Goal: Task Accomplishment & Management: Manage account settings

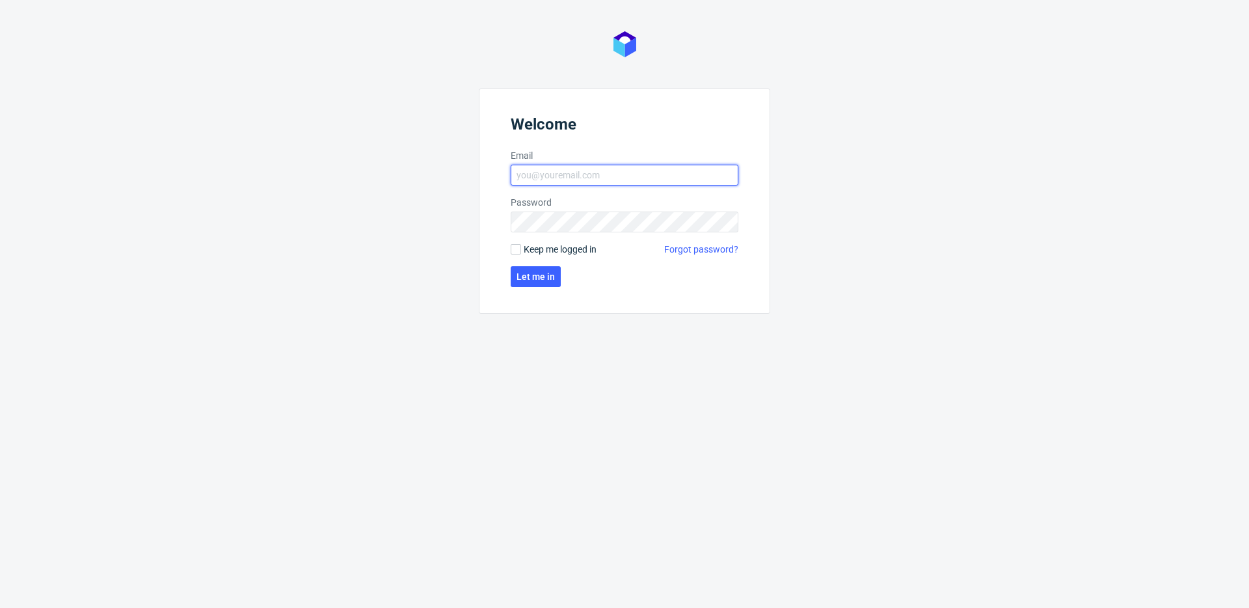
type input "[PERSON_NAME][EMAIL_ADDRESS][PERSON_NAME][DOMAIN_NAME]"
click at [534, 249] on span "Keep me logged in" at bounding box center [560, 249] width 73 height 13
click at [521, 249] on input "Keep me logged in" at bounding box center [516, 249] width 10 height 10
checkbox input "true"
click at [540, 282] on button "Let me in" at bounding box center [536, 276] width 50 height 21
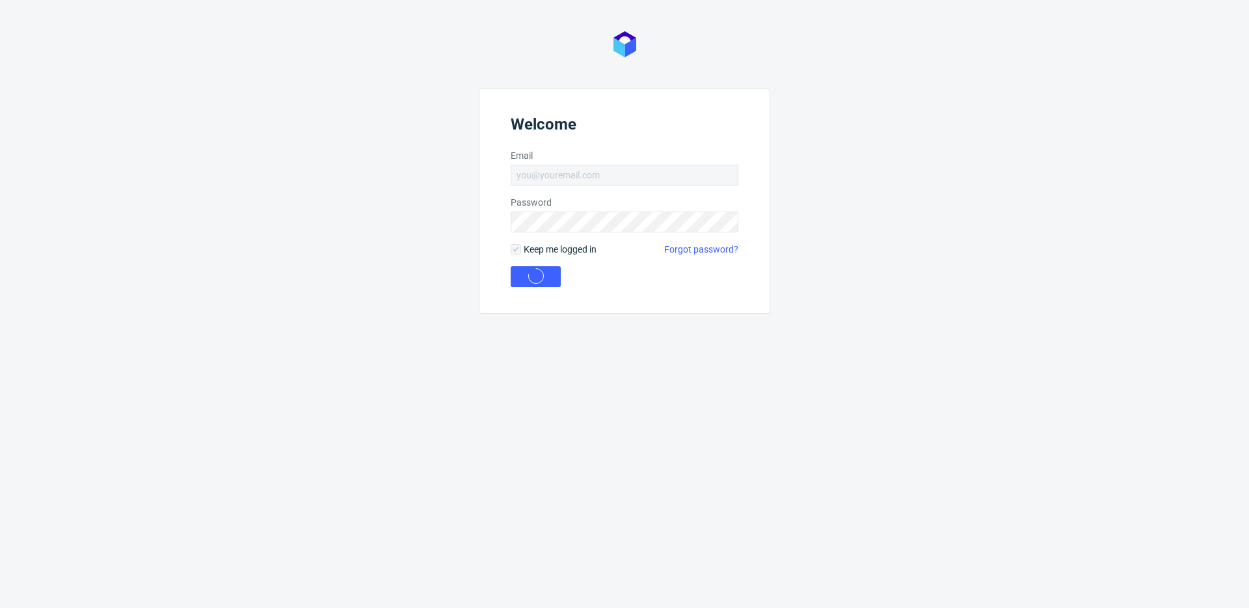
type input "[PERSON_NAME][EMAIL_ADDRESS][PERSON_NAME][DOMAIN_NAME]"
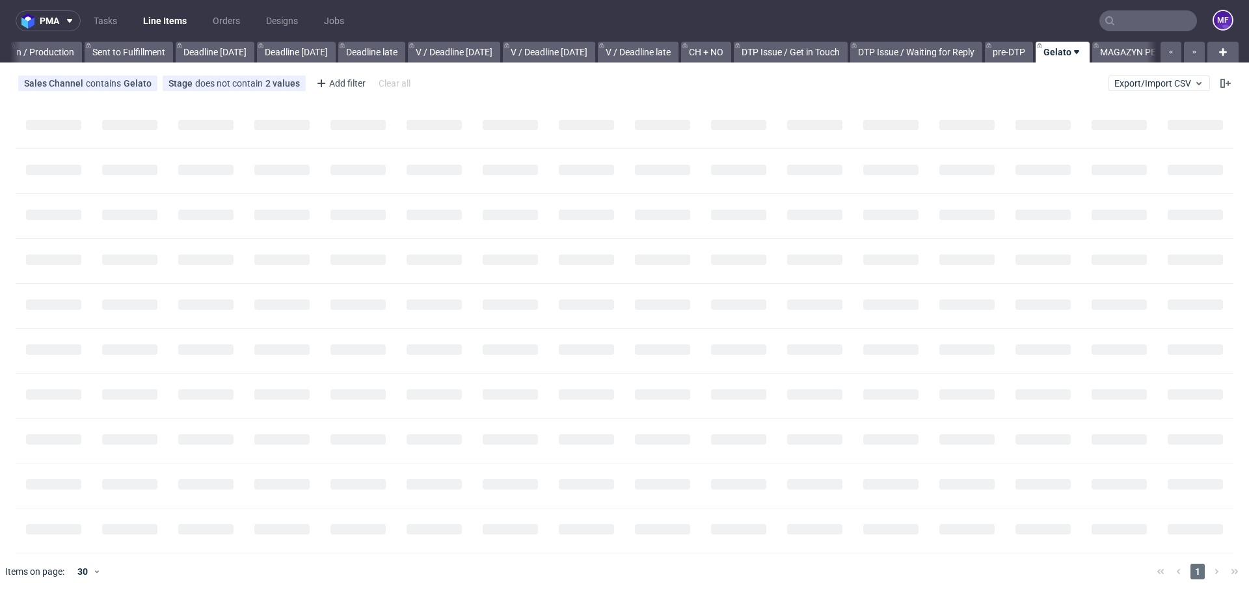
click at [1142, 23] on input "text" at bounding box center [1149, 20] width 98 height 21
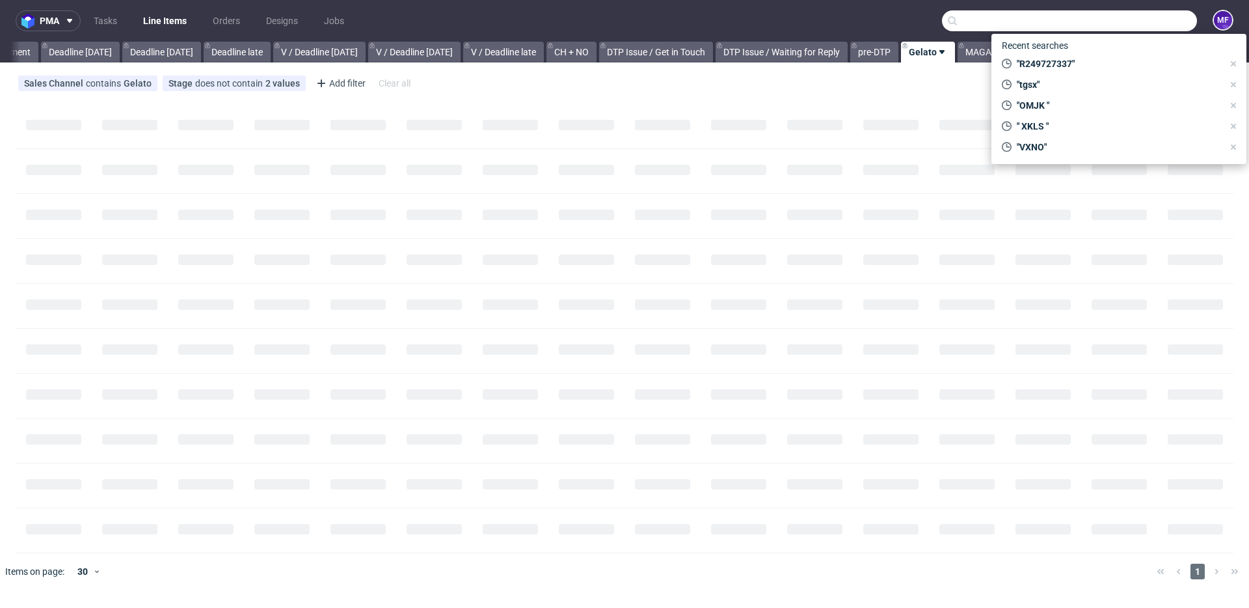
paste input "R249727337"
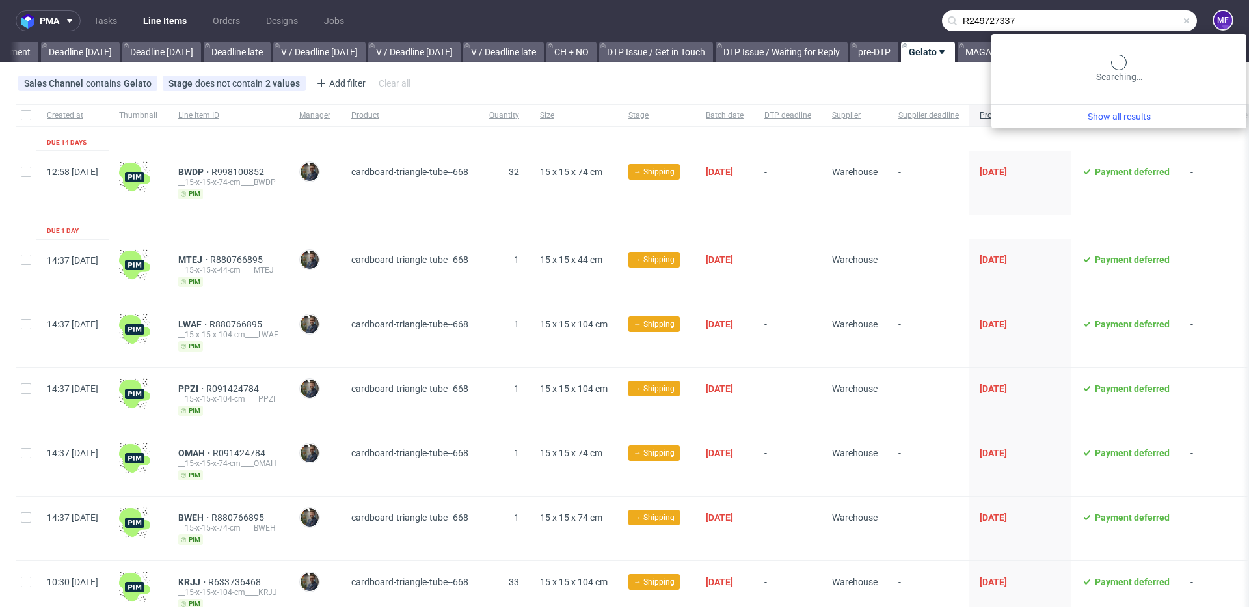
scroll to position [0, 1401]
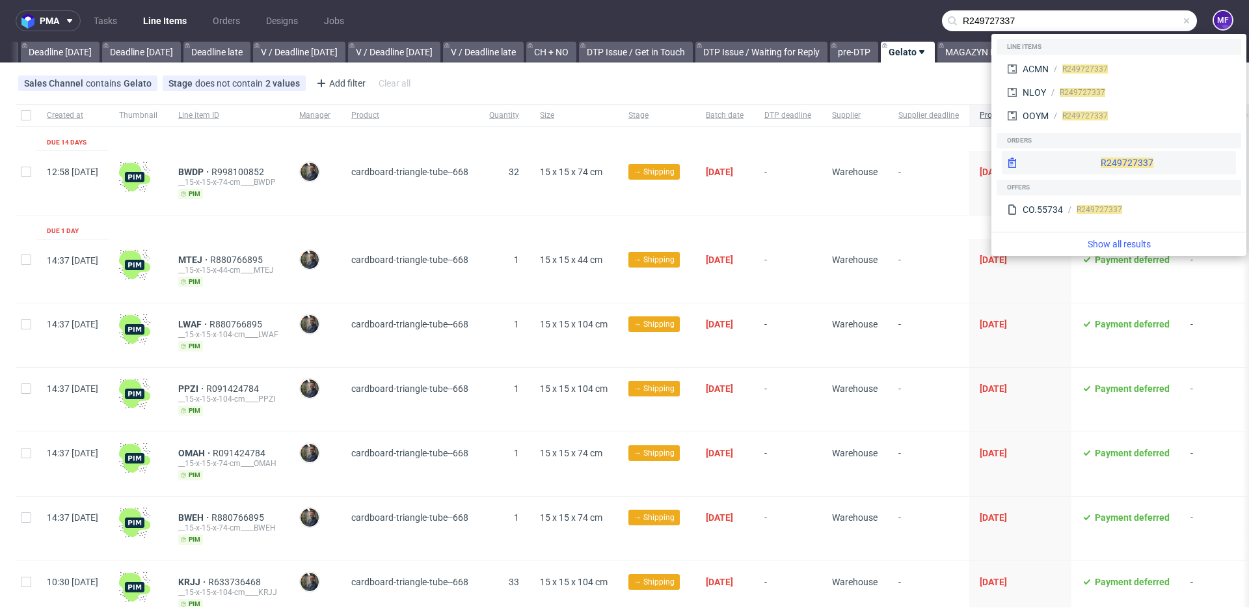
type input "R249727337"
click at [1101, 160] on span "R249727337" at bounding box center [1127, 162] width 53 height 10
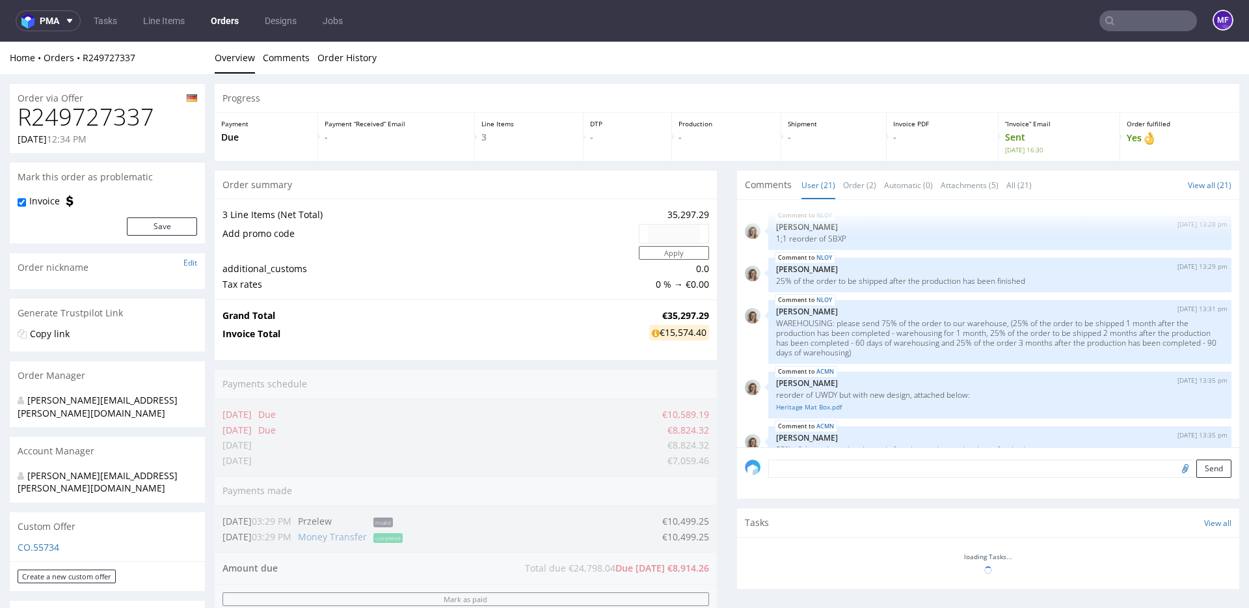
scroll to position [874, 0]
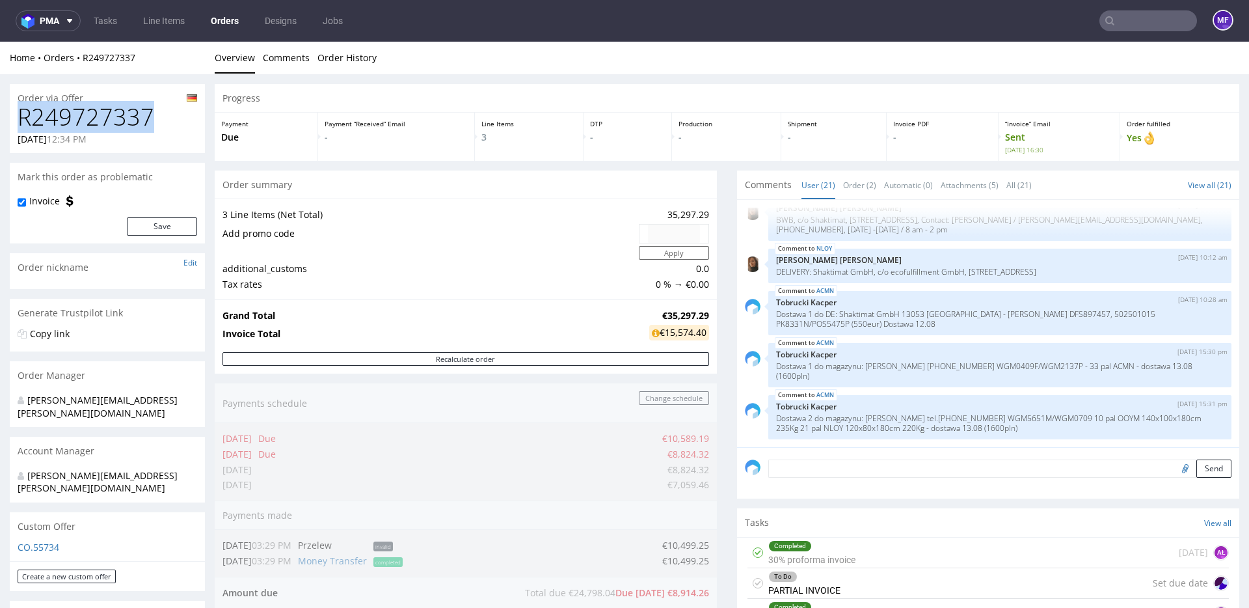
drag, startPoint x: 155, startPoint y: 116, endPoint x: 21, endPoint y: 120, distance: 134.1
click at [21, 120] on h1 "R249727337" at bounding box center [108, 117] width 180 height 26
copy h1 "R249727337"
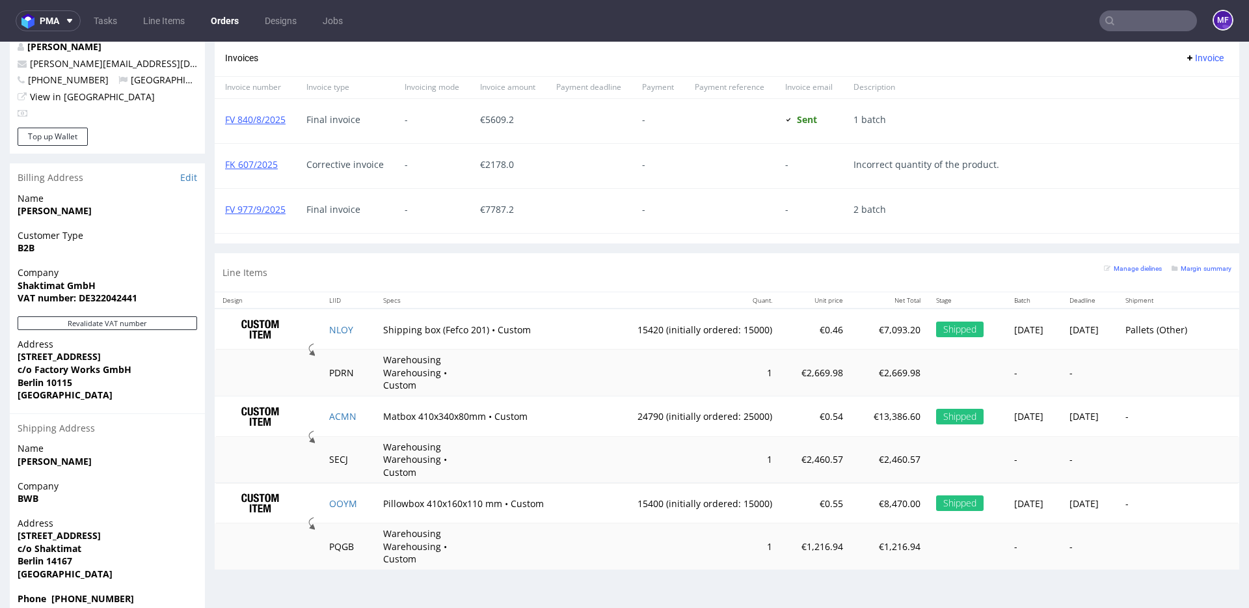
scroll to position [3, 0]
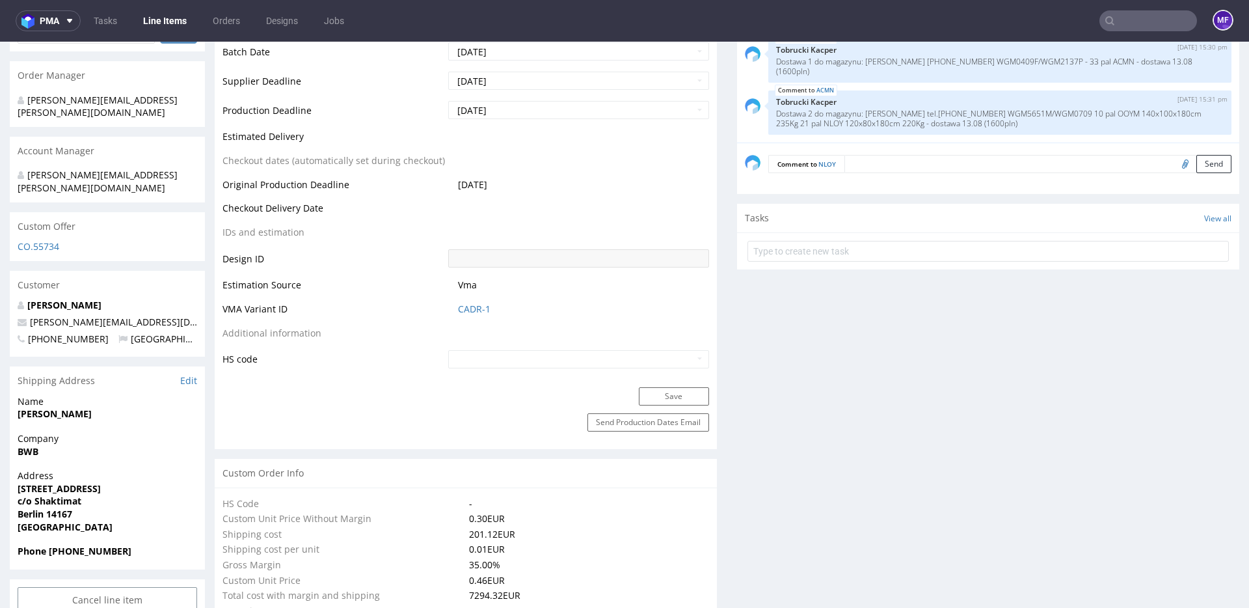
scroll to position [564, 0]
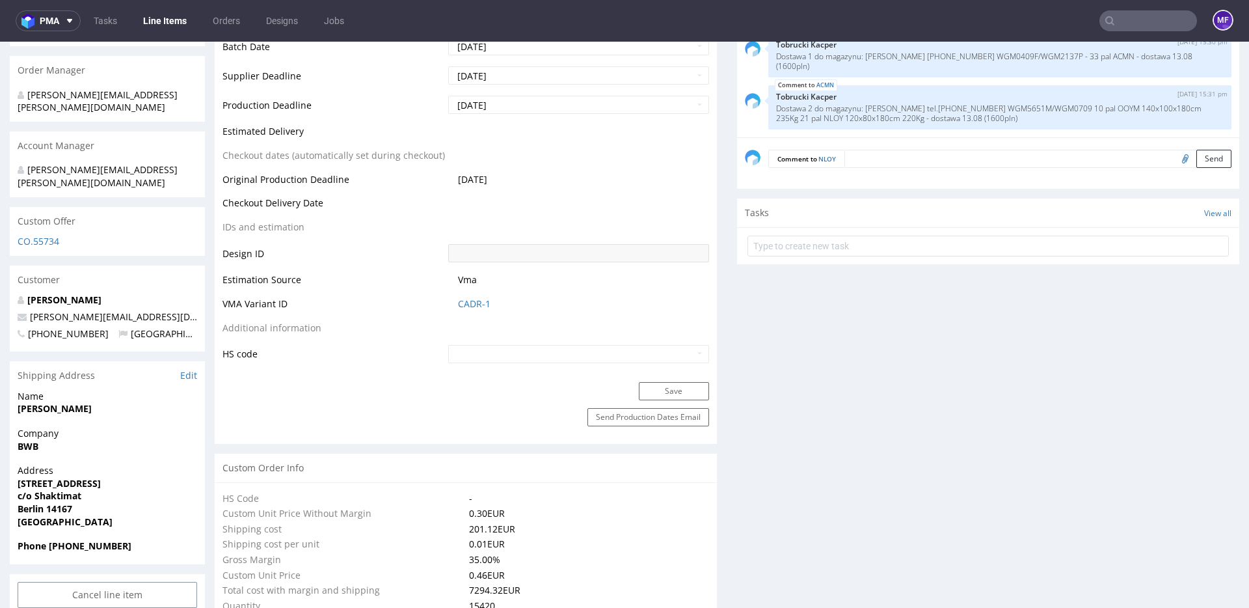
drag, startPoint x: 97, startPoint y: 388, endPoint x: 16, endPoint y: 381, distance: 80.9
click at [16, 390] on div "Name Nikolaus Weber" at bounding box center [107, 408] width 195 height 37
copy strong "Nikolaus Weber"
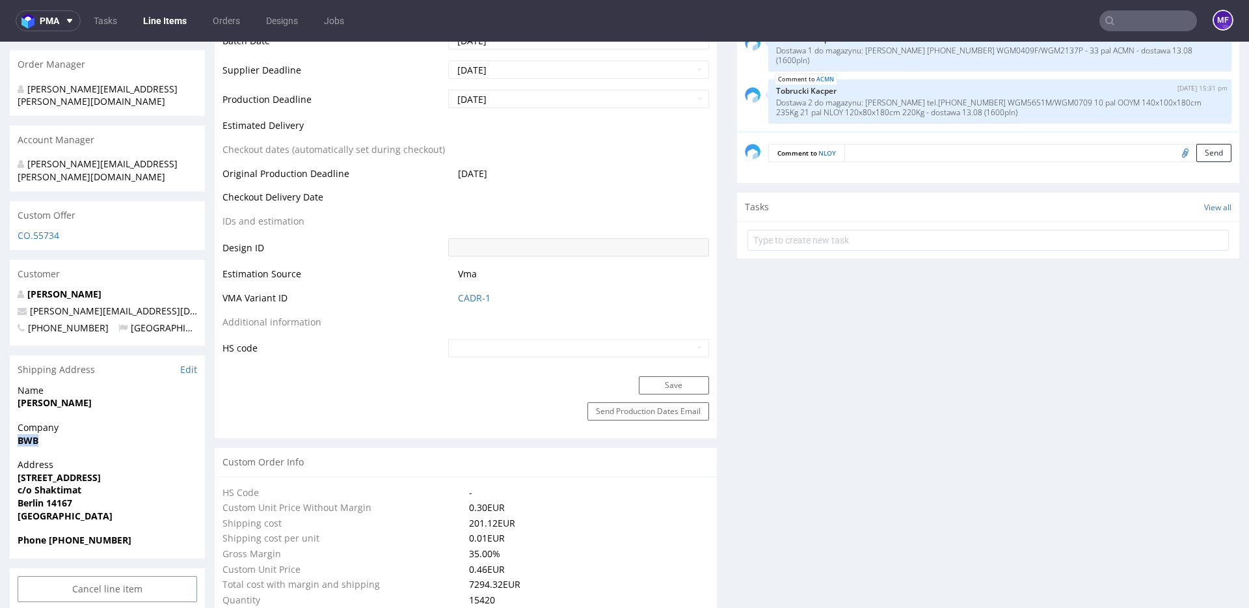
drag, startPoint x: 14, startPoint y: 416, endPoint x: 6, endPoint y: 415, distance: 8.5
copy strong "BWB"
drag, startPoint x: 98, startPoint y: 452, endPoint x: 18, endPoint y: 451, distance: 80.0
click at [18, 471] on span "Wupperstraße 10" at bounding box center [108, 477] width 180 height 13
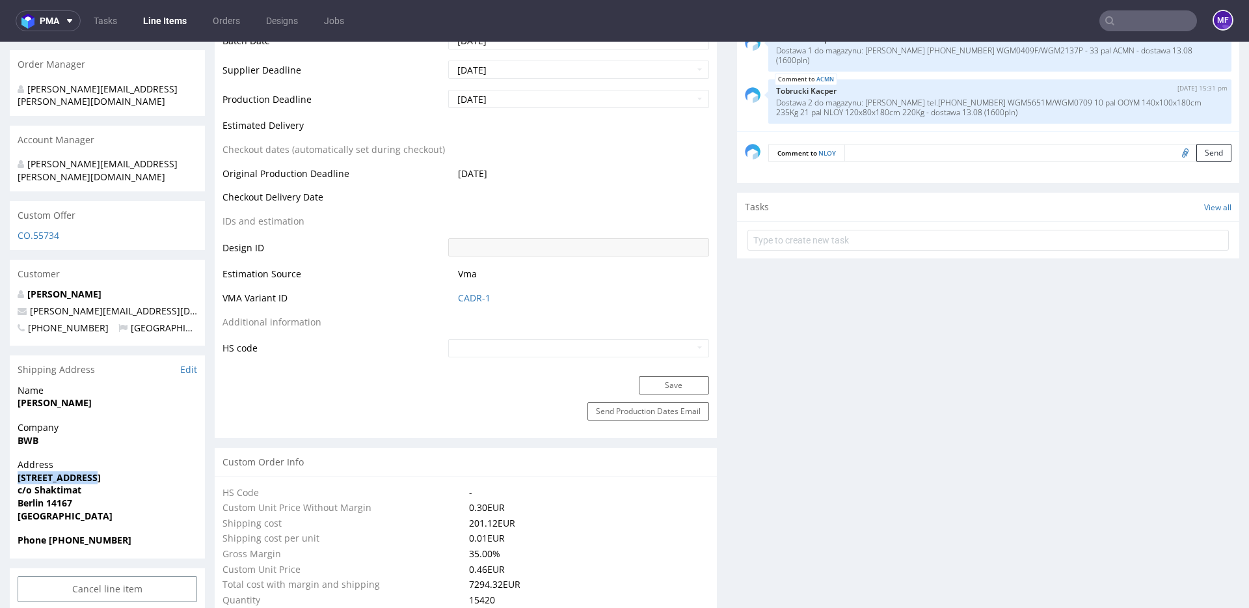
copy strong "Wupperstraße 10"
drag, startPoint x: 80, startPoint y: 465, endPoint x: 5, endPoint y: 468, distance: 74.9
copy strong "c/o Shaktimat"
drag, startPoint x: 66, startPoint y: 479, endPoint x: 47, endPoint y: 479, distance: 18.9
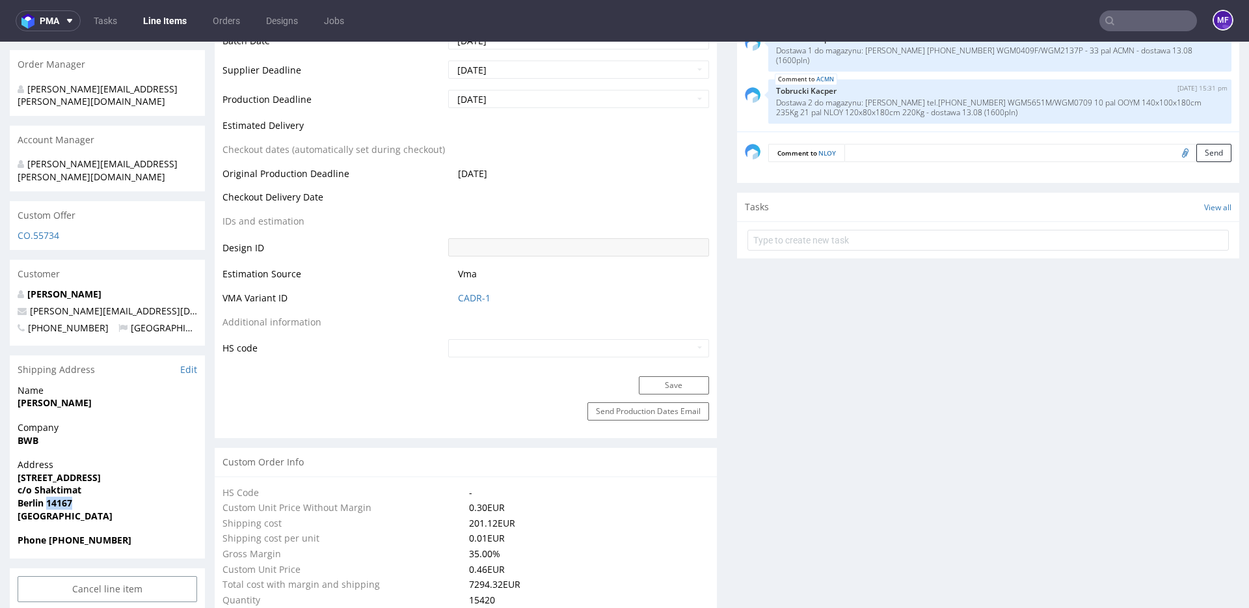
click at [47, 496] on span "Berlin 14167" at bounding box center [108, 502] width 180 height 13
copy strong "14167"
drag, startPoint x: 133, startPoint y: 514, endPoint x: 47, endPoint y: 517, distance: 85.3
click at [47, 533] on span "Phone +4917666931852" at bounding box center [108, 539] width 180 height 13
copy strong "+4917666931852"
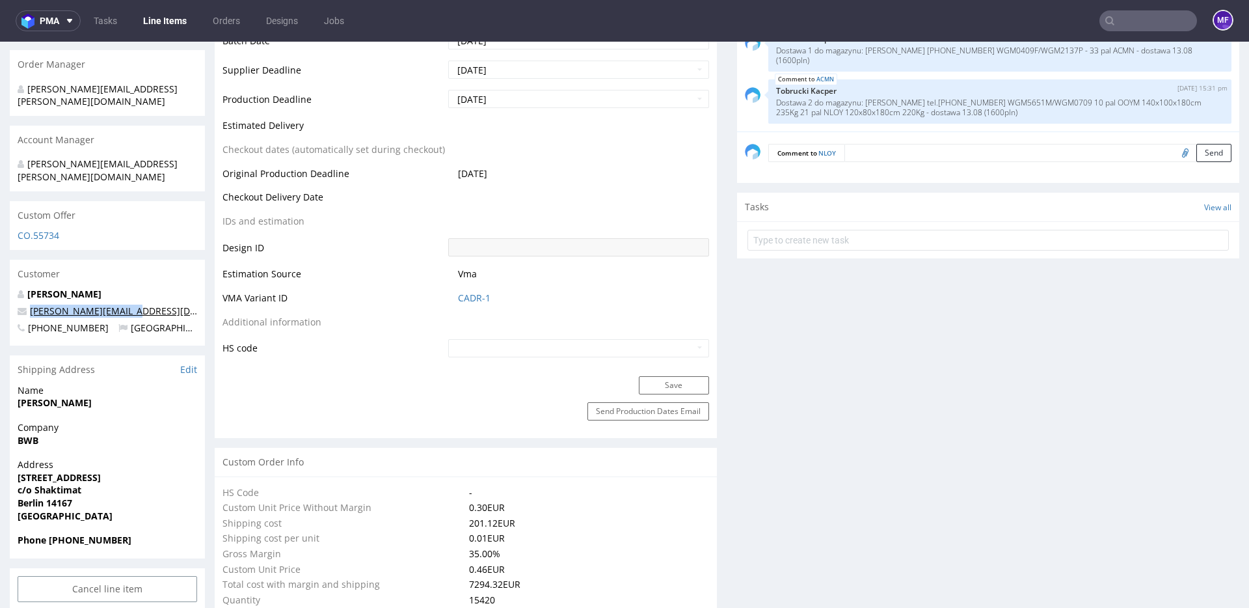
drag, startPoint x: 130, startPoint y: 285, endPoint x: 31, endPoint y: 286, distance: 98.9
click at [31, 304] on p "nikolaus@shaktimat.de" at bounding box center [108, 310] width 180 height 13
copy link "nikolaus@shaktimat.de"
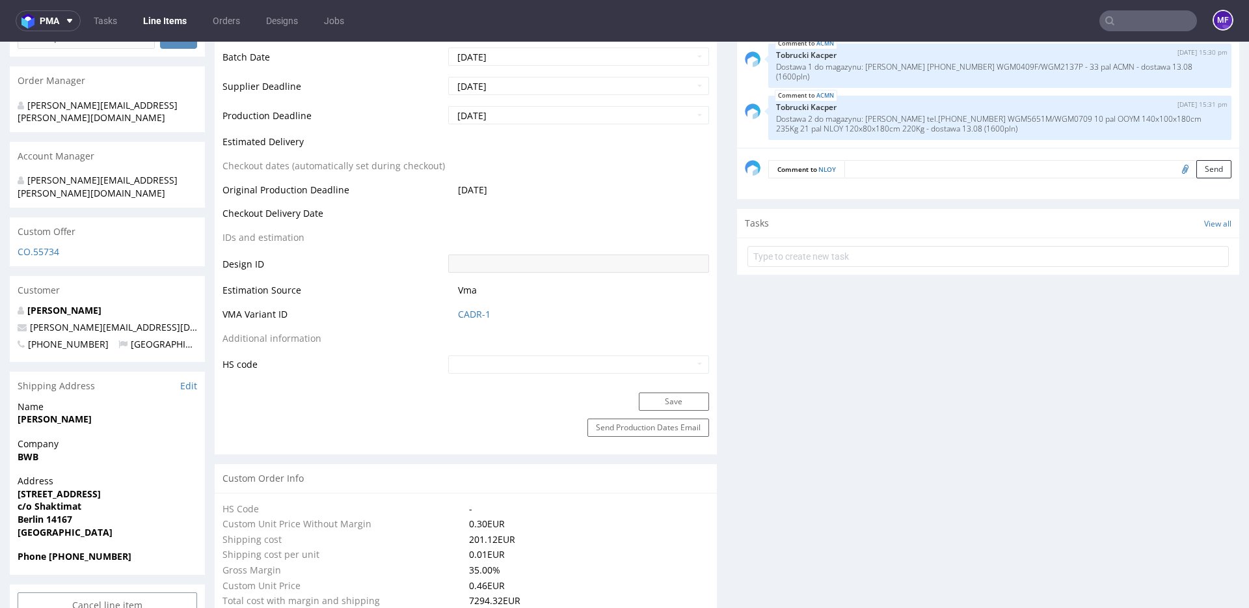
scroll to position [557, 0]
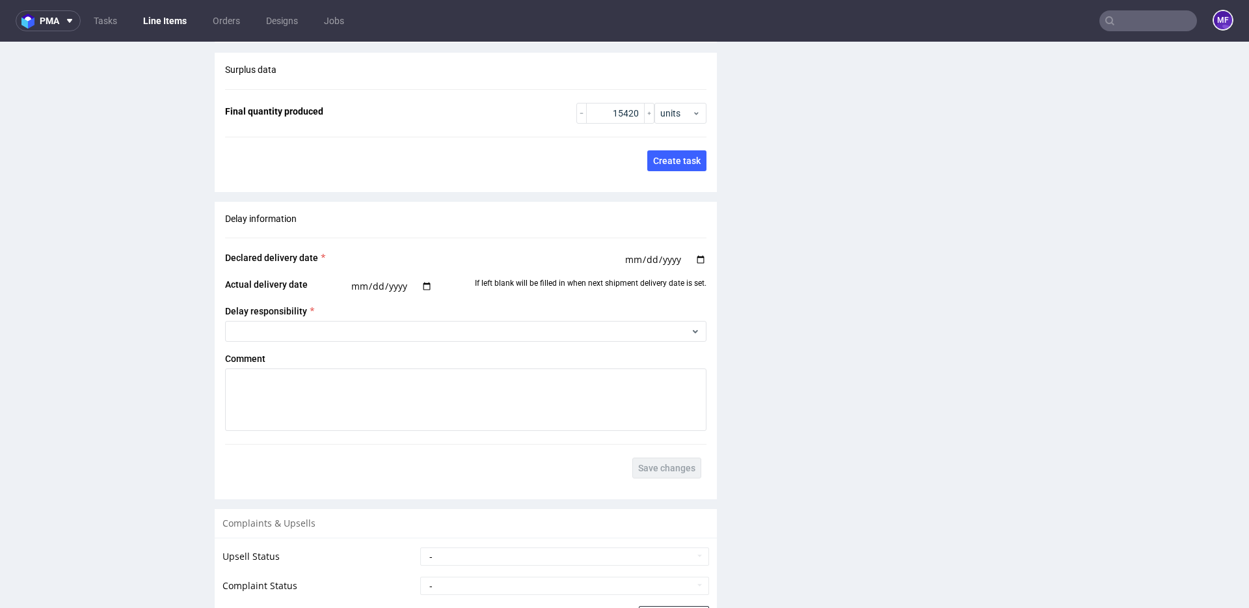
scroll to position [2269, 0]
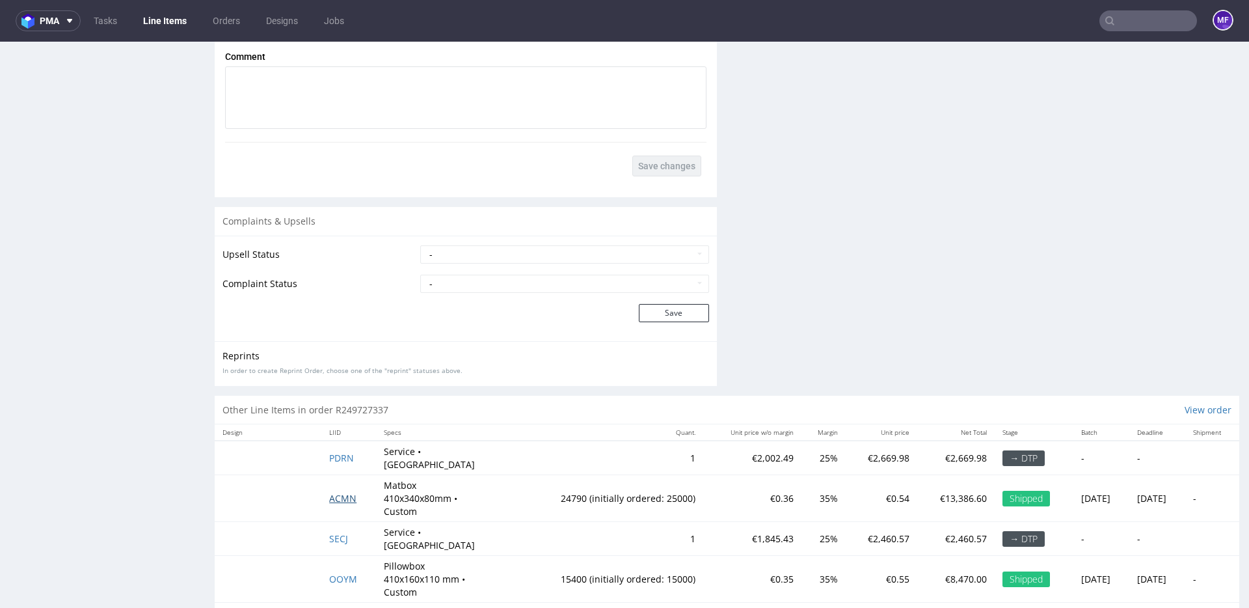
click at [344, 492] on span "ACMN" at bounding box center [342, 498] width 27 height 12
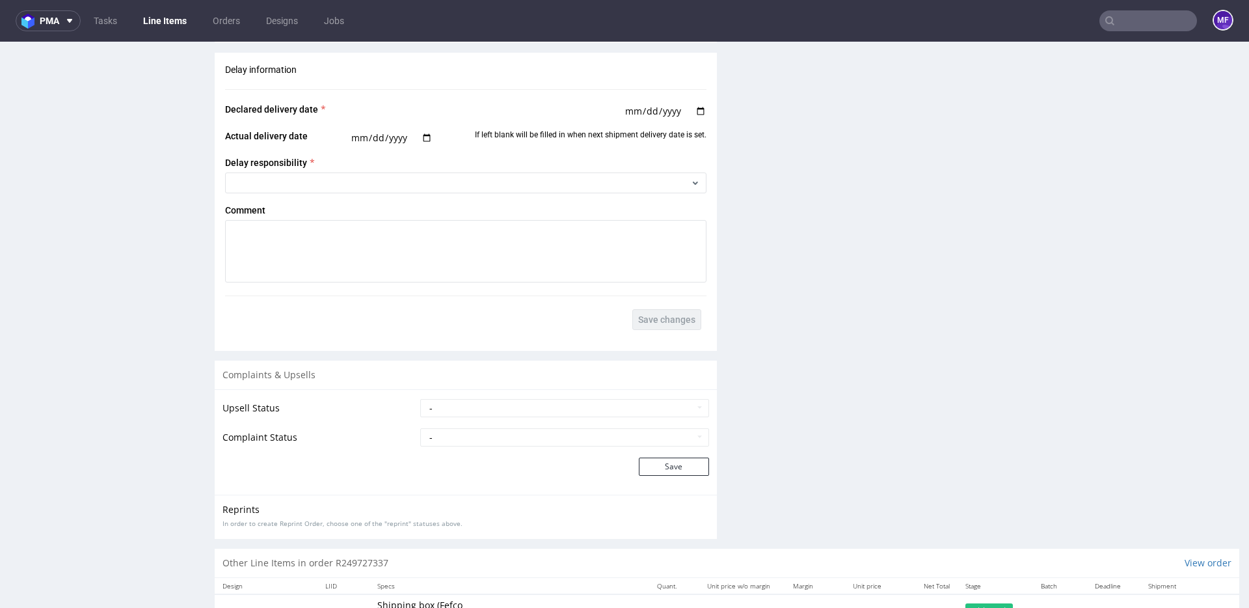
scroll to position [2348, 0]
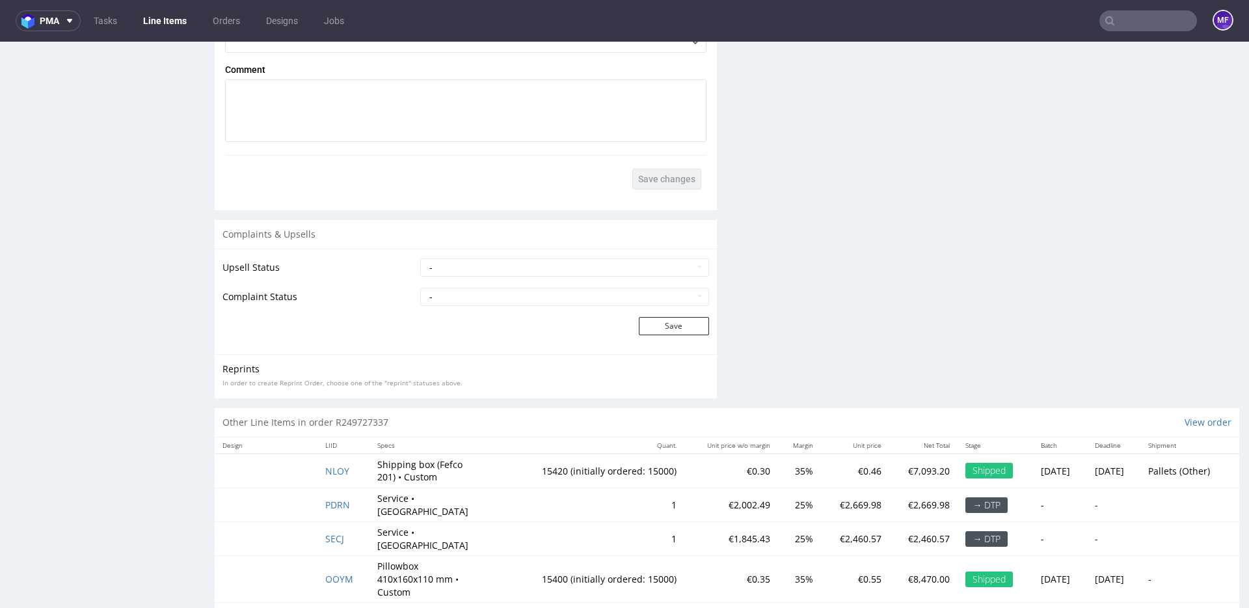
click at [437, 418] on div "Other Line Items in order R249727337 View order" at bounding box center [727, 422] width 1025 height 29
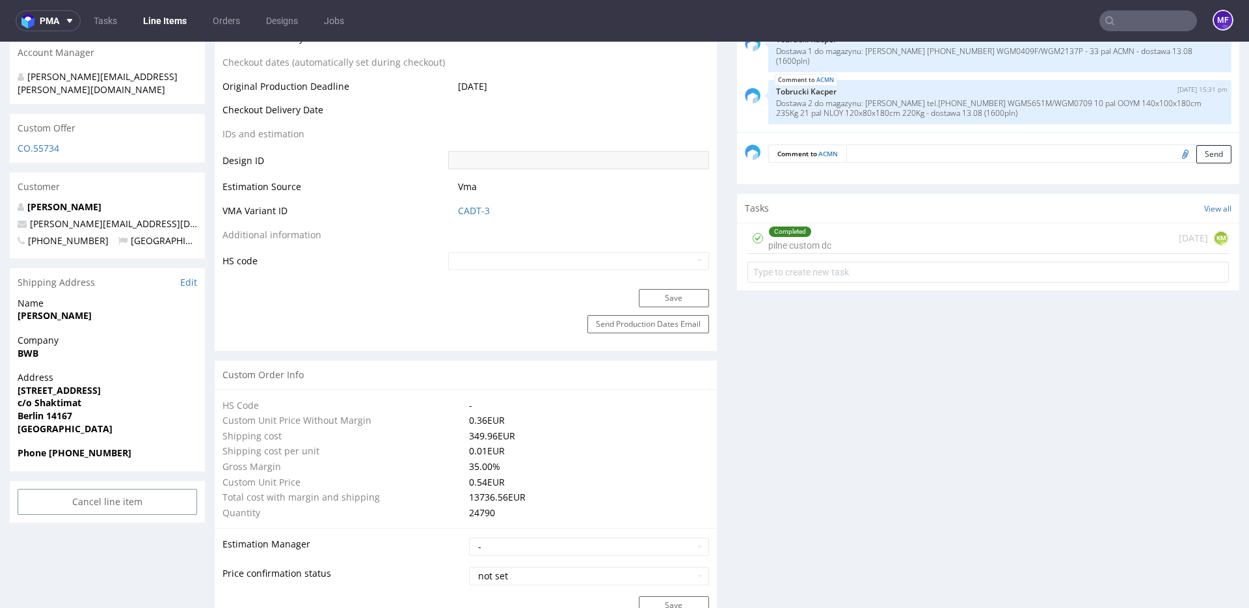
scroll to position [665, 0]
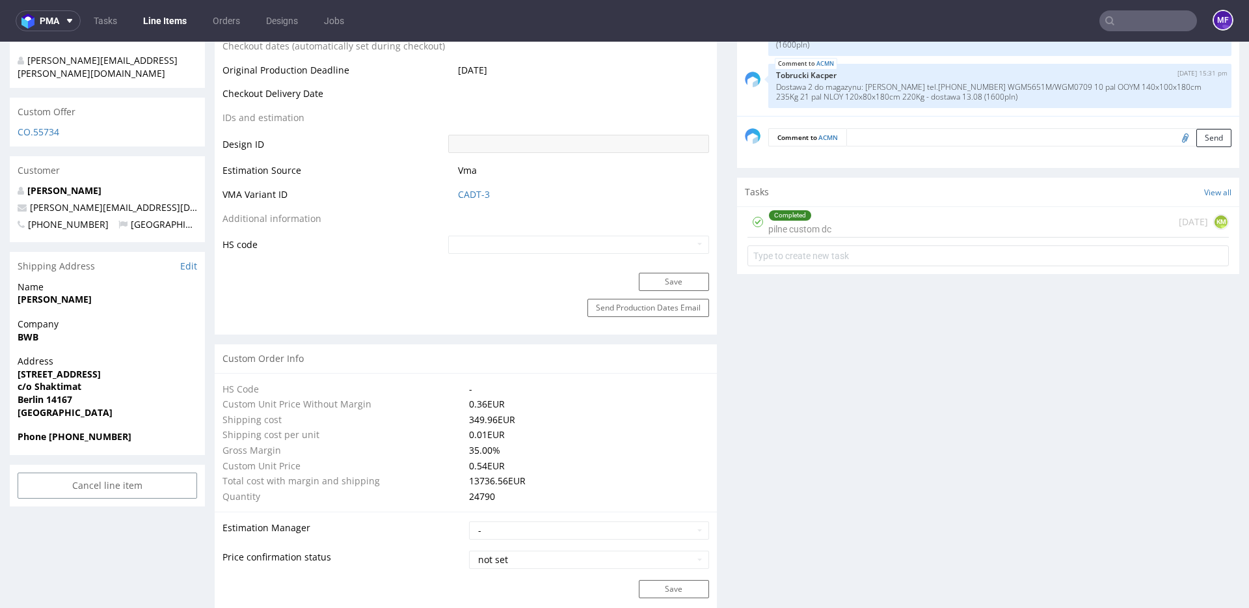
drag, startPoint x: 56, startPoint y: 275, endPoint x: 7, endPoint y: 273, distance: 48.8
copy strong "Nikolaus Weber"
drag, startPoint x: 44, startPoint y: 311, endPoint x: 19, endPoint y: 311, distance: 25.4
click at [19, 331] on span "BWB" at bounding box center [108, 337] width 180 height 13
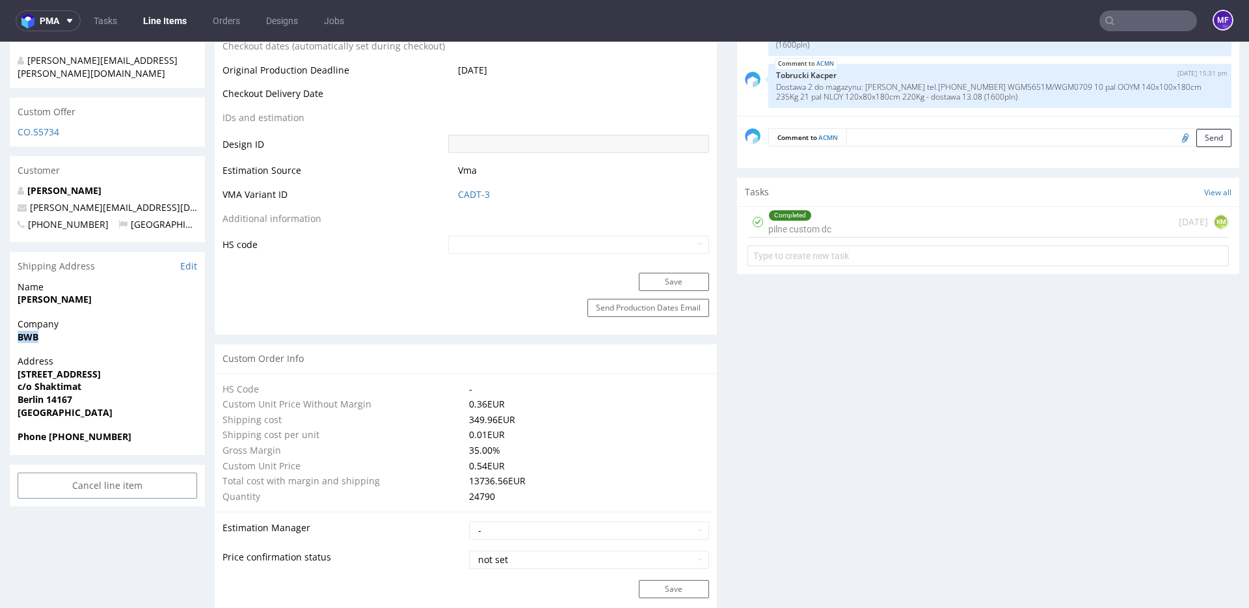
copy strong "BWB"
drag, startPoint x: 57, startPoint y: 362, endPoint x: 64, endPoint y: 358, distance: 8.2
click at [57, 380] on strong "c/o Shaktimat" at bounding box center [50, 386] width 64 height 12
drag, startPoint x: 96, startPoint y: 346, endPoint x: 14, endPoint y: 351, distance: 82.1
click at [14, 355] on div "Address Wupperstraße 10 c/o Shaktimat Berlin 14167 Germany" at bounding box center [107, 392] width 195 height 75
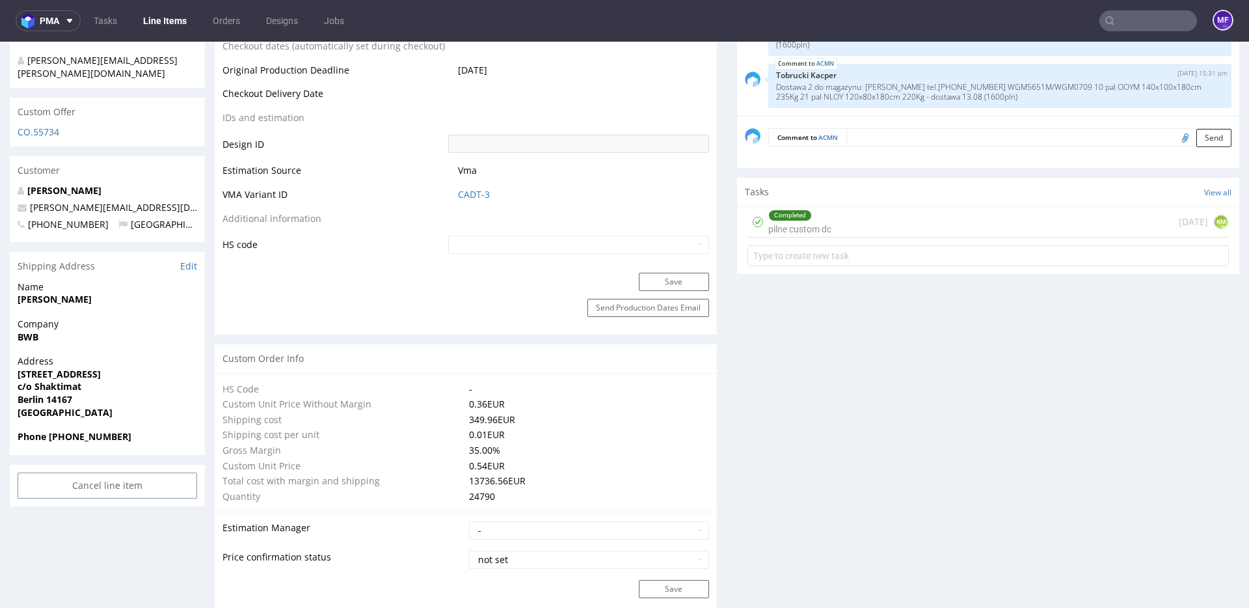
click at [85, 380] on span "c/o Shaktimat" at bounding box center [108, 386] width 180 height 13
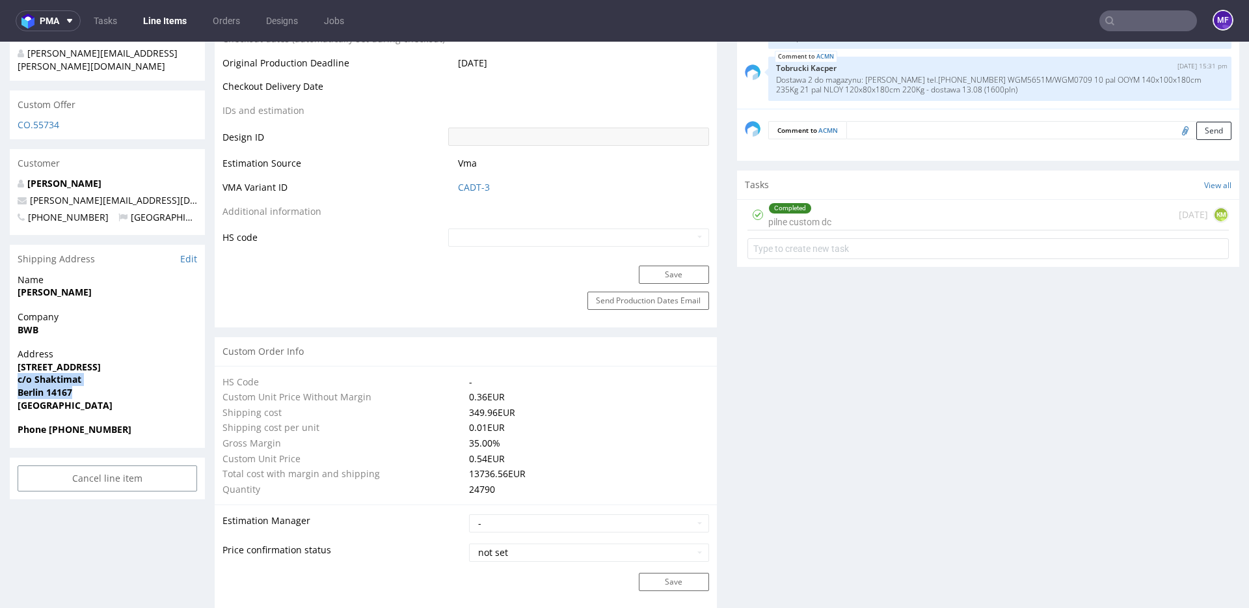
drag, startPoint x: 81, startPoint y: 364, endPoint x: 72, endPoint y: 369, distance: 10.2
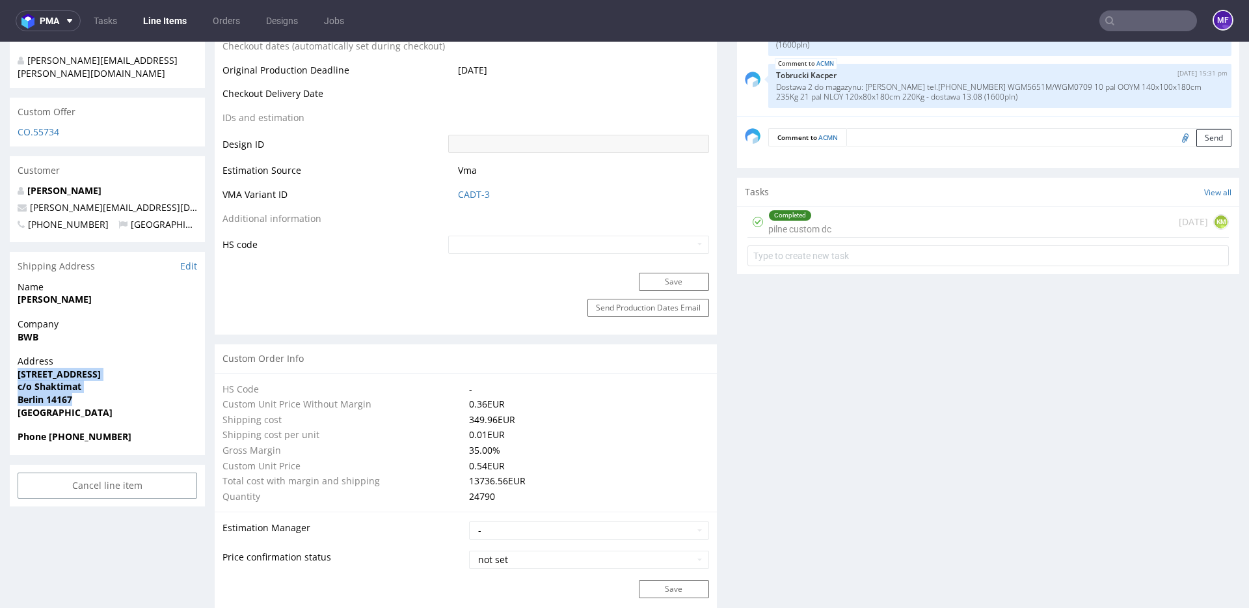
click at [72, 393] on strong "Berlin 14167" at bounding box center [45, 399] width 55 height 12
click at [85, 393] on span "Berlin 14167" at bounding box center [108, 399] width 180 height 13
drag, startPoint x: 85, startPoint y: 362, endPoint x: 15, endPoint y: 363, distance: 69.6
click at [14, 363] on div "Address Wupperstraße 10 c/o Shaktimat Berlin 14167 Germany" at bounding box center [107, 392] width 195 height 75
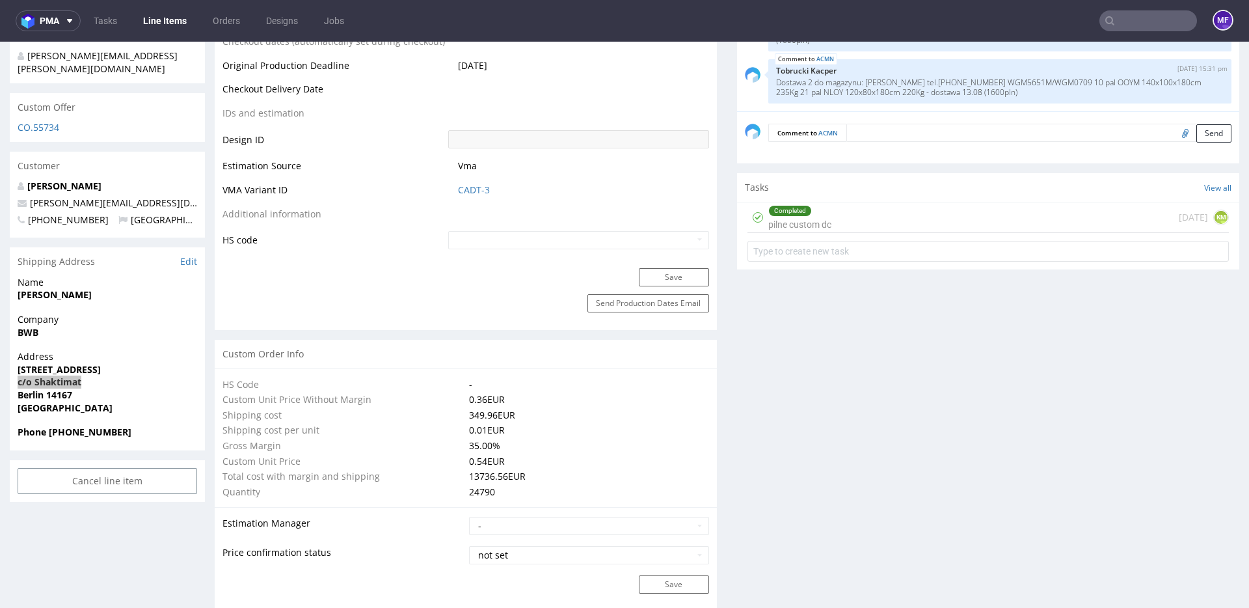
scroll to position [680, 0]
drag, startPoint x: 152, startPoint y: 376, endPoint x: 144, endPoint y: 376, distance: 7.8
click at [150, 399] on span "Germany" at bounding box center [108, 405] width 180 height 13
drag, startPoint x: 78, startPoint y: 368, endPoint x: 47, endPoint y: 368, distance: 30.6
click at [47, 386] on span "Berlin 14167" at bounding box center [108, 392] width 180 height 13
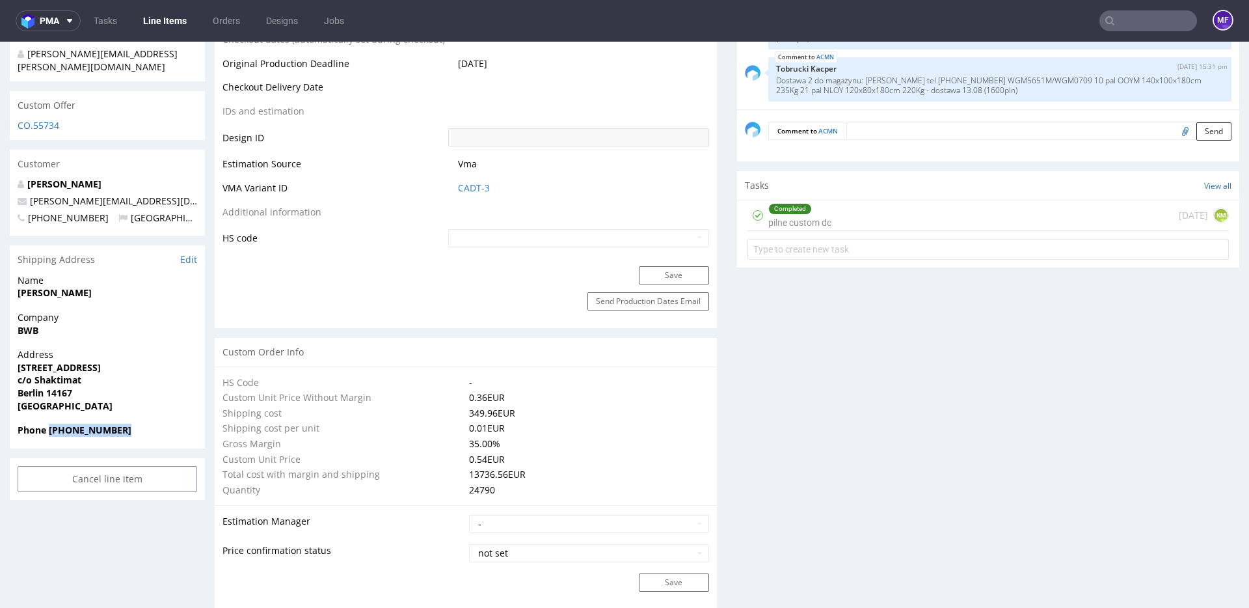
drag, startPoint x: 135, startPoint y: 402, endPoint x: 50, endPoint y: 406, distance: 84.7
click at [50, 424] on span "Phone +4917666931852" at bounding box center [108, 430] width 180 height 13
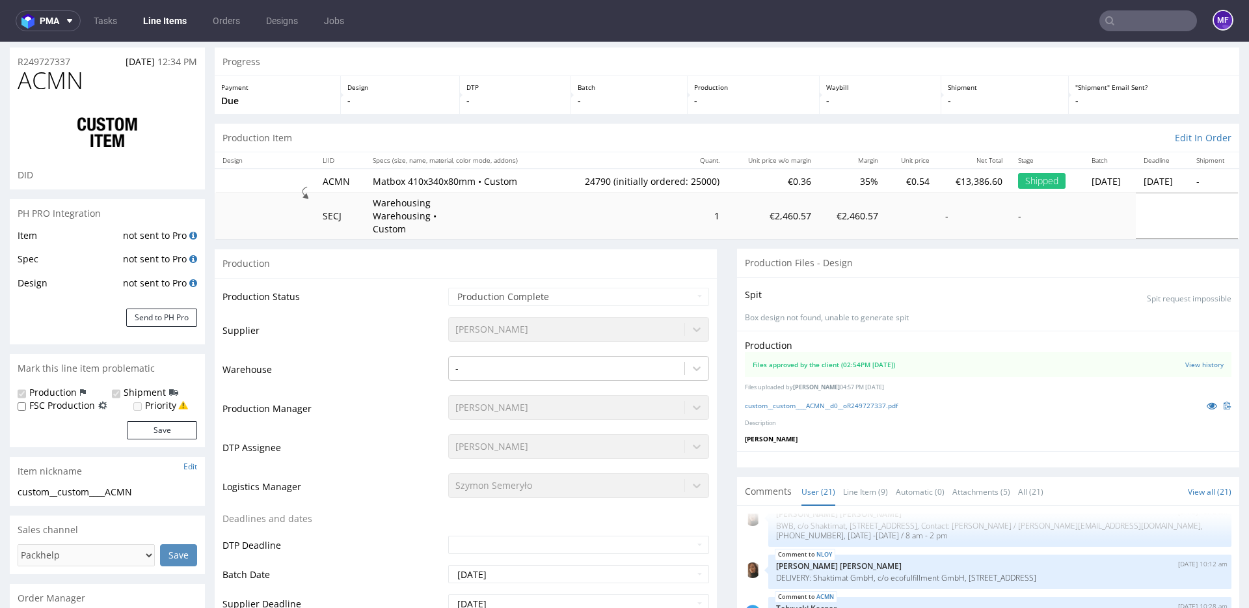
scroll to position [0, 0]
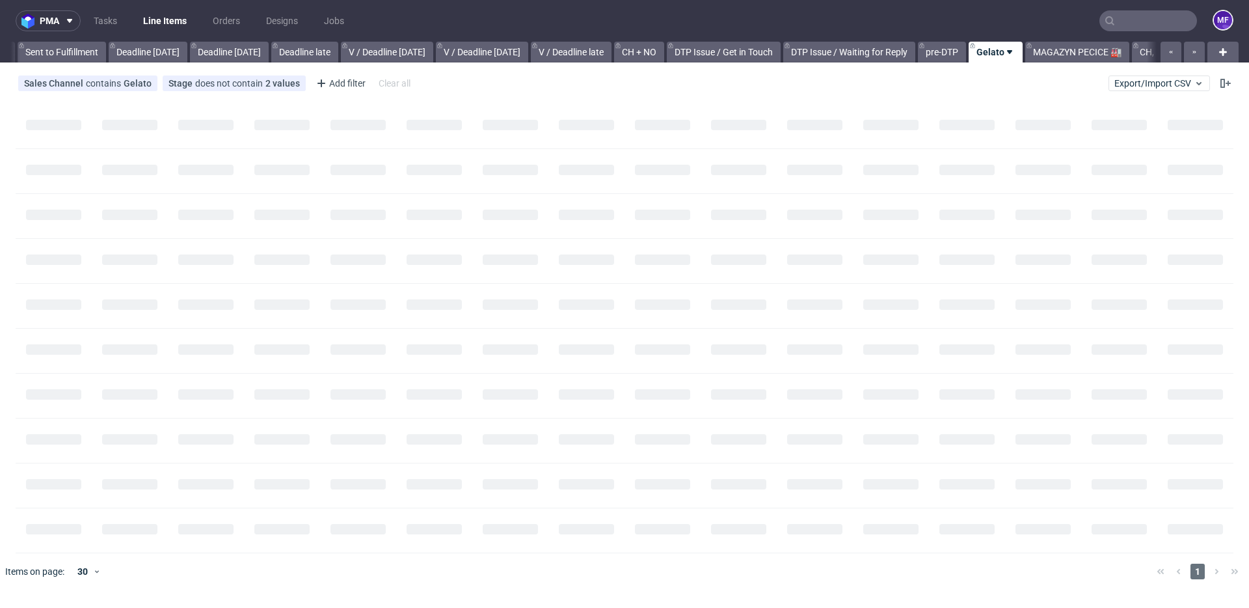
click at [1137, 20] on input "text" at bounding box center [1149, 20] width 98 height 21
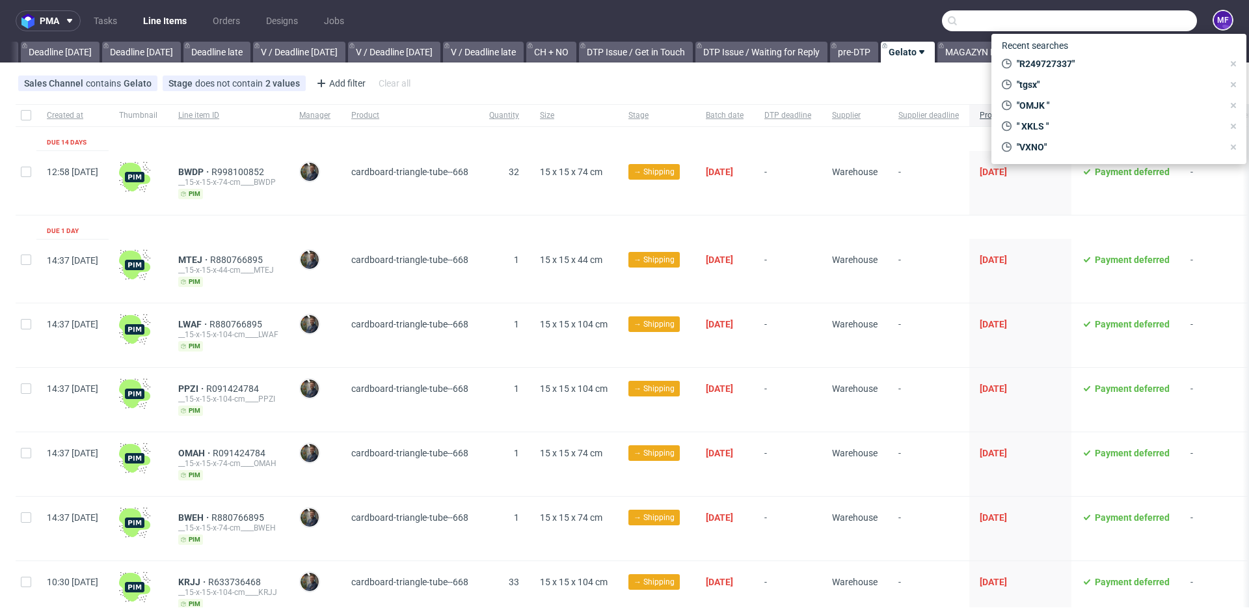
scroll to position [0, 1401]
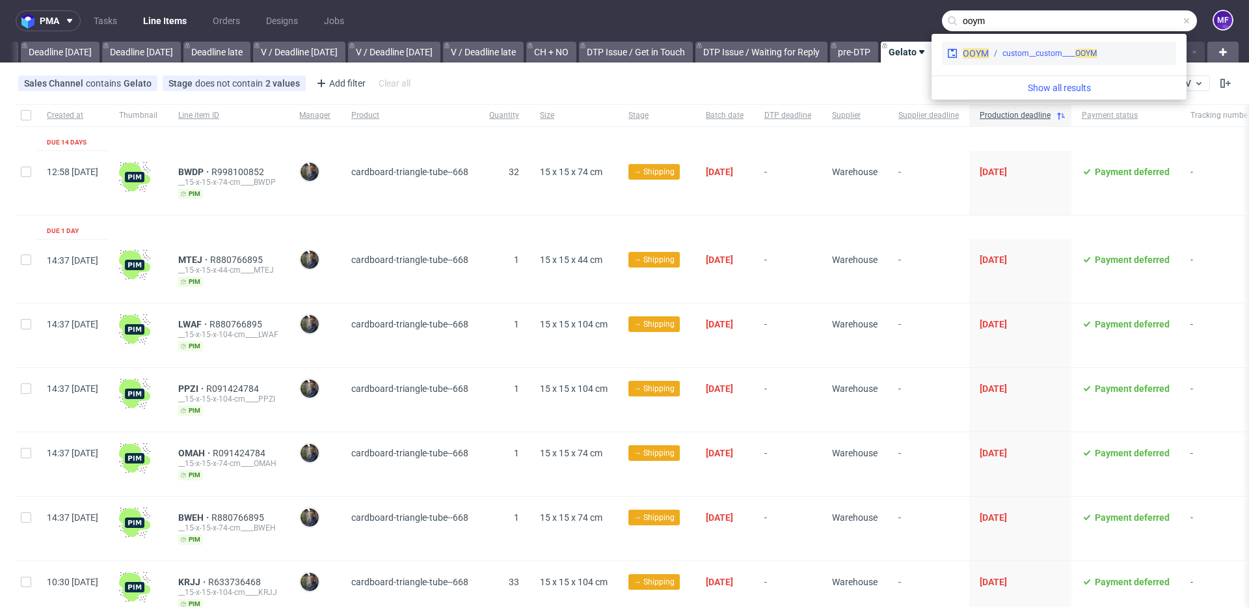
type input "ooym"
click at [1010, 48] on div "custom__custom____ OOYM" at bounding box center [1050, 53] width 94 height 12
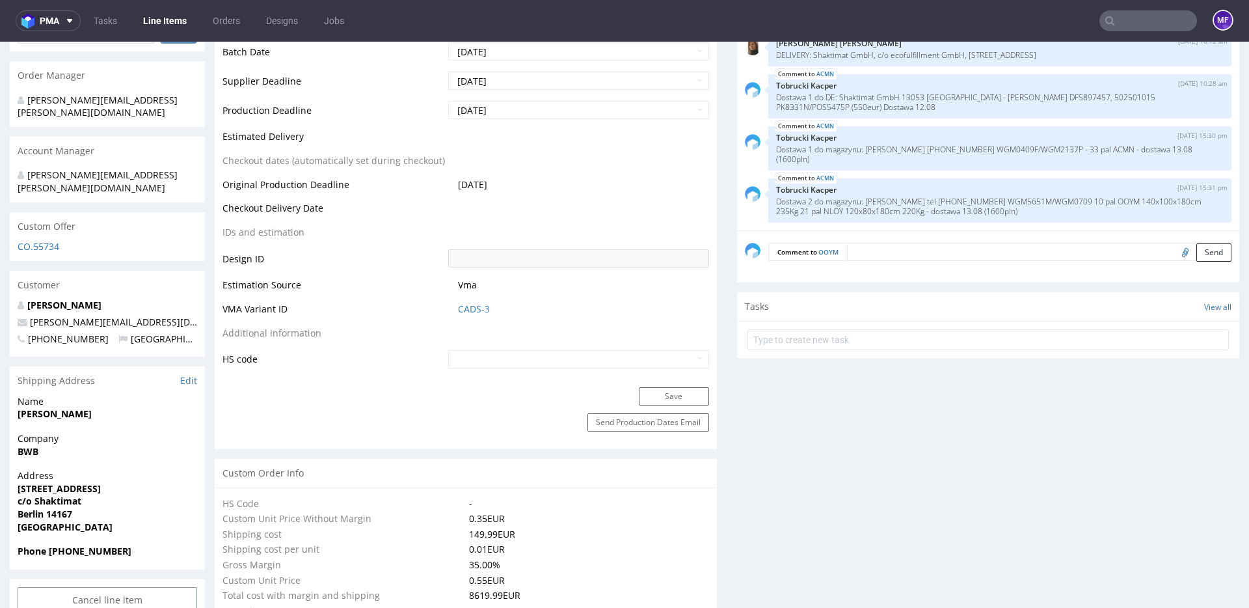
scroll to position [563, 0]
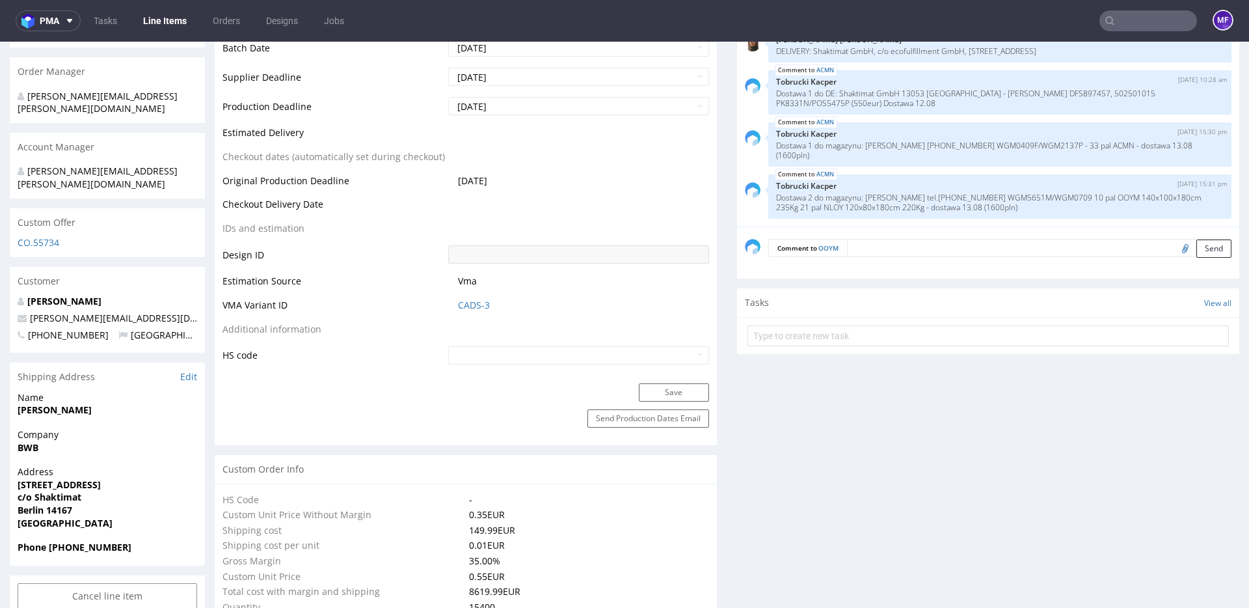
click at [146, 295] on div "Nikolaus Weber nikolaus@shaktimat.de +4917666931852 Germany" at bounding box center [107, 324] width 195 height 58
drag, startPoint x: 134, startPoint y: 292, endPoint x: 31, endPoint y: 294, distance: 103.5
click at [31, 312] on p "nikolaus@shaktimat.de" at bounding box center [108, 318] width 180 height 13
copy link "nikolaus@shaktimat.de"
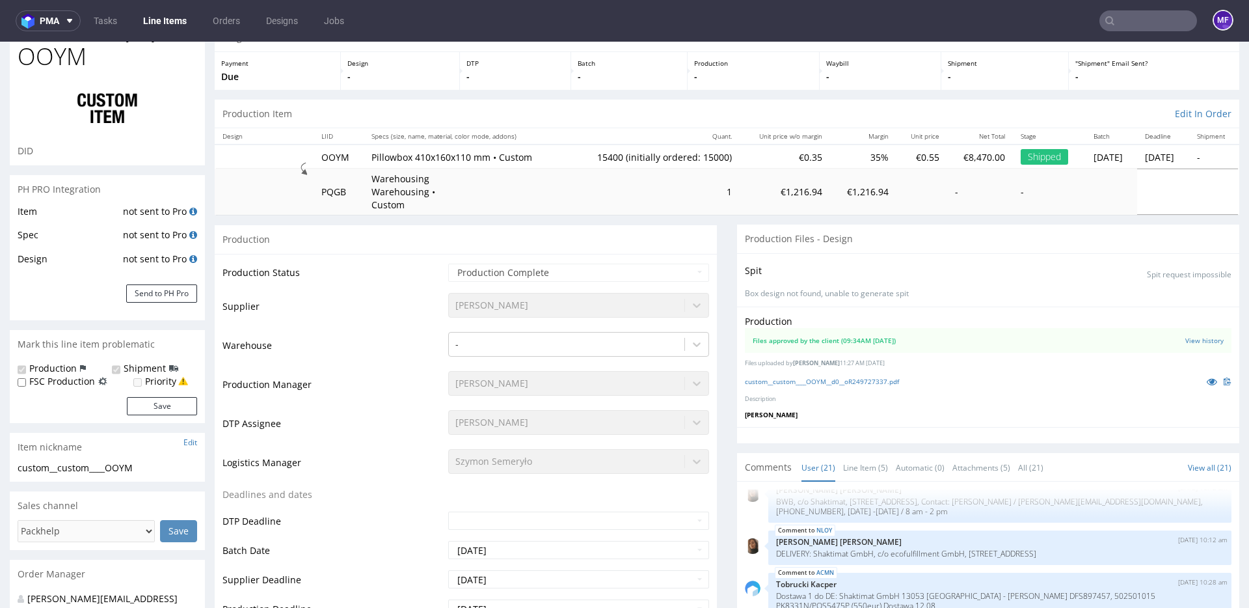
scroll to position [0, 0]
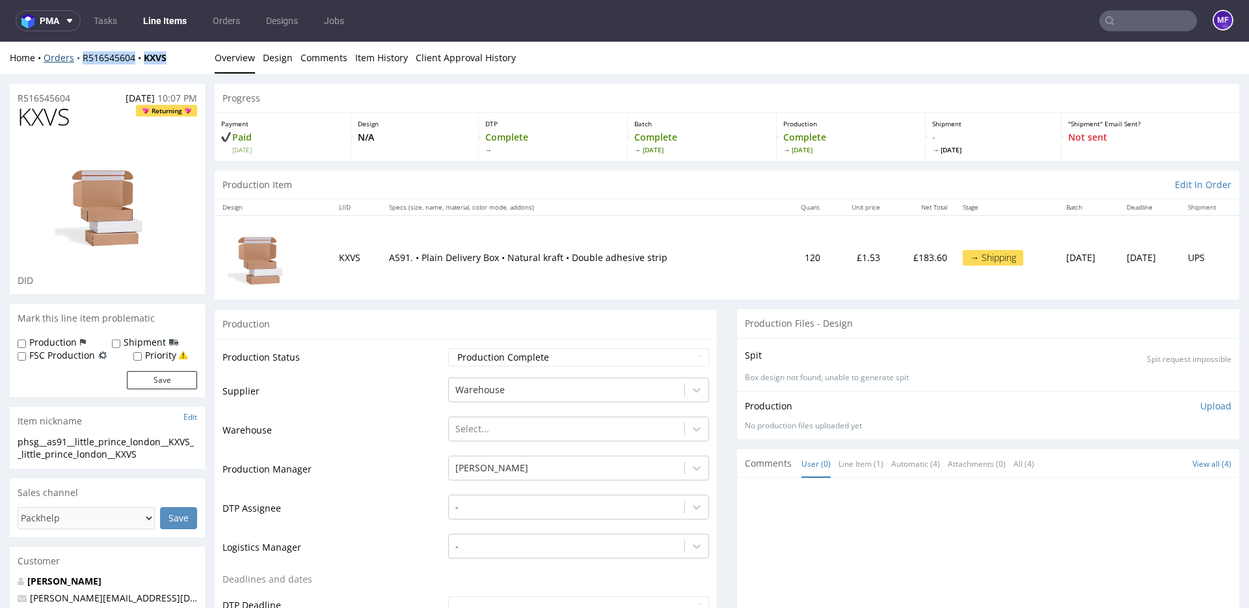
drag, startPoint x: 180, startPoint y: 57, endPoint x: 81, endPoint y: 57, distance: 98.9
click at [81, 57] on div "Home Orders R516545604 KXVS" at bounding box center [107, 57] width 195 height 13
copy div "R516545604 KXVS"
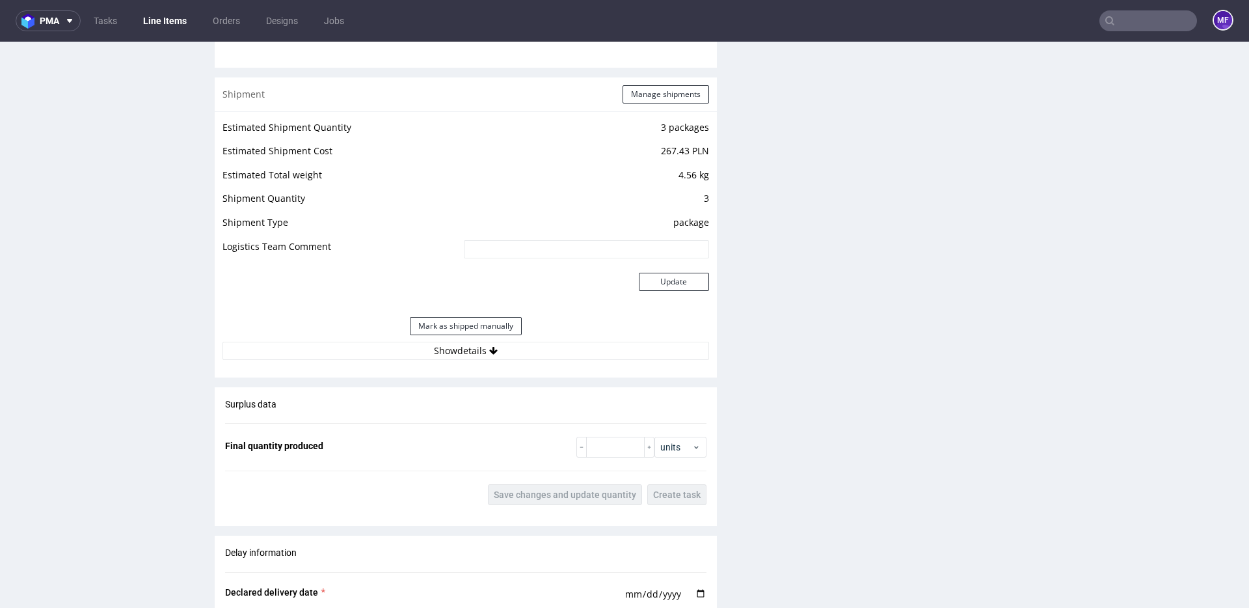
scroll to position [1318, 0]
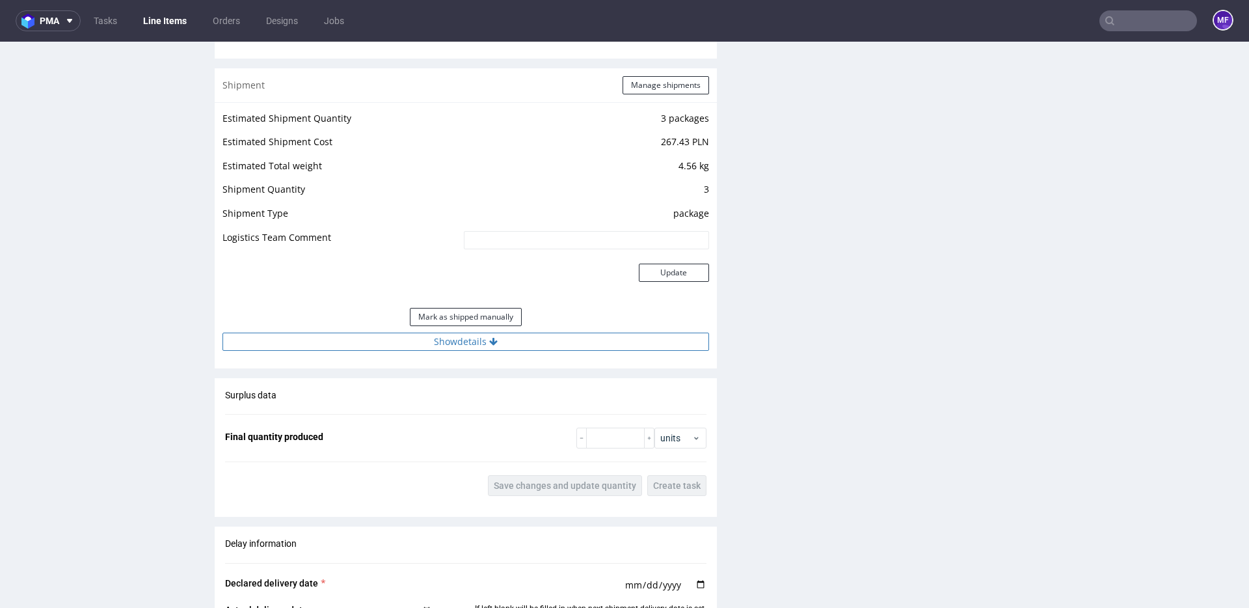
click at [478, 346] on button "Show details" at bounding box center [466, 341] width 487 height 18
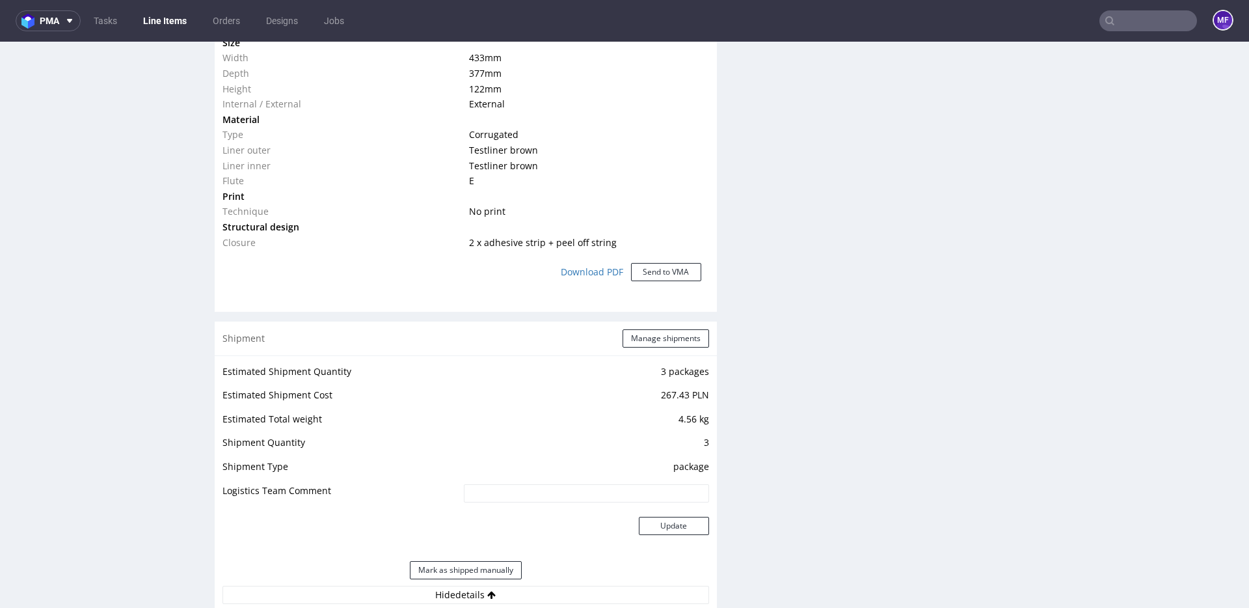
scroll to position [1064, 0]
click at [633, 340] on button "Manage shipments" at bounding box center [666, 339] width 87 height 18
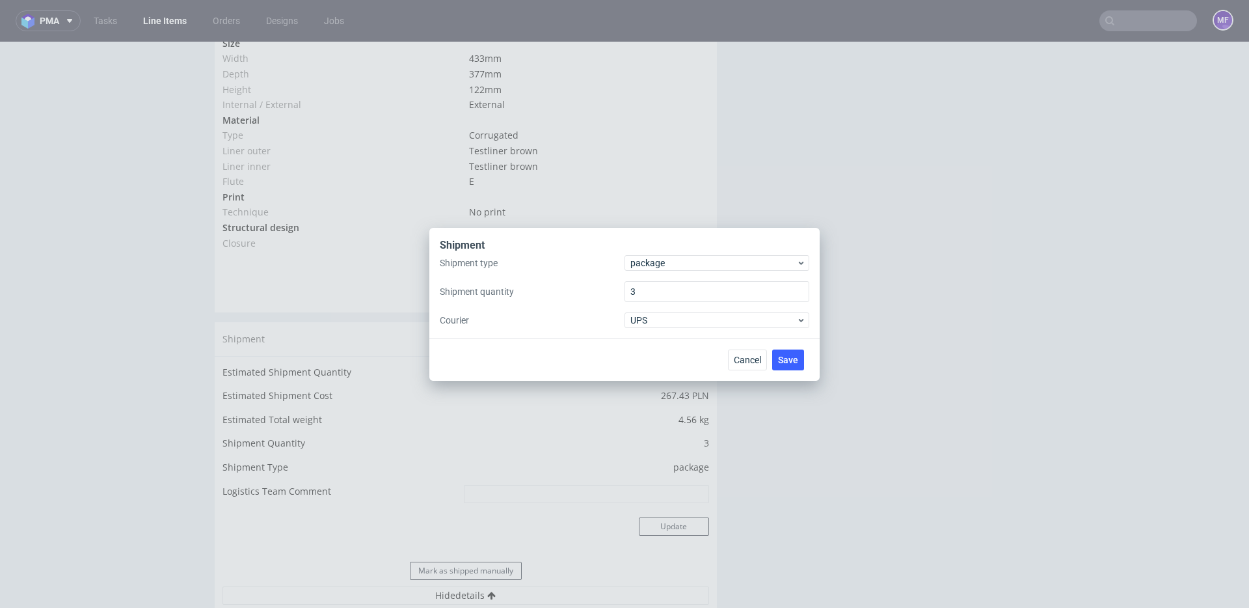
click at [661, 271] on div "Shipment type package Shipment quantity 3 Courier UPS" at bounding box center [625, 291] width 370 height 73
click at [664, 265] on span "package" at bounding box center [713, 262] width 166 height 13
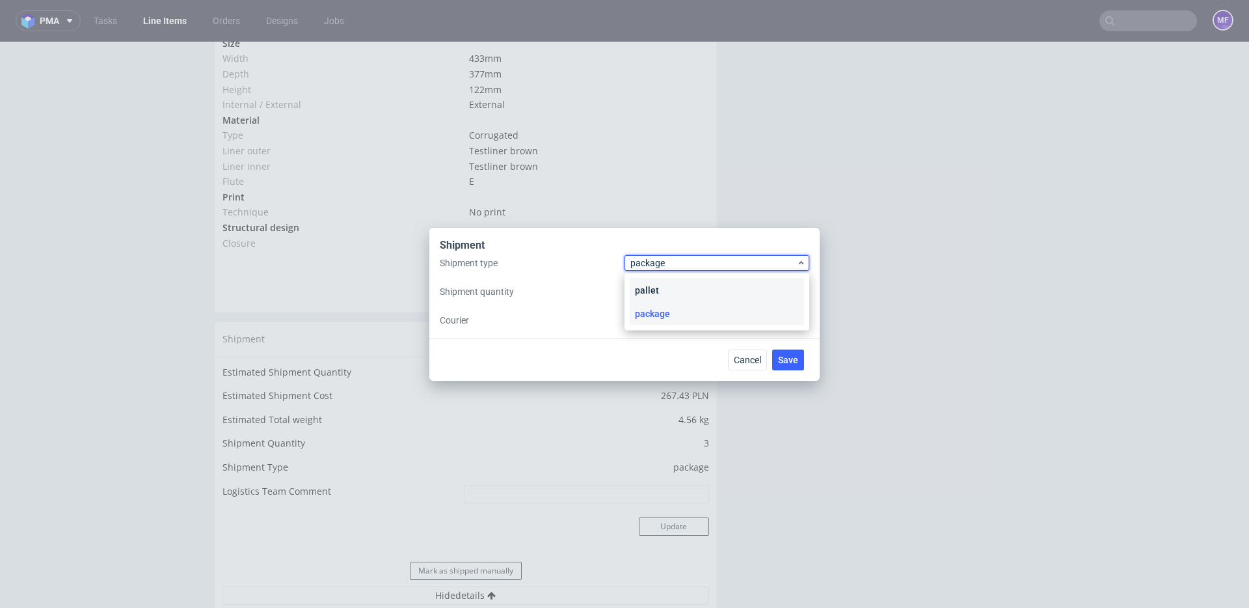
click at [672, 288] on div "pallet" at bounding box center [717, 289] width 174 height 23
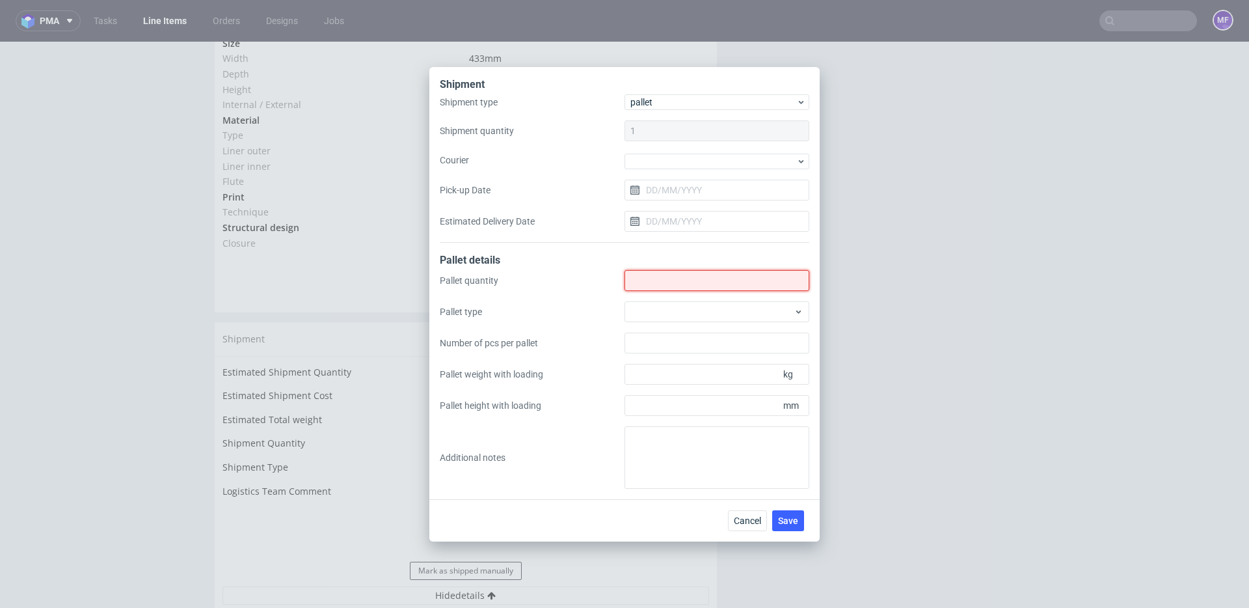
click at [658, 280] on input "Shipment type" at bounding box center [717, 280] width 185 height 21
type input "1"
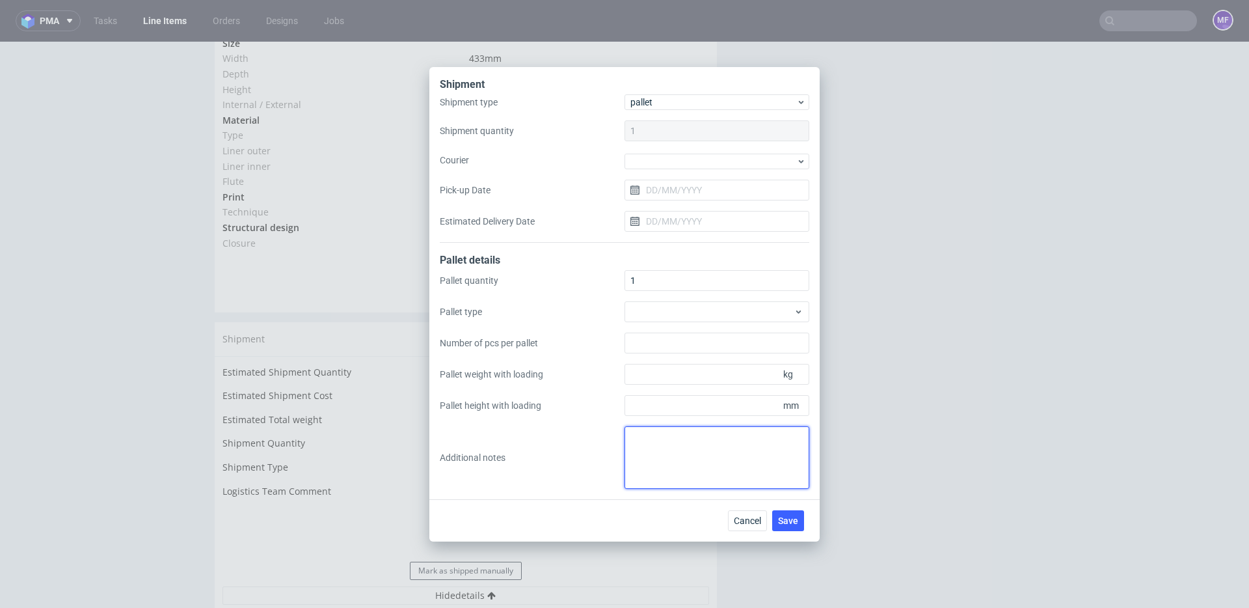
click at [647, 437] on textarea at bounding box center [717, 457] width 185 height 62
type textarea "Wys x szer x dl: 87x80x120 70kg"
click at [612, 444] on div "Pallet quantity 1 Pallet type Number of pcs per pallet Pallet weight with loadi…" at bounding box center [625, 379] width 370 height 219
click at [794, 521] on span "Save" at bounding box center [788, 520] width 20 height 9
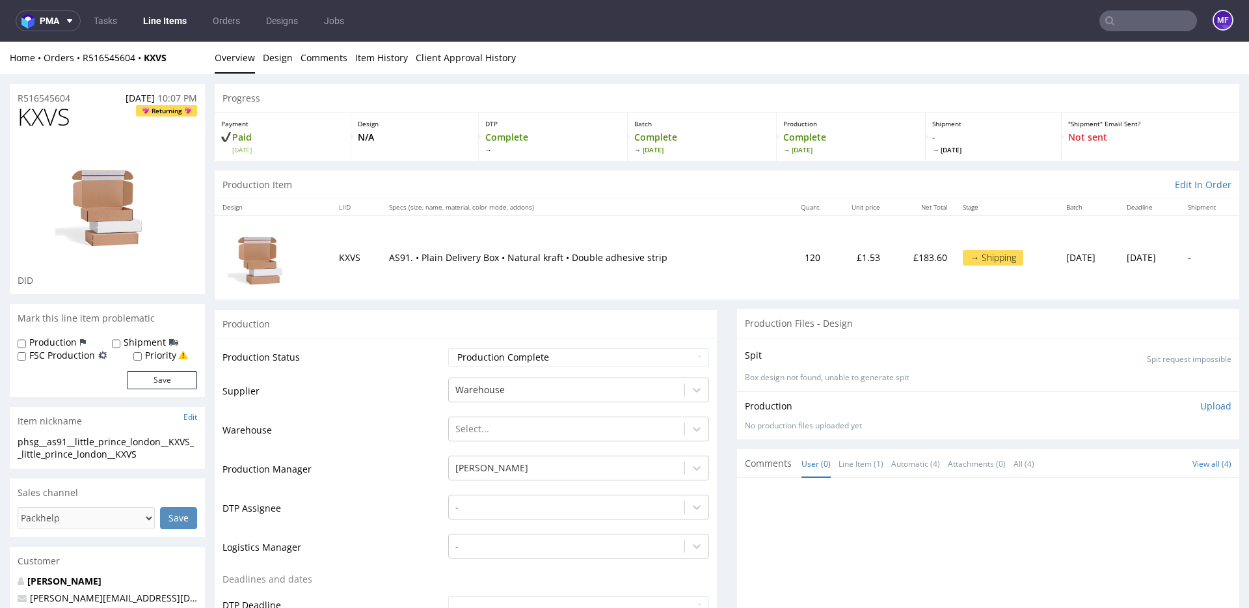
click at [1125, 25] on input "text" at bounding box center [1149, 20] width 98 height 21
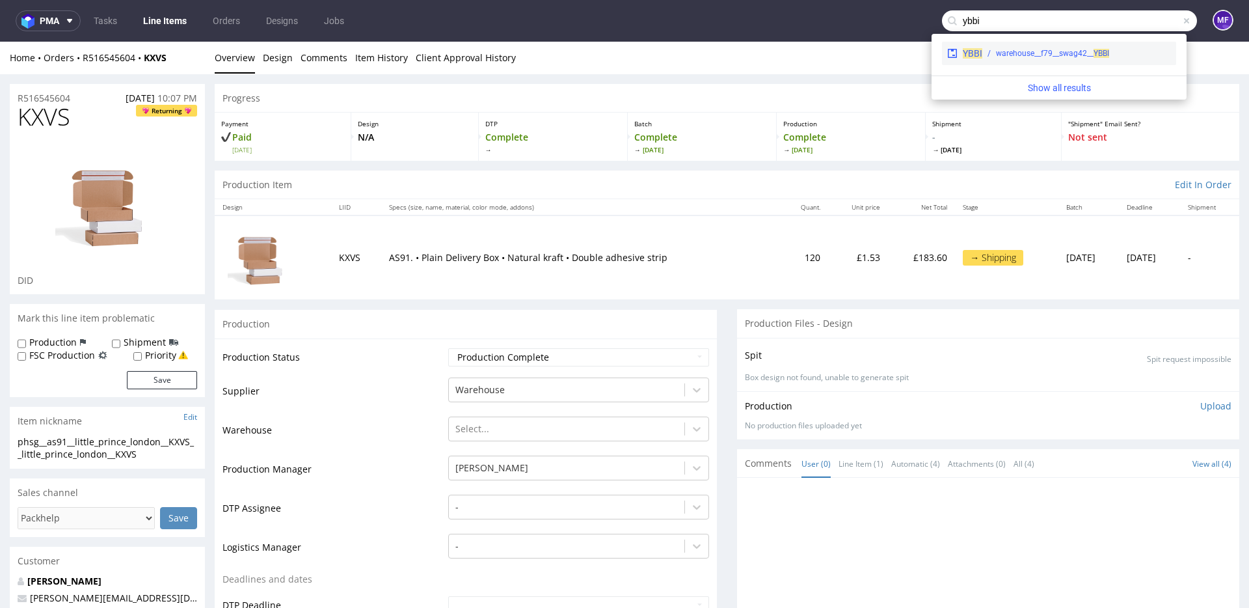
type input "ybbi"
click at [1059, 48] on div "warehouse__f79__swag42__ YBBI" at bounding box center [1052, 53] width 113 height 12
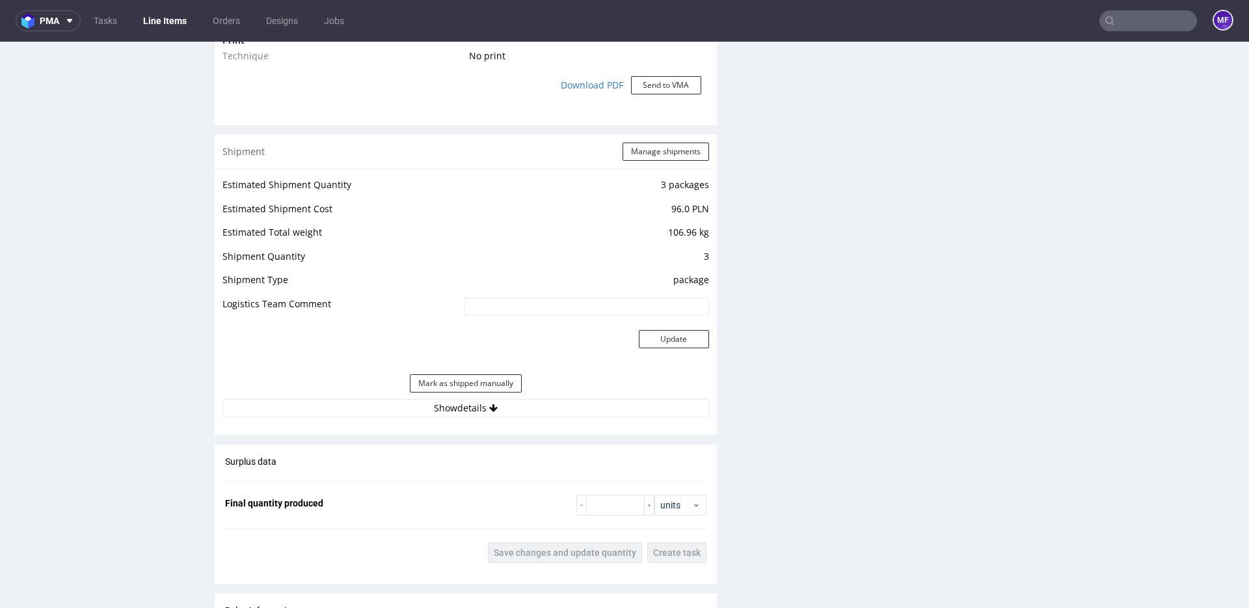
scroll to position [1164, 0]
click at [644, 154] on button "Manage shipments" at bounding box center [666, 152] width 87 height 18
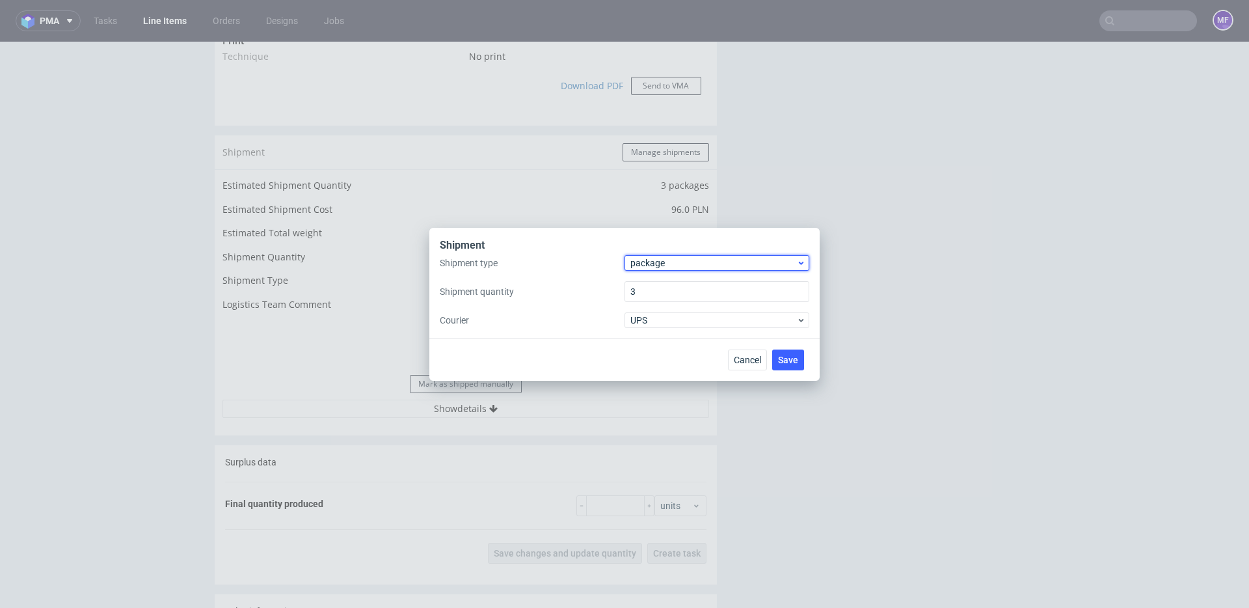
click at [677, 263] on span "package" at bounding box center [713, 262] width 166 height 13
click at [672, 284] on div "pallet" at bounding box center [717, 289] width 174 height 23
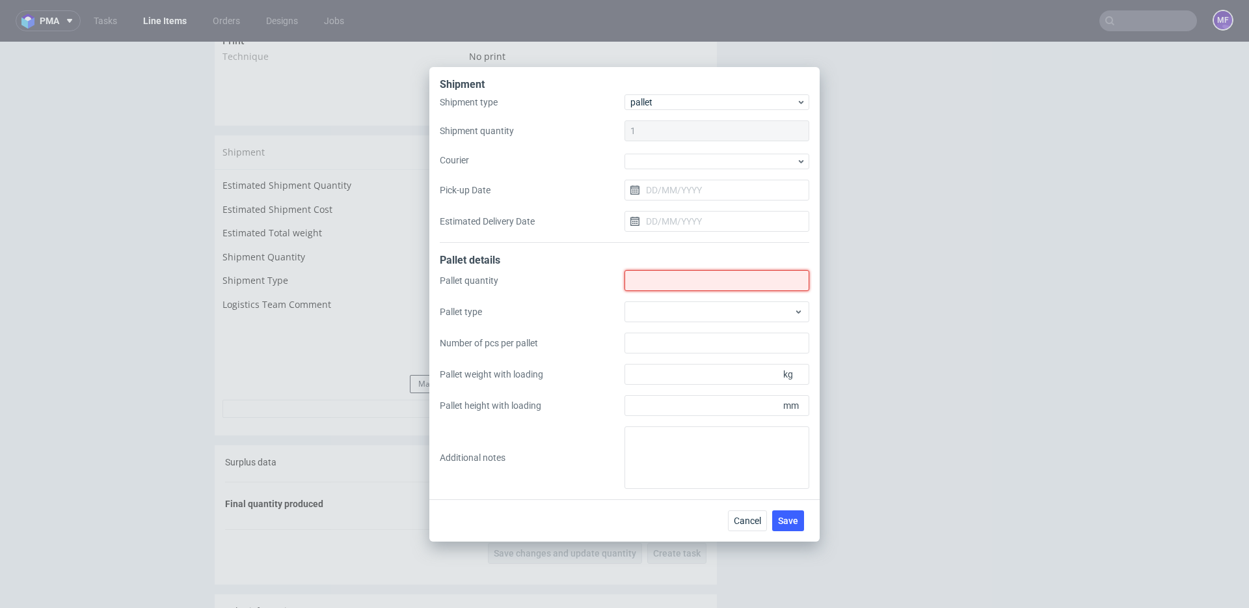
click at [657, 284] on input "Shipment type" at bounding box center [717, 280] width 185 height 21
type input "-6"
type input "1"
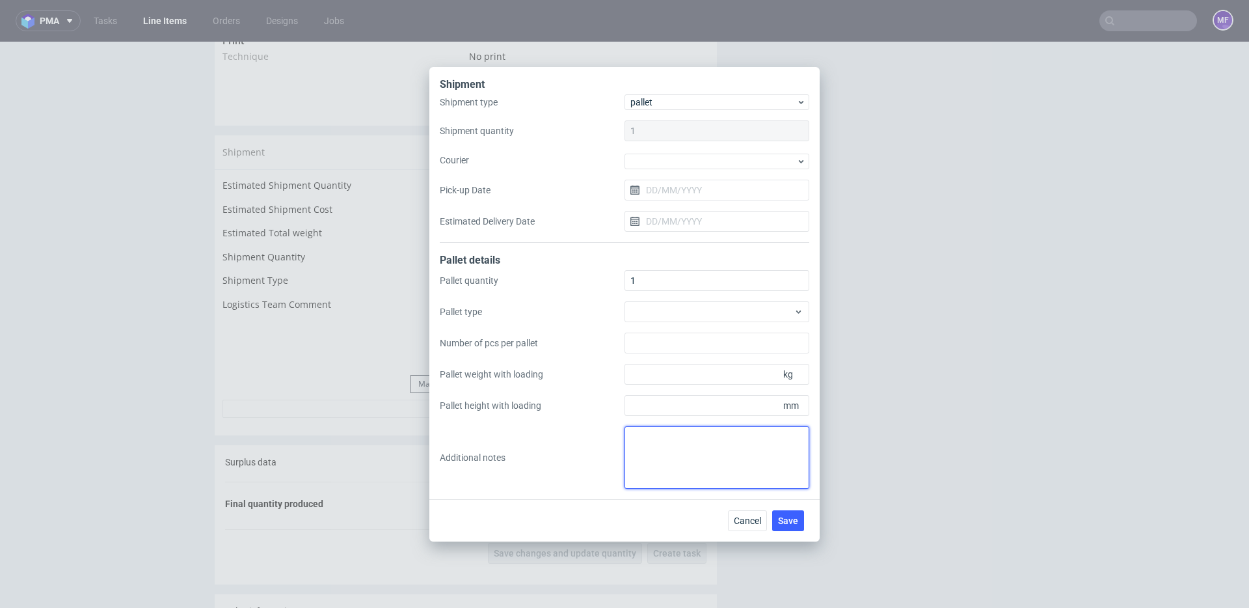
click at [680, 465] on textarea at bounding box center [717, 457] width 185 height 62
paste textarea "Wys x Szer x Dl - Kg 1pal 75x100x120 - 120Kg"
type textarea "Wys x Szer x Dl - Kg 1pal 75x100x120 - 120Kg"
click at [658, 517] on div "Cancel Save" at bounding box center [624, 520] width 390 height 42
click at [792, 517] on span "Save" at bounding box center [788, 520] width 20 height 9
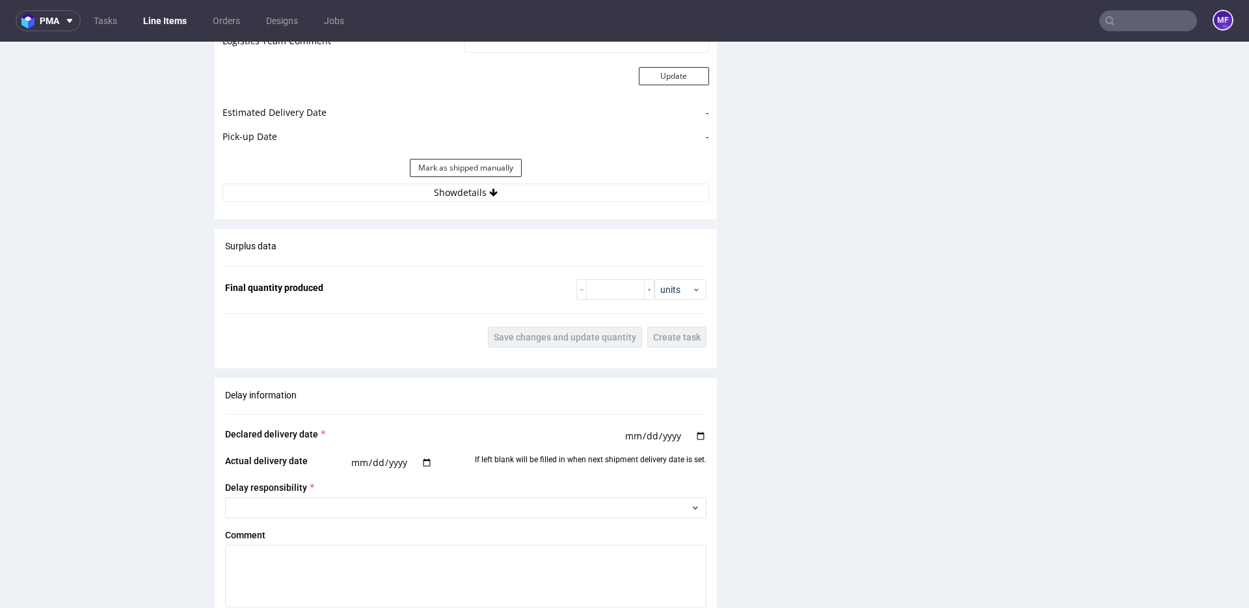
scroll to position [1430, 0]
click at [460, 191] on button "Show details" at bounding box center [466, 190] width 487 height 18
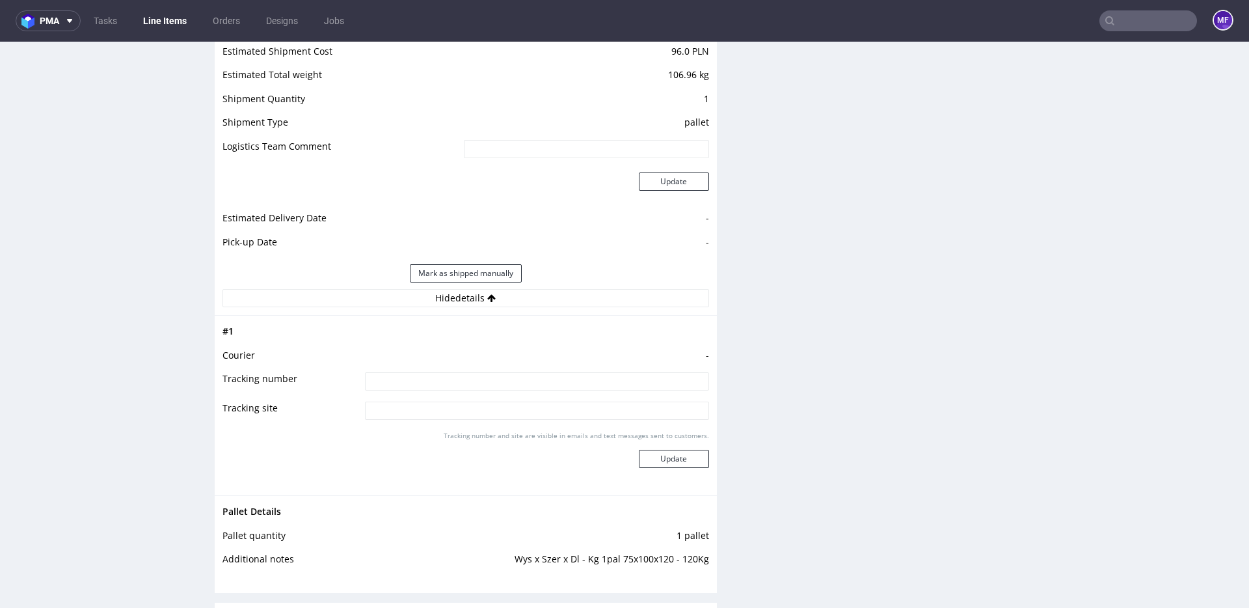
scroll to position [1319, 0]
click at [802, 445] on div "Production Files - Design Spit Spit request impossible Box design not found, un…" at bounding box center [988, 108] width 502 height 2286
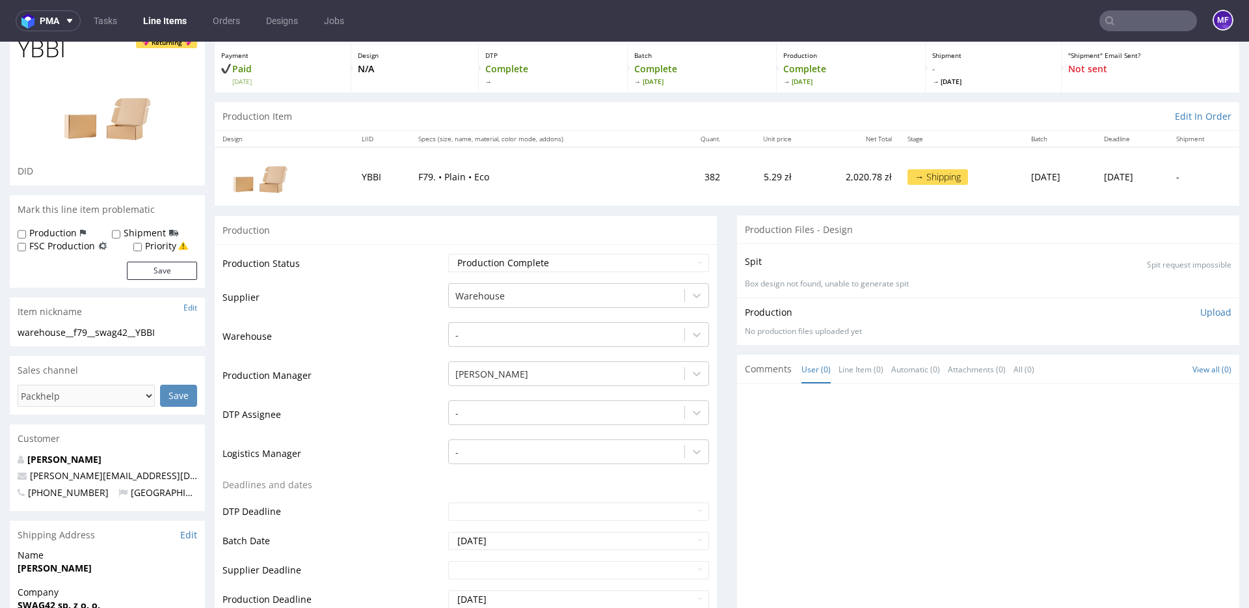
scroll to position [0, 0]
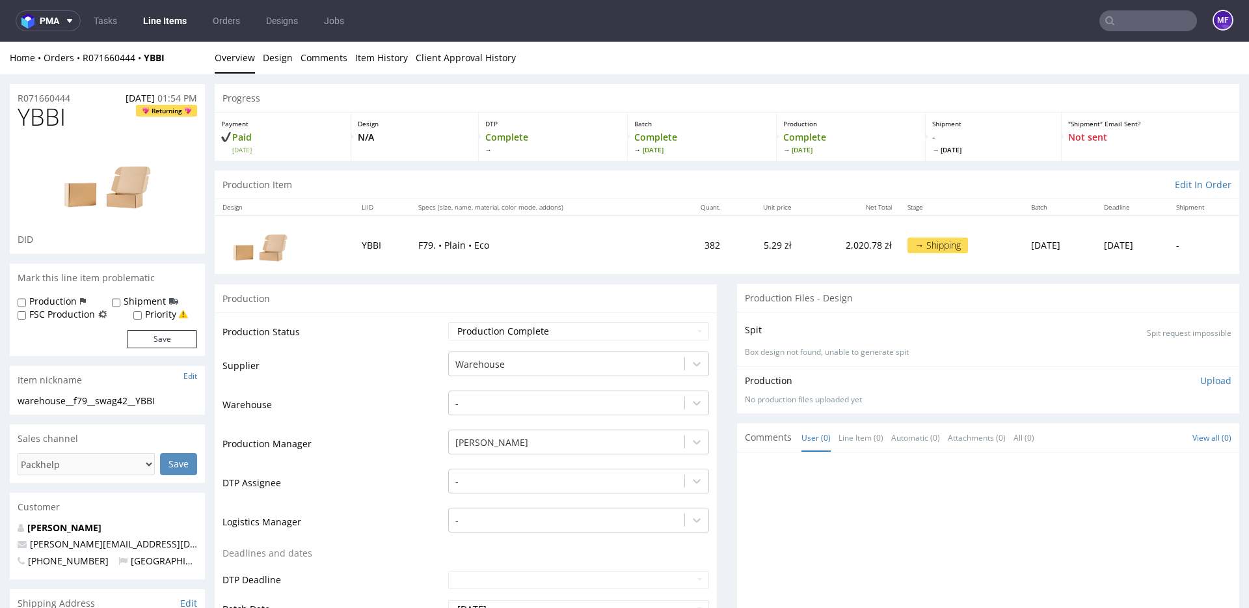
click at [496, 290] on div "Production" at bounding box center [466, 298] width 502 height 29
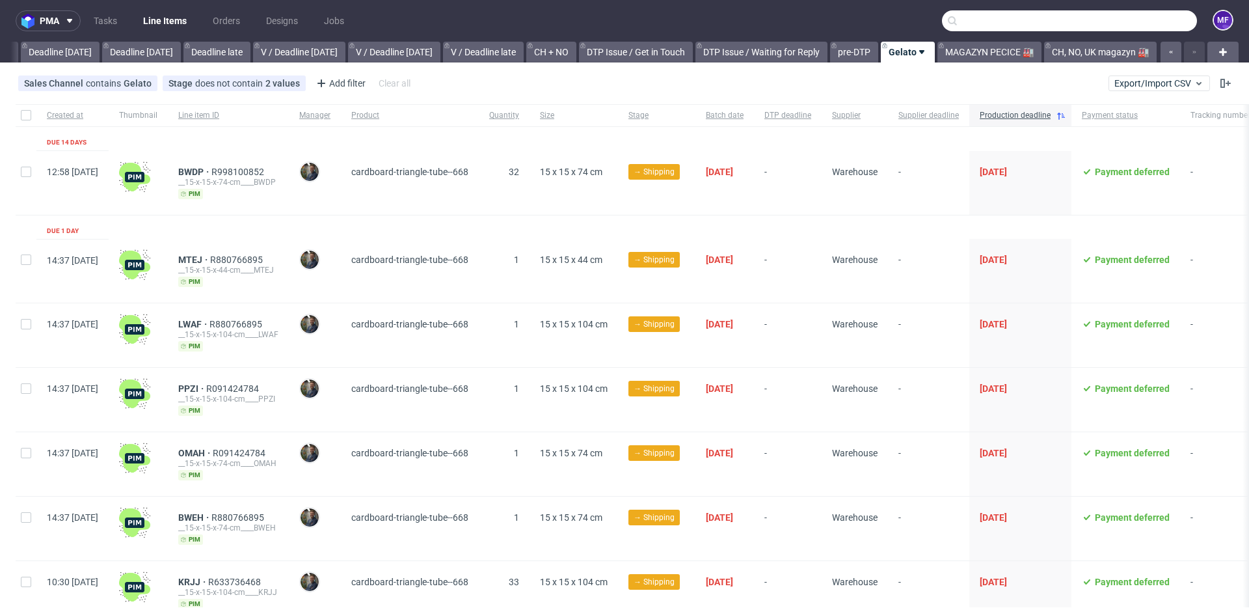
click at [1118, 24] on input "text" at bounding box center [1069, 20] width 255 height 21
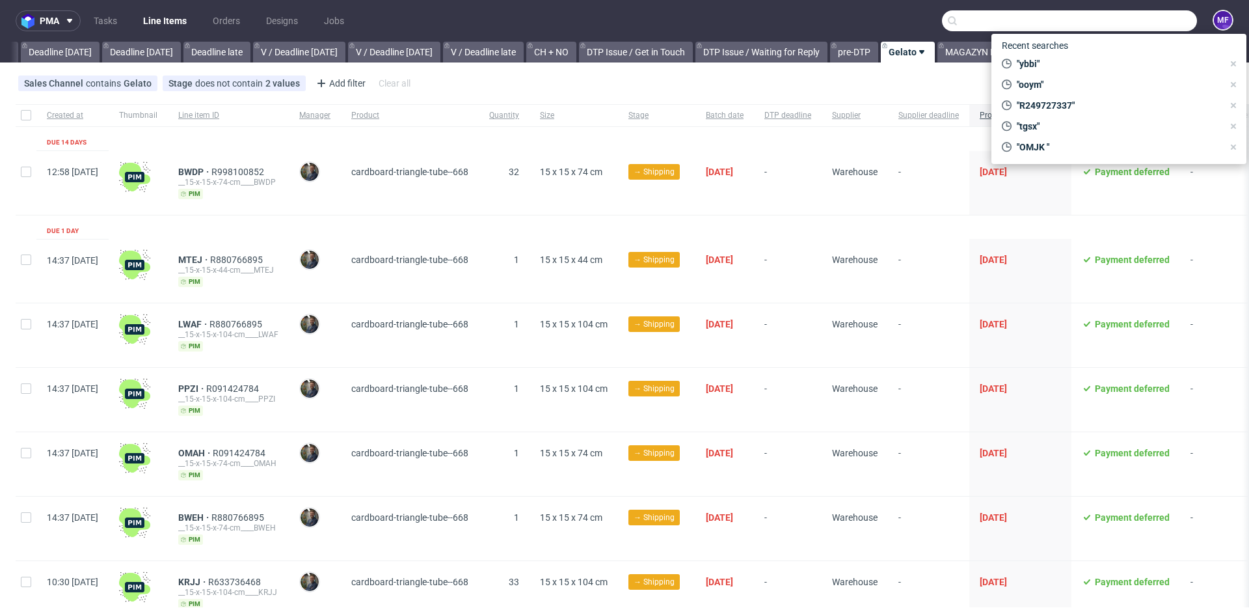
click at [465, 91] on div "Sales Channel contains Gelato Stage does not contain 2 values Cancelled, Shippe…" at bounding box center [624, 83] width 1249 height 31
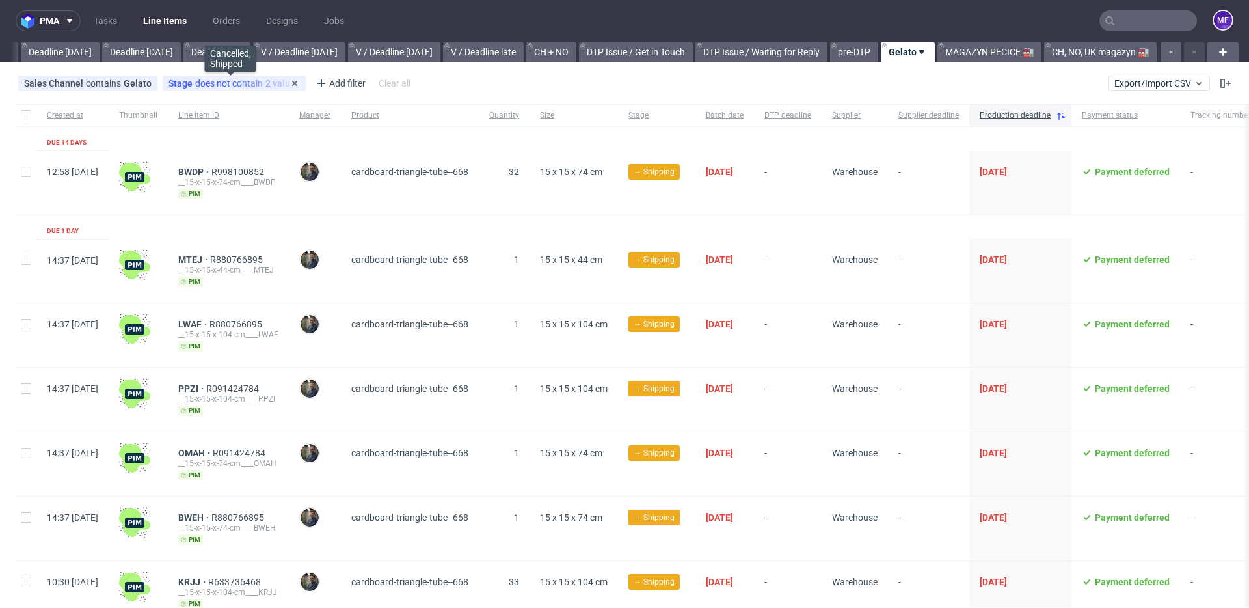
click at [241, 82] on div "Stage does not contain 2 values" at bounding box center [234, 83] width 131 height 10
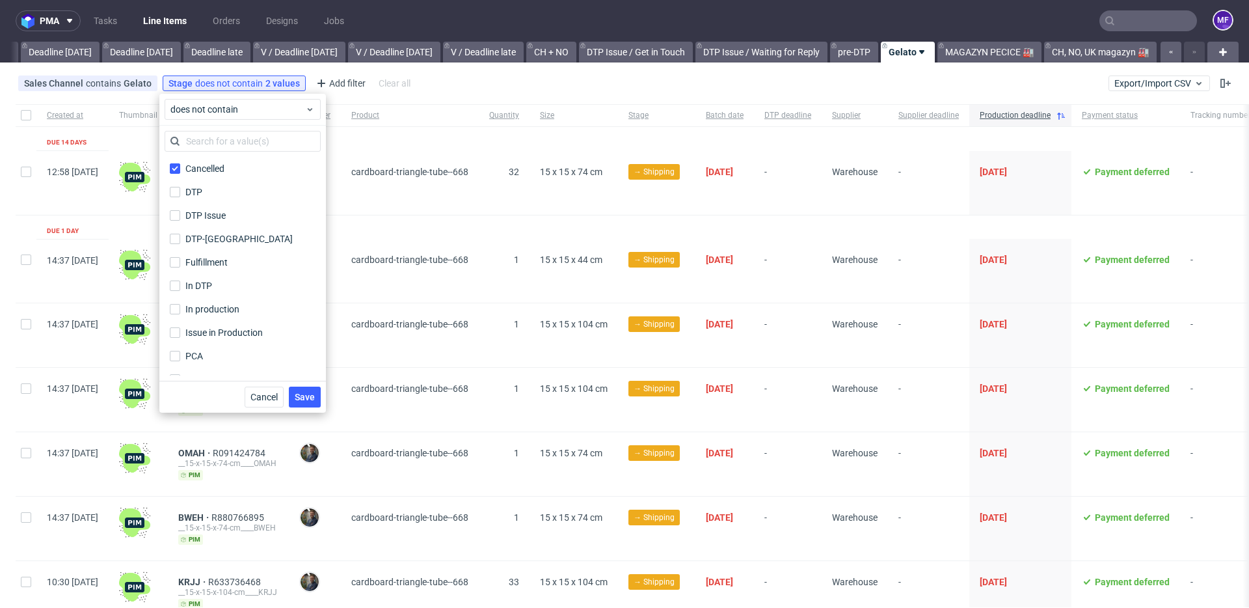
scroll to position [86, 0]
click at [203, 338] on div "Shipped" at bounding box center [202, 340] width 34 height 13
click at [180, 338] on input "Shipped" at bounding box center [175, 340] width 10 height 10
checkbox input "false"
click at [293, 396] on button "Save" at bounding box center [305, 396] width 32 height 21
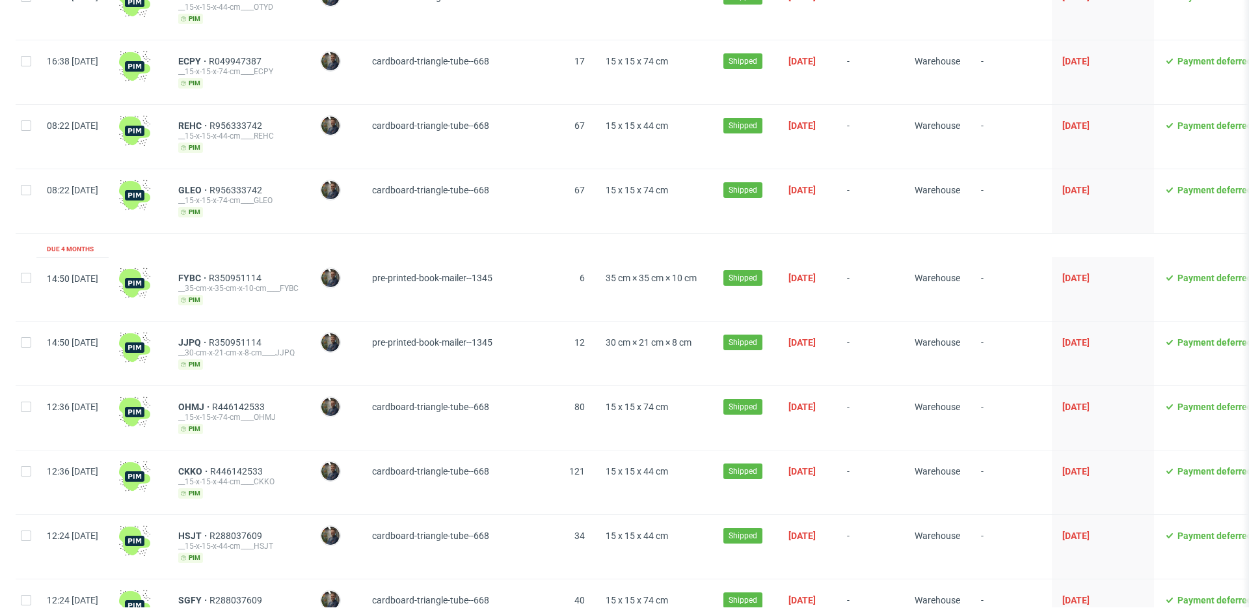
scroll to position [1617, 0]
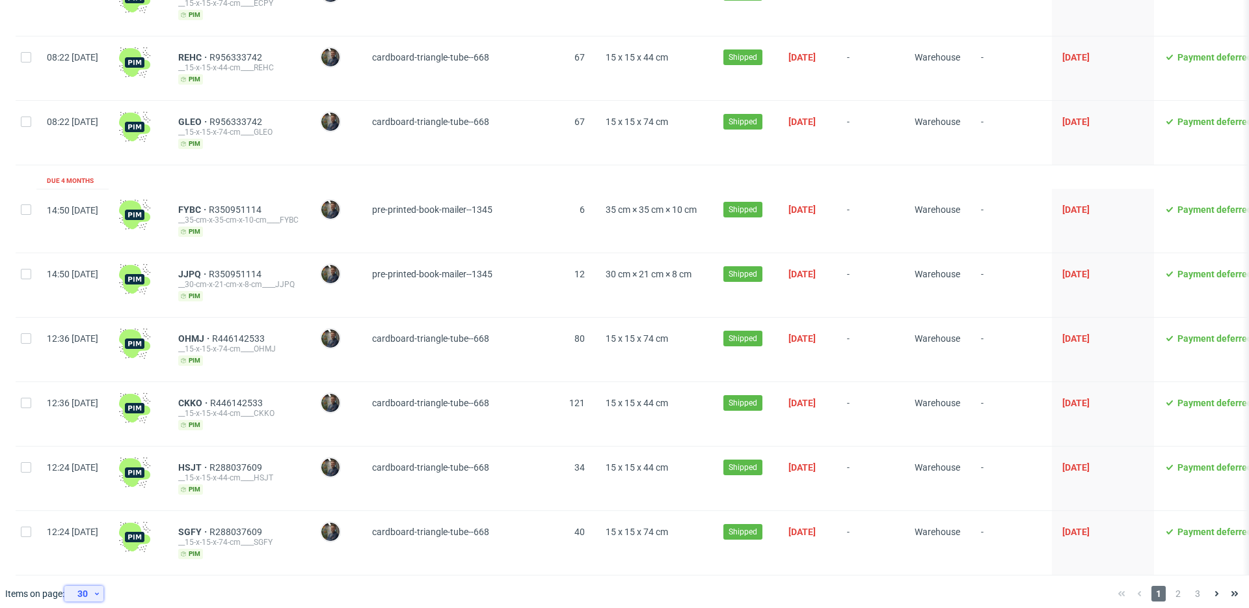
click at [95, 588] on icon at bounding box center [97, 593] width 8 height 10
click at [86, 558] on div "120" at bounding box center [88, 552] width 26 height 18
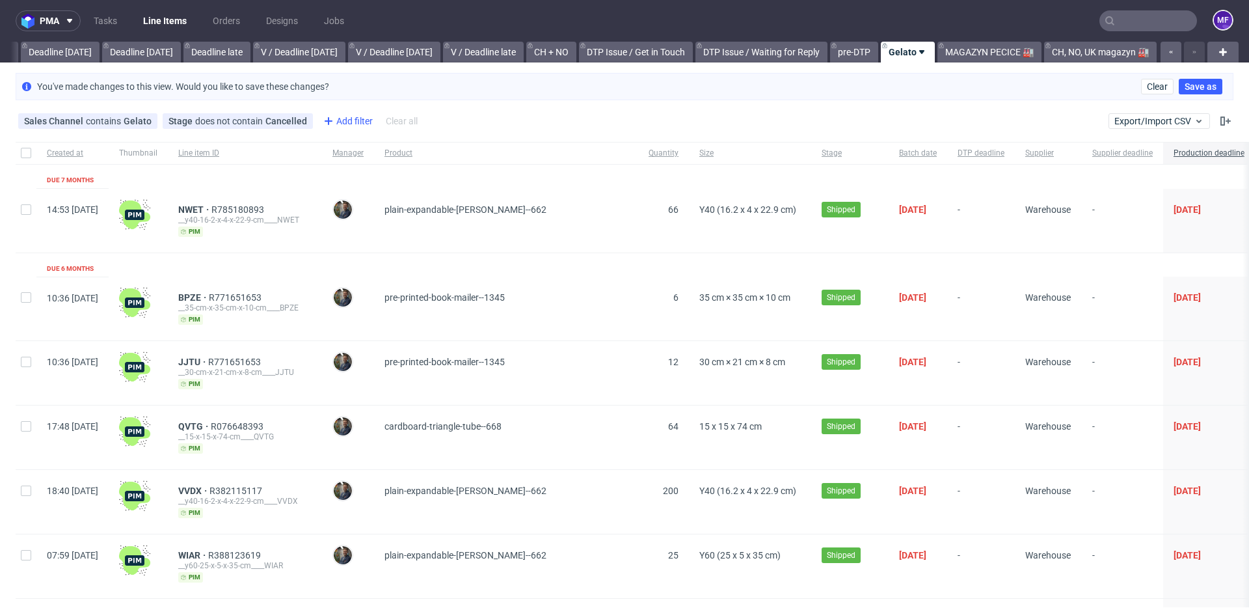
click at [355, 118] on div "Add filter" at bounding box center [346, 121] width 57 height 21
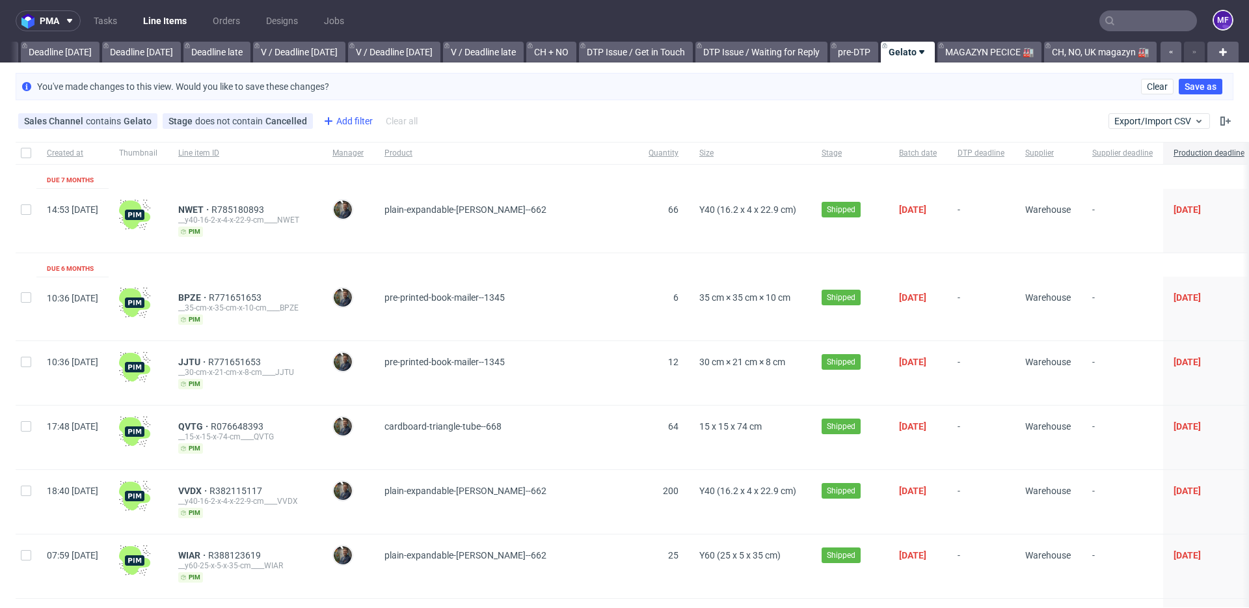
click at [359, 120] on div "Add filter" at bounding box center [346, 121] width 57 height 21
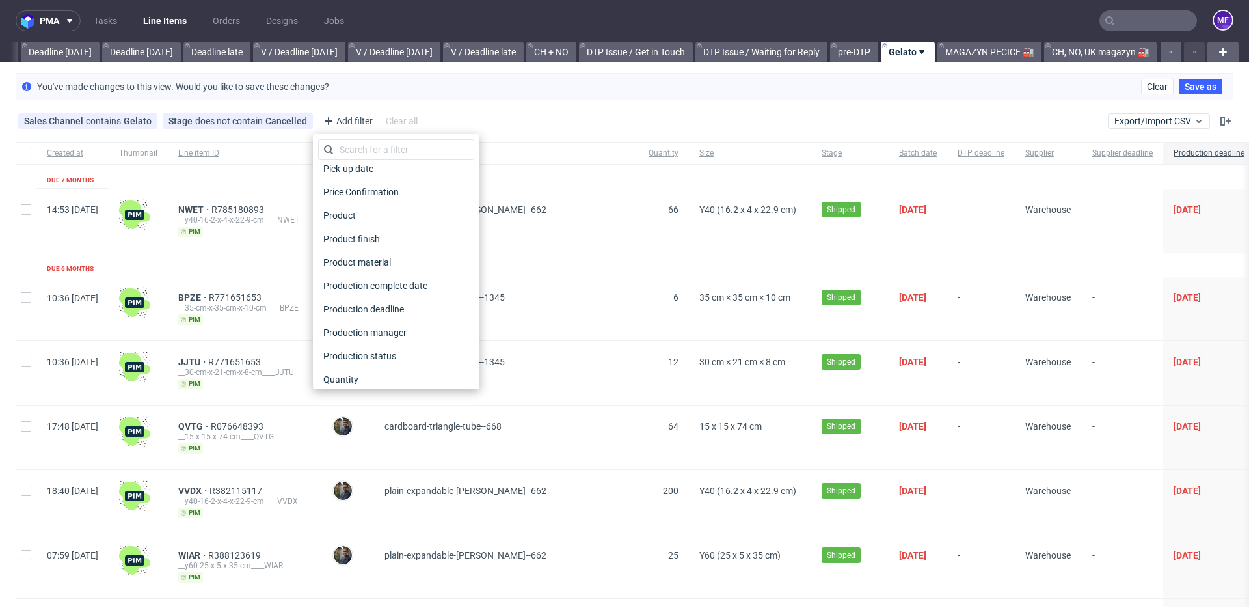
scroll to position [685, 0]
click at [638, 189] on div "plain-expandable-[PERSON_NAME]--662" at bounding box center [506, 221] width 264 height 64
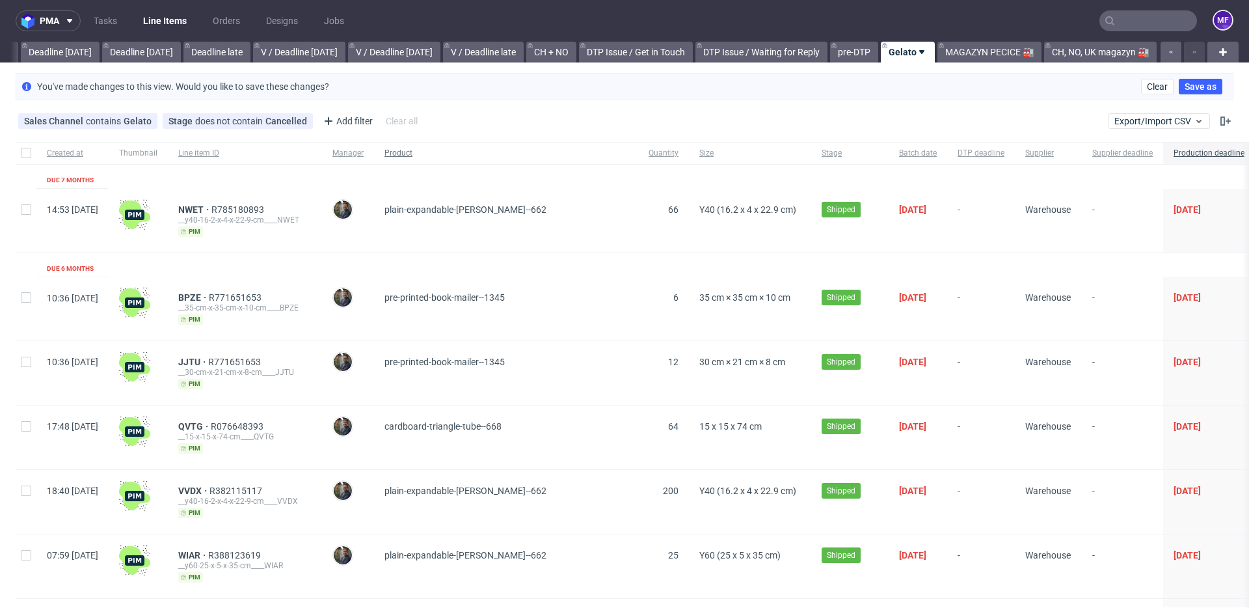
click at [437, 155] on span "Product" at bounding box center [506, 153] width 243 height 11
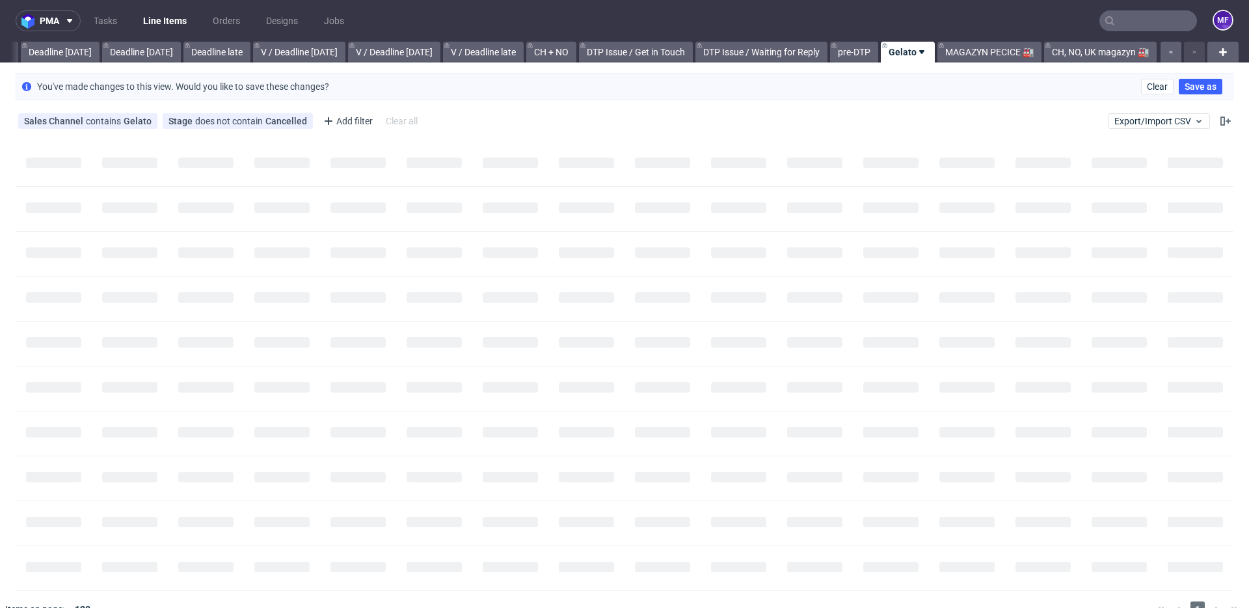
scroll to position [0, 1401]
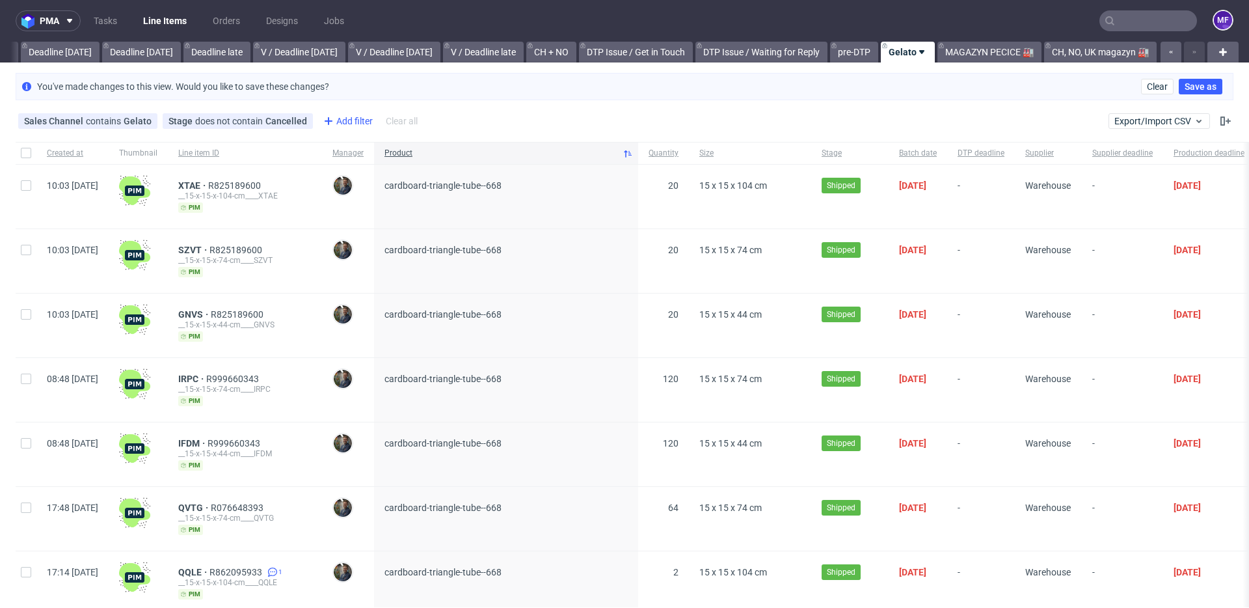
click at [357, 124] on div "Add filter" at bounding box center [346, 121] width 57 height 21
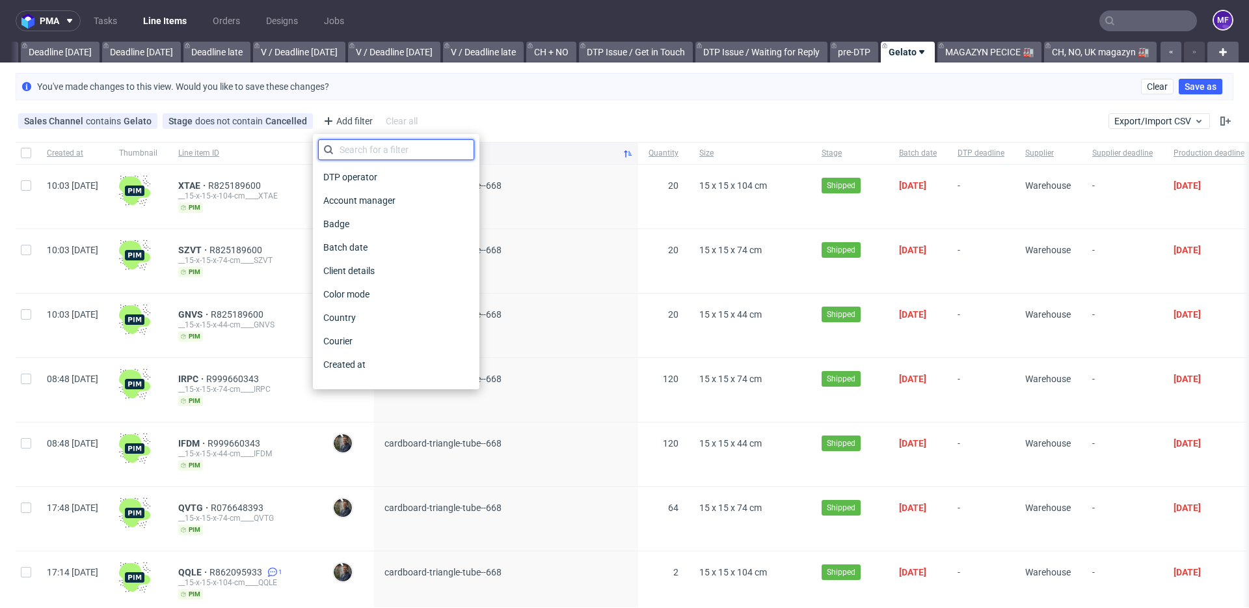
click at [368, 157] on input "text" at bounding box center [396, 149] width 156 height 21
type input "produ"
click at [368, 243] on div "Product" at bounding box center [396, 247] width 156 height 18
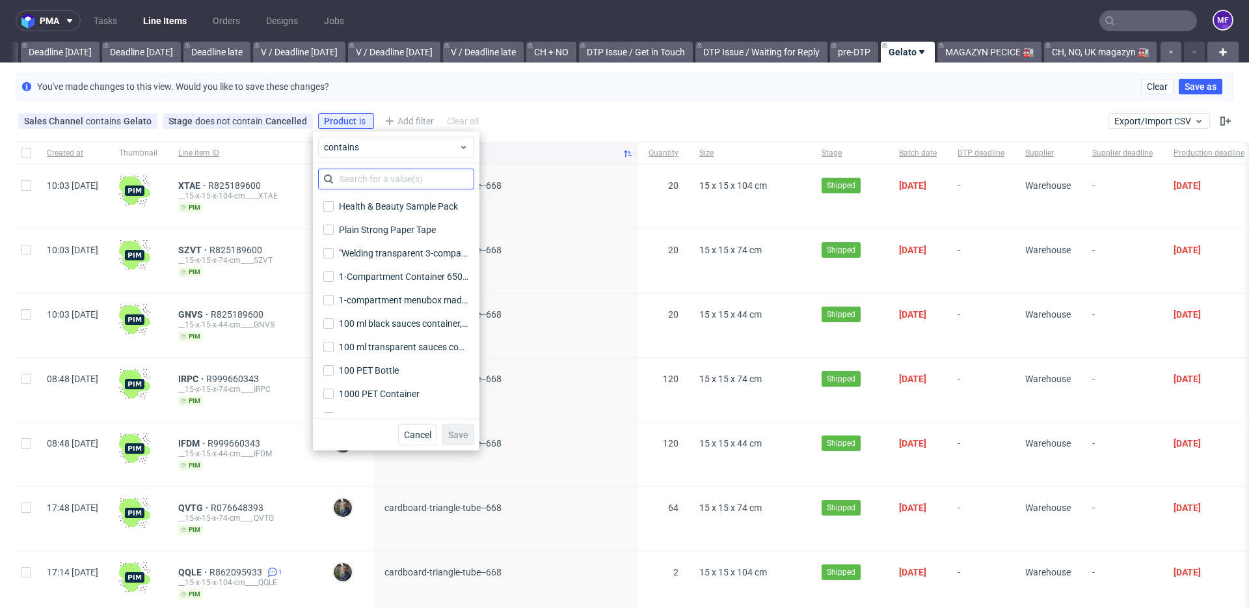
click at [384, 179] on input "text" at bounding box center [396, 179] width 156 height 21
type input "t"
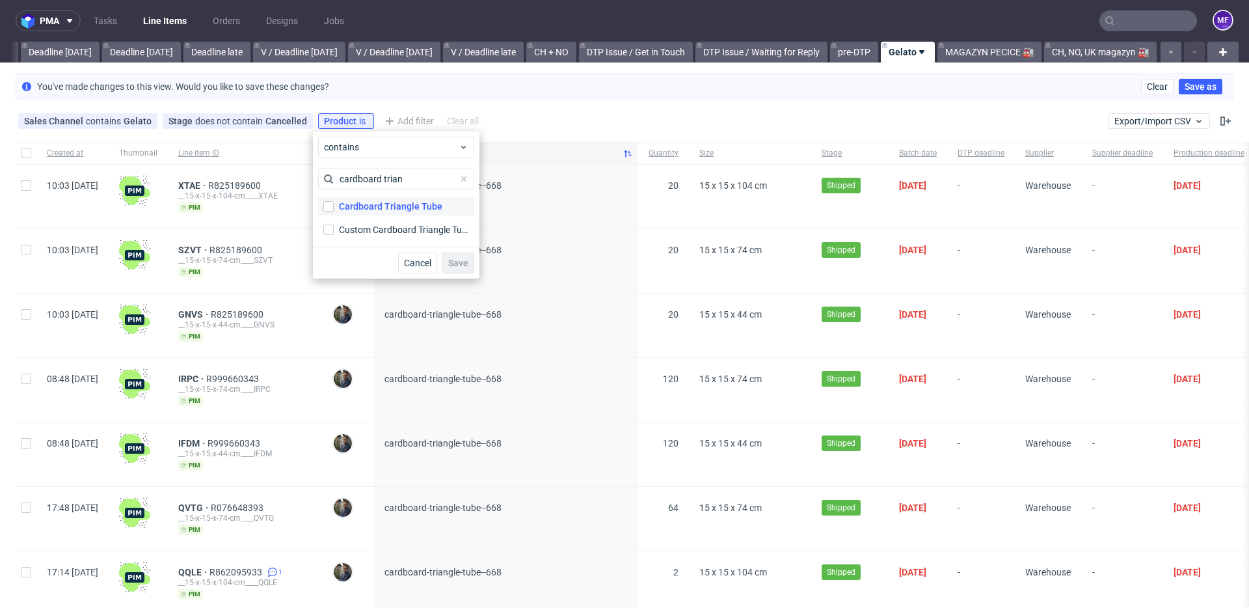
type input "cardboard trian"
click at [396, 208] on div "Cardboard Triangle Tube" at bounding box center [390, 206] width 103 height 13
click at [334, 208] on input "Cardboard Triangle Tube" at bounding box center [328, 206] width 10 height 10
checkbox input "true"
click at [463, 265] on span "Save" at bounding box center [458, 262] width 20 height 9
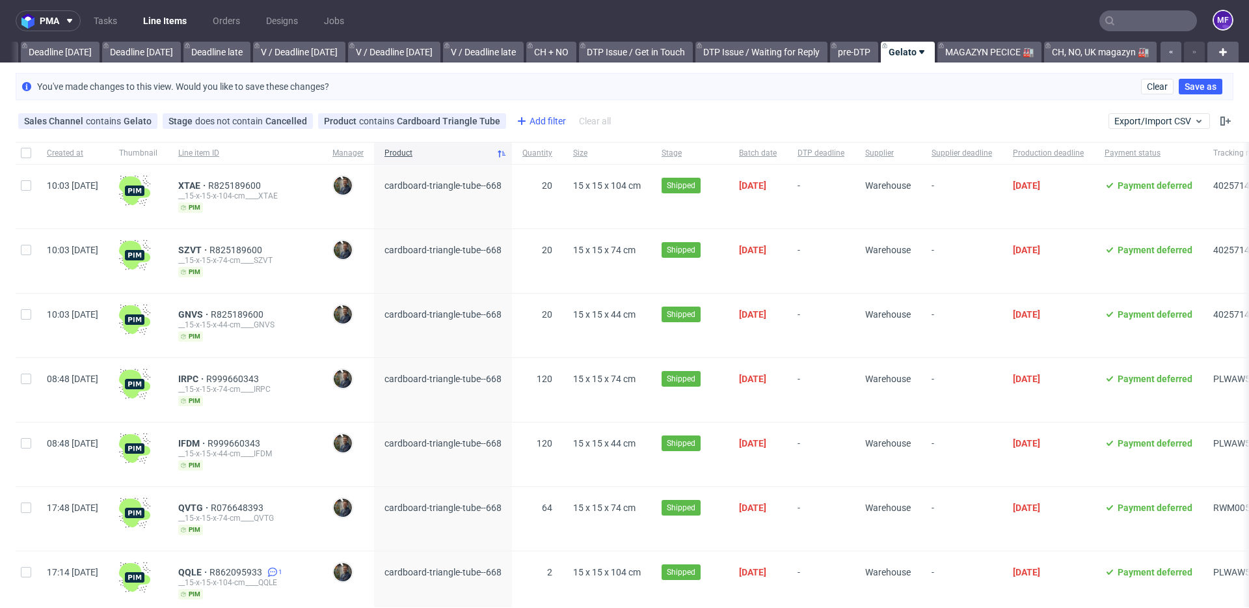
click at [528, 120] on div "Add filter" at bounding box center [539, 121] width 57 height 21
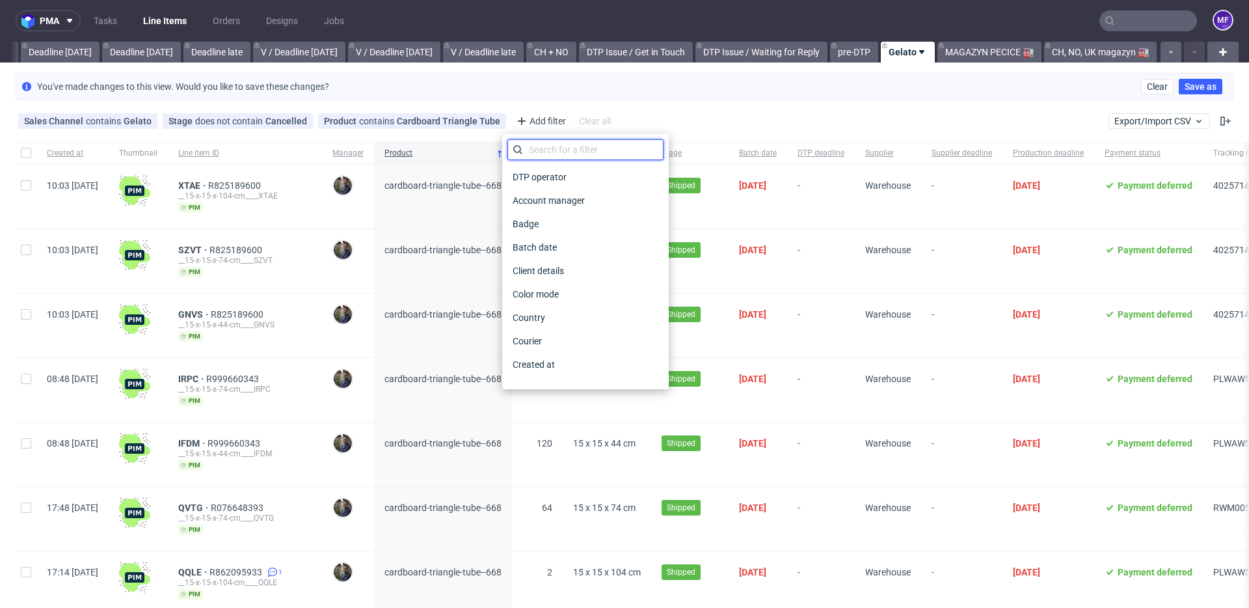
click at [536, 150] on input "text" at bounding box center [585, 149] width 156 height 21
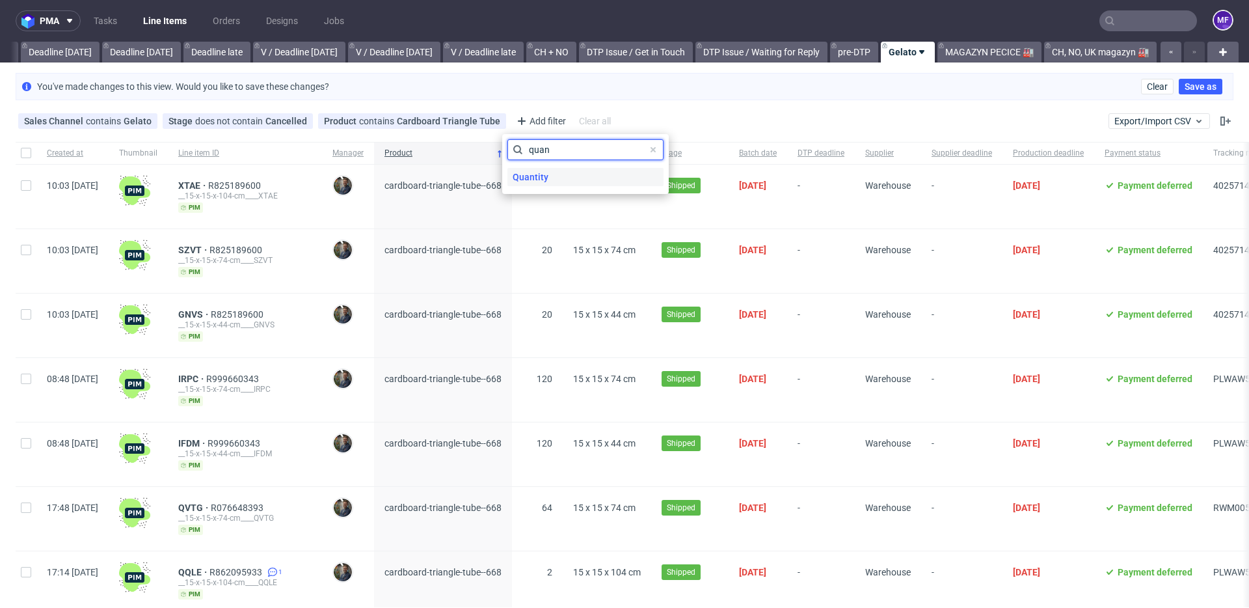
type input "quan"
click at [547, 185] on span "Quantity" at bounding box center [530, 177] width 46 height 18
click at [546, 176] on input "number" at bounding box center [585, 179] width 156 height 21
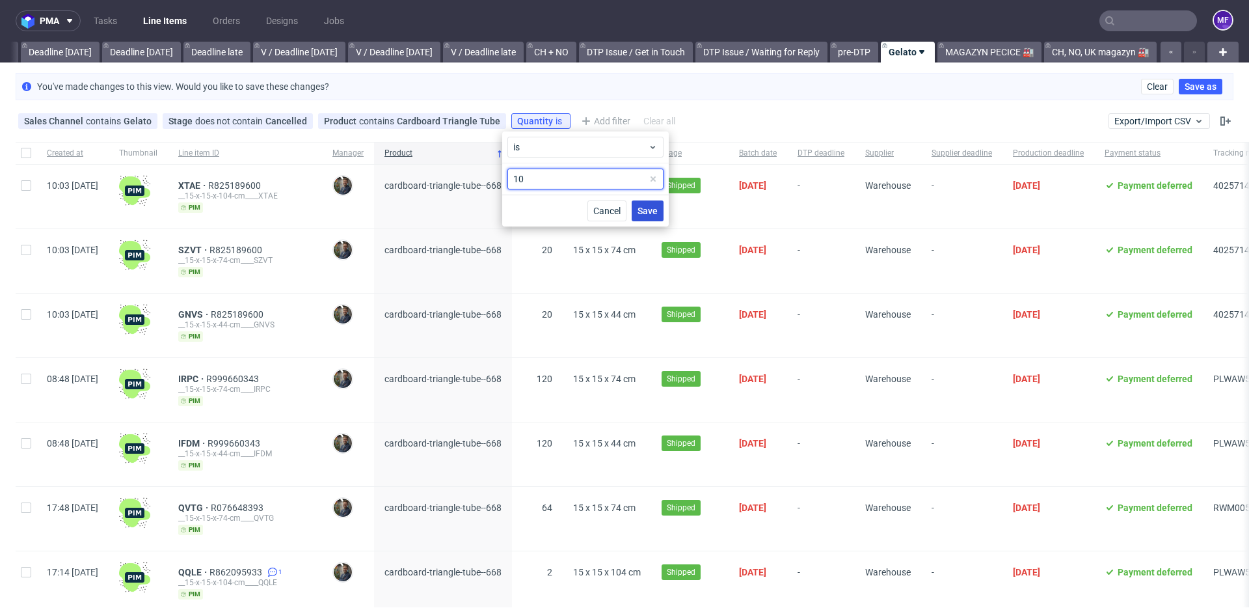
type input "10"
click at [654, 206] on span "Save" at bounding box center [648, 210] width 20 height 9
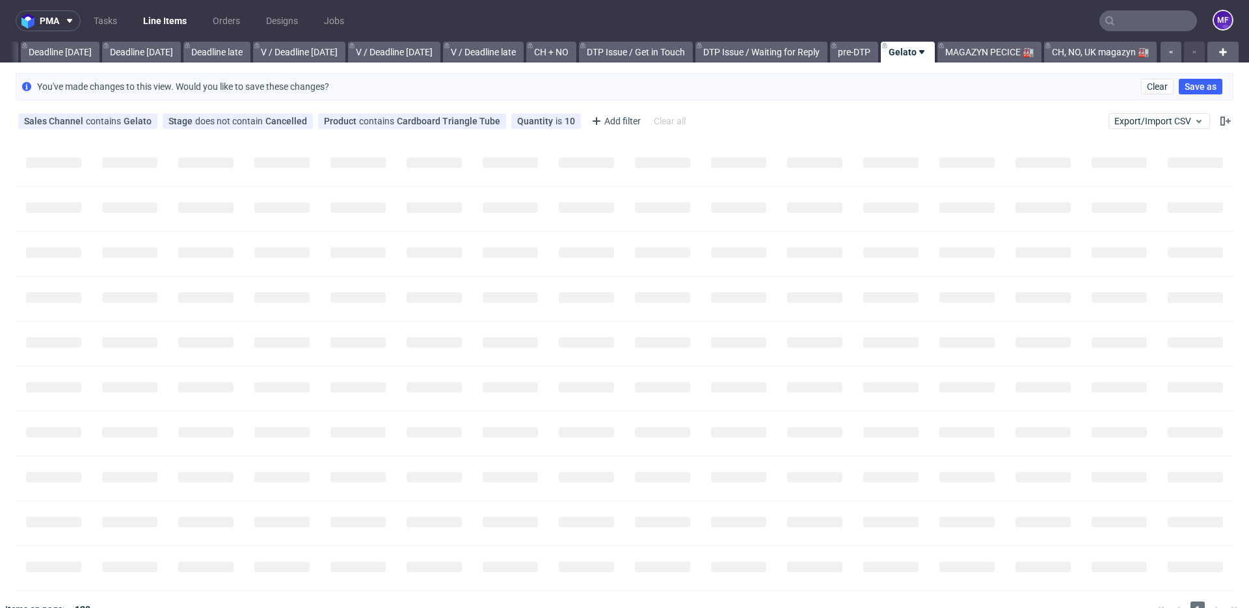
scroll to position [0, 1390]
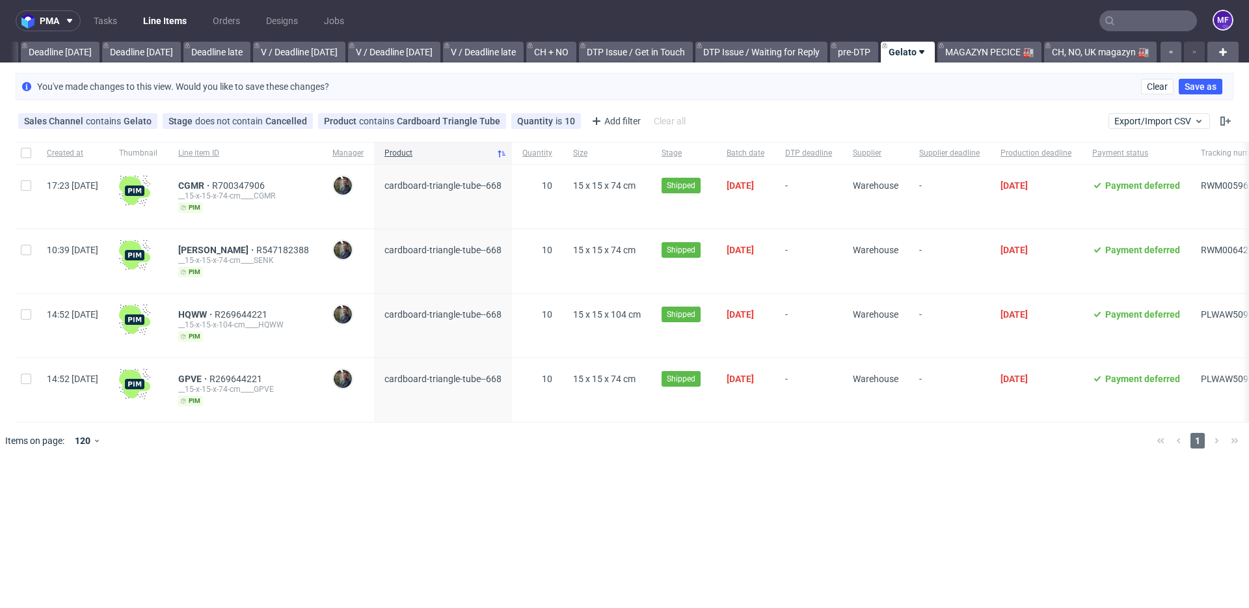
click at [526, 469] on div "pma Tasks Line Items Orders Designs Jobs MF All DTP Late Shipped Shipments DTP …" at bounding box center [624, 304] width 1249 height 608
click at [212, 181] on span "CGMR" at bounding box center [195, 185] width 34 height 10
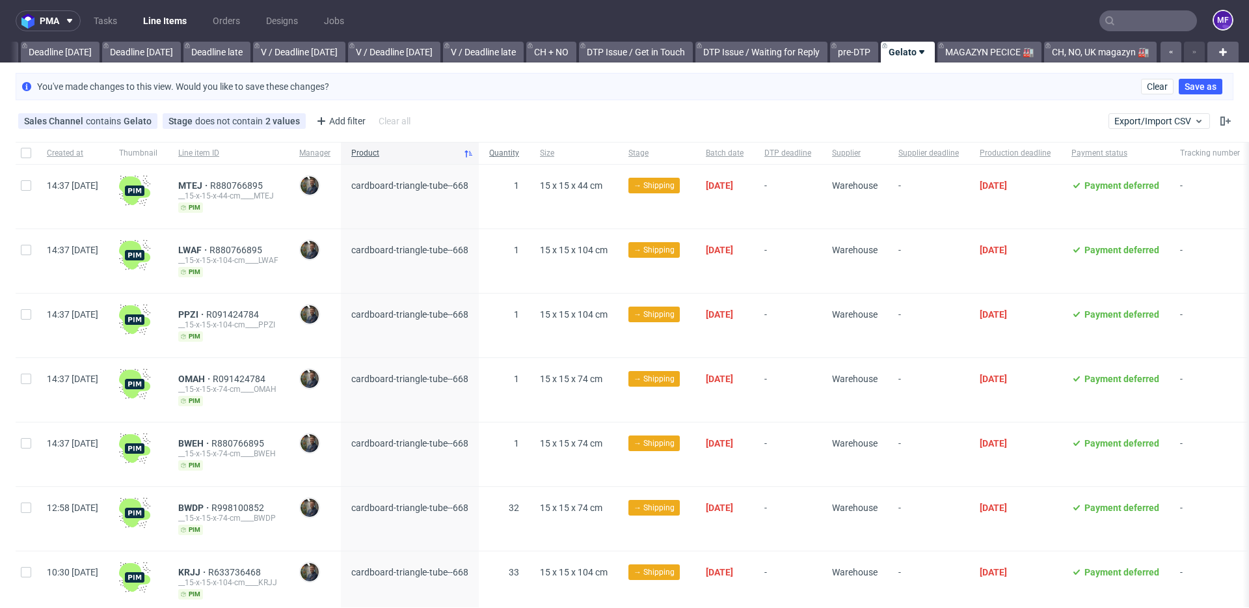
scroll to position [3, 0]
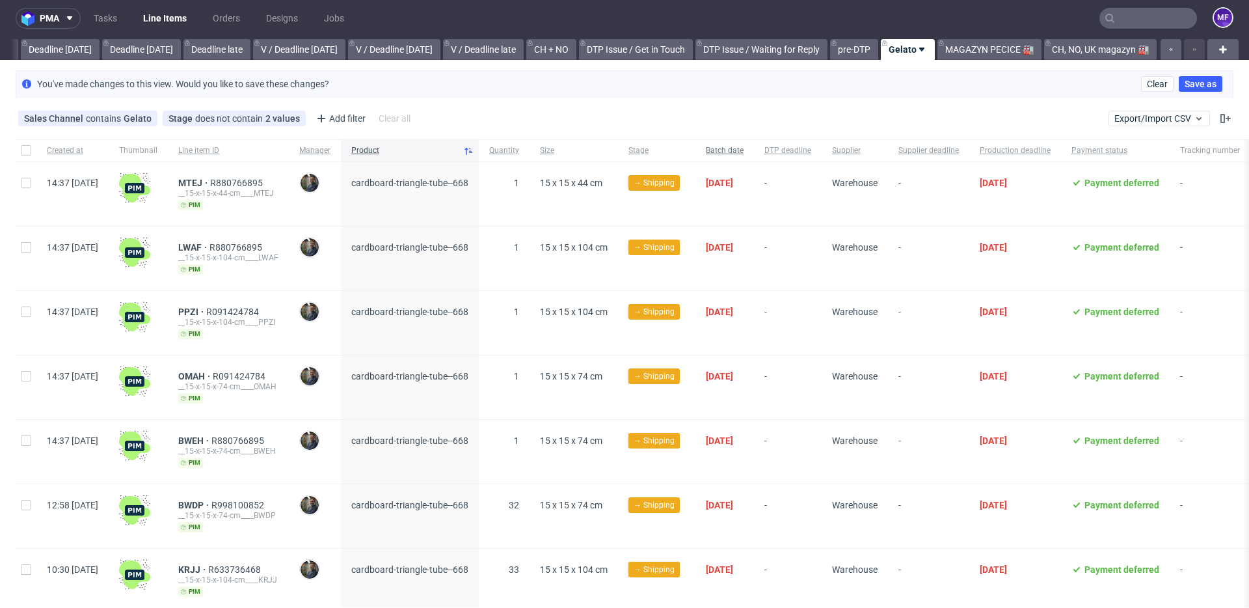
click at [744, 152] on span "Batch date" at bounding box center [725, 150] width 38 height 11
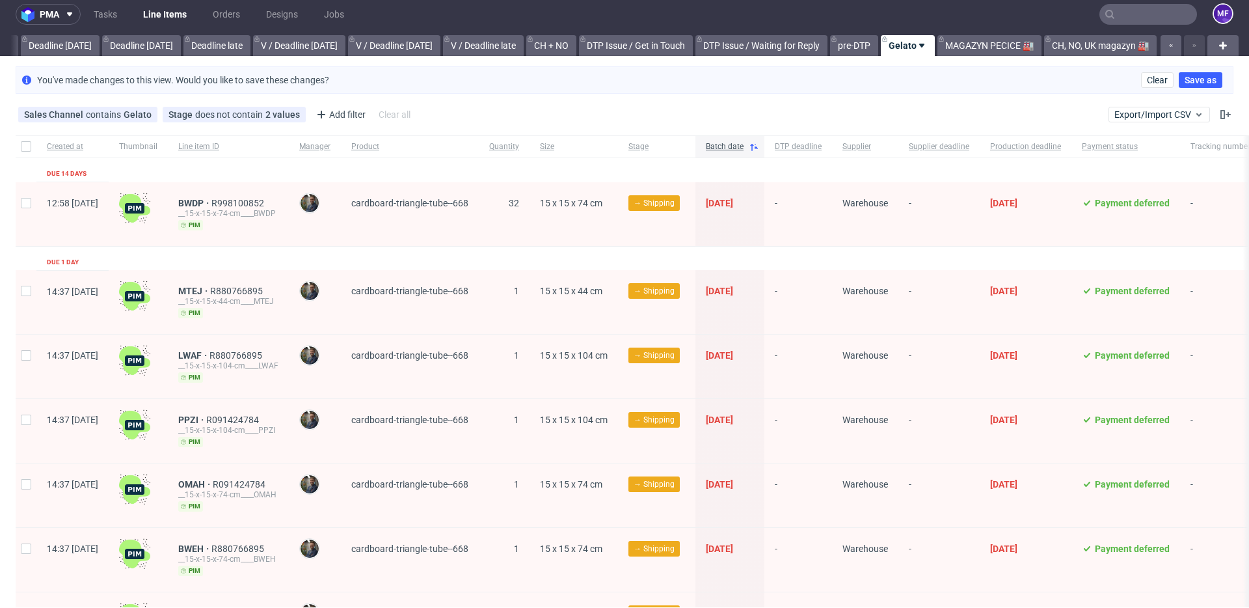
scroll to position [7, 0]
click at [1160, 81] on button "Clear" at bounding box center [1157, 80] width 33 height 16
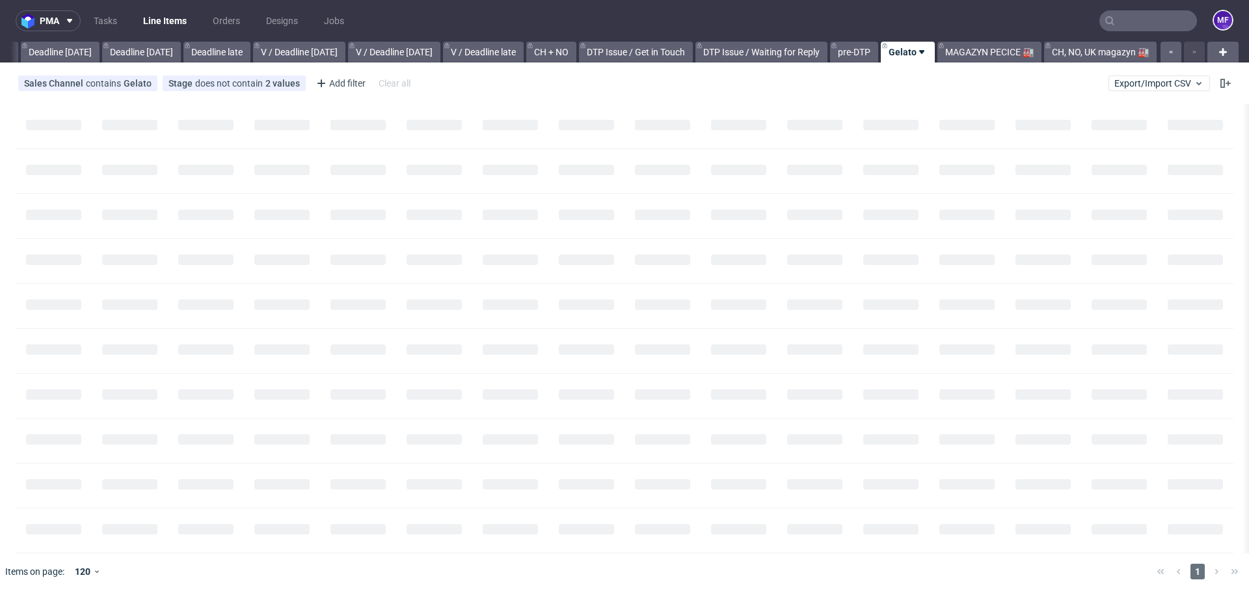
scroll to position [0, 1390]
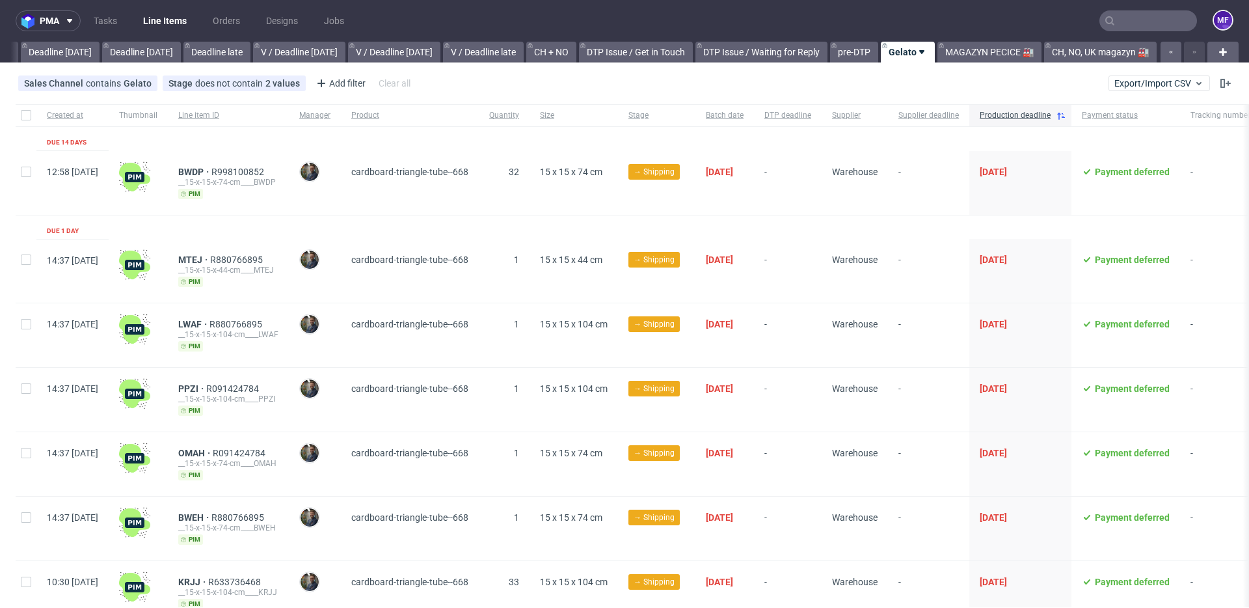
click at [1144, 23] on input "text" at bounding box center [1149, 20] width 98 height 21
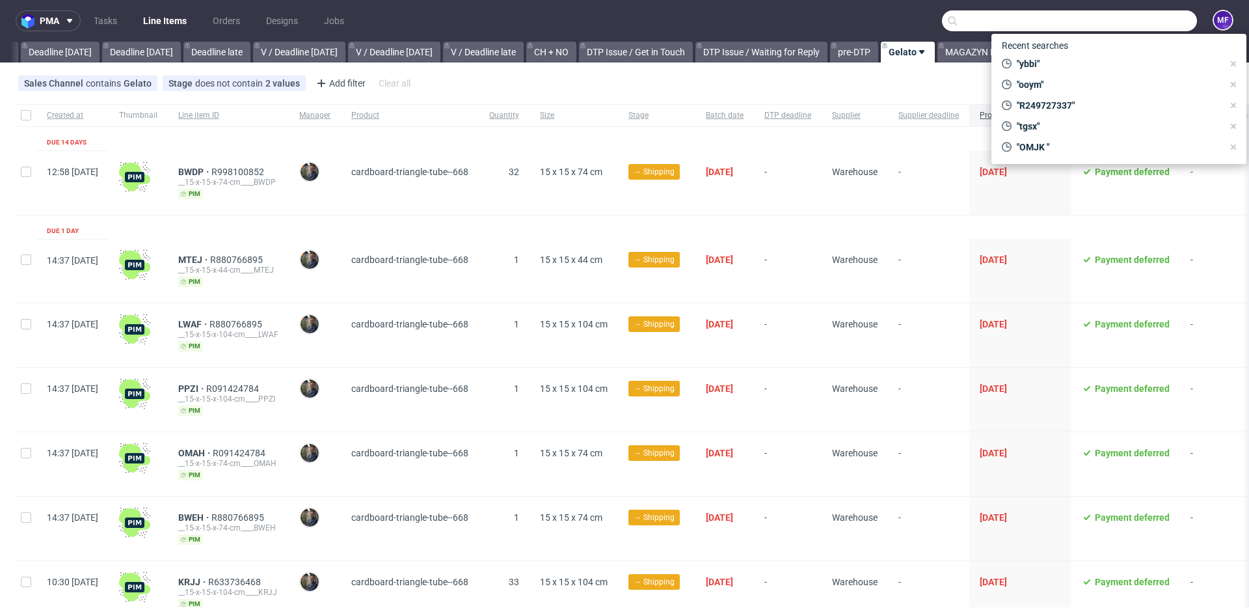
click at [1119, 20] on input "text" at bounding box center [1069, 20] width 255 height 21
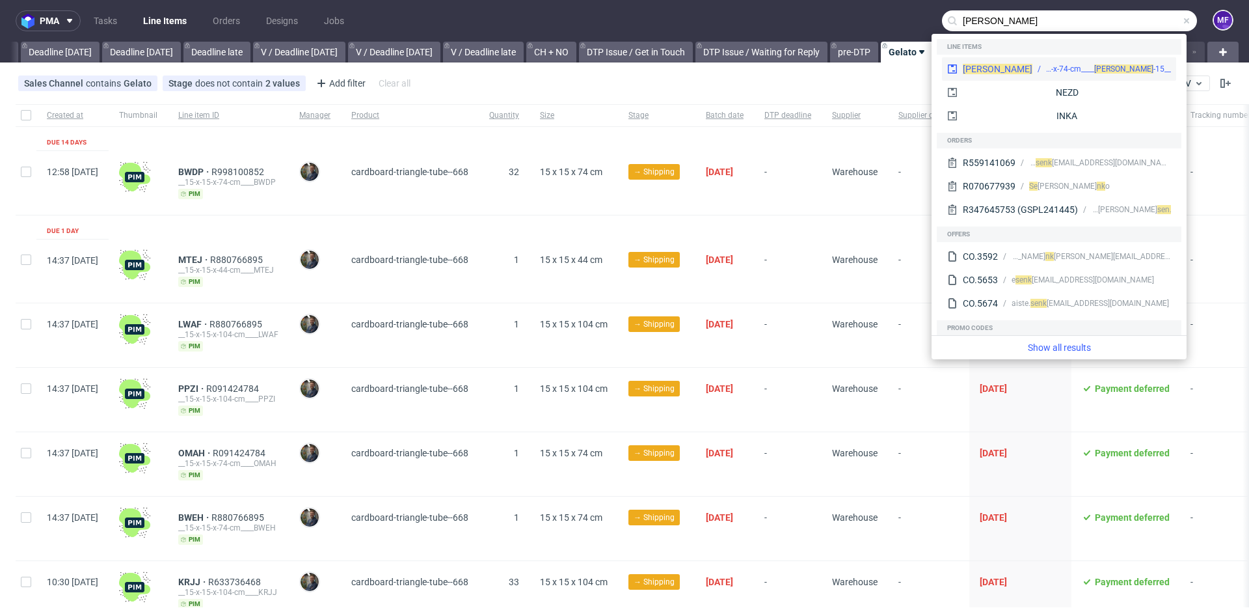
type input "senk"
click at [1094, 66] on span "SENK" at bounding box center [1123, 68] width 59 height 9
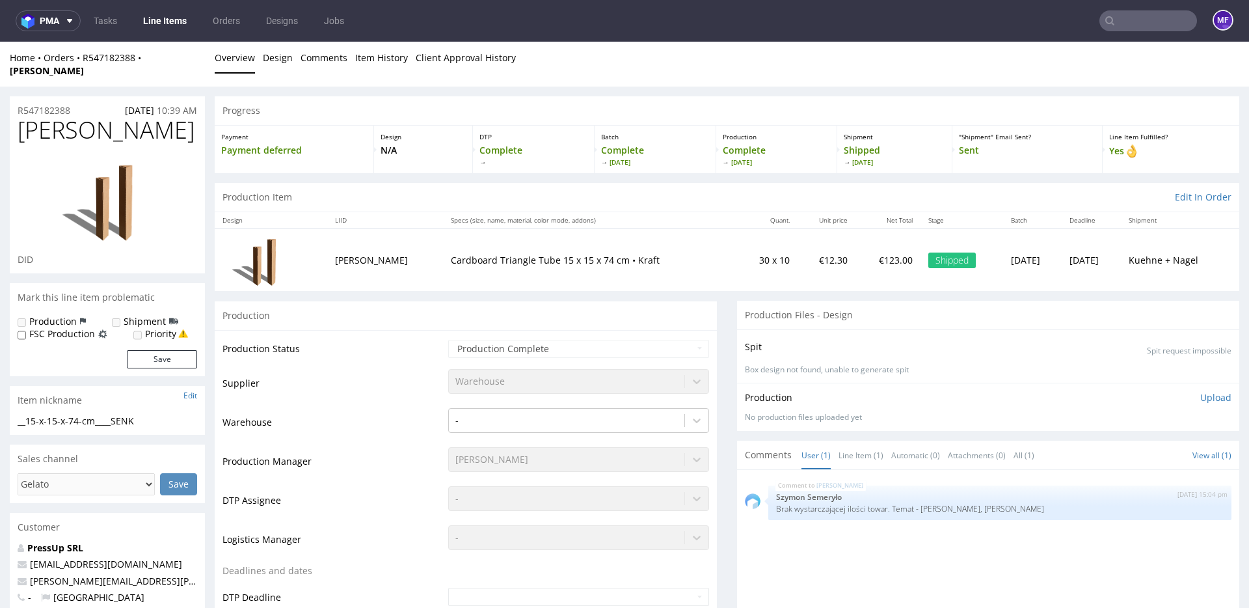
click at [1131, 16] on input "text" at bounding box center [1149, 20] width 98 height 21
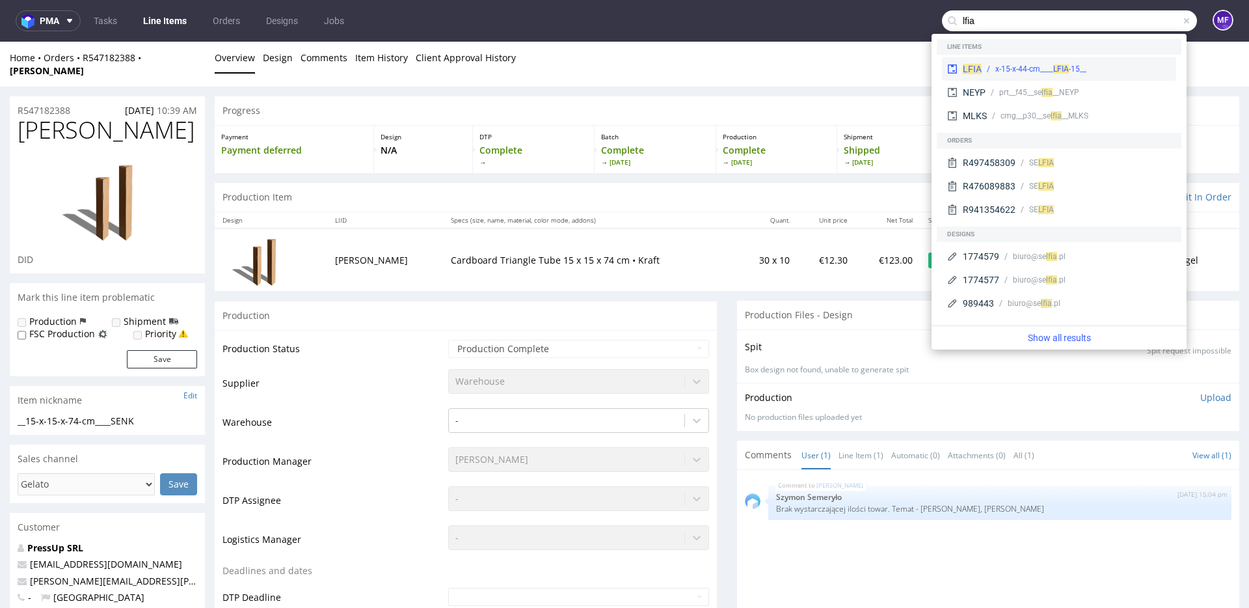
type input "lfia"
click at [1062, 66] on span "LFIA" at bounding box center [1061, 68] width 16 height 9
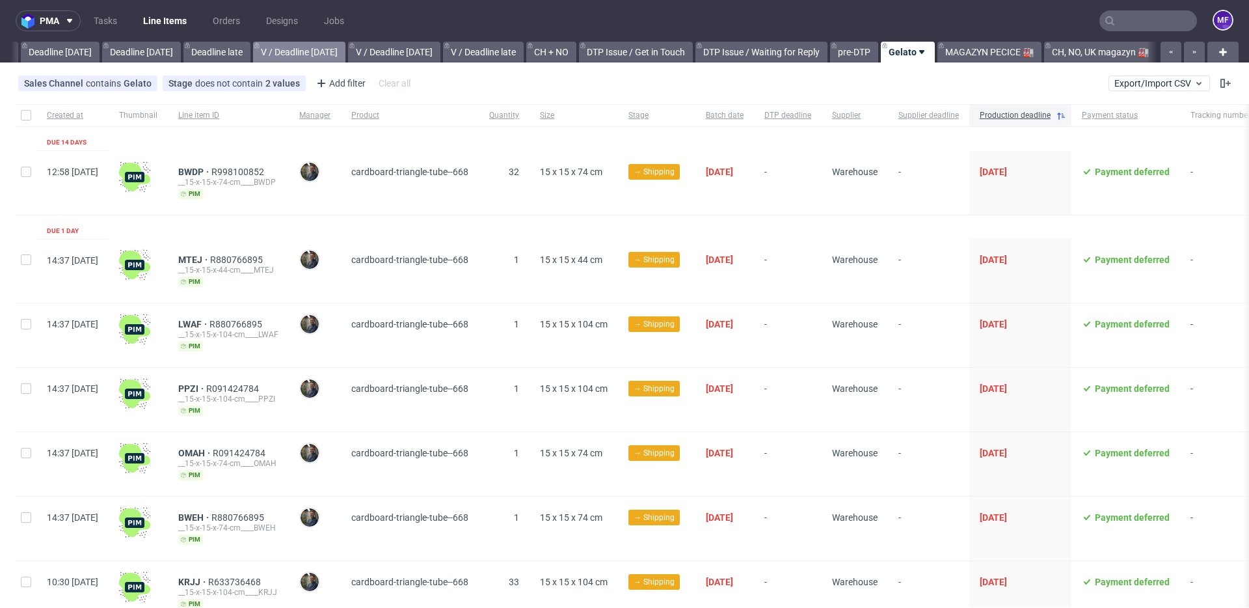
scroll to position [0, 1401]
click at [183, 83] on span "Stage" at bounding box center [182, 83] width 27 height 10
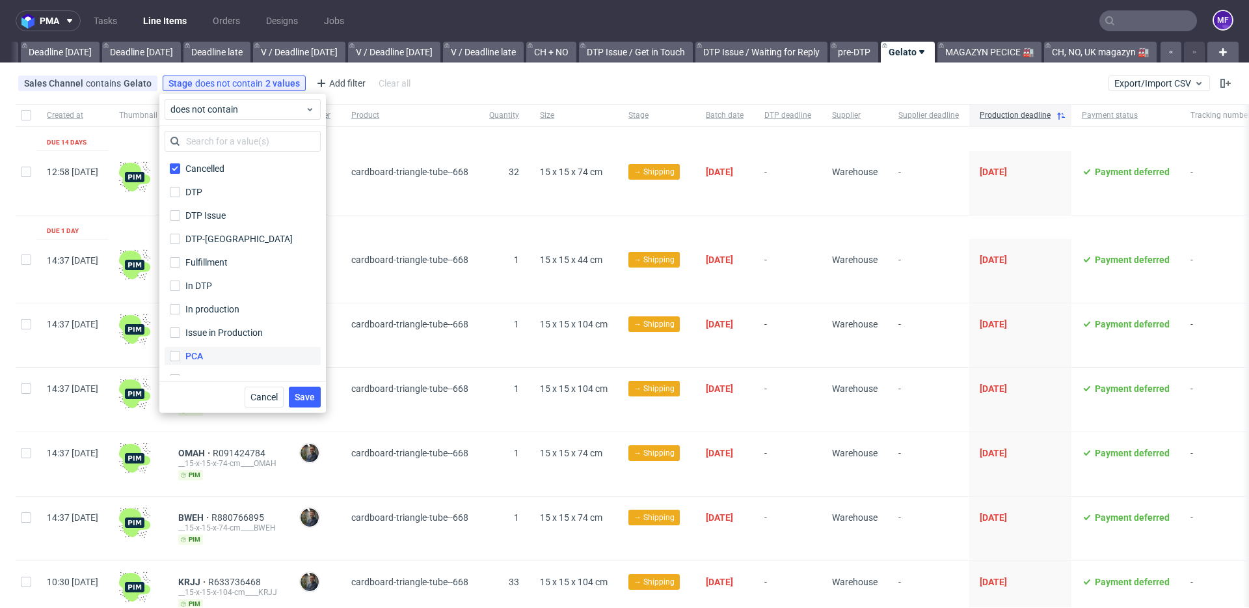
scroll to position [86, 0]
click at [230, 348] on label "Shipped" at bounding box center [243, 340] width 156 height 18
click at [180, 345] on input "Shipped" at bounding box center [175, 340] width 10 height 10
checkbox input "false"
click at [297, 397] on span "Save" at bounding box center [305, 396] width 20 height 9
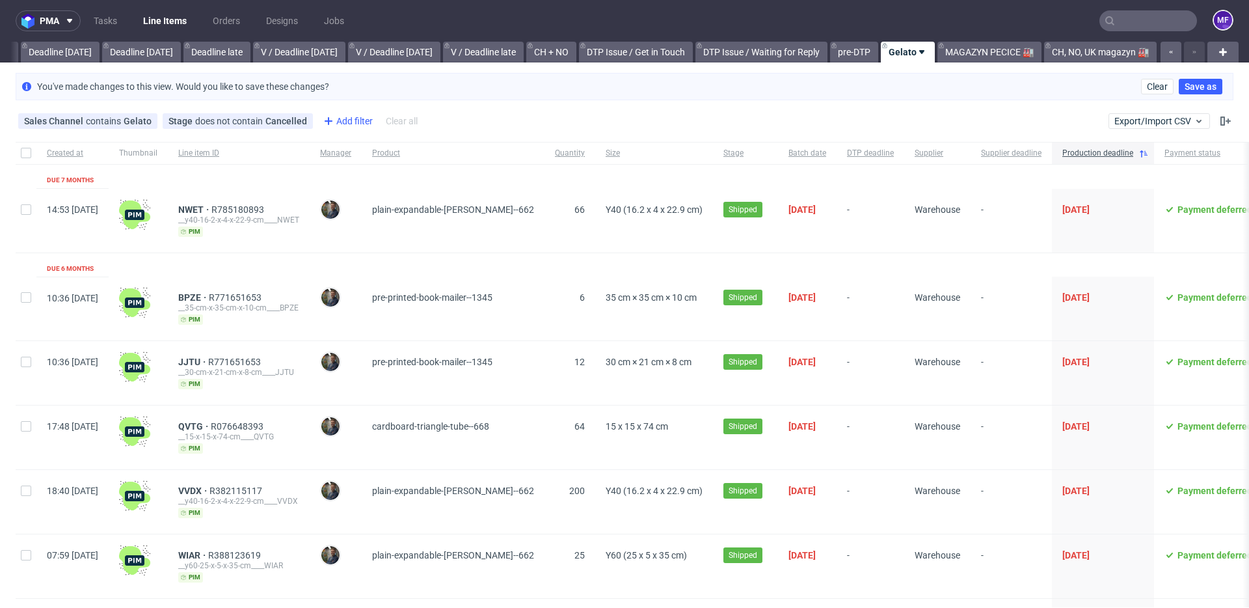
click at [357, 126] on div "Add filter" at bounding box center [346, 121] width 57 height 21
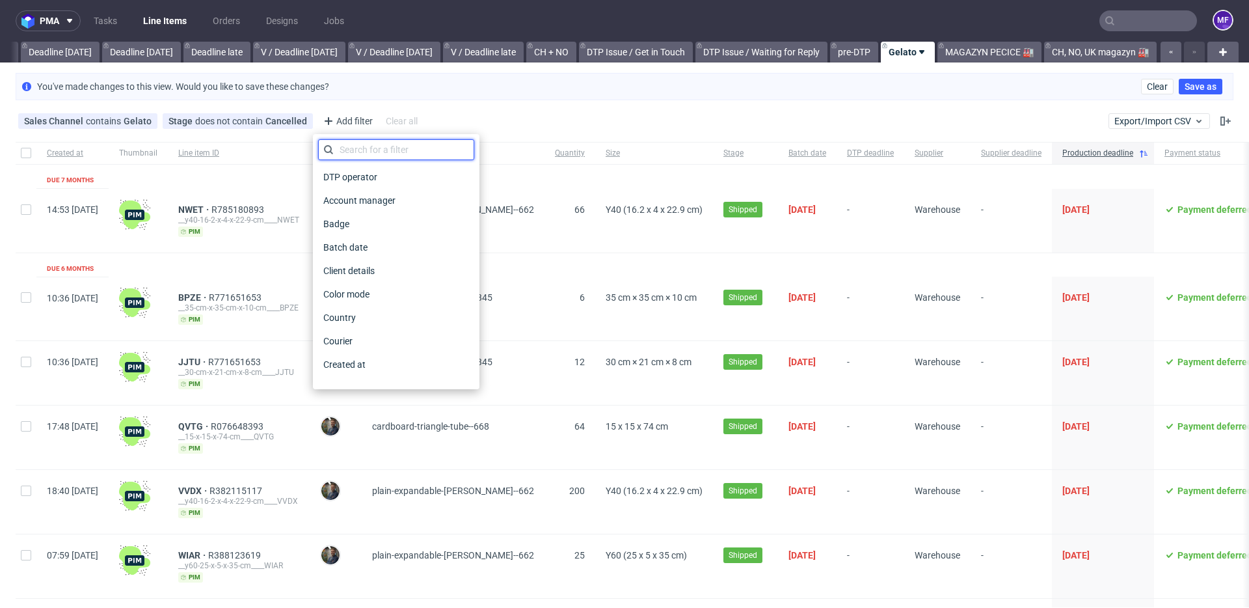
click at [358, 150] on input "text" at bounding box center [396, 149] width 156 height 21
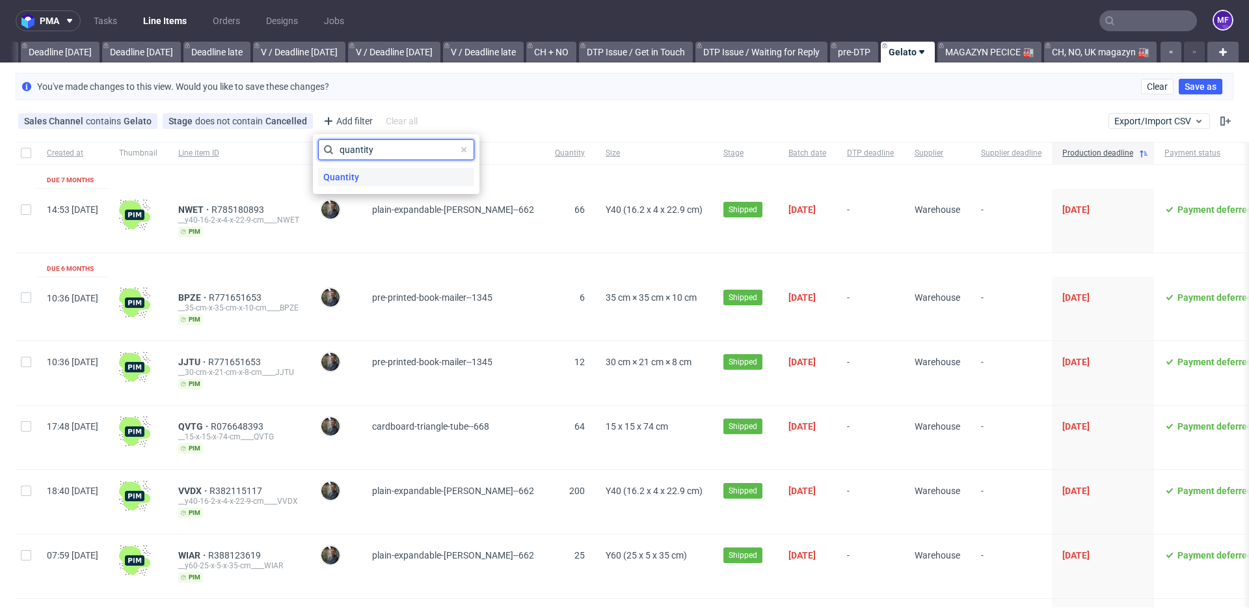
type input "quantity"
click at [363, 176] on div "Quantity" at bounding box center [396, 177] width 156 height 18
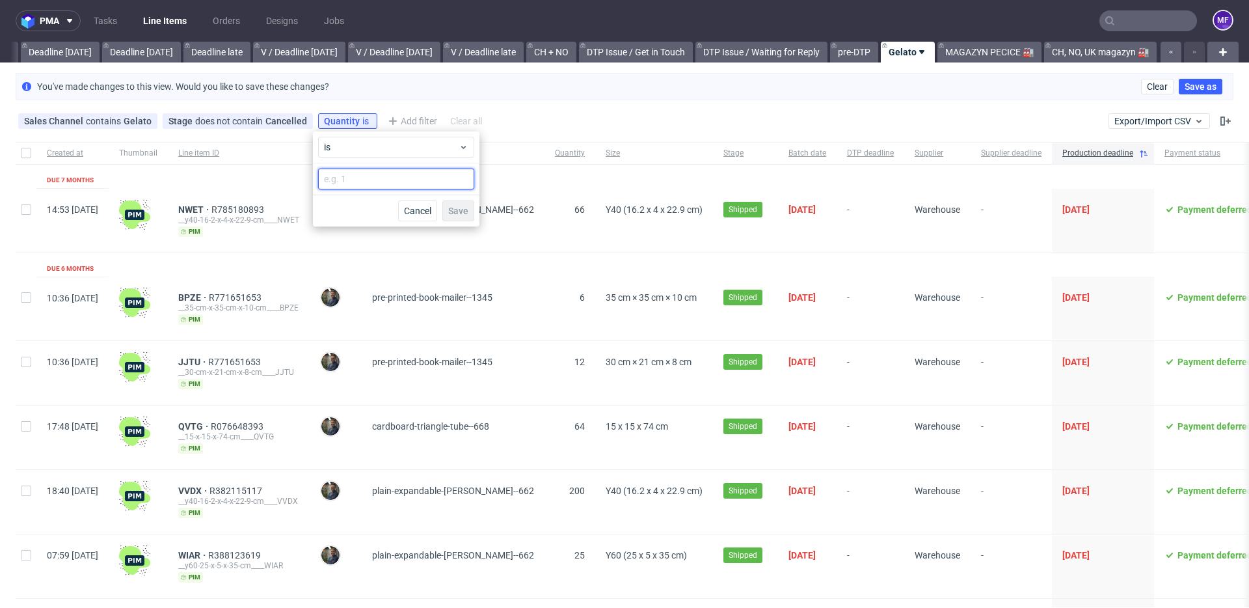
click at [387, 176] on input "number" at bounding box center [396, 179] width 156 height 21
type input "10"
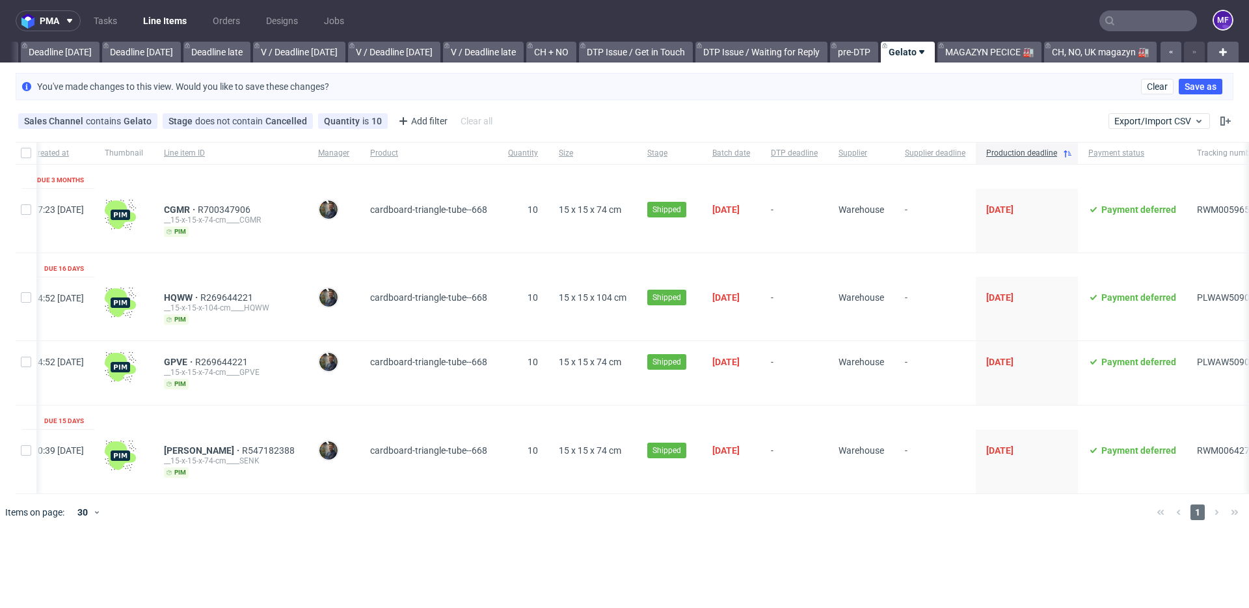
scroll to position [0, 0]
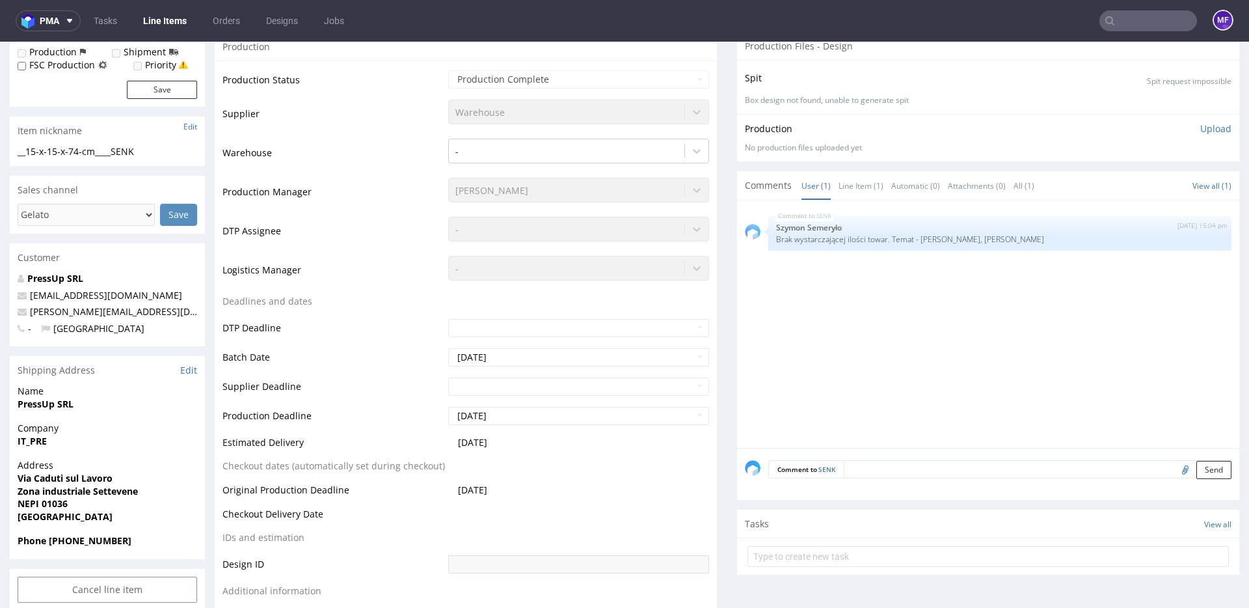
scroll to position [259, 0]
click at [843, 188] on link "Line Item (1)" at bounding box center [861, 183] width 45 height 28
click at [809, 186] on link "User (1)" at bounding box center [816, 183] width 29 height 28
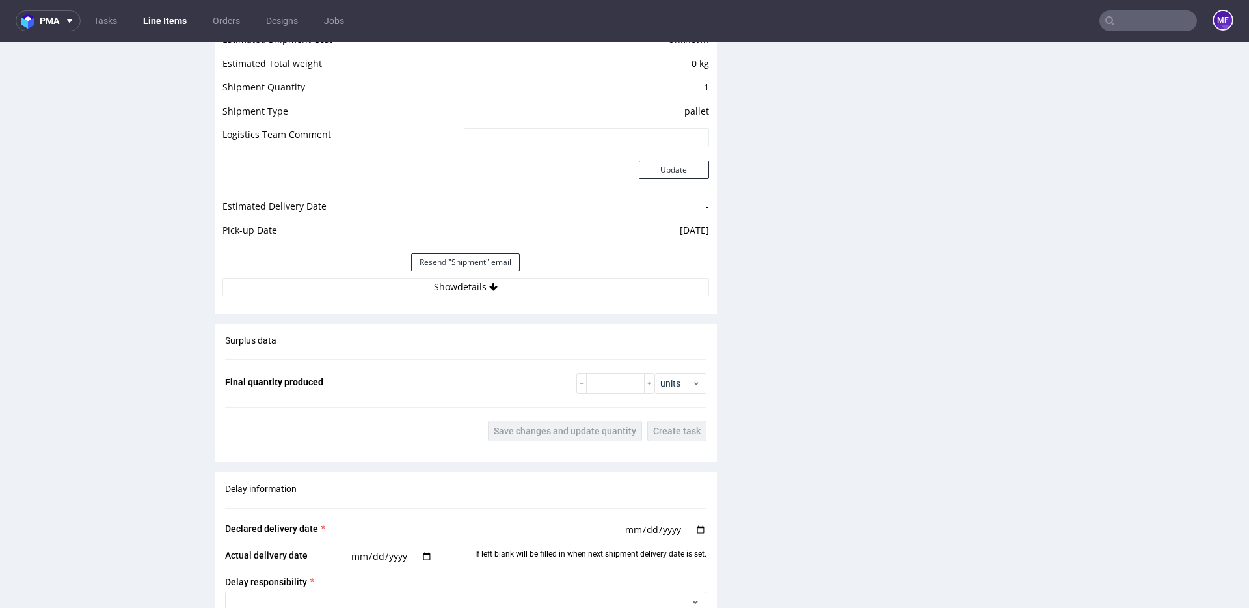
scroll to position [1154, 0]
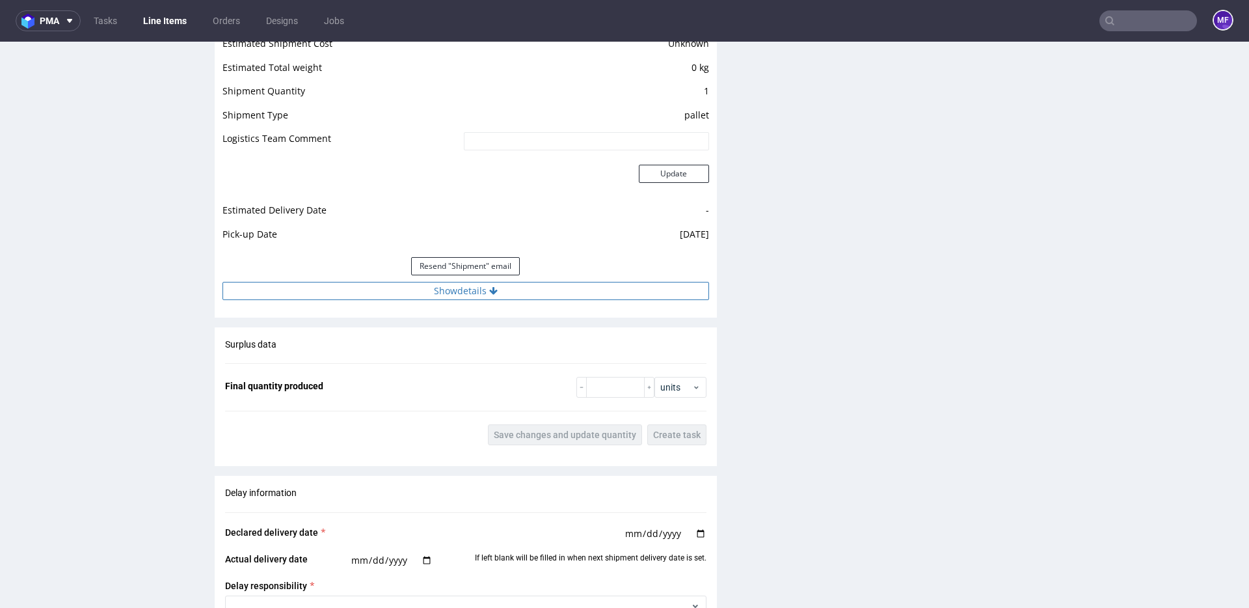
click at [512, 291] on button "Show details" at bounding box center [466, 291] width 487 height 18
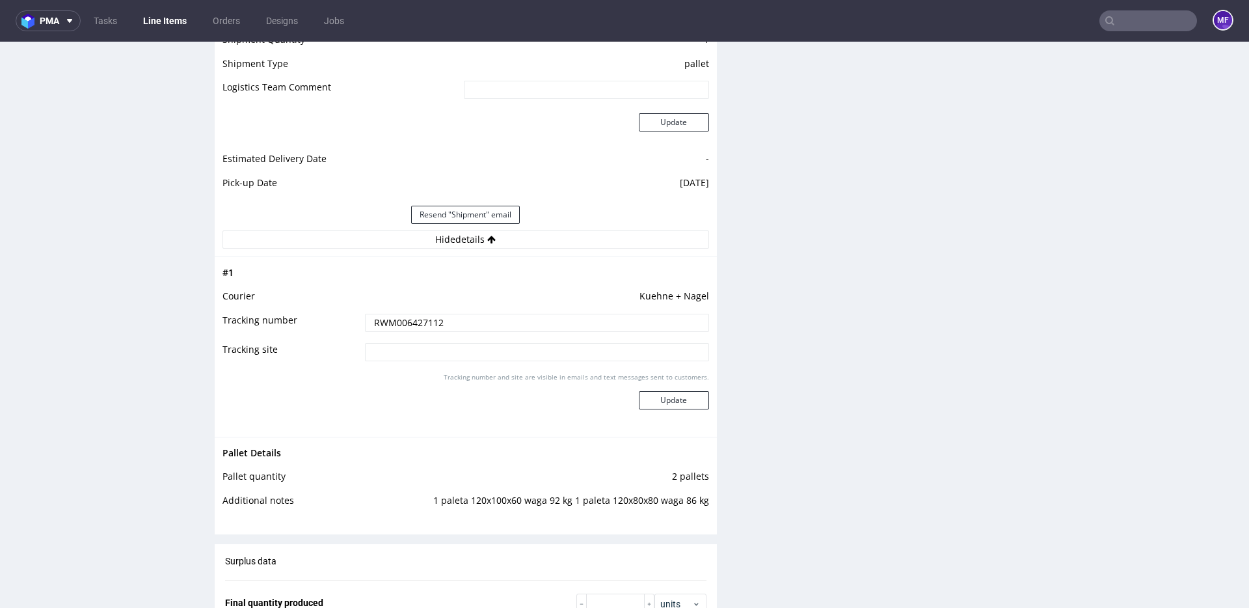
scroll to position [1234, 0]
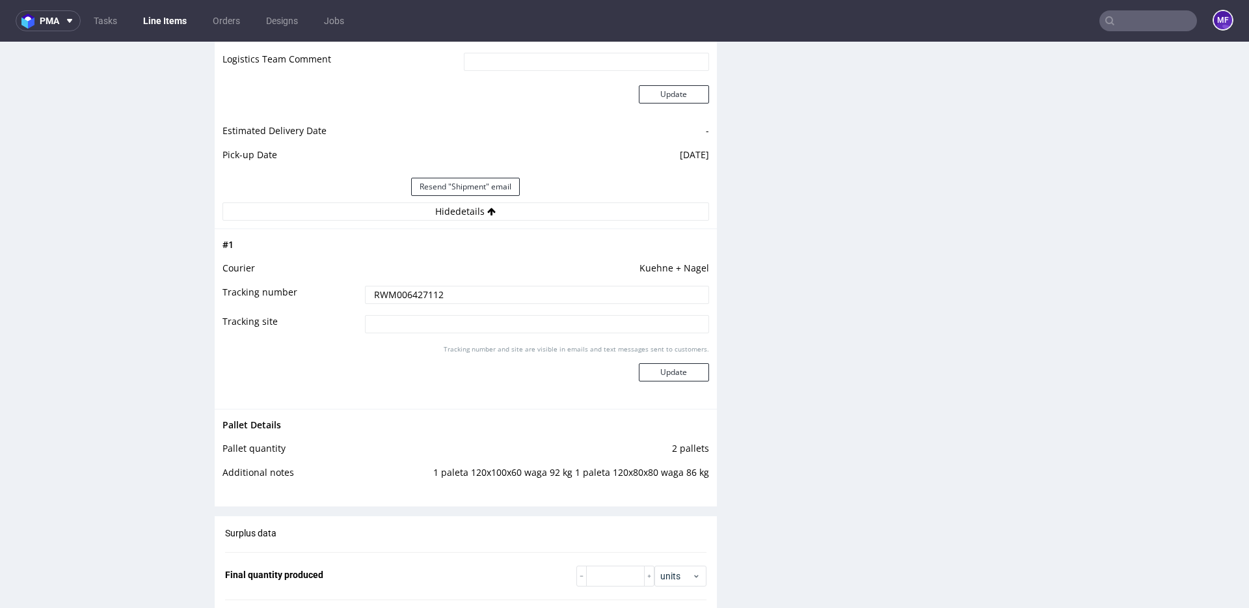
click at [780, 422] on div "Production Files - Design Spit Spit request impossible Box design not found, un…" at bounding box center [988, 107] width 502 height 2105
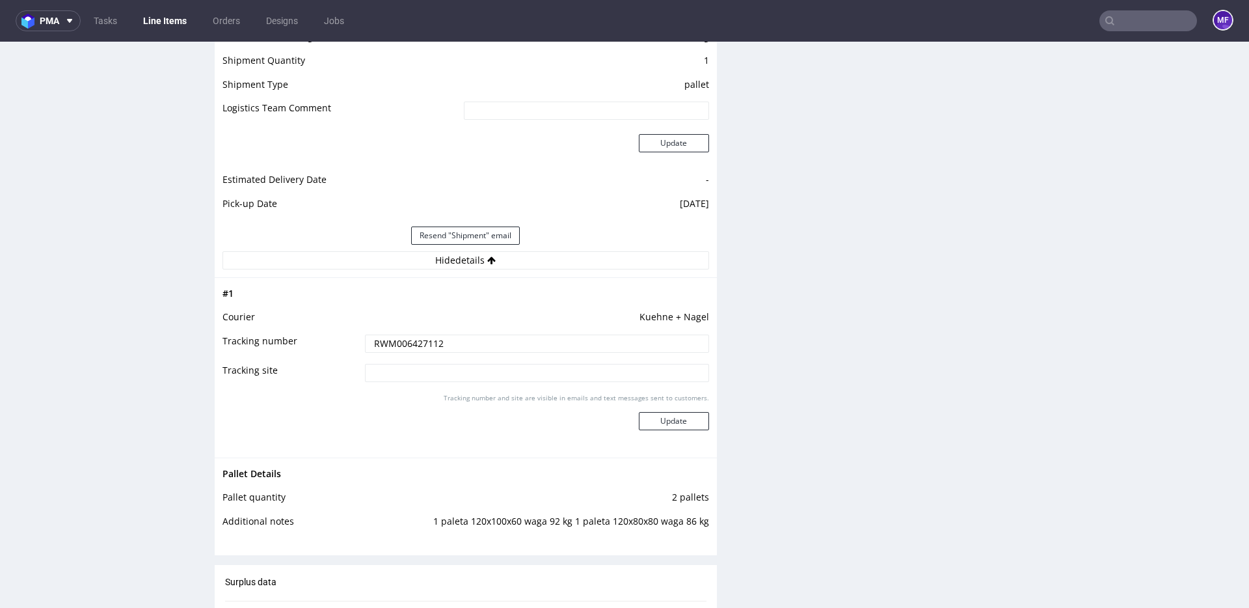
scroll to position [1186, 0]
drag, startPoint x: 701, startPoint y: 511, endPoint x: 443, endPoint y: 526, distance: 258.7
click at [442, 527] on td "1 paleta 120x100x60 waga 92 kg 1 paleta 120x80x80 waga 86 kg" at bounding box center [533, 524] width 352 height 24
click at [468, 494] on td "2 pallets" at bounding box center [533, 500] width 352 height 24
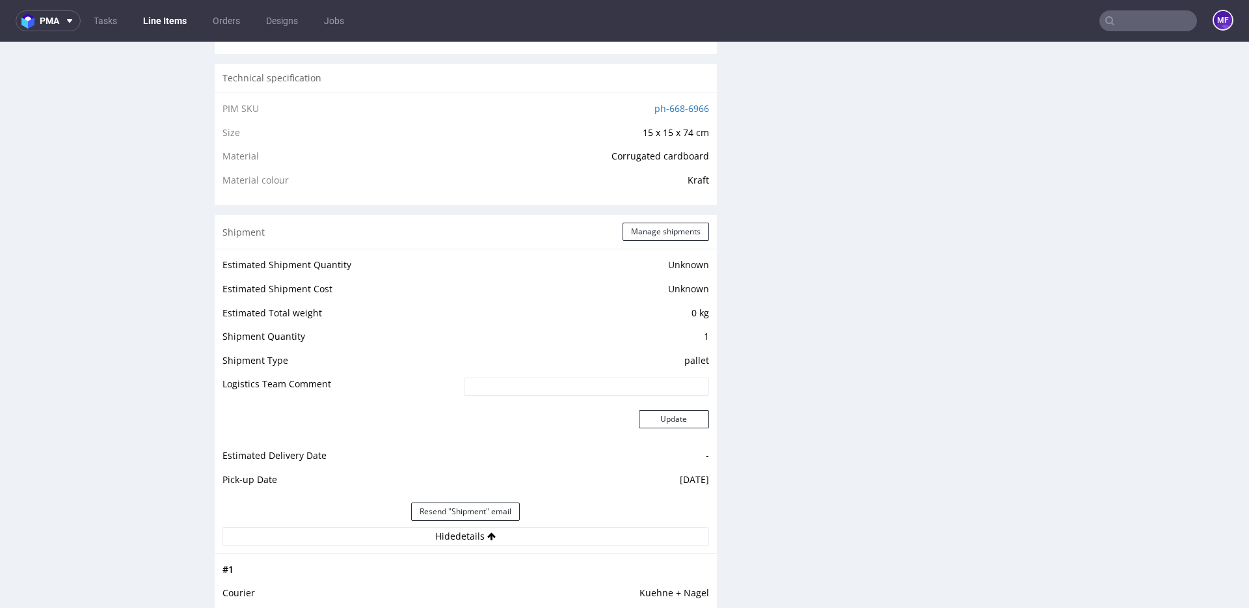
scroll to position [896, 0]
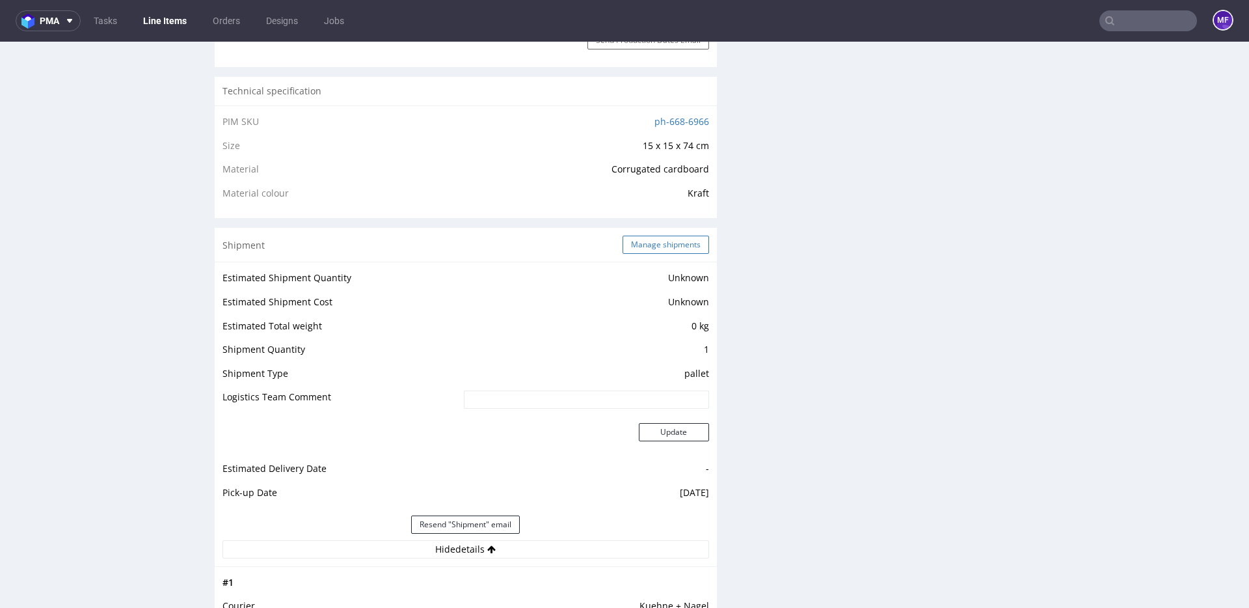
click at [658, 250] on button "Manage shipments" at bounding box center [666, 245] width 87 height 18
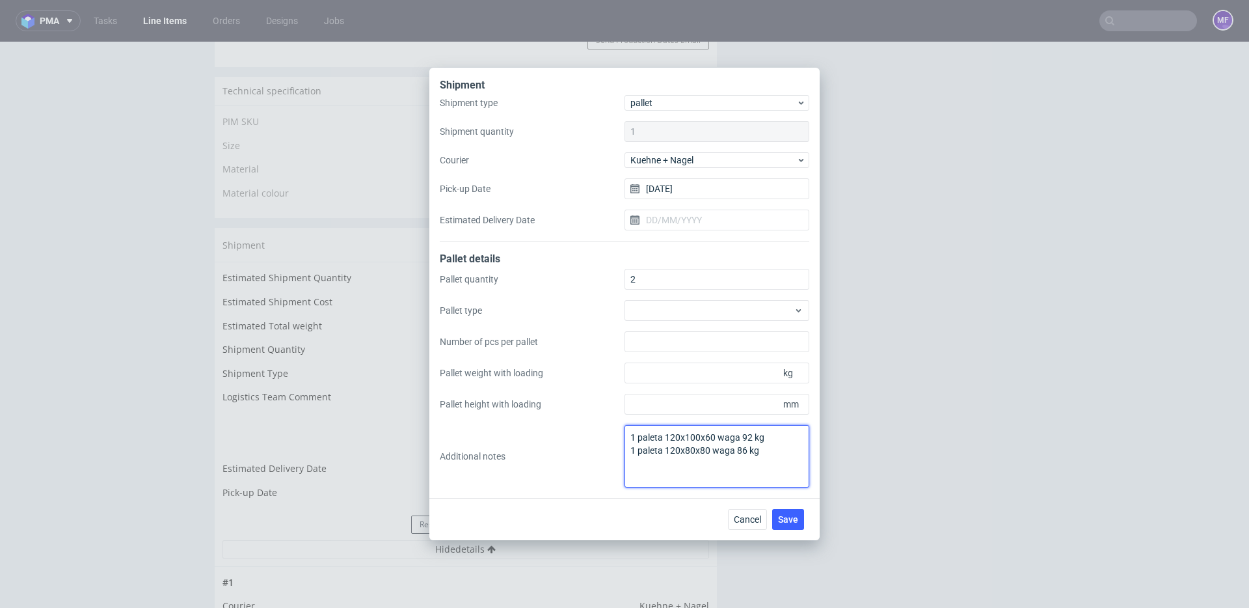
drag, startPoint x: 771, startPoint y: 451, endPoint x: 628, endPoint y: 439, distance: 143.7
click at [628, 439] on textarea "1 paleta 120x100x60 waga 92 kg 1 paleta 120x80x80 waga 86 kg" at bounding box center [717, 456] width 185 height 62
click at [656, 444] on textarea "R" at bounding box center [717, 456] width 185 height 62
type textarea "R"
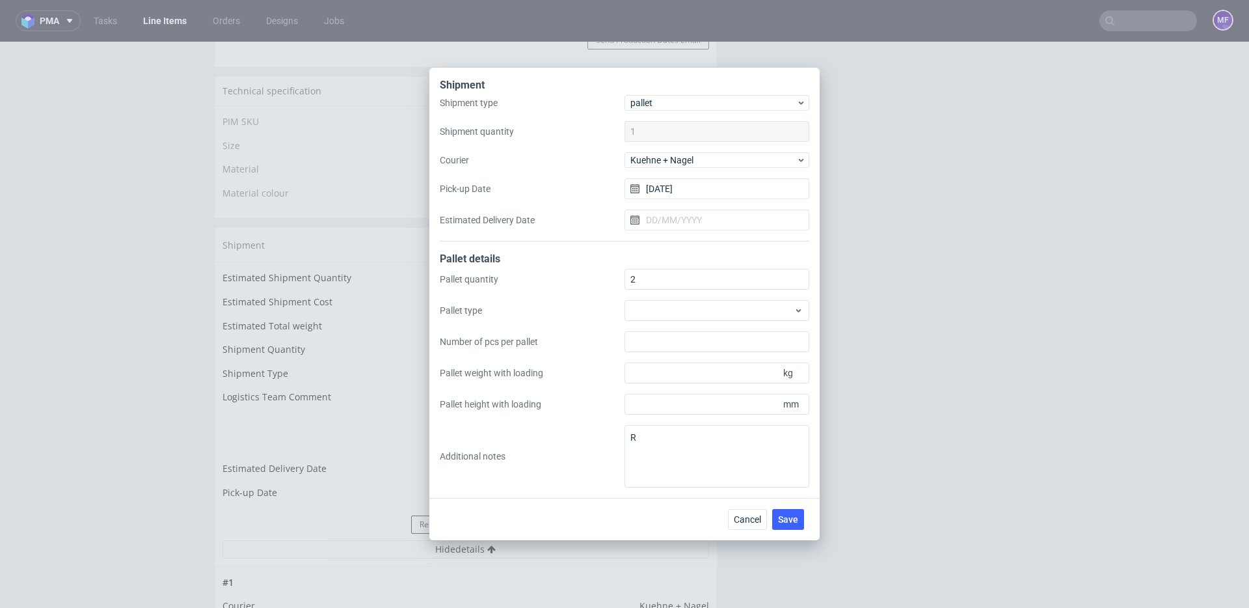
click at [236, 196] on div "Shipment Shipment type pallet Shipment quantity 1 Courier Kuehne + Nagel Pick-u…" at bounding box center [624, 304] width 1249 height 608
click at [749, 524] on span "Cancel" at bounding box center [747, 519] width 27 height 9
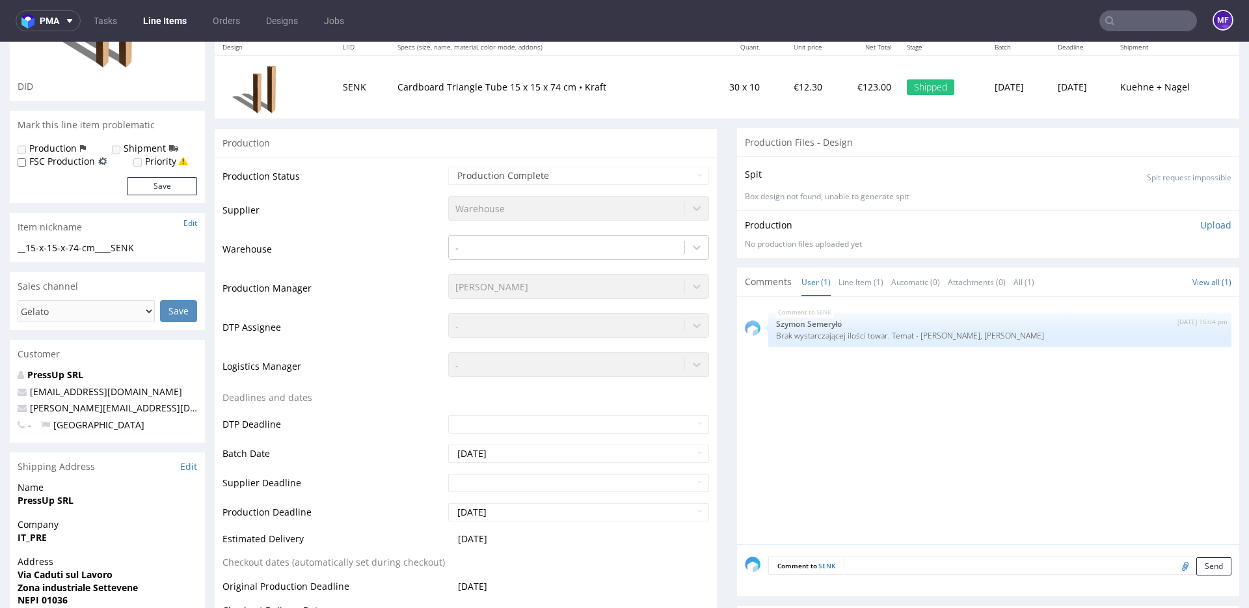
scroll to position [0, 0]
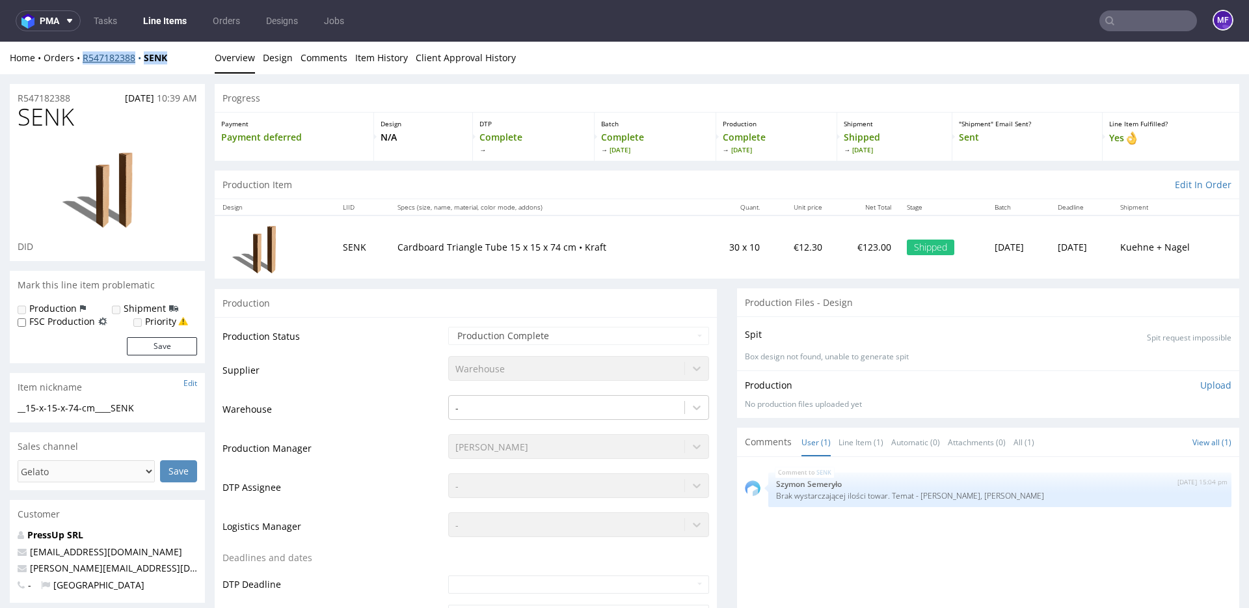
drag, startPoint x: 173, startPoint y: 60, endPoint x: 83, endPoint y: 59, distance: 90.4
click at [83, 59] on div "Home Orders R547182388 SENK" at bounding box center [107, 57] width 195 height 13
copy div "R547182388 SENK"
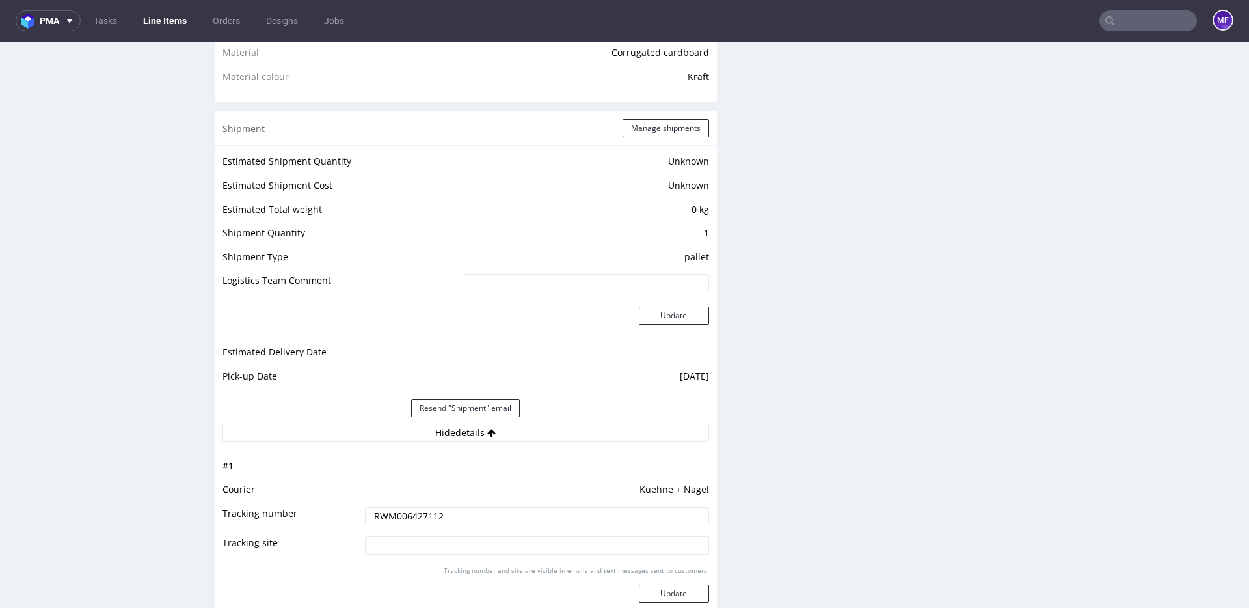
scroll to position [1005, 0]
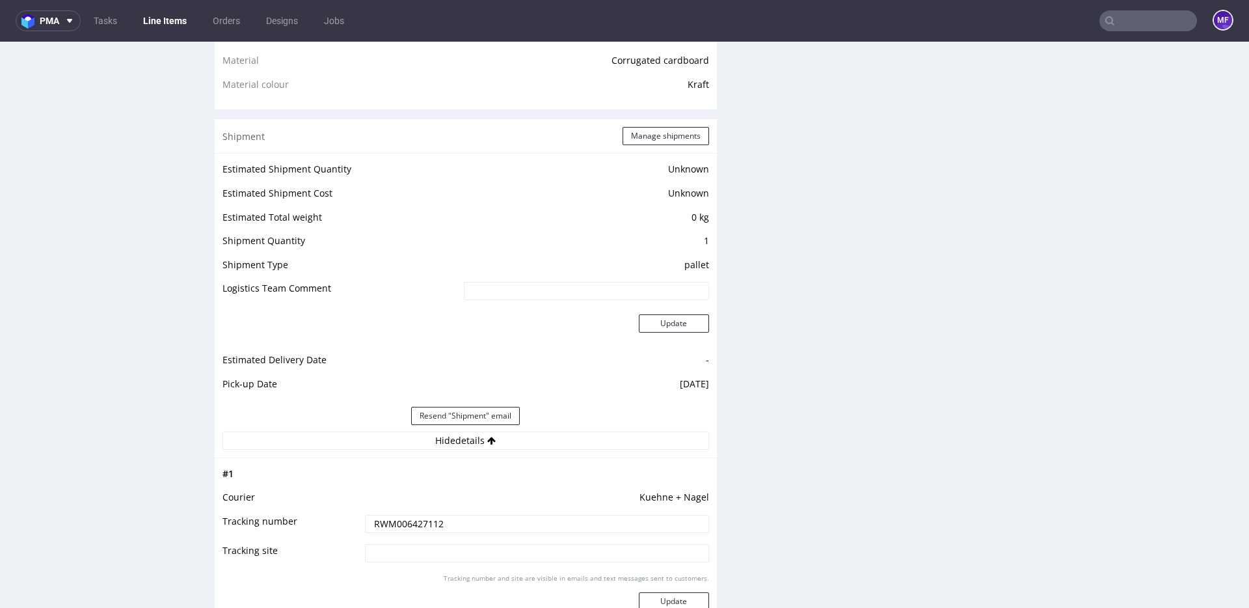
click at [655, 146] on div "Shipment Manage shipments" at bounding box center [466, 136] width 502 height 34
click at [655, 140] on button "Manage shipments" at bounding box center [666, 136] width 87 height 18
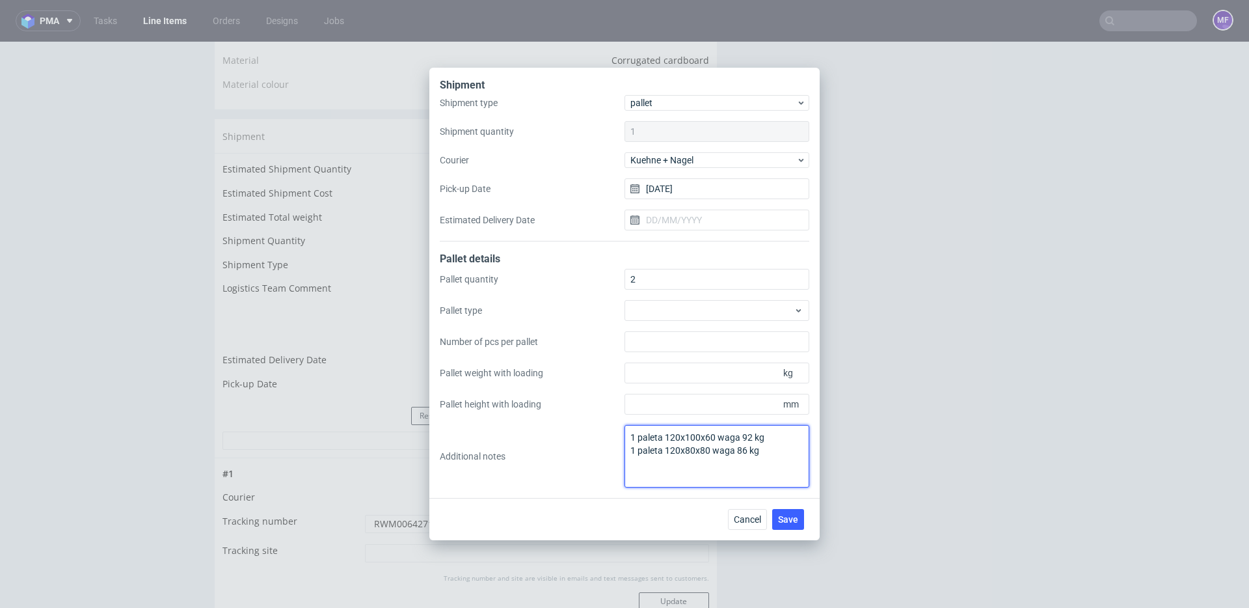
drag, startPoint x: 686, startPoint y: 449, endPoint x: 606, endPoint y: 435, distance: 81.2
click at [606, 435] on div "Pallet quantity 2 Pallet type Number of pcs per pallet Pallet weight with loadi…" at bounding box center [625, 378] width 370 height 219
click at [683, 437] on textarea "R547182388SENK" at bounding box center [717, 456] width 185 height 62
click at [715, 437] on textarea "R547182388_SENK" at bounding box center [717, 456] width 185 height 62
click at [668, 462] on textarea "R547182388_SENK_LFIA (razem) 2 palety:" at bounding box center [717, 456] width 185 height 62
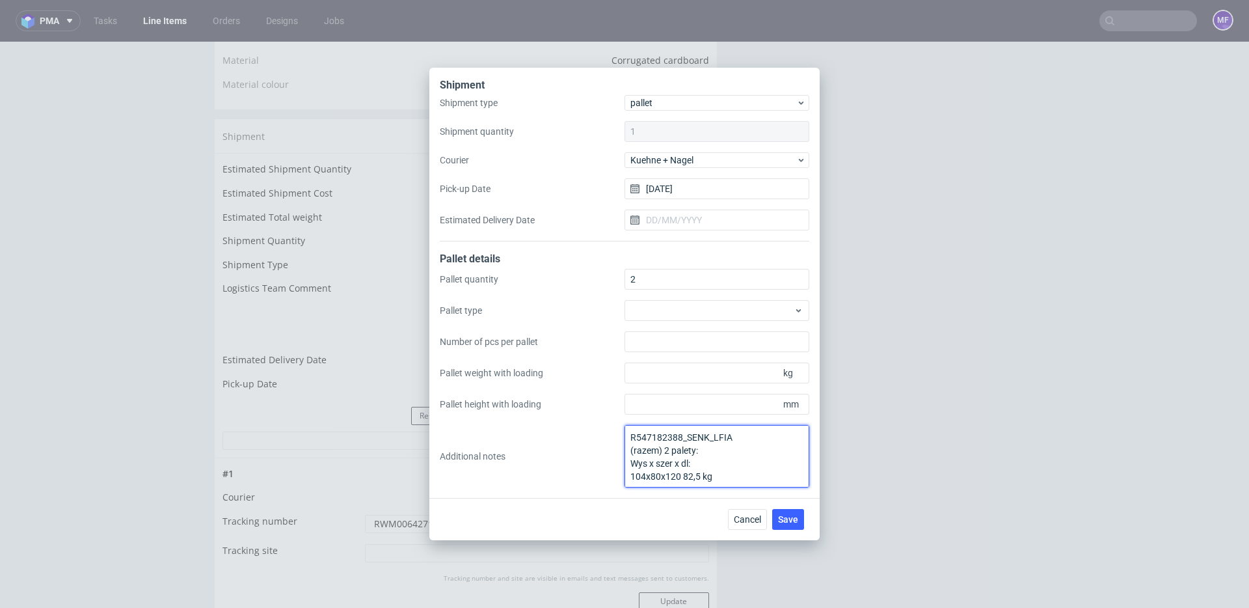
scroll to position [8, 0]
click at [687, 461] on textarea "R547182388_SENK_LFIA (razem) 2 palety: Wys x szer x dl: 104x80x120 82,5 kg 103x…" at bounding box center [717, 456] width 185 height 62
type textarea "R547182388_SENK_LFIA (razem) 2 palety: Wys x szer x dl: 104x80x120 82,5 kg 103x…"
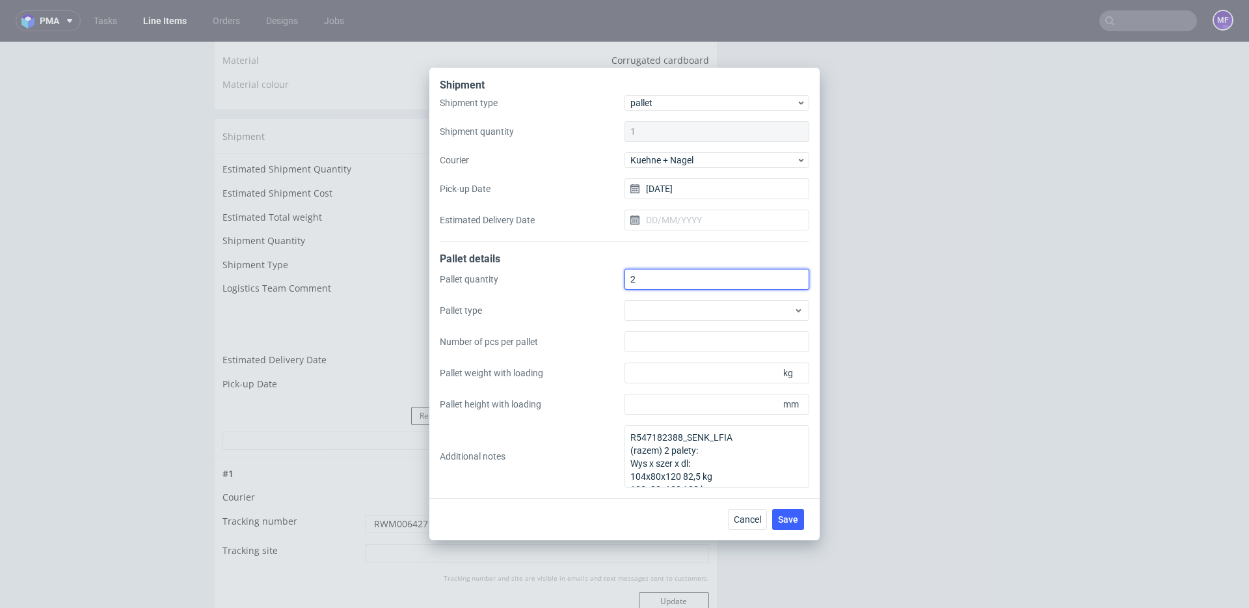
drag, startPoint x: 652, startPoint y: 281, endPoint x: 606, endPoint y: 280, distance: 46.2
click at [606, 280] on div "Pallet quantity 2 Pallet type Number of pcs per pallet Pallet weight with loadi…" at bounding box center [625, 378] width 370 height 219
type input "1"
click at [593, 302] on div "Pallet quantity 1 Pallet type Number of pcs per pallet Pallet weight with loadi…" at bounding box center [625, 378] width 370 height 219
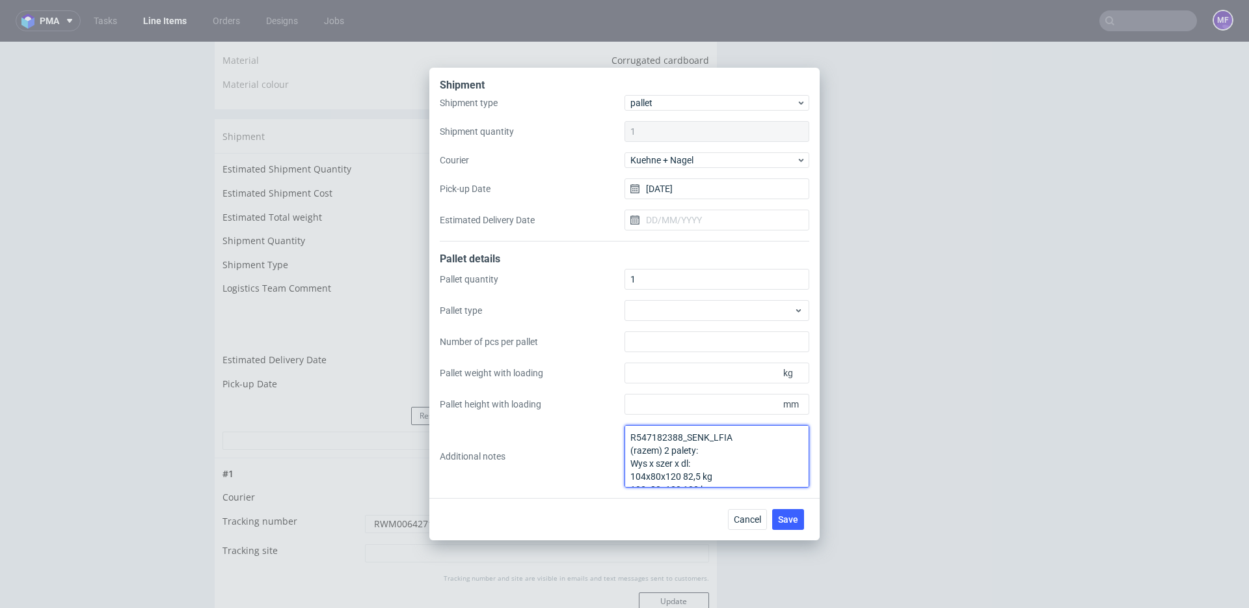
click at [725, 460] on textarea "R547182388_SENK_LFIA (razem) 2 palety: Wys x szer x dl: 104x80x120 82,5 kg 103x…" at bounding box center [717, 456] width 185 height 62
drag, startPoint x: 706, startPoint y: 452, endPoint x: 618, endPoint y: 428, distance: 91.1
click at [618, 428] on div "Pallet quantity 1 Pallet type Number of pcs per pallet Pallet weight with loadi…" at bounding box center [625, 378] width 370 height 219
click at [635, 446] on textarea "Wys x szer x dl: 104x80x120 82,5 kg 103x80x120 103 kg" at bounding box center [717, 456] width 185 height 62
click at [629, 449] on textarea "Wys x szer x dl: 104x80x120 82,5 kg 103x80x120 103 kg" at bounding box center [717, 456] width 185 height 62
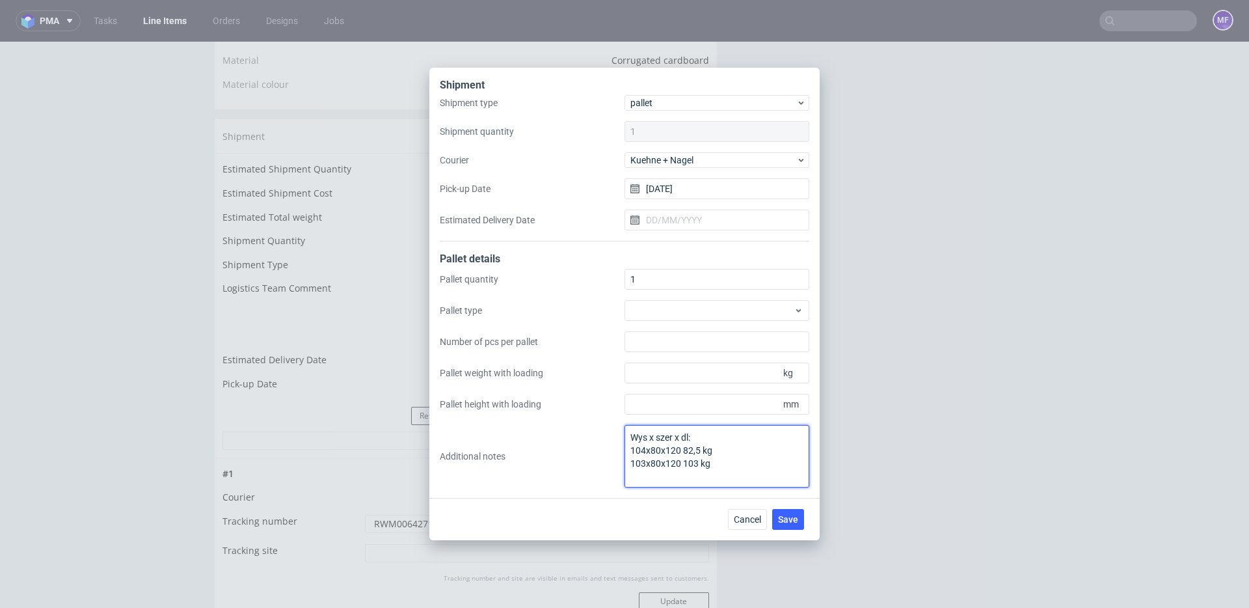
click at [729, 462] on textarea "Wys x szer x dl: 104x80x120 82,5 kg 103x80x120 103 kg" at bounding box center [717, 456] width 185 height 62
drag, startPoint x: 716, startPoint y: 466, endPoint x: 621, endPoint y: 466, distance: 95.0
click at [621, 466] on div "Pallet quantity 1 Pallet type Number of pcs per pallet Pallet weight with loadi…" at bounding box center [625, 378] width 370 height 219
click at [736, 459] on textarea "Wys x szer x dl: 104x80x120 82,5 kg" at bounding box center [717, 456] width 185 height 62
type textarea "Wys x szer x dl: 104x80x120 82,5 kg"
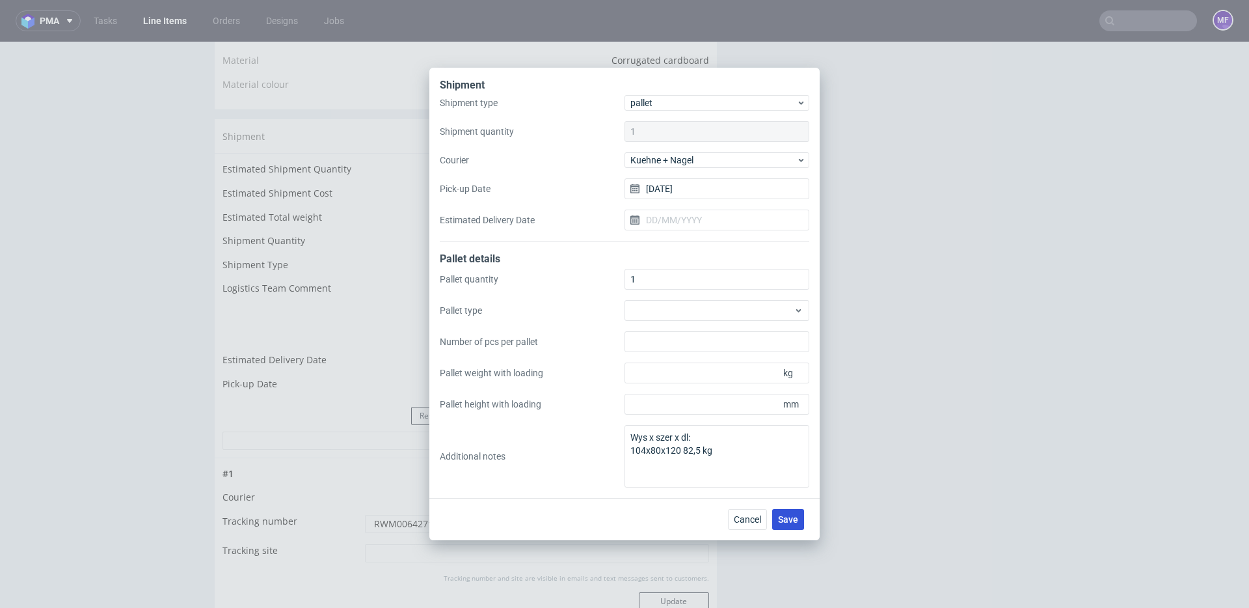
click at [779, 515] on span "Save" at bounding box center [788, 519] width 20 height 9
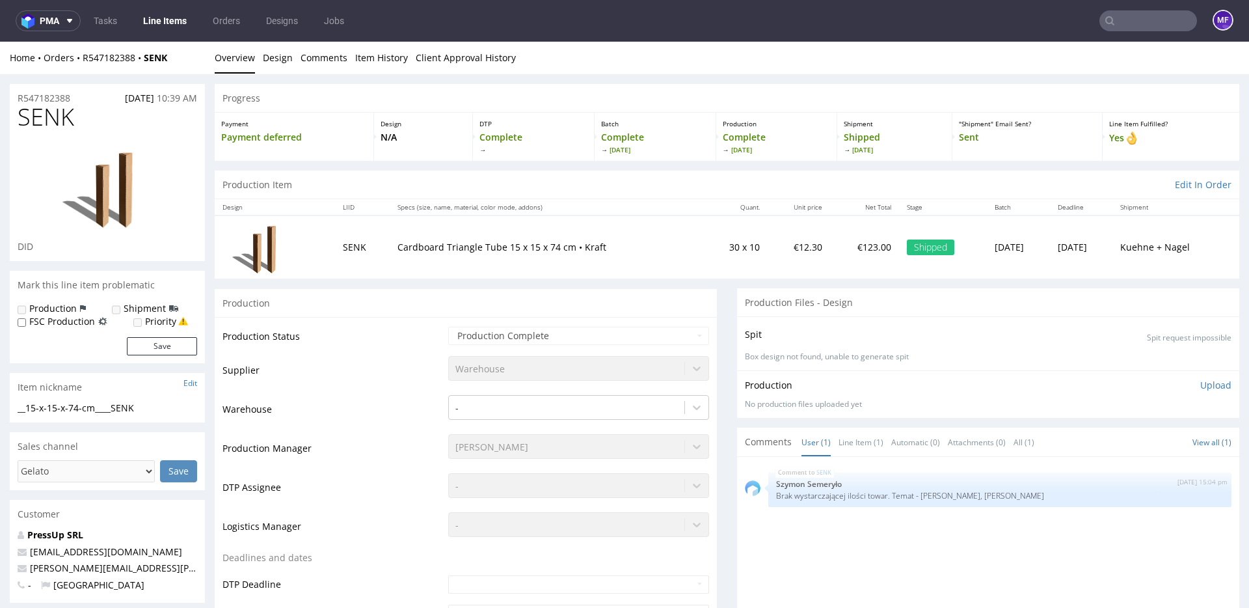
click at [1120, 20] on input "text" at bounding box center [1149, 20] width 98 height 21
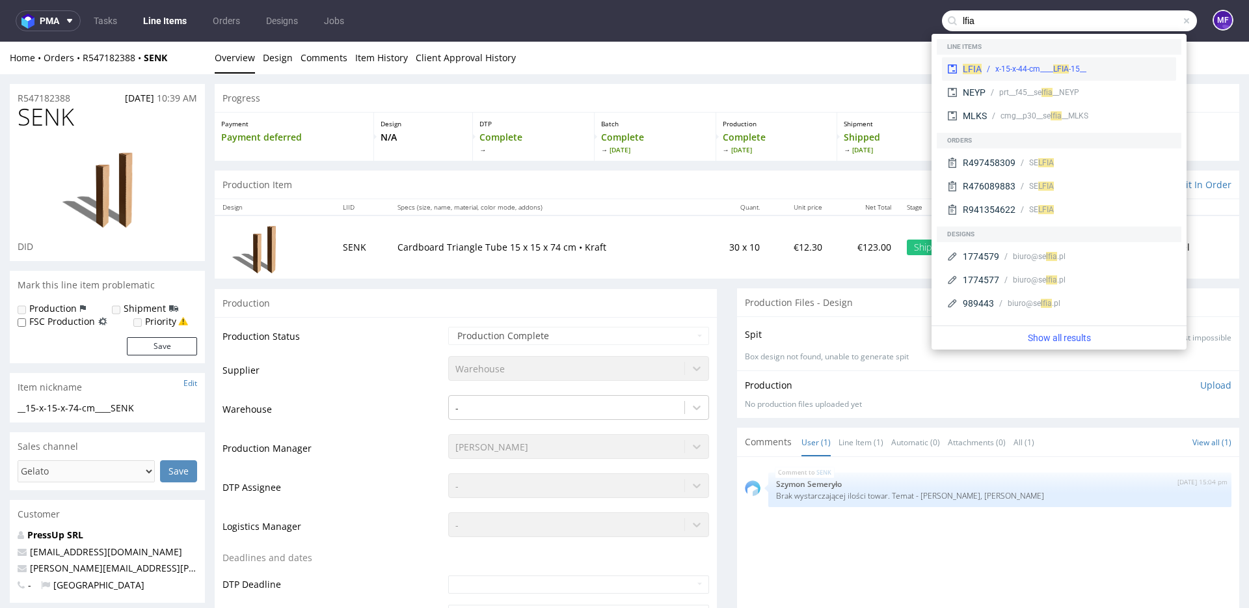
type input "lfia"
click at [1018, 66] on div "__15-x-15-x-44-cm____ LFIA" at bounding box center [1040, 69] width 91 height 12
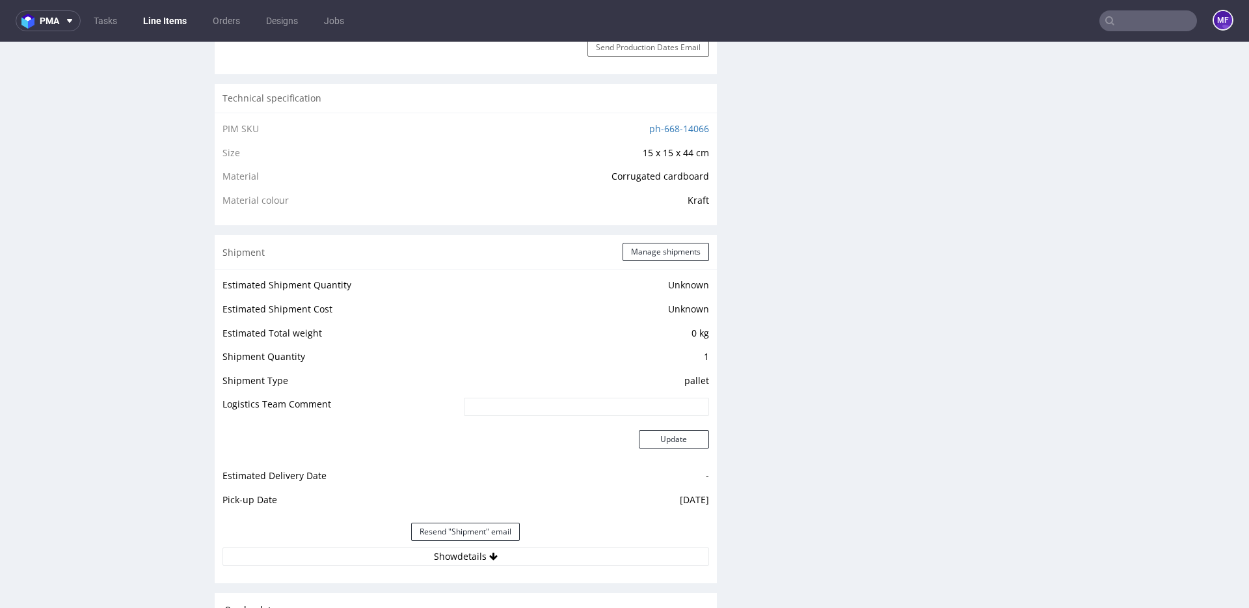
scroll to position [869, 0]
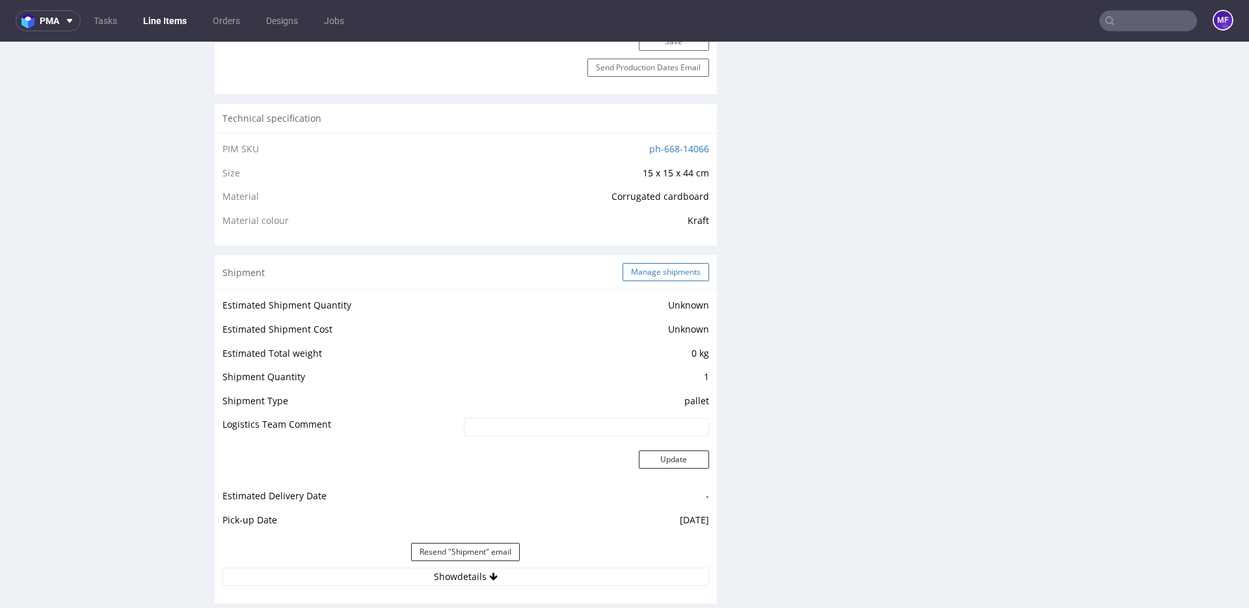
click at [672, 269] on button "Manage shipments" at bounding box center [666, 272] width 87 height 18
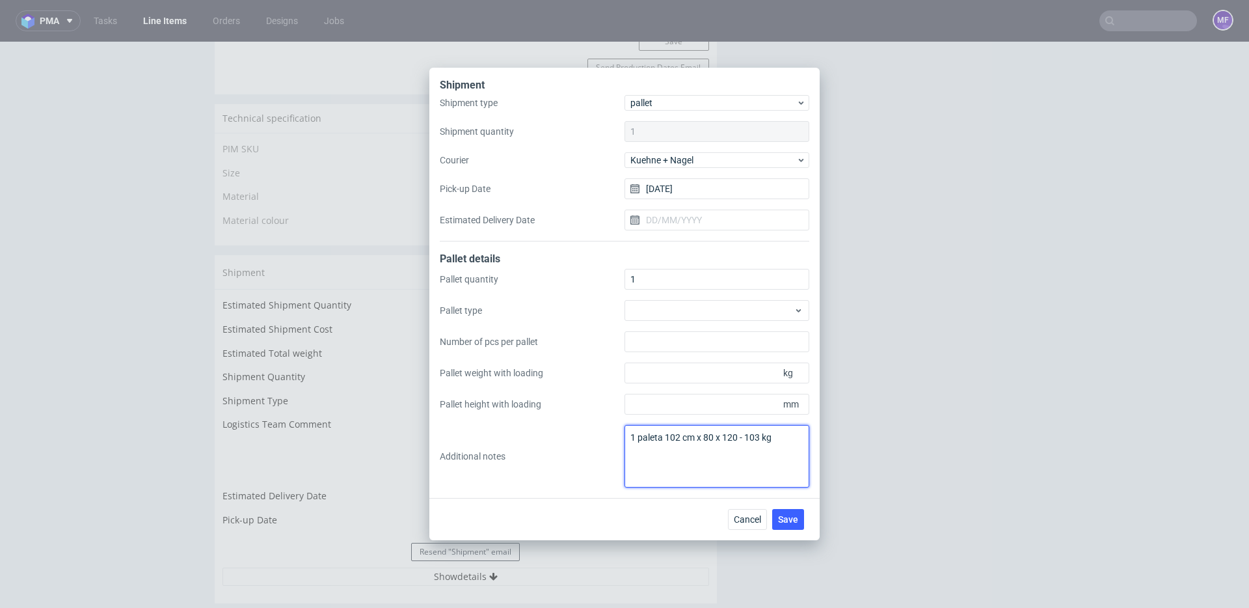
click at [731, 459] on textarea "1 paleta 102 cm x 80 x 120 - 103 kg" at bounding box center [717, 456] width 185 height 62
drag, startPoint x: 781, startPoint y: 440, endPoint x: 677, endPoint y: 441, distance: 103.5
click at [677, 441] on textarea "1 paleta 102 cm x 80 x 120 - 103 kg" at bounding box center [717, 456] width 185 height 62
click at [778, 440] on textarea "1 paleta 102 cm x 80 x 120 - 103 kg" at bounding box center [717, 456] width 185 height 62
drag, startPoint x: 780, startPoint y: 439, endPoint x: 628, endPoint y: 438, distance: 151.6
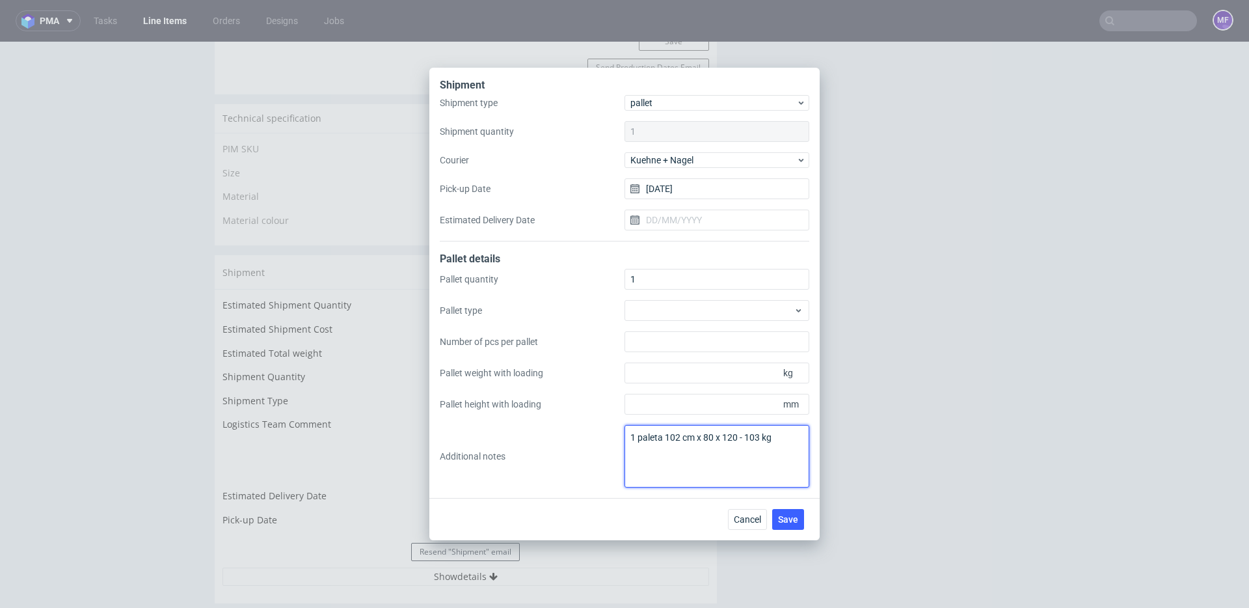
click at [628, 438] on textarea "1 paleta 102 cm x 80 x 120 - 103 kg" at bounding box center [717, 456] width 185 height 62
click at [744, 470] on textarea "Wys x szer x dl: 103 x 80 x 120 103 kg" at bounding box center [717, 456] width 185 height 62
click at [693, 450] on textarea "Wys x szer x dl: 103 x 80 x 120 103 kg" at bounding box center [717, 456] width 185 height 62
type textarea "Wys x szer x dl: 103 x 80 x 120 -103 kg"
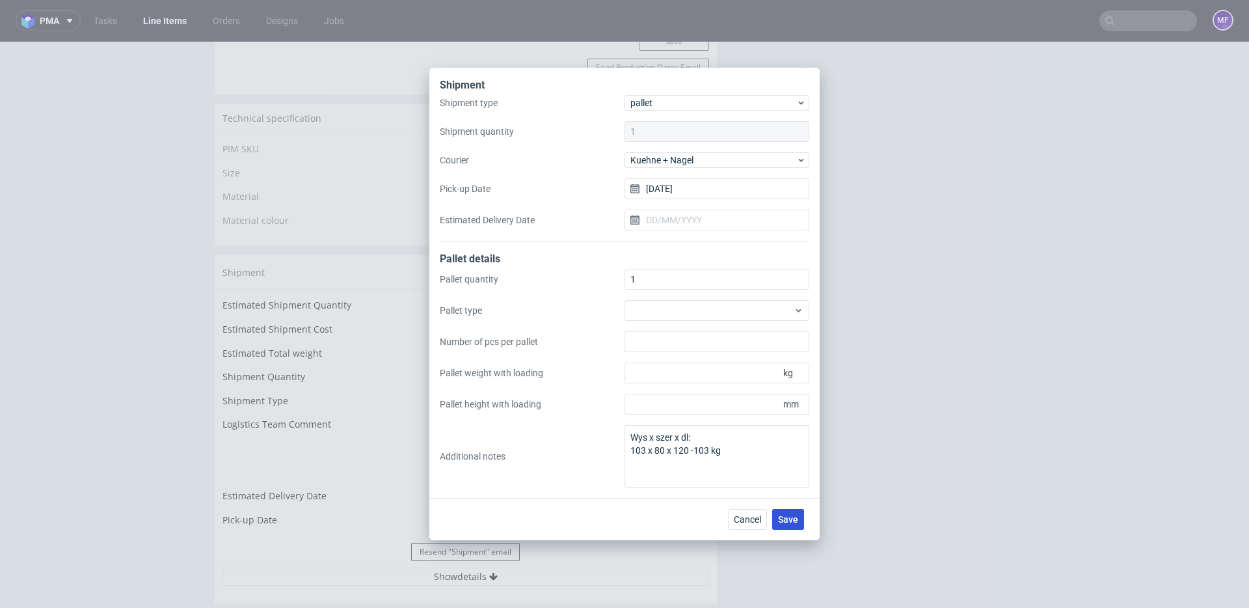
click at [786, 516] on span "Save" at bounding box center [788, 519] width 20 height 9
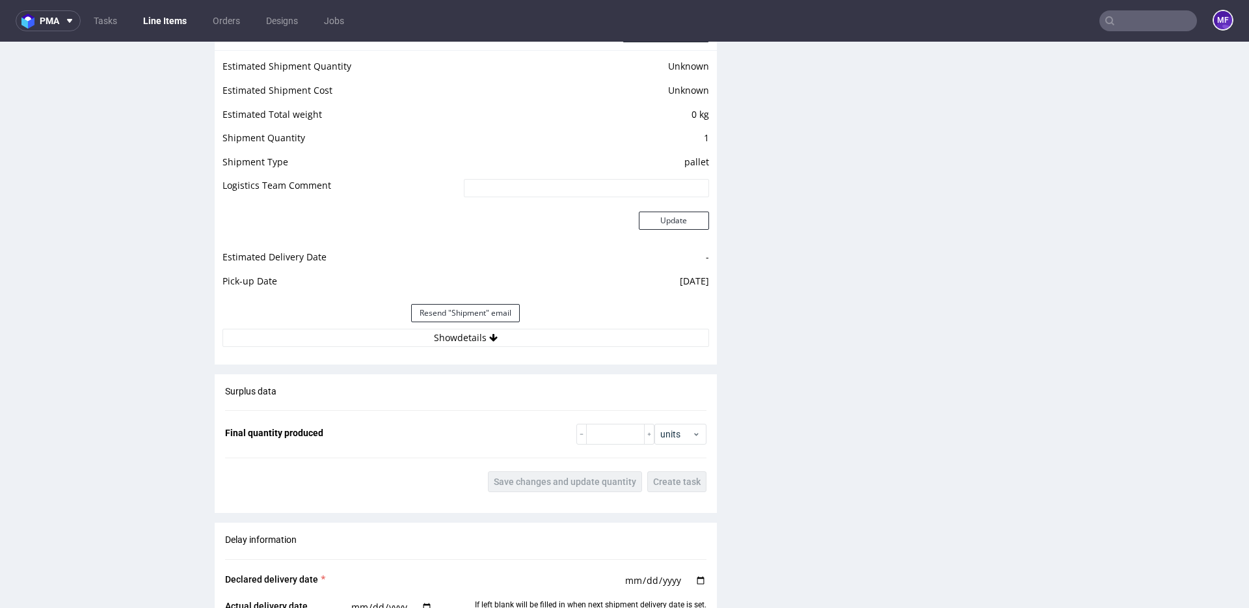
scroll to position [1100, 0]
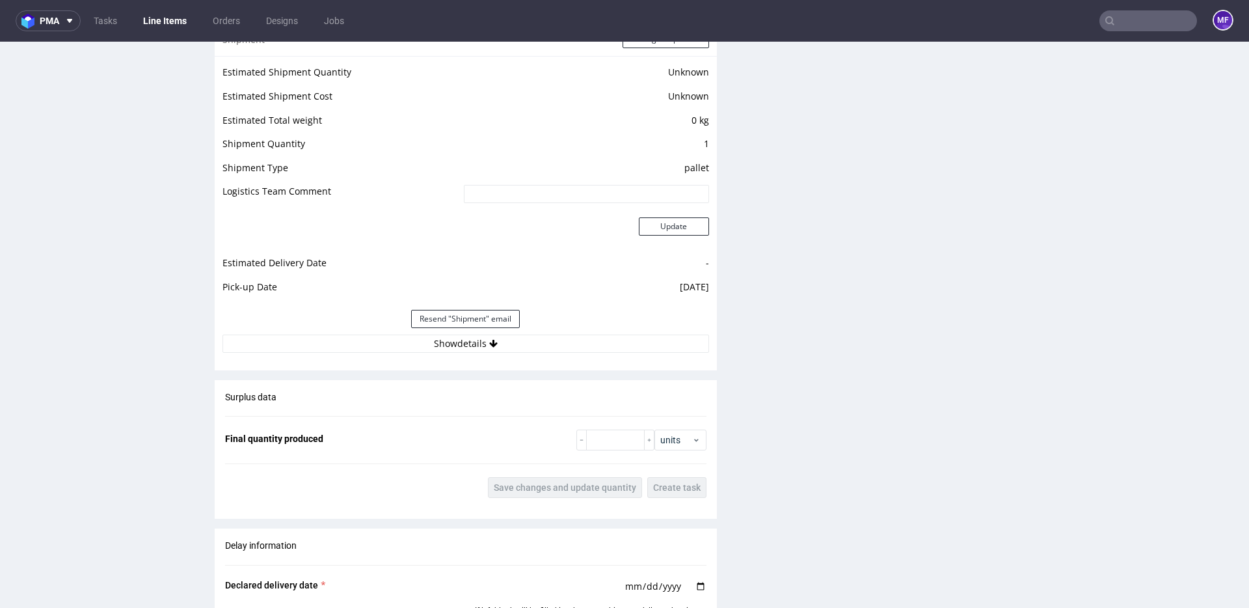
click at [793, 413] on div "Production Files - Design Spit Spit request impossible Box design not found, un…" at bounding box center [988, 105] width 502 height 1837
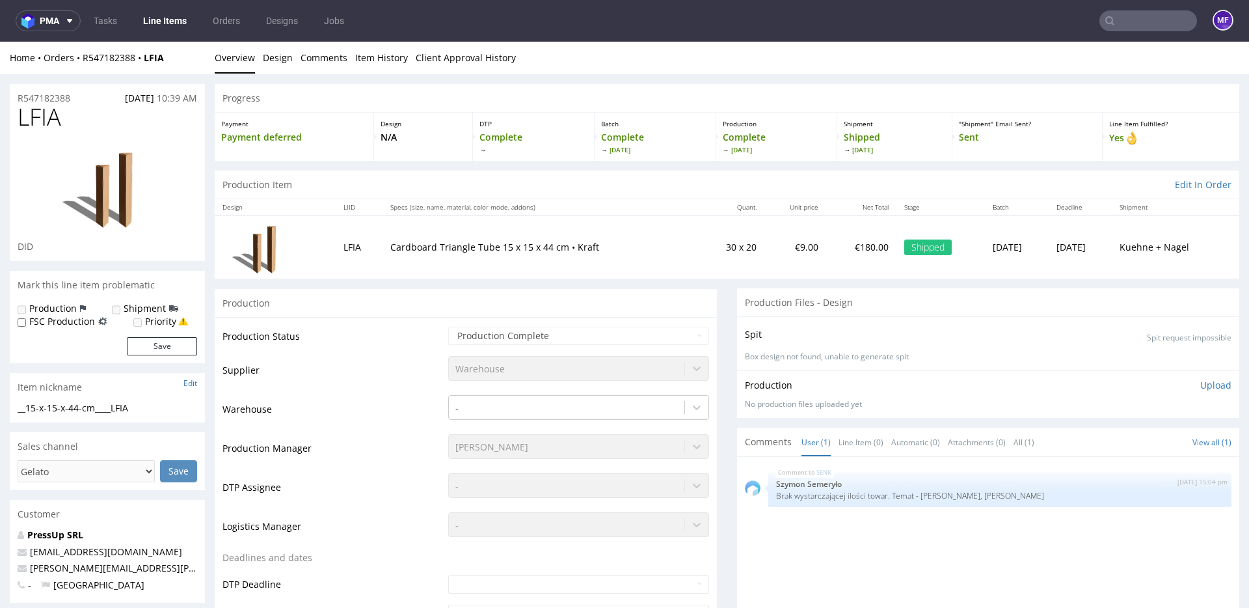
scroll to position [1, 0]
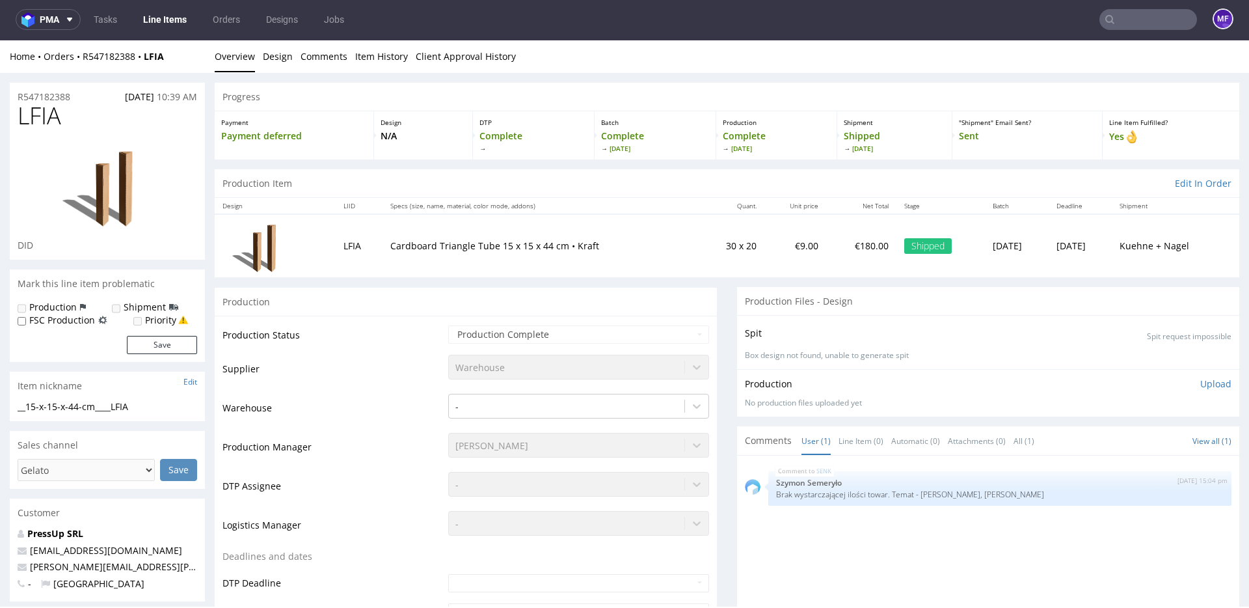
click at [1126, 19] on input "text" at bounding box center [1149, 19] width 98 height 21
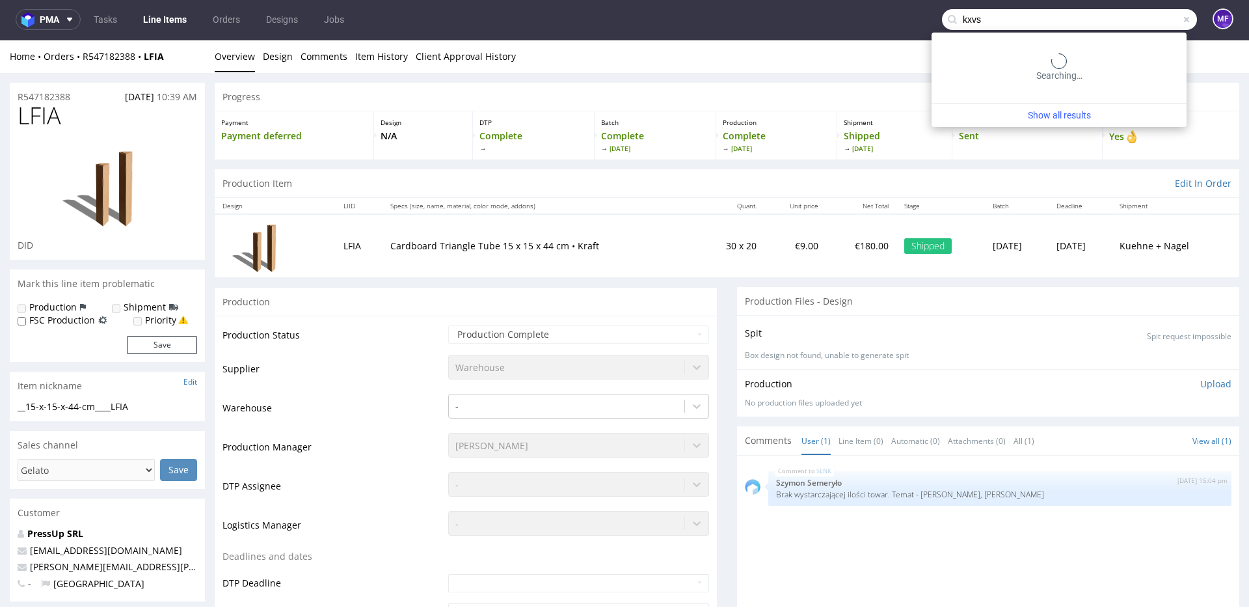
type input "kxvs"
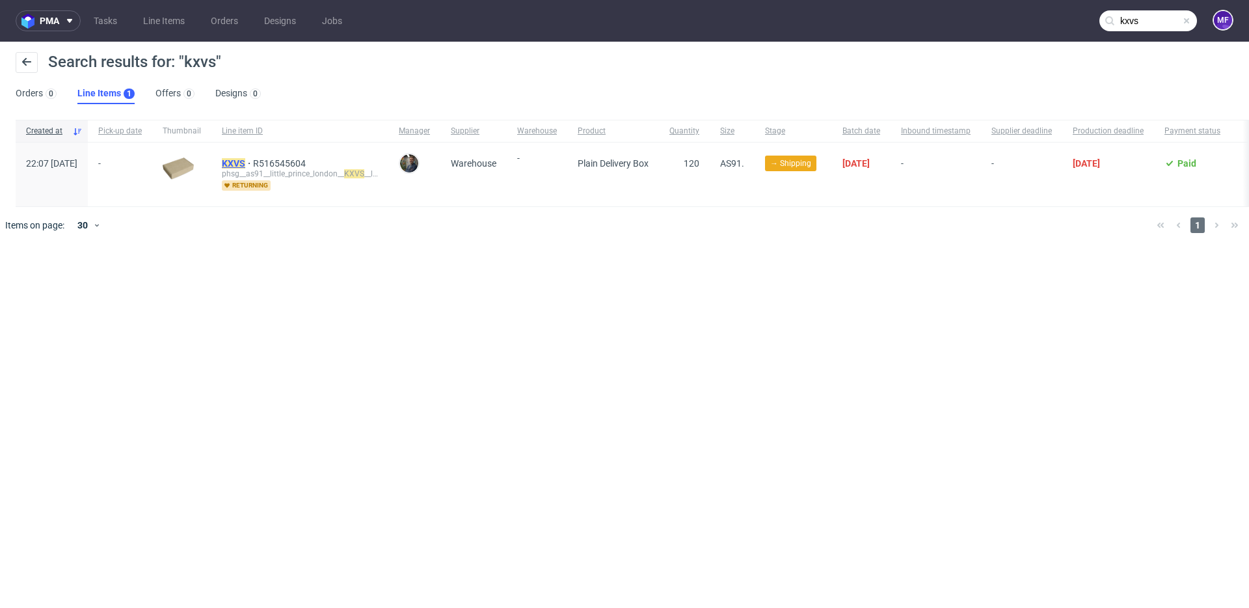
click at [245, 165] on mark "KXVS" at bounding box center [233, 163] width 23 height 10
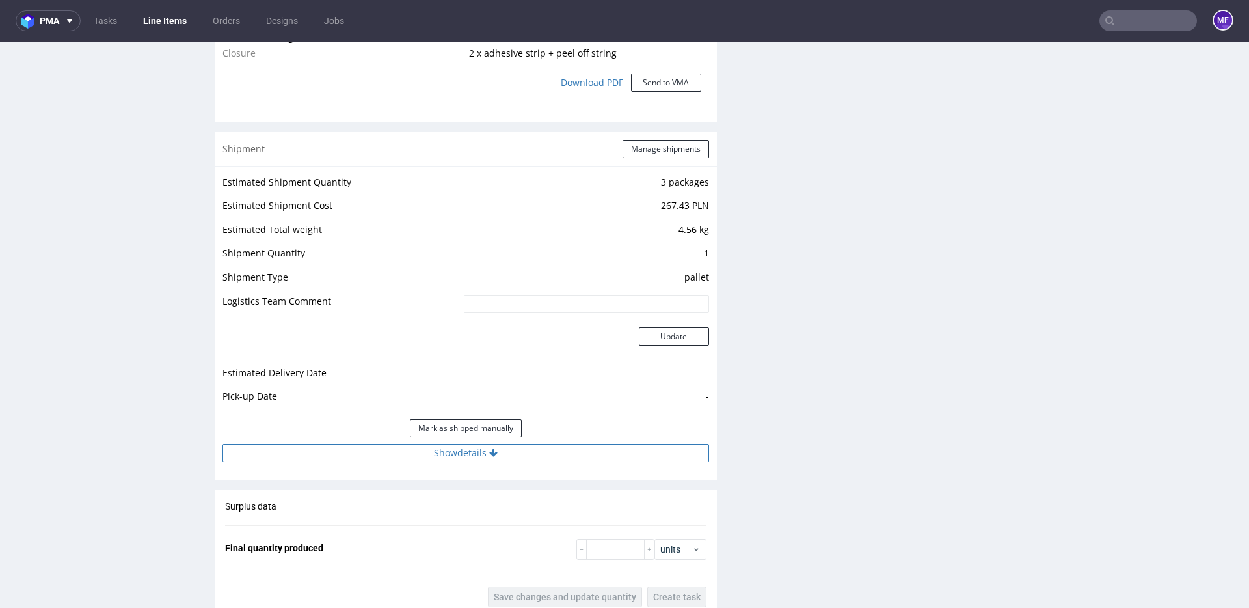
scroll to position [1255, 0]
click at [640, 150] on button "Manage shipments" at bounding box center [666, 148] width 87 height 18
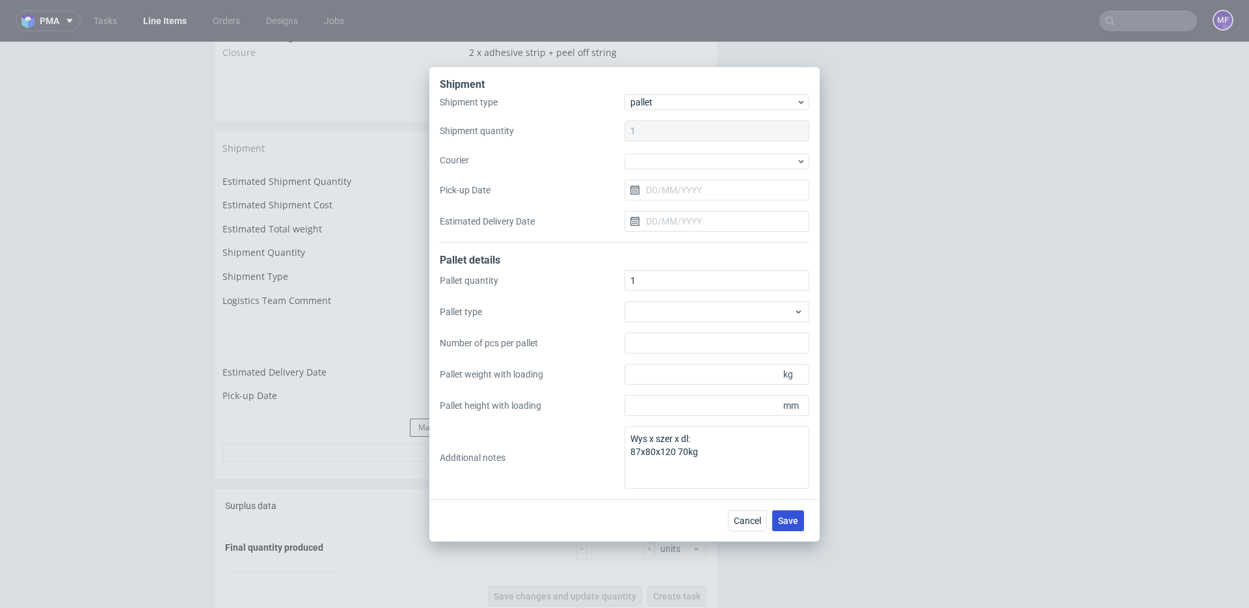
click at [789, 518] on span "Save" at bounding box center [788, 520] width 20 height 9
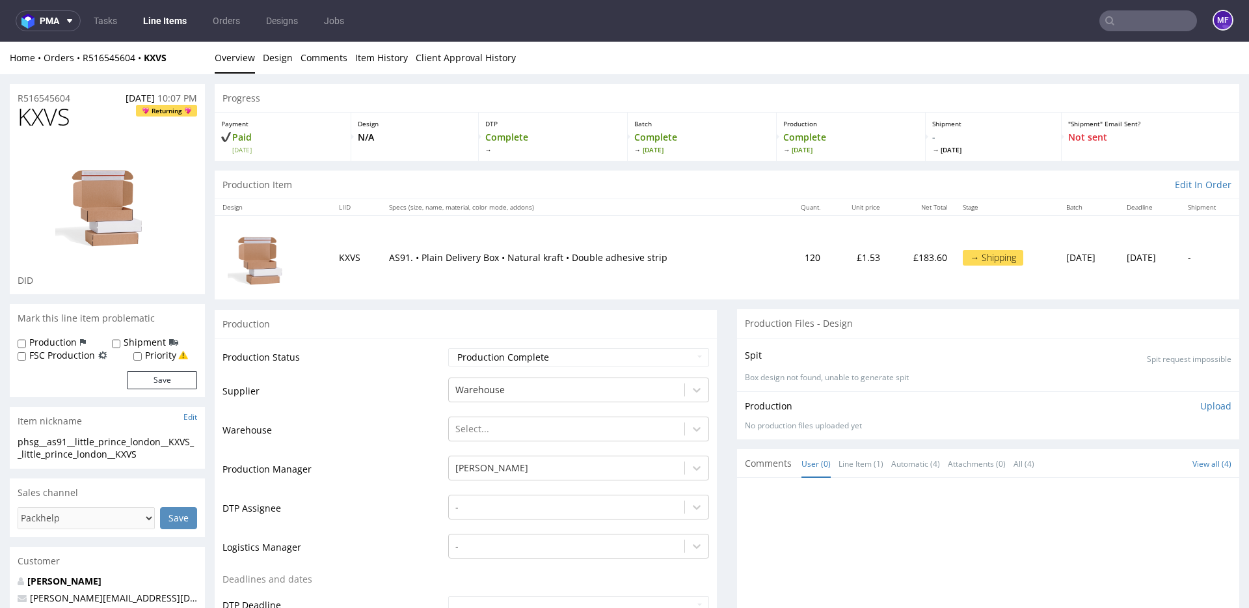
scroll to position [3, 0]
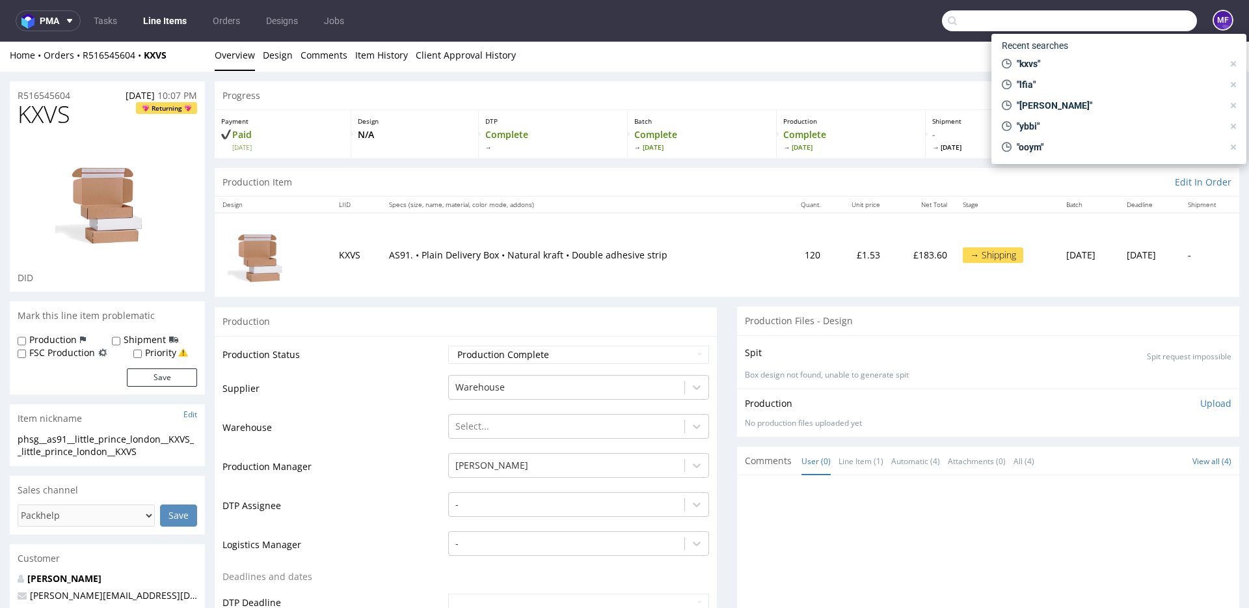
click at [1145, 24] on input "text" at bounding box center [1069, 20] width 255 height 21
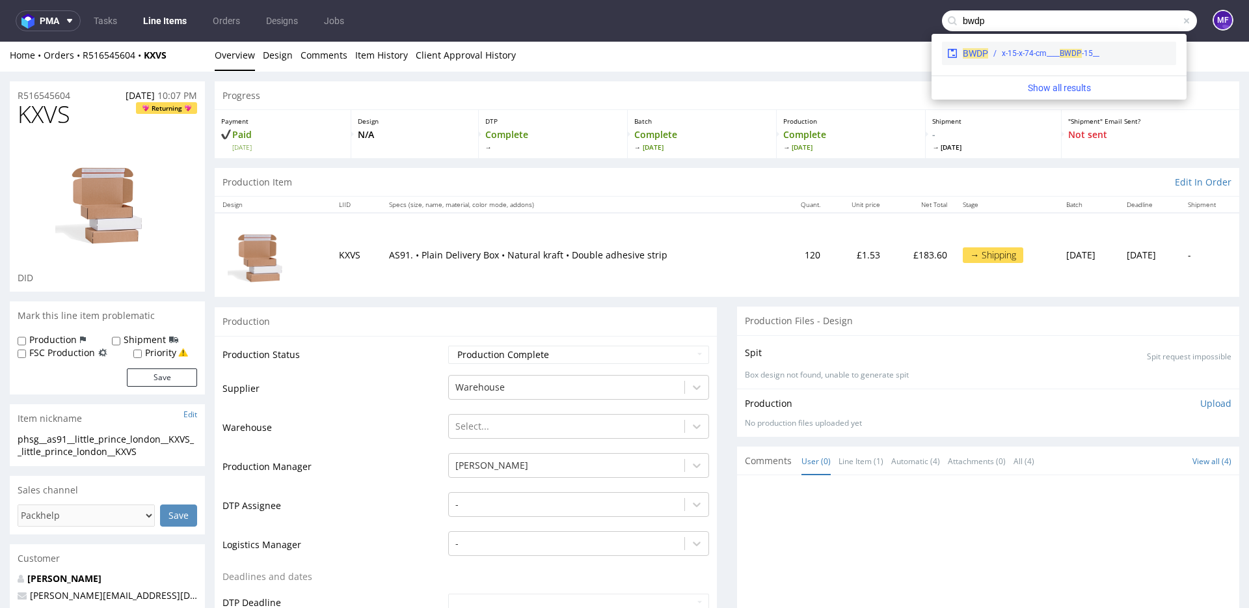
type input "bwdp"
click at [1087, 49] on div "__15-x-15-x-74-cm____ BWDP" at bounding box center [1051, 53] width 98 height 12
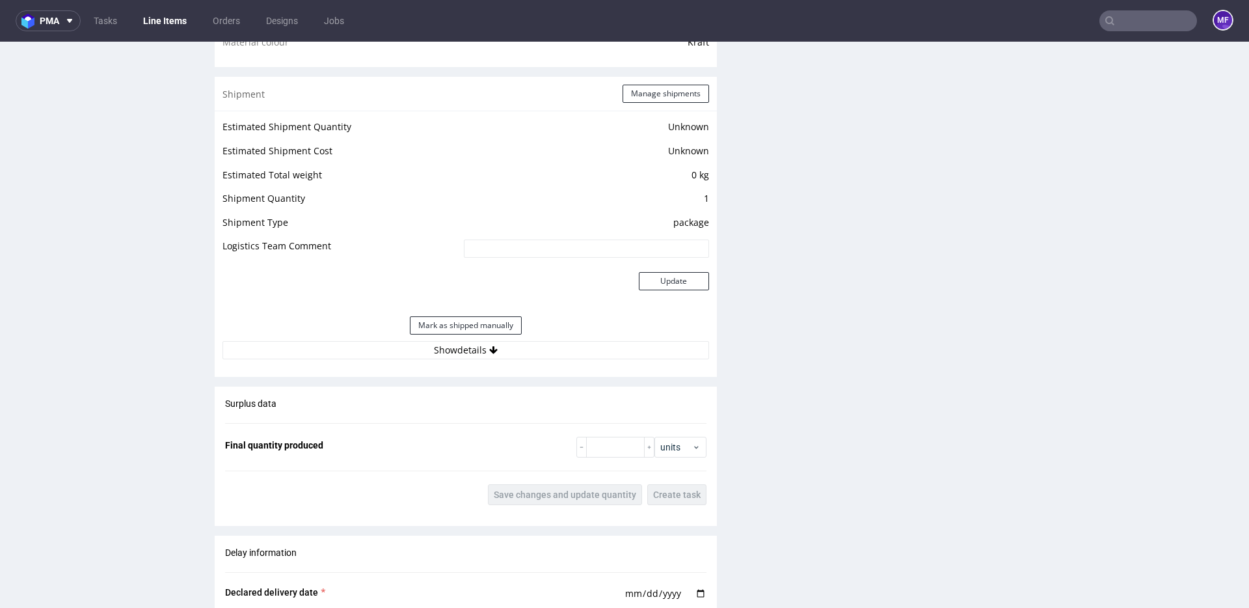
scroll to position [1043, 0]
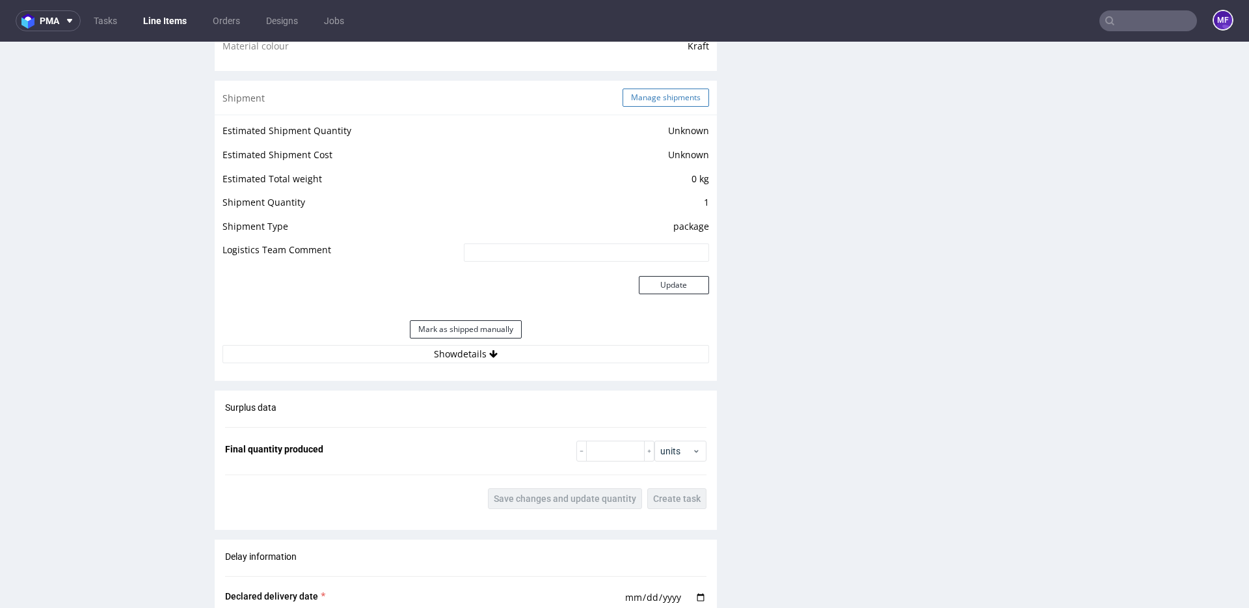
click at [660, 97] on button "Manage shipments" at bounding box center [666, 97] width 87 height 18
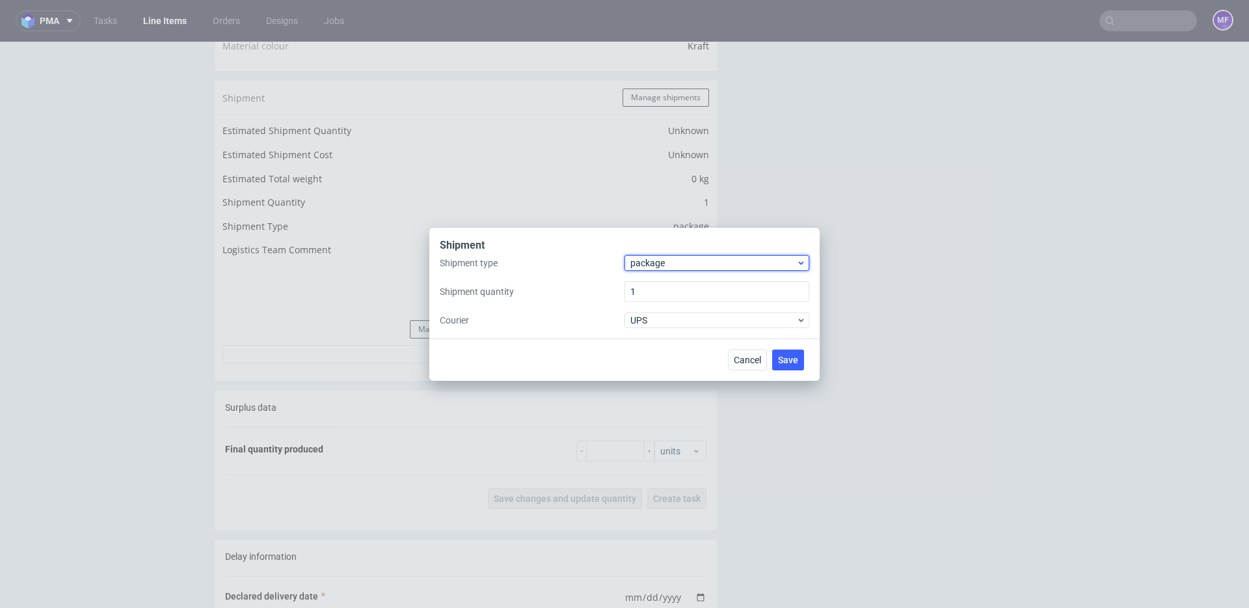
click at [686, 261] on span "package" at bounding box center [713, 262] width 166 height 13
click at [673, 291] on div "pallet" at bounding box center [717, 289] width 174 height 23
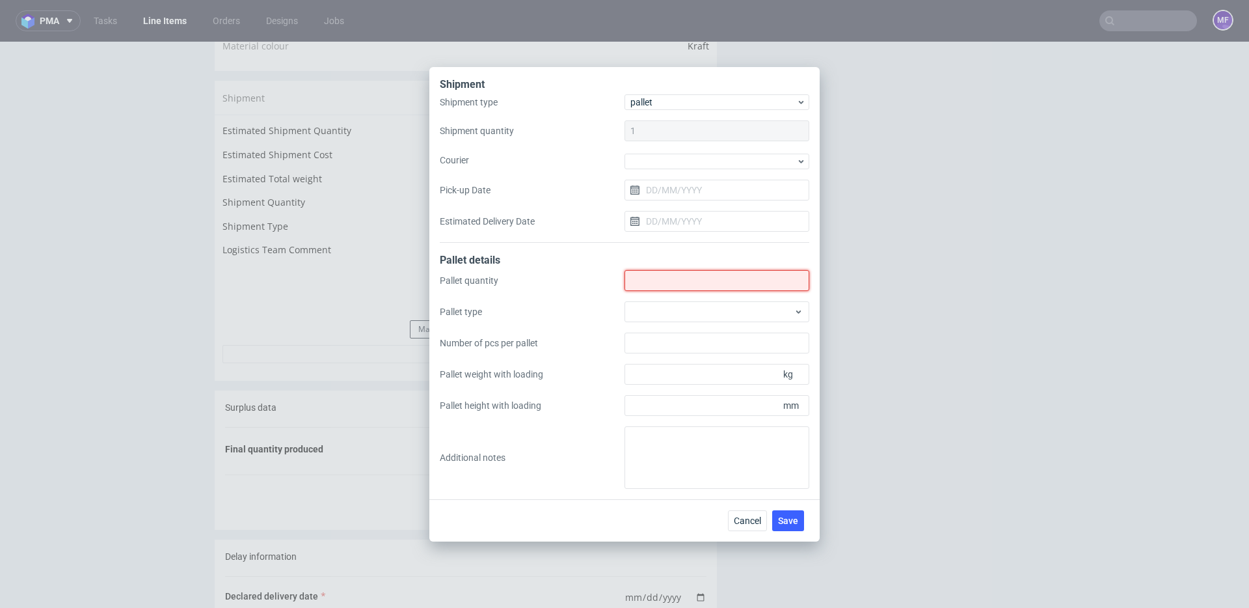
click at [664, 279] on input "Shipment type" at bounding box center [717, 280] width 185 height 21
type input "1"
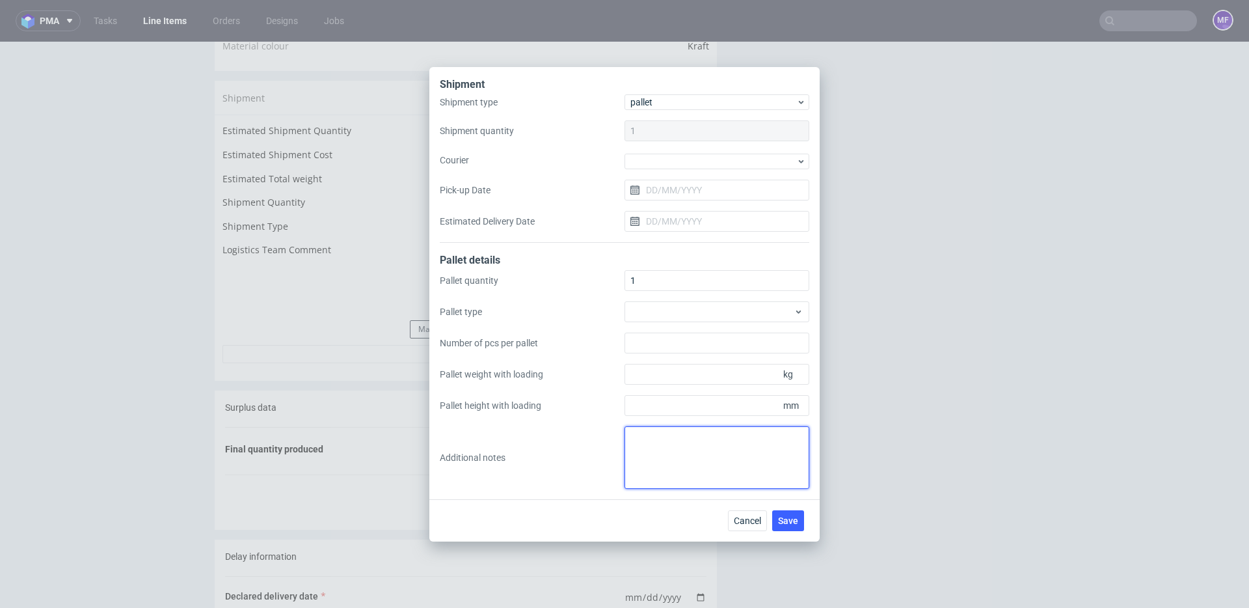
click at [681, 456] on textarea at bounding box center [717, 457] width 185 height 62
click at [714, 457] on textarea "wys x szer x dl waga 163 x 100 x 135 245kg" at bounding box center [717, 457] width 185 height 62
type textarea "wys x szer x dl waga 163 x 100 x 135 245kg"
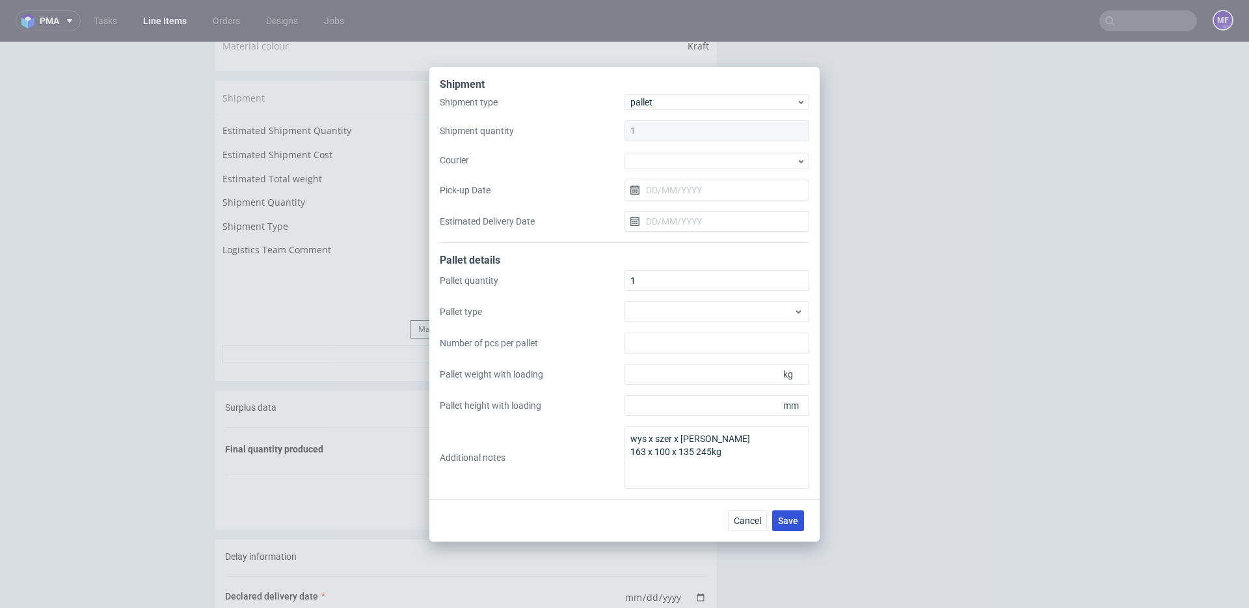
click at [785, 526] on button "Save" at bounding box center [788, 520] width 32 height 21
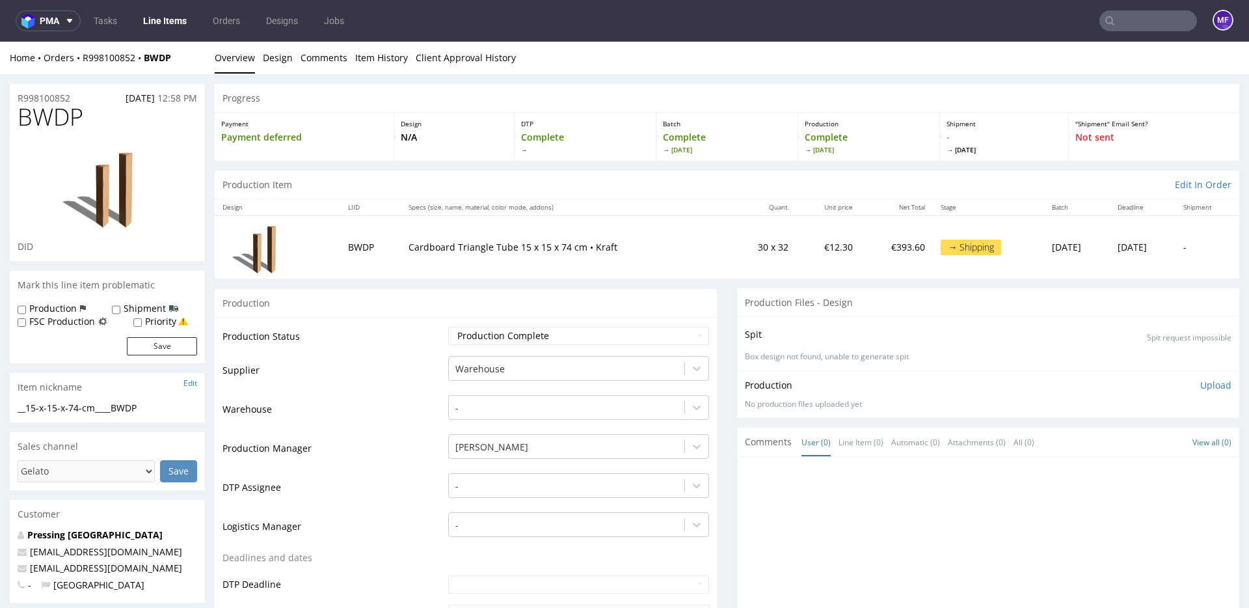
scroll to position [5, 0]
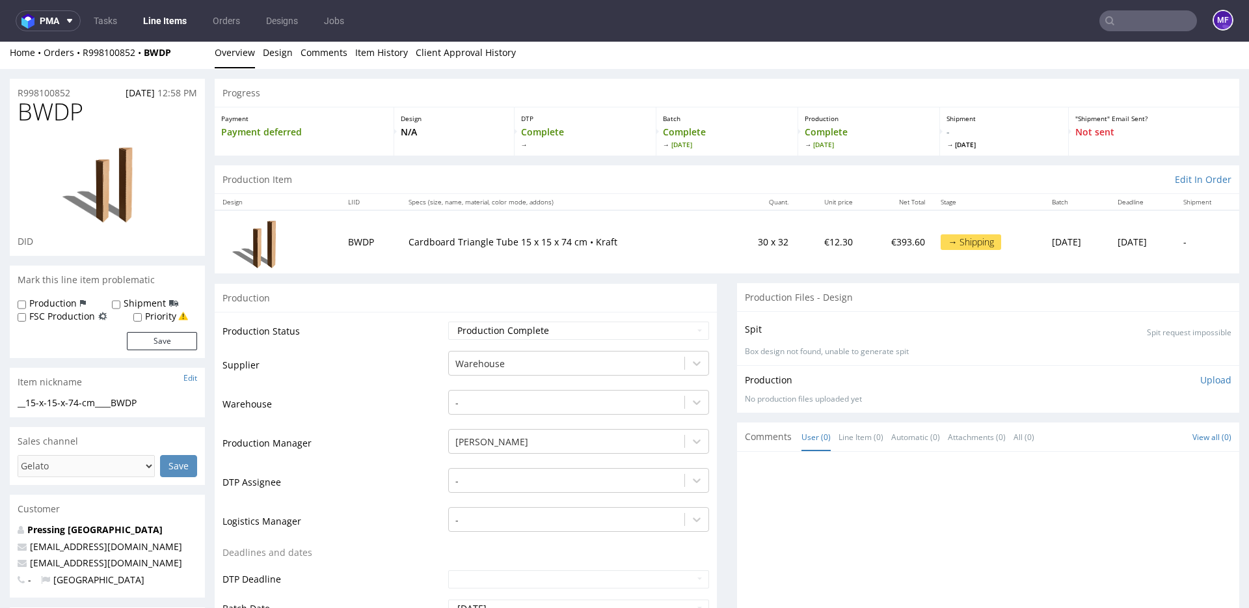
click at [1133, 21] on input "text" at bounding box center [1149, 20] width 98 height 21
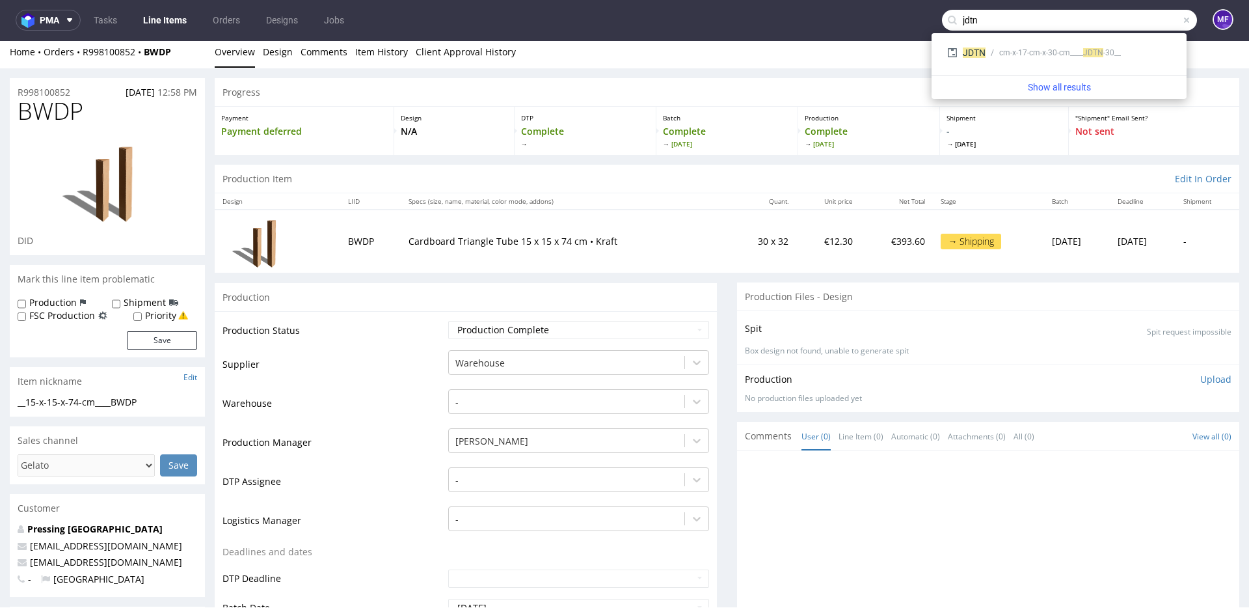
type input "jdtn"
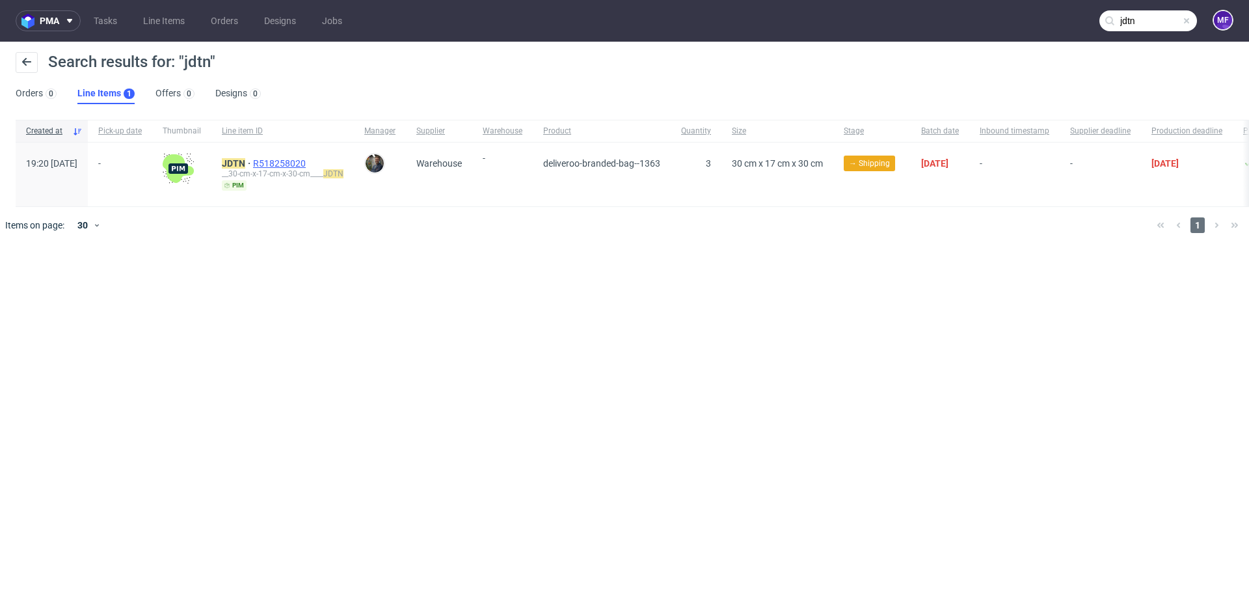
click at [287, 162] on span "R518258020" at bounding box center [280, 163] width 55 height 10
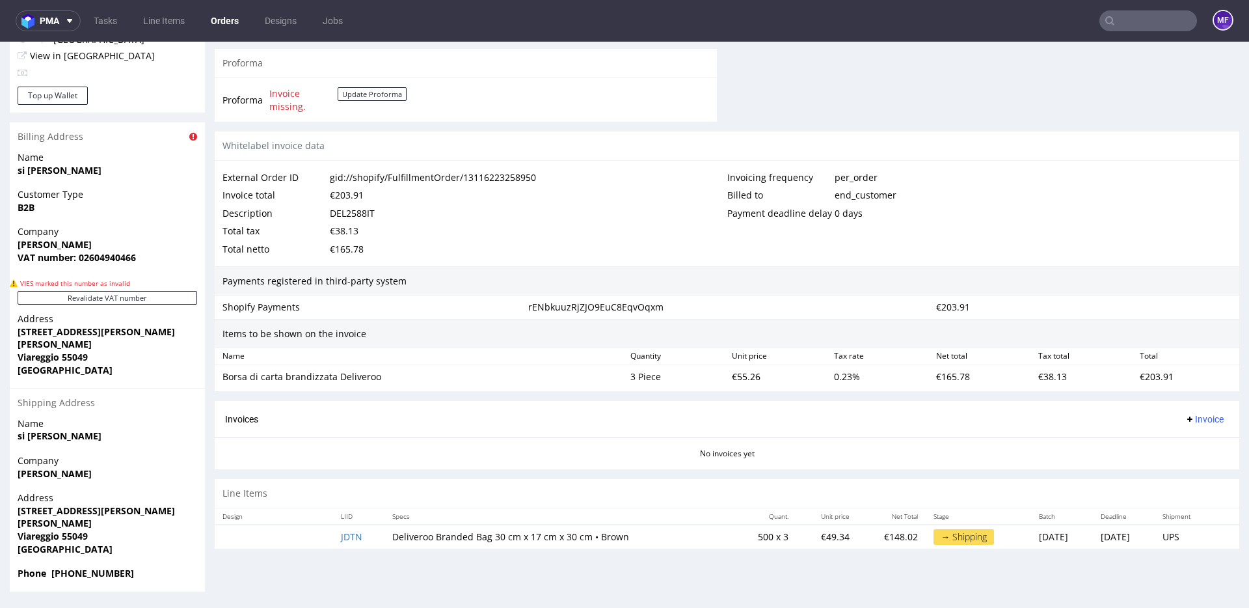
scroll to position [3, 0]
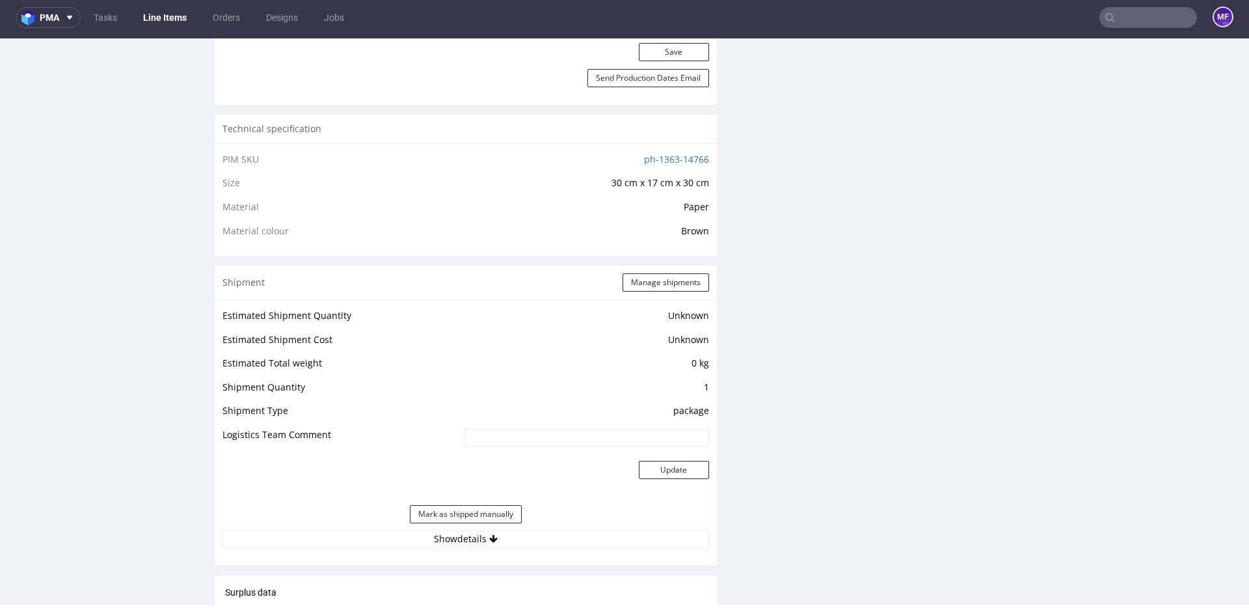
scroll to position [844, 0]
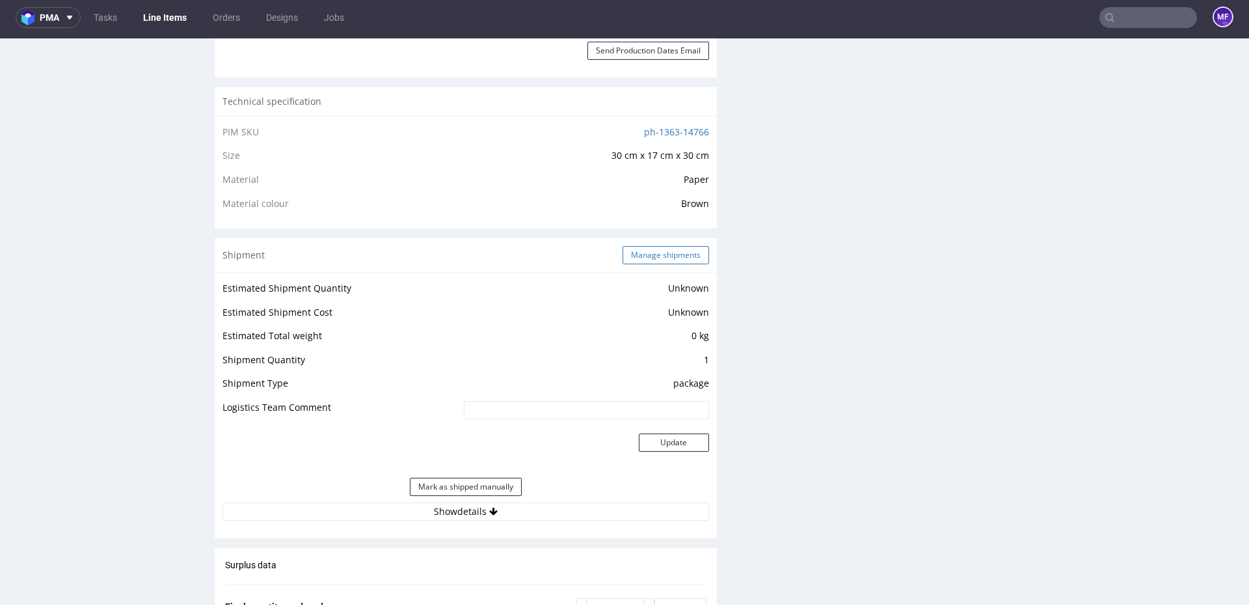
click at [641, 252] on button "Manage shipments" at bounding box center [666, 255] width 87 height 18
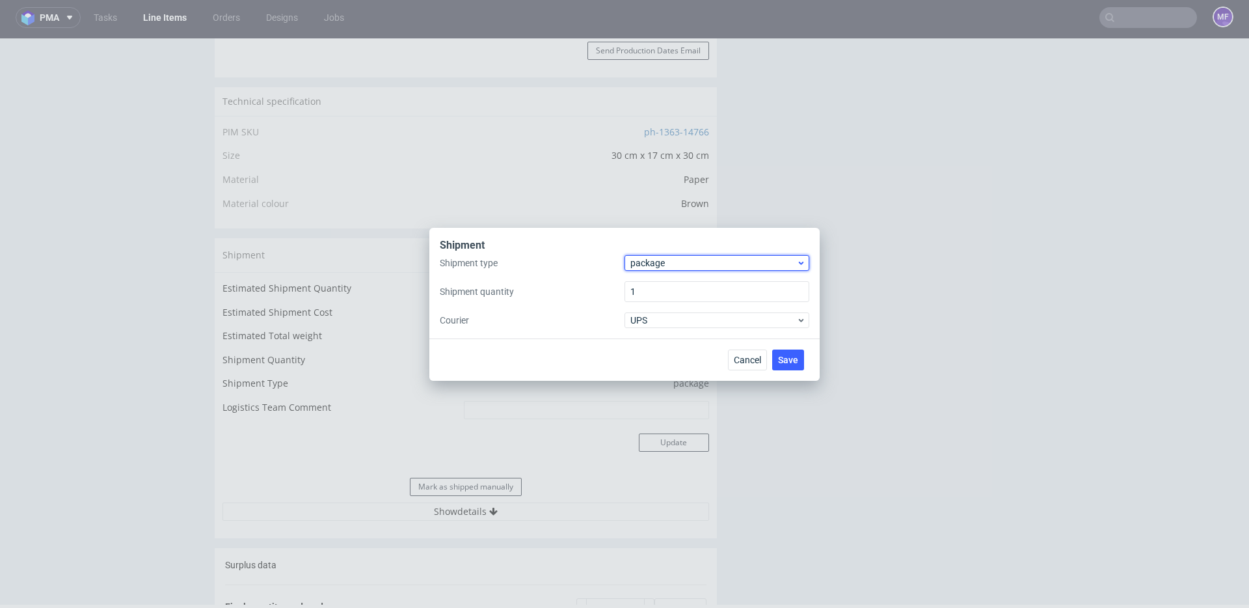
click at [673, 260] on span "package" at bounding box center [713, 262] width 166 height 13
click at [667, 287] on div "pallet" at bounding box center [717, 289] width 174 height 23
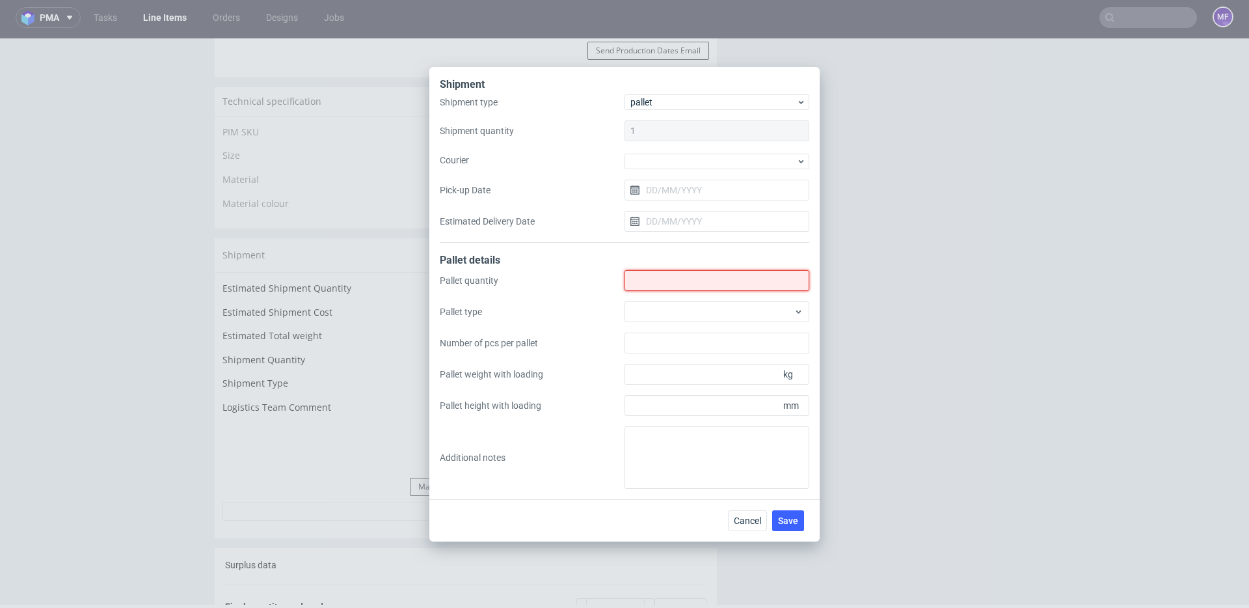
click at [667, 275] on input "Shipment type" at bounding box center [717, 280] width 185 height 21
type input "1"
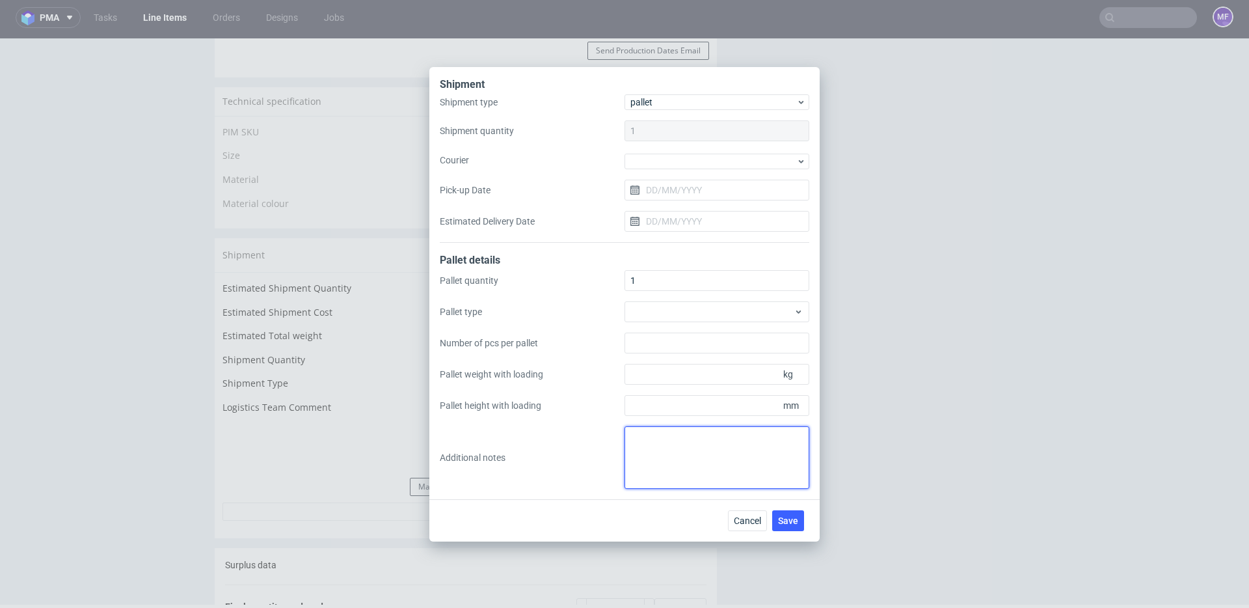
click at [659, 444] on textarea at bounding box center [717, 457] width 185 height 62
type textarea "wys x szer x dl 94 x 85 x 120 102 kg"
click at [779, 517] on span "Save" at bounding box center [788, 520] width 20 height 9
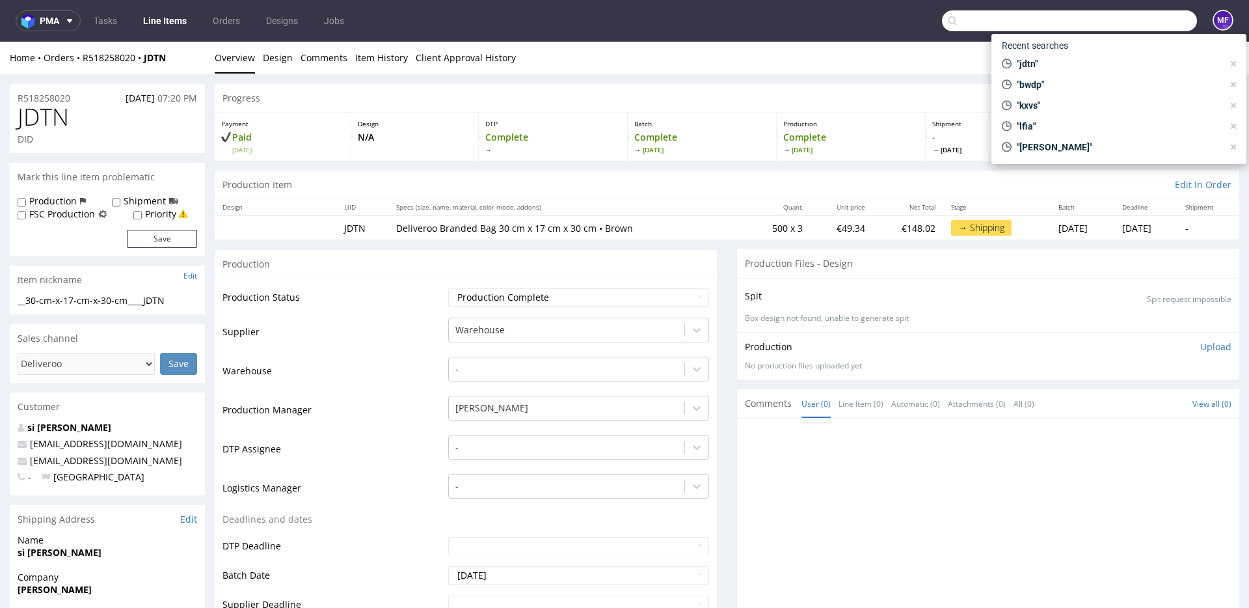
click at [1127, 22] on input "text" at bounding box center [1069, 20] width 255 height 21
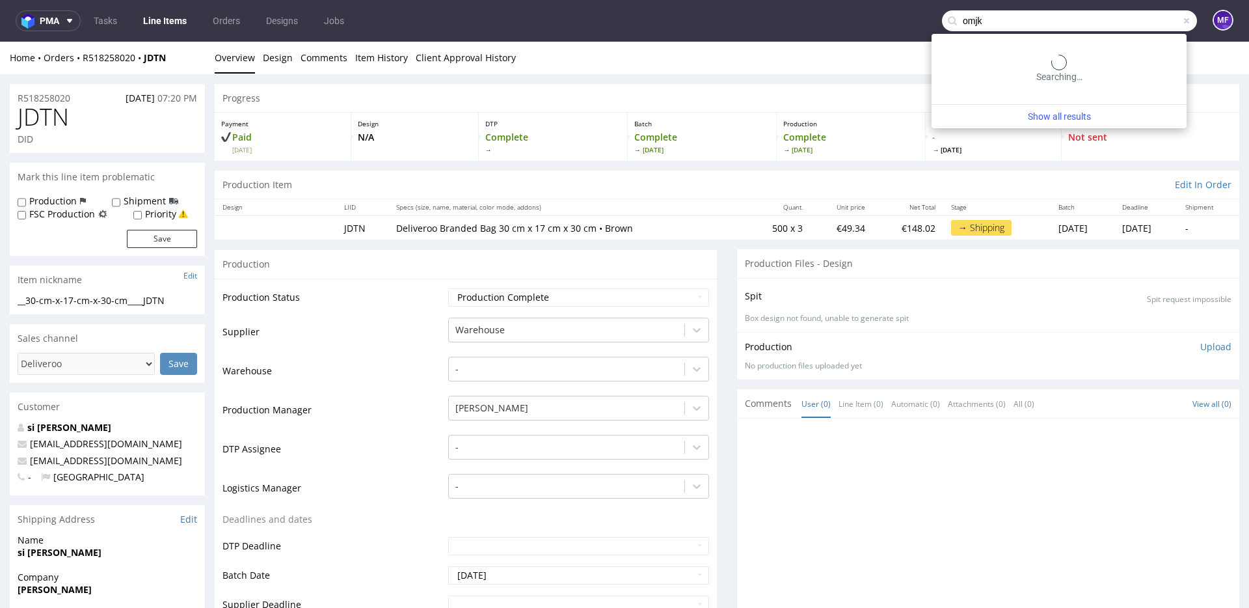
type input "omjk"
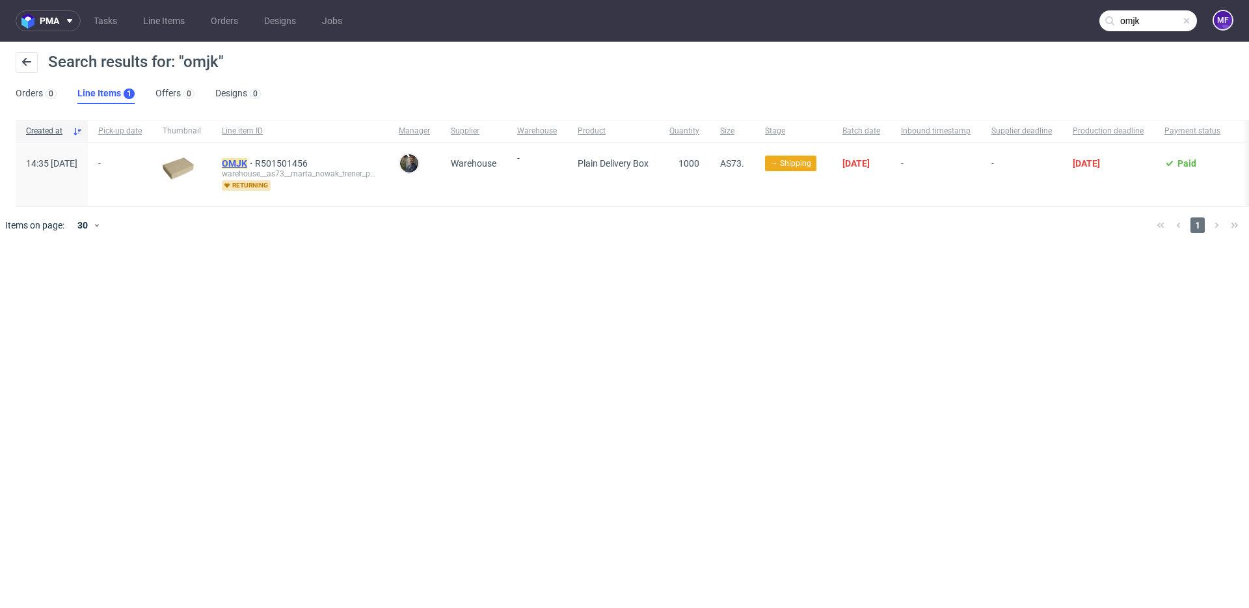
click at [247, 161] on mark "OMJK" at bounding box center [234, 163] width 25 height 10
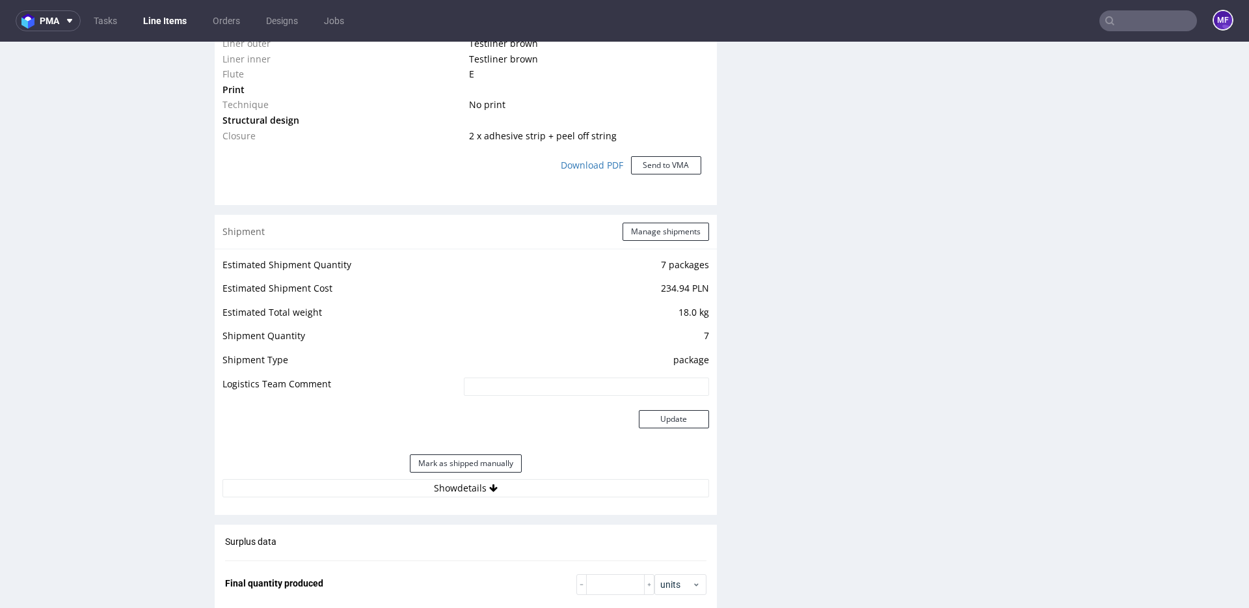
scroll to position [1187, 0]
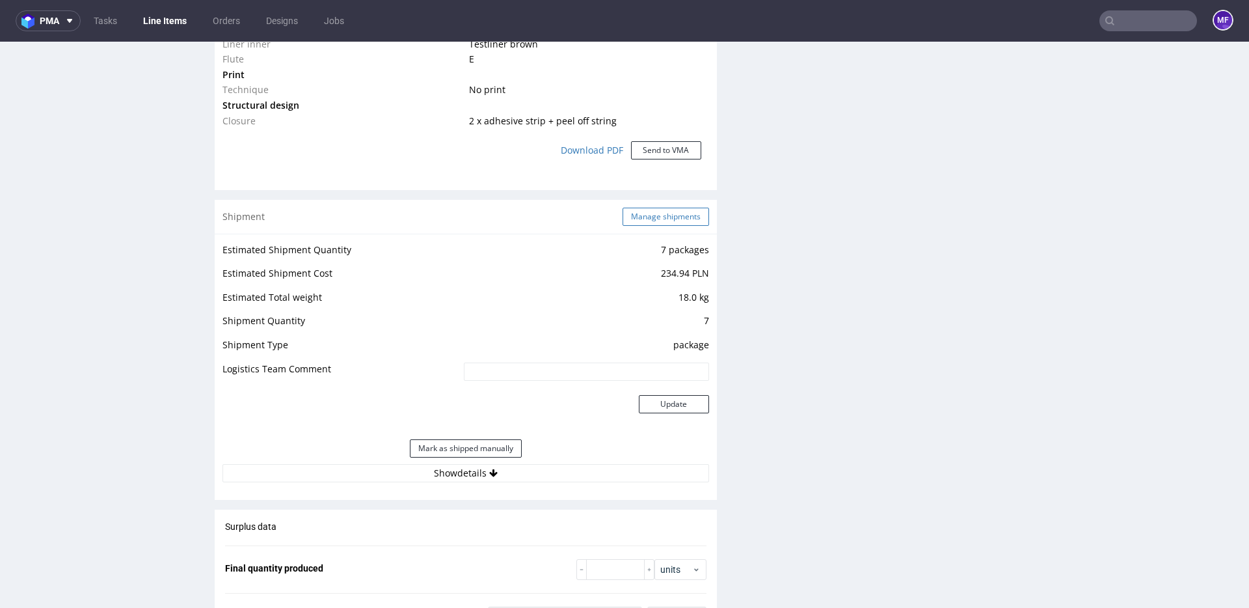
click at [648, 219] on button "Manage shipments" at bounding box center [666, 217] width 87 height 18
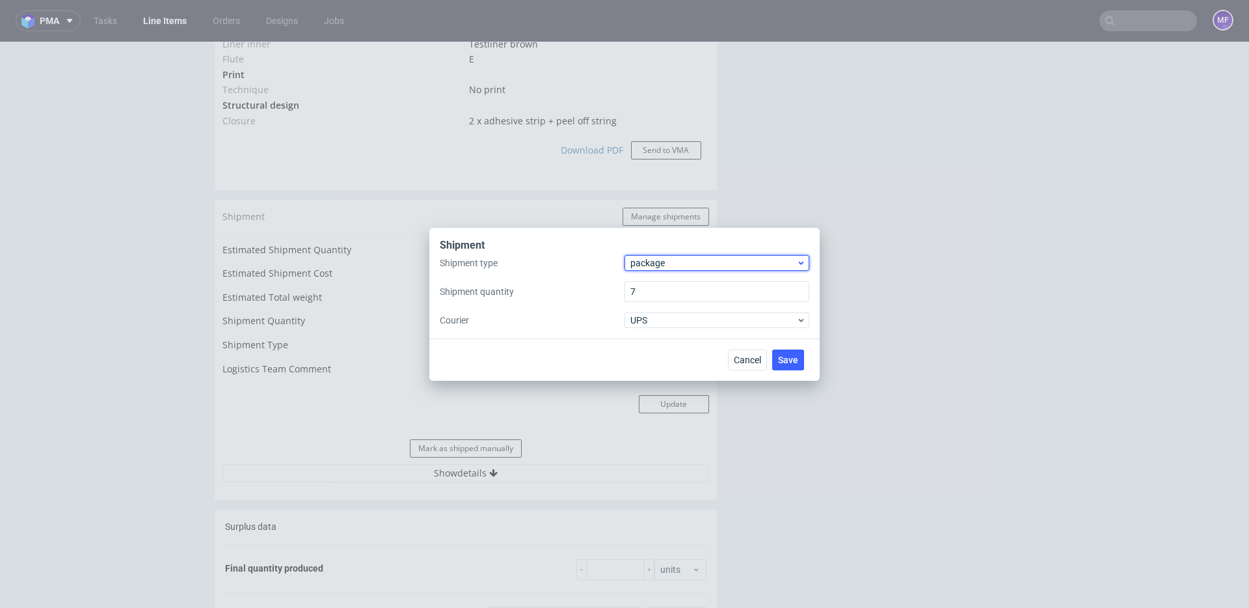
click at [674, 260] on span "package" at bounding box center [713, 262] width 166 height 13
click at [667, 288] on div "pallet" at bounding box center [717, 289] width 174 height 23
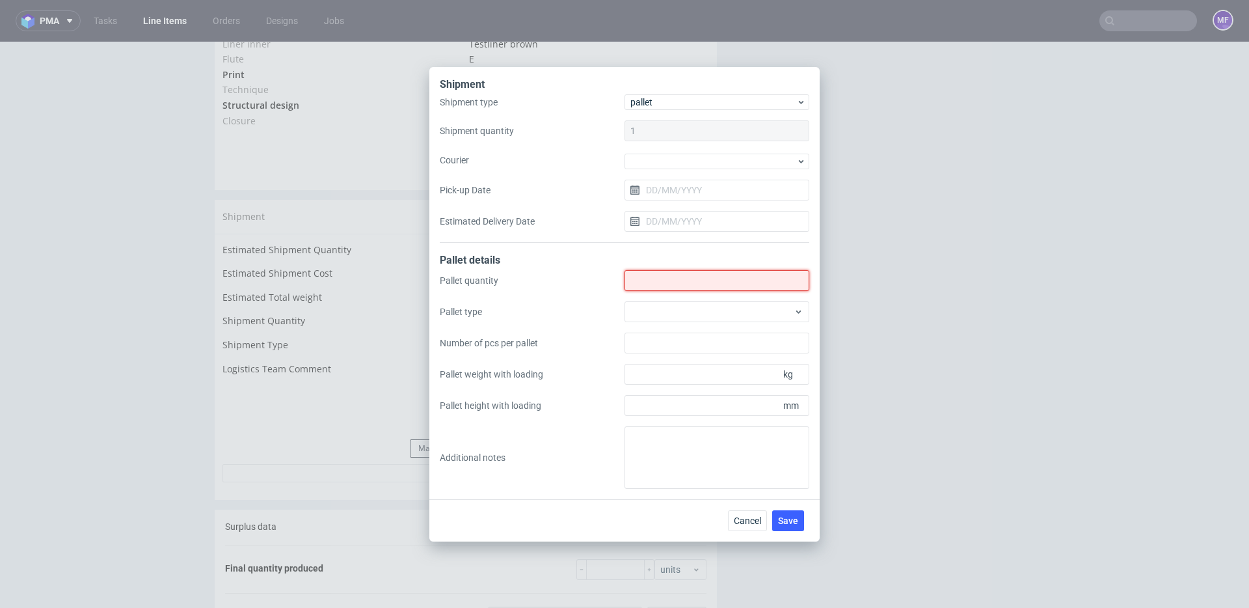
click at [650, 271] on input "Shipment type" at bounding box center [717, 280] width 185 height 21
type input "1"
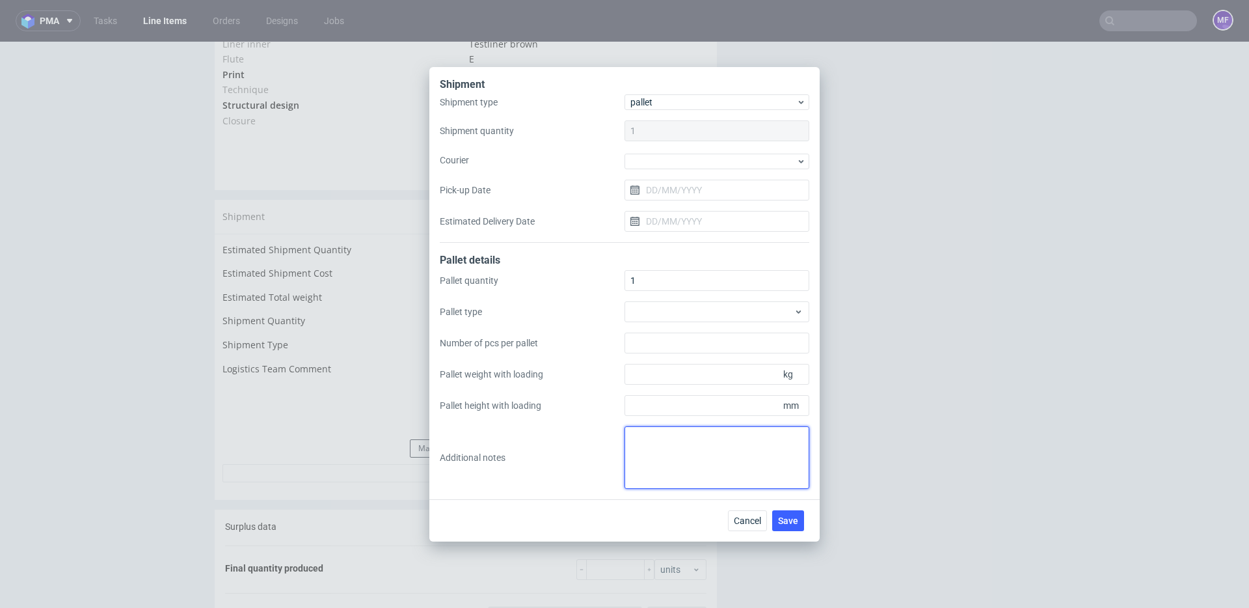
click at [655, 451] on textarea at bounding box center [717, 457] width 185 height 62
click at [740, 459] on textarea "wys x szer x dl waga 100 x 82 x 135 -211kg" at bounding box center [717, 457] width 185 height 62
type textarea "wys x szer x dl waga 100 x 82 x 135 -211kg"
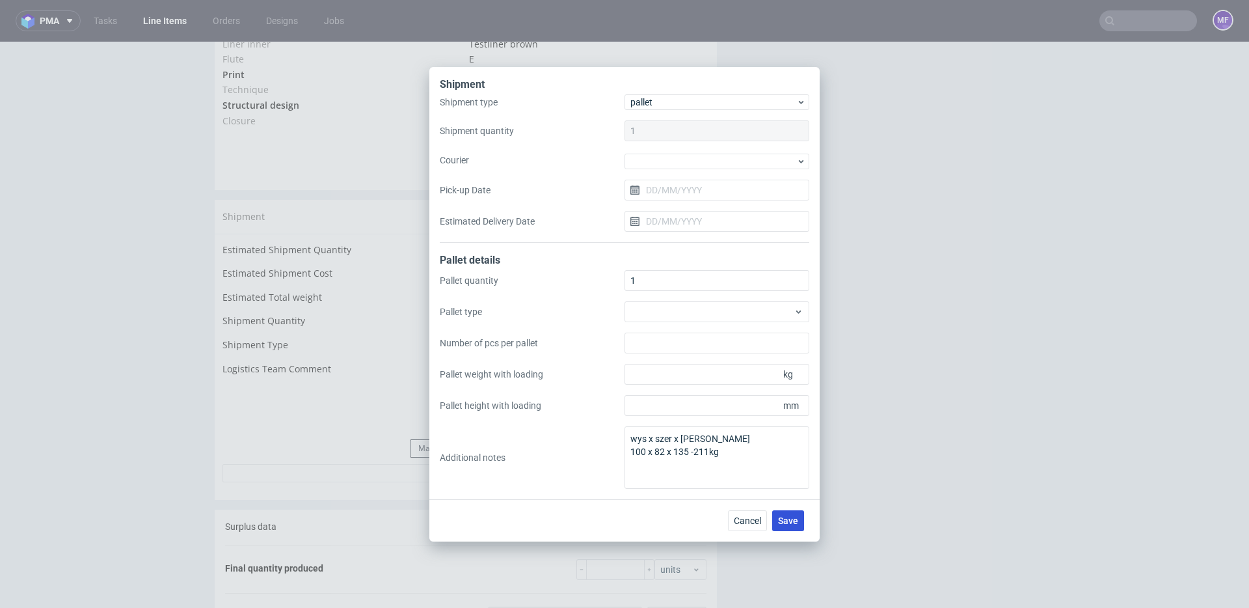
click at [784, 513] on button "Save" at bounding box center [788, 520] width 32 height 21
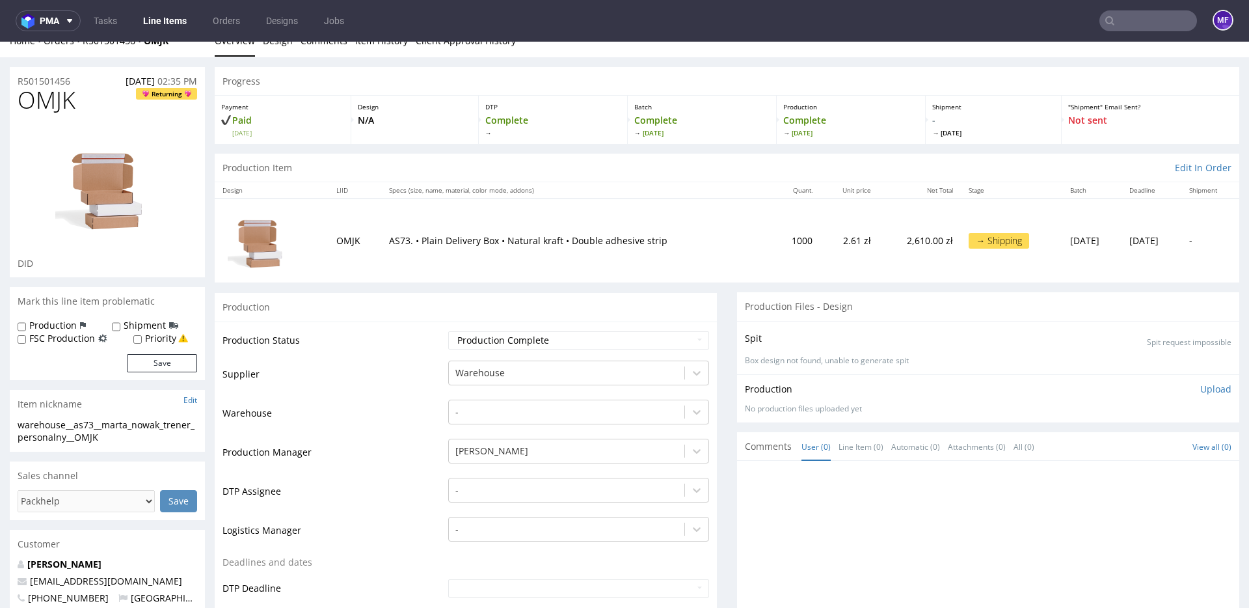
click at [1128, 21] on input "text" at bounding box center [1149, 20] width 98 height 21
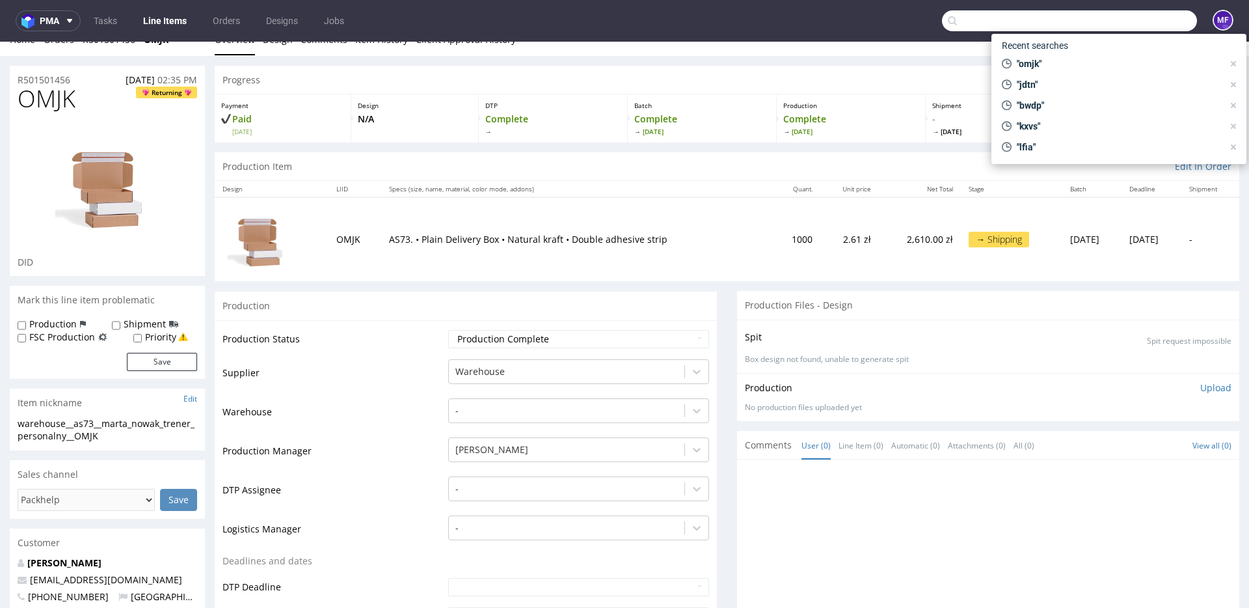
click at [1128, 21] on input "text" at bounding box center [1069, 20] width 255 height 21
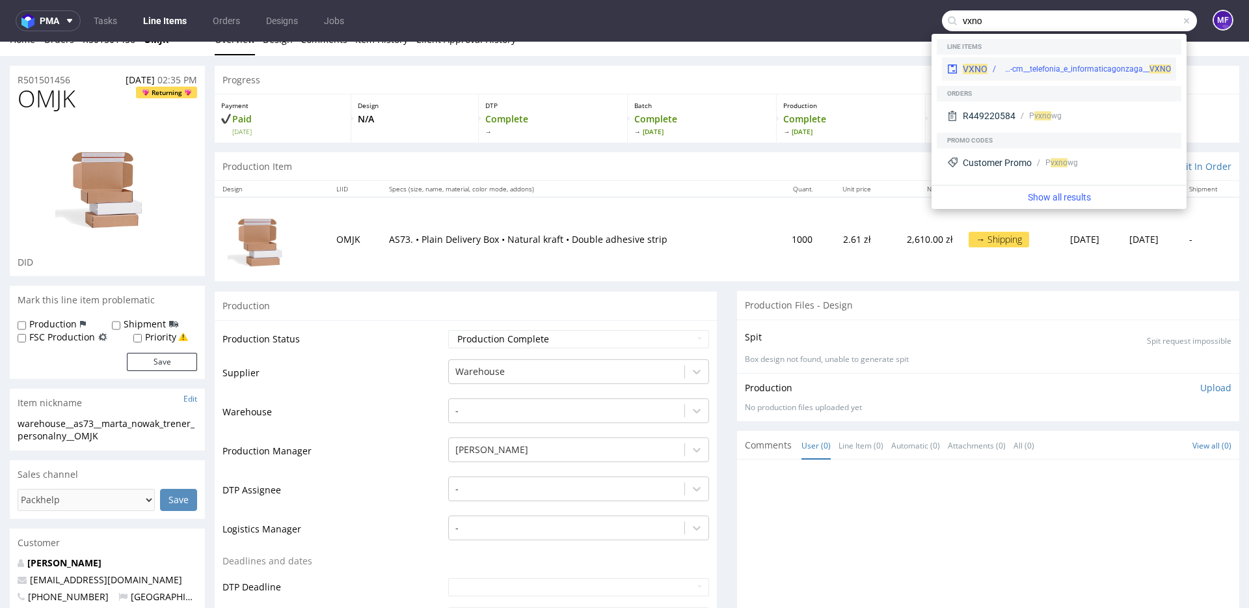
type input "vxno"
click at [1079, 61] on div "VXNO warehouse__18-3-x-4-x-10-2-cm__telefonia_e_informaticagonzaga__ VXNO" at bounding box center [1059, 68] width 234 height 23
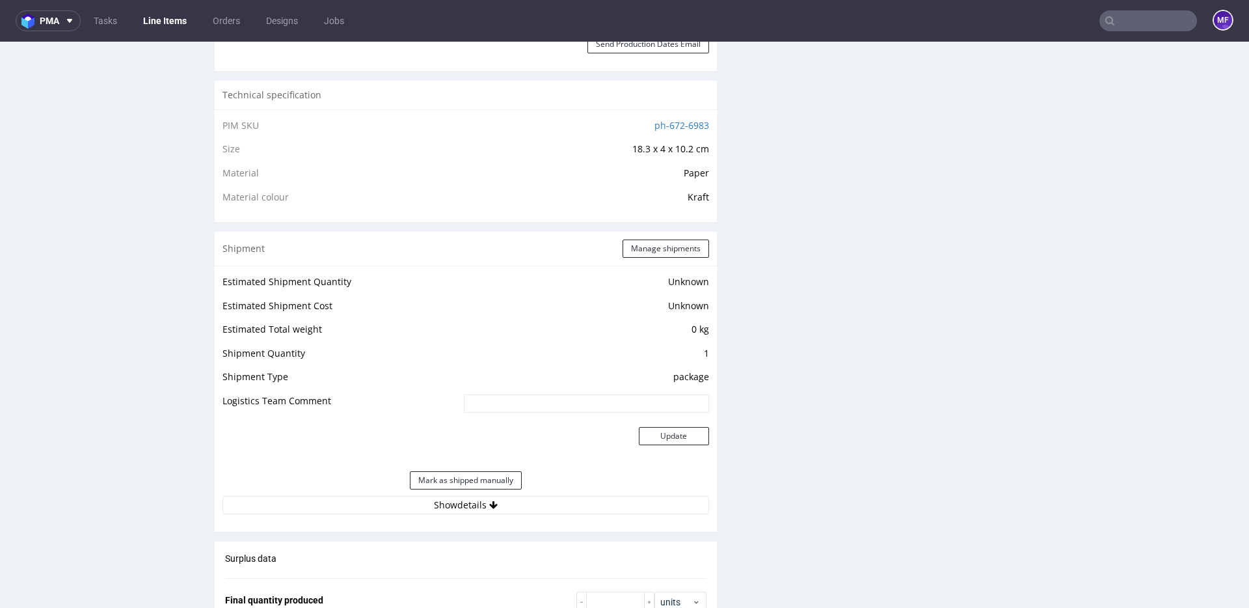
scroll to position [853, 0]
click at [663, 254] on button "Manage shipments" at bounding box center [666, 249] width 87 height 18
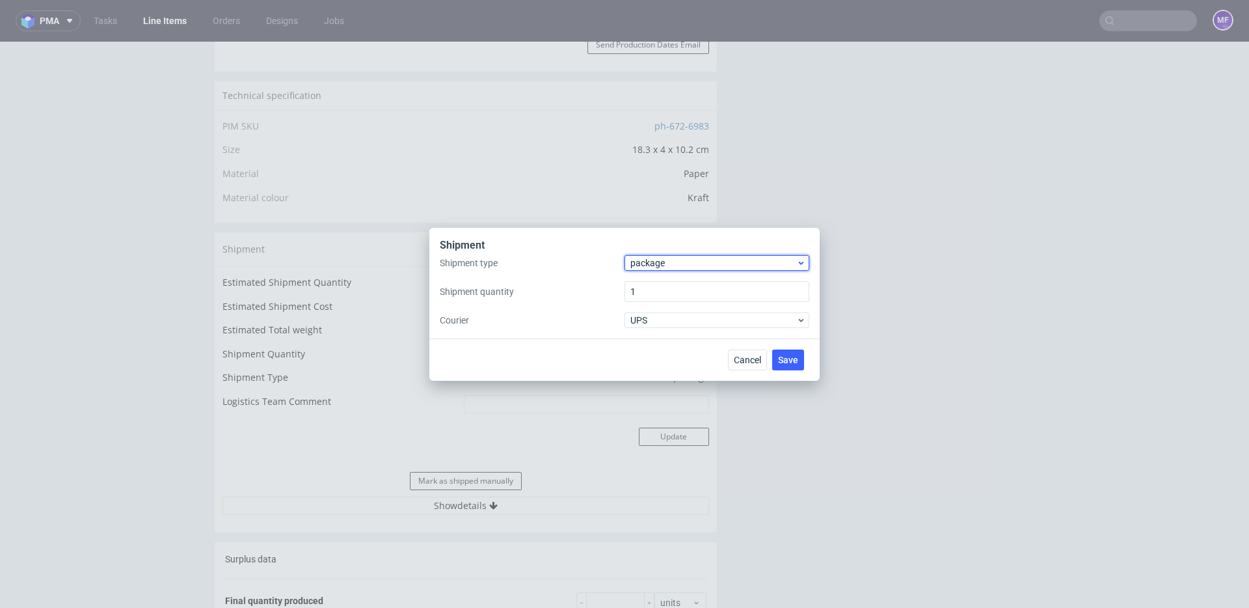
click at [675, 265] on span "package" at bounding box center [713, 262] width 166 height 13
click at [669, 282] on div "pallet" at bounding box center [717, 289] width 174 height 23
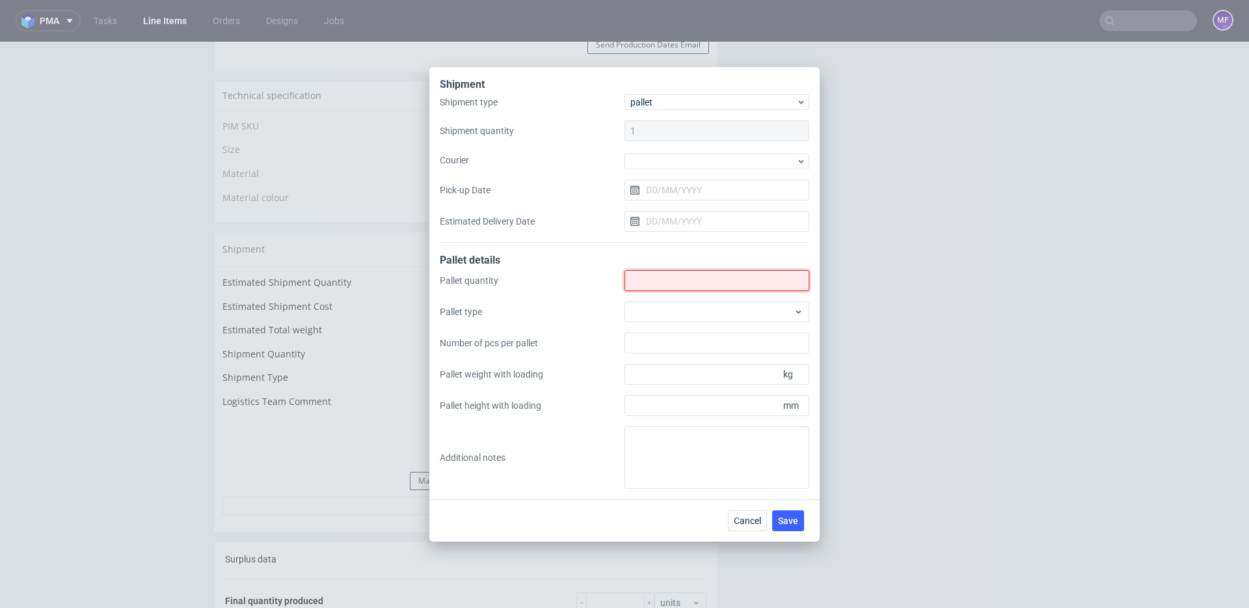
click at [682, 273] on div at bounding box center [717, 280] width 185 height 21
click at [681, 277] on input "Shipment type" at bounding box center [717, 280] width 185 height 21
type input "3"
type input "1"
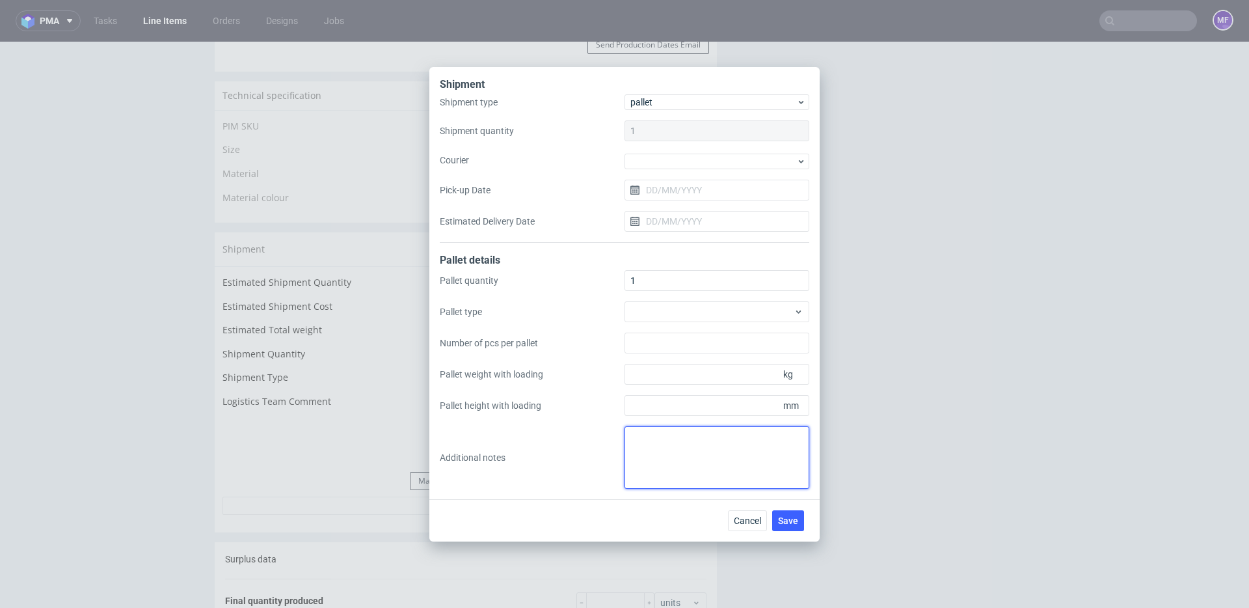
click at [658, 461] on textarea at bounding box center [717, 457] width 185 height 62
type textarea "wys x szer x dl waga 94x80x120 120kg"
click at [658, 517] on div "Cancel Save" at bounding box center [624, 520] width 390 height 42
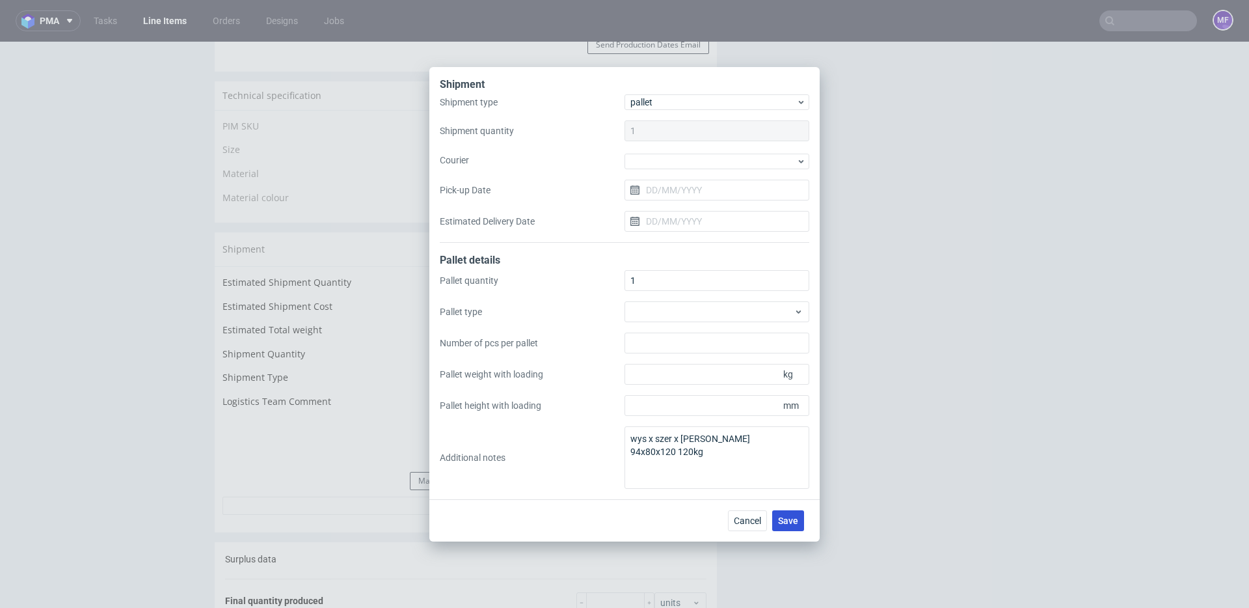
click at [793, 520] on span "Save" at bounding box center [788, 520] width 20 height 9
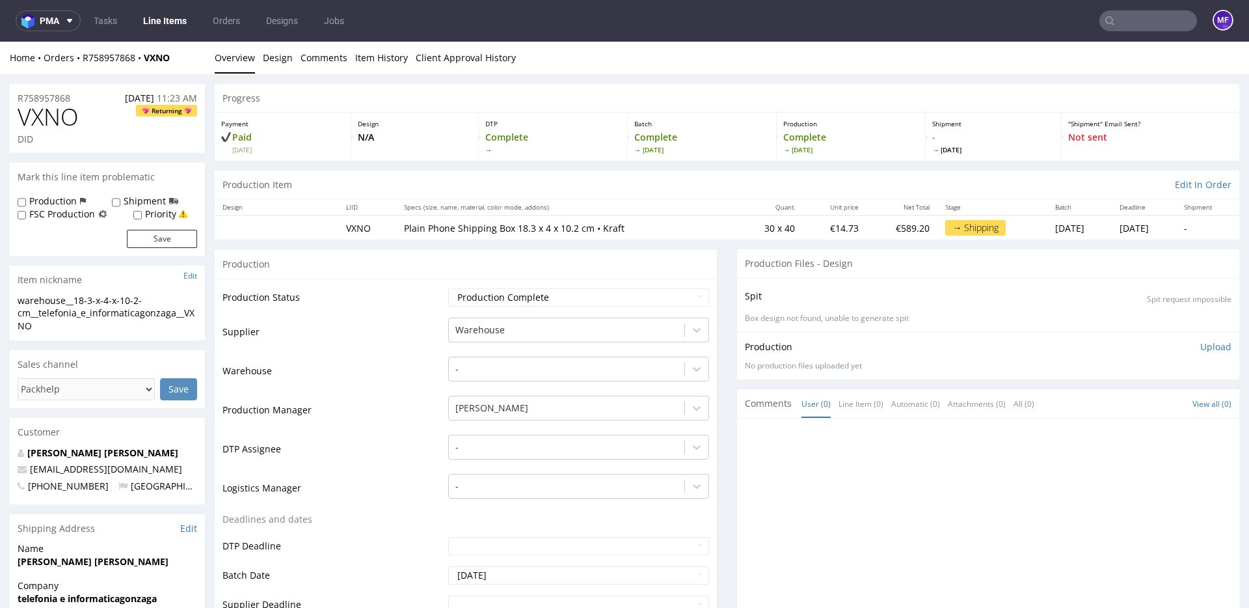
click at [1116, 15] on input "text" at bounding box center [1149, 20] width 98 height 21
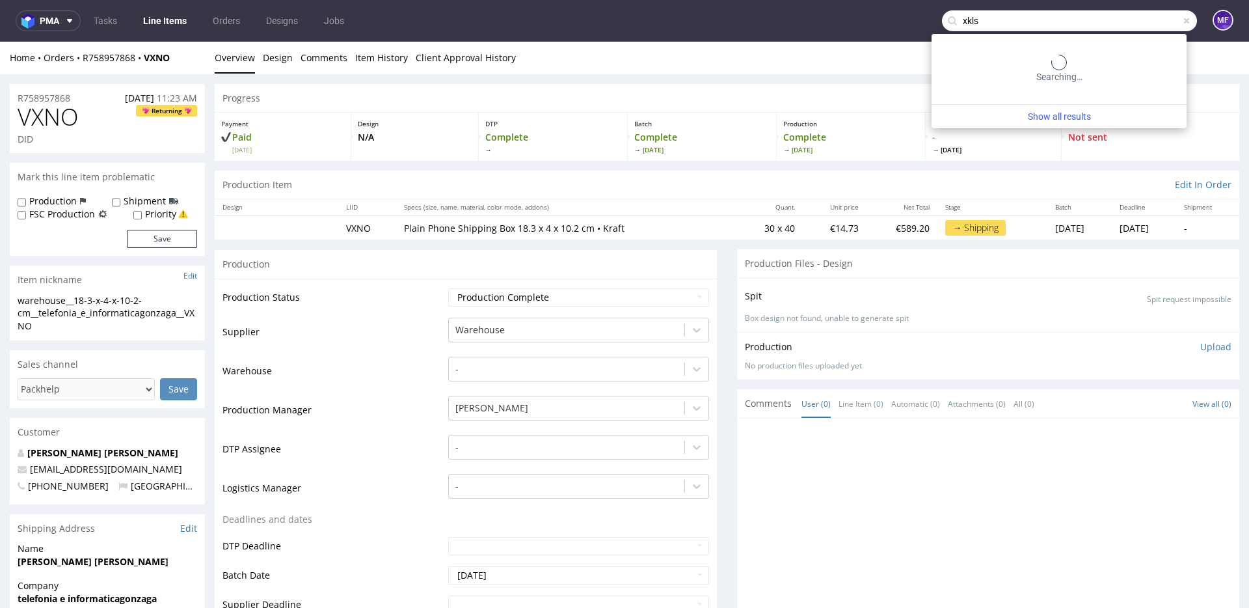
type input "xkls"
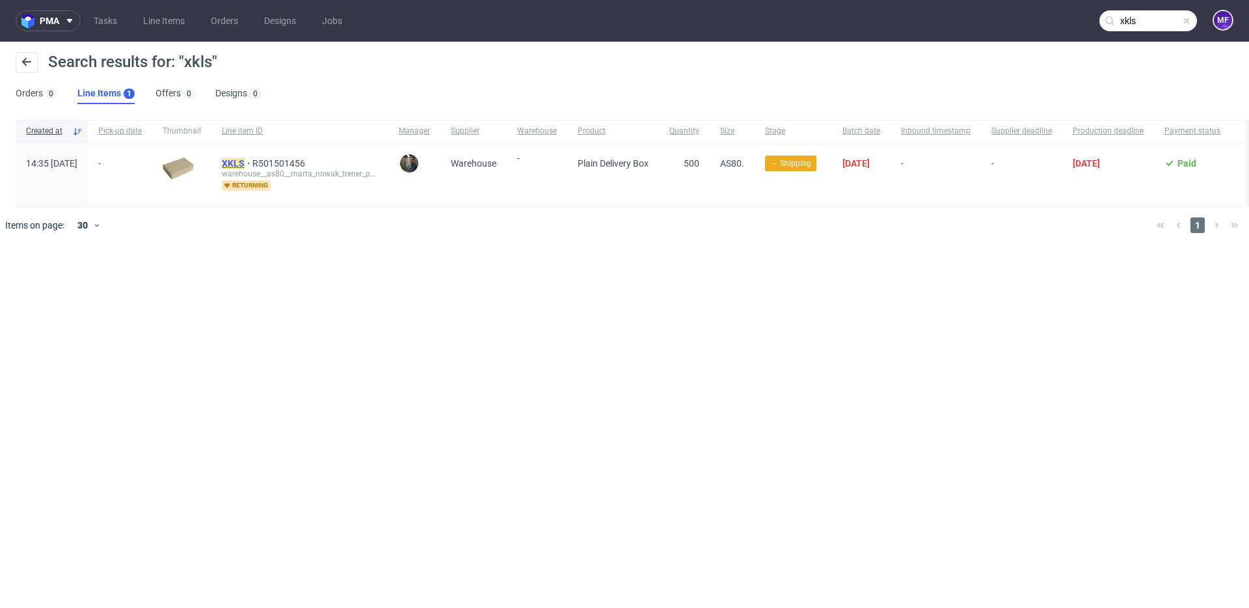
click at [245, 160] on mark "XKLS" at bounding box center [233, 163] width 23 height 10
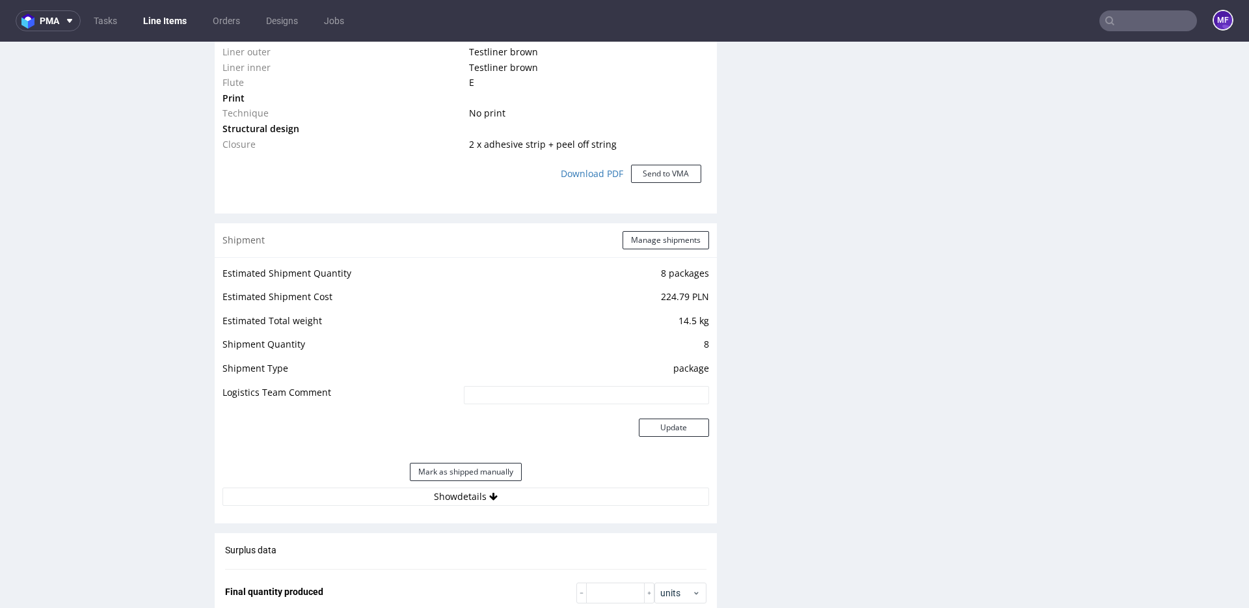
scroll to position [1153, 0]
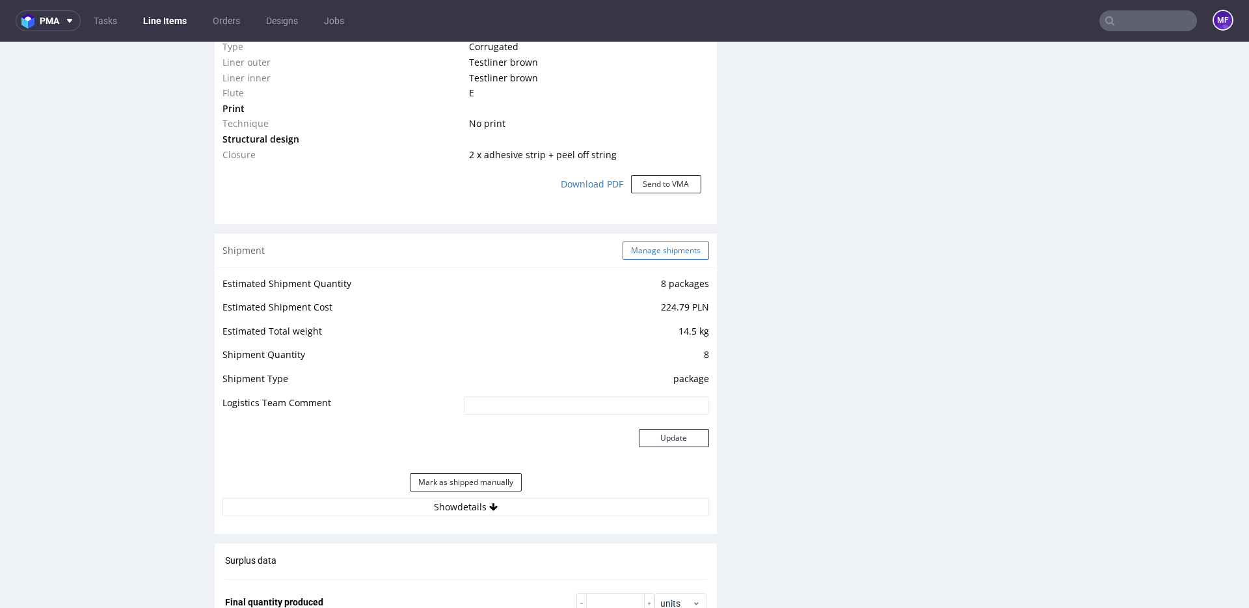
click at [641, 255] on button "Manage shipments" at bounding box center [666, 250] width 87 height 18
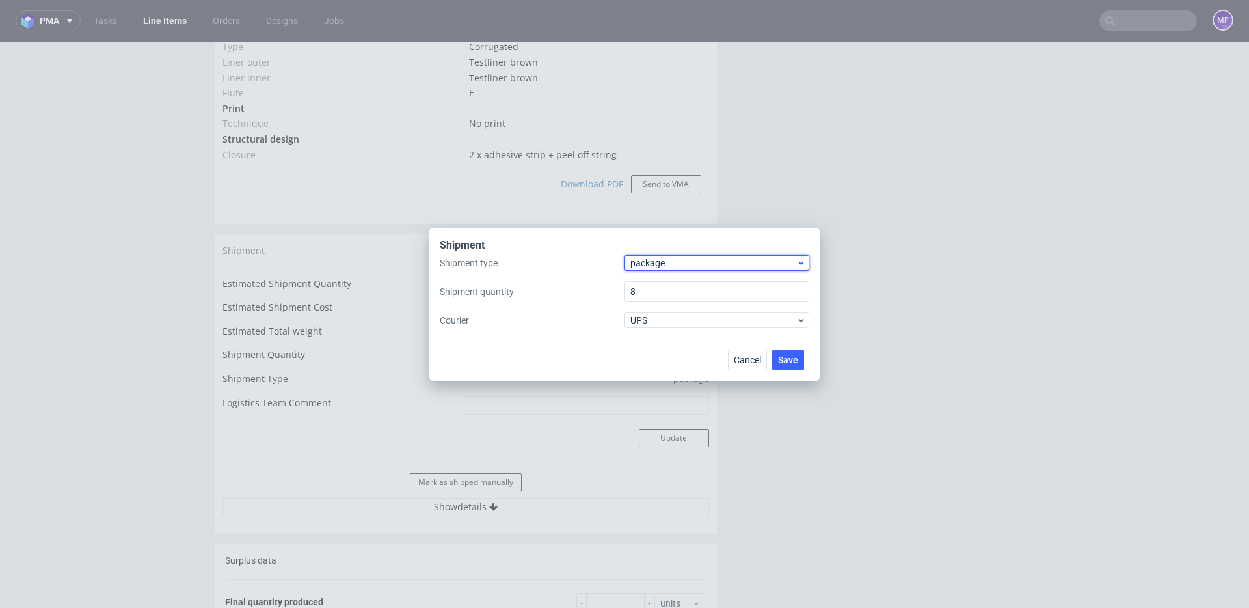
click at [655, 264] on span "package" at bounding box center [713, 262] width 166 height 13
click at [658, 286] on div "pallet" at bounding box center [717, 289] width 174 height 23
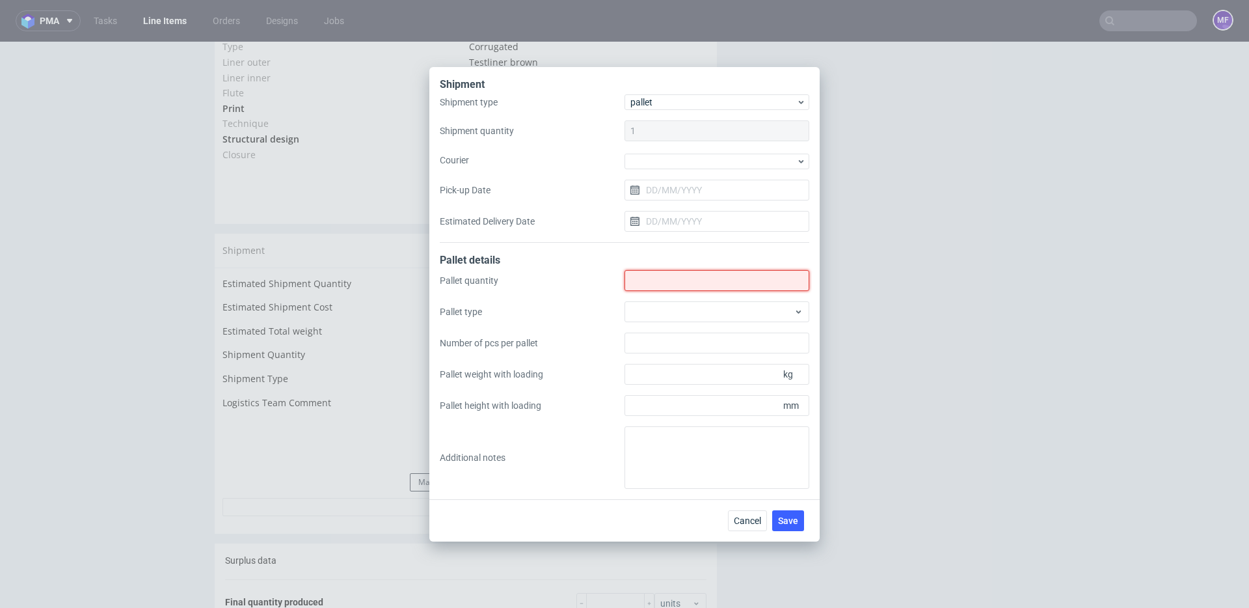
click at [684, 284] on input "Shipment type" at bounding box center [717, 280] width 185 height 21
type input "1"
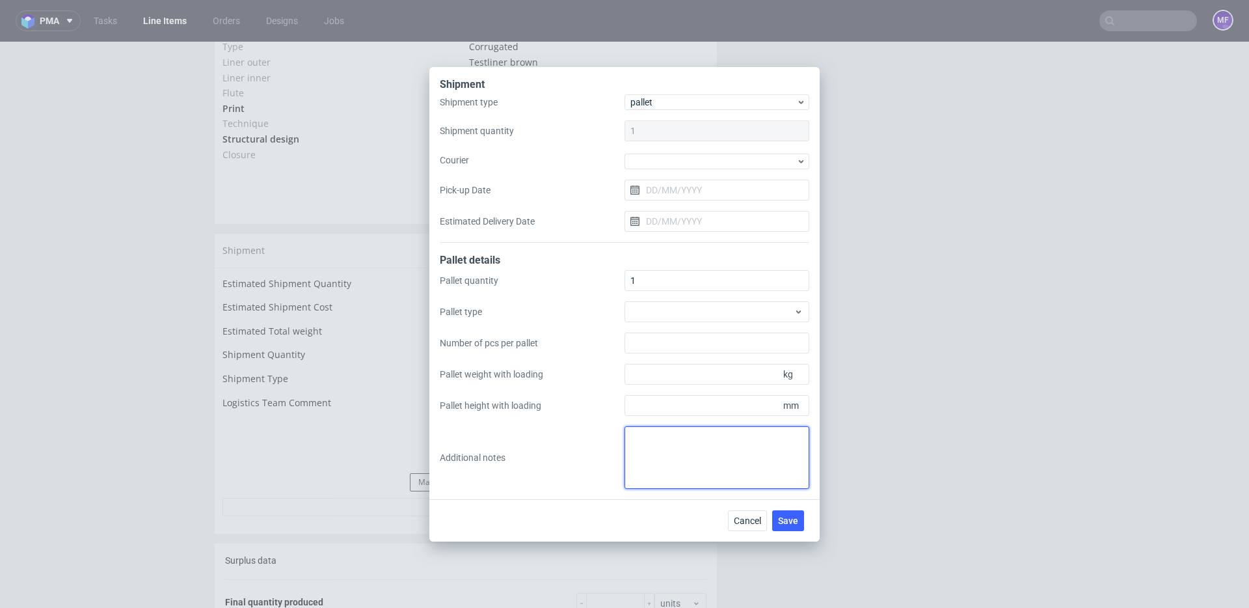
click at [690, 438] on textarea at bounding box center [717, 457] width 185 height 62
click at [798, 472] on textarea "wys x szer x dl waga 106 x 110 x 120 165 kg" at bounding box center [717, 457] width 185 height 62
type textarea "wys x szer x dl waga 106 x 110 x 120 165 kg"
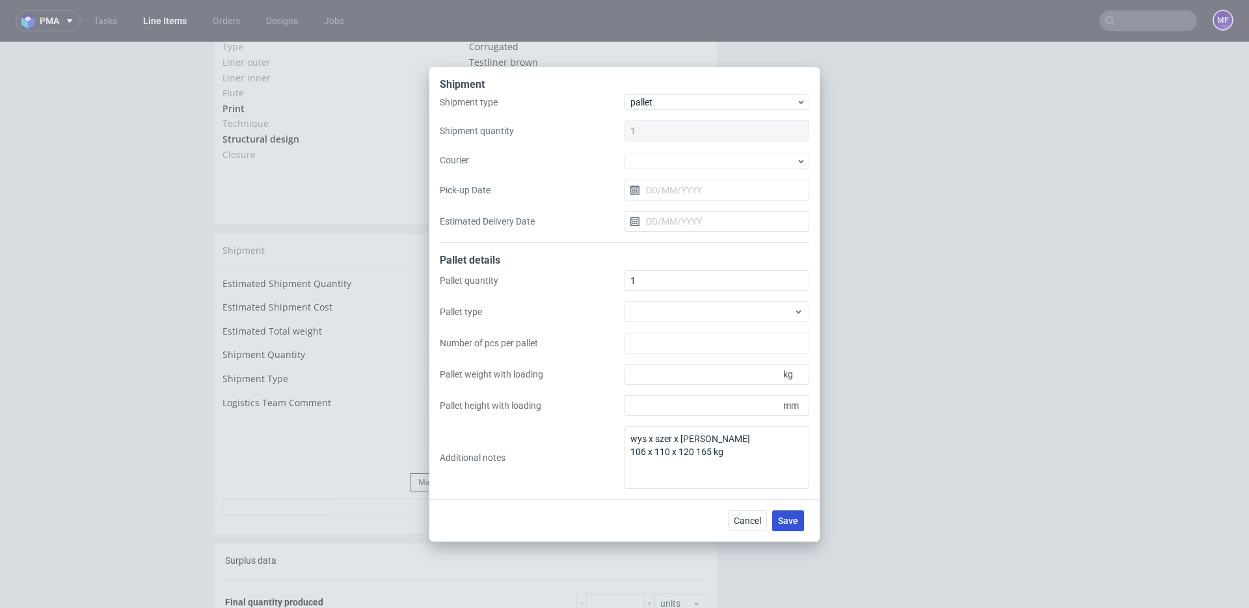
click at [793, 519] on span "Save" at bounding box center [788, 520] width 20 height 9
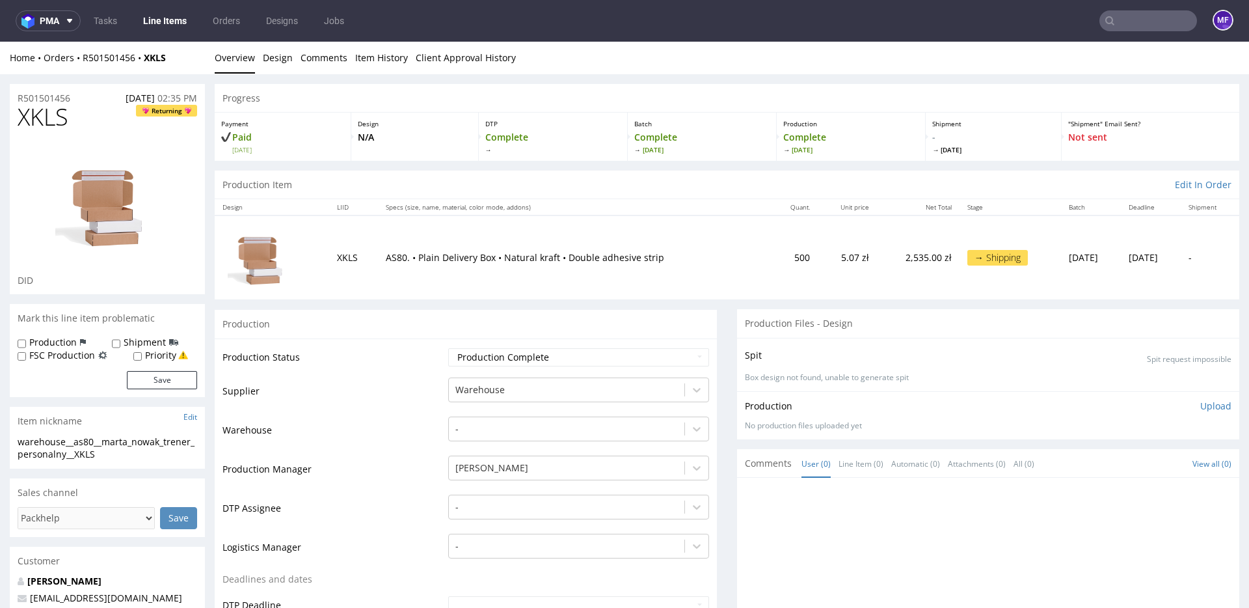
scroll to position [2, 0]
click at [1122, 29] on input "text" at bounding box center [1149, 20] width 98 height 21
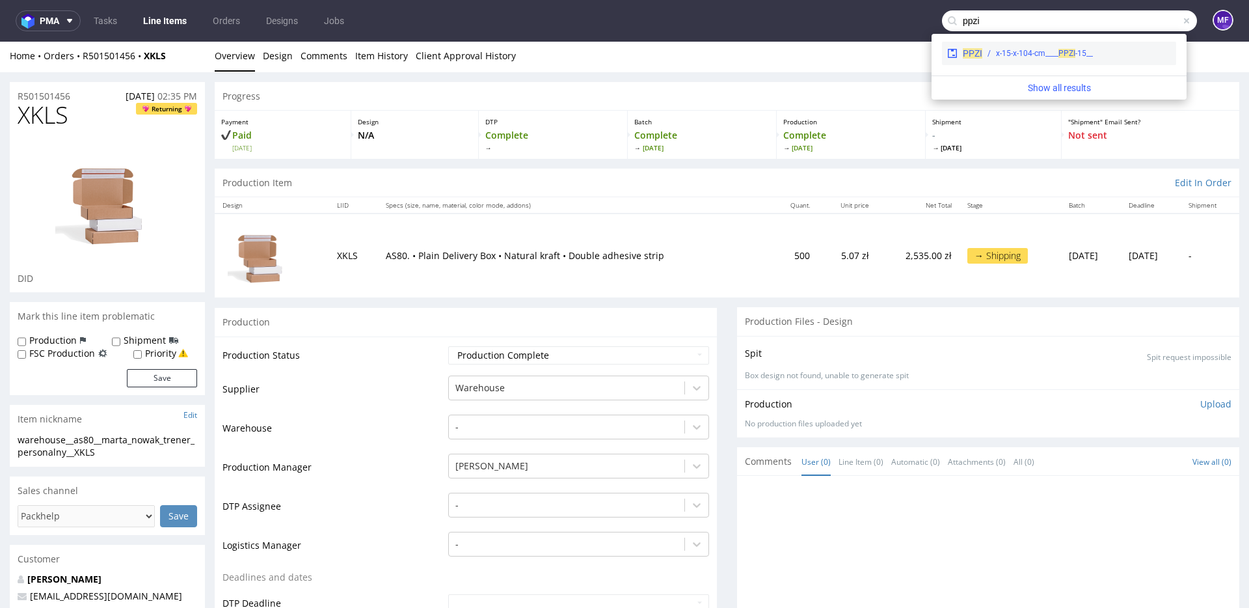
type input "ppzi"
click at [1080, 55] on div "__15-x-15-x-104-cm____ PPZI" at bounding box center [1044, 53] width 97 height 12
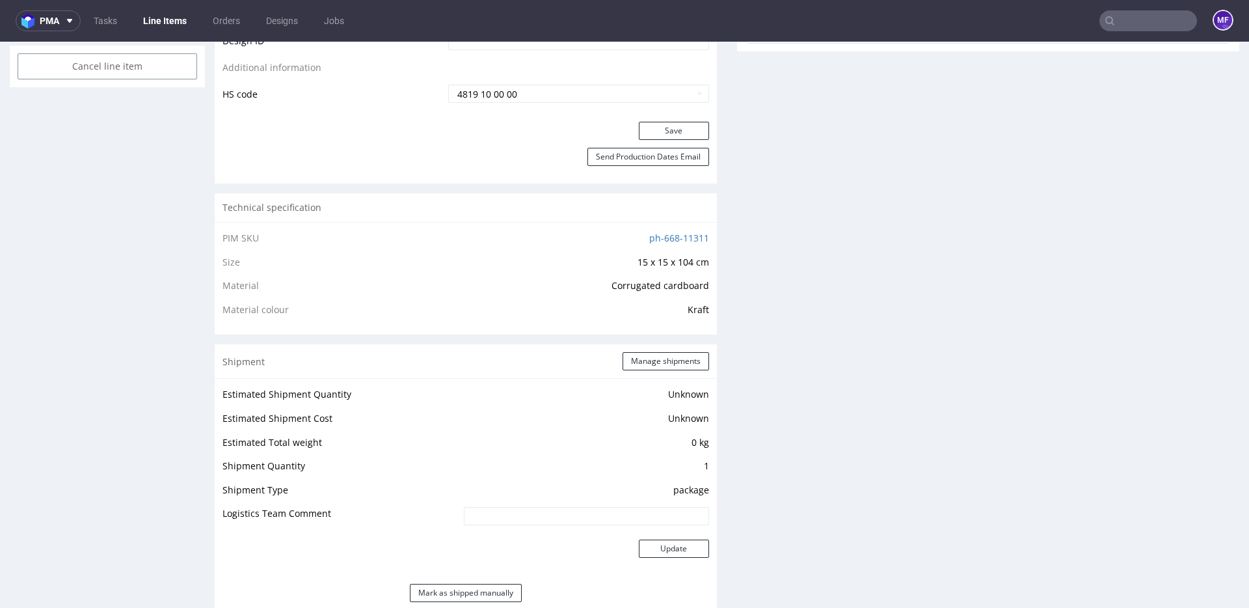
scroll to position [824, 0]
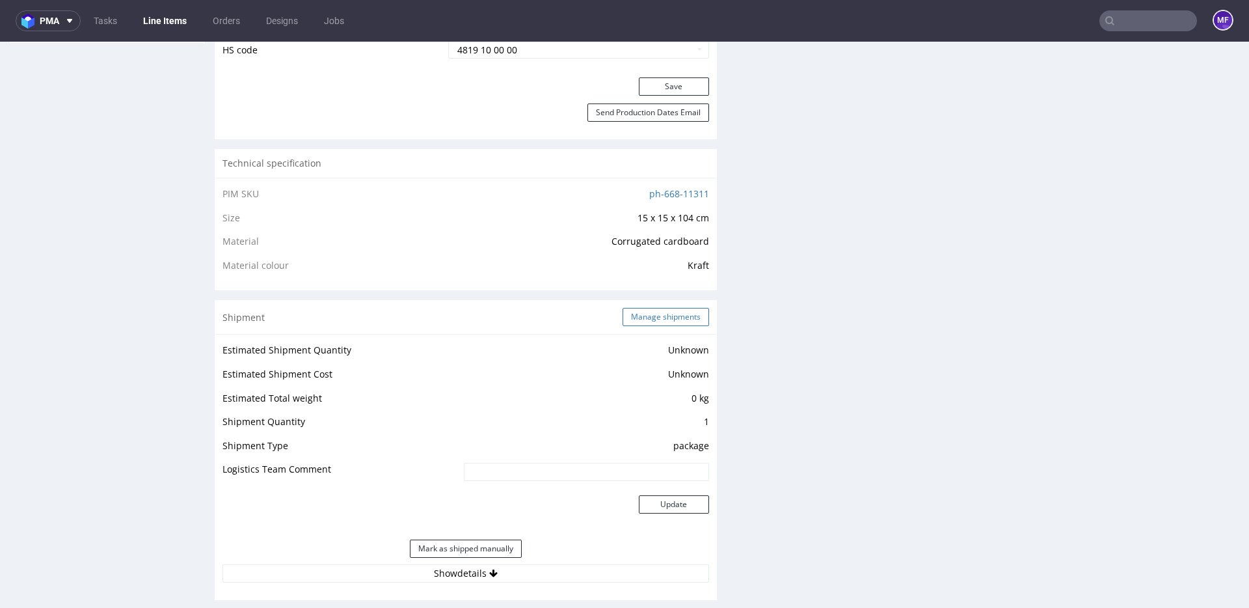
click at [648, 314] on button "Manage shipments" at bounding box center [666, 317] width 87 height 18
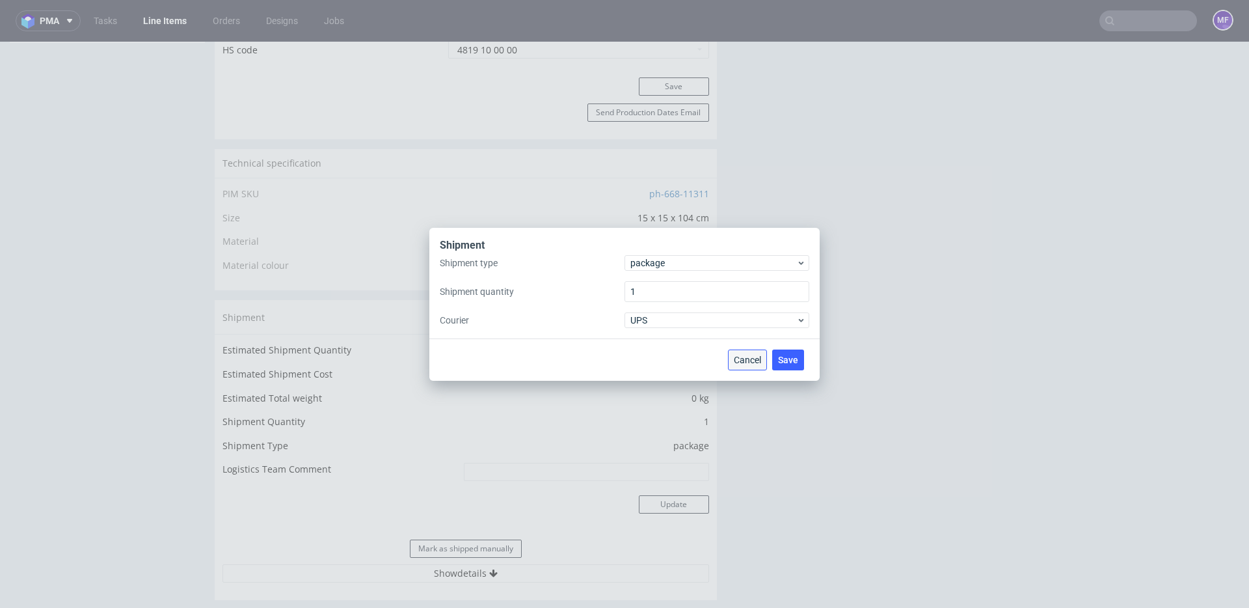
click at [738, 361] on span "Cancel" at bounding box center [747, 359] width 27 height 9
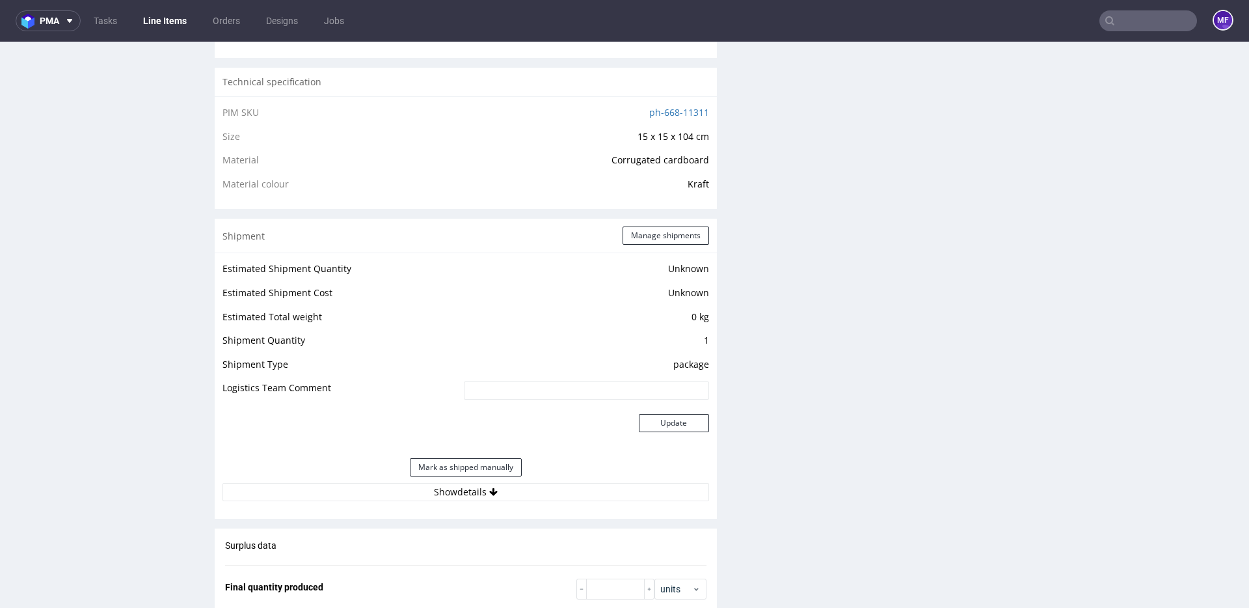
scroll to position [873, 0]
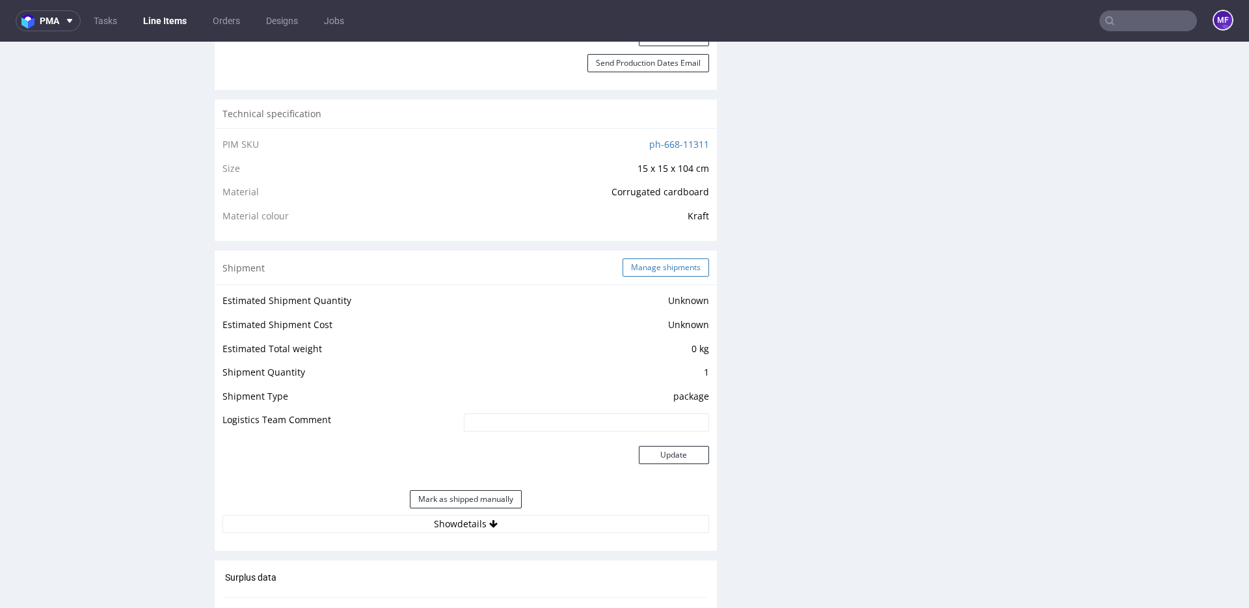
click at [649, 269] on button "Manage shipments" at bounding box center [666, 267] width 87 height 18
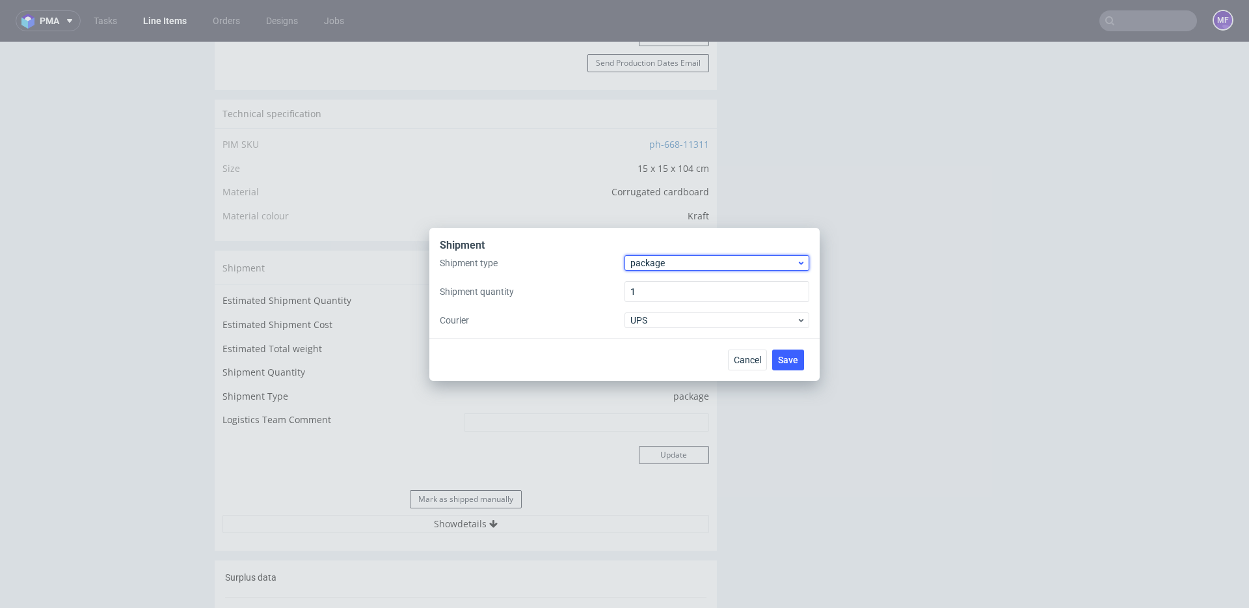
click at [669, 267] on span "package" at bounding box center [713, 262] width 166 height 13
click at [663, 284] on div "pallet" at bounding box center [717, 289] width 174 height 23
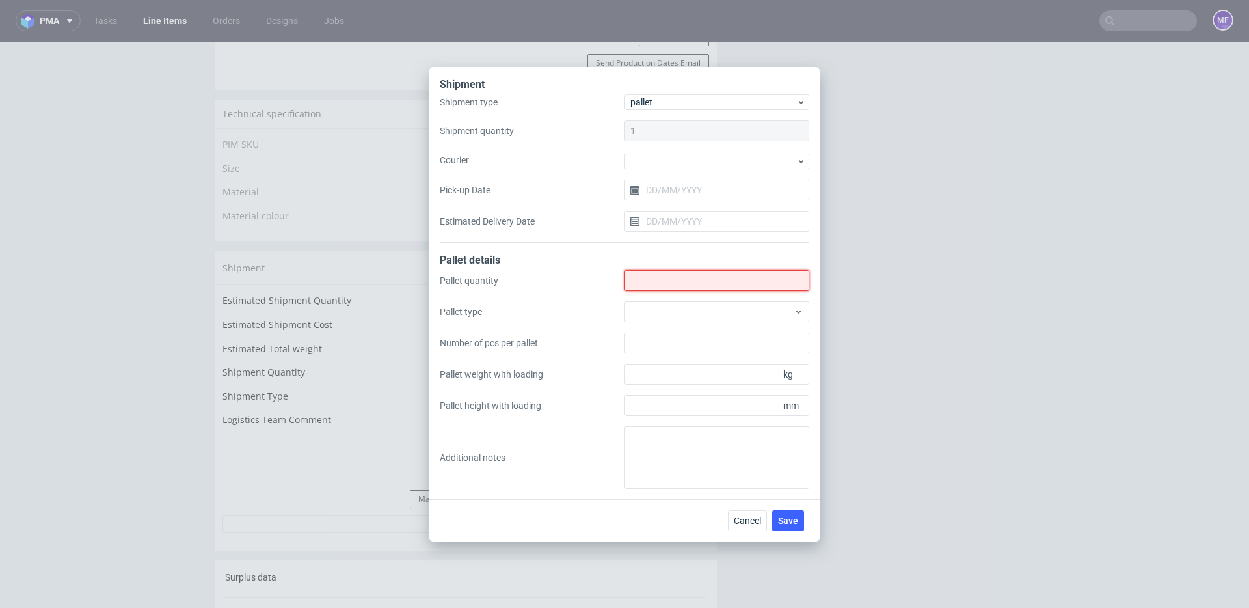
click at [656, 282] on input "Shipment type" at bounding box center [717, 280] width 185 height 21
type input "1"
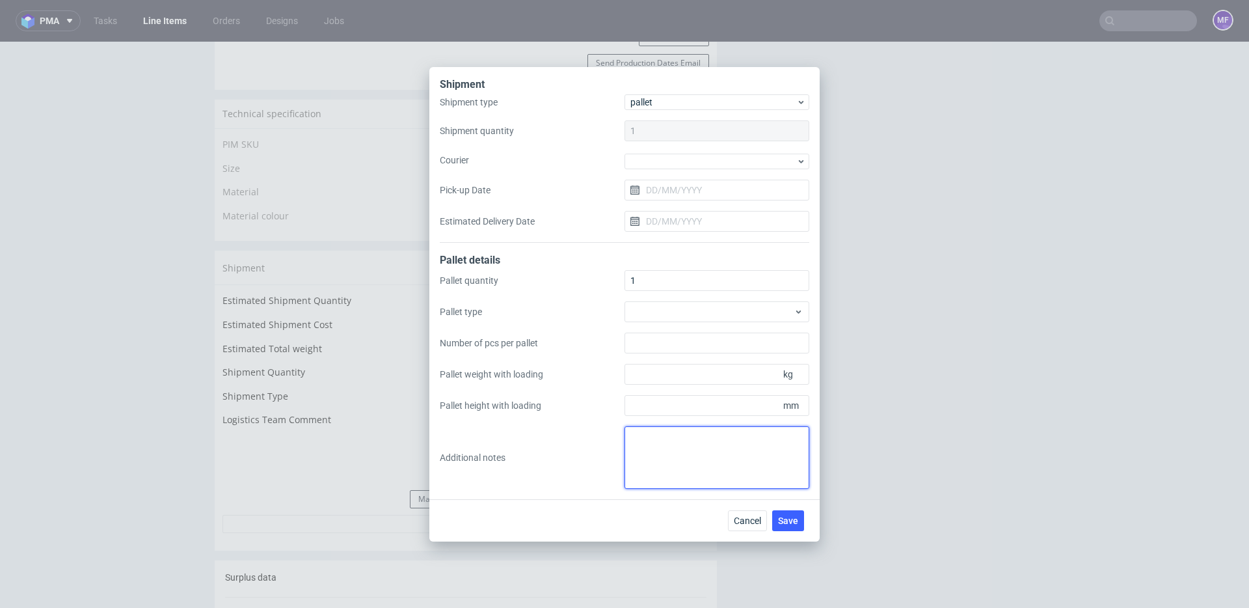
click at [666, 435] on textarea at bounding box center [717, 457] width 185 height 62
click at [655, 443] on textarea at bounding box center [717, 457] width 185 height 62
type textarea "wys x szer x dl waga 37x80x130 31 kg"
click at [655, 517] on div "Cancel Save" at bounding box center [624, 520] width 390 height 42
click at [721, 452] on textarea "wys x szer x dl waga 37x80x130 31 kg" at bounding box center [717, 457] width 185 height 62
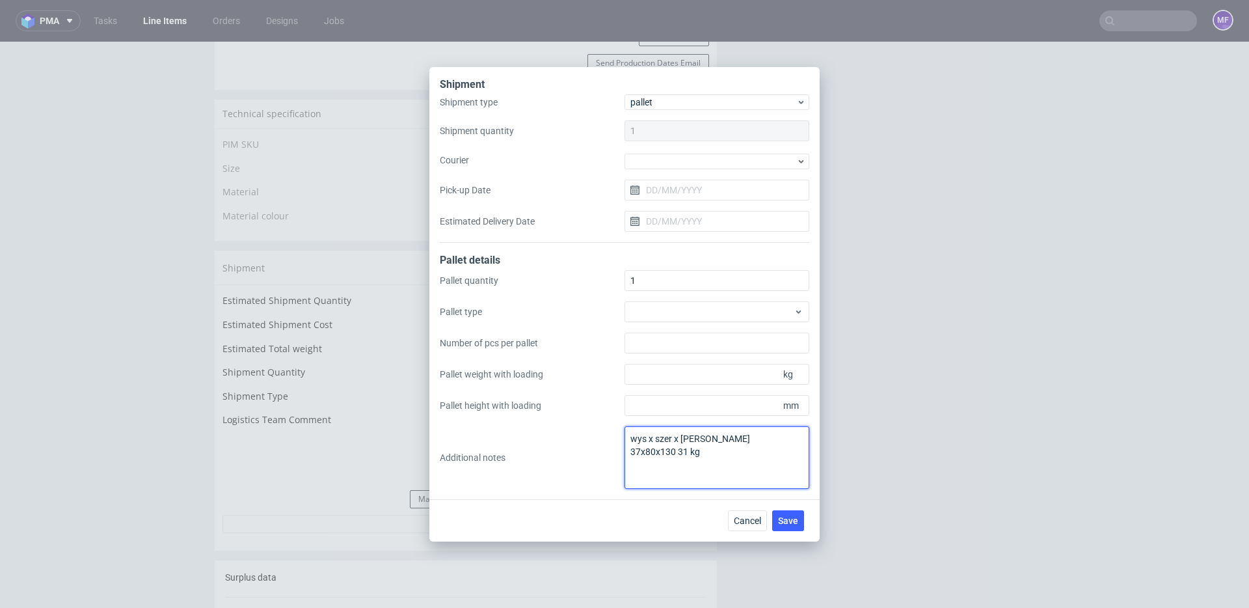
click at [724, 450] on textarea "wys x szer x dl waga 37x80x130 31 kg" at bounding box center [717, 457] width 185 height 62
click at [727, 457] on textarea "wys x szer x dl waga 37x80x130 31 kg" at bounding box center [717, 457] width 185 height 62
click at [592, 480] on div "Pallet quantity 1 Pallet type Number of pcs per pallet Pallet weight with loadi…" at bounding box center [625, 379] width 370 height 219
click at [595, 474] on div "Pallet quantity 1 Pallet type Number of pcs per pallet Pallet weight with loadi…" at bounding box center [625, 379] width 370 height 219
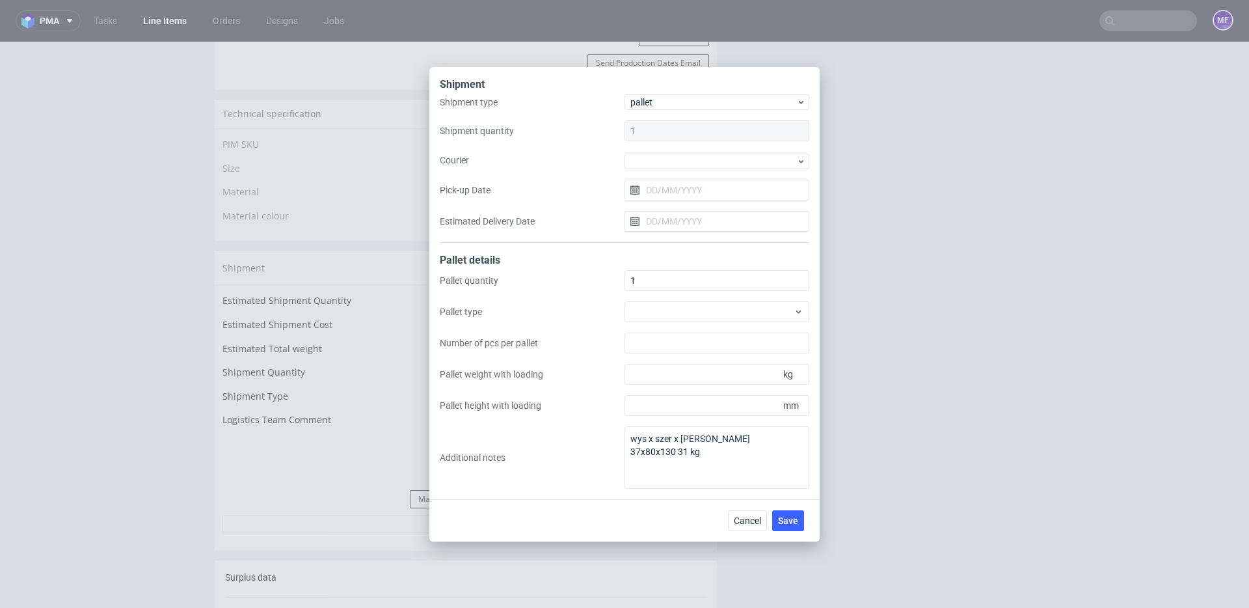
click at [595, 474] on div "Pallet quantity 1 Pallet type Number of pcs per pallet Pallet weight with loadi…" at bounding box center [625, 379] width 370 height 219
click at [664, 513] on div "Cancel Save" at bounding box center [624, 520] width 390 height 42
click at [682, 506] on div "Cancel Save" at bounding box center [624, 520] width 390 height 42
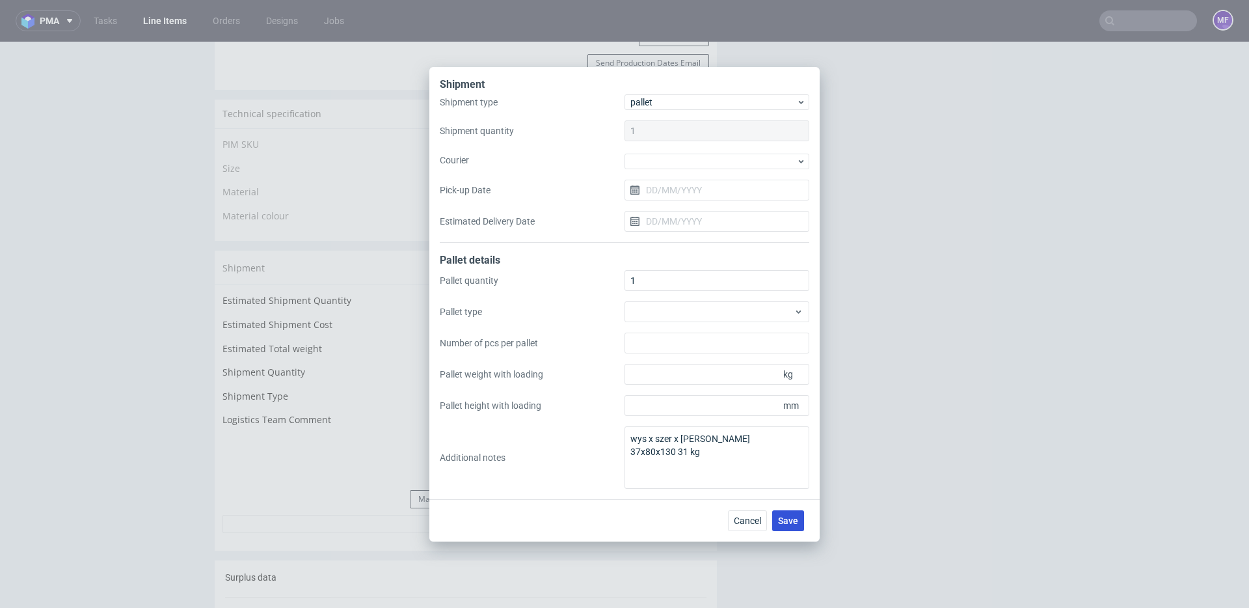
click at [789, 516] on span "Save" at bounding box center [788, 520] width 20 height 9
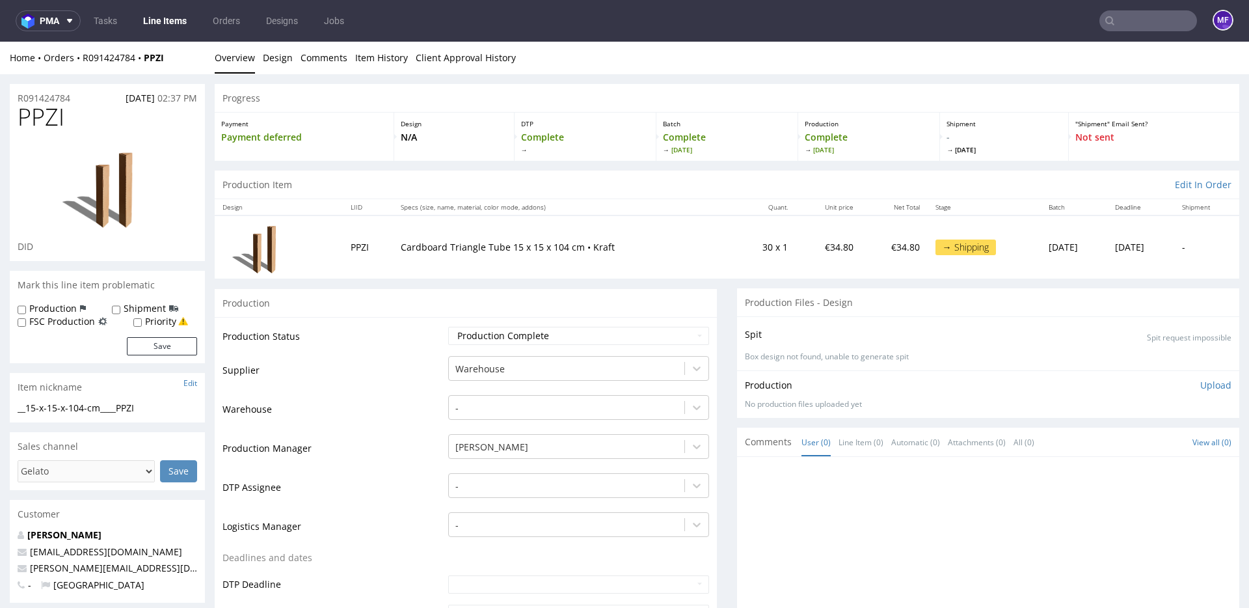
click at [1127, 25] on input "text" at bounding box center [1149, 20] width 98 height 21
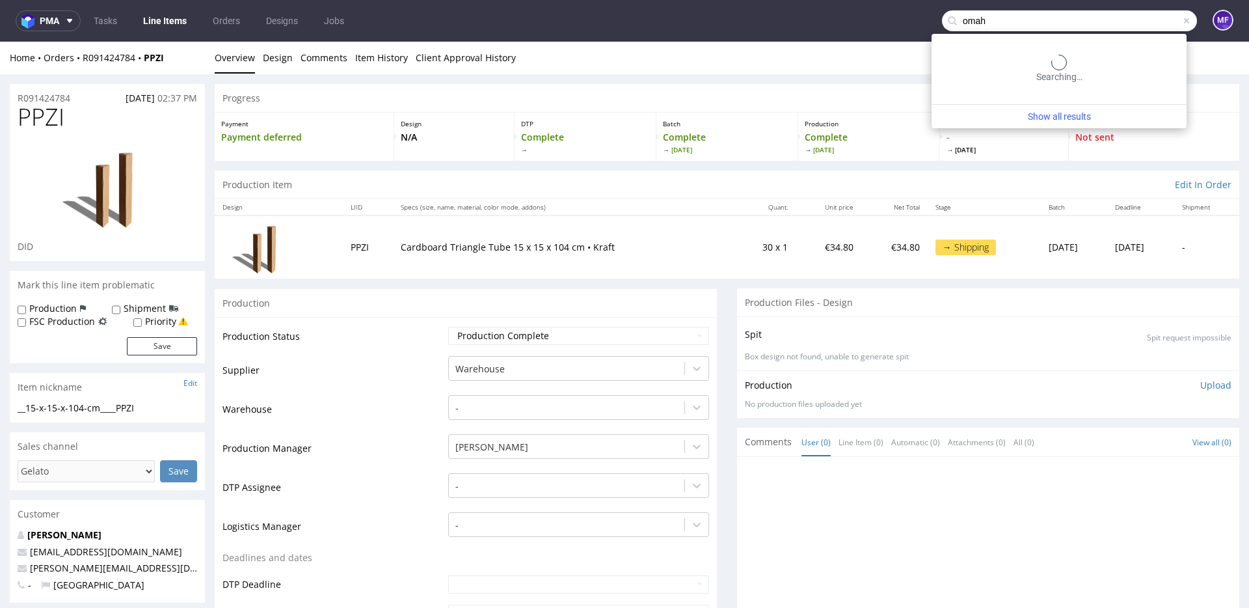
type input "omah"
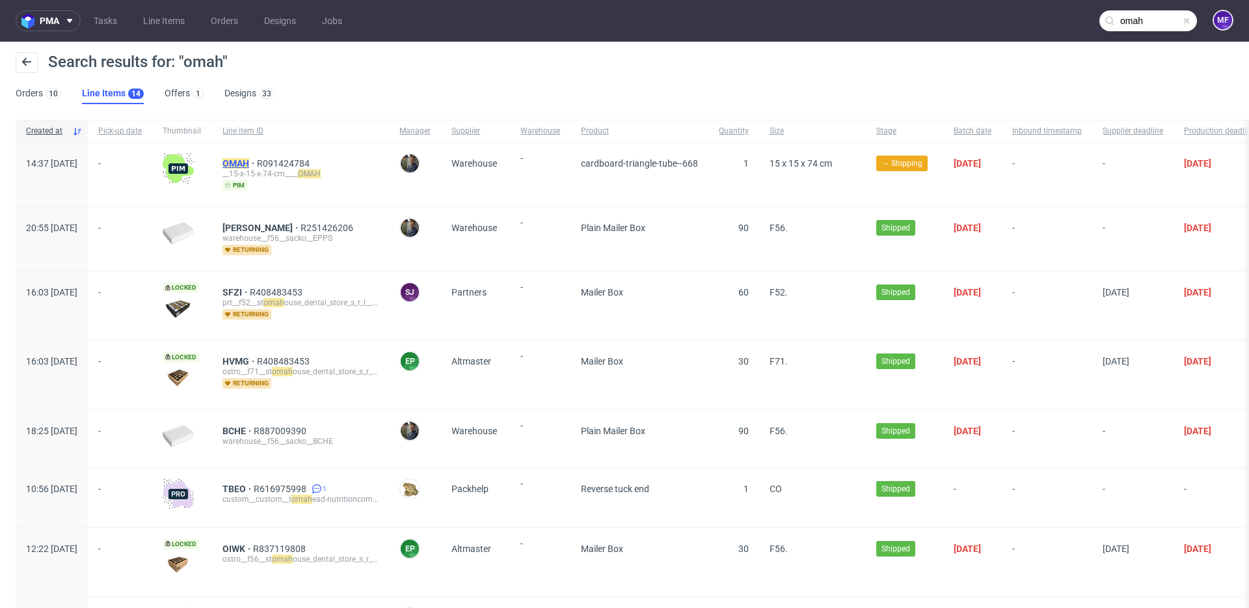
click at [249, 163] on mark "OMAH" at bounding box center [236, 163] width 27 height 10
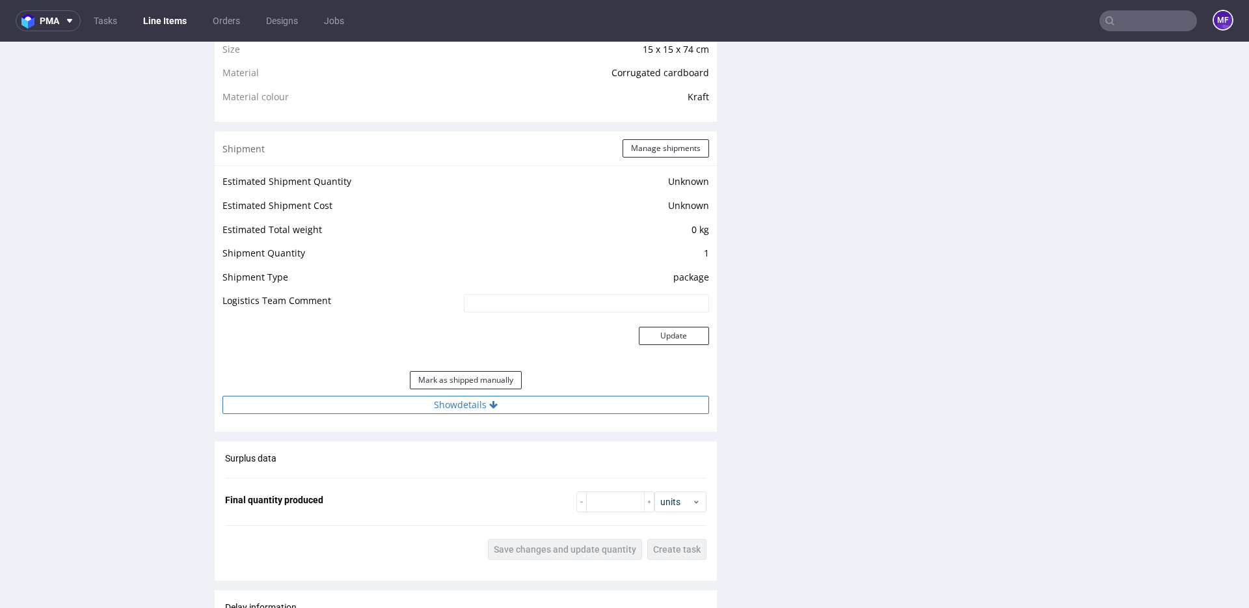
scroll to position [768, 0]
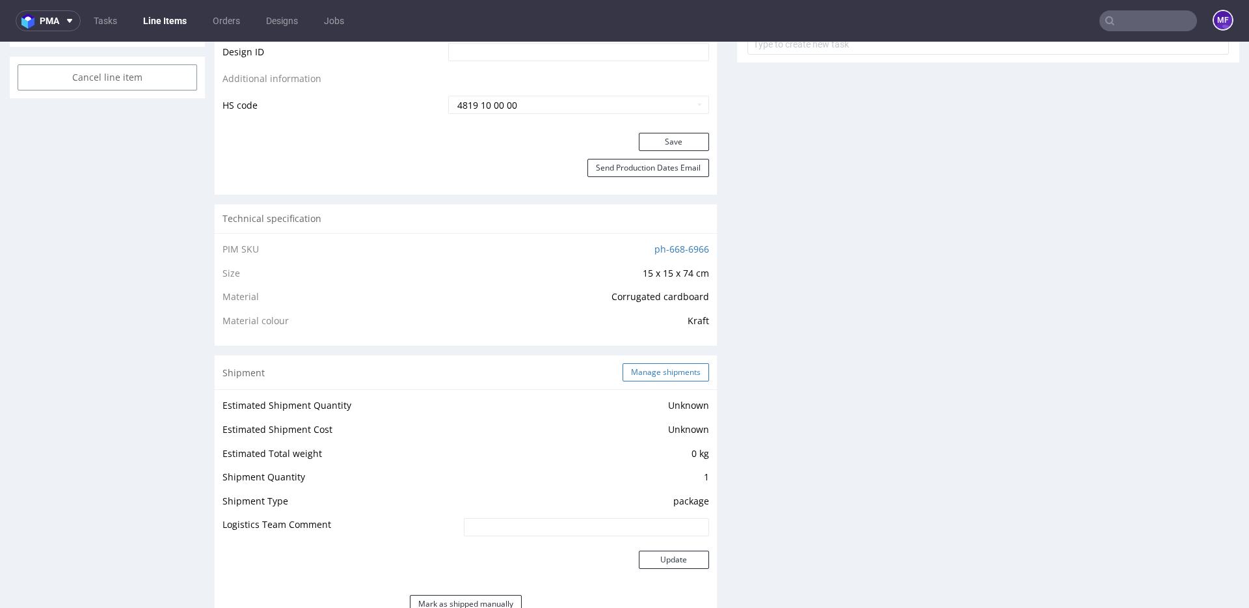
click at [657, 374] on button "Manage shipments" at bounding box center [666, 372] width 87 height 18
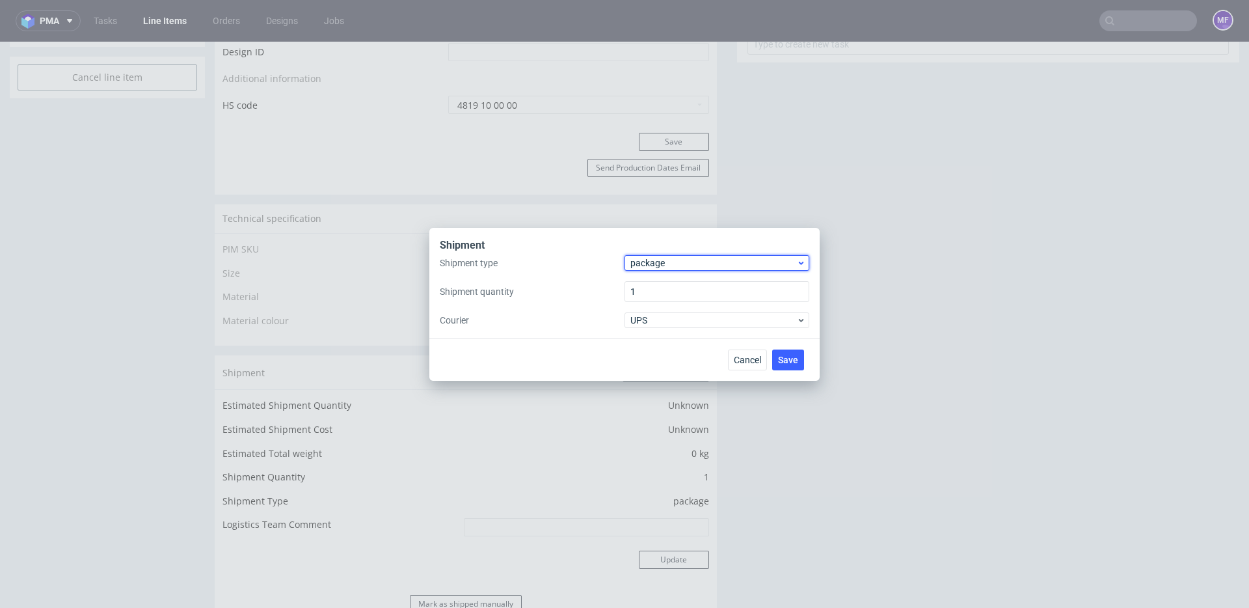
click at [685, 268] on span "package" at bounding box center [713, 262] width 166 height 13
click at [679, 289] on div "pallet" at bounding box center [717, 289] width 174 height 23
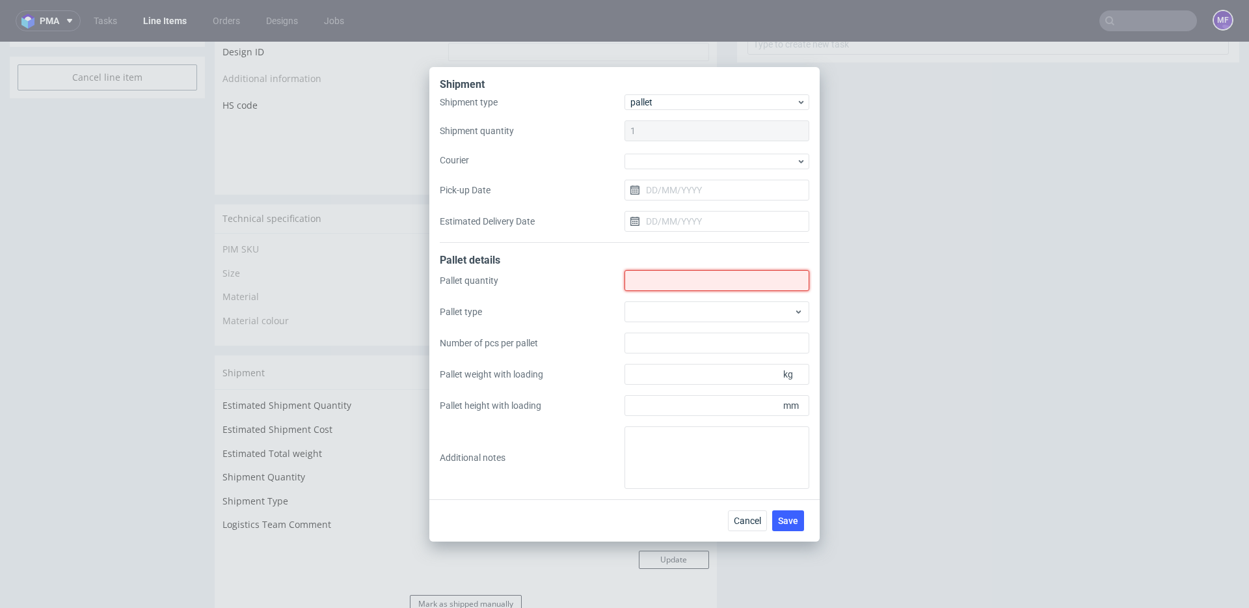
click at [666, 277] on input "Shipment type" at bounding box center [717, 280] width 185 height 21
type input "1"
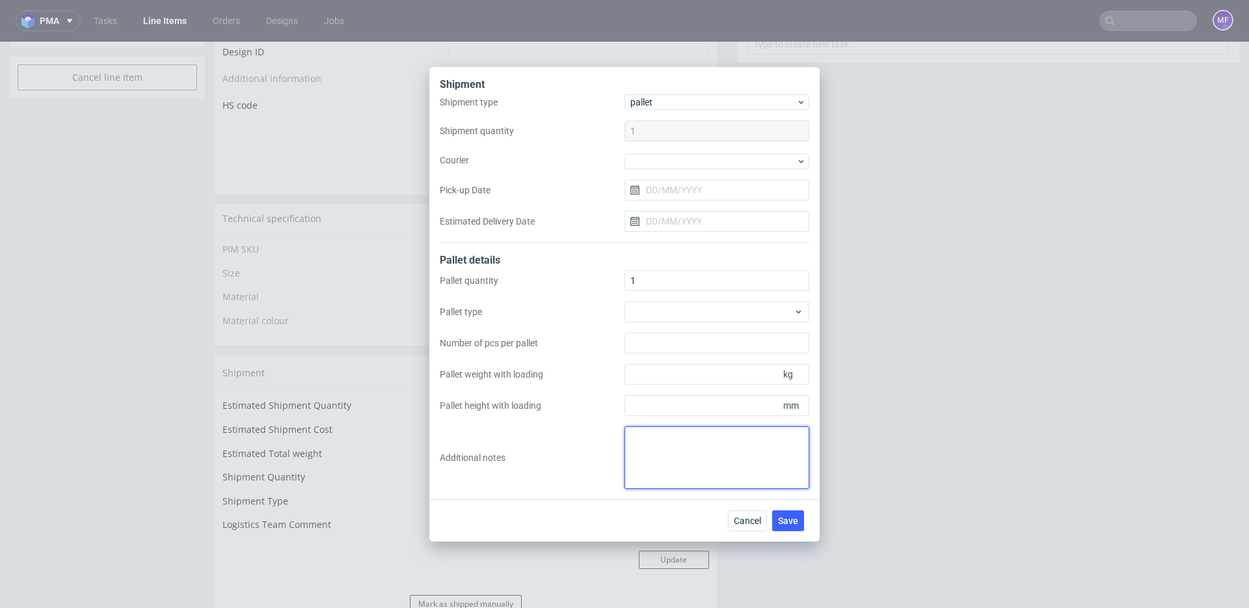
click at [681, 441] on textarea at bounding box center [717, 457] width 185 height 62
paste textarea "1 pal 37x80x130 31 kg"
click at [630, 441] on textarea "1 pal 37x80x130 31 kg" at bounding box center [717, 457] width 185 height 62
click at [761, 451] on textarea "wys x szer x [PERSON_NAME] 1 pal 37x80x130 31 kg" at bounding box center [717, 457] width 185 height 62
click at [746, 444] on textarea "wys x szer x [PERSON_NAME] 1 pal 37x80x130 31 kg" at bounding box center [717, 457] width 185 height 62
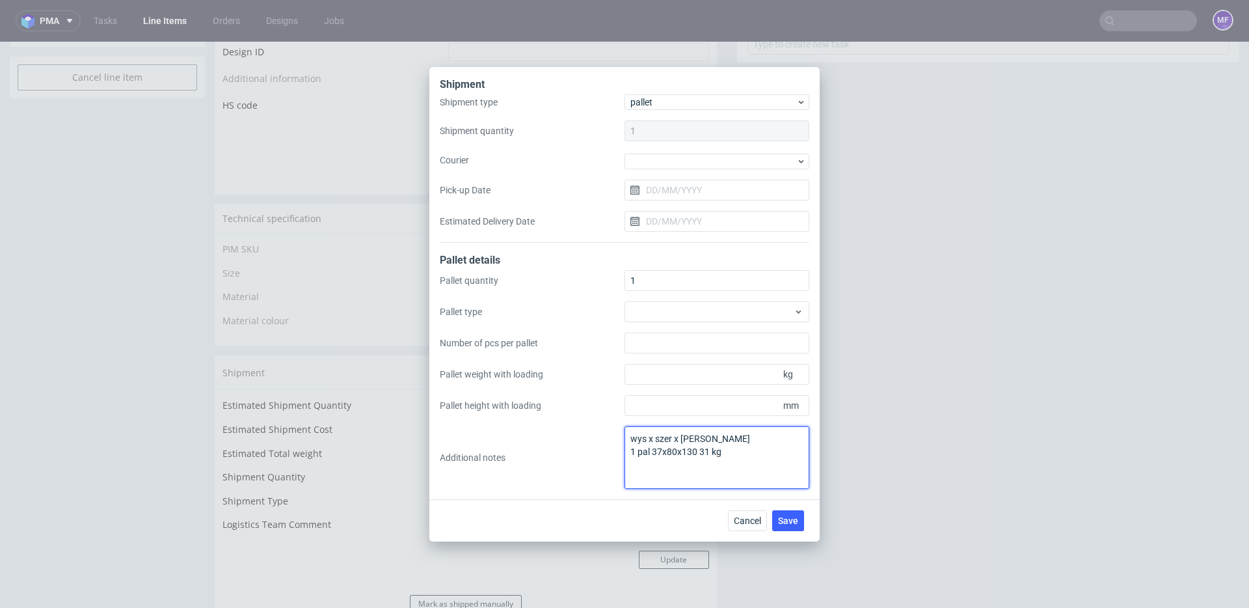
click at [736, 435] on textarea "wys x szer x [PERSON_NAME] 1 pal 37x80x130 31 kg" at bounding box center [717, 457] width 185 height 62
type textarea "wys x szer x [PERSON_NAME] 1 pal 37x80x130 31 kg"
click at [781, 516] on span "Save" at bounding box center [788, 520] width 20 height 9
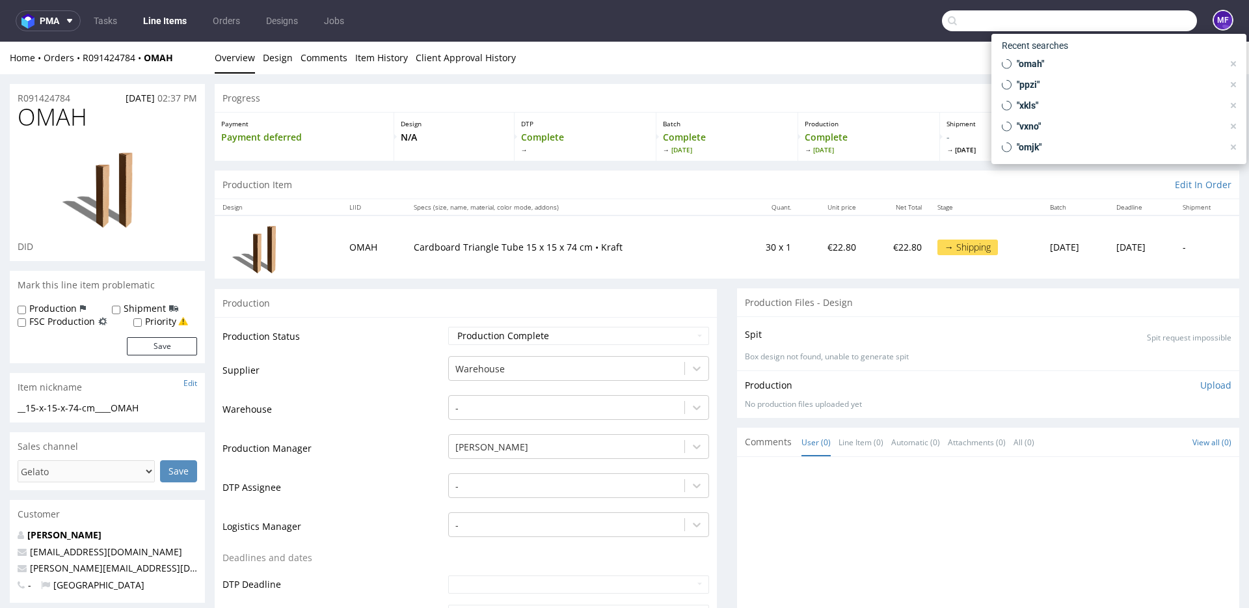
click at [1133, 25] on input "text" at bounding box center [1069, 20] width 255 height 21
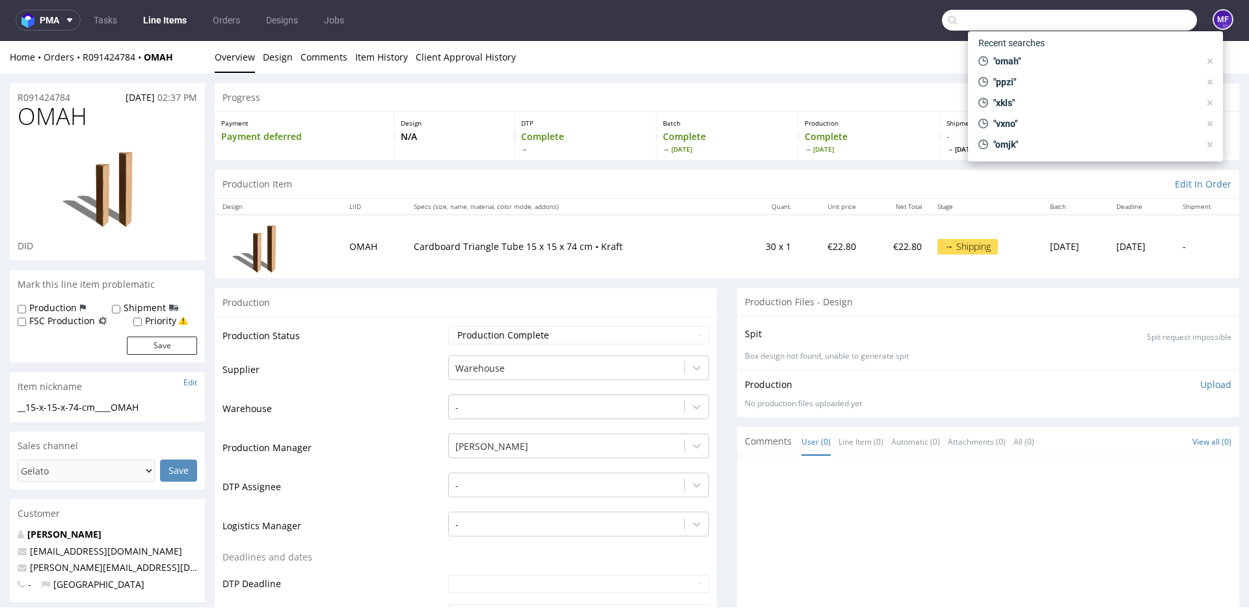
scroll to position [3, 0]
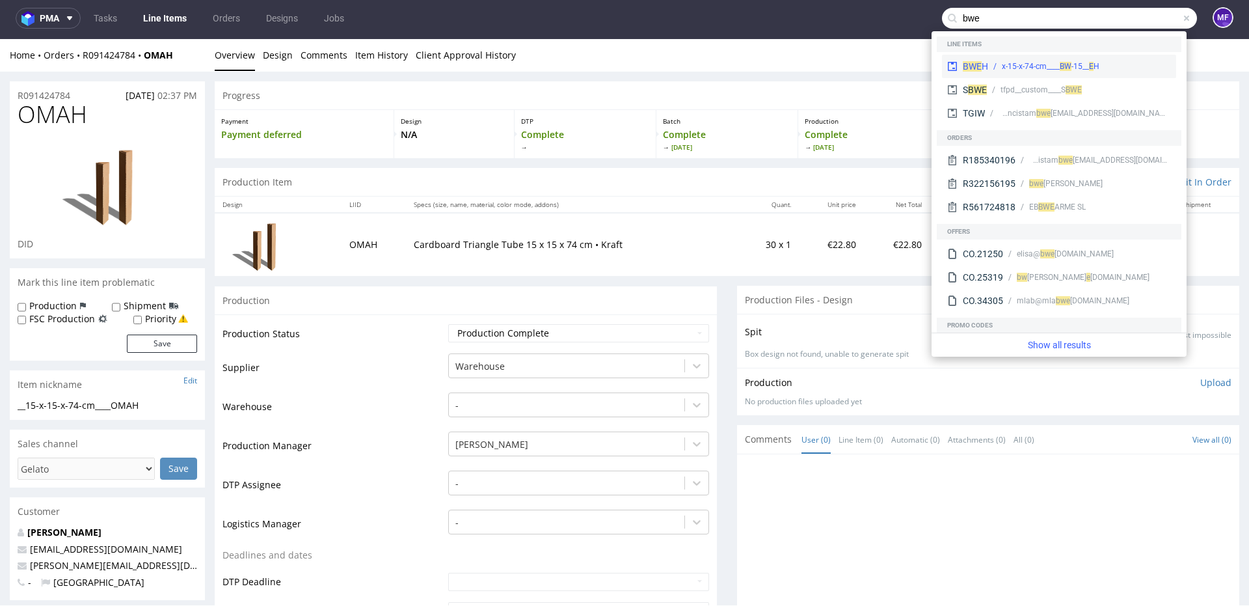
type input "bwe"
click at [1052, 65] on div "__15-x-15-x-74-cm____ BW" at bounding box center [1045, 67] width 87 height 12
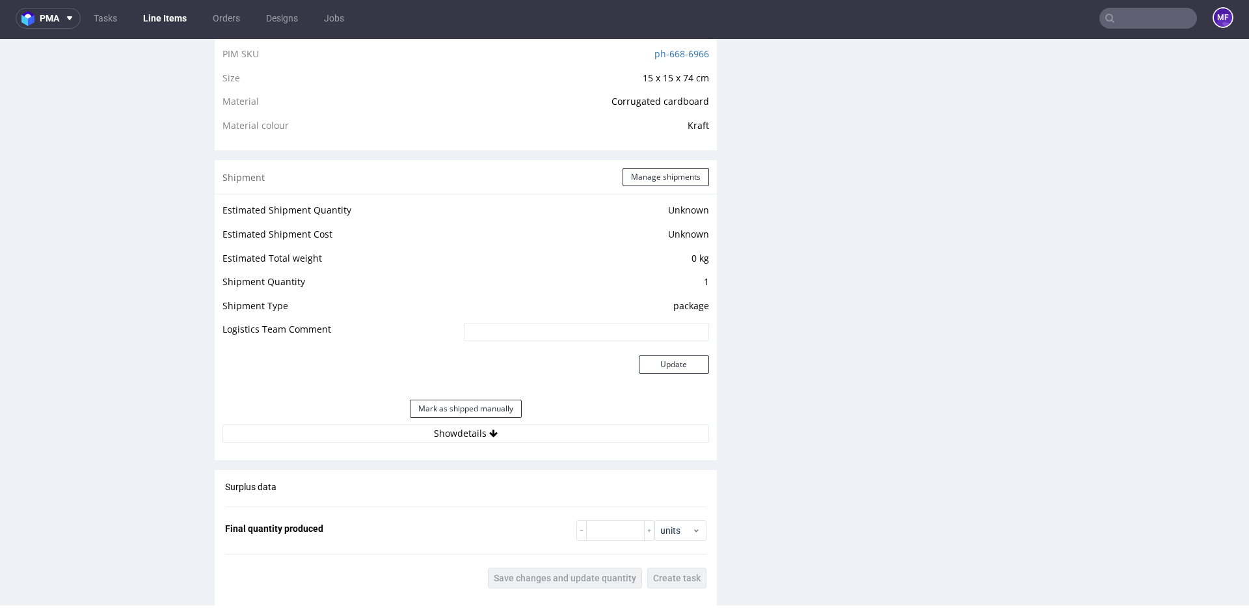
scroll to position [959, 0]
click at [634, 176] on button "Manage shipments" at bounding box center [666, 179] width 87 height 18
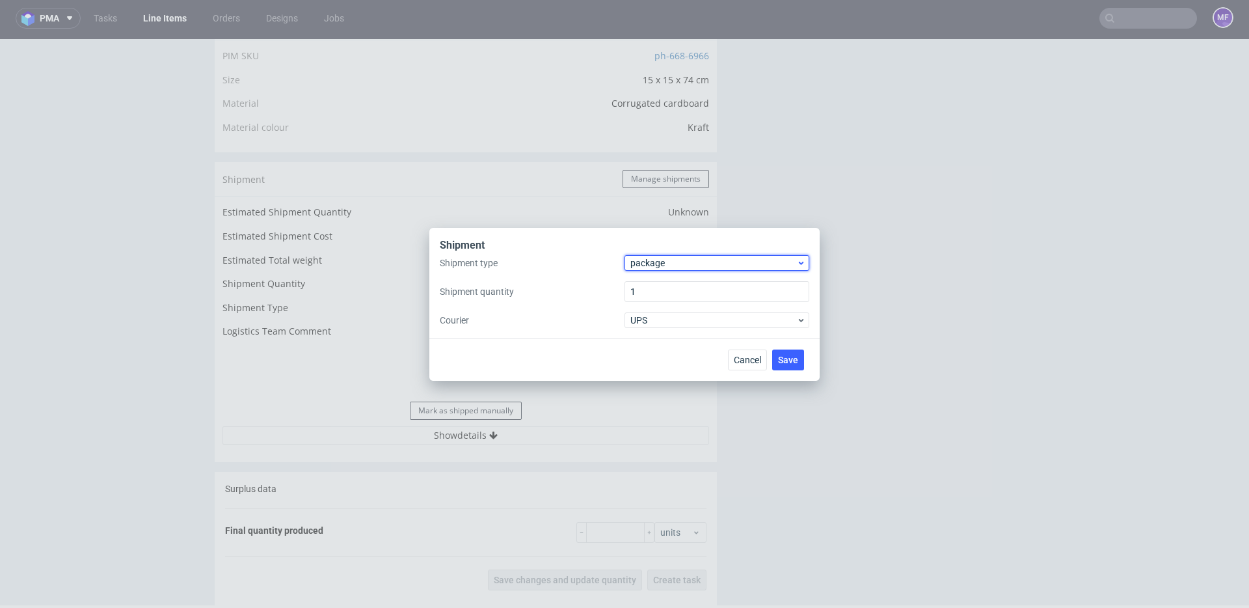
click at [681, 267] on span "package" at bounding box center [713, 262] width 166 height 13
click at [666, 285] on div "pallet" at bounding box center [717, 289] width 174 height 23
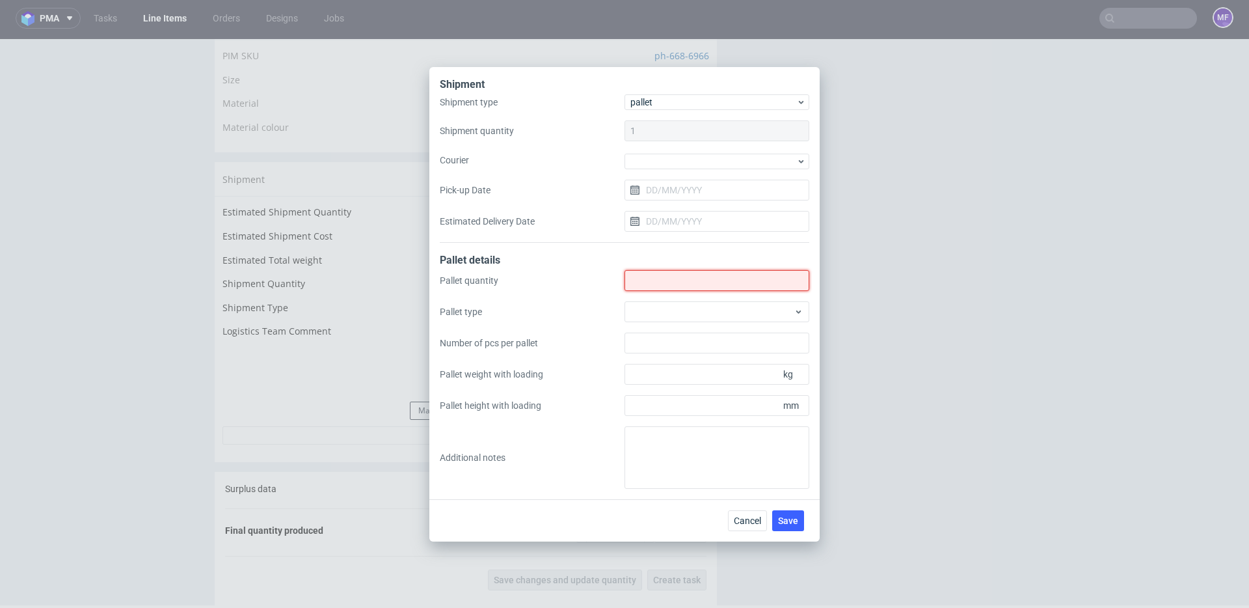
click at [677, 286] on input "Shipment type" at bounding box center [717, 280] width 185 height 21
type input "1"
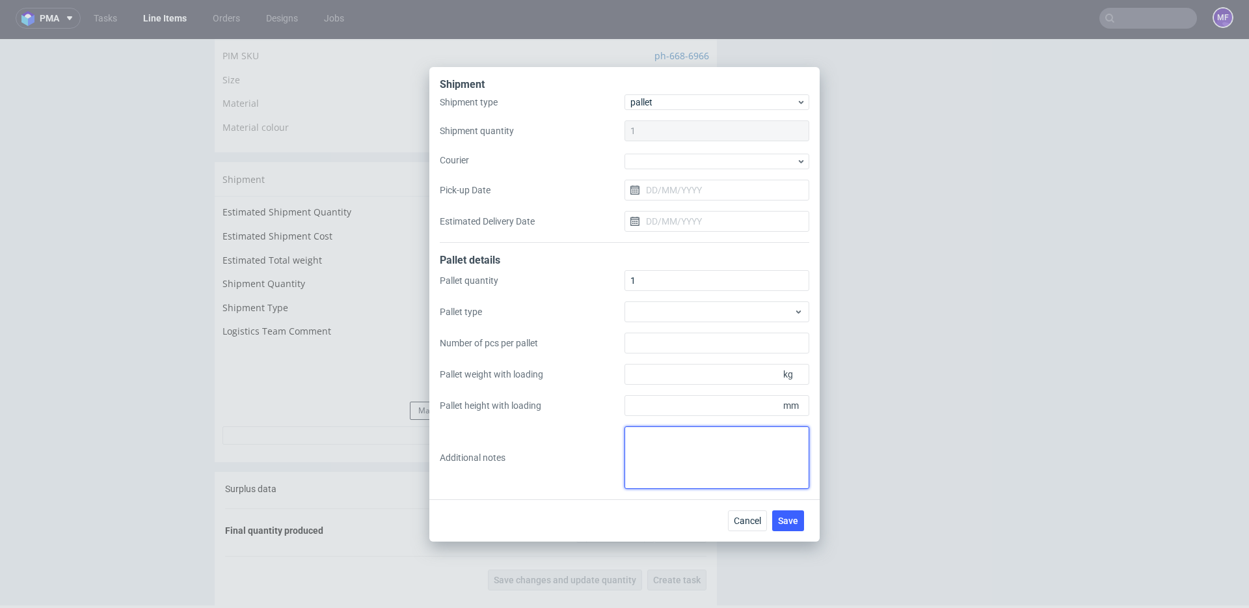
click at [669, 448] on textarea at bounding box center [717, 457] width 185 height 62
paste textarea "1 pal 40x80x128 32kg"
click at [682, 474] on textarea "wys x szer x dl waga 1 pal 40x80x128 32kg" at bounding box center [717, 457] width 185 height 62
type textarea "wys x szer x dl waga 1 pal 40x80x128 32kg"
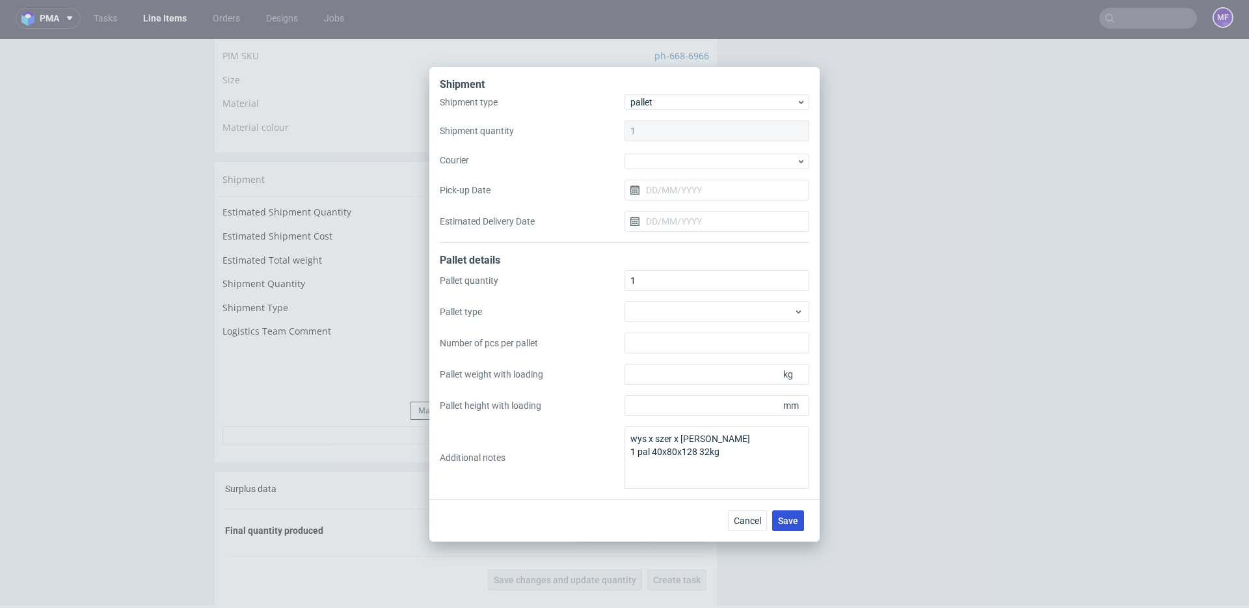
click at [794, 518] on span "Save" at bounding box center [788, 520] width 20 height 9
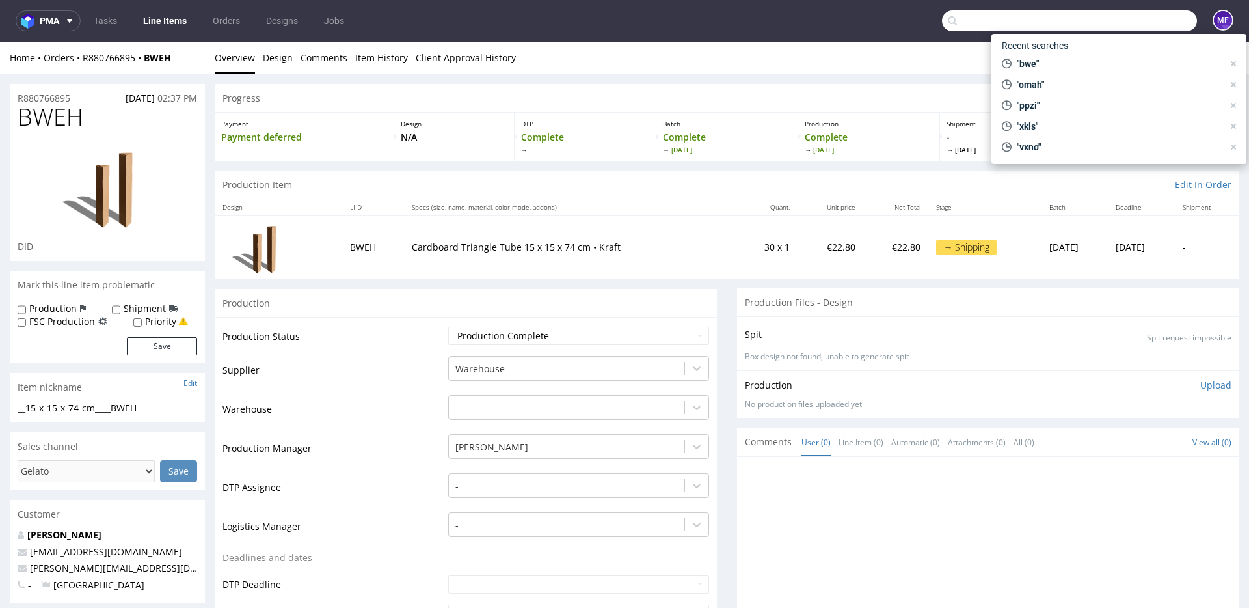
click at [1124, 21] on input "text" at bounding box center [1069, 20] width 255 height 21
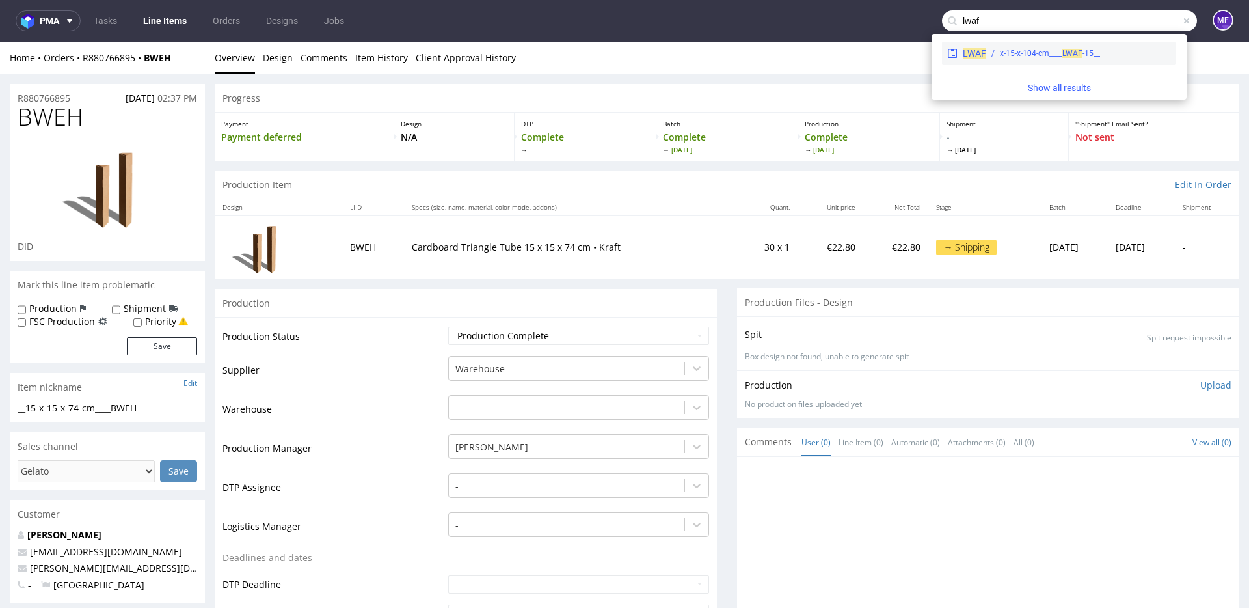
type input "lwaf"
click at [1071, 55] on span "LWAF" at bounding box center [1072, 53] width 20 height 9
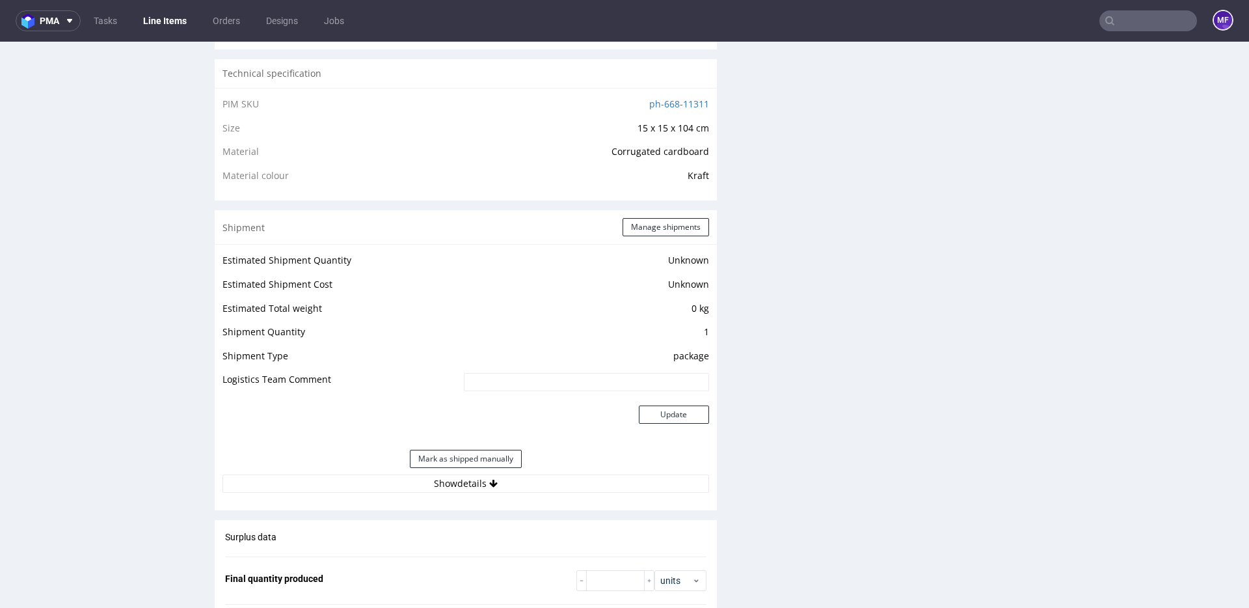
scroll to position [906, 0]
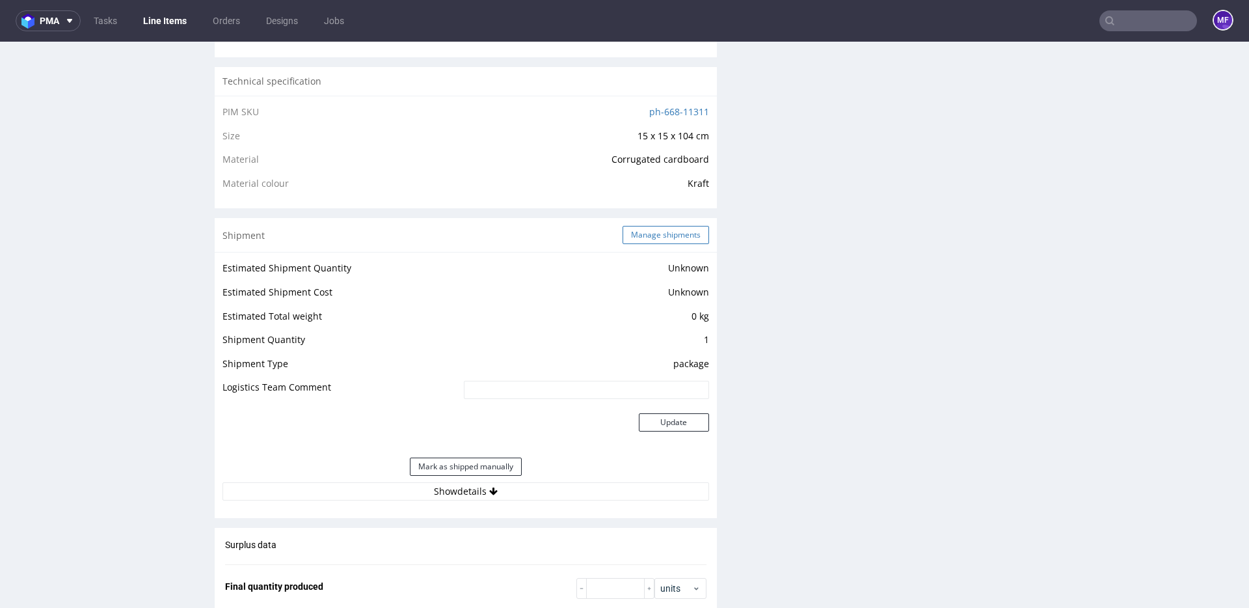
click at [630, 232] on button "Manage shipments" at bounding box center [666, 235] width 87 height 18
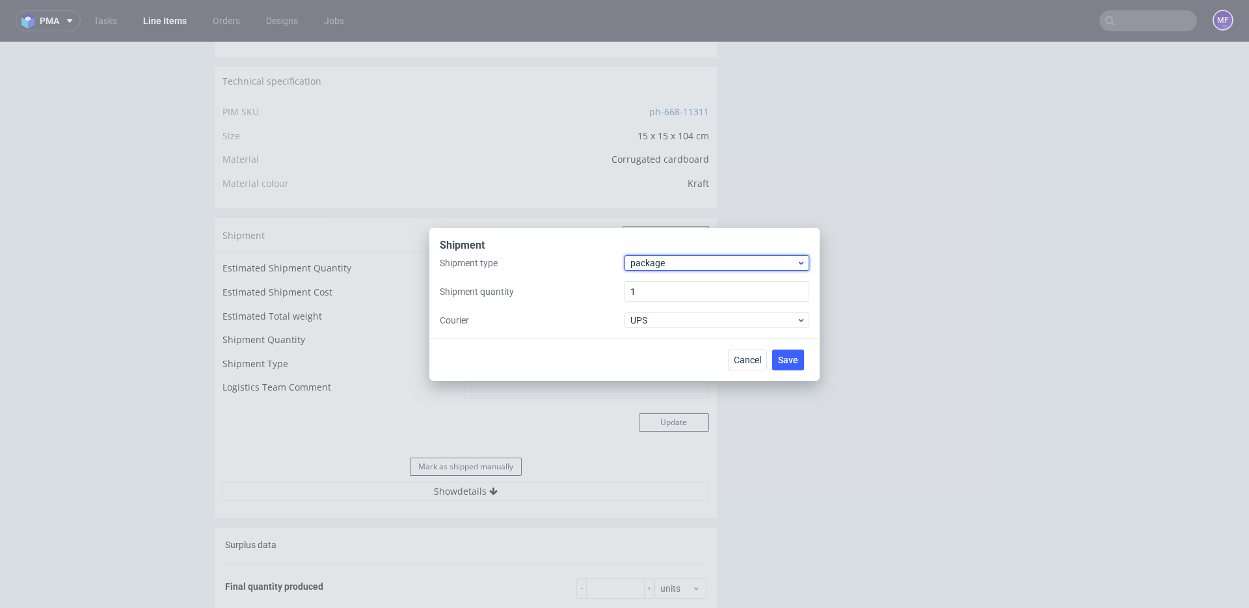
click at [667, 264] on span "package" at bounding box center [713, 262] width 166 height 13
click at [666, 290] on div "pallet" at bounding box center [717, 289] width 174 height 23
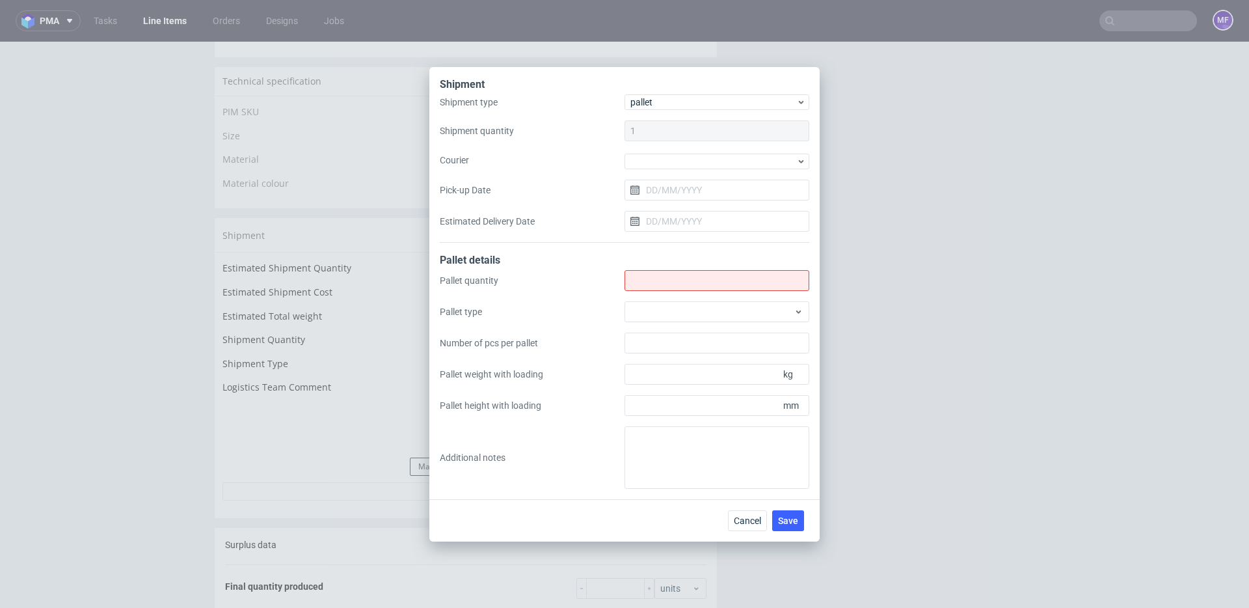
click at [660, 291] on div "Pallet quantity Pallet type Number of pcs per pallet Pallet weight with loading…" at bounding box center [625, 379] width 370 height 219
click at [658, 283] on input "Shipment type" at bounding box center [717, 280] width 185 height 21
type input "1"
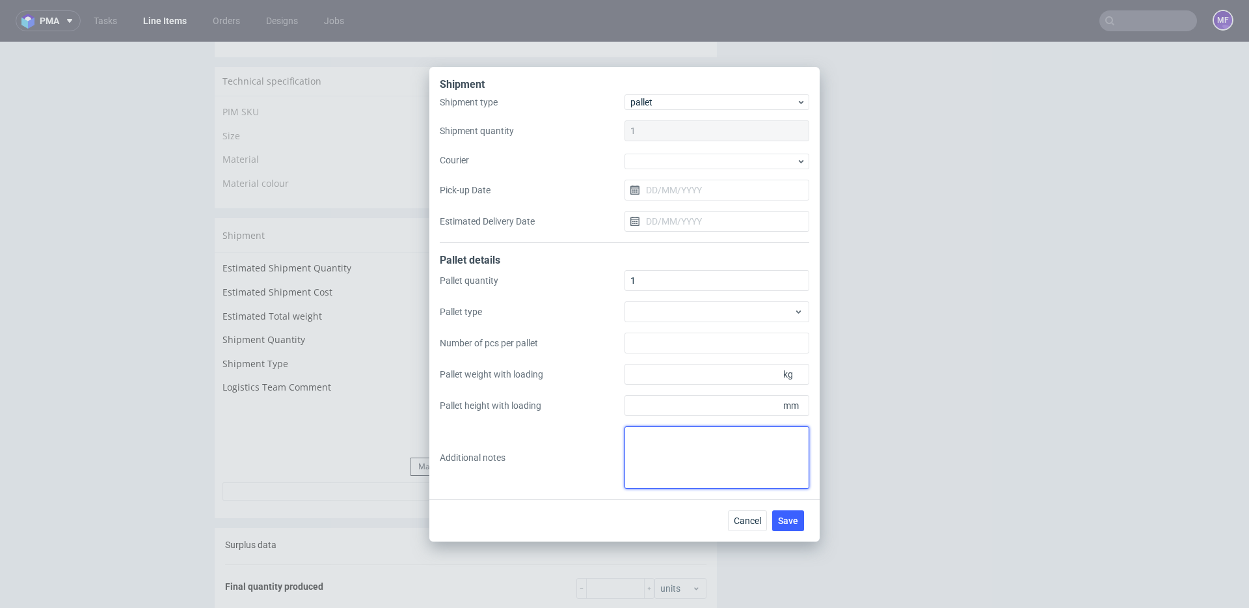
click at [684, 455] on textarea at bounding box center [717, 457] width 185 height 62
paste textarea "1 pal 40x80x128 32kg"
click at [742, 450] on textarea "wys x szer x [PERSON_NAME] 1 pal 40x80x128 32kg" at bounding box center [717, 457] width 185 height 62
type textarea "wys x szer x [PERSON_NAME] 1 pal 40x80x128 32kg"
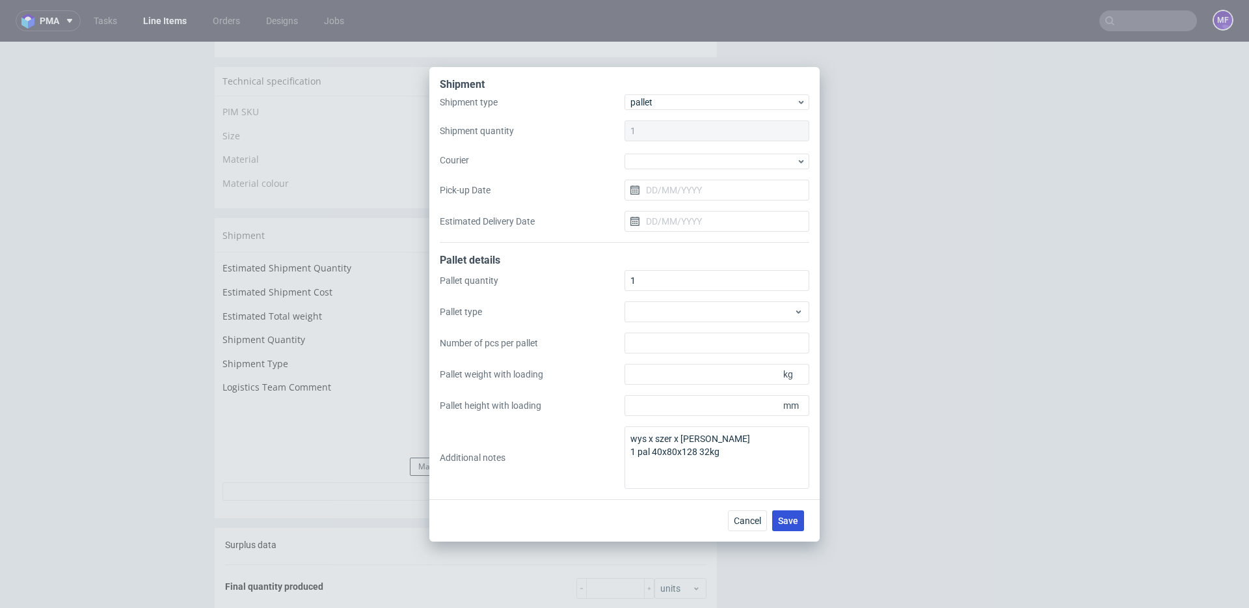
click at [782, 522] on span "Save" at bounding box center [788, 520] width 20 height 9
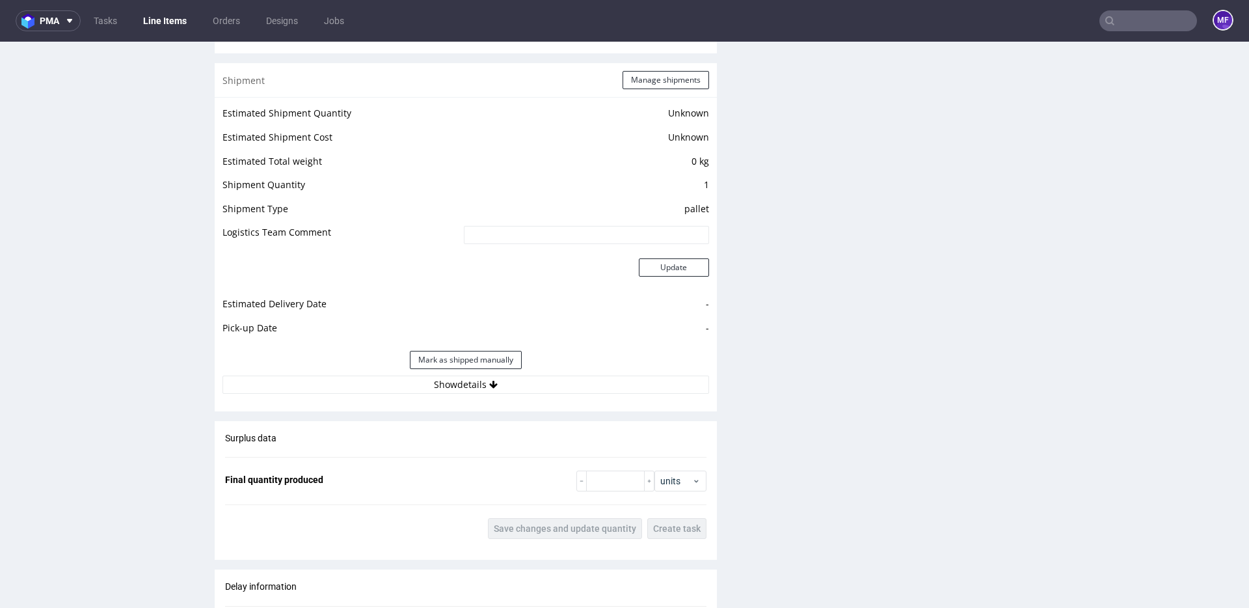
scroll to position [1063, 0]
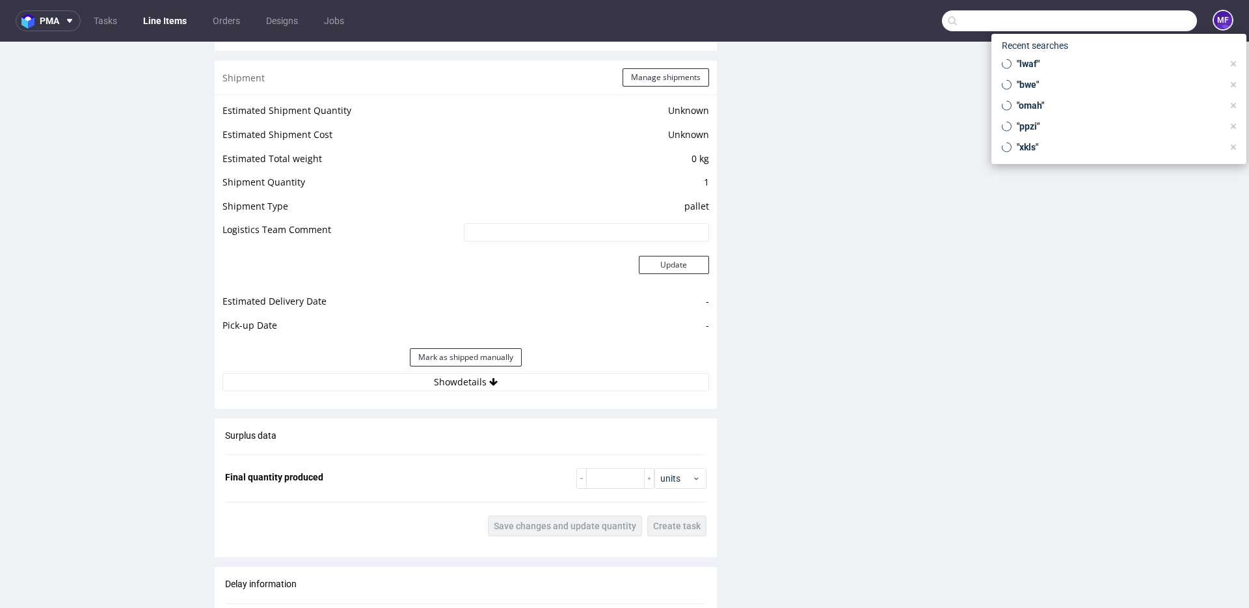
click at [1134, 21] on input "text" at bounding box center [1069, 20] width 255 height 21
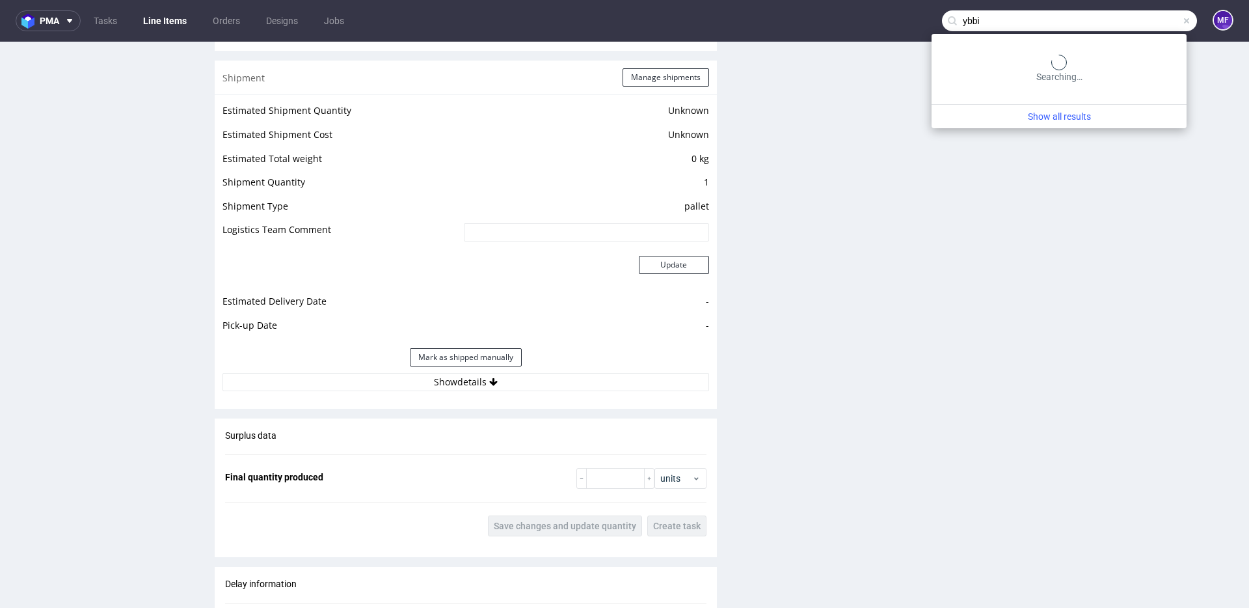
type input "ybbi"
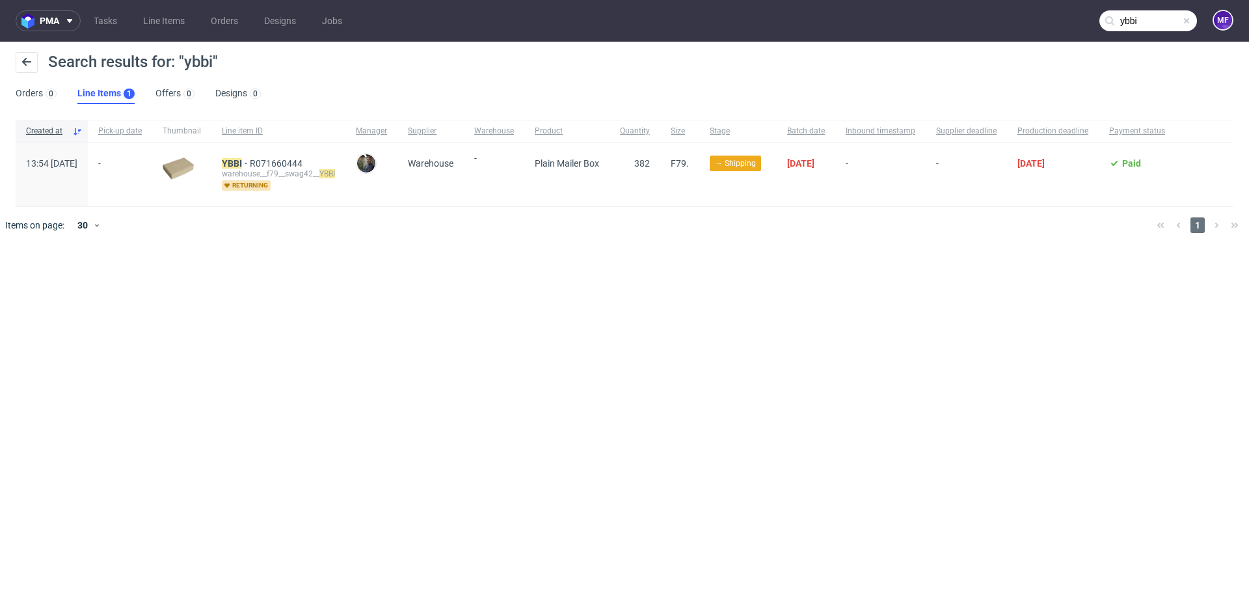
click at [263, 157] on div "YBBI R071660444 warehouse__f79__swag42__ YBBI returning" at bounding box center [278, 174] width 134 height 64
click at [242, 159] on mark "YBBI" at bounding box center [232, 163] width 20 height 10
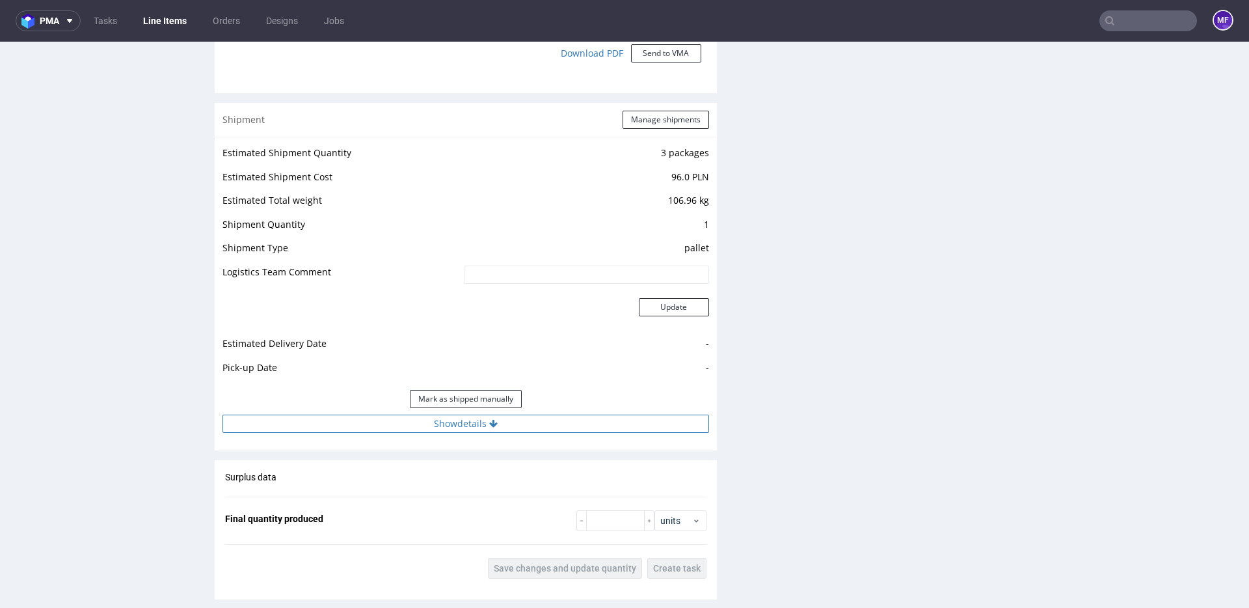
click at [524, 422] on button "Show details" at bounding box center [466, 423] width 487 height 18
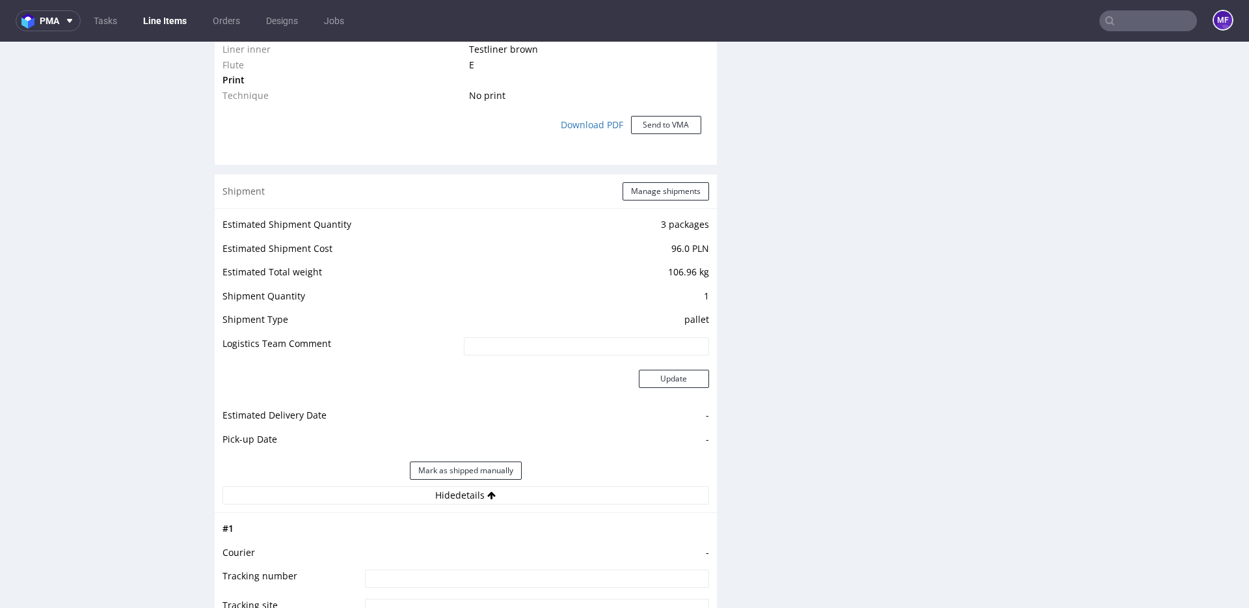
scroll to position [1113, 0]
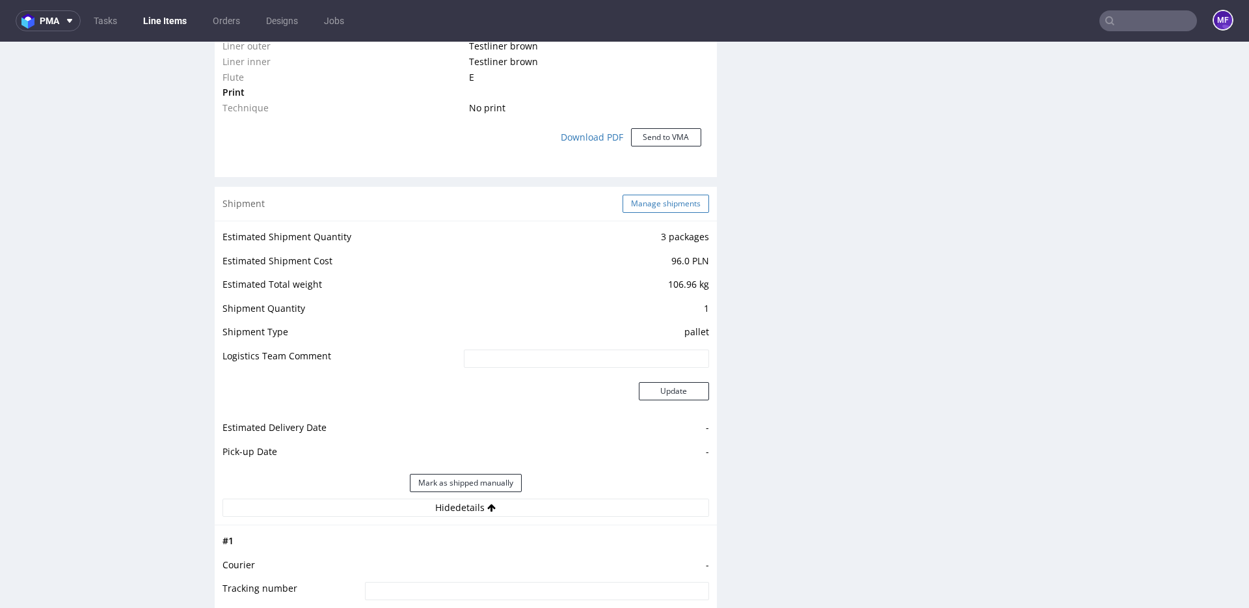
click at [673, 206] on button "Manage shipments" at bounding box center [666, 204] width 87 height 18
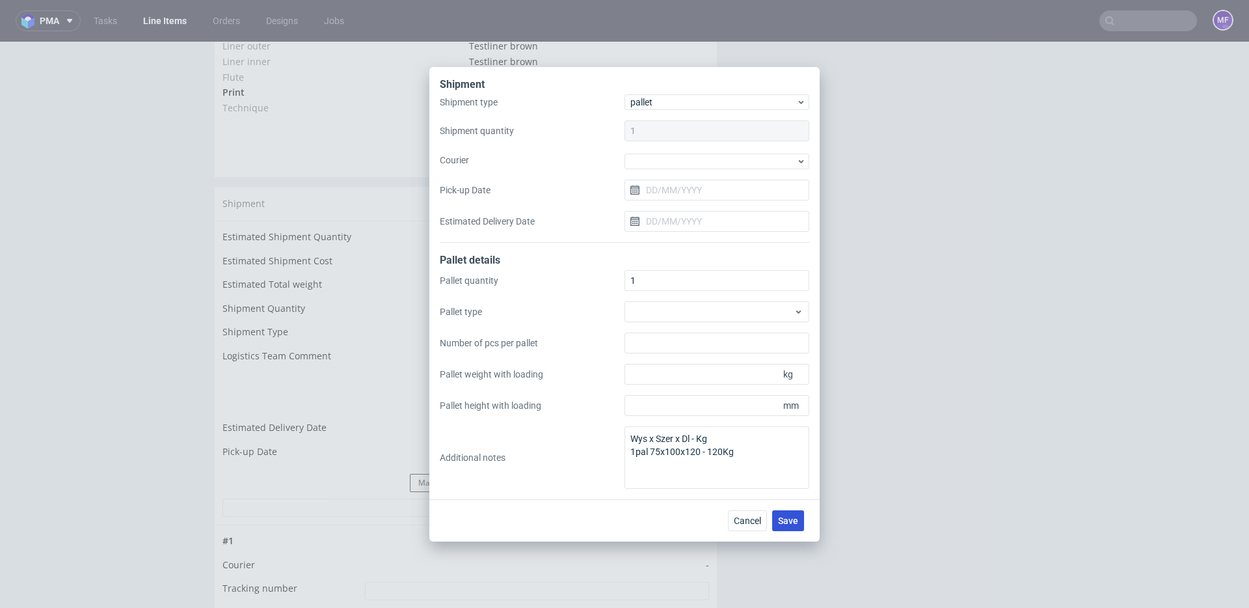
click at [794, 518] on span "Save" at bounding box center [788, 520] width 20 height 9
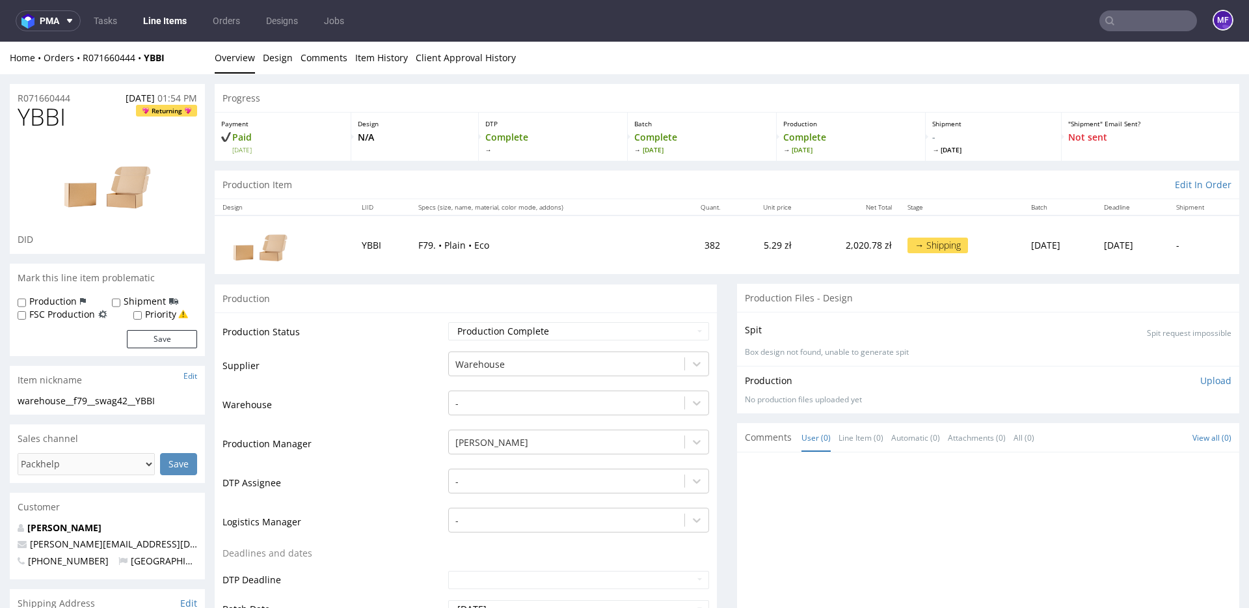
scroll to position [3, 0]
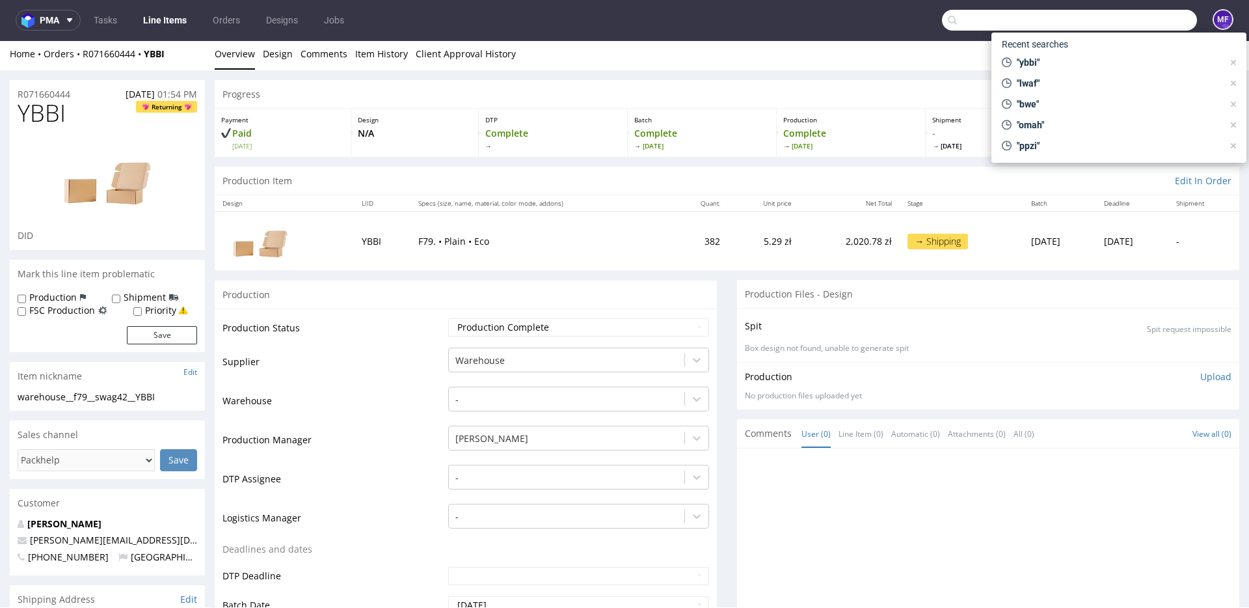
click at [1139, 21] on input "text" at bounding box center [1069, 20] width 255 height 21
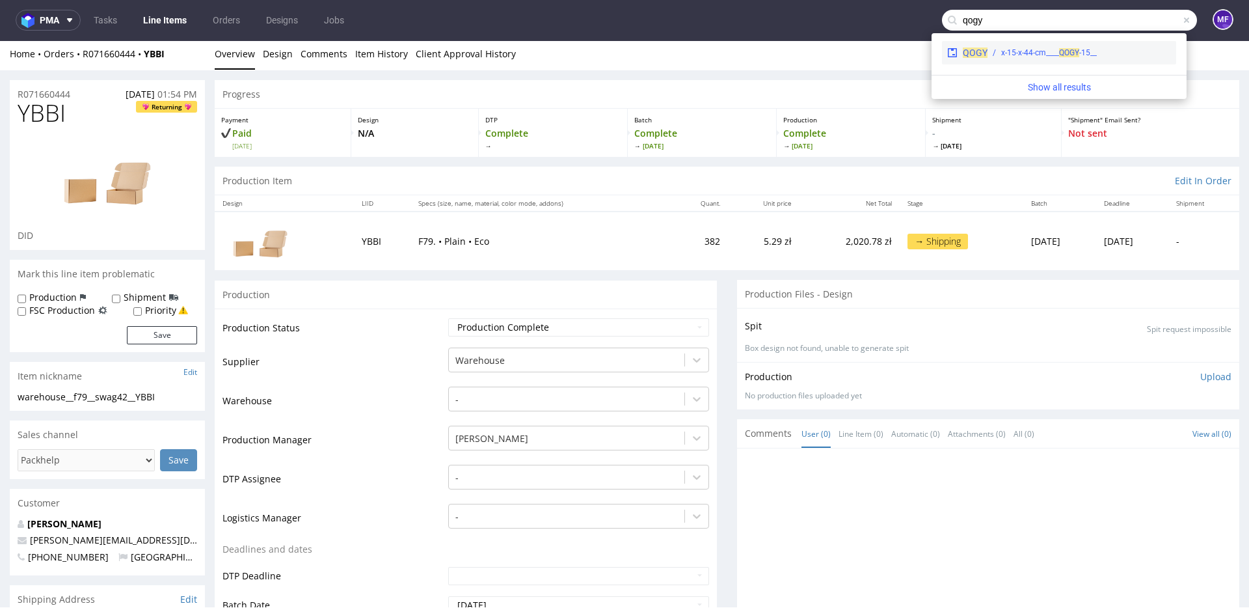
type input "qogy"
click at [1048, 47] on div "__15-x-15-x-44-cm____ QOGY" at bounding box center [1049, 53] width 96 height 12
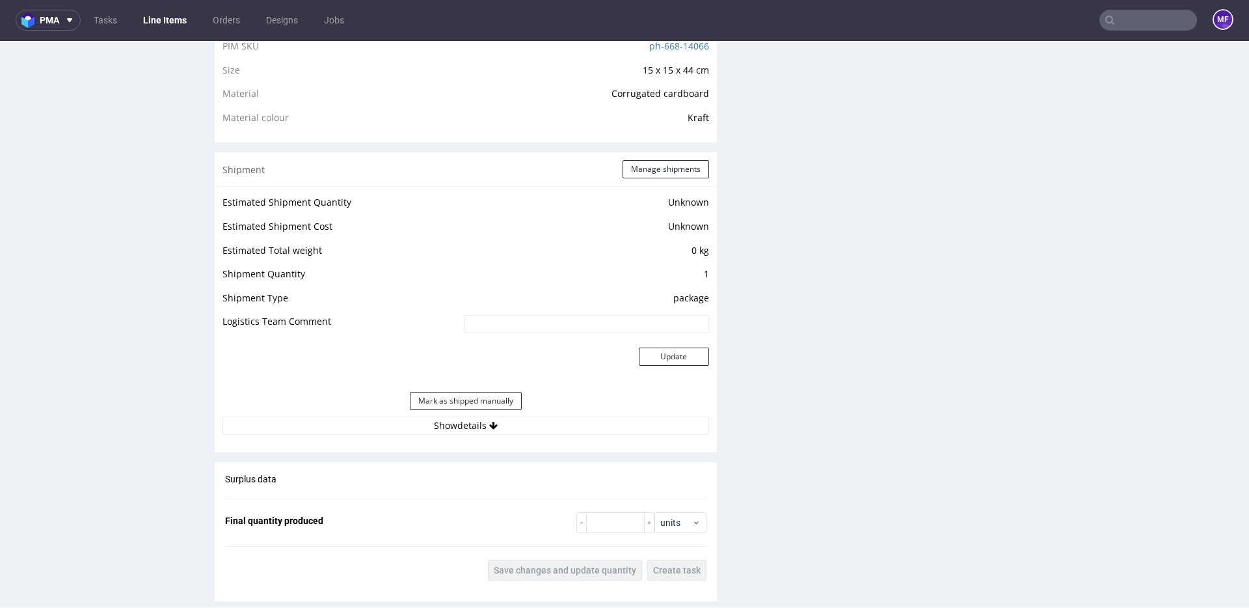
scroll to position [958, 0]
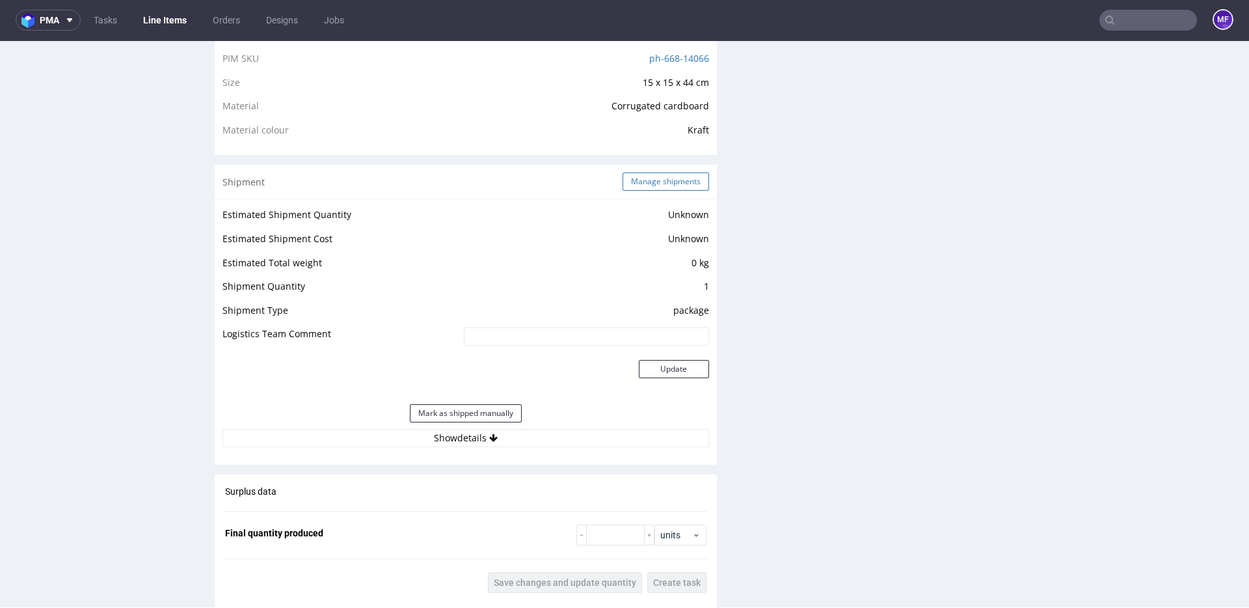
click at [638, 181] on button "Manage shipments" at bounding box center [666, 181] width 87 height 18
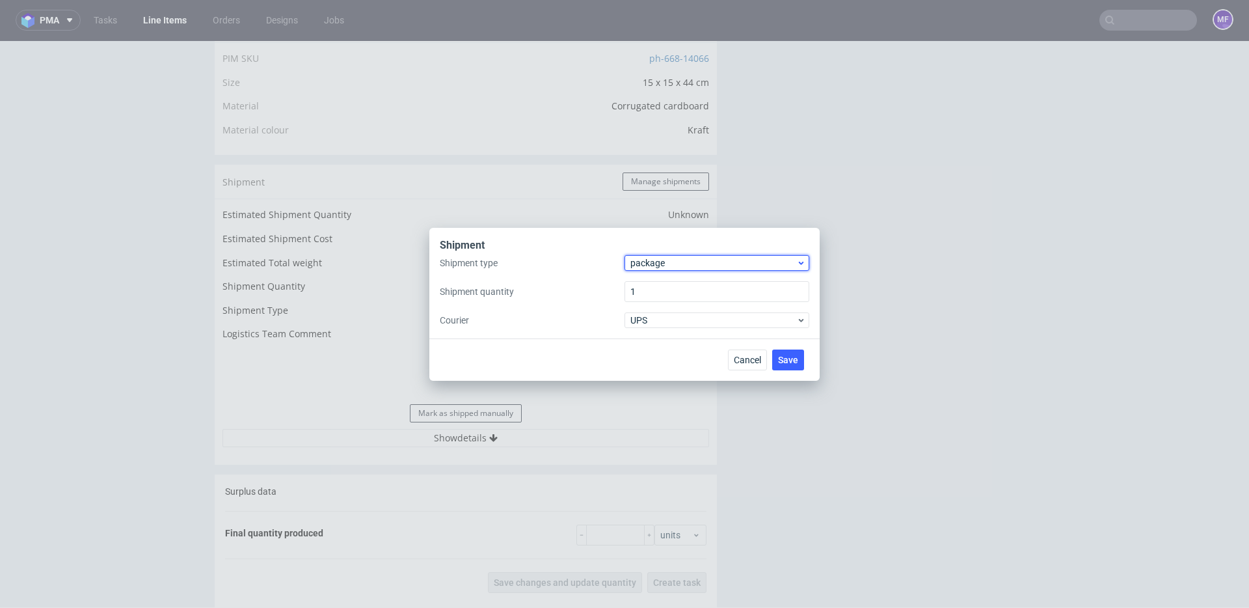
click at [663, 265] on span "package" at bounding box center [713, 262] width 166 height 13
click at [661, 284] on div "pallet" at bounding box center [717, 289] width 174 height 23
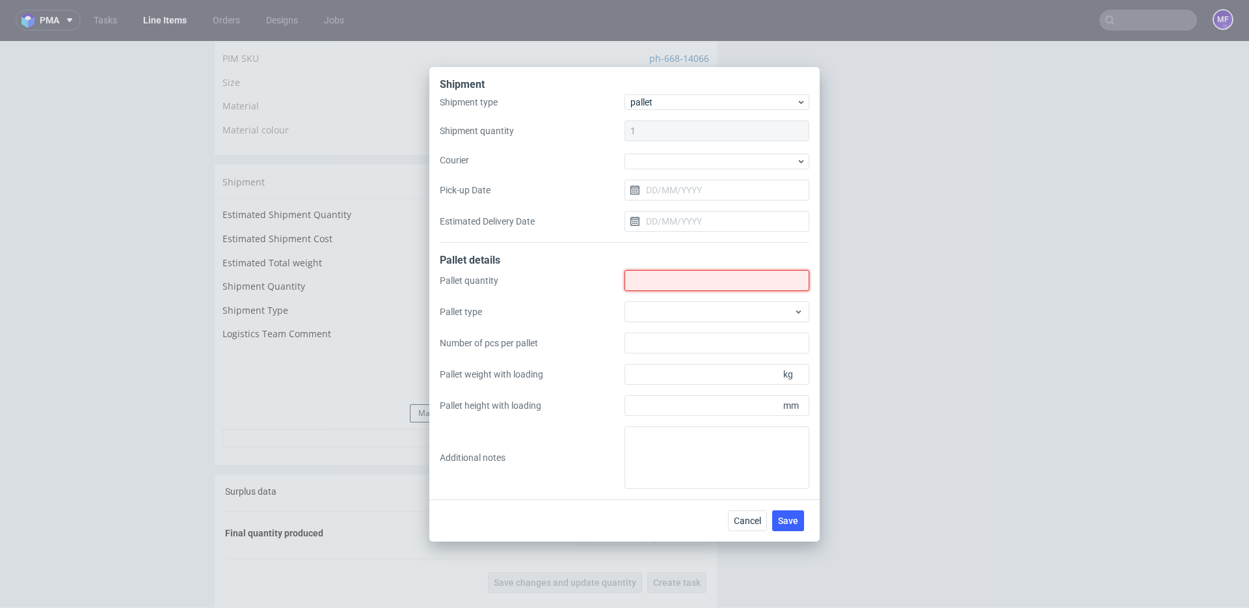
click at [655, 278] on input "Shipment type" at bounding box center [717, 280] width 185 height 21
type input "1"
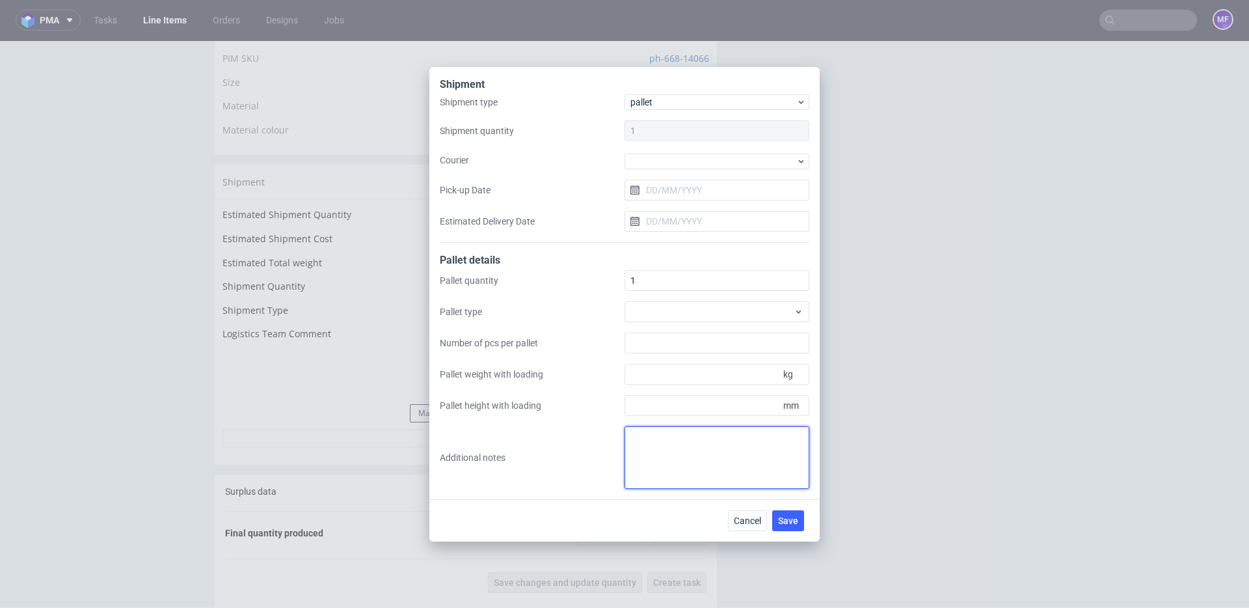
click at [682, 452] on textarea at bounding box center [717, 457] width 185 height 62
type textarea "wys x szer x dl waga"
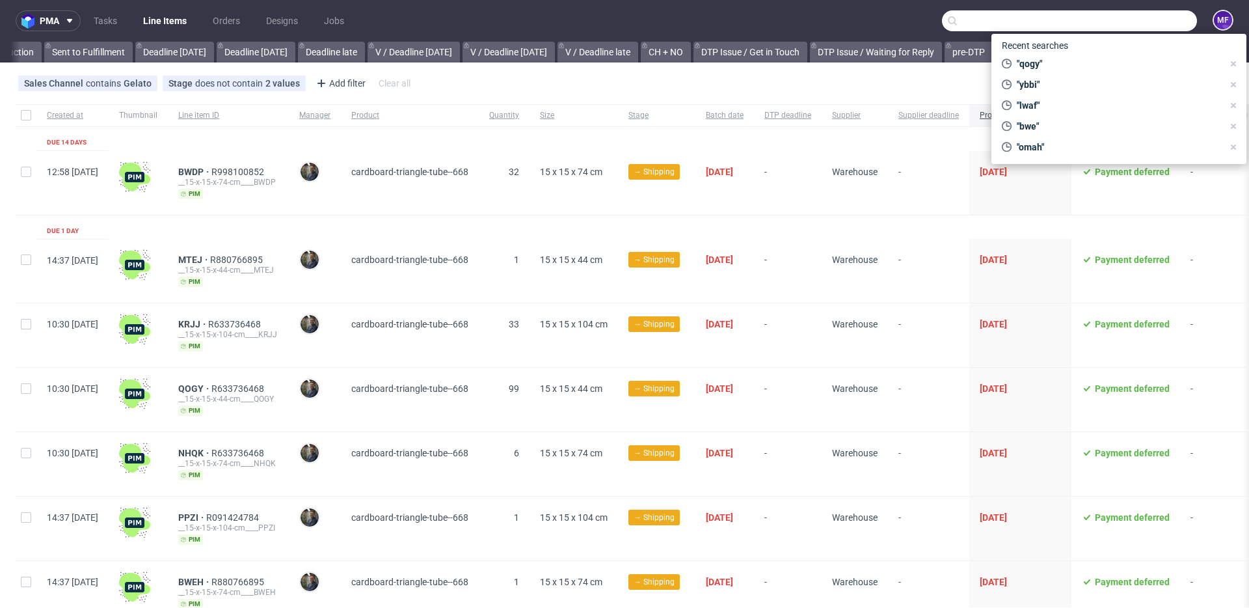
click at [1123, 23] on input "text" at bounding box center [1069, 20] width 255 height 21
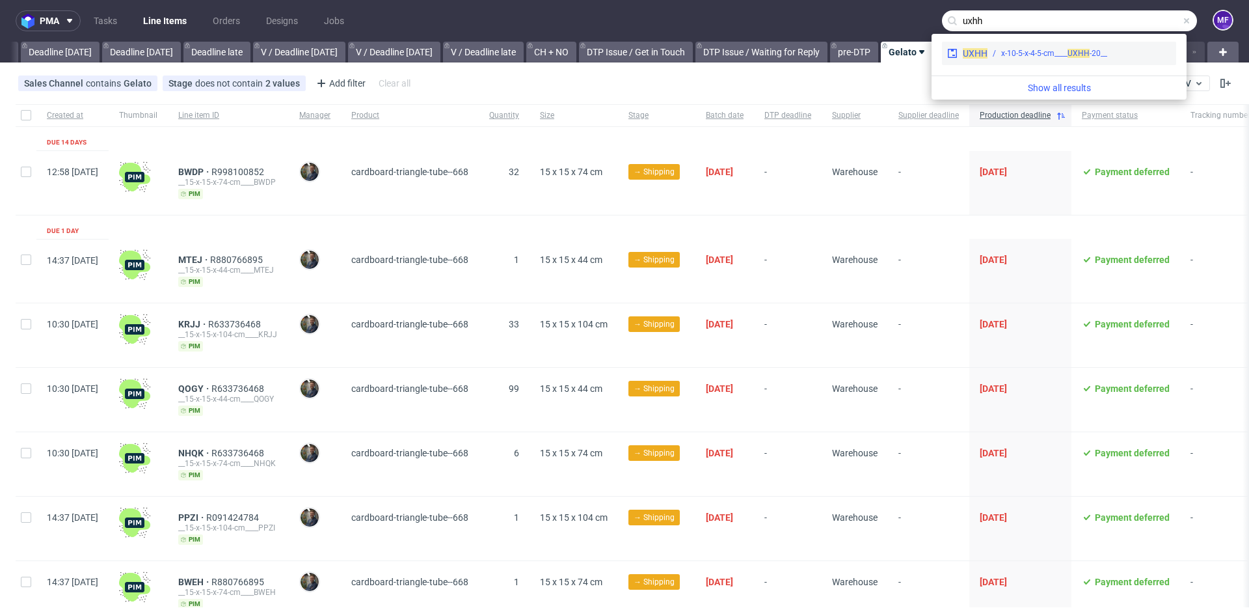
type input "uxhh"
click at [1066, 53] on div "__20-x-10-5-x-4-5-cm____ UXHH" at bounding box center [1054, 53] width 106 height 12
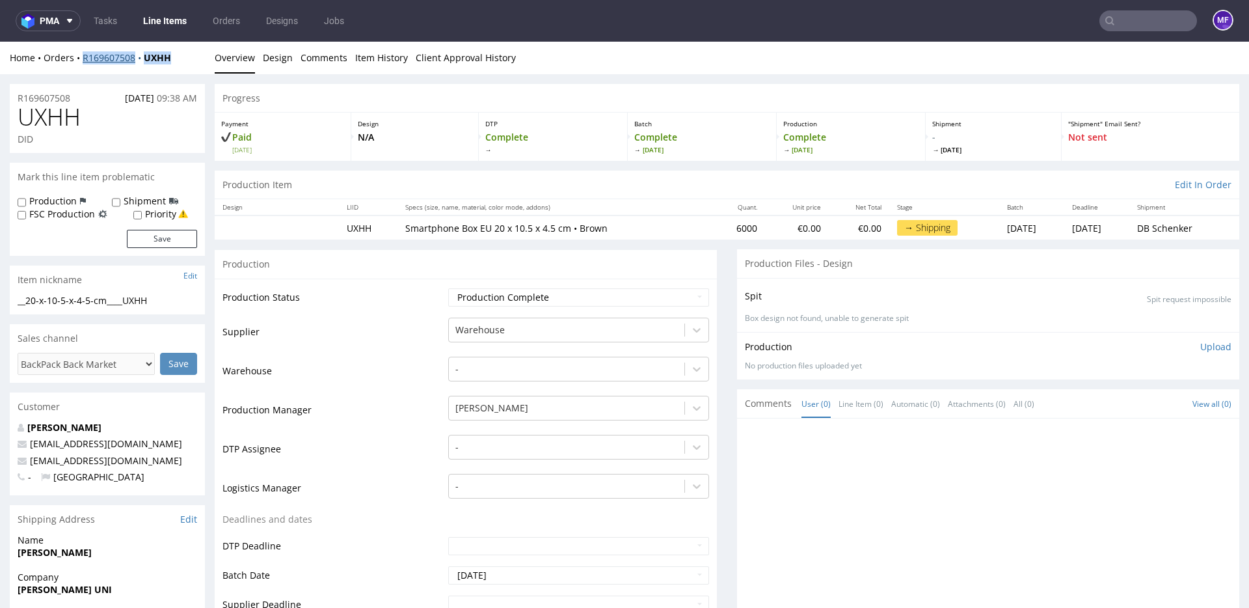
drag, startPoint x: 176, startPoint y: 58, endPoint x: 84, endPoint y: 59, distance: 92.4
click at [84, 59] on div "Home Orders R169607508 UXHH" at bounding box center [107, 57] width 195 height 13
copy div "R169607508 UXHH"
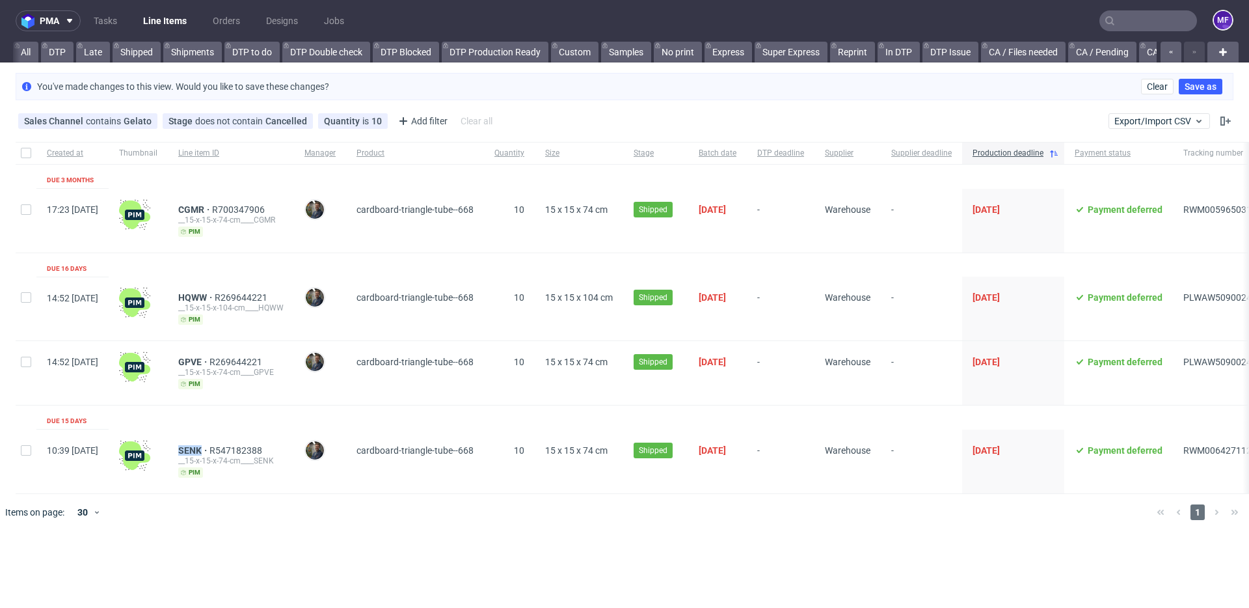
scroll to position [0, 1390]
click at [1143, 29] on input "text" at bounding box center [1149, 20] width 98 height 21
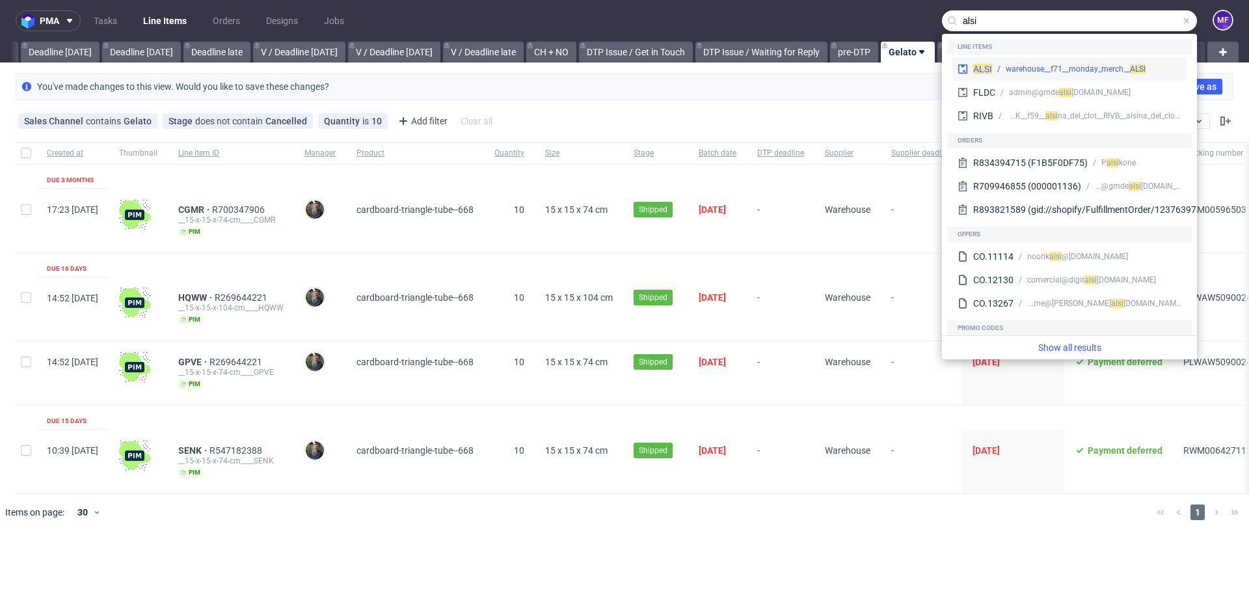
type input "alsi"
click at [1062, 70] on div "warehouse__f71__monday_merch__ ALSI" at bounding box center [1076, 69] width 140 height 12
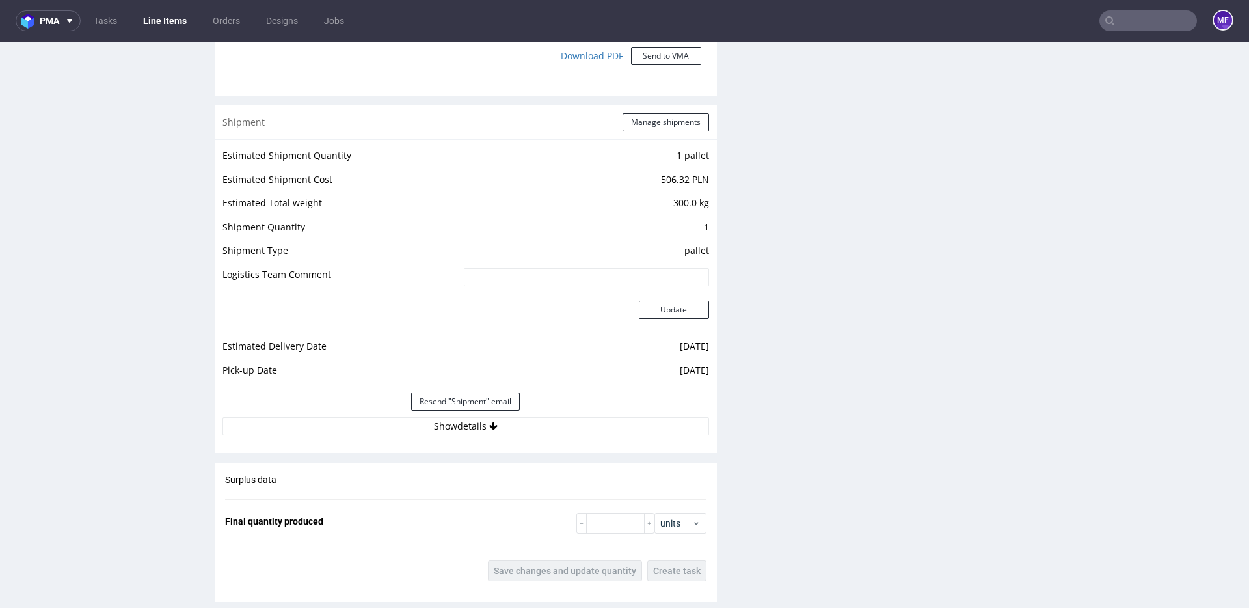
scroll to position [1053, 0]
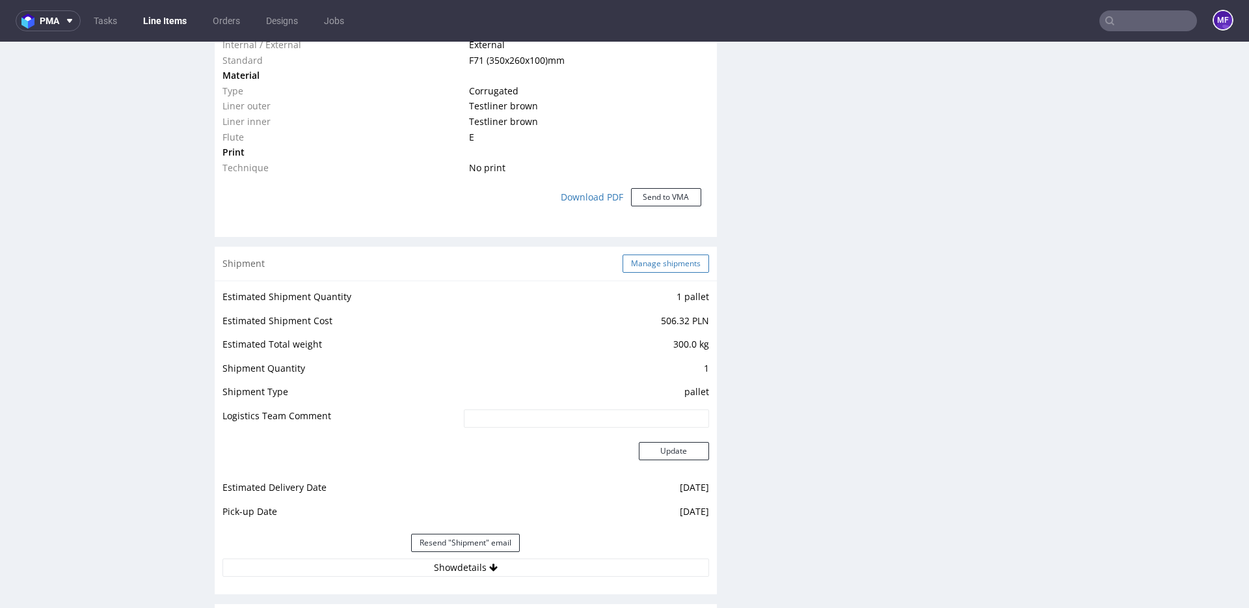
click at [640, 263] on button "Manage shipments" at bounding box center [666, 263] width 87 height 18
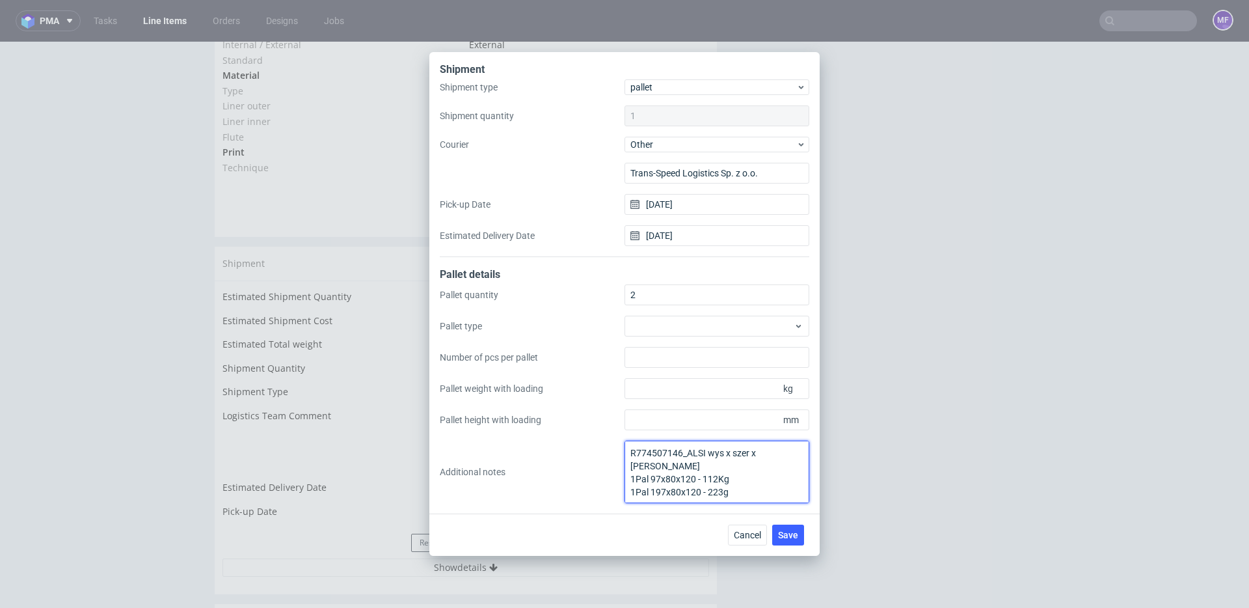
drag, startPoint x: 735, startPoint y: 481, endPoint x: 628, endPoint y: 468, distance: 107.4
click at [628, 468] on textarea "R774507146_ALSI wys x szer x dł x waga 1Pal 97x80x120 - 112Kg 1Pal 197x80x120 -…" at bounding box center [717, 471] width 185 height 62
click at [931, 474] on div "Shipment Shipment type pallet Shipment quantity 1 Courier Other Trans-Speed Log…" at bounding box center [624, 304] width 1249 height 608
drag, startPoint x: 737, startPoint y: 535, endPoint x: 882, endPoint y: 386, distance: 207.5
click at [737, 535] on span "Cancel" at bounding box center [747, 534] width 27 height 9
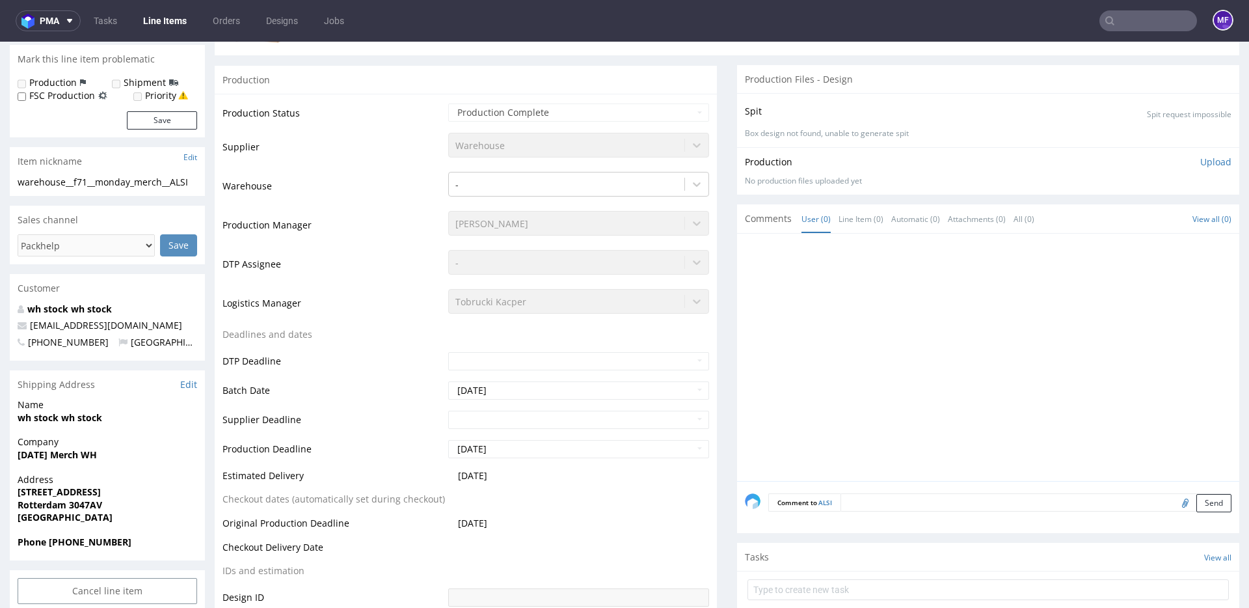
scroll to position [0, 0]
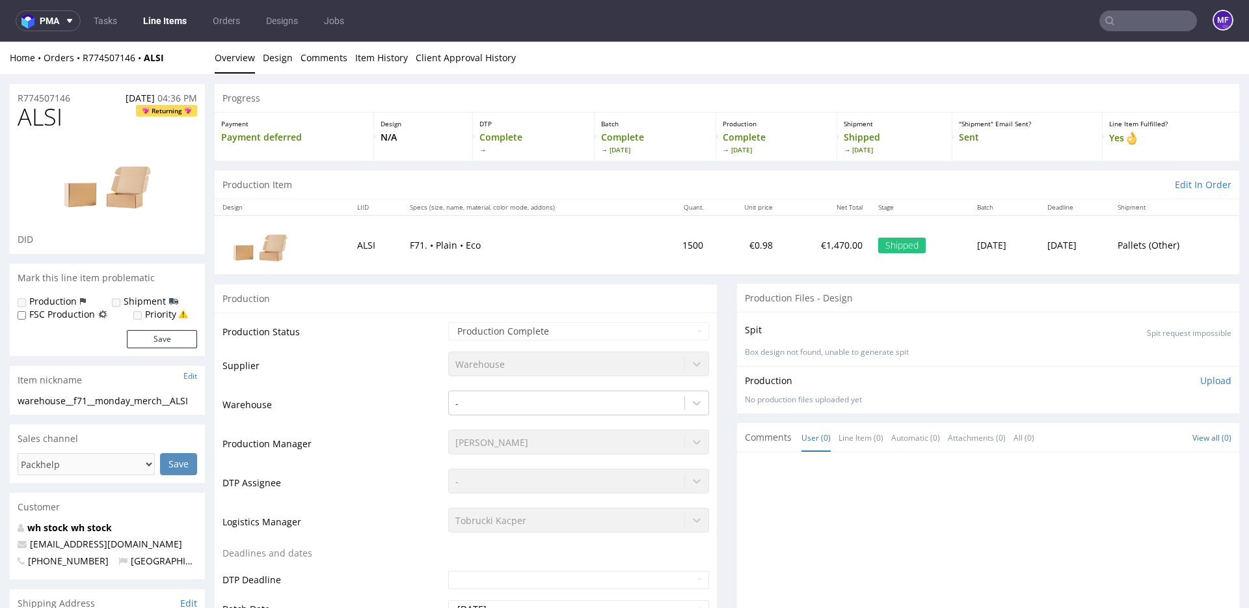
click at [1121, 23] on input "text" at bounding box center [1149, 20] width 98 height 21
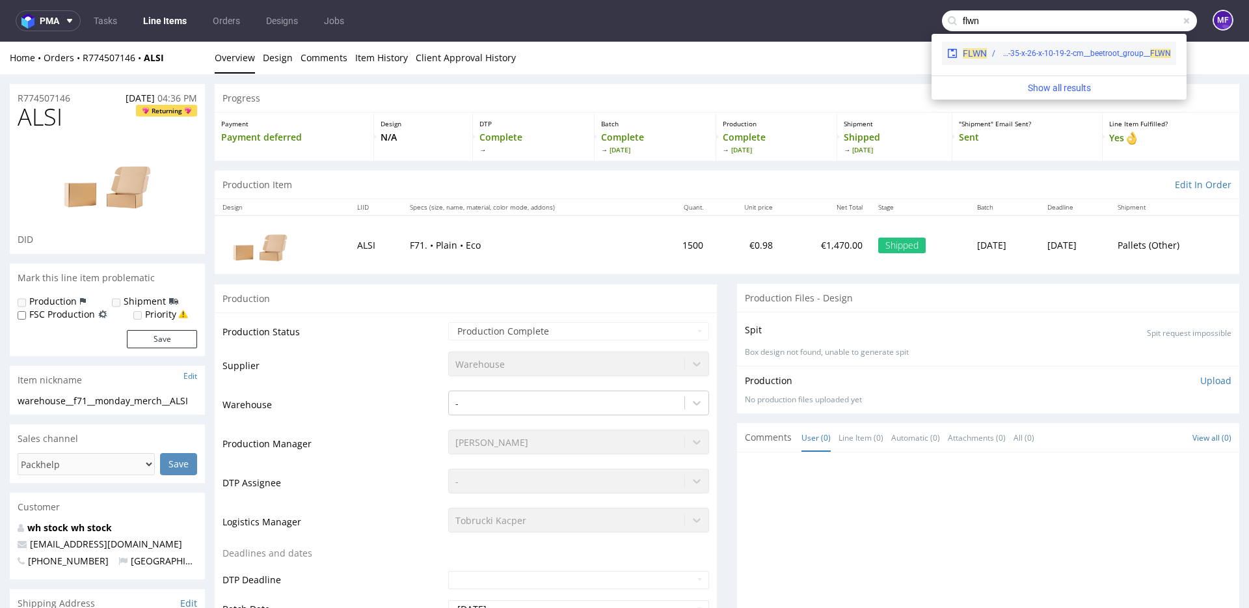
type input "flwn"
click at [1072, 50] on div "egdk__fs71-35-x-26-x-10-19-2-cm__beetroot_group__ FLWN" at bounding box center [1086, 53] width 170 height 12
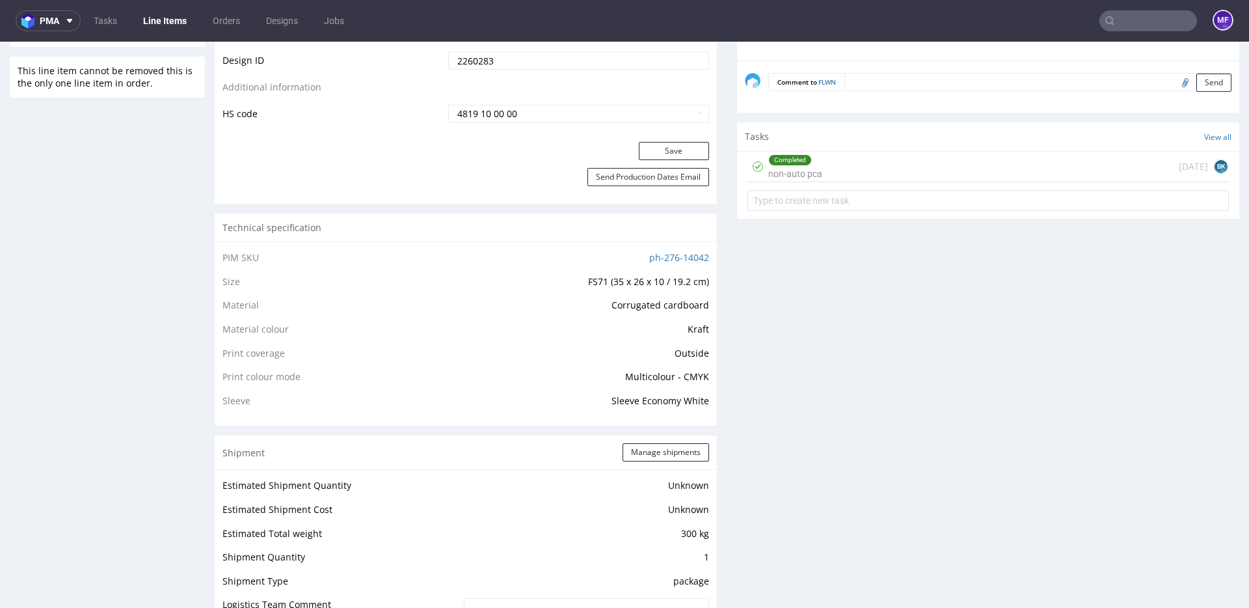
scroll to position [757, 0]
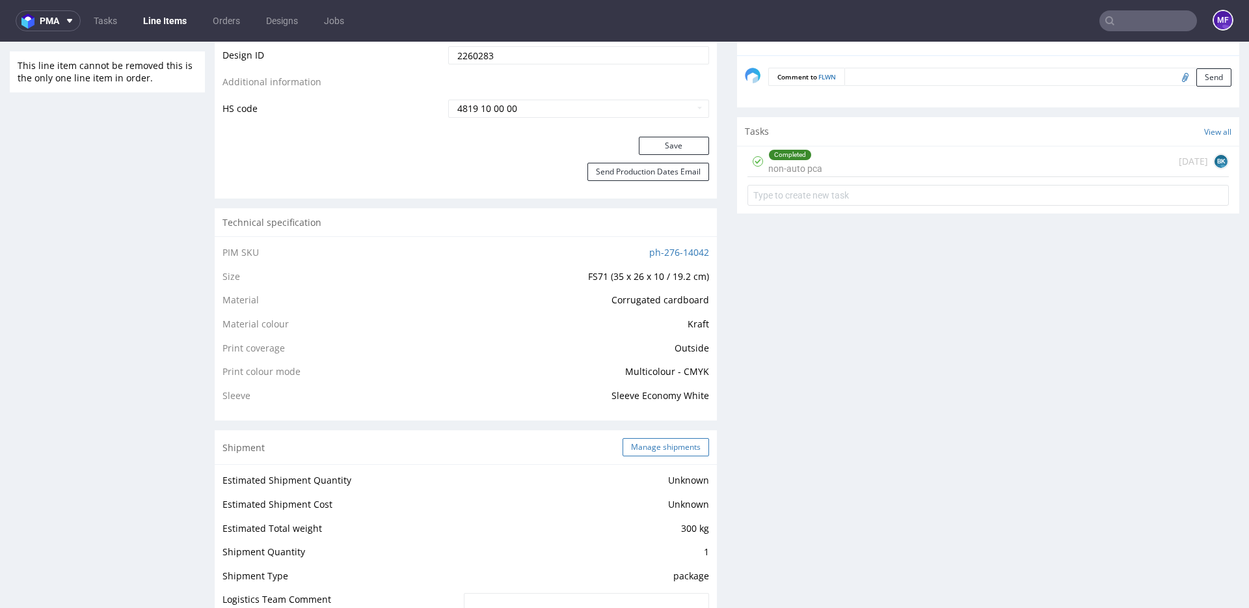
click at [668, 449] on button "Manage shipments" at bounding box center [666, 447] width 87 height 18
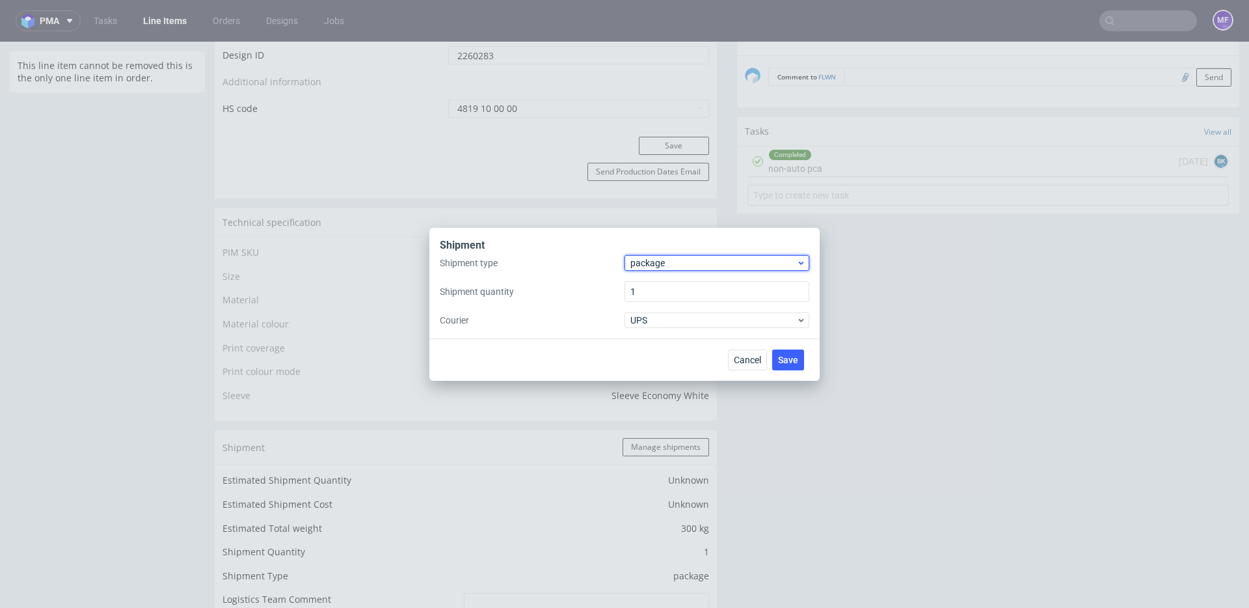
click at [675, 264] on span "package" at bounding box center [713, 262] width 166 height 13
click at [668, 285] on div "pallet" at bounding box center [717, 289] width 174 height 23
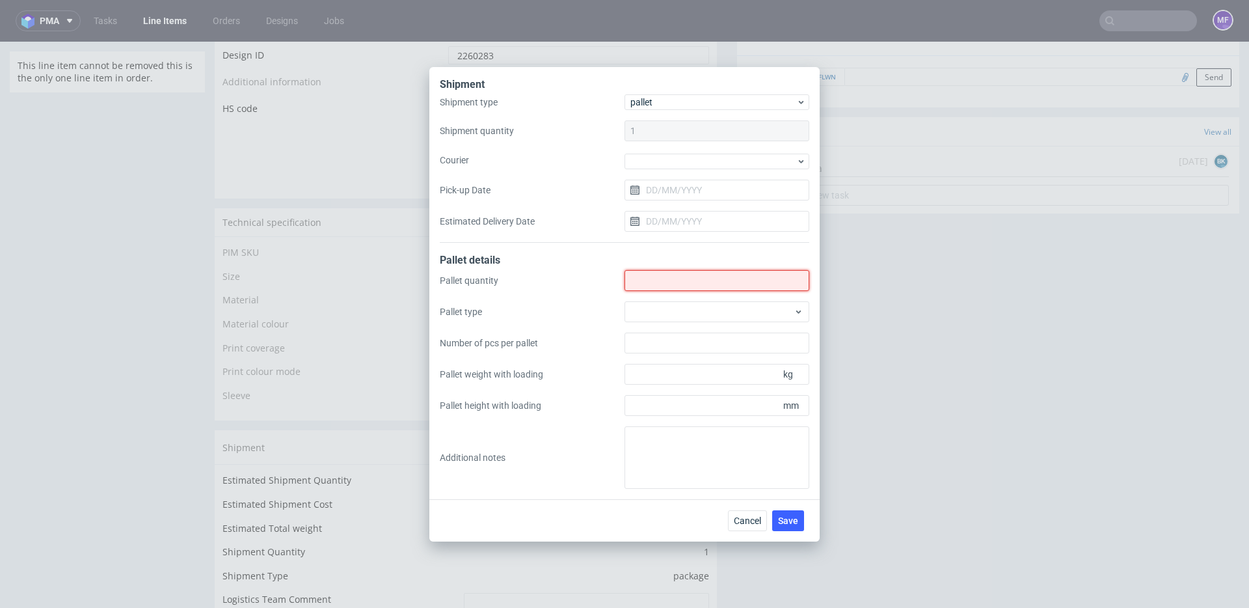
click at [658, 285] on input "Shipment type" at bounding box center [717, 280] width 185 height 21
type input "2"
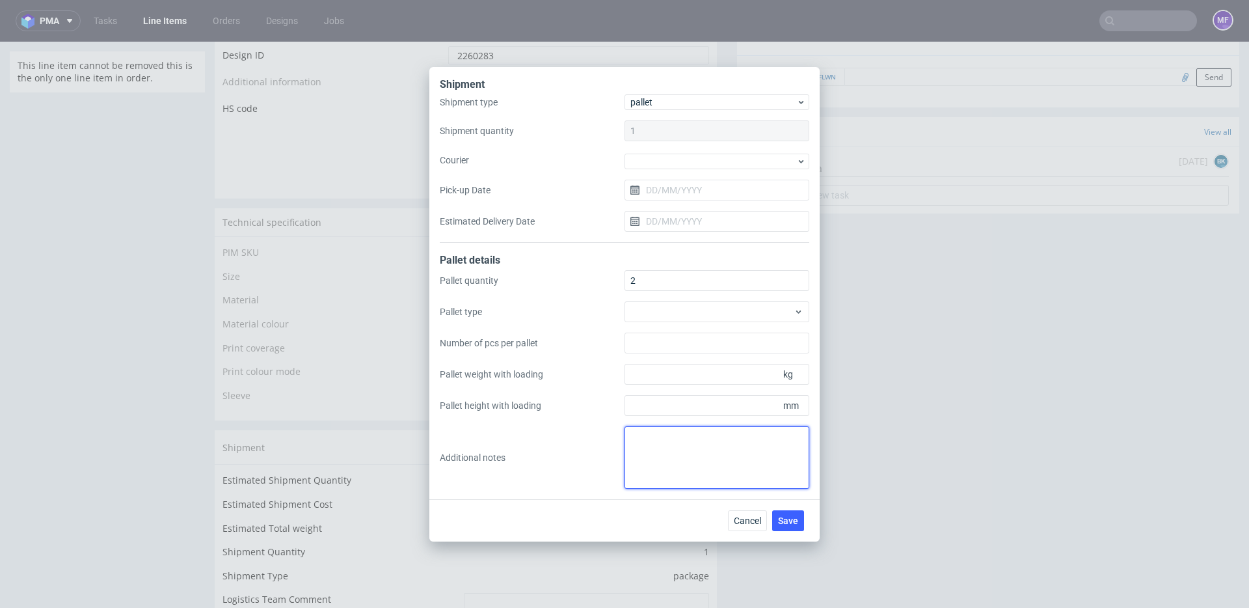
click at [685, 446] on textarea at bounding box center [717, 457] width 185 height 62
paste textarea "1Pal 97x80x120 - 112Kg 1Pal 197x80x120 - 223g"
click at [780, 454] on textarea "1Pal 97x80x120 - 112Kg 1Pal 197x80x120 - 223g" at bounding box center [717, 457] width 185 height 62
click at [631, 437] on textarea "1Pal 97x80x120 - 112Kg 1Pal 197x80x120 - 223g" at bounding box center [717, 457] width 185 height 62
click at [729, 455] on textarea "wys x szer x dl x waga 1Pal 97x80x120 - 112Kg 1Pal 197x80x120 - 223g" at bounding box center [717, 457] width 185 height 62
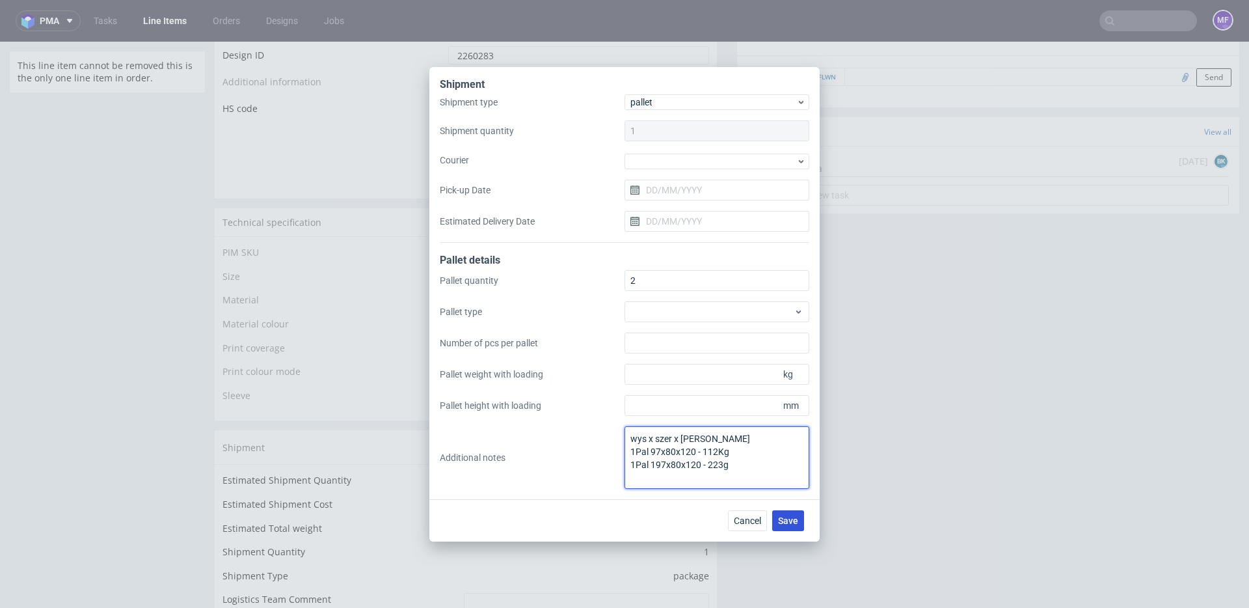
type textarea "wys x szer x dl x waga 1Pal 97x80x120 - 112Kg 1Pal 197x80x120 - 223g"
click at [783, 517] on span "Save" at bounding box center [788, 520] width 20 height 9
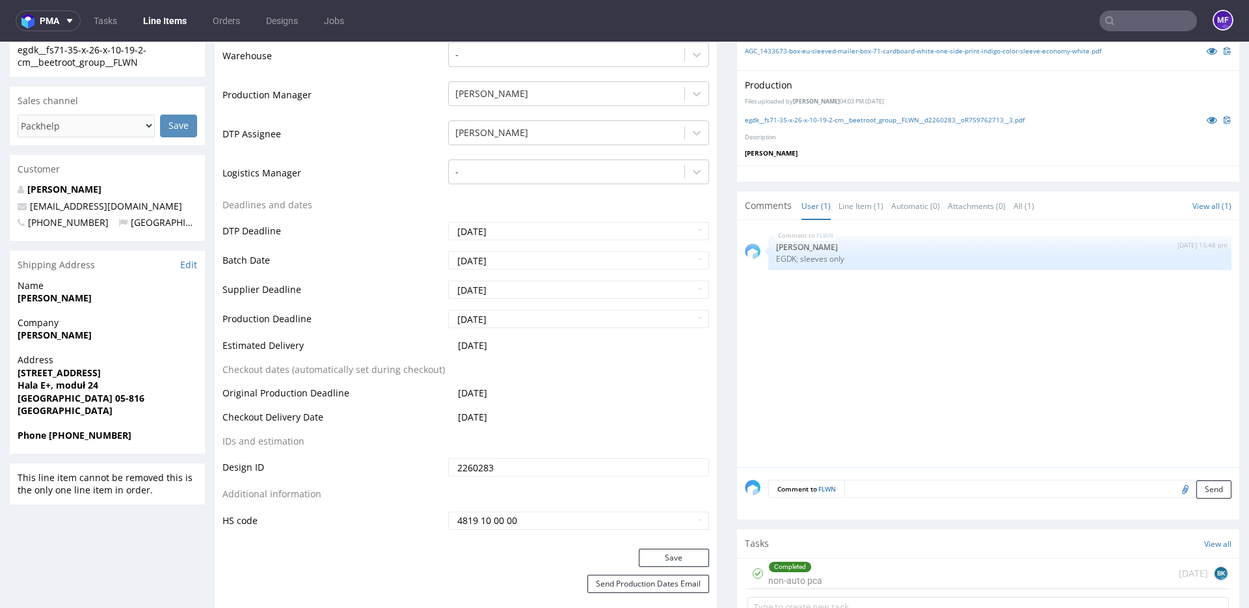
scroll to position [347, 0]
drag, startPoint x: 86, startPoint y: 299, endPoint x: 19, endPoint y: 295, distance: 67.1
click at [19, 295] on span "Emilia Sabat" at bounding box center [108, 296] width 180 height 13
copy strong "Emilia Sabat"
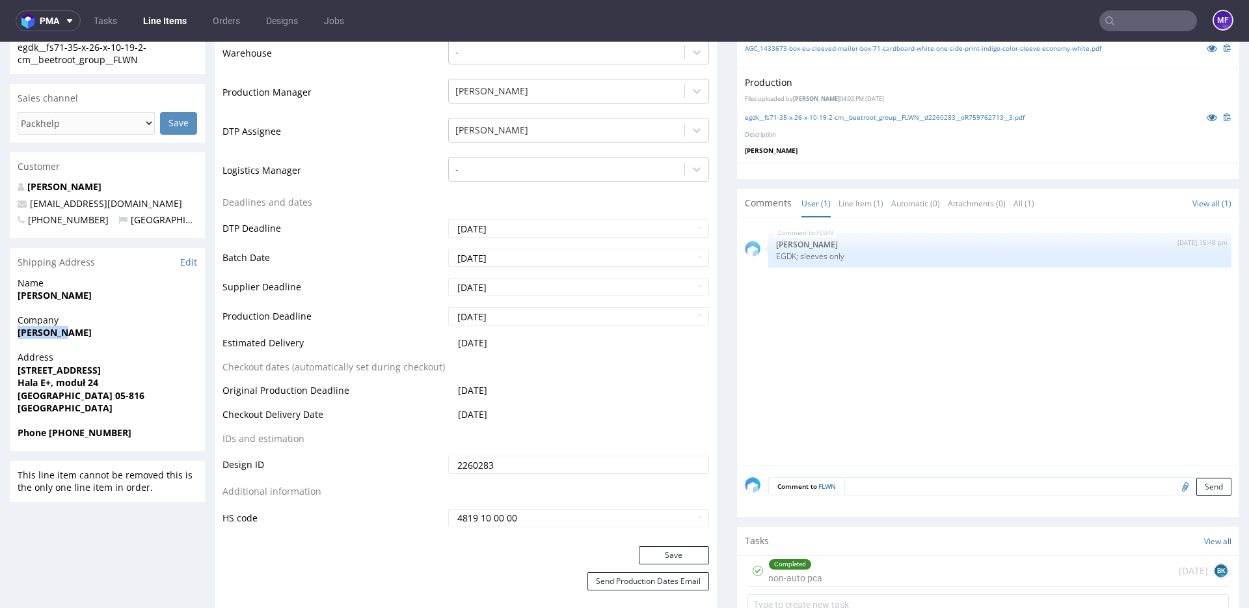
drag, startPoint x: 67, startPoint y: 334, endPoint x: 14, endPoint y: 334, distance: 52.7
click at [14, 334] on div "Company Ale Smaki" at bounding box center [107, 332] width 195 height 37
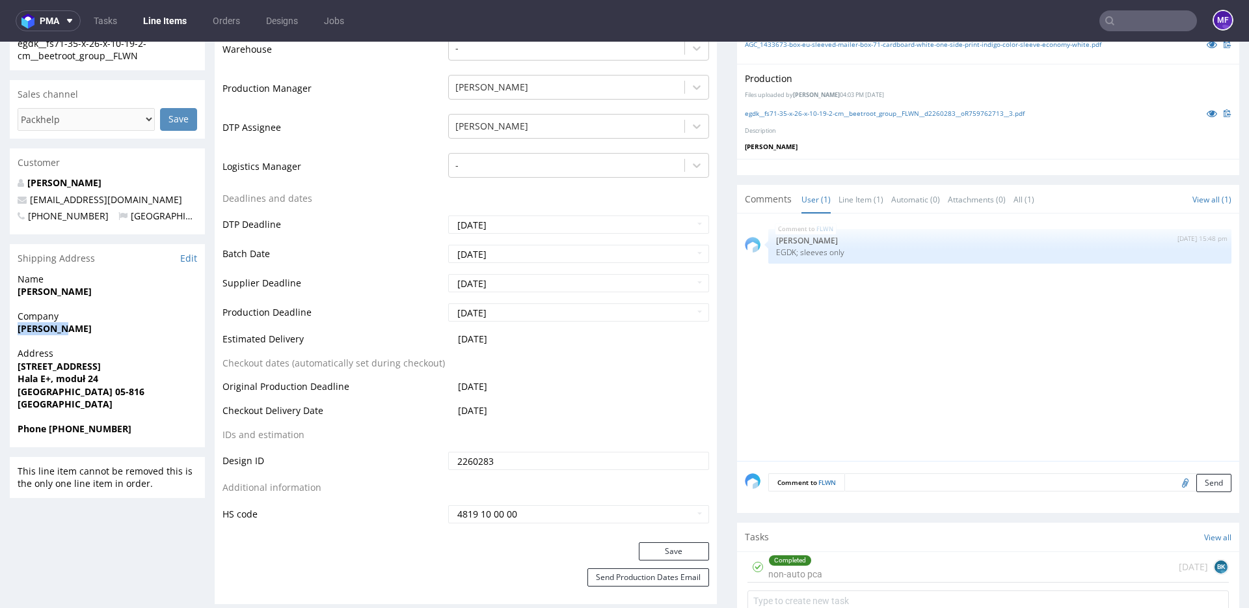
scroll to position [353, 0]
copy strong "Ale Smaki"
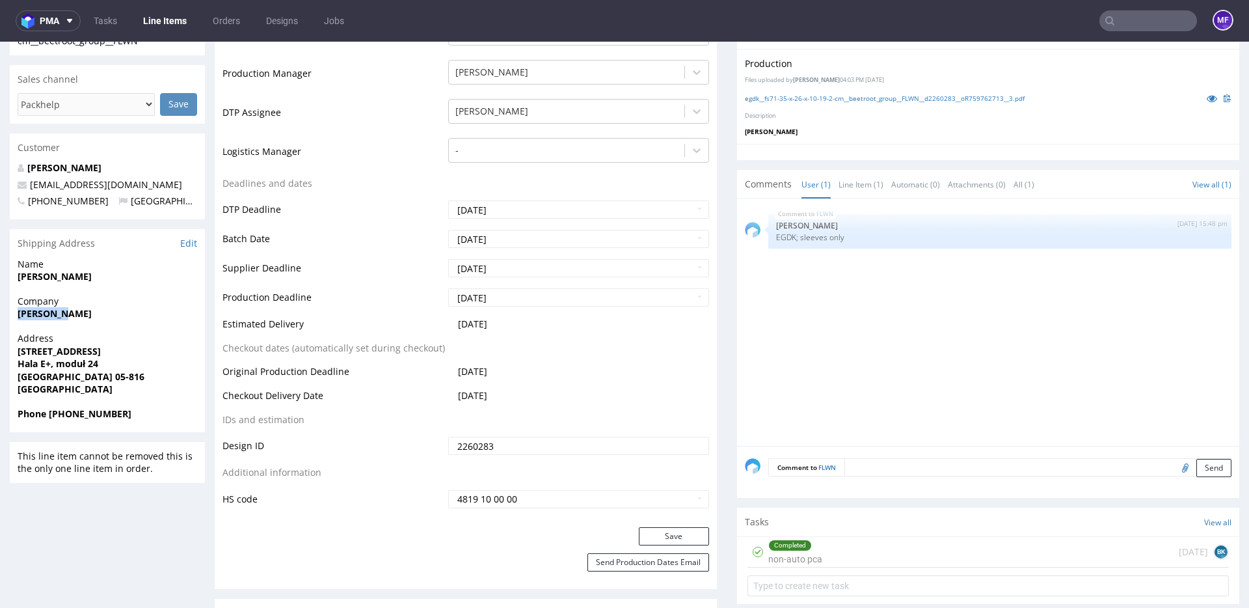
scroll to position [368, 0]
drag, startPoint x: 44, startPoint y: 349, endPoint x: 16, endPoint y: 349, distance: 28.6
click at [16, 349] on div "Address Pałacowa 23 Hala E+, moduł 24 Michałowice 05-816 Poland" at bounding box center [107, 368] width 195 height 75
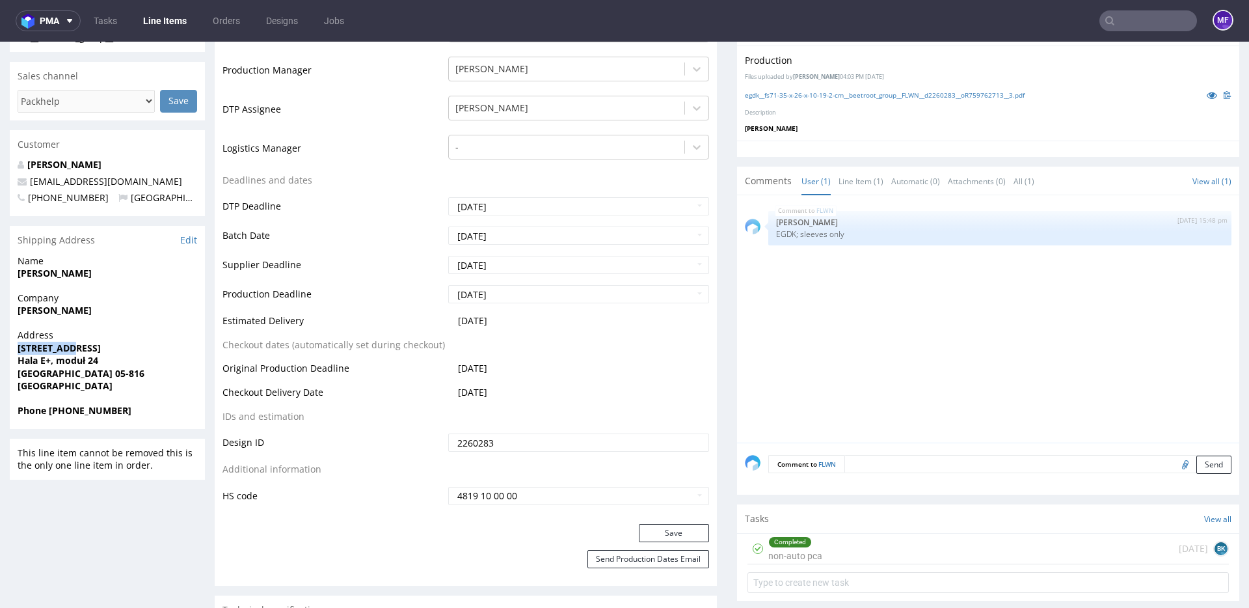
copy strong "Pałacowa 23"
drag, startPoint x: 98, startPoint y: 360, endPoint x: 14, endPoint y: 360, distance: 84.6
click at [14, 360] on div "Address Pałacowa 23 Hala E+, moduł 24 Michałowice 05-816 Poland" at bounding box center [107, 365] width 195 height 75
copy strong "Hala E+, moduł 24"
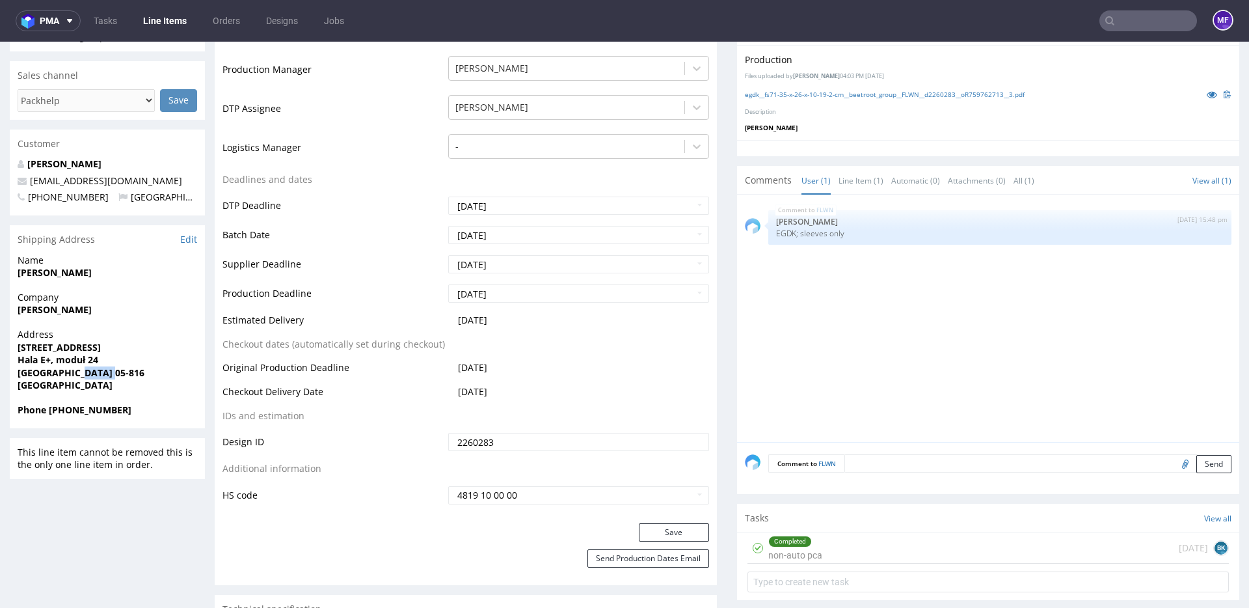
drag, startPoint x: 111, startPoint y: 373, endPoint x: 76, endPoint y: 375, distance: 34.5
click at [76, 375] on span "Michałowice 05-816" at bounding box center [108, 372] width 180 height 13
copy strong "05-816"
drag, startPoint x: 121, startPoint y: 410, endPoint x: 50, endPoint y: 411, distance: 70.9
click at [50, 411] on span "Phone +48501412380" at bounding box center [108, 409] width 180 height 13
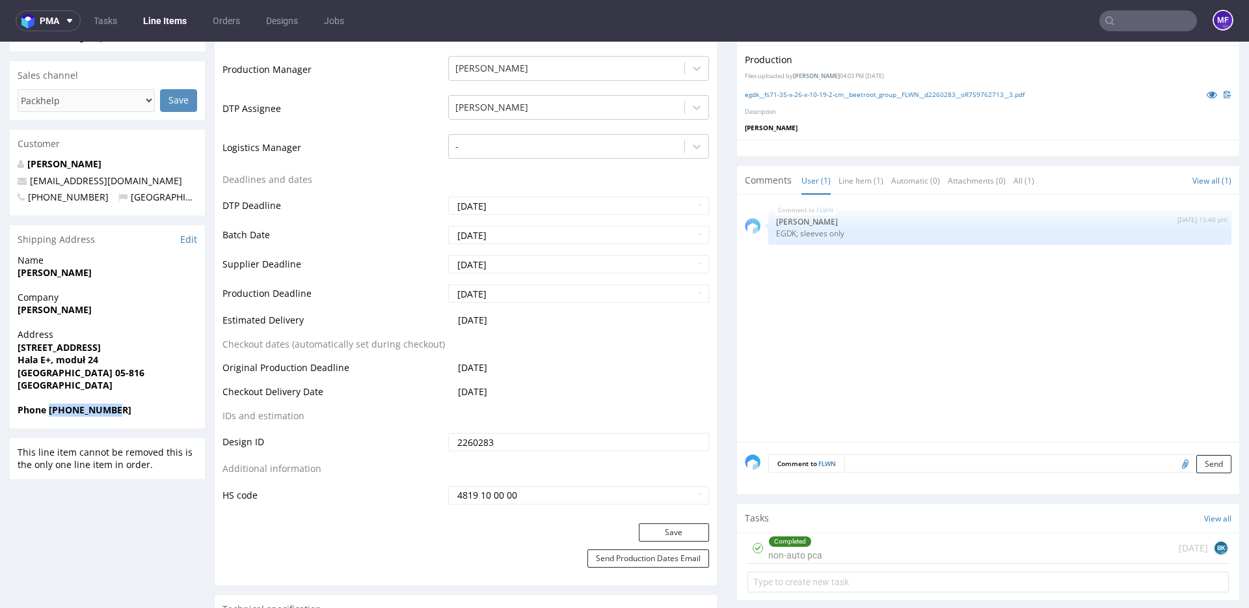
copy strong "+48501412380"
drag, startPoint x: 128, startPoint y: 183, endPoint x: 31, endPoint y: 185, distance: 96.3
click at [31, 185] on p "kontakt@emiliasabat.pl" at bounding box center [108, 180] width 180 height 13
copy link "kontakt@emiliasabat.pl"
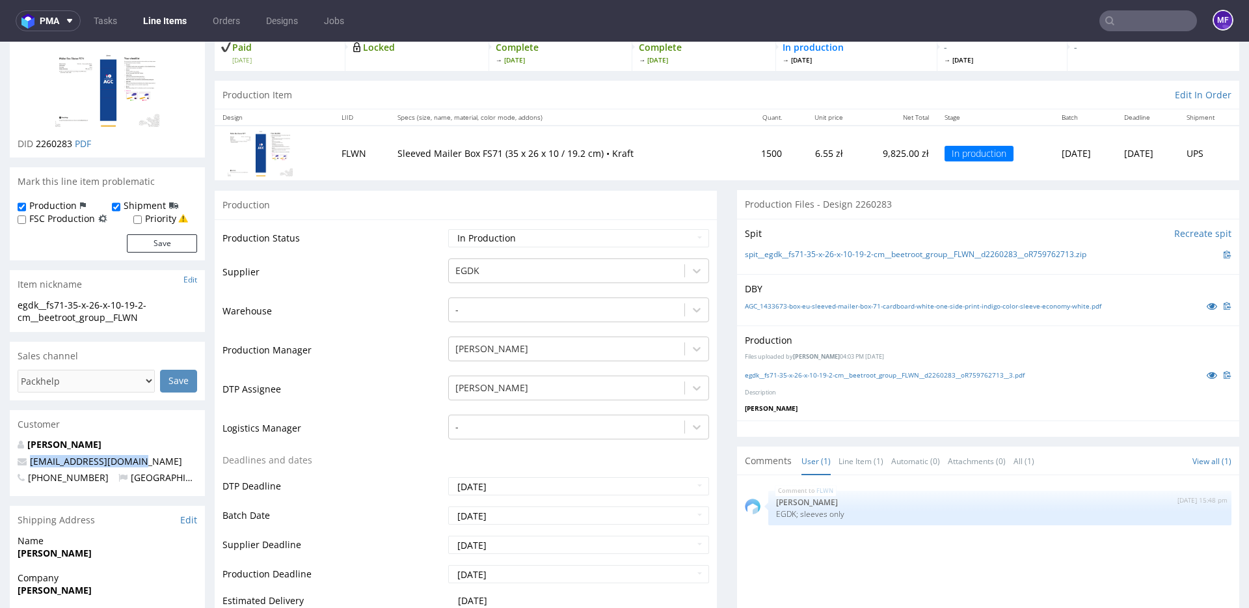
scroll to position [0, 0]
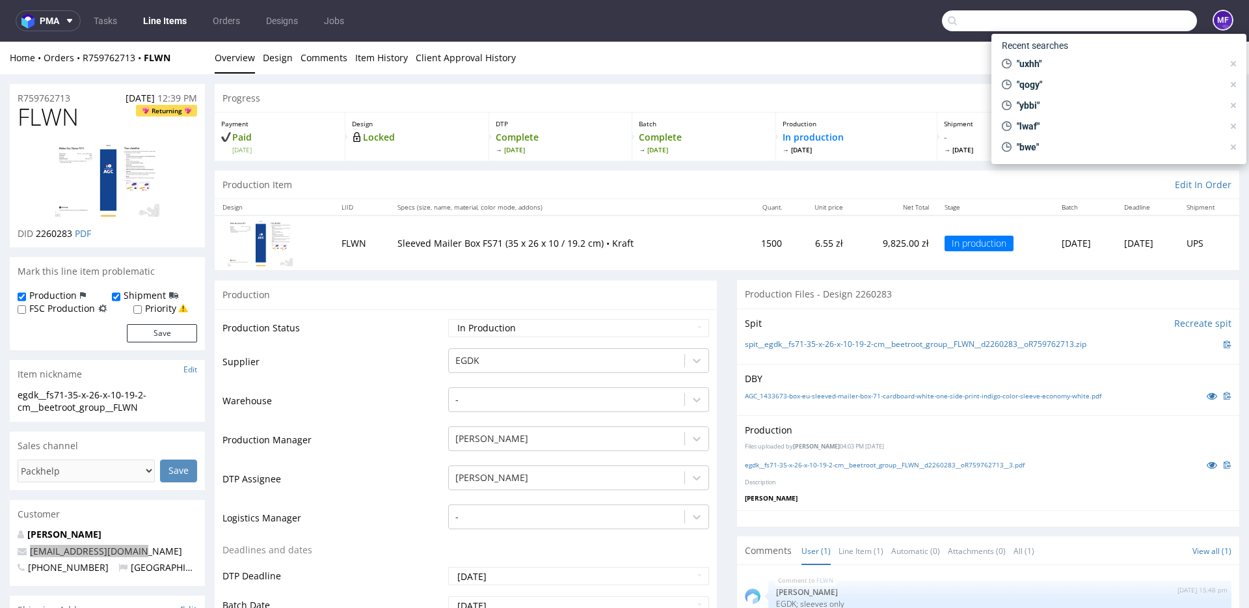
click at [1116, 21] on input "text" at bounding box center [1069, 20] width 255 height 21
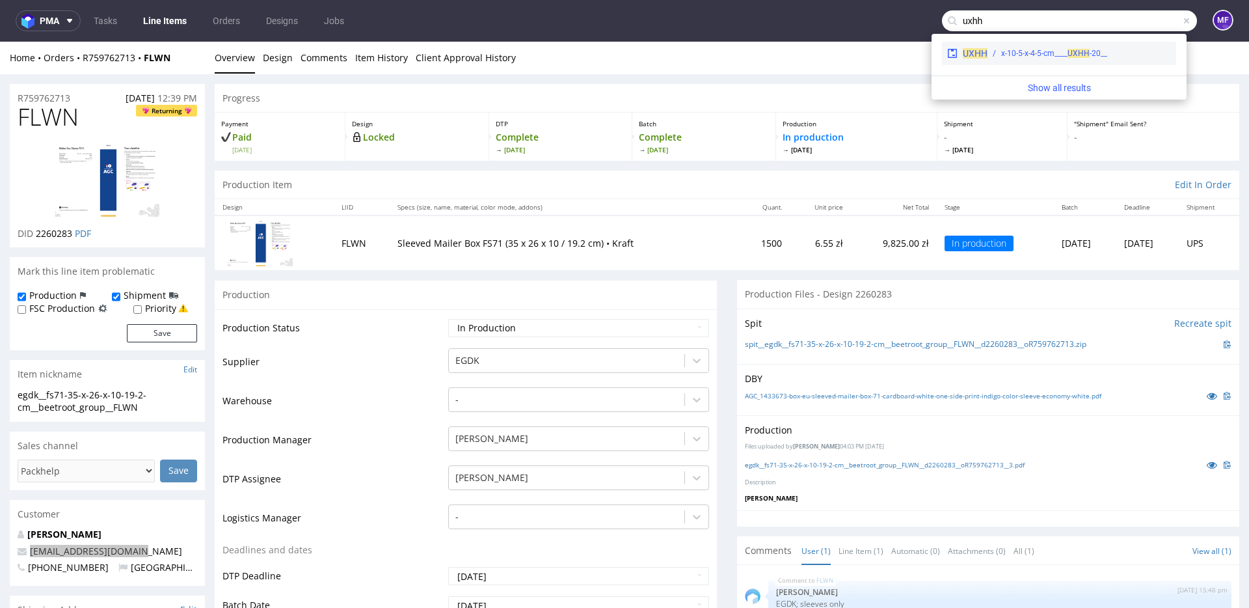
type input "uxhh"
drag, startPoint x: 1066, startPoint y: 54, endPoint x: 1058, endPoint y: 16, distance: 39.2
click at [1066, 54] on div "__20-x-10-5-x-4-5-cm____ UXHH" at bounding box center [1054, 53] width 106 height 12
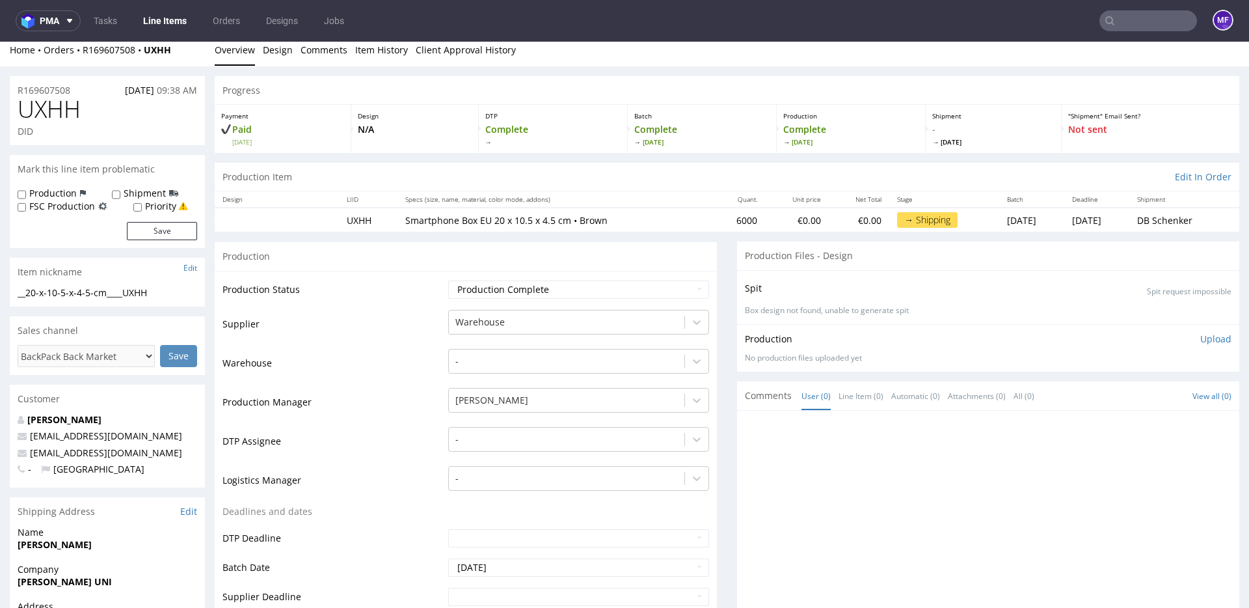
scroll to position [13, 0]
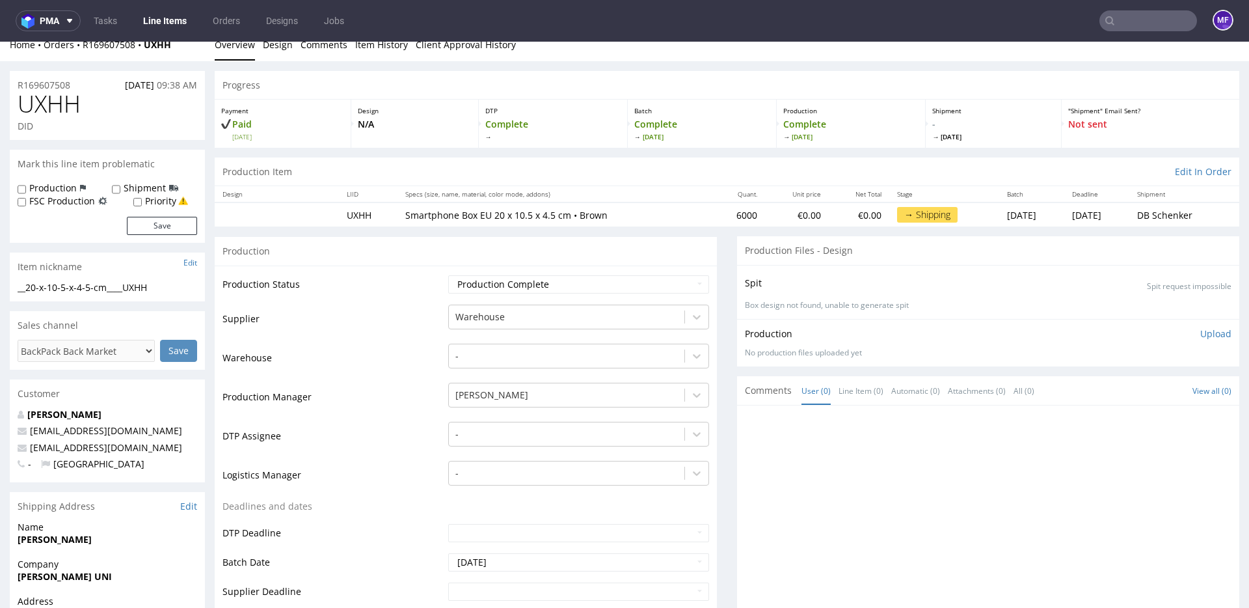
click at [857, 466] on div at bounding box center [992, 532] width 494 height 239
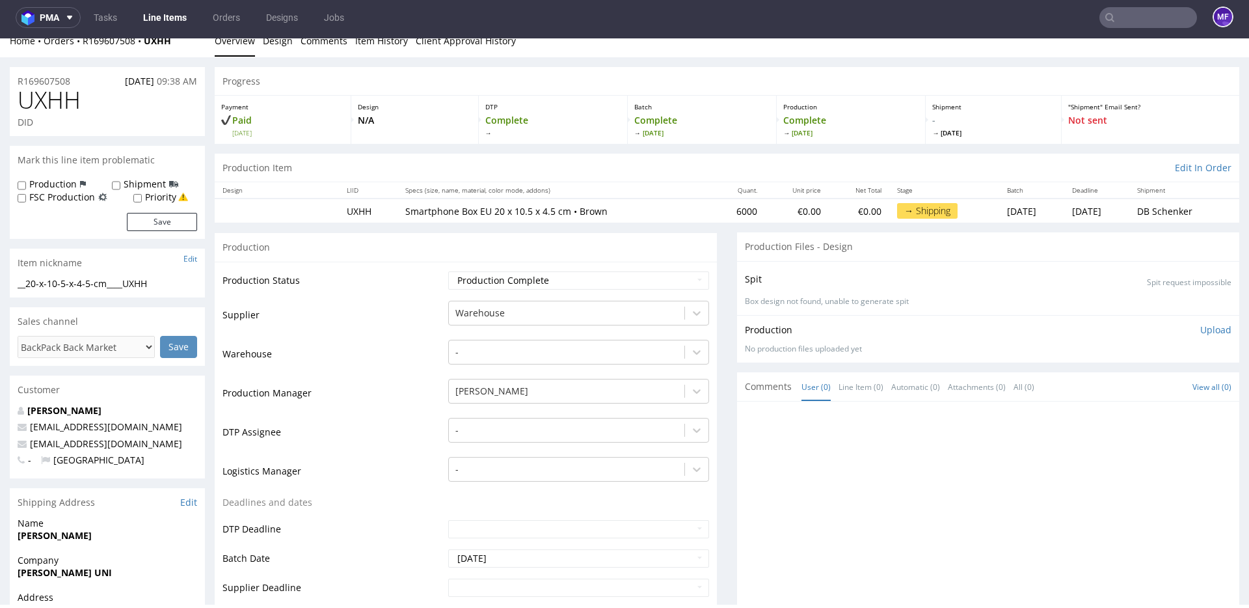
click at [633, 210] on p "Smartphone Box EU 20 x 10.5 x 4.5 cm • Brown" at bounding box center [555, 211] width 300 height 13
click at [711, 255] on div "Production" at bounding box center [466, 249] width 502 height 29
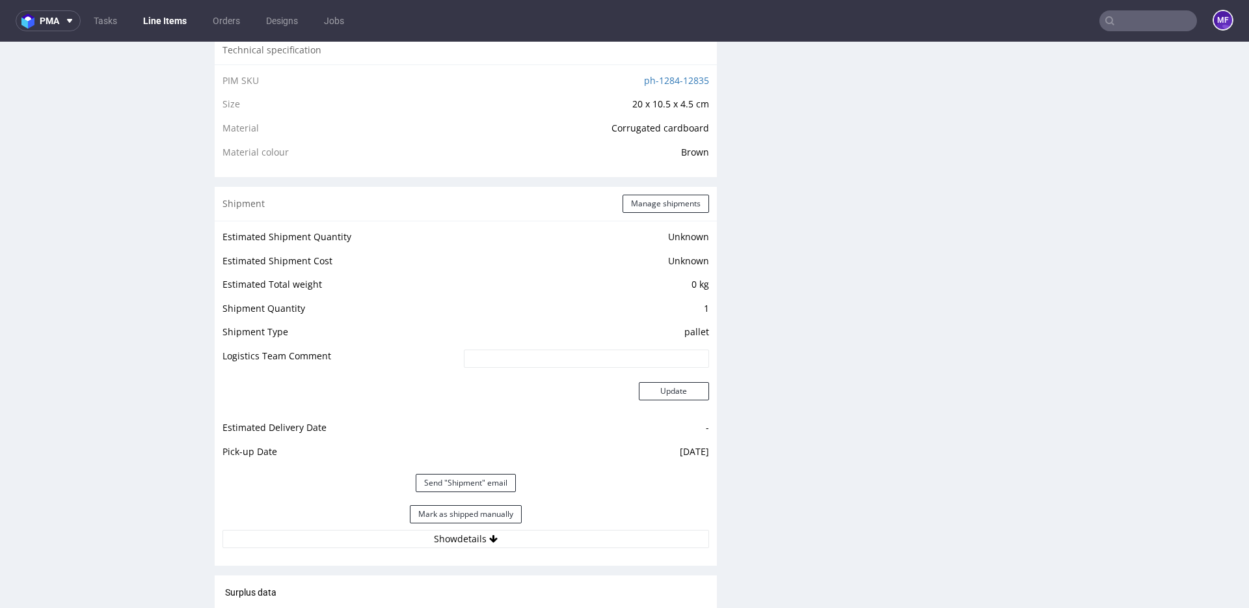
scroll to position [884, 0]
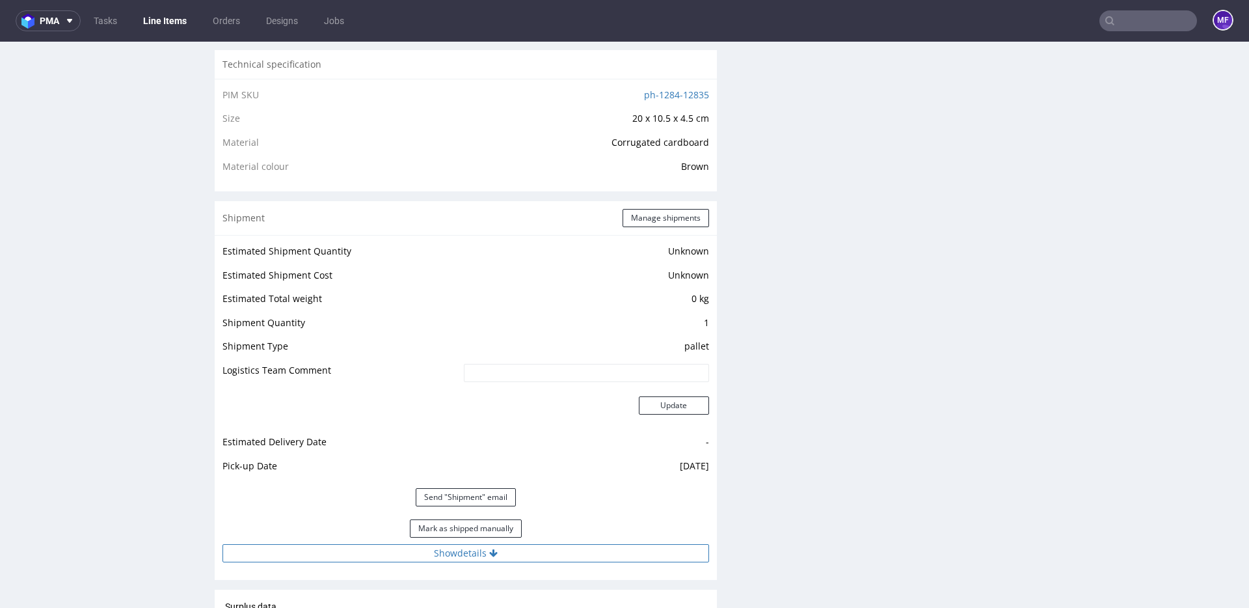
click at [474, 548] on button "Show details" at bounding box center [466, 553] width 487 height 18
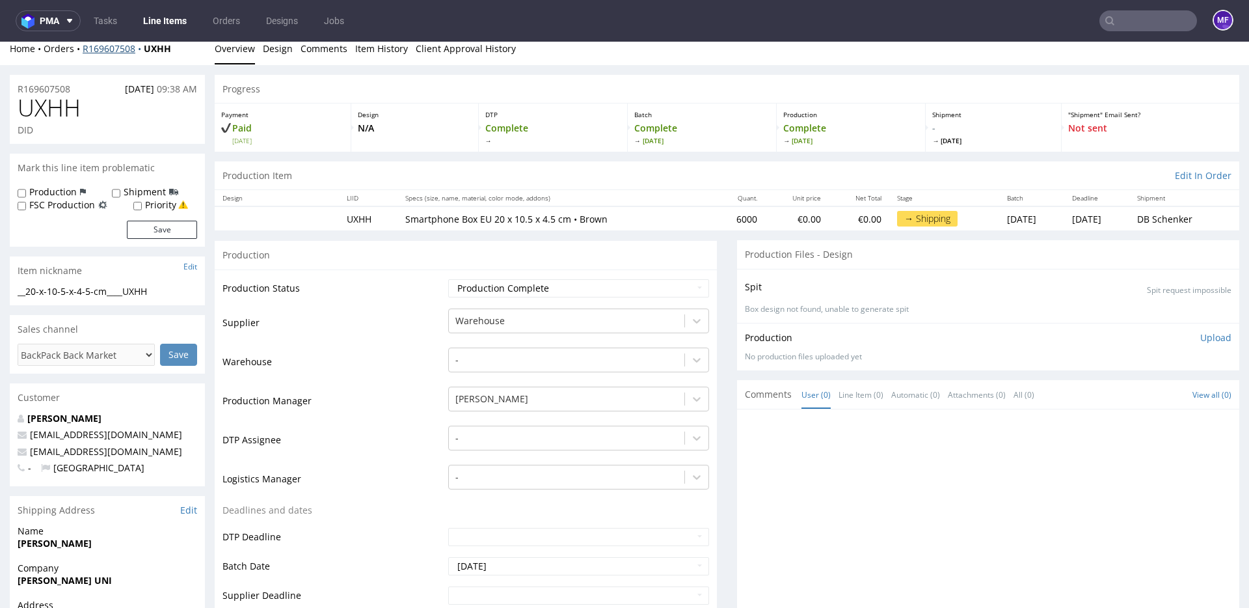
scroll to position [0, 0]
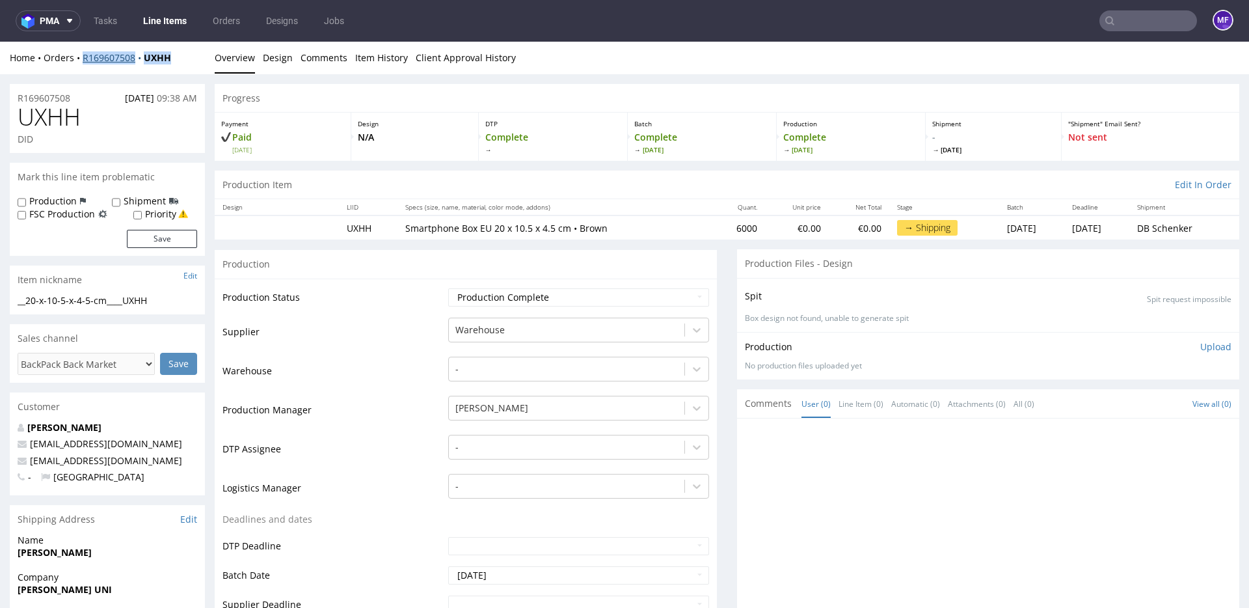
drag, startPoint x: 148, startPoint y: 58, endPoint x: 83, endPoint y: 56, distance: 65.1
click at [83, 56] on div "Home Orders R169607508 UXHH" at bounding box center [107, 57] width 195 height 13
copy div "R169607508 UXHH"
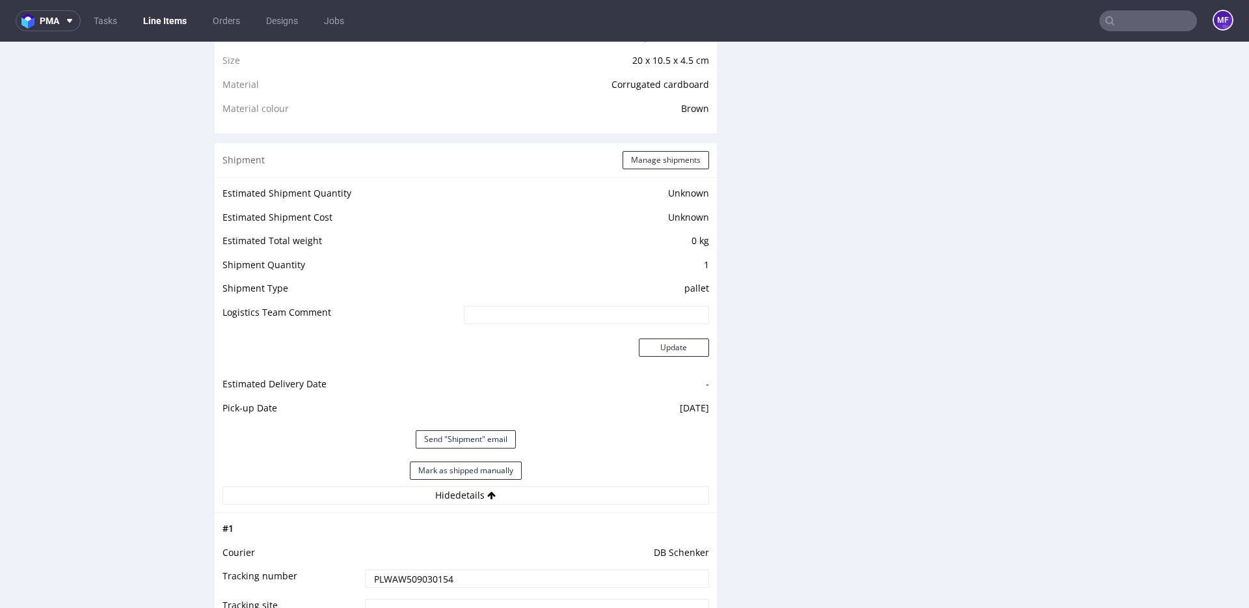
scroll to position [954, 0]
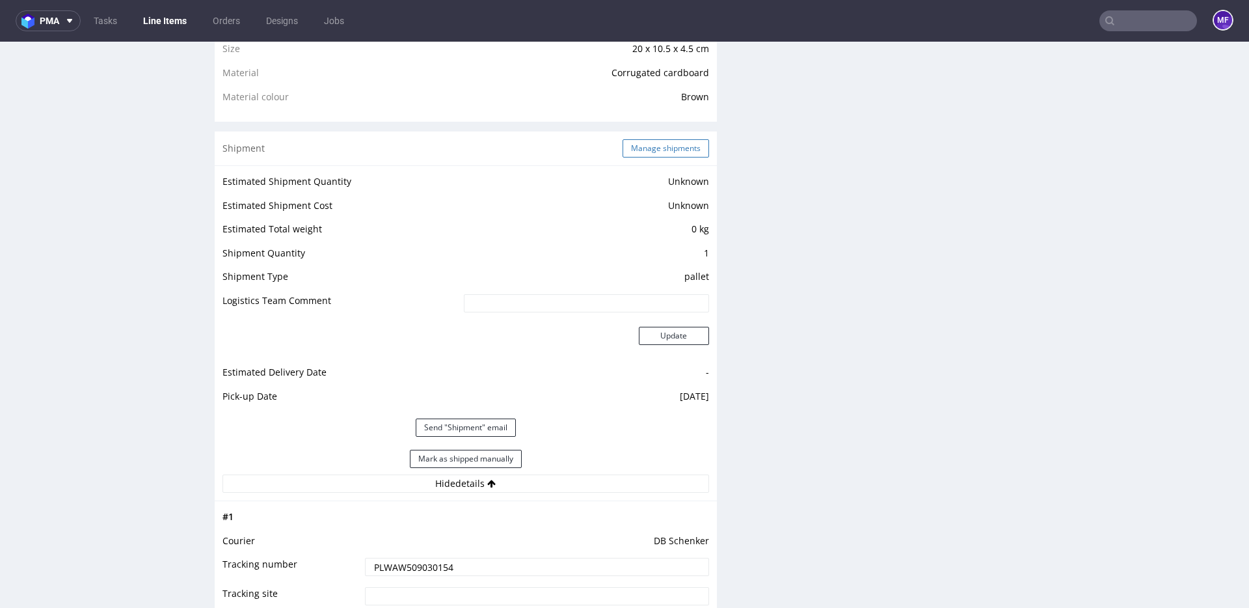
click at [660, 150] on button "Manage shipments" at bounding box center [666, 148] width 87 height 18
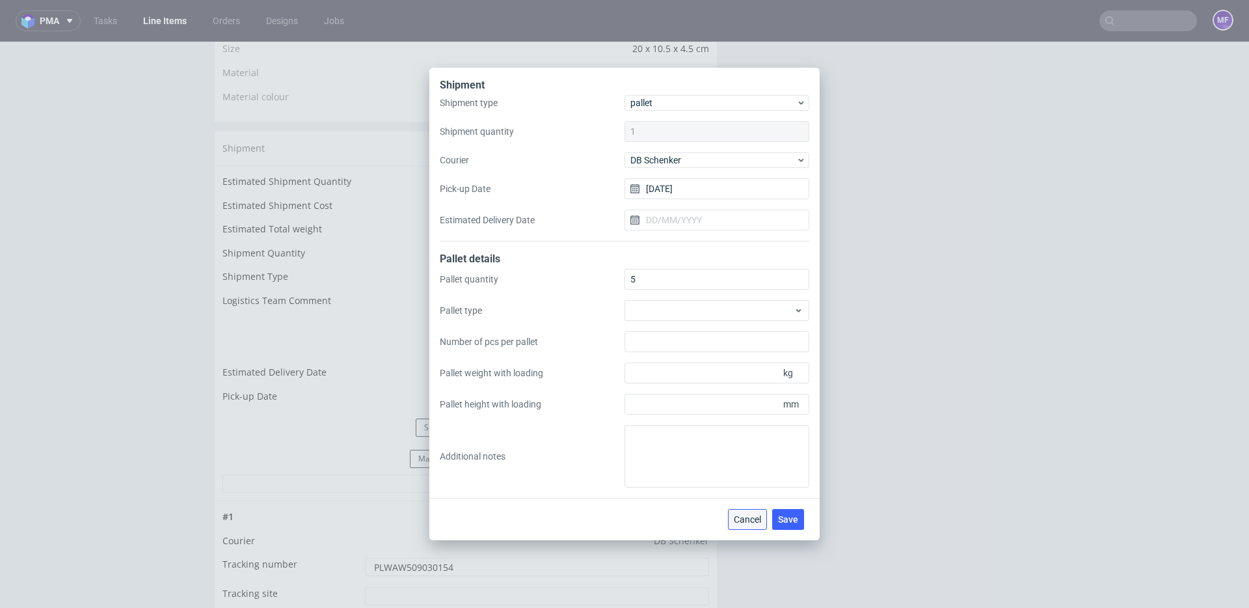
click at [747, 515] on span "Cancel" at bounding box center [747, 519] width 27 height 9
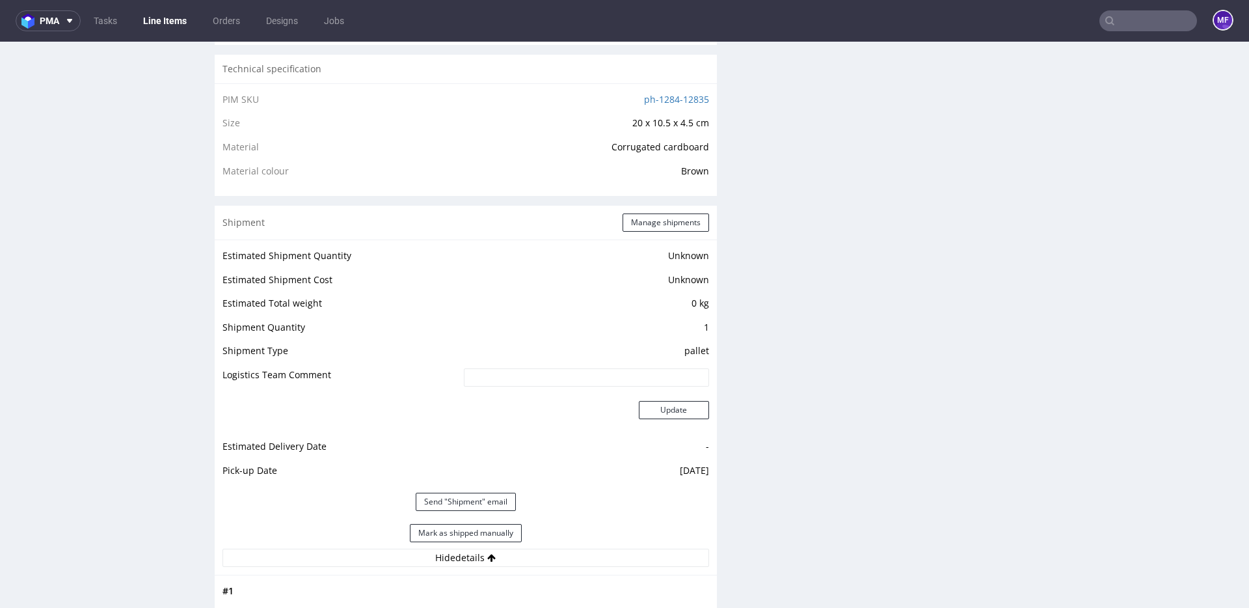
scroll to position [861, 0]
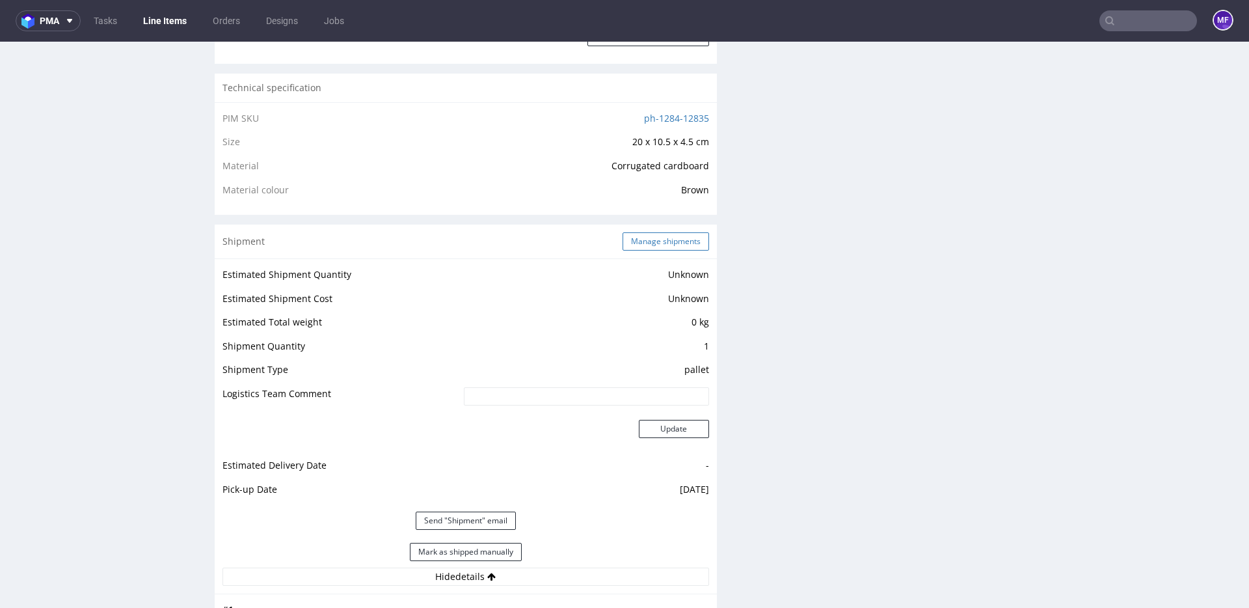
click at [649, 234] on button "Manage shipments" at bounding box center [666, 241] width 87 height 18
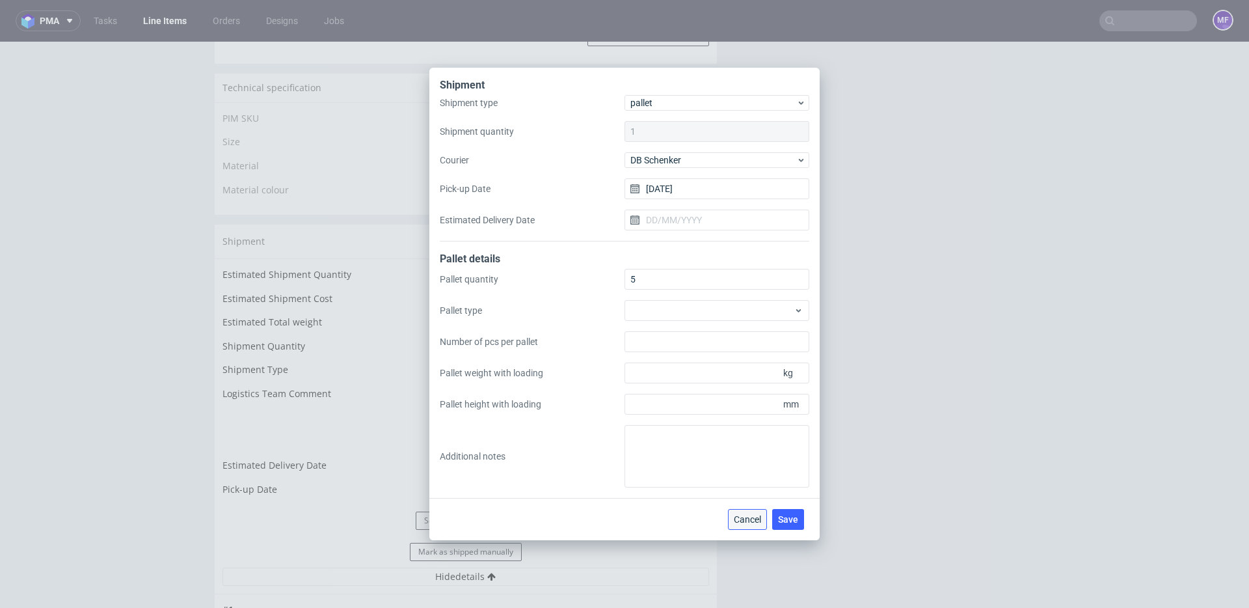
click at [737, 519] on span "Cancel" at bounding box center [747, 519] width 27 height 9
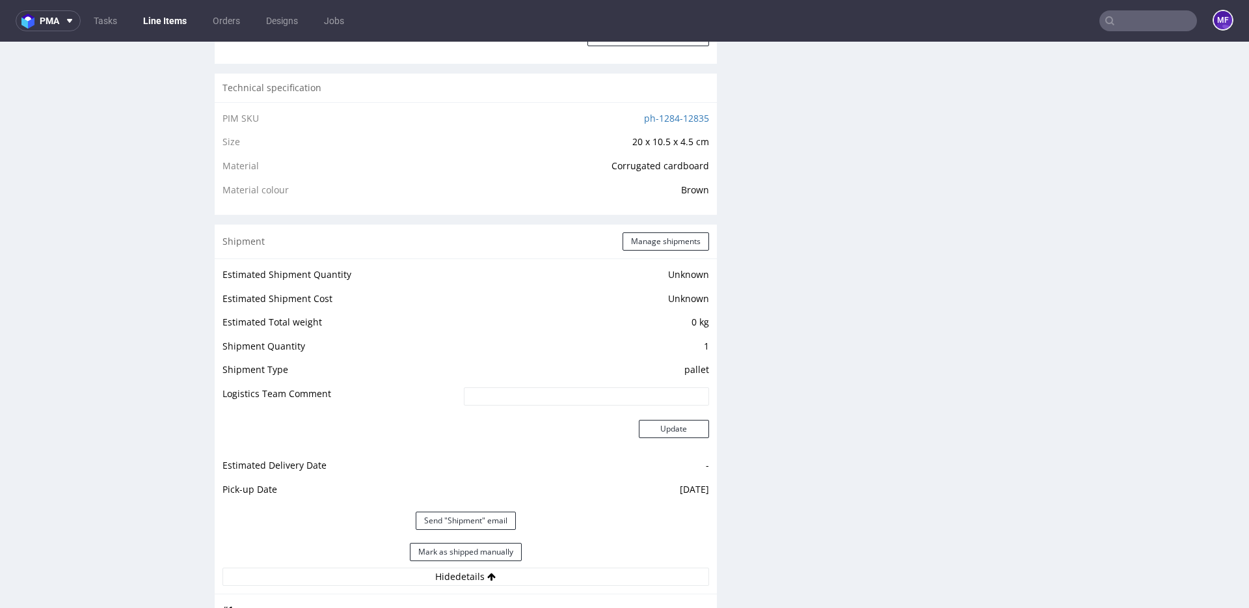
click at [851, 446] on div "Production Files - Design Spit Spit request impossible Box design not found, un…" at bounding box center [988, 444] width 502 height 2113
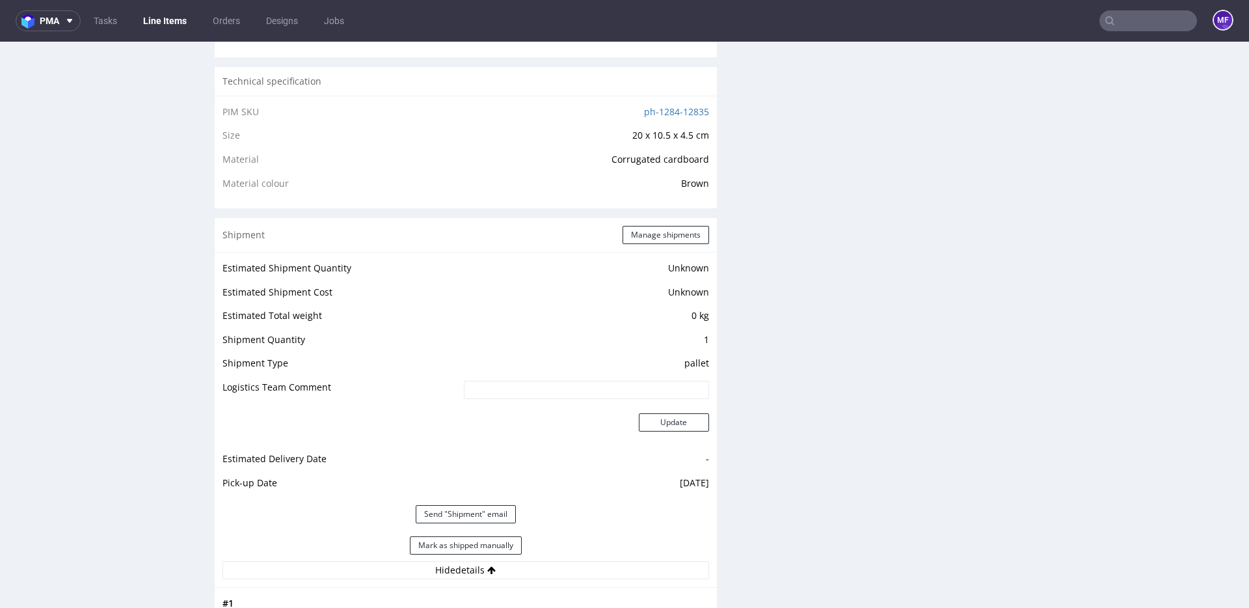
click at [835, 429] on div "Production Files - Design Spit Spit request impossible Box design not found, un…" at bounding box center [988, 438] width 502 height 2113
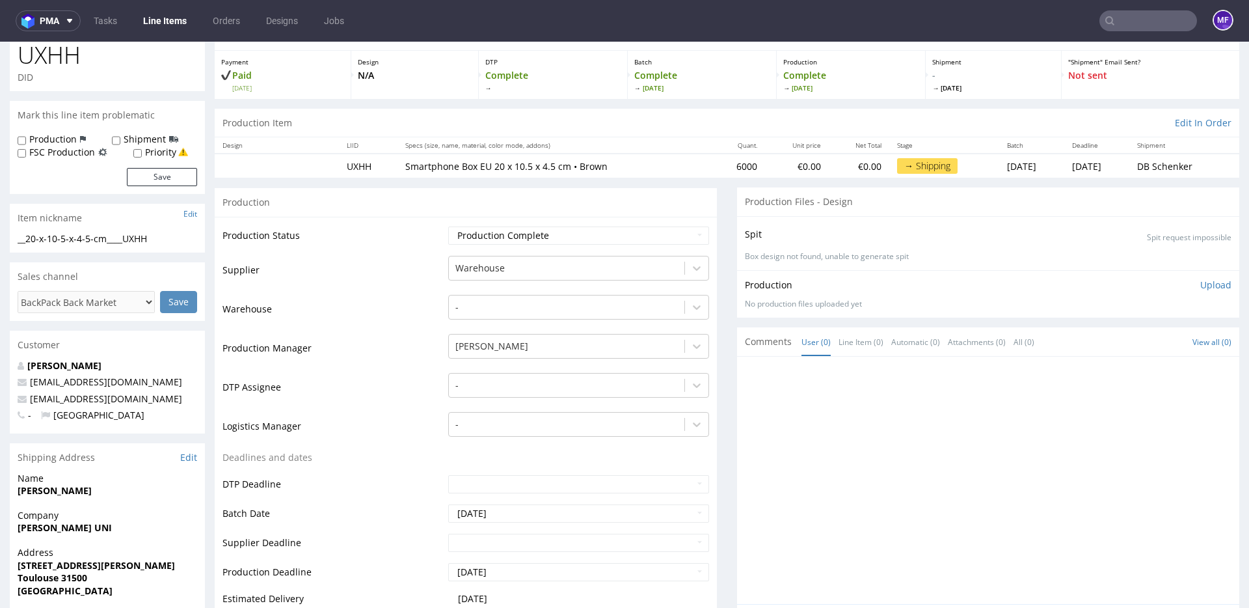
scroll to position [0, 0]
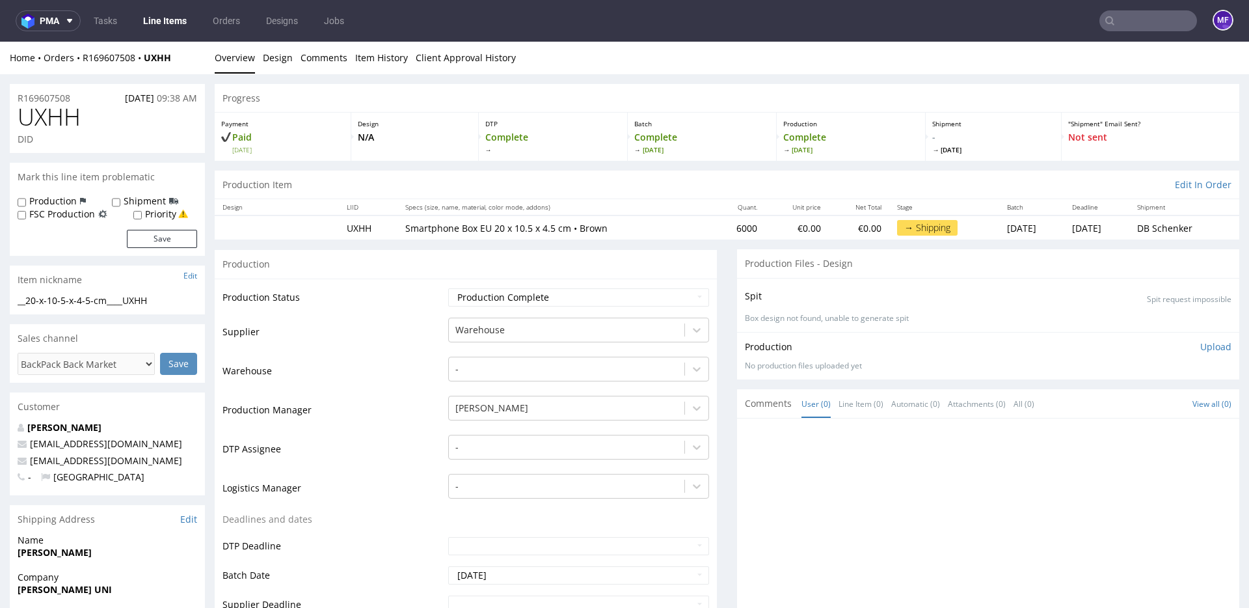
click at [737, 287] on div "Spit Spit request impossible Box design not found, unable to generate spit" at bounding box center [988, 305] width 502 height 54
click at [1142, 31] on nav "pma Tasks Line Items Orders Designs Jobs MF" at bounding box center [624, 21] width 1249 height 42
click at [1141, 29] on input "text" at bounding box center [1149, 20] width 98 height 21
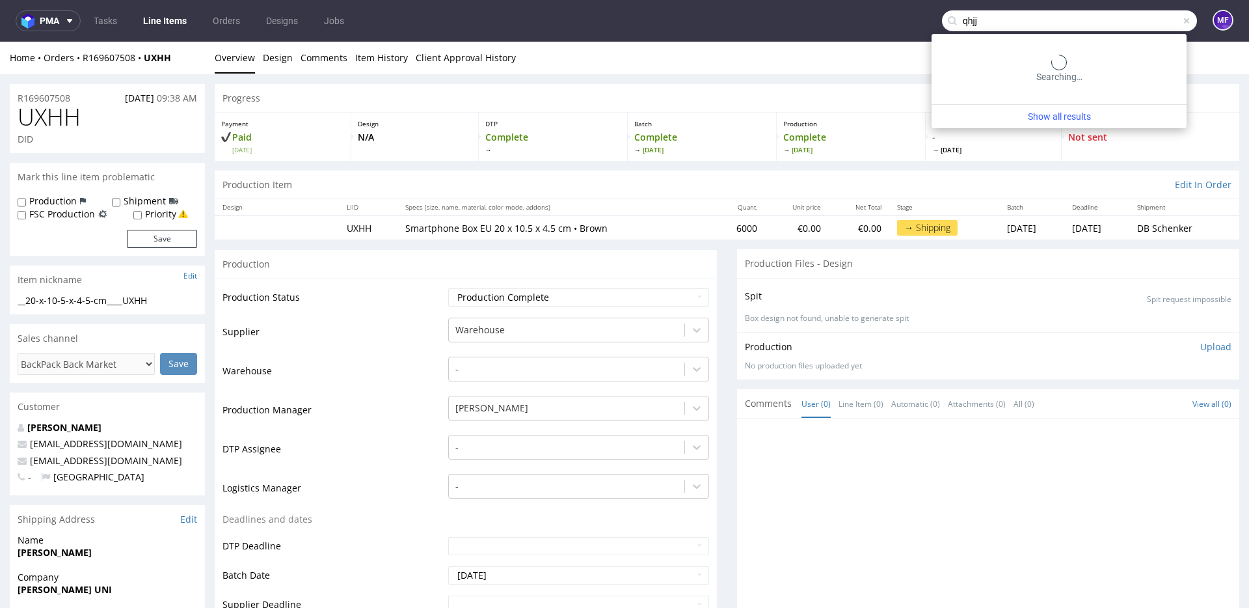
type input "qhjj"
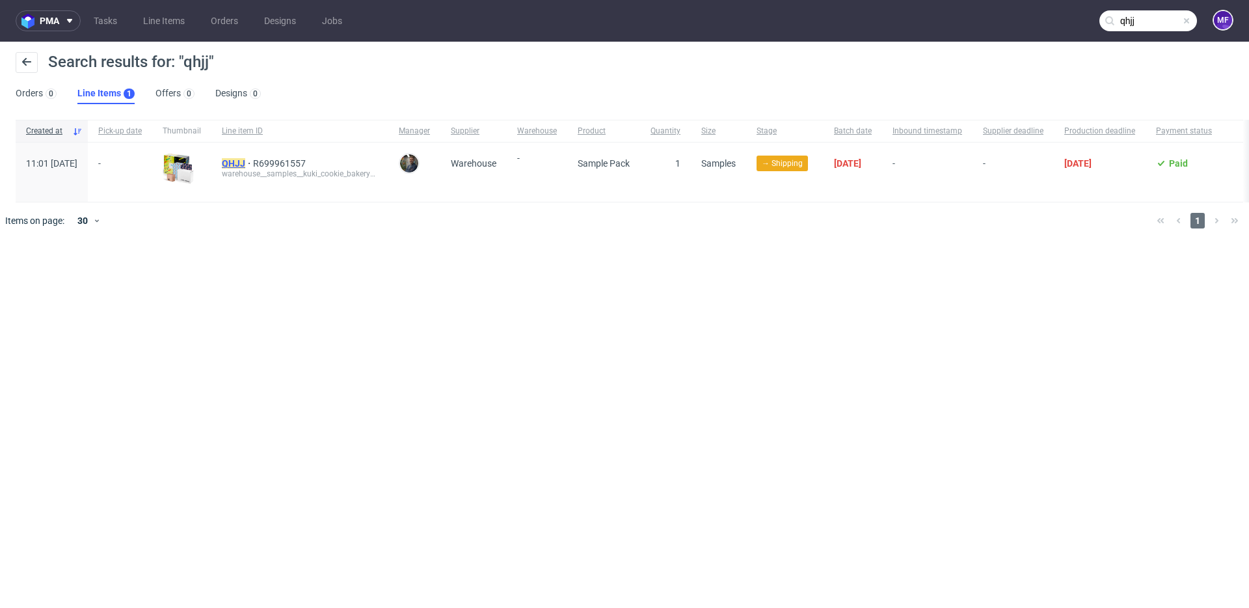
click at [245, 160] on mark "QHJJ" at bounding box center [233, 163] width 23 height 10
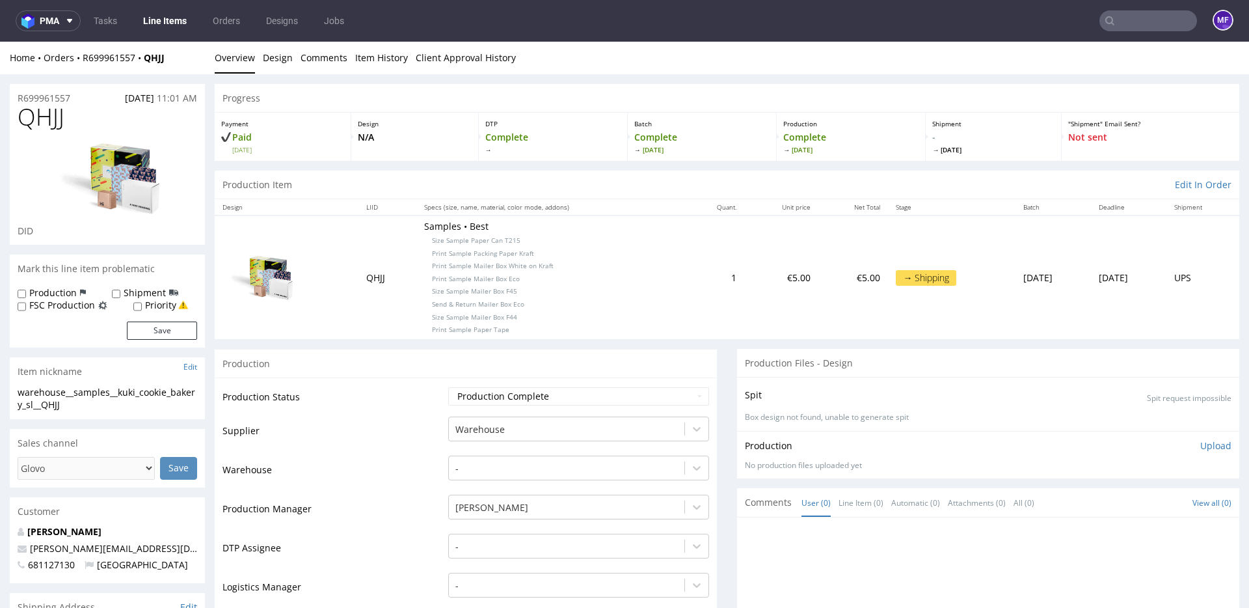
scroll to position [6, 0]
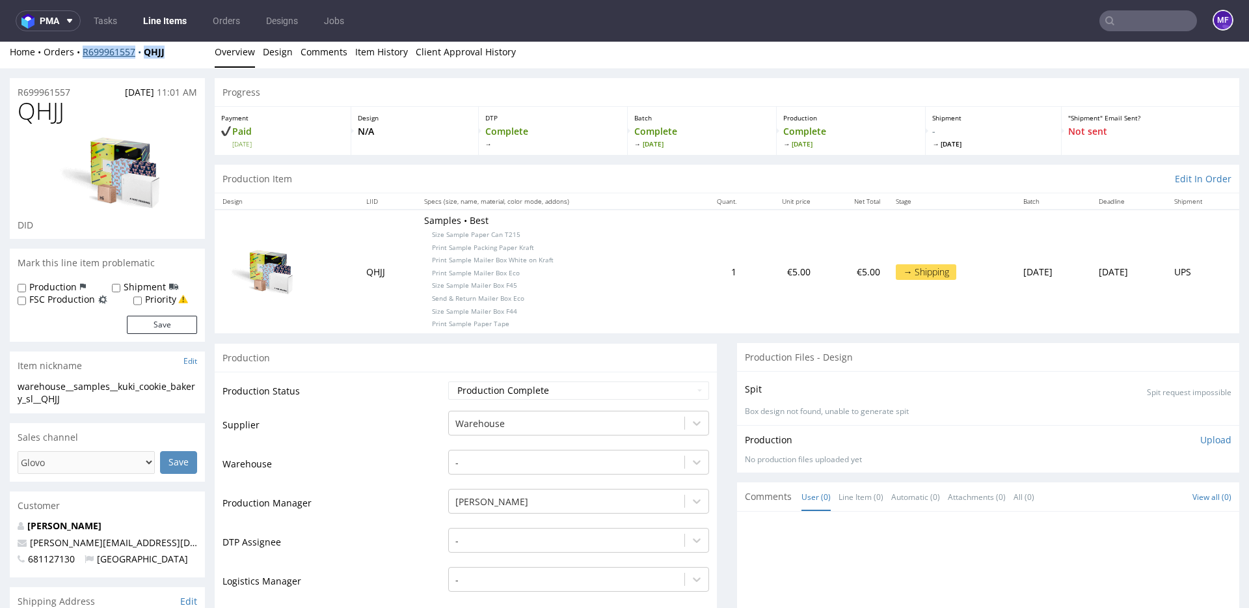
drag, startPoint x: 174, startPoint y: 51, endPoint x: 82, endPoint y: 53, distance: 91.7
click at [82, 53] on div "Home Orders R699961557 QHJJ" at bounding box center [107, 52] width 195 height 13
copy div "R699961557 QHJJ"
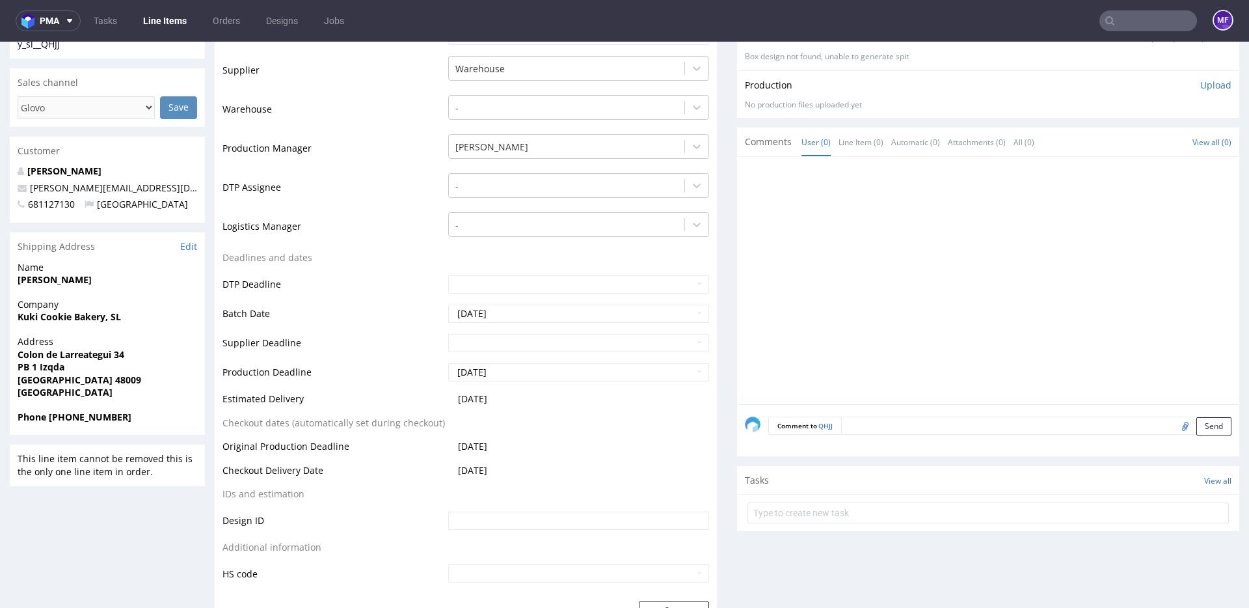
scroll to position [362, 0]
drag, startPoint x: 72, startPoint y: 281, endPoint x: 18, endPoint y: 279, distance: 54.0
click at [18, 279] on span "Erica Mendel" at bounding box center [108, 278] width 180 height 13
copy strong "Erica Mendel"
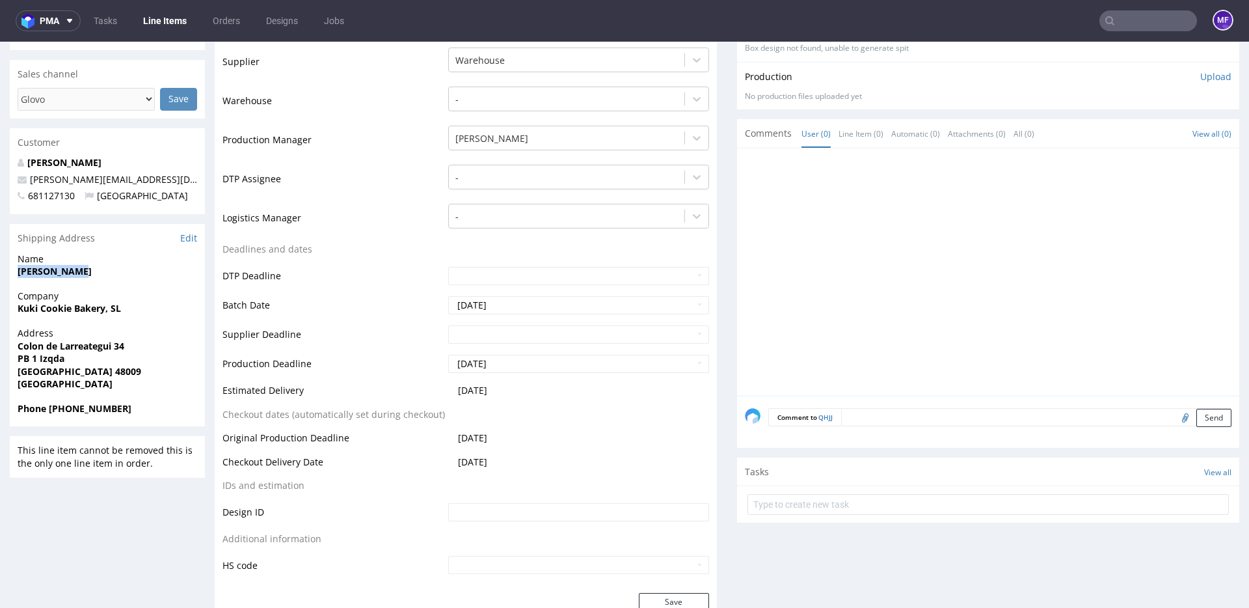
scroll to position [370, 0]
drag, startPoint x: 126, startPoint y: 308, endPoint x: 18, endPoint y: 308, distance: 107.4
click at [18, 308] on span "Kuki Cookie Bakery, SL" at bounding box center [108, 307] width 180 height 13
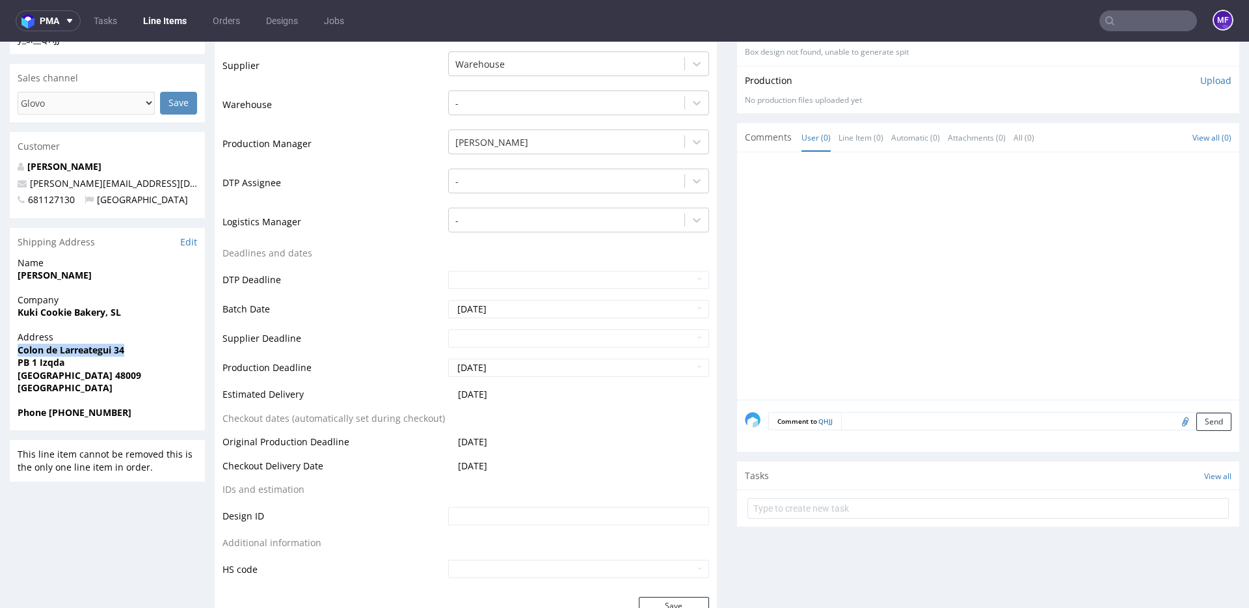
drag, startPoint x: 123, startPoint y: 349, endPoint x: 16, endPoint y: 350, distance: 107.4
click at [16, 350] on div "Address Colon de Larreategui 34 PB 1 Izqda Bilbao 48009 Spain" at bounding box center [107, 368] width 195 height 75
drag, startPoint x: 66, startPoint y: 364, endPoint x: 16, endPoint y: 364, distance: 50.7
click at [16, 364] on div "Address Colon de Larreategui 34 PB 1 Izqda Bilbao 48009 Spain" at bounding box center [107, 368] width 195 height 75
drag, startPoint x: 110, startPoint y: 412, endPoint x: 49, endPoint y: 414, distance: 60.6
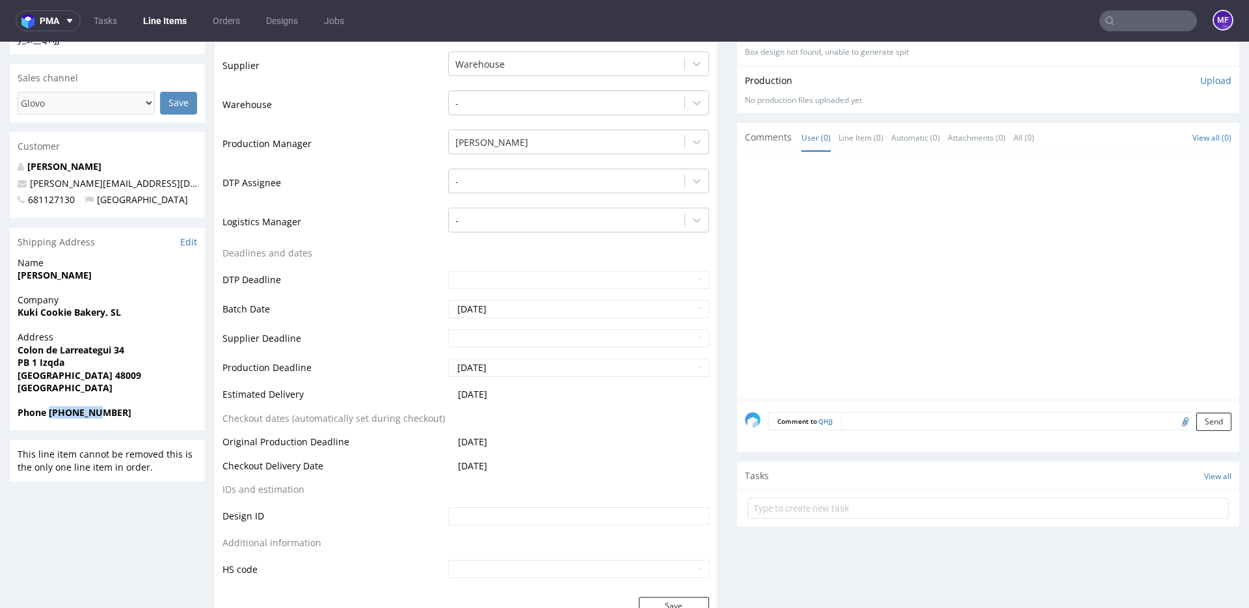
click at [49, 414] on span "Phone 681127130" at bounding box center [108, 412] width 180 height 13
drag, startPoint x: 159, startPoint y: 184, endPoint x: 30, endPoint y: 185, distance: 128.8
click at [30, 185] on p "erica@kukicookiebakery.com" at bounding box center [108, 183] width 180 height 13
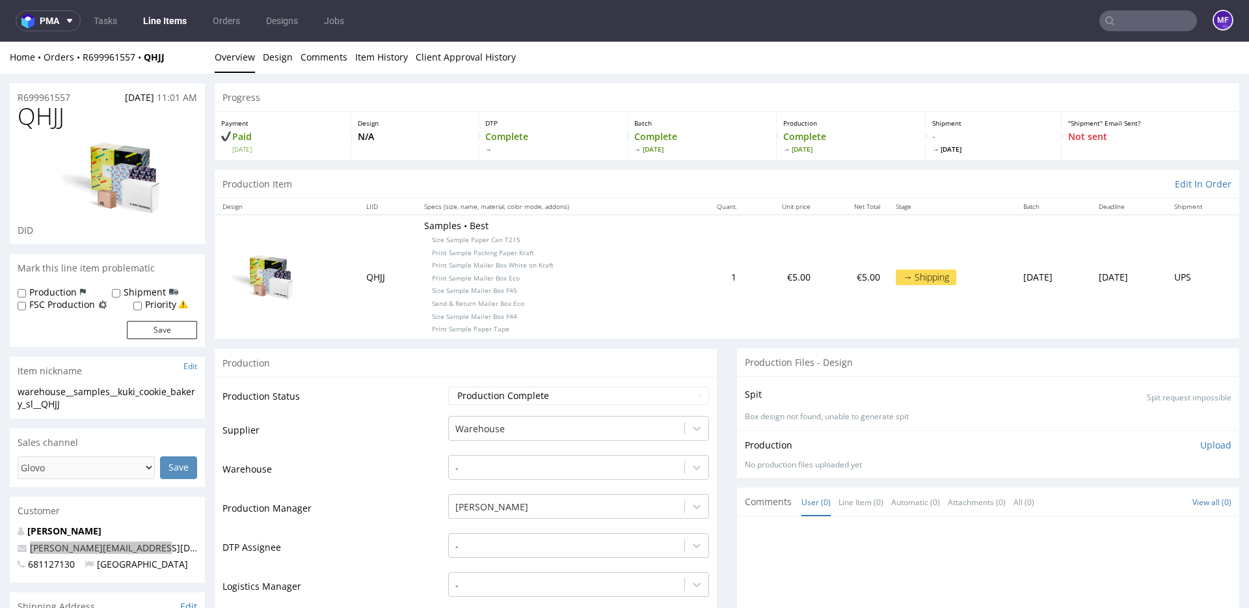
scroll to position [3, 0]
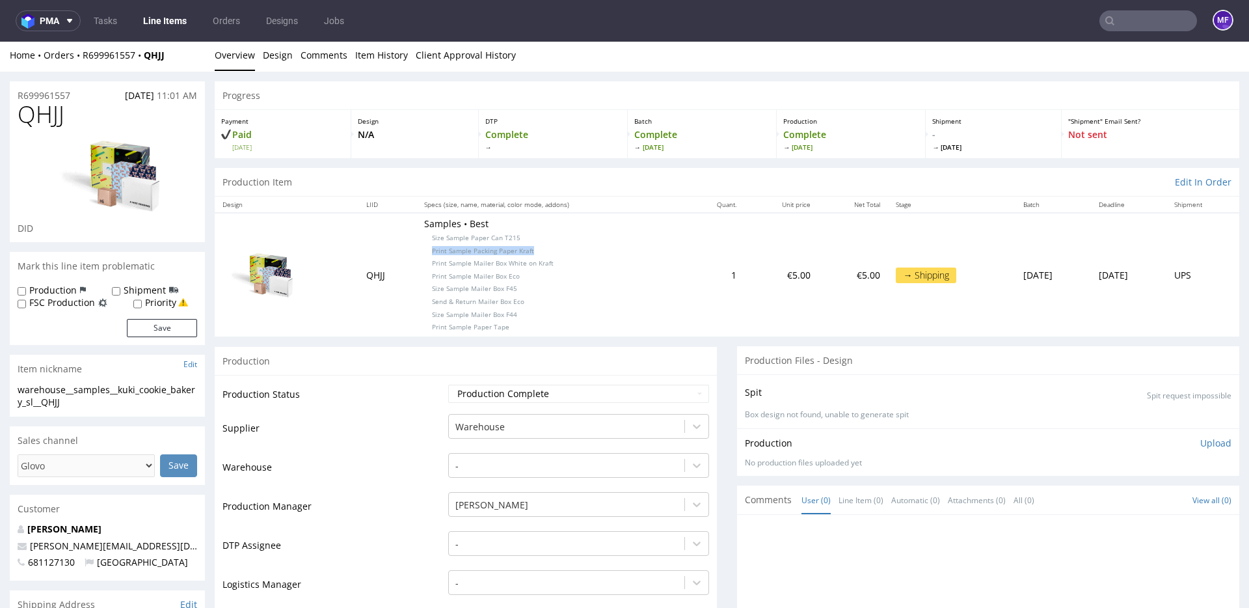
drag, startPoint x: 525, startPoint y: 250, endPoint x: 411, endPoint y: 250, distance: 114.5
click at [424, 250] on p "Samples • Best Size Sample Paper Can T215 Print Sample Packing Paper Kraft Prin…" at bounding box center [551, 274] width 254 height 115
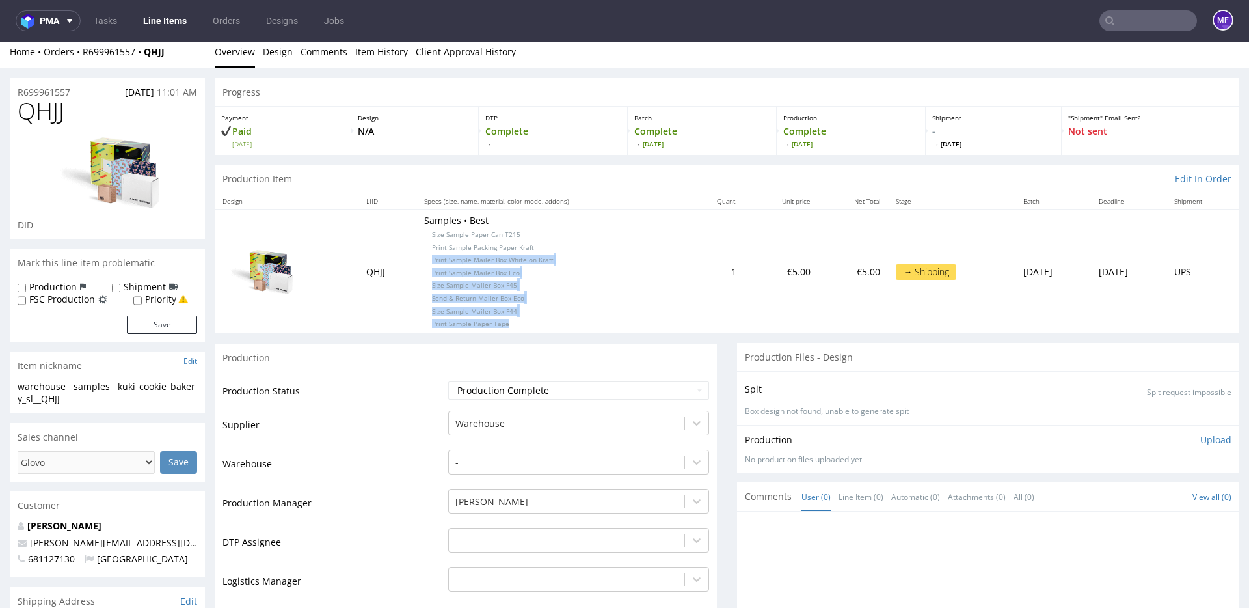
drag, startPoint x: 416, startPoint y: 260, endPoint x: 502, endPoint y: 322, distance: 106.3
click at [502, 322] on p "Samples • Best Size Sample Paper Can T215 Print Sample Packing Paper Kraft Prin…" at bounding box center [551, 271] width 254 height 115
click at [554, 261] on p "Samples • Best Size Sample Paper Can T215 Print Sample Packing Paper Kraft Prin…" at bounding box center [551, 272] width 254 height 115
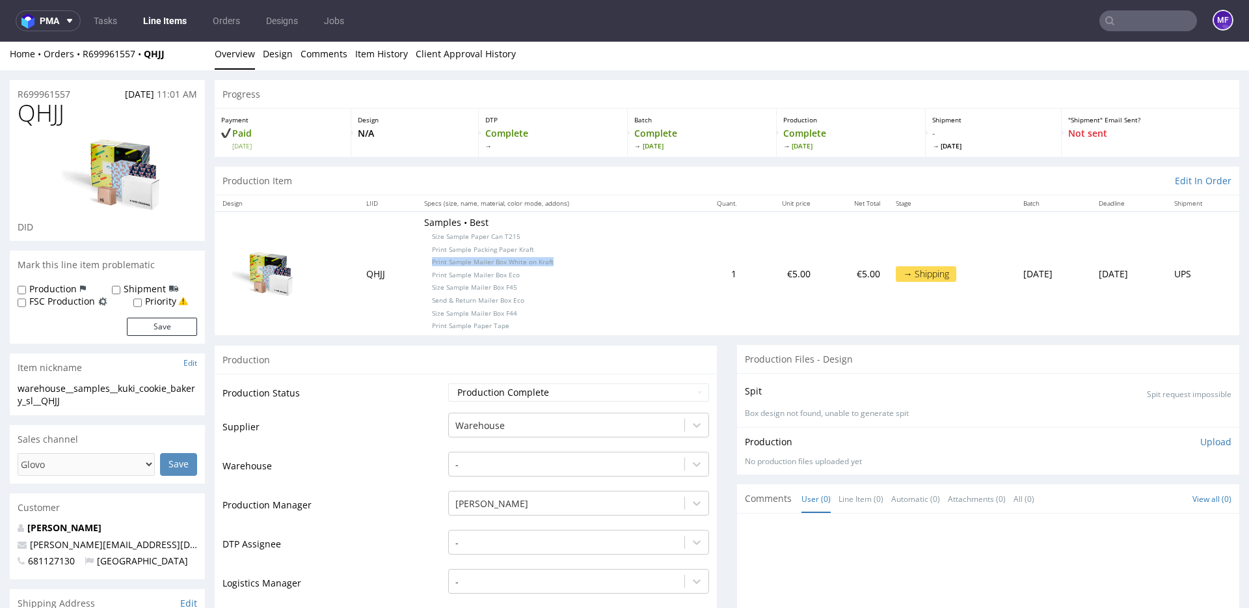
drag, startPoint x: 546, startPoint y: 260, endPoint x: 416, endPoint y: 263, distance: 129.5
click at [424, 263] on p "Samples • Best Size Sample Paper Can T215 Print Sample Packing Paper Kraft Prin…" at bounding box center [551, 273] width 254 height 115
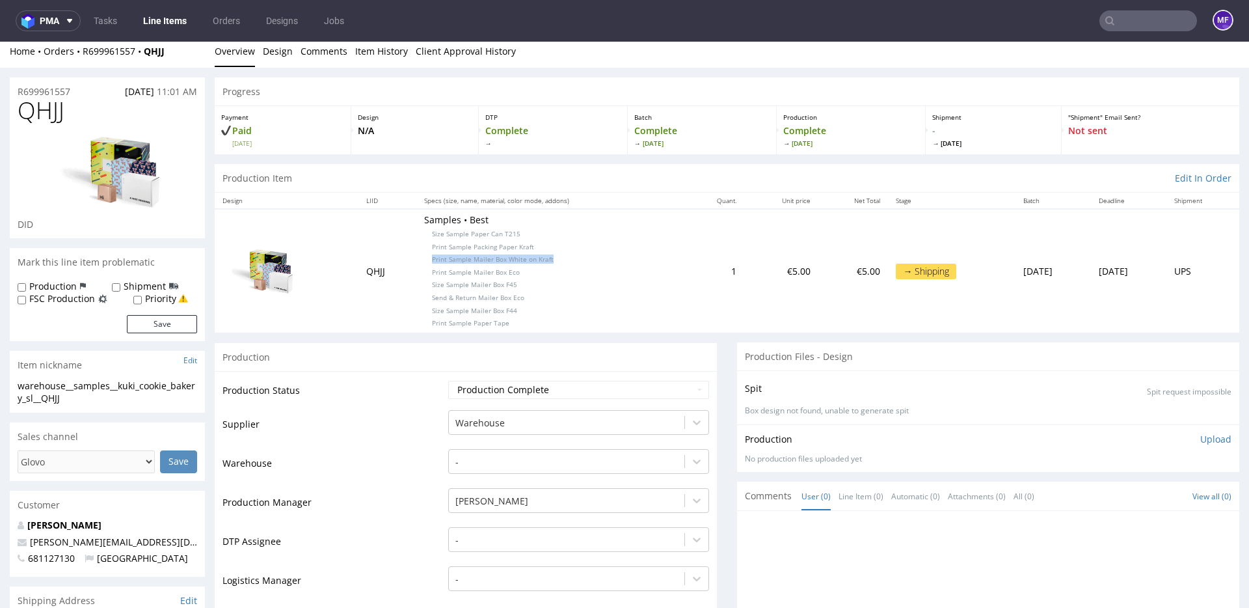
scroll to position [13, 0]
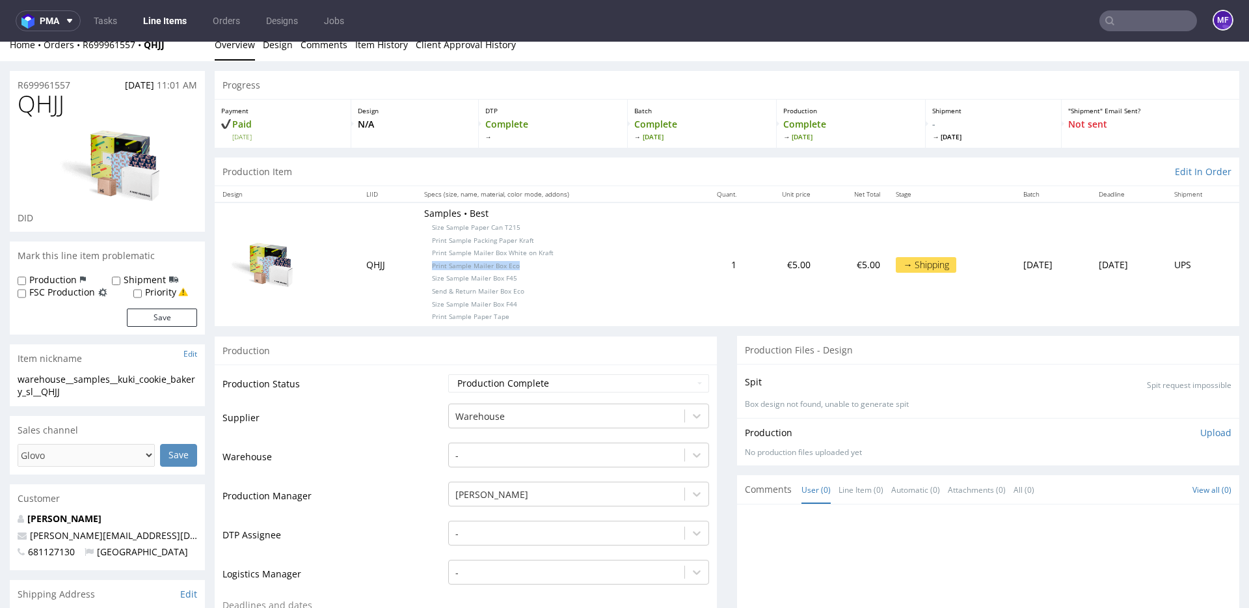
drag, startPoint x: 508, startPoint y: 263, endPoint x: 411, endPoint y: 262, distance: 97.6
click at [424, 262] on p "Samples • Best Size Sample Paper Can T215 Print Sample Packing Paper Kraft Prin…" at bounding box center [551, 264] width 254 height 115
click at [510, 272] on p "Samples • Best Size Sample Paper Can T215 Print Sample Packing Paper Kraft Prin…" at bounding box center [551, 264] width 254 height 115
click at [508, 280] on p "Samples • Best Size Sample Paper Can T215 Print Sample Packing Paper Kraft Prin…" at bounding box center [551, 263] width 254 height 115
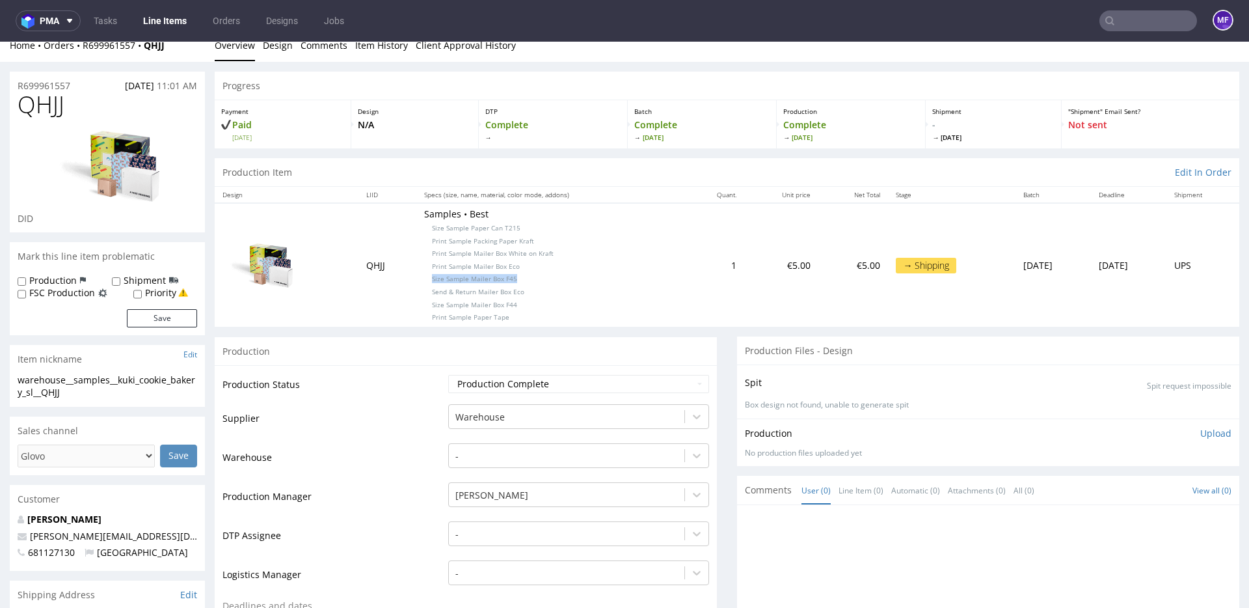
drag, startPoint x: 507, startPoint y: 280, endPoint x: 418, endPoint y: 282, distance: 89.2
click at [424, 282] on p "Samples • Best Size Sample Paper Can T215 Print Sample Packing Paper Kraft Prin…" at bounding box center [551, 265] width 254 height 115
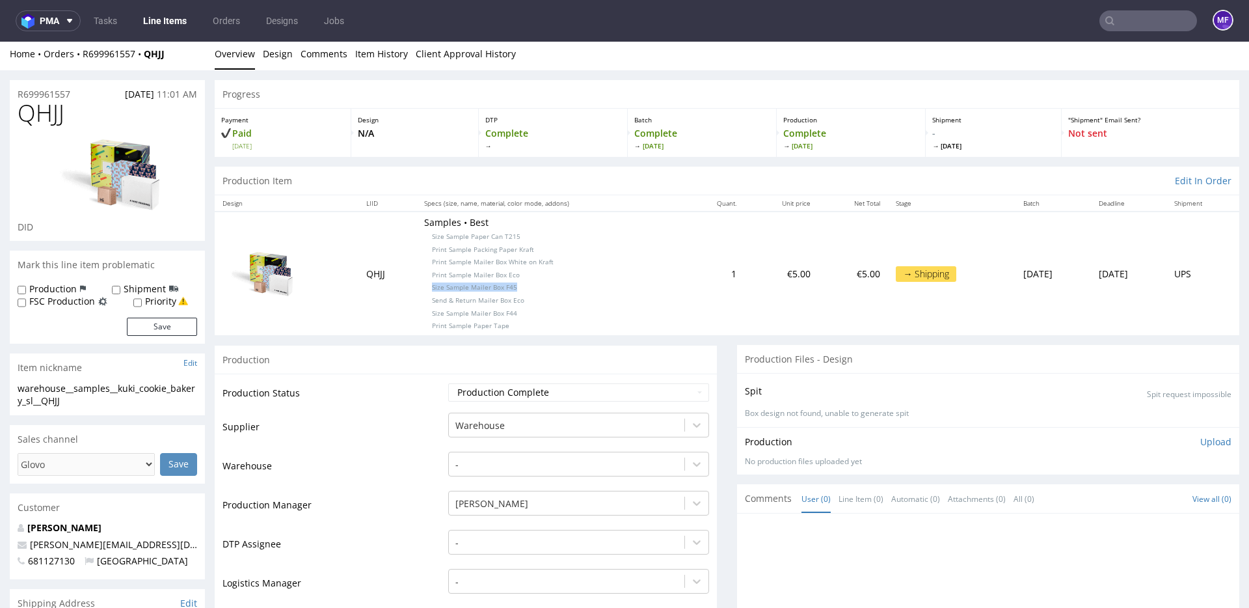
scroll to position [0, 0]
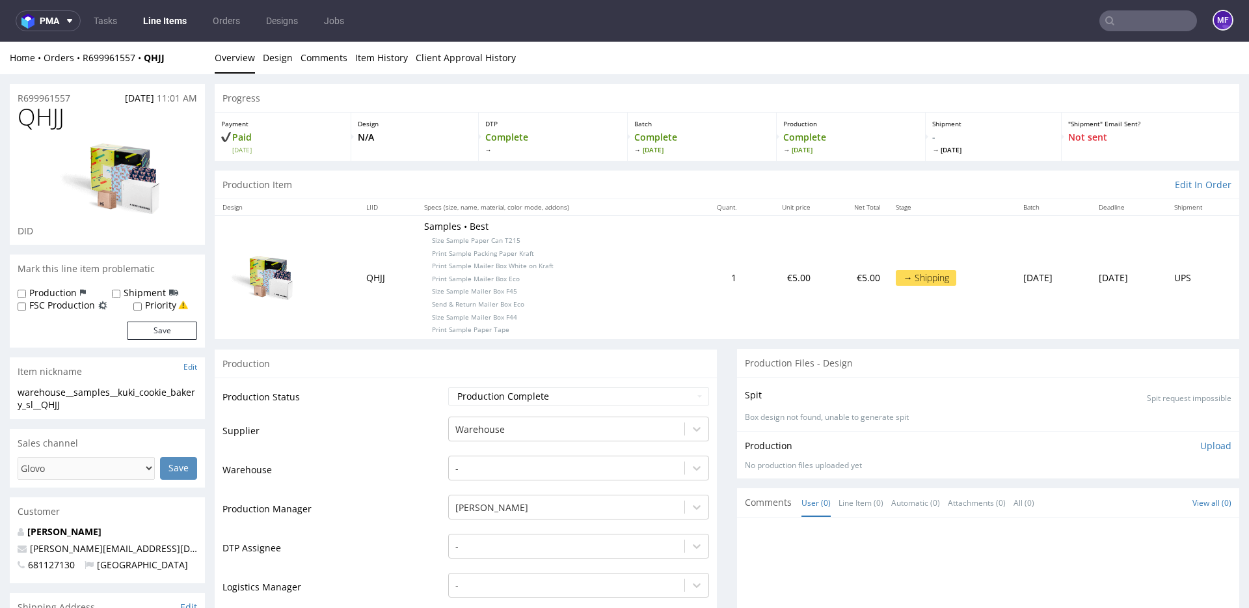
drag, startPoint x: 573, startPoint y: 291, endPoint x: 531, endPoint y: 299, distance: 42.4
click at [568, 292] on p "Samples • Best Size Sample Paper Can T215 Print Sample Packing Paper Kraft Prin…" at bounding box center [551, 277] width 254 height 115
drag, startPoint x: 515, startPoint y: 304, endPoint x: 419, endPoint y: 305, distance: 95.6
click at [424, 305] on p "Samples • Best Size Sample Paper Can T215 Print Sample Packing Paper Kraft Prin…" at bounding box center [551, 277] width 254 height 115
drag, startPoint x: 520, startPoint y: 332, endPoint x: 514, endPoint y: 327, distance: 8.3
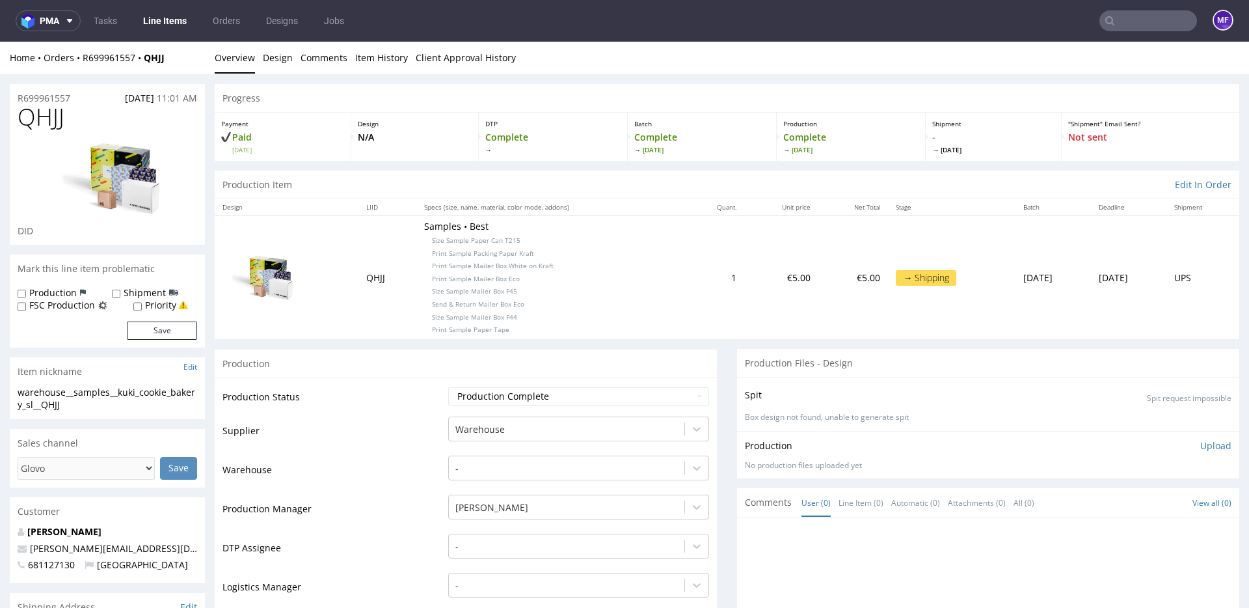
click at [517, 330] on p "Samples • Best Size Sample Paper Can T215 Print Sample Packing Paper Kraft Prin…" at bounding box center [551, 277] width 254 height 115
drag, startPoint x: 511, startPoint y: 318, endPoint x: 414, endPoint y: 319, distance: 96.9
click at [424, 319] on p "Samples • Best Size Sample Paper Can T215 Print Sample Packing Paper Kraft Prin…" at bounding box center [551, 277] width 254 height 115
drag, startPoint x: 500, startPoint y: 333, endPoint x: 419, endPoint y: 334, distance: 80.7
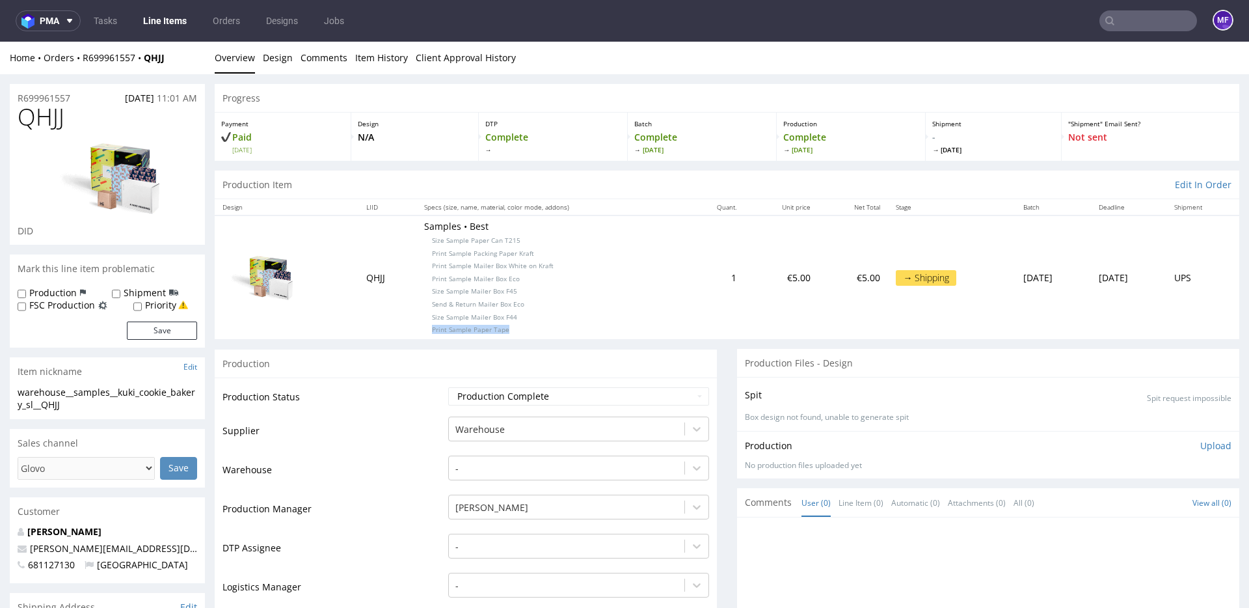
click at [424, 334] on p "Samples • Best Size Sample Paper Can T215 Print Sample Packing Paper Kraft Prin…" at bounding box center [551, 277] width 254 height 115
click at [1123, 20] on input "text" at bounding box center [1149, 20] width 98 height 21
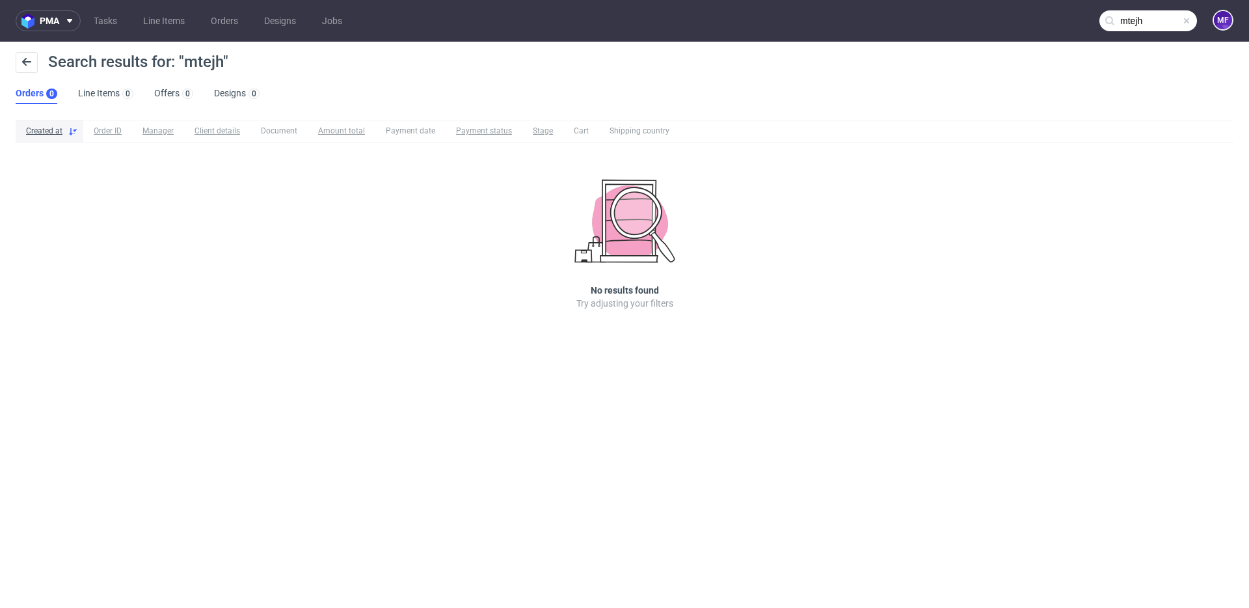
click at [1163, 26] on input "mtejh" at bounding box center [1149, 20] width 98 height 21
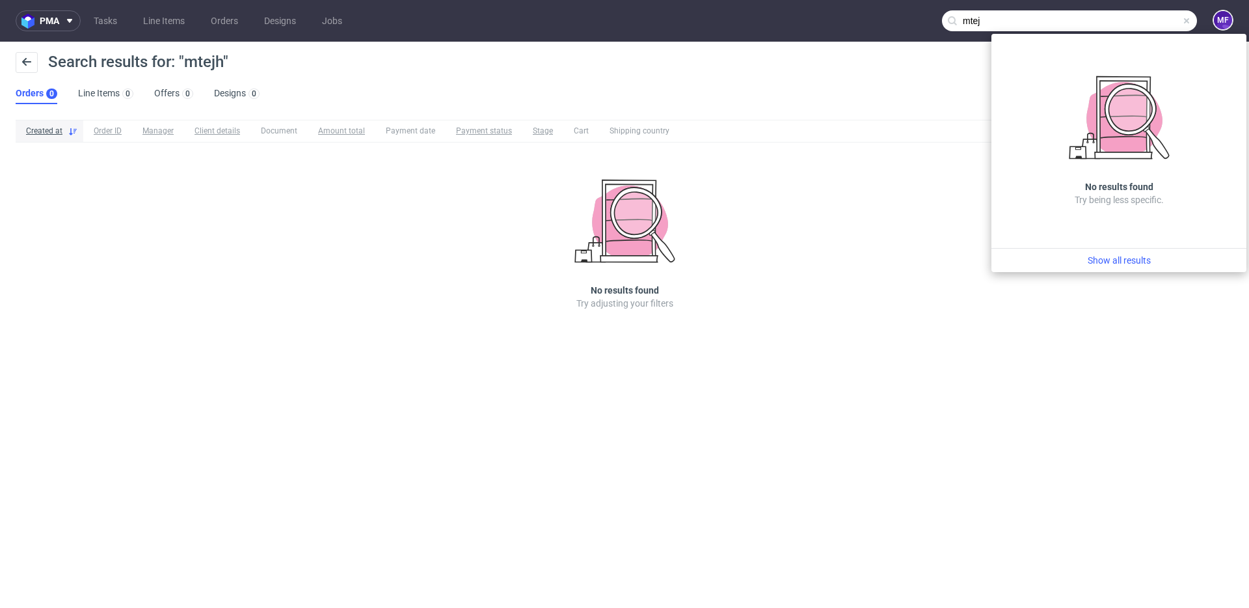
type input "mtej"
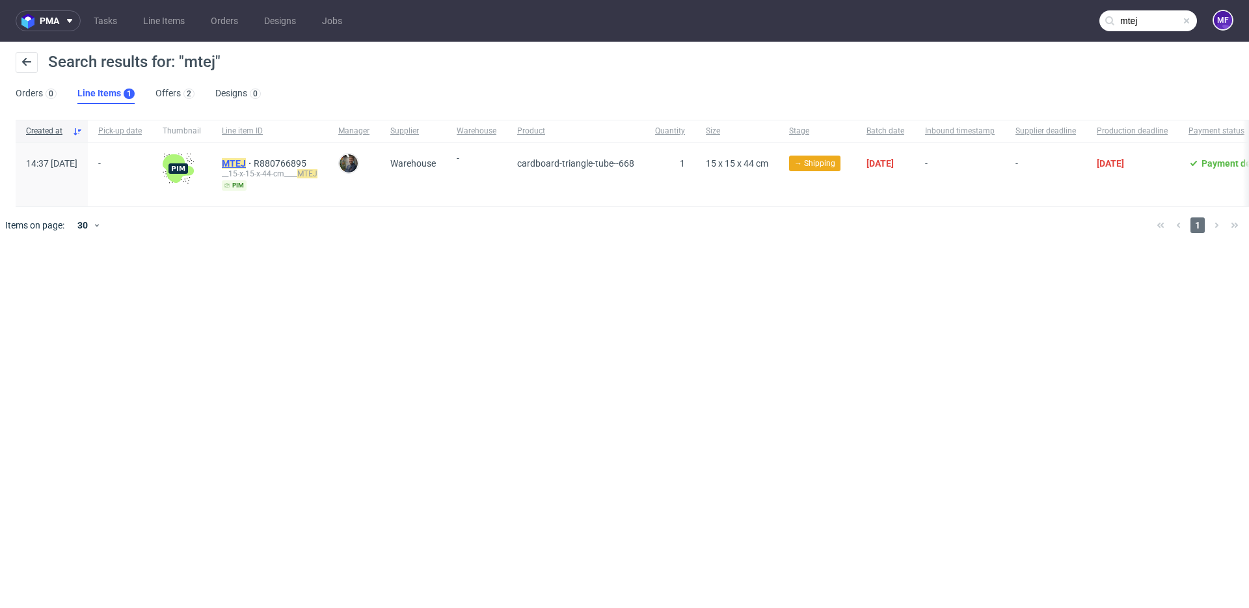
click at [246, 165] on mark "MTEJ" at bounding box center [234, 163] width 24 height 10
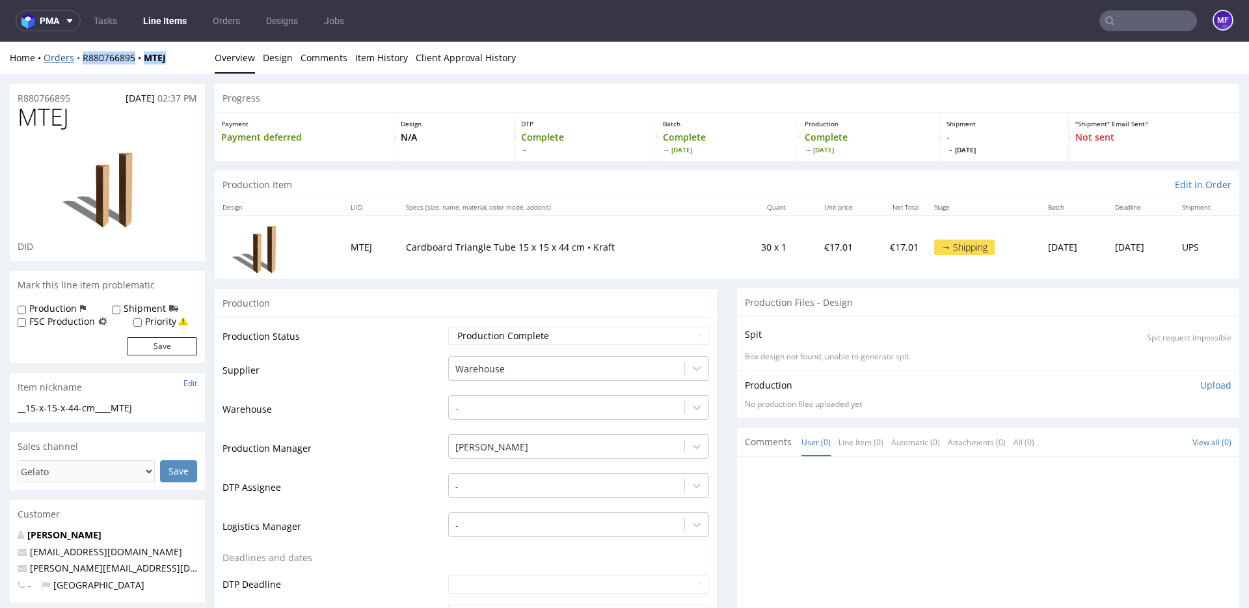
drag, startPoint x: 178, startPoint y: 60, endPoint x: 81, endPoint y: 61, distance: 96.9
click at [81, 61] on div "Home Orders R880766895 MTEJ" at bounding box center [107, 57] width 195 height 13
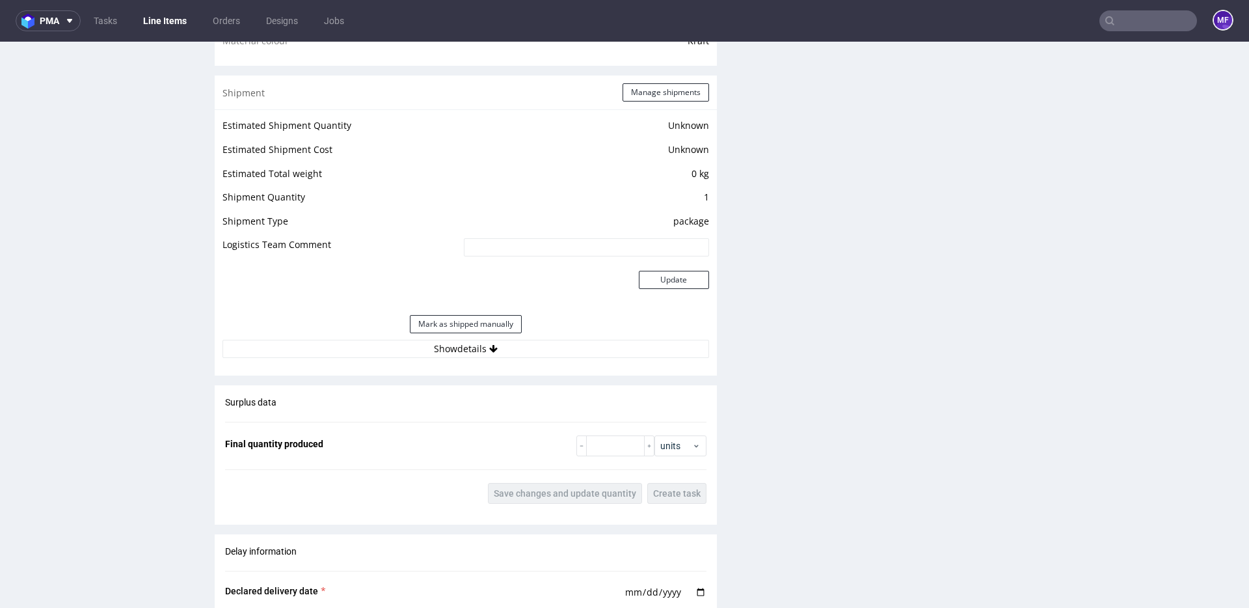
scroll to position [1045, 0]
click at [640, 102] on button "Manage shipments" at bounding box center [666, 96] width 87 height 18
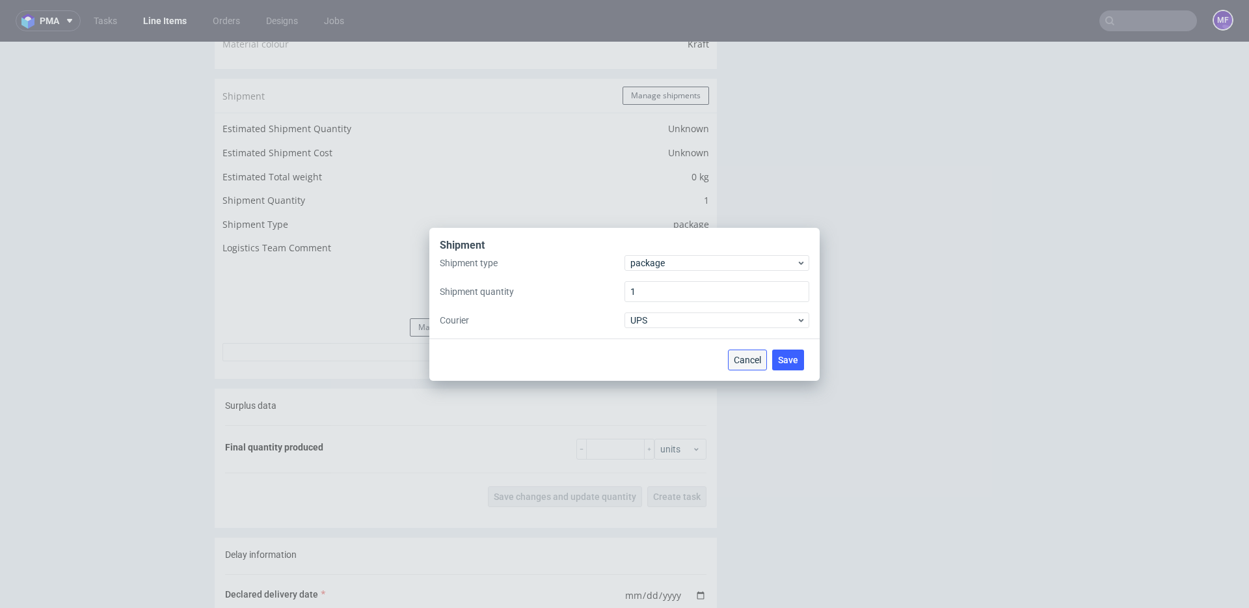
click at [750, 357] on span "Cancel" at bounding box center [747, 359] width 27 height 9
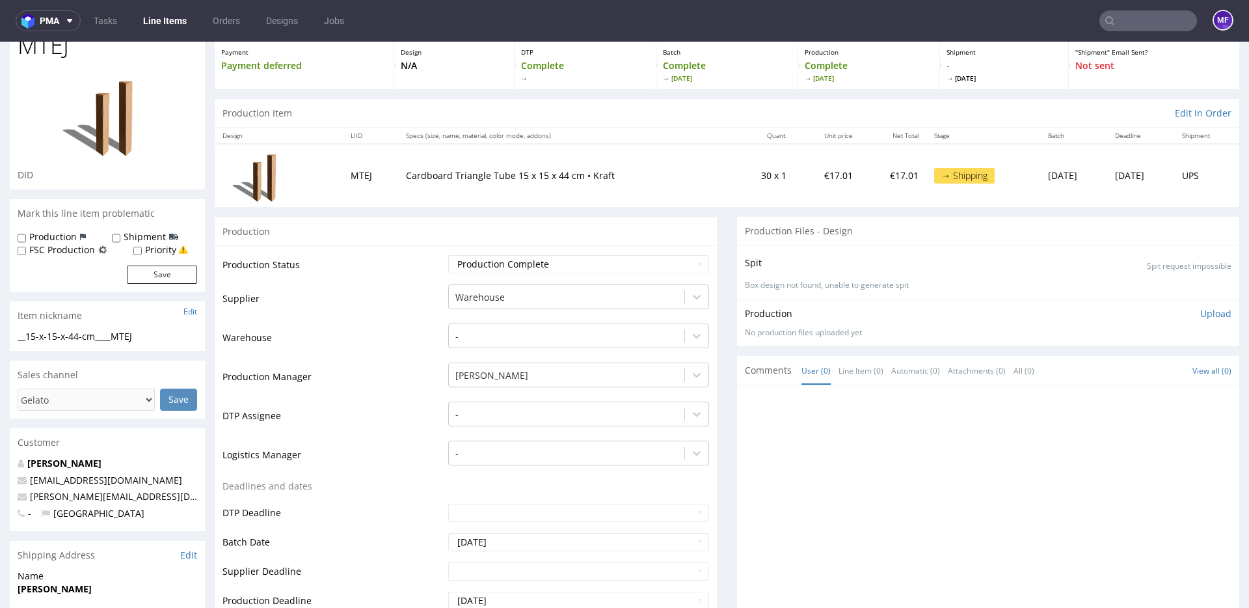
scroll to position [0, 0]
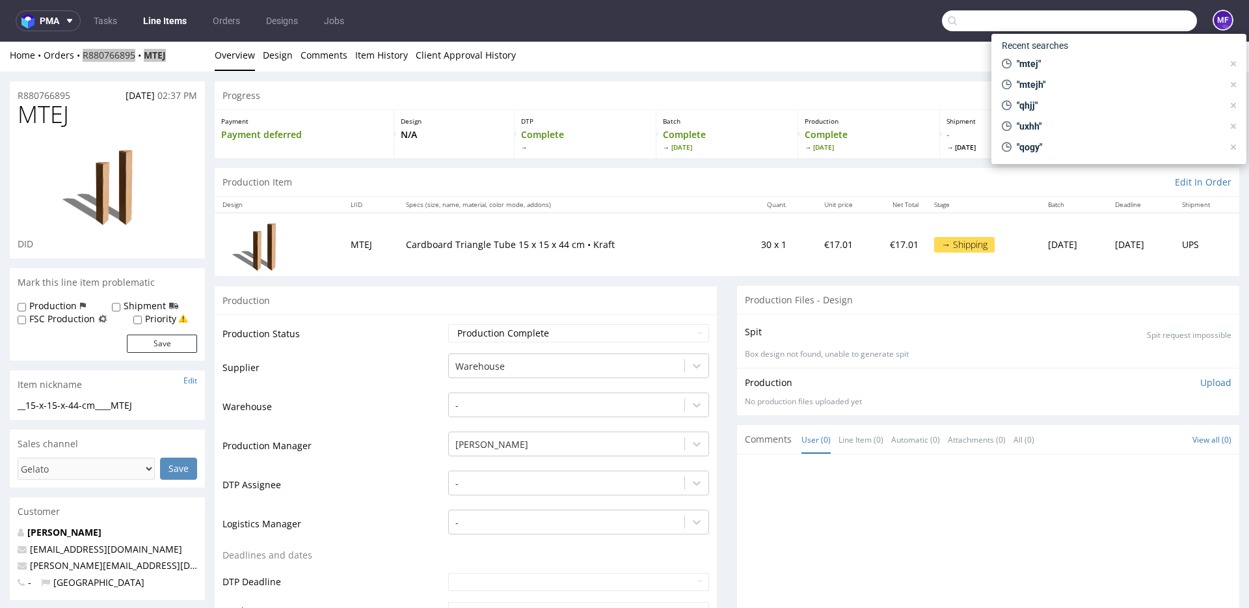
click at [1115, 16] on input "text" at bounding box center [1069, 20] width 255 height 21
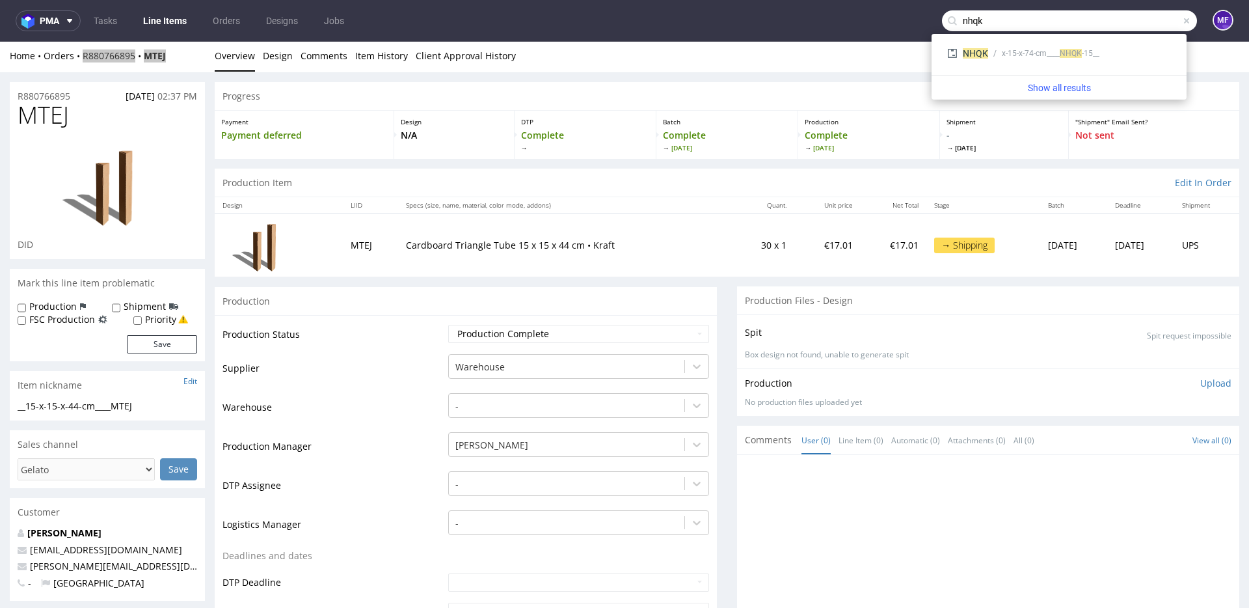
type input "nhqk"
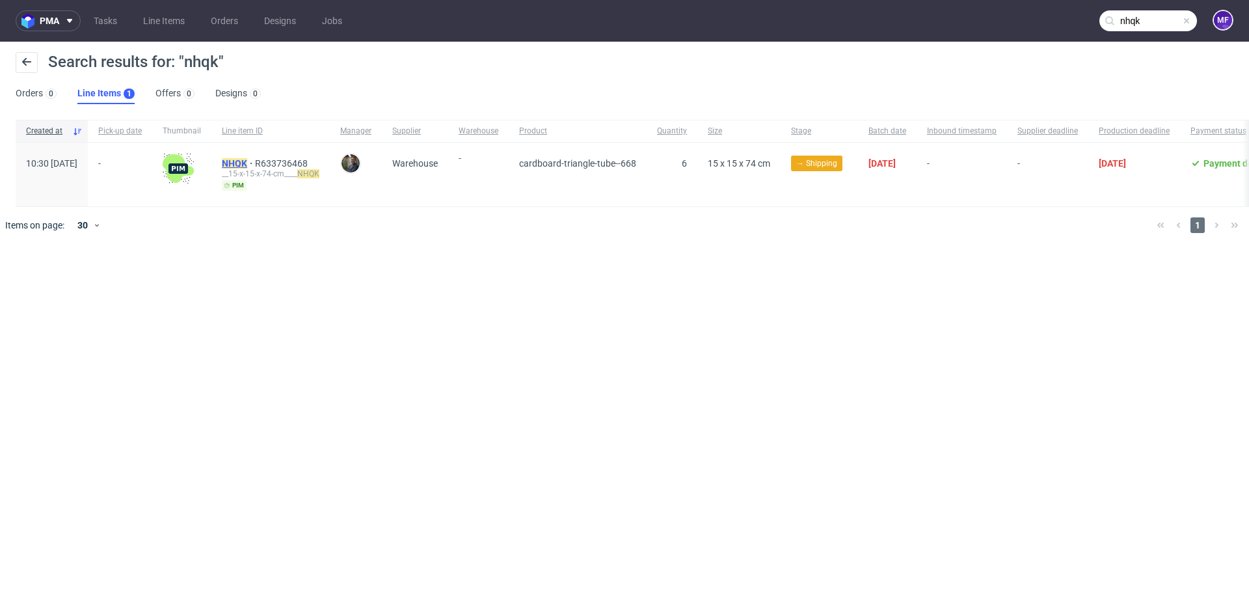
click at [247, 161] on mark "NHQK" at bounding box center [234, 163] width 25 height 10
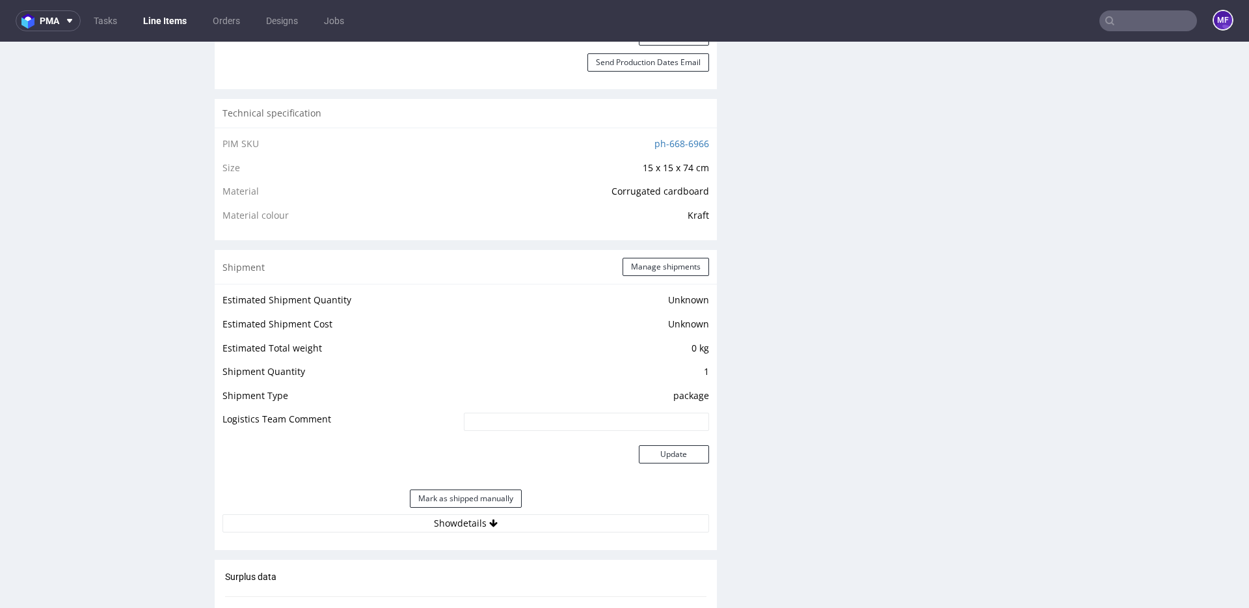
scroll to position [863, 0]
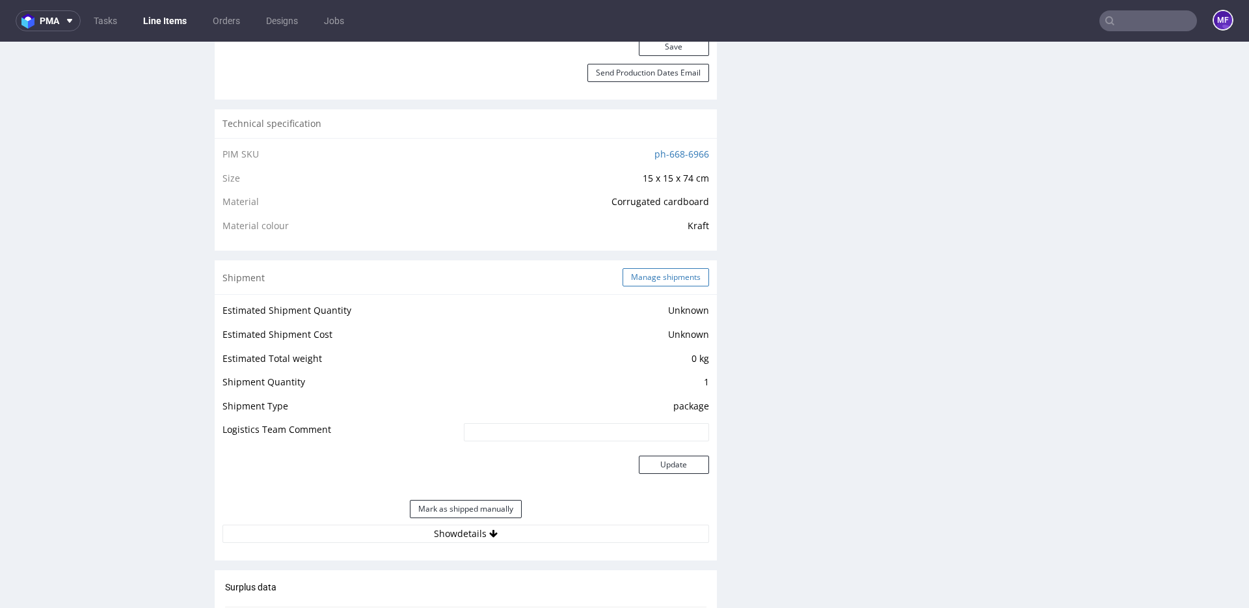
click at [632, 282] on button "Manage shipments" at bounding box center [666, 277] width 87 height 18
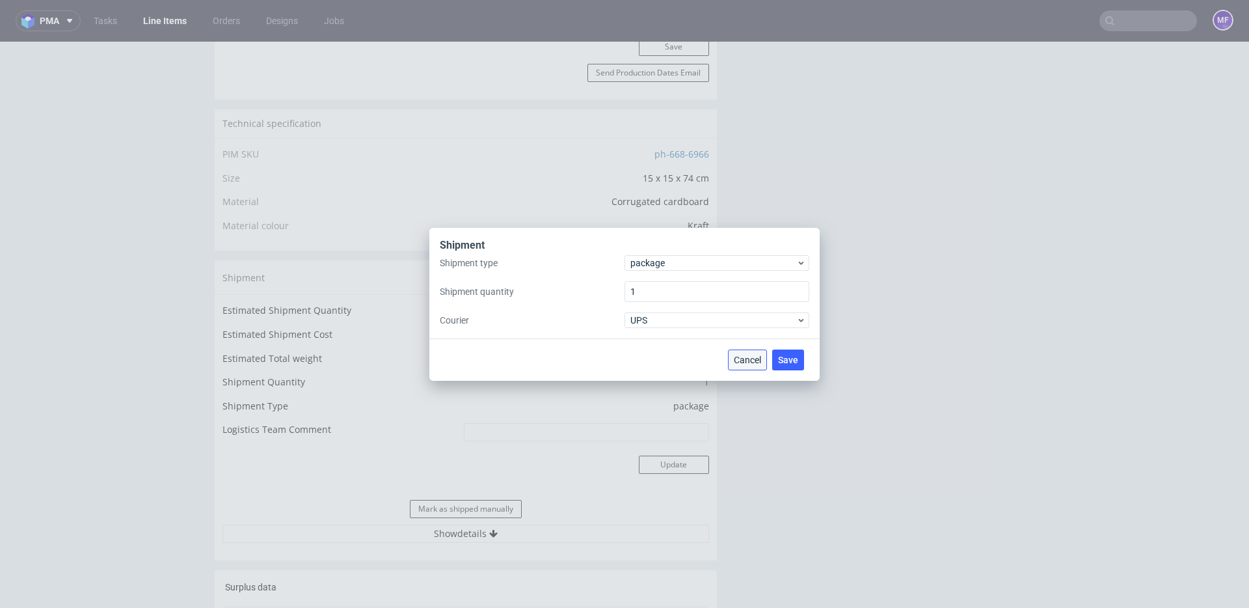
click at [740, 356] on span "Cancel" at bounding box center [747, 359] width 27 height 9
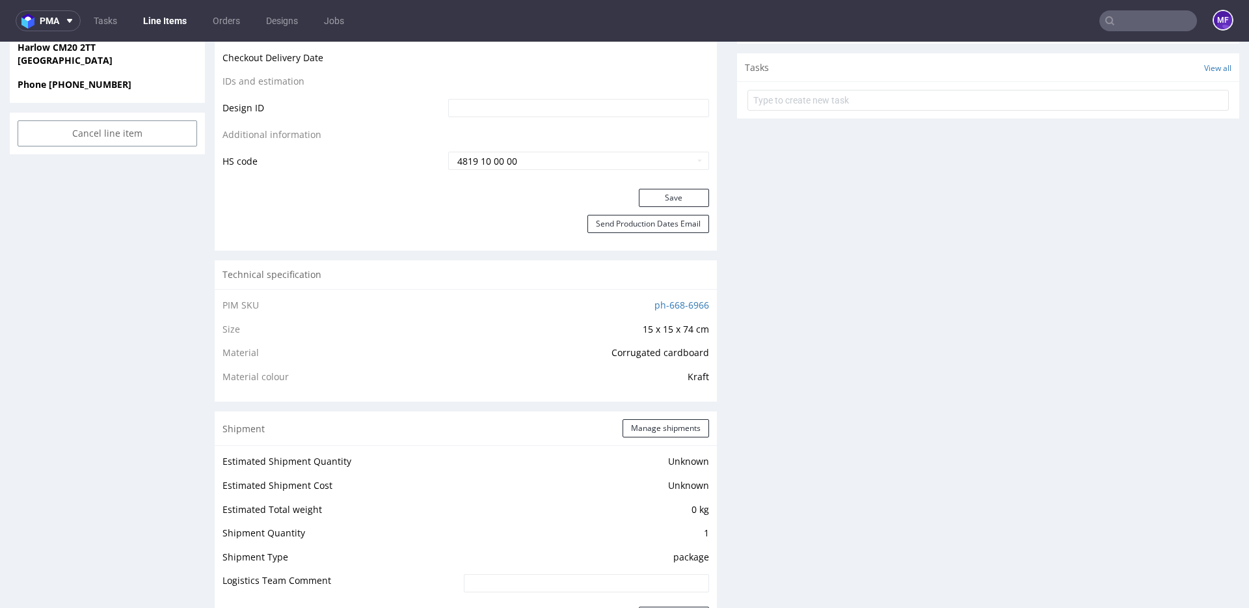
scroll to position [703, 0]
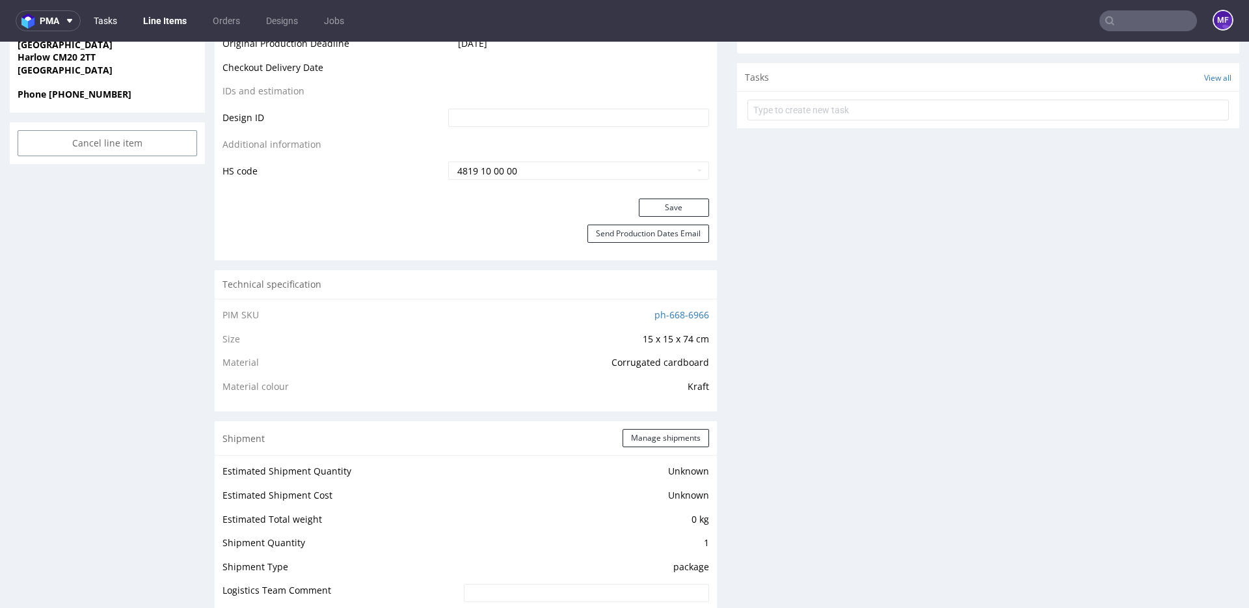
click at [120, 20] on link "Tasks" at bounding box center [105, 20] width 39 height 21
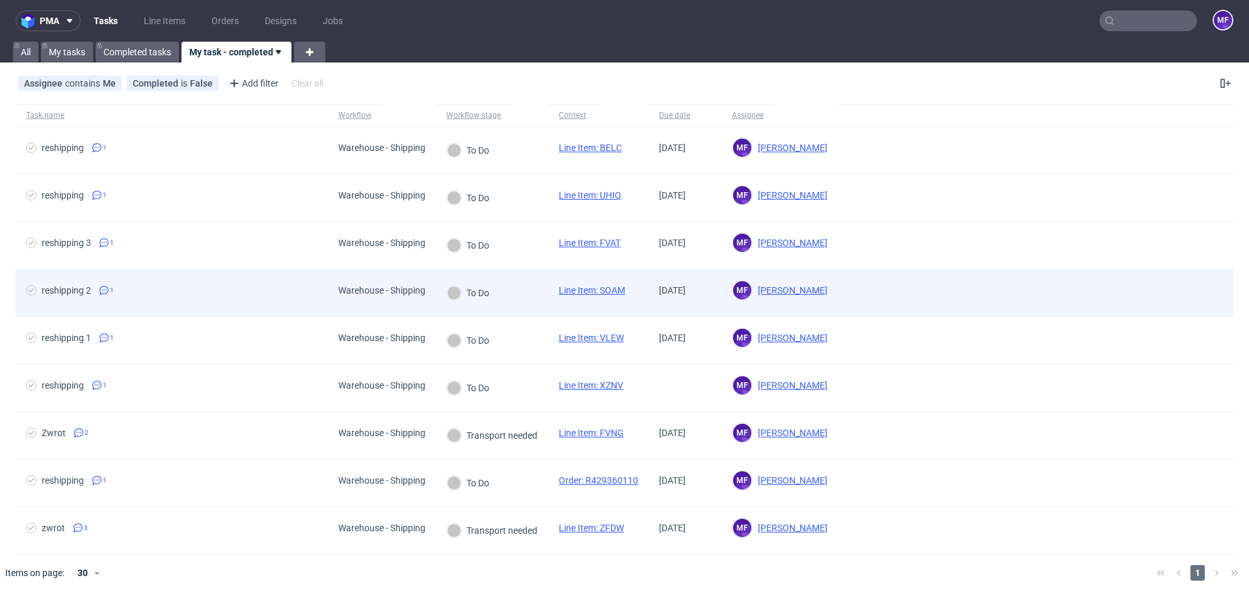
click at [251, 294] on span "reshipping 2 1" at bounding box center [171, 293] width 291 height 16
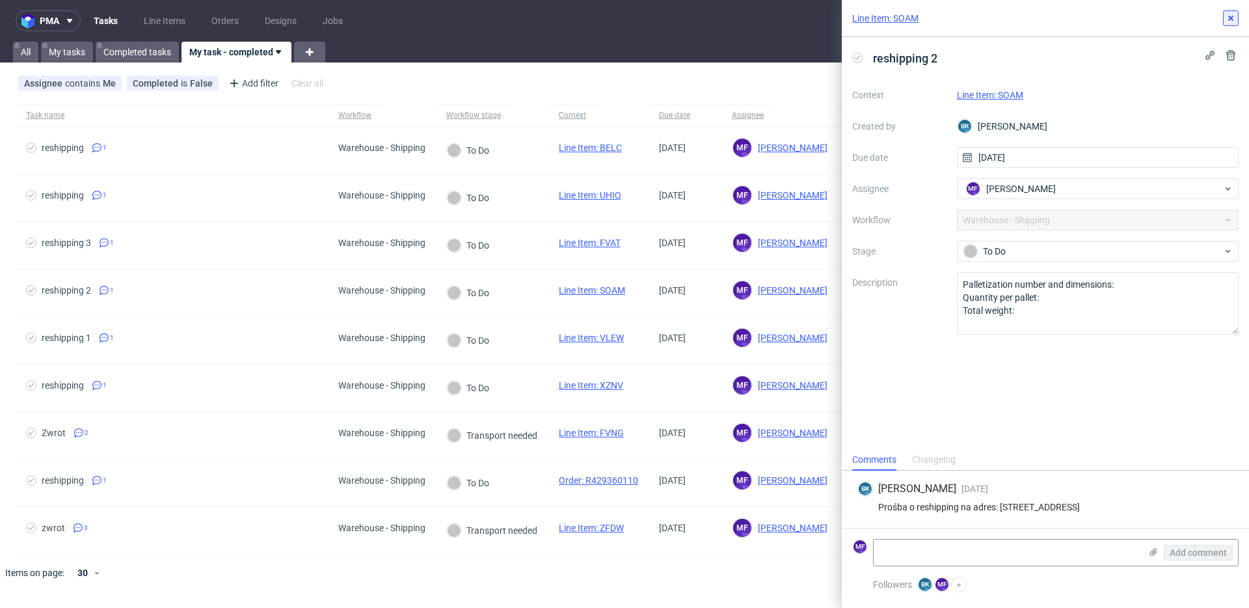
click at [1226, 24] on button at bounding box center [1231, 18] width 16 height 16
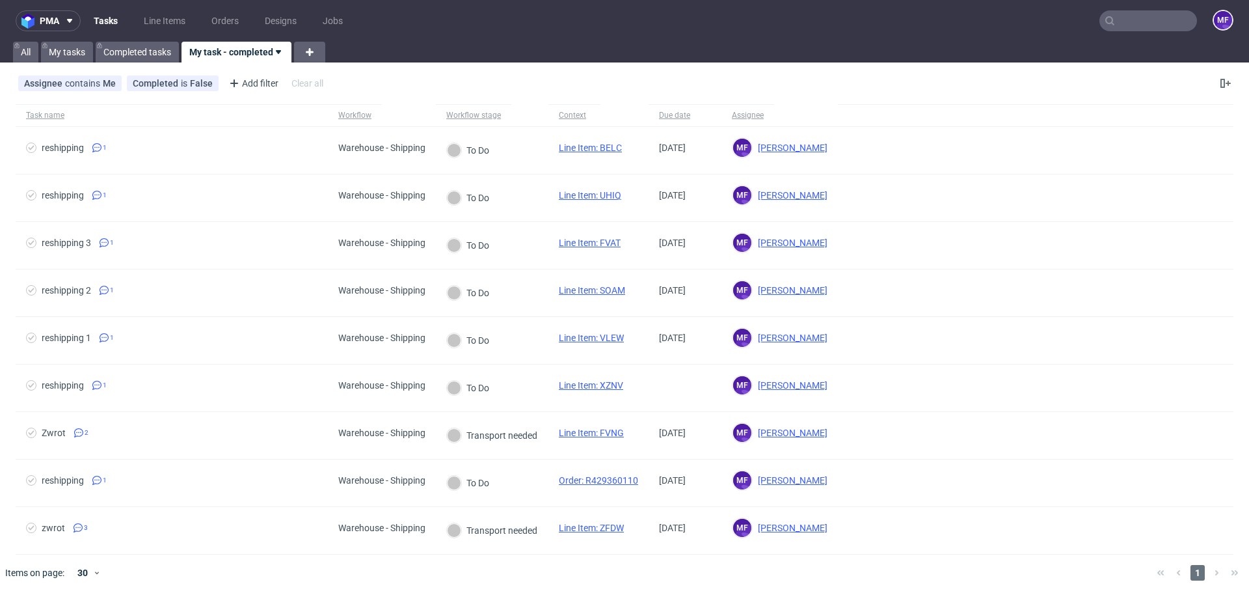
click at [1137, 25] on input "text" at bounding box center [1149, 20] width 98 height 21
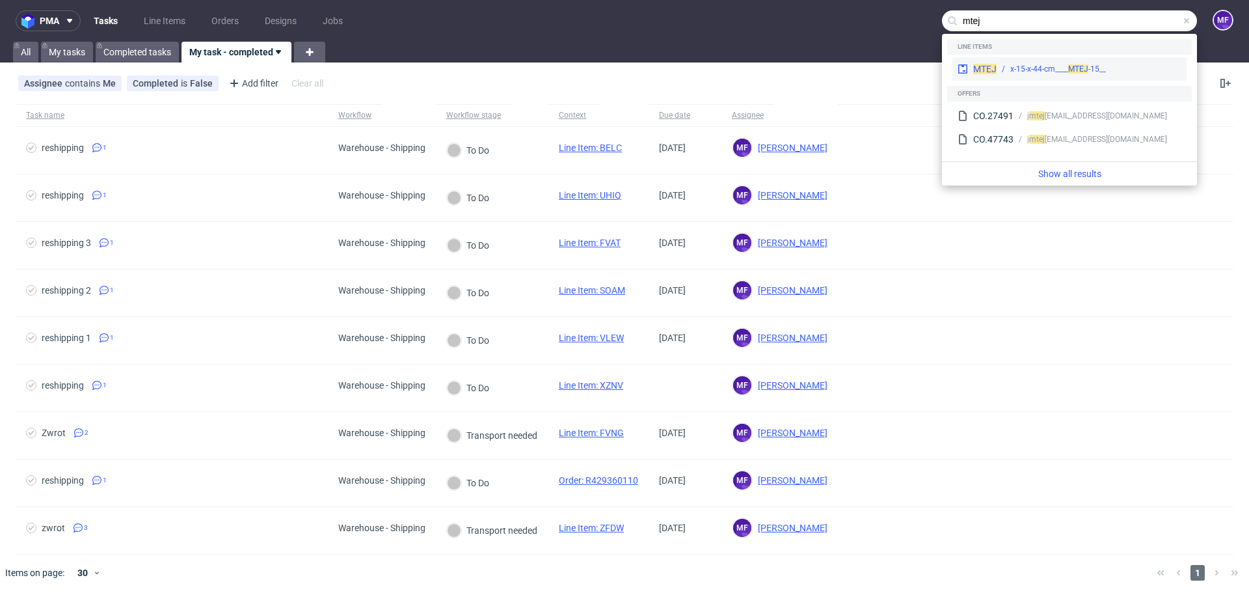
type input "mtej"
click at [1087, 70] on span "MTEJ" at bounding box center [1078, 68] width 20 height 9
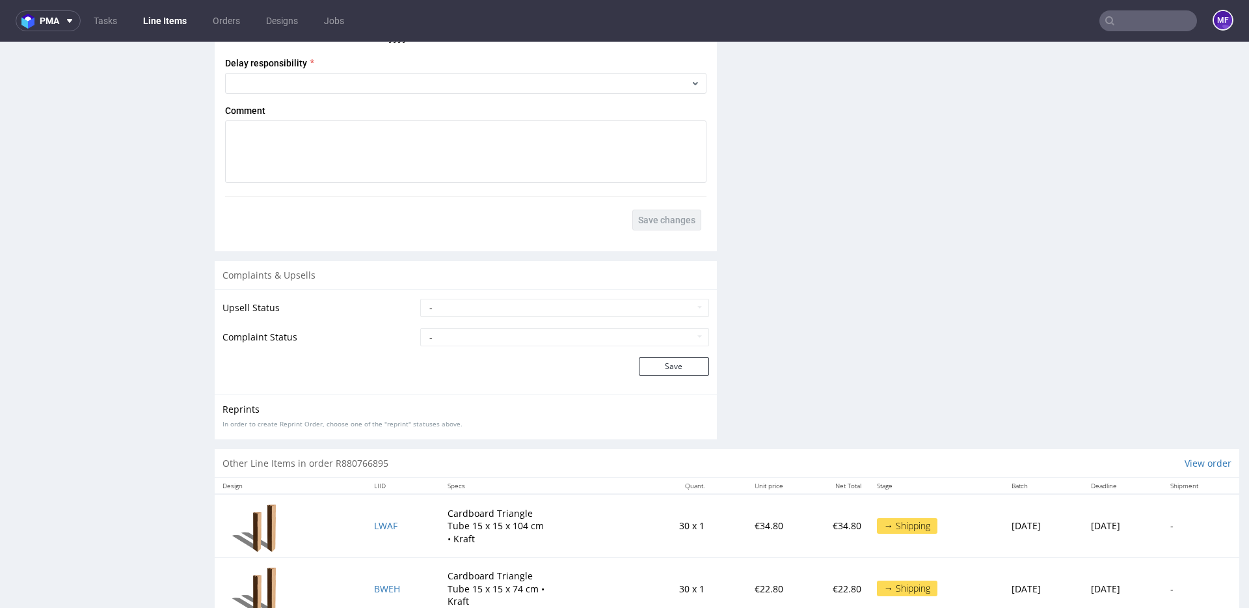
scroll to position [1668, 0]
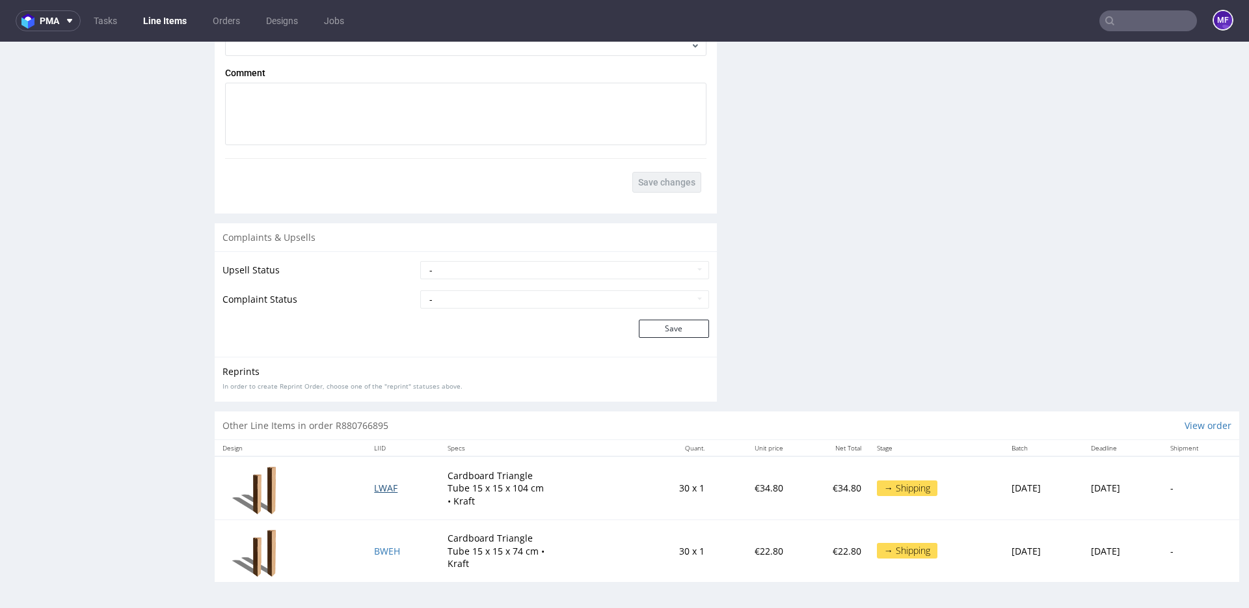
click at [374, 485] on span "LWAF" at bounding box center [385, 487] width 23 height 12
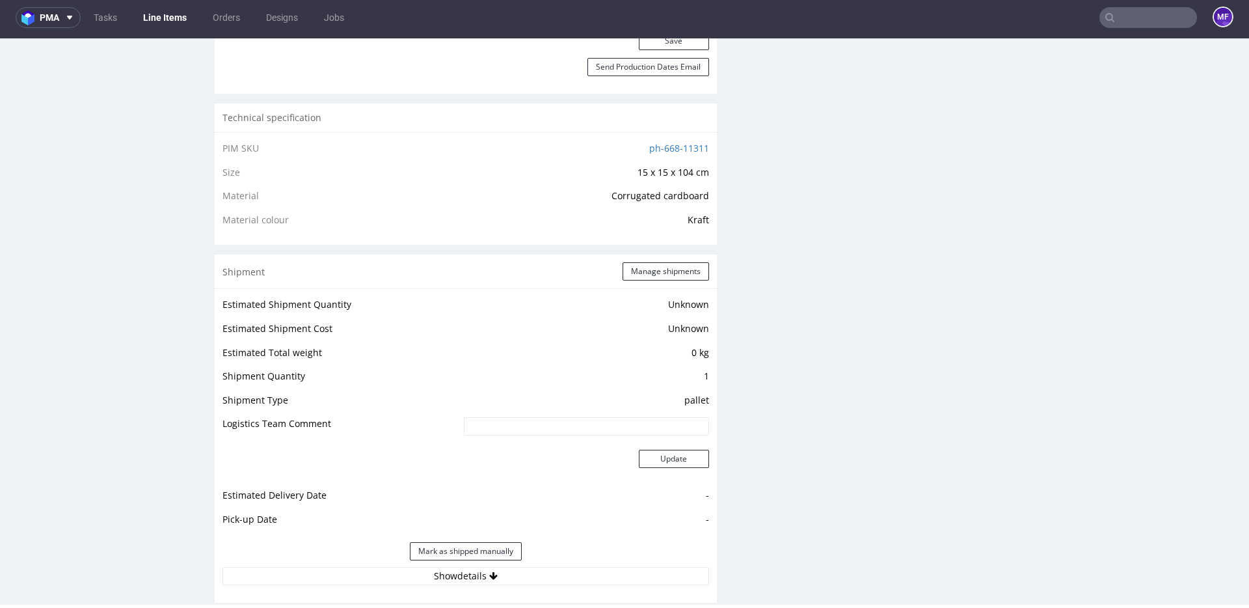
scroll to position [857, 0]
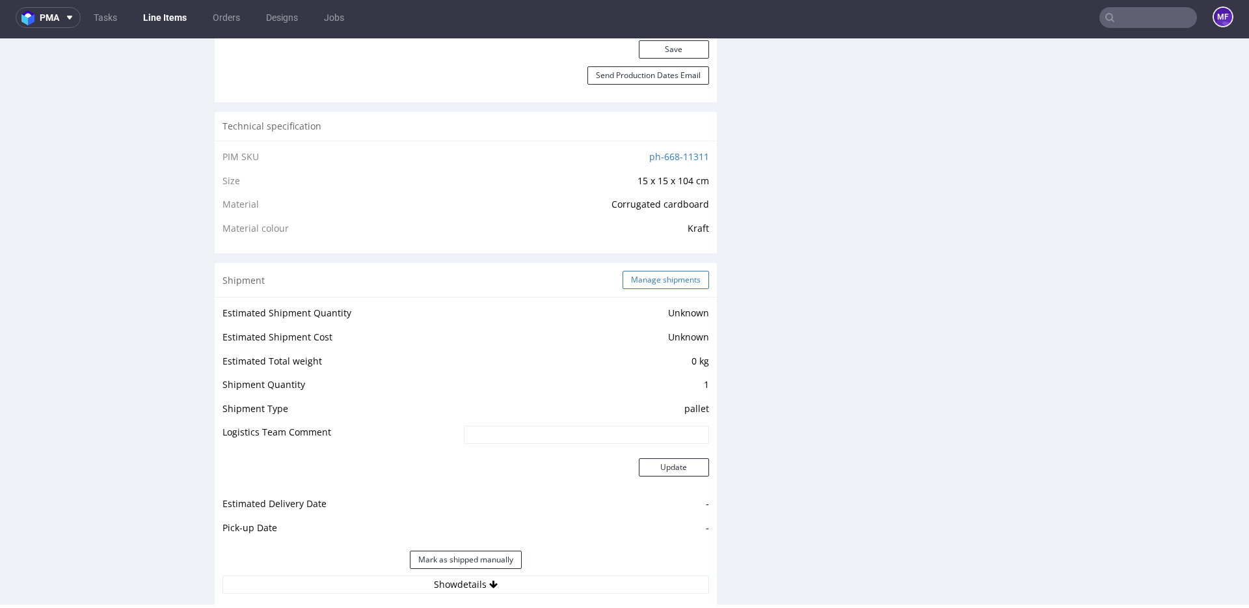
click at [628, 280] on button "Manage shipments" at bounding box center [666, 280] width 87 height 18
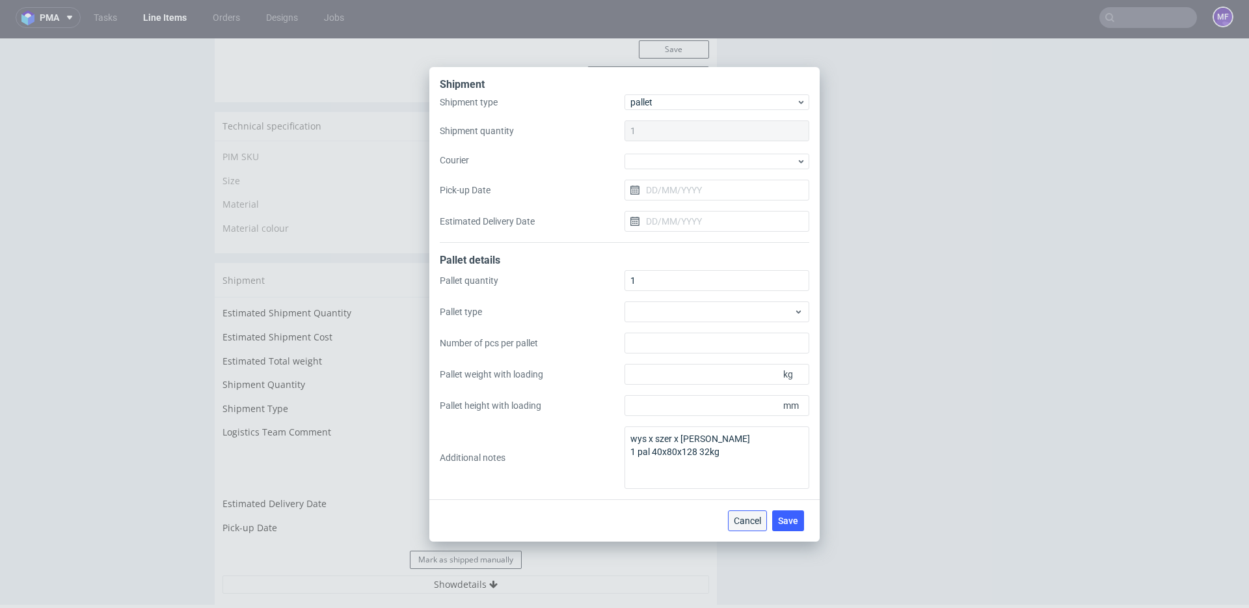
click at [735, 516] on span "Cancel" at bounding box center [747, 520] width 27 height 9
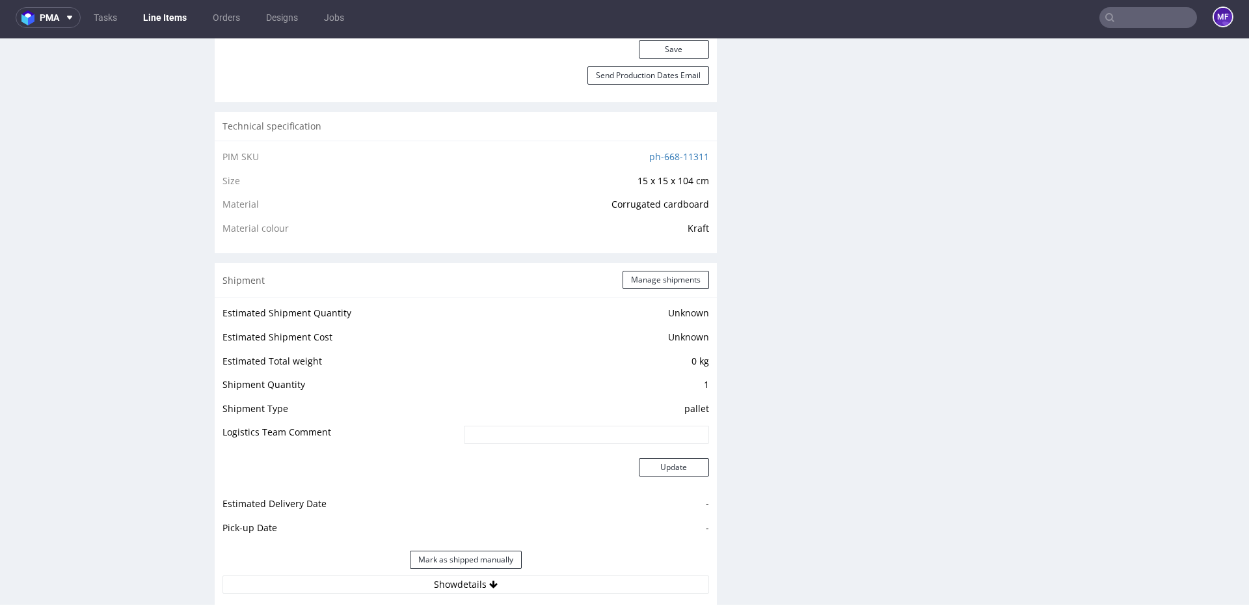
click at [835, 477] on div "Production Files - Design Spit Spit request impossible Box design not found, un…" at bounding box center [988, 345] width 502 height 1837
click at [1120, 21] on input "text" at bounding box center [1149, 17] width 98 height 21
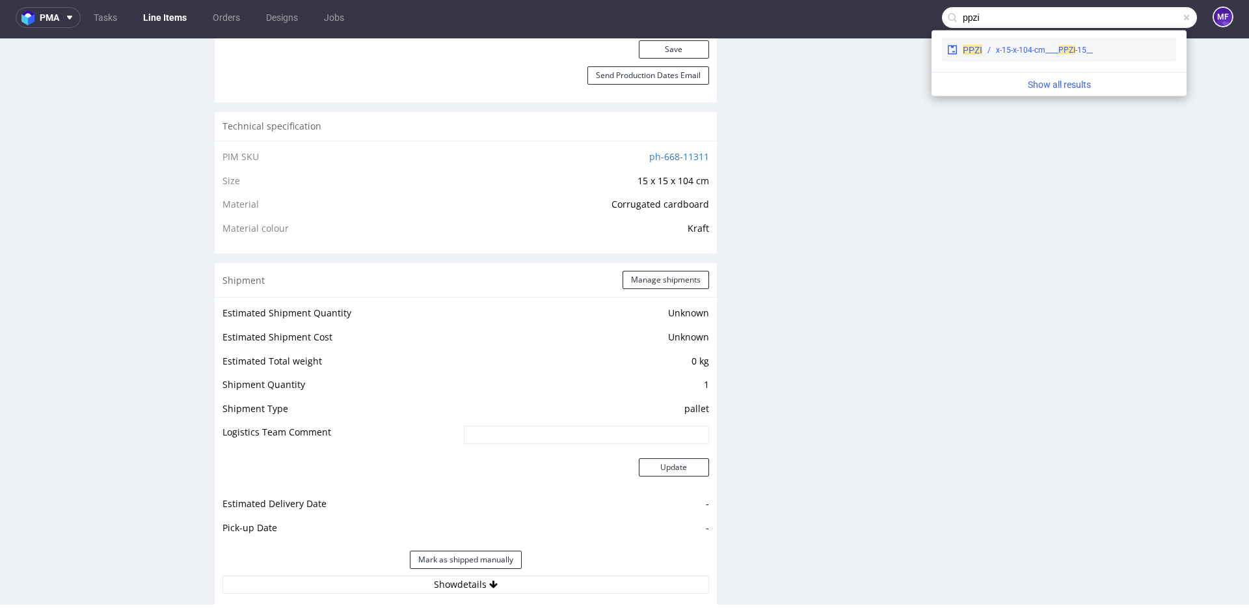
type input "ppzi"
click at [1087, 46] on div "__15-x-15-x-104-cm____ PPZI" at bounding box center [1044, 50] width 97 height 12
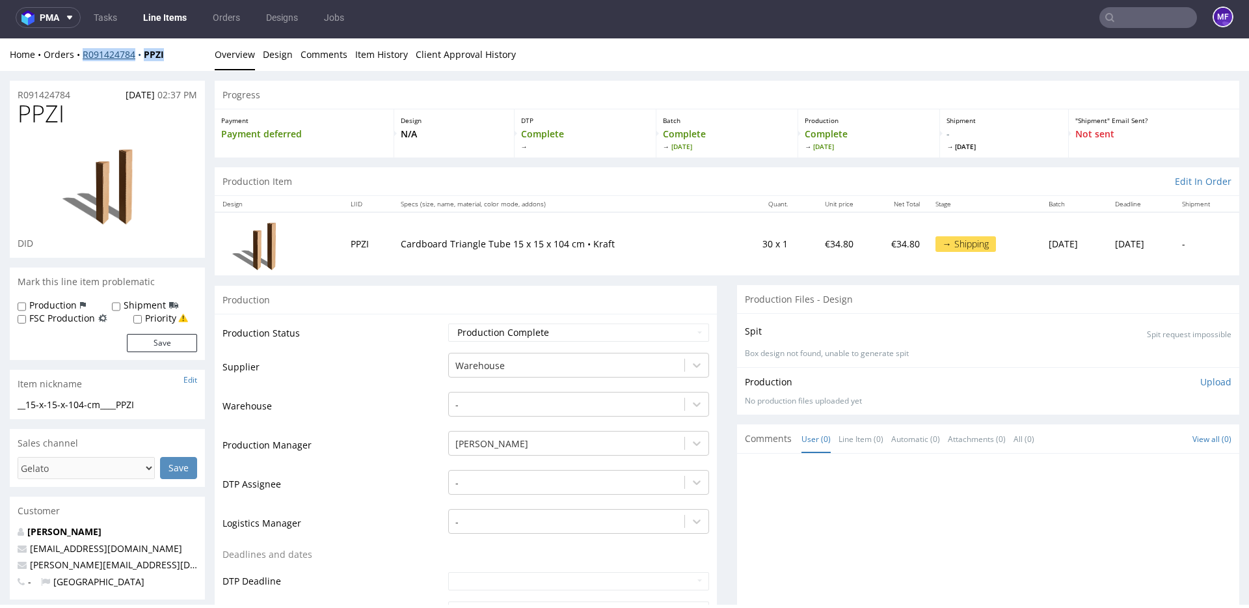
drag, startPoint x: 172, startPoint y: 55, endPoint x: 82, endPoint y: 58, distance: 89.8
click at [82, 58] on div "Home Orders R091424784 PPZI" at bounding box center [107, 54] width 195 height 13
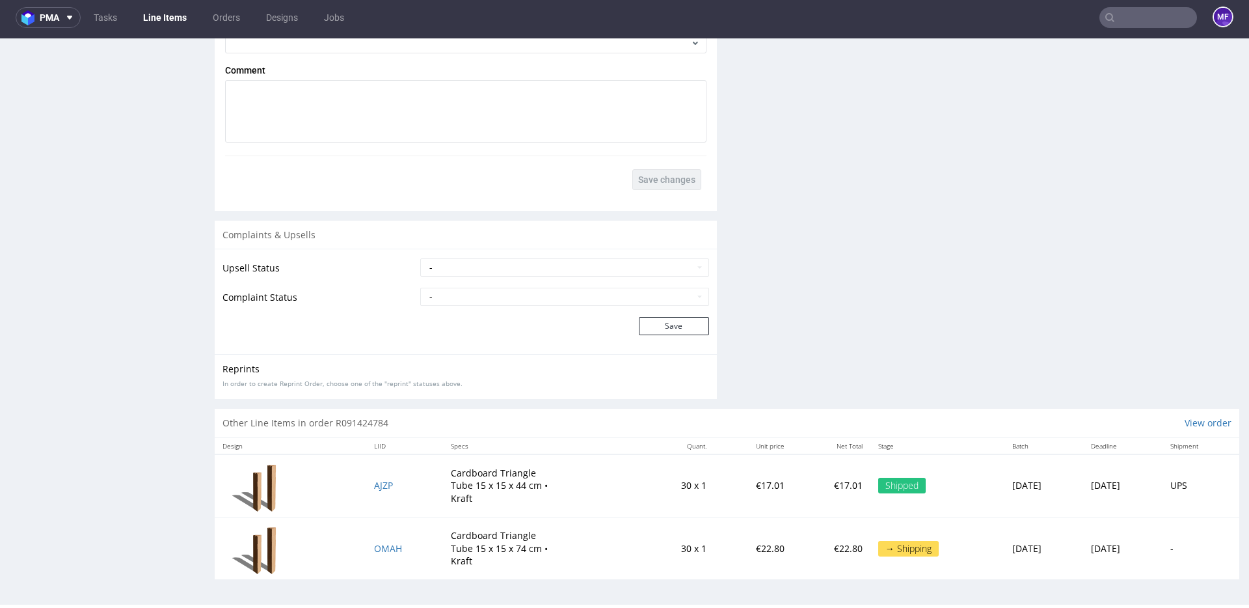
scroll to position [1716, 0]
click at [377, 547] on span "OMAH" at bounding box center [388, 547] width 28 height 12
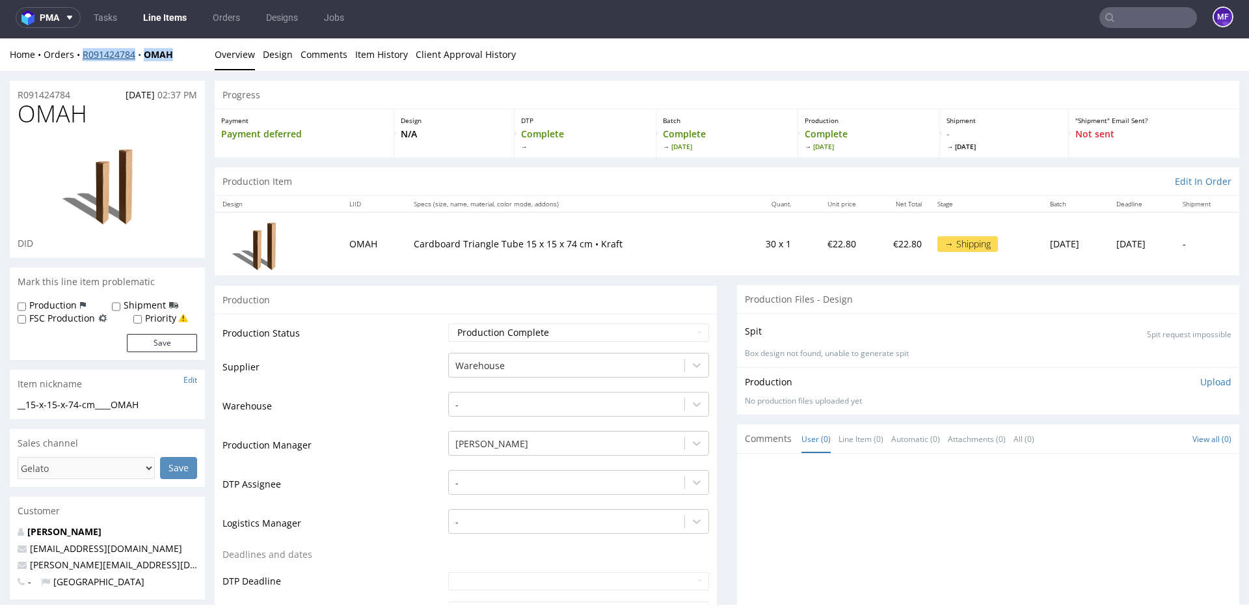
drag, startPoint x: 180, startPoint y: 55, endPoint x: 83, endPoint y: 57, distance: 97.0
click at [83, 57] on div "Home Orders R091424784 OMAH" at bounding box center [107, 54] width 195 height 13
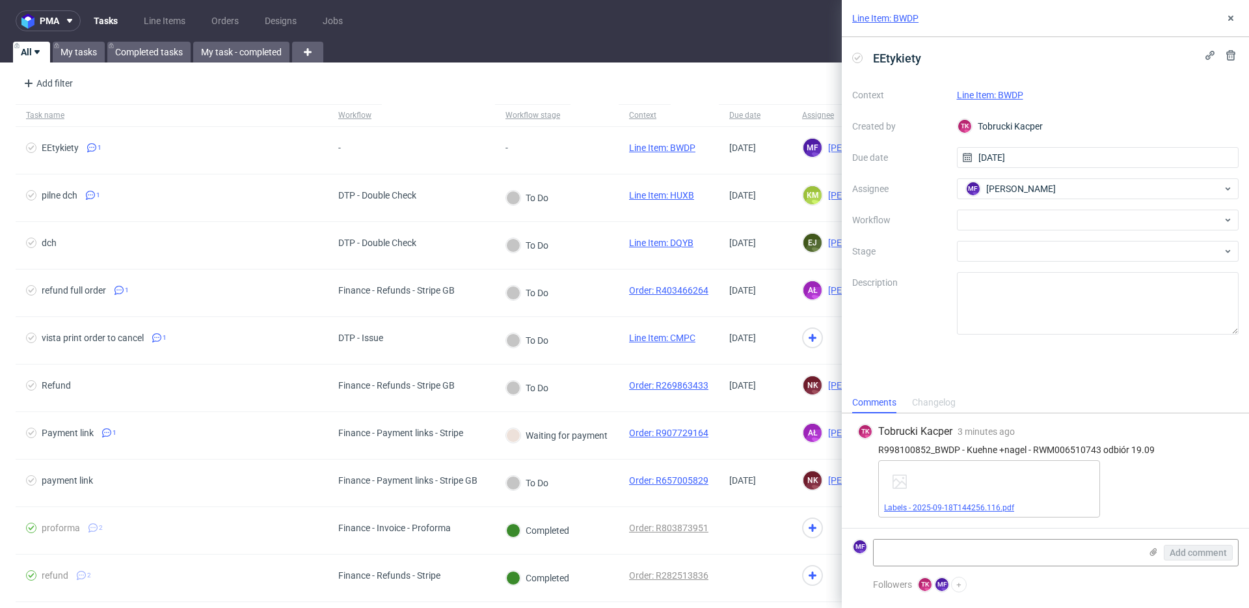
click at [986, 511] on link "Labels - 2025-09-18T144256.116.pdf" at bounding box center [949, 507] width 130 height 9
click at [986, 96] on link "Line Item: BWDP" at bounding box center [990, 95] width 66 height 10
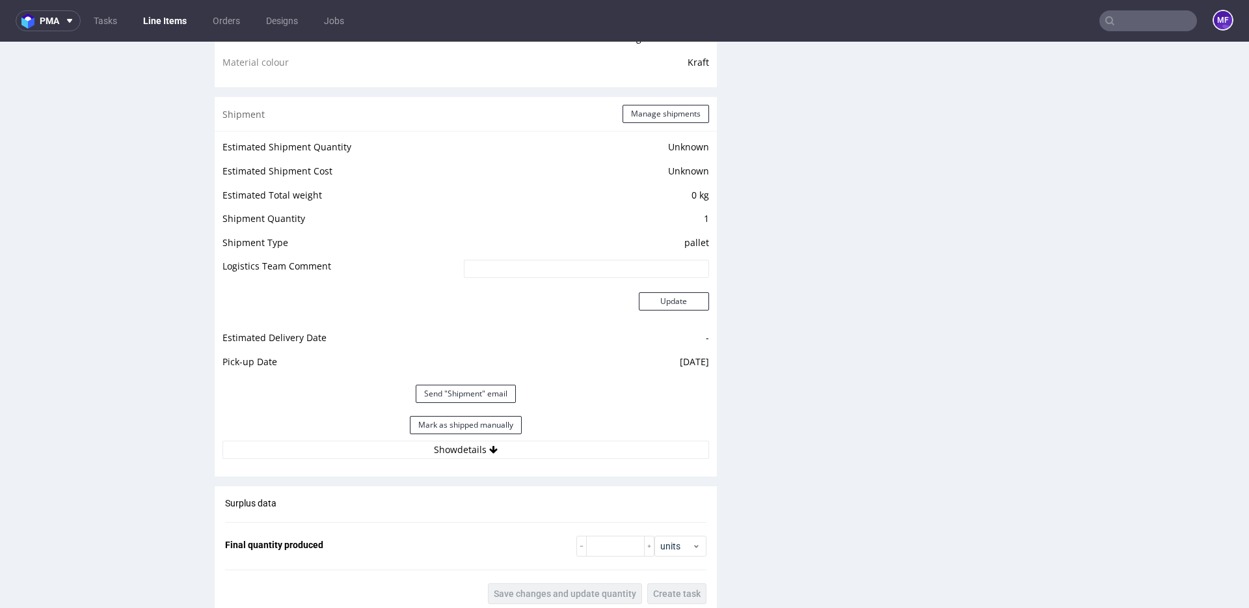
scroll to position [1034, 0]
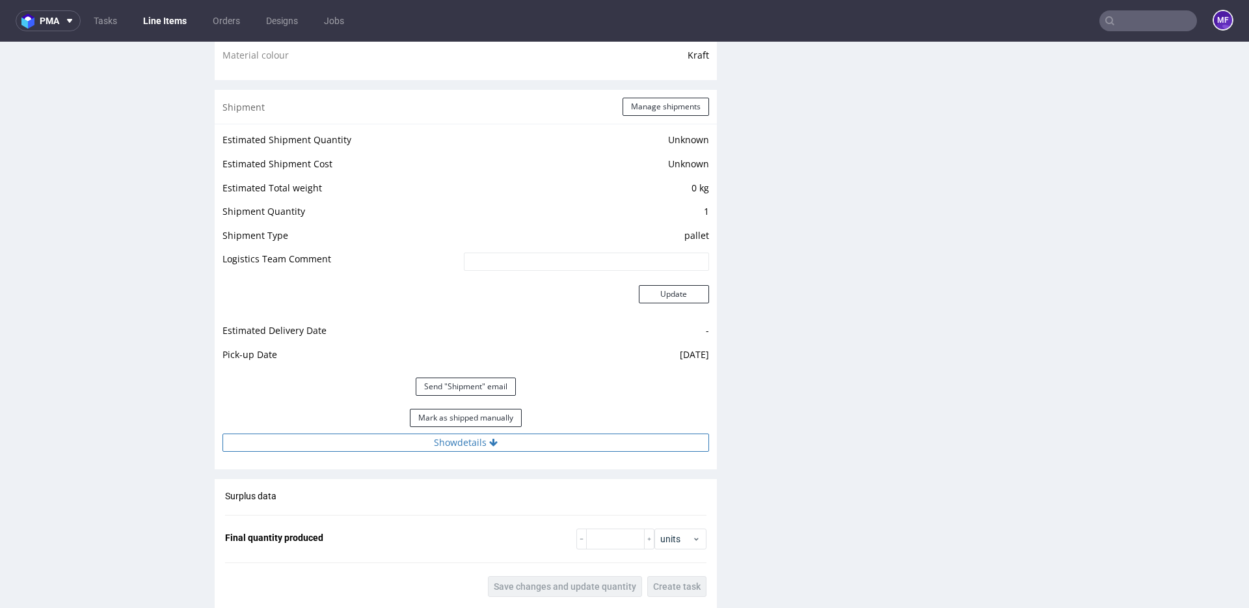
click at [490, 442] on icon at bounding box center [493, 442] width 8 height 9
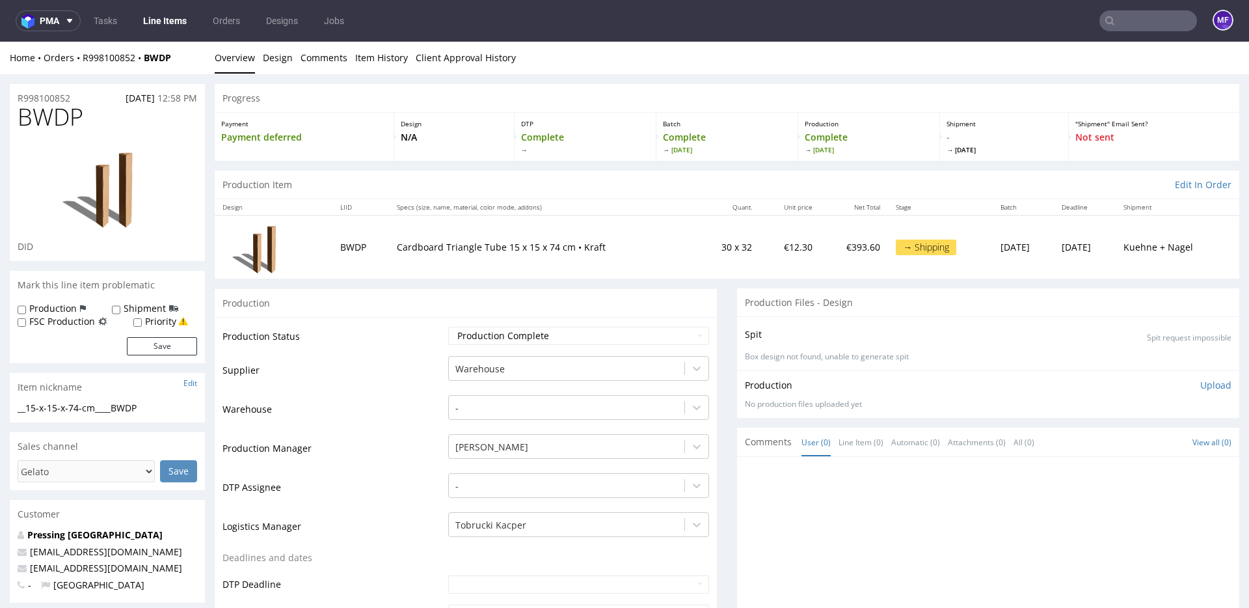
scroll to position [1, 0]
click at [112, 27] on link "Tasks" at bounding box center [105, 20] width 39 height 21
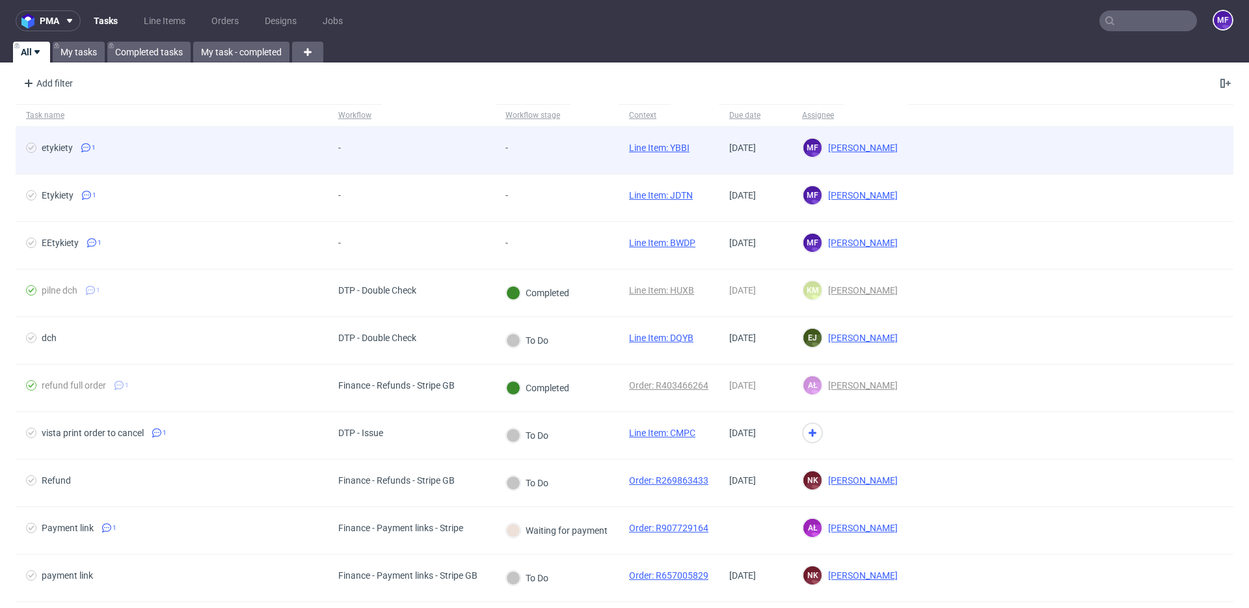
click at [661, 152] on link "Line Item: YBBI" at bounding box center [659, 147] width 61 height 10
click at [643, 153] on span "Line Item: YBBI" at bounding box center [659, 150] width 61 height 16
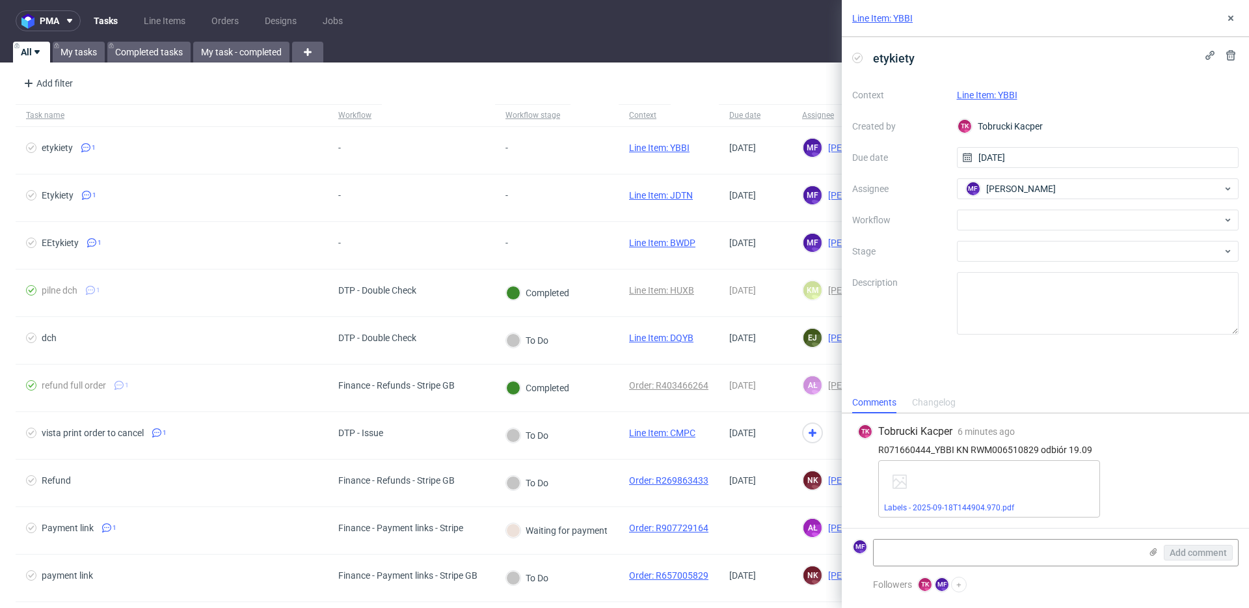
click at [996, 93] on link "Line Item: YBBI" at bounding box center [987, 95] width 61 height 10
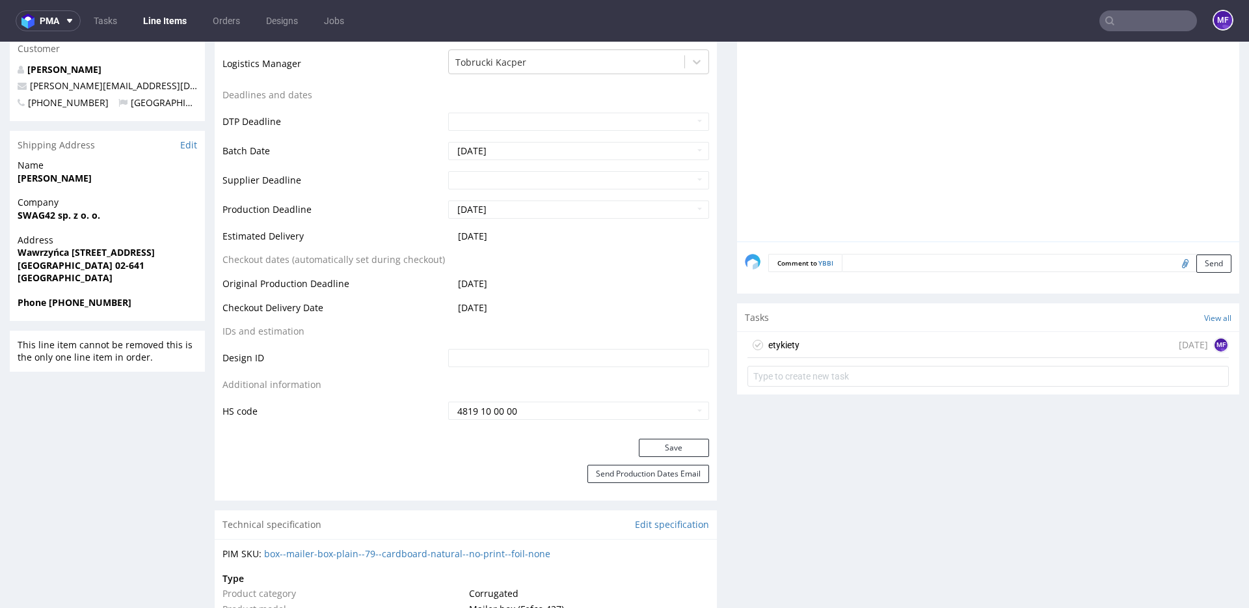
scroll to position [427, 0]
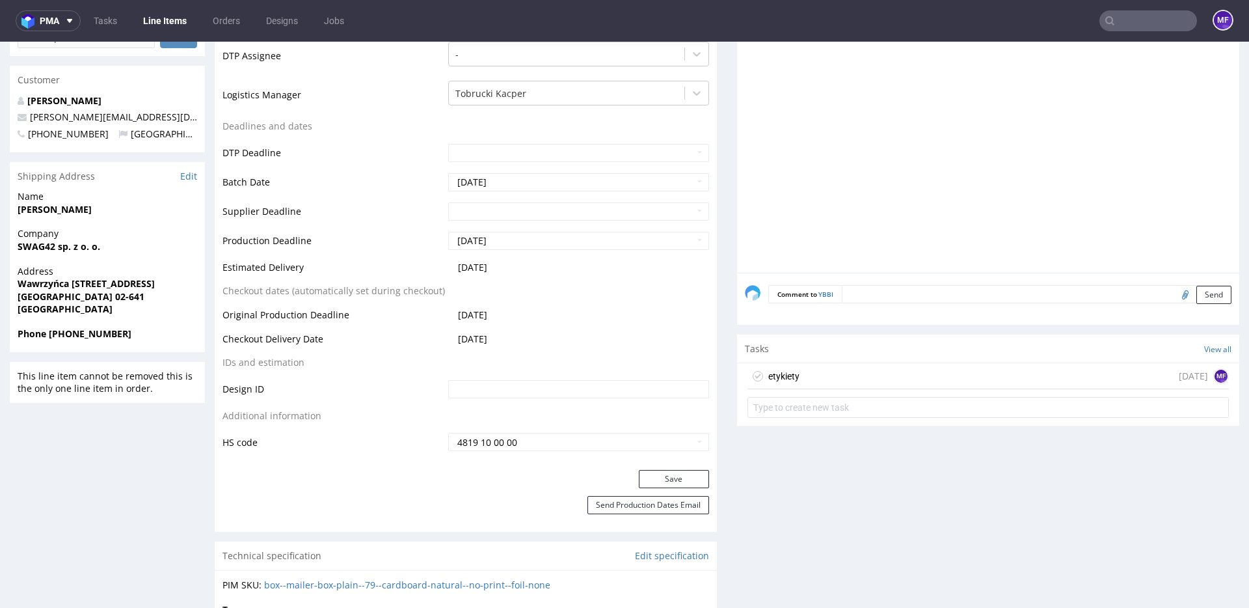
click at [815, 371] on div "etykiety [DATE] MF" at bounding box center [988, 376] width 481 height 26
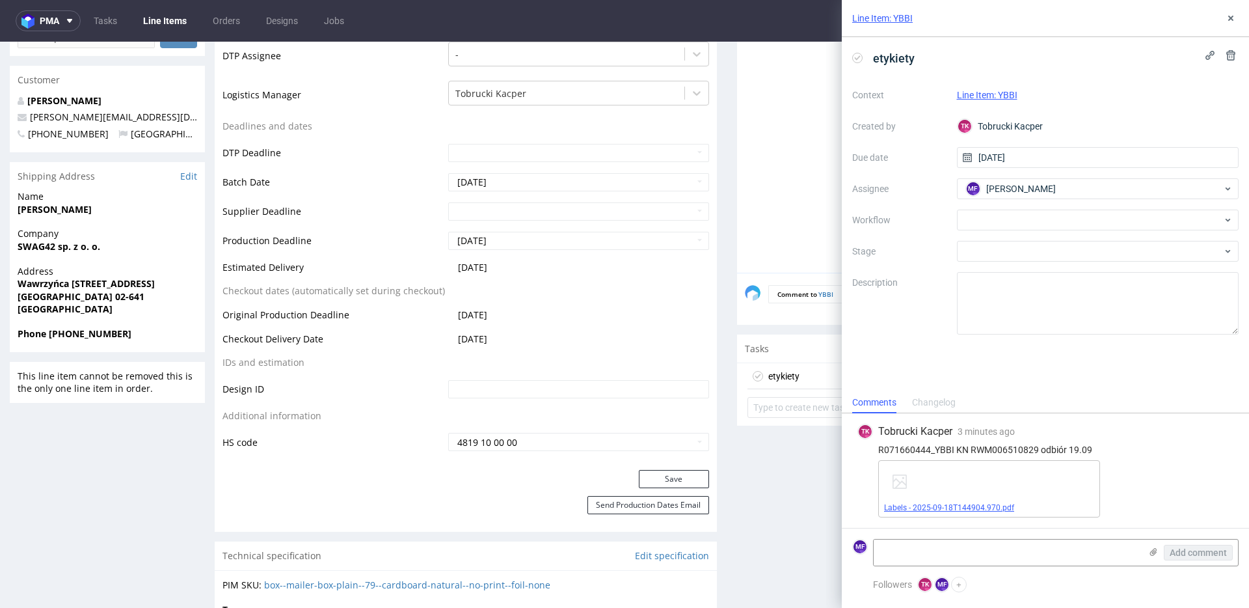
click at [951, 507] on link "Labels - 2025-09-18T144904.970.pdf" at bounding box center [949, 507] width 130 height 9
click at [993, 507] on link "Labels - 2025-09-18T144904.970.pdf" at bounding box center [949, 507] width 130 height 9
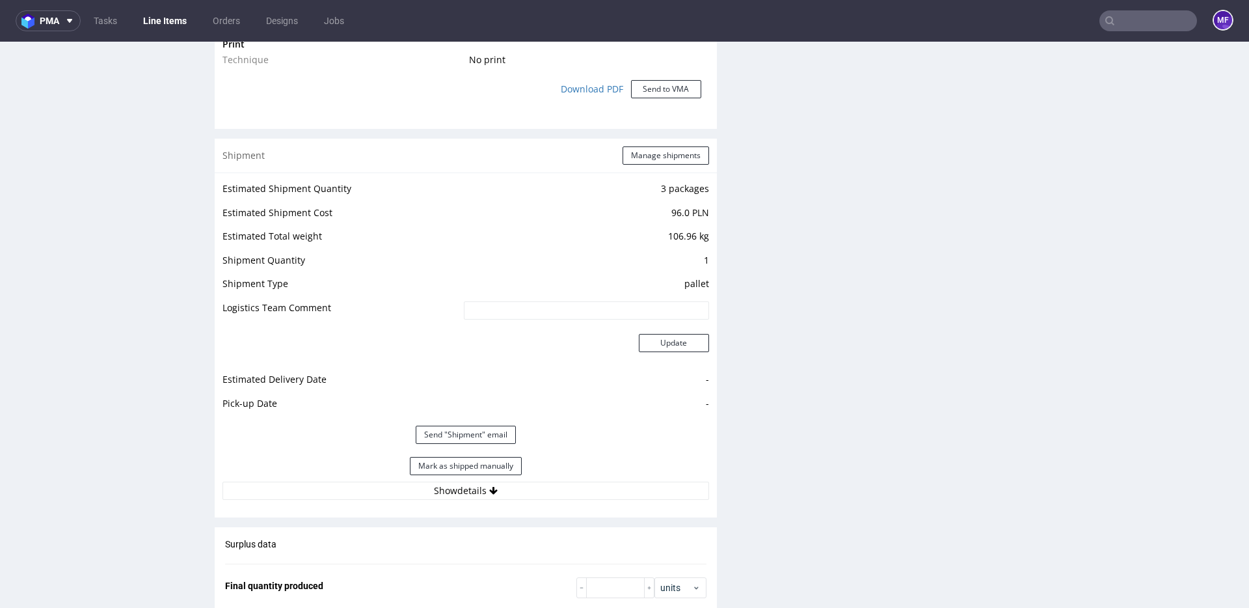
scroll to position [1161, 0]
click at [508, 496] on button "Show details" at bounding box center [466, 490] width 487 height 18
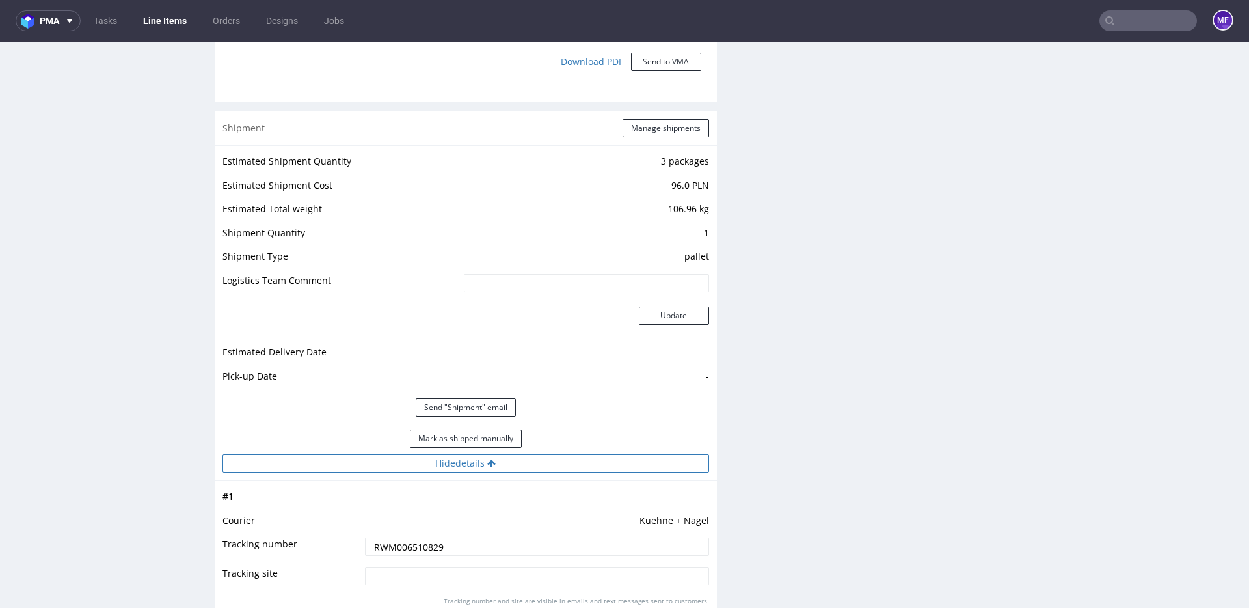
scroll to position [1196, 0]
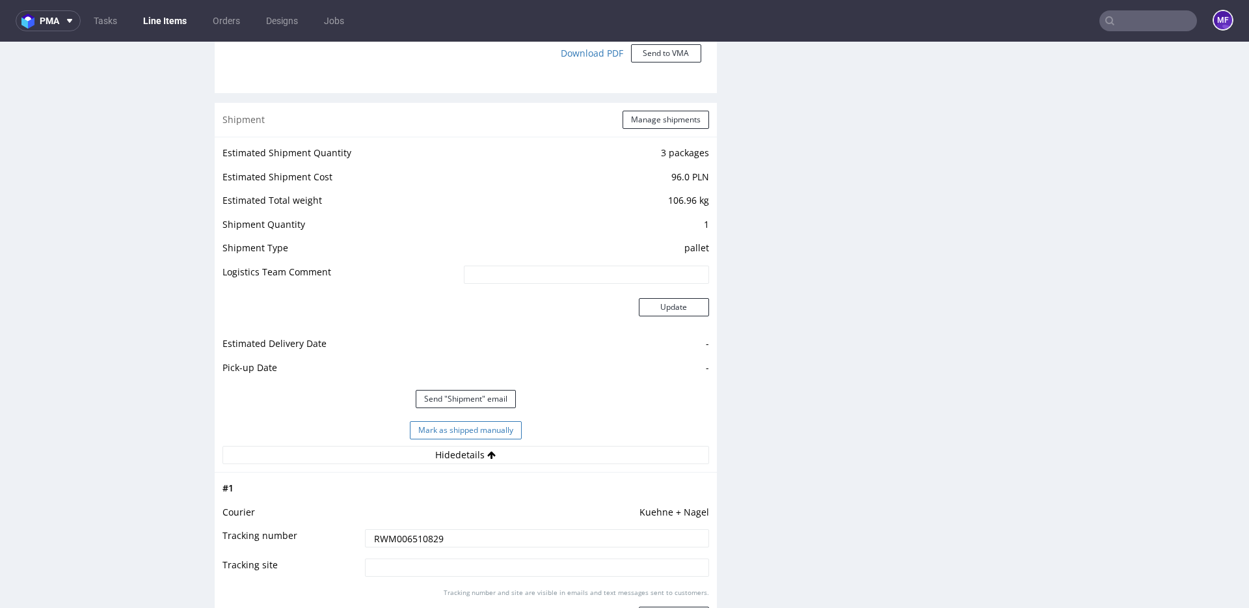
click at [484, 431] on button "Mark as shipped manually" at bounding box center [466, 430] width 112 height 18
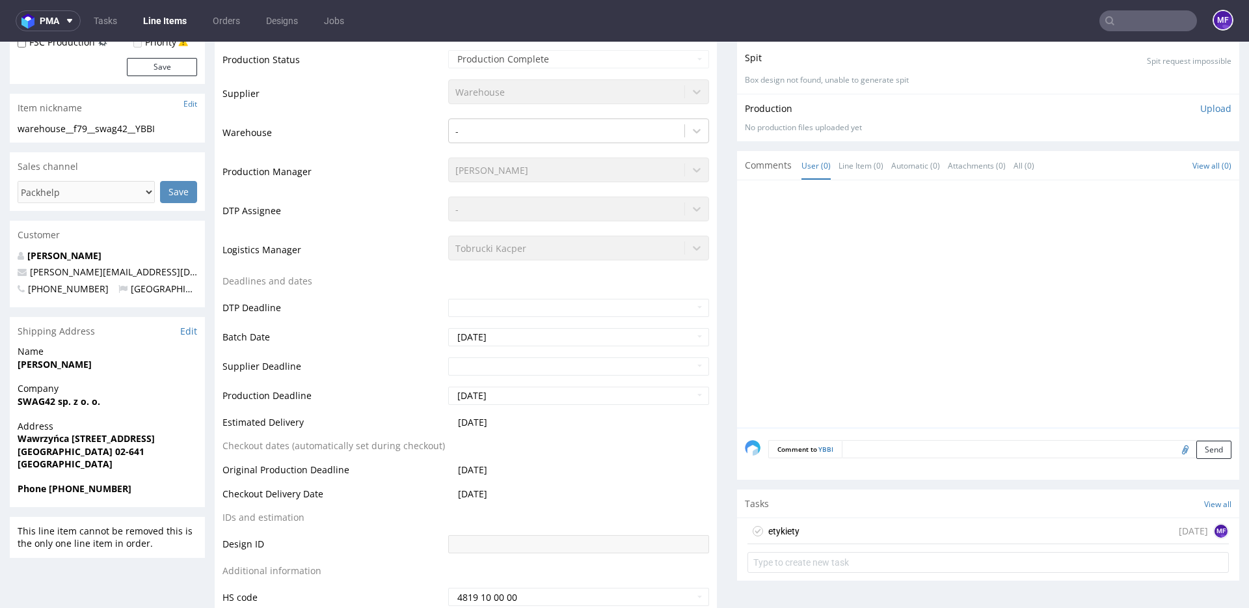
scroll to position [0, 0]
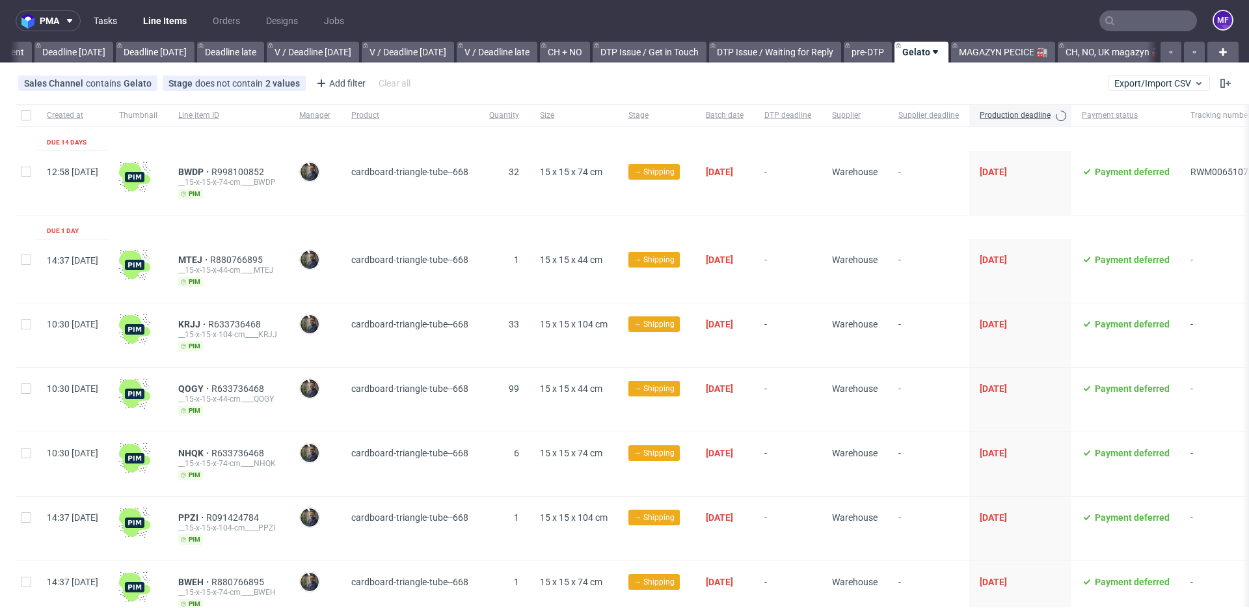
scroll to position [0, 1399]
click at [121, 27] on link "Tasks" at bounding box center [105, 20] width 39 height 21
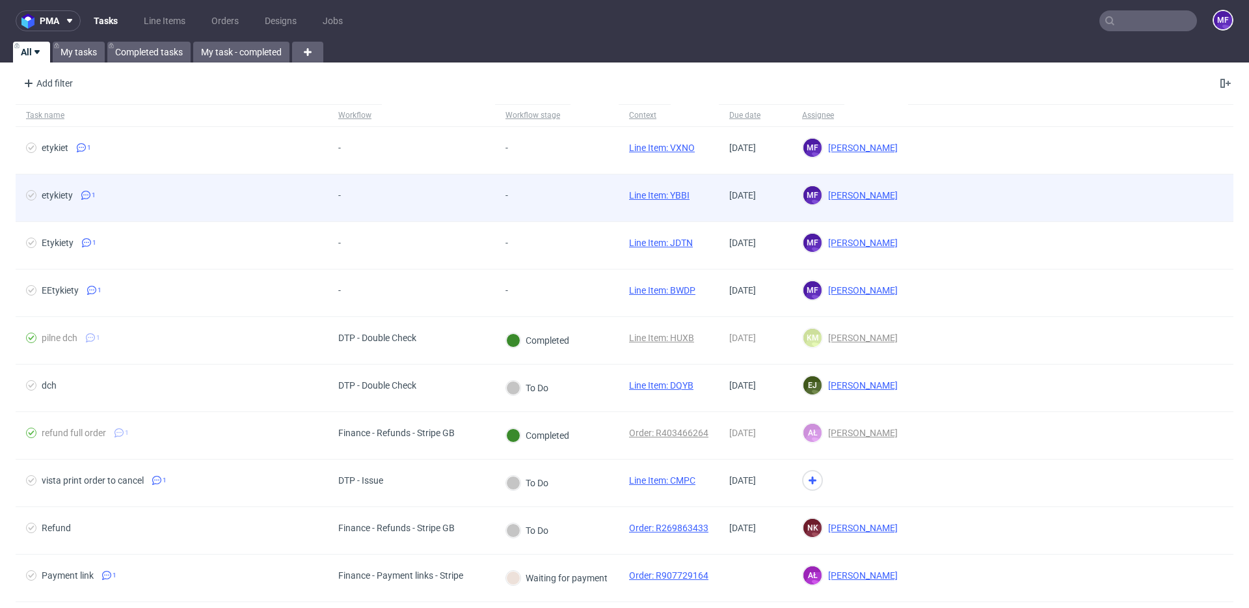
click at [462, 212] on div "-" at bounding box center [411, 197] width 167 height 47
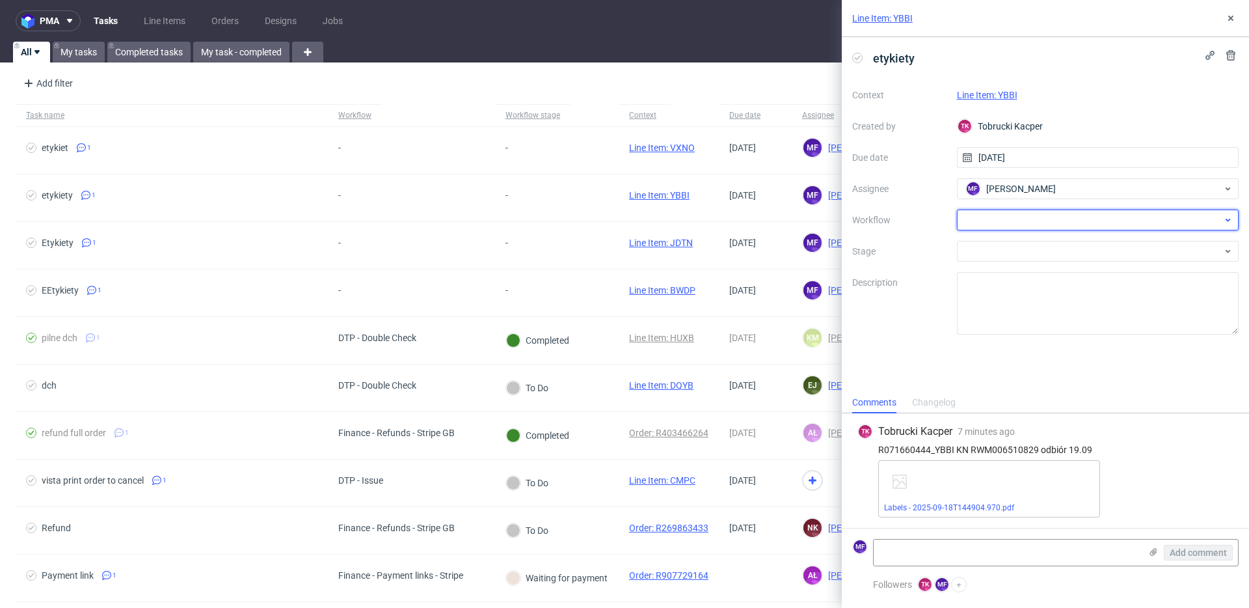
click at [1071, 223] on div at bounding box center [1098, 219] width 282 height 21
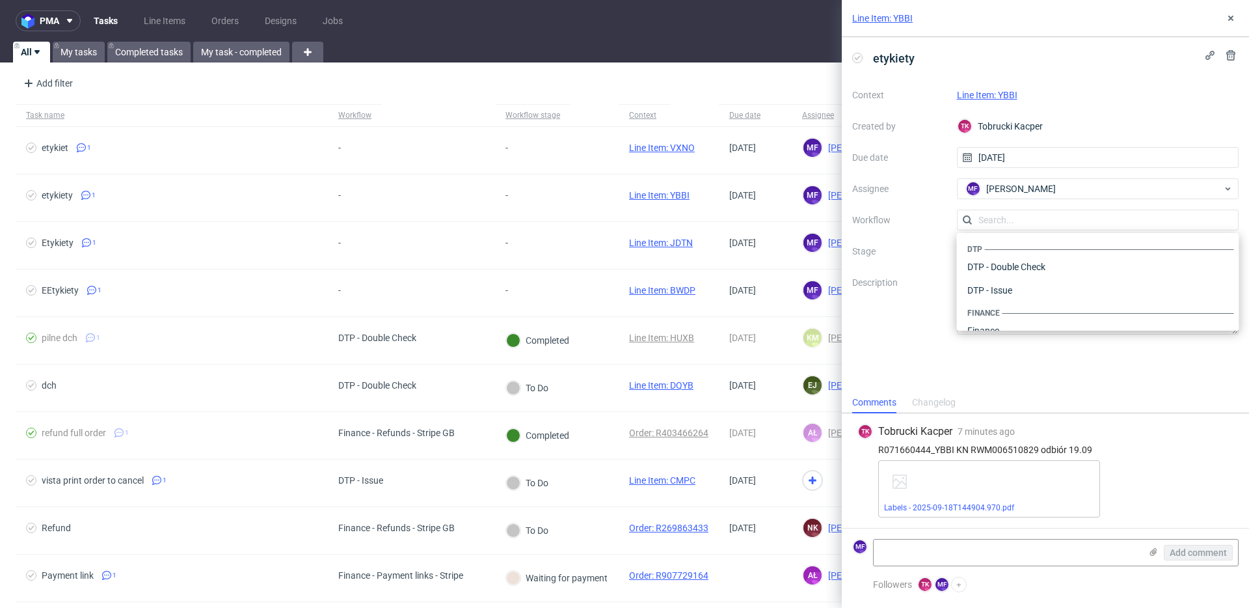
scroll to position [800, 0]
click at [1011, 311] on div "Warehouse - Shipping" at bounding box center [1098, 313] width 272 height 23
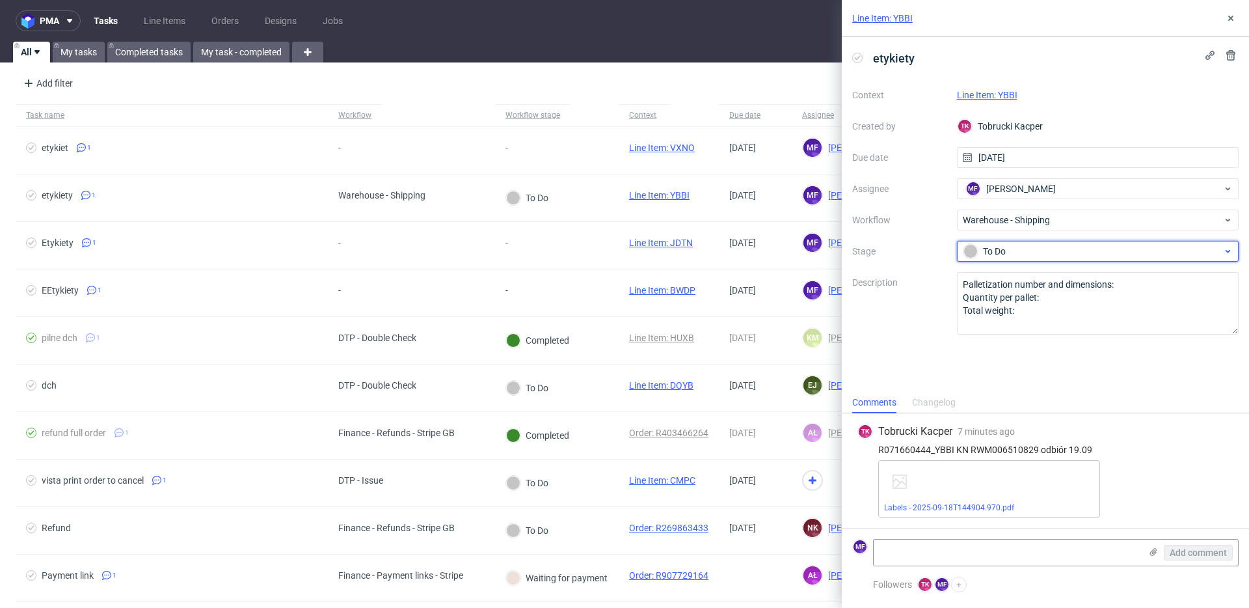
click at [1016, 259] on div "To Do" at bounding box center [1098, 251] width 282 height 21
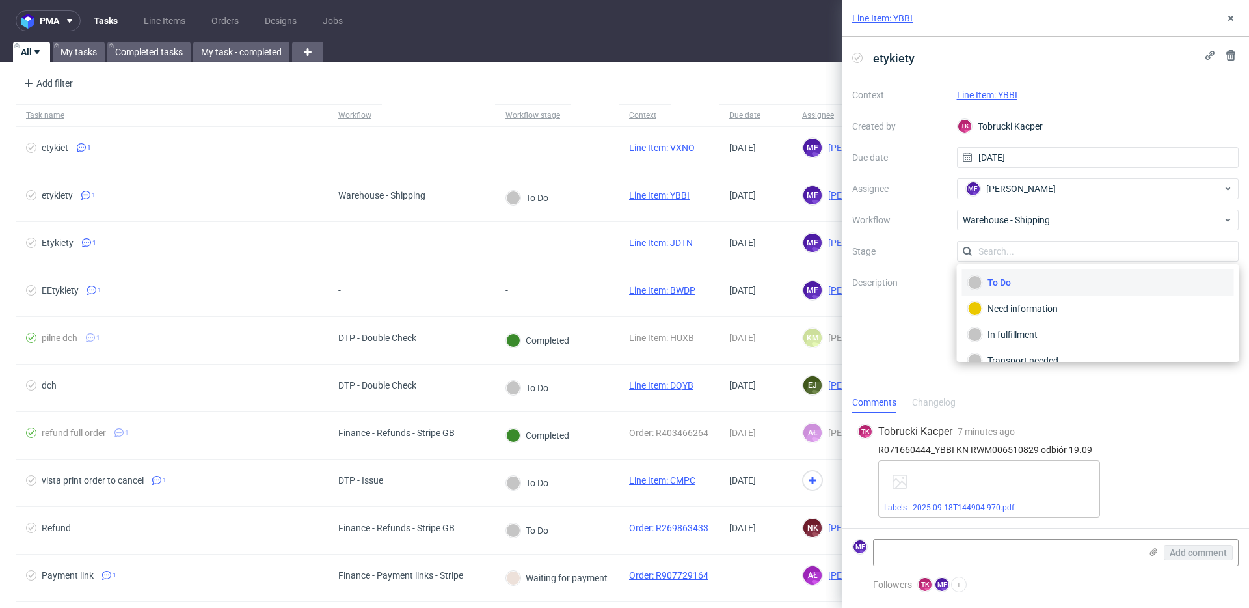
scroll to position [69, 0]
click at [1012, 339] on div "Completed" at bounding box center [1098, 343] width 260 height 14
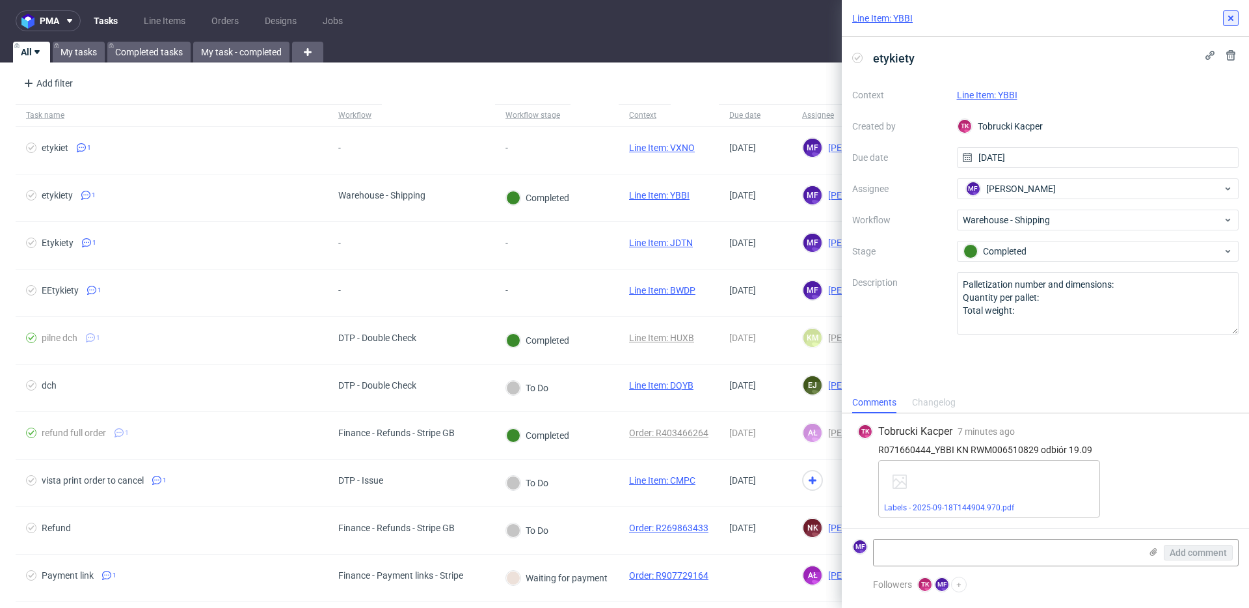
click at [1233, 20] on use at bounding box center [1230, 18] width 5 height 5
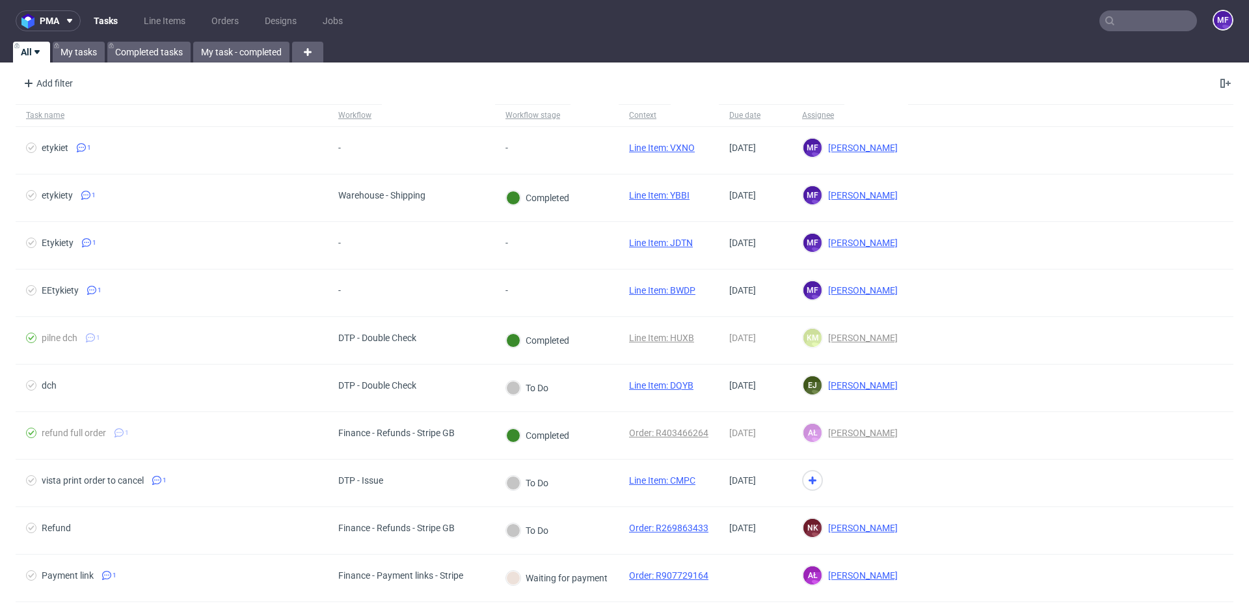
scroll to position [3, 0]
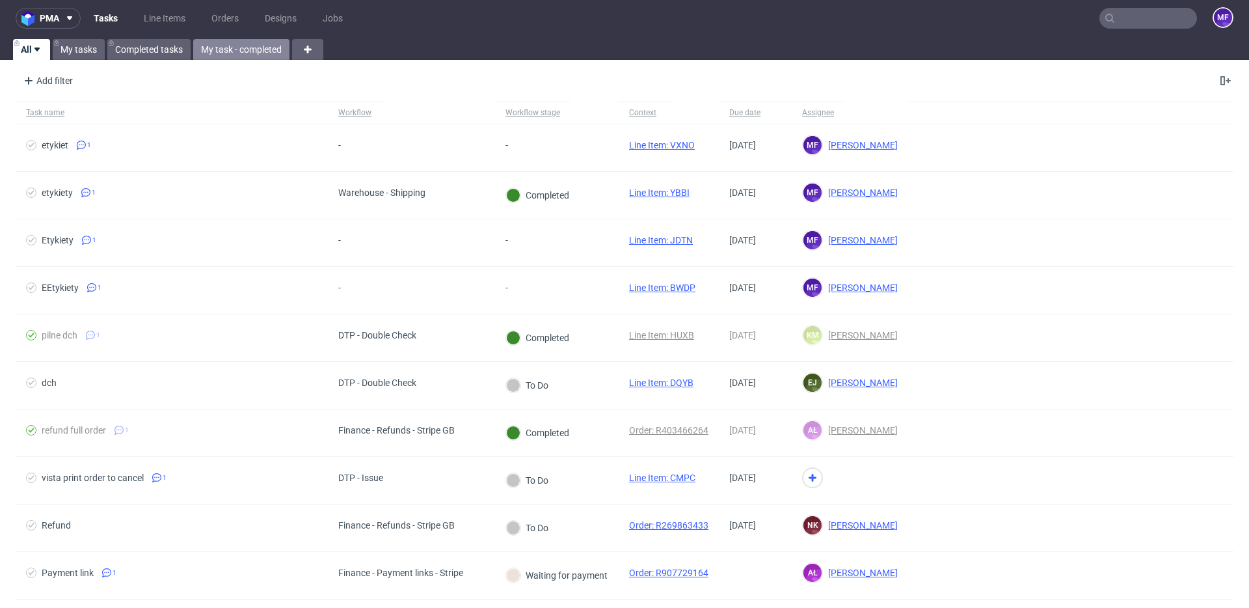
click at [219, 50] on link "My task - completed" at bounding box center [241, 49] width 96 height 21
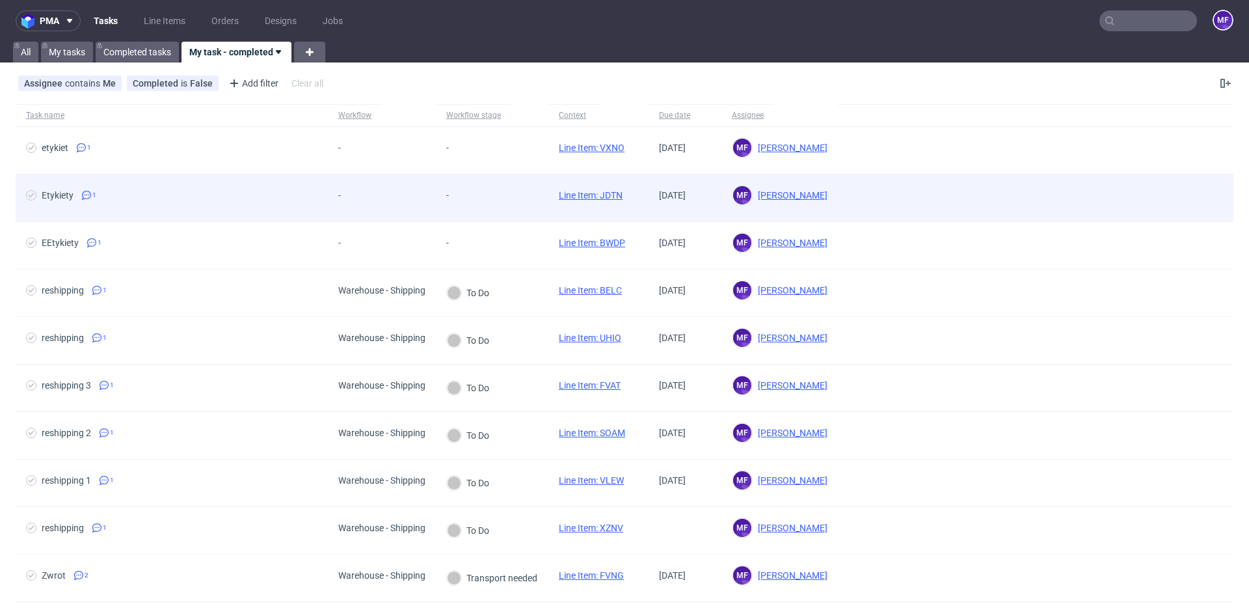
click at [483, 203] on div "-" at bounding box center [462, 197] width 52 height 47
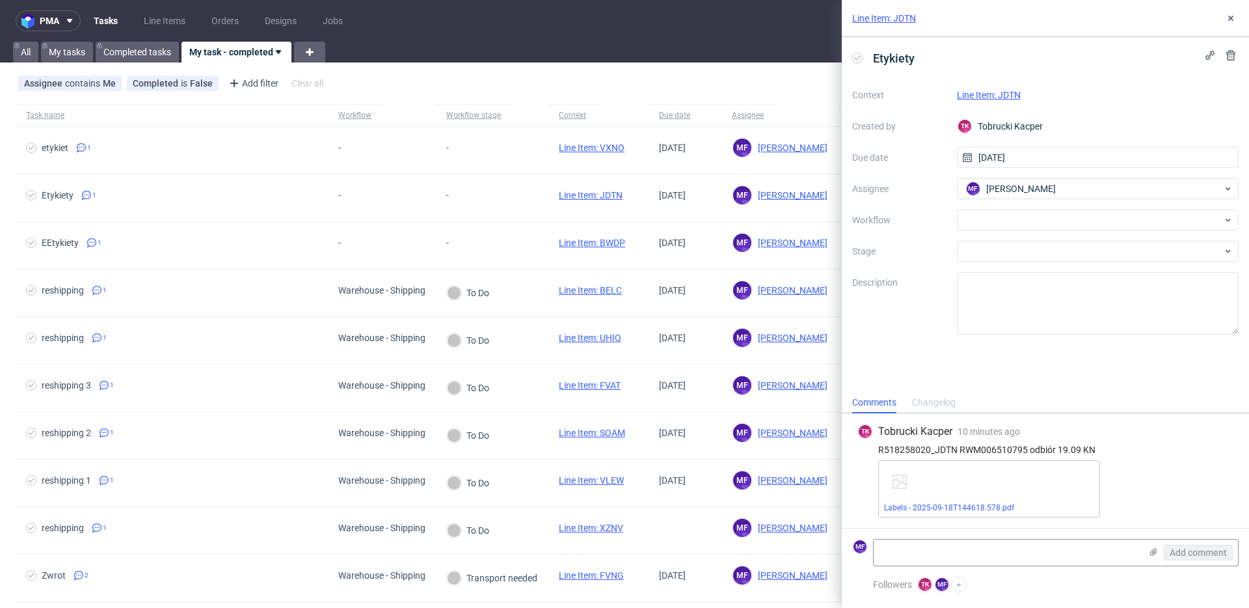
click at [1027, 450] on div "R518258020_JDTN RWM006510795 odbiór 19.09 KN" at bounding box center [1045, 449] width 376 height 10
click at [967, 504] on link "Labels - 2025-09-18T144618.578.pdf" at bounding box center [949, 507] width 130 height 9
click at [992, 94] on link "Line Item: JDTN" at bounding box center [989, 95] width 64 height 10
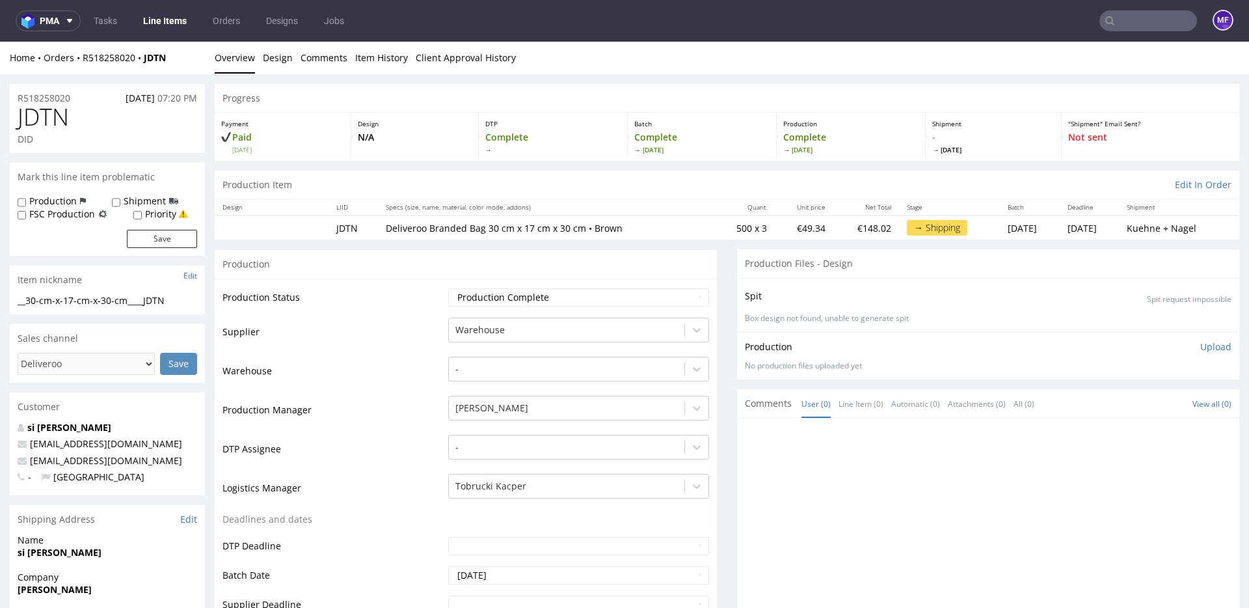
scroll to position [3, 0]
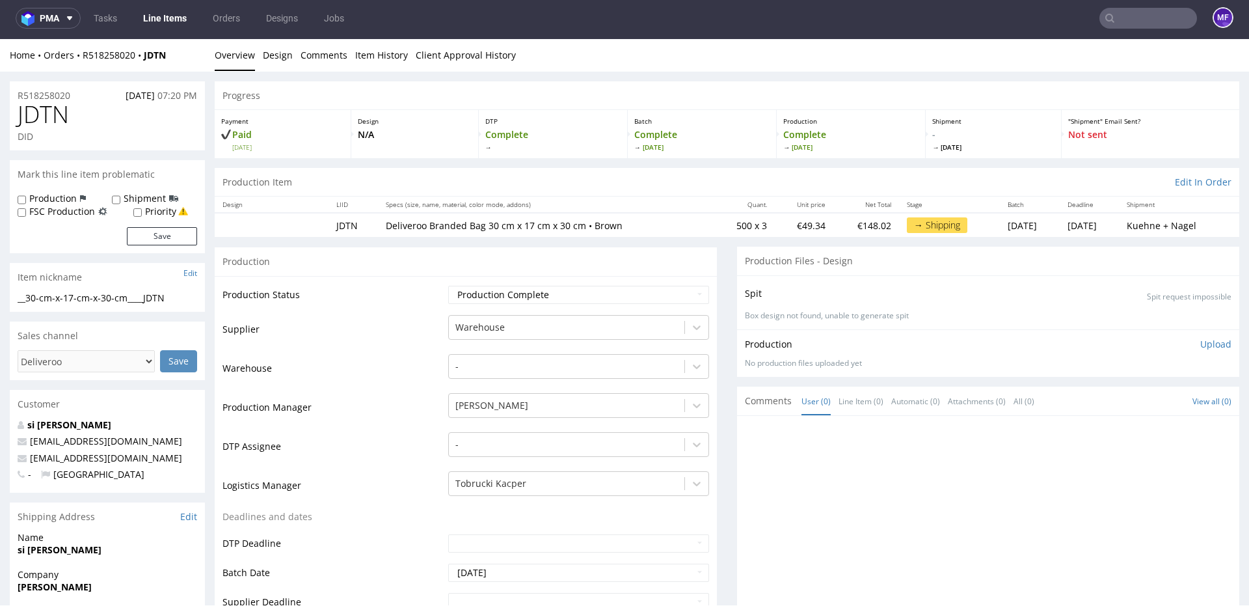
drag, startPoint x: 505, startPoint y: 249, endPoint x: 398, endPoint y: 208, distance: 114.9
click at [502, 249] on div "Production" at bounding box center [466, 261] width 502 height 29
click at [122, 20] on link "Tasks" at bounding box center [105, 18] width 39 height 21
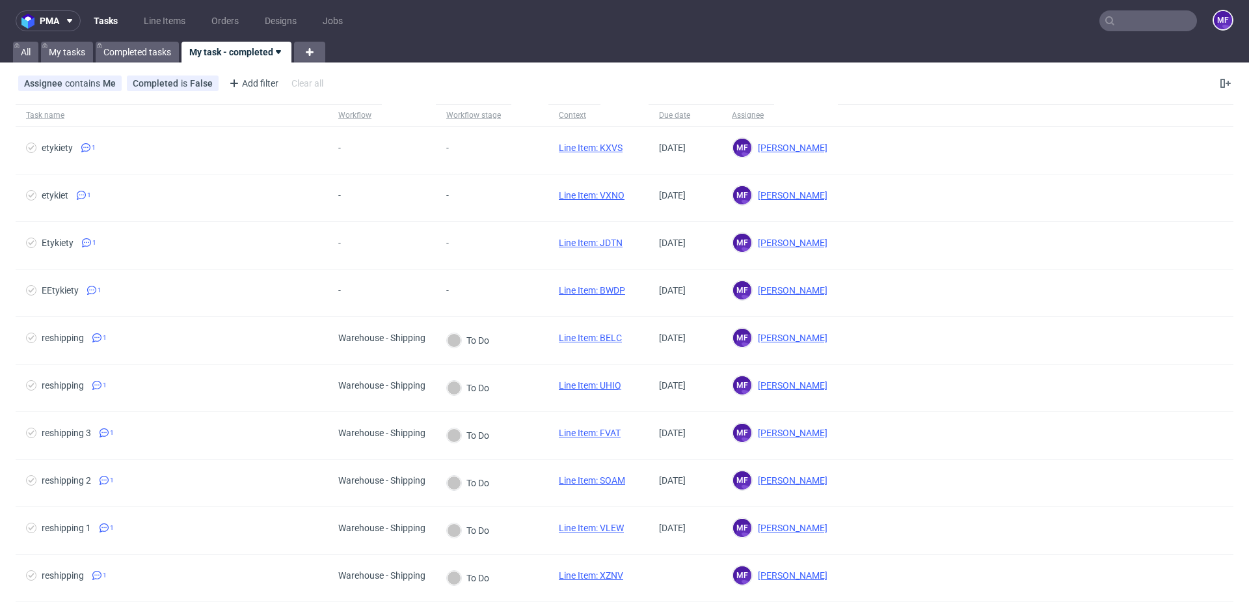
click at [794, 98] on div "Assignee contains Me Completed is False Add filter Hide filters Clear all" at bounding box center [624, 83] width 1249 height 31
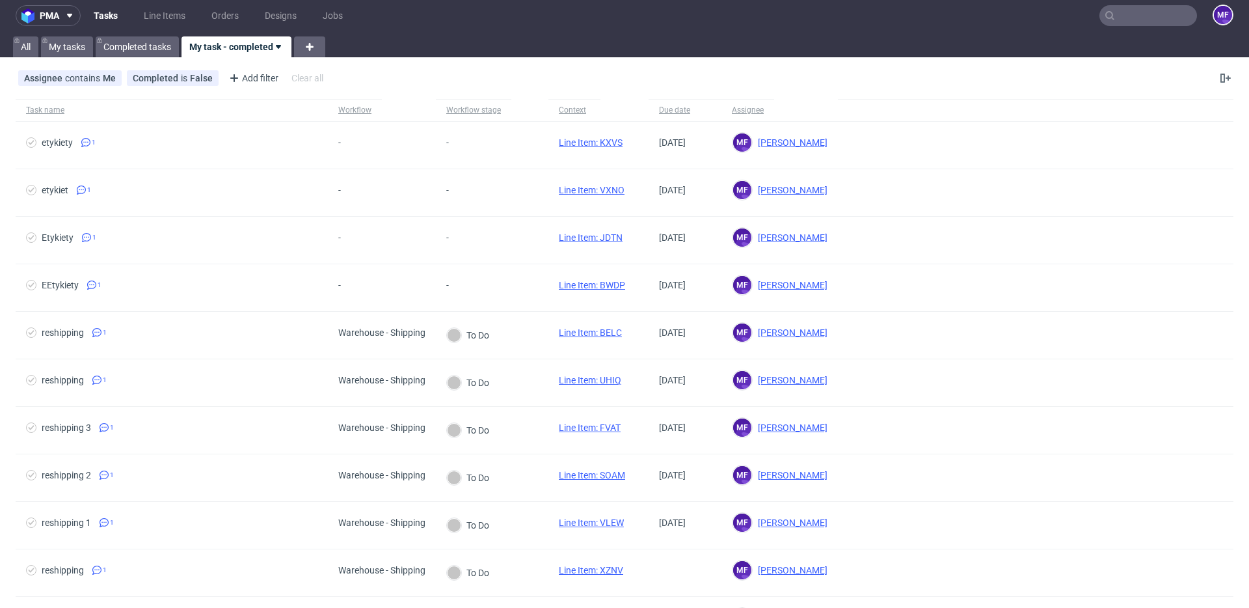
scroll to position [6, 0]
click at [126, 36] on link "Completed tasks" at bounding box center [137, 46] width 83 height 21
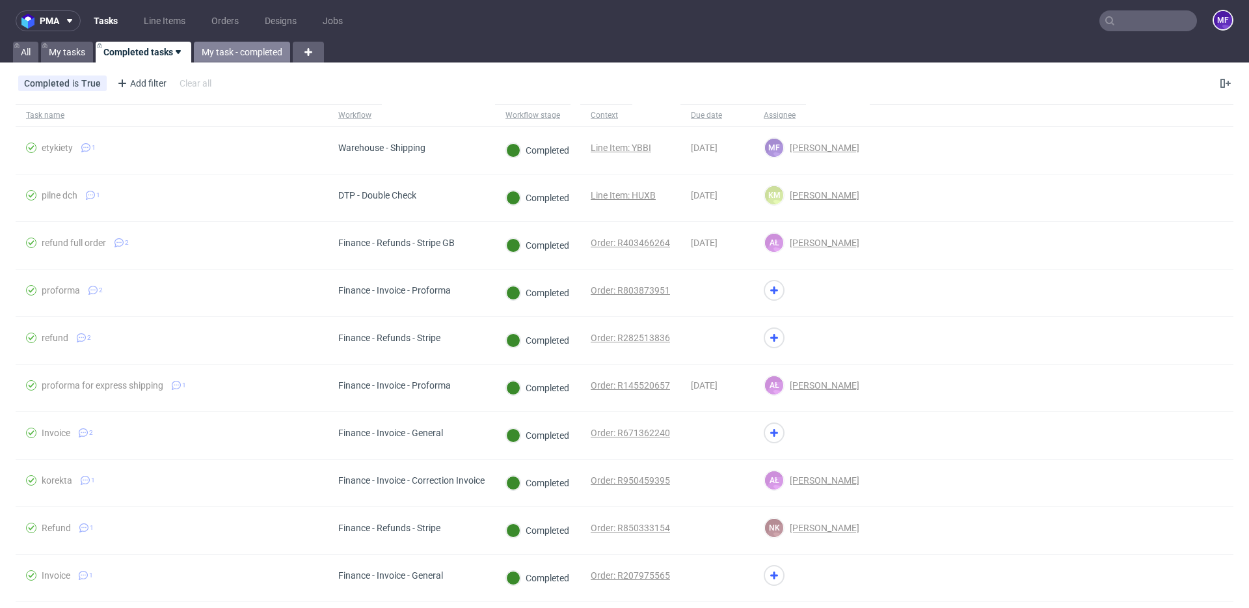
click at [229, 51] on link "My task - completed" at bounding box center [242, 52] width 96 height 21
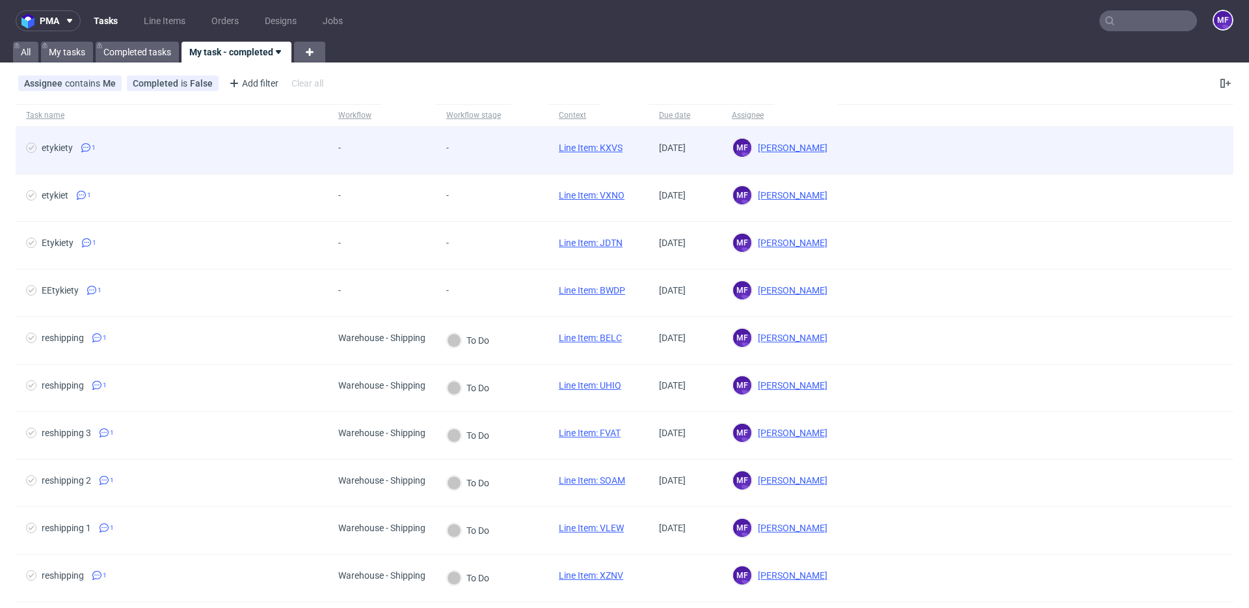
click at [578, 148] on link "Line Item: KXVS" at bounding box center [591, 147] width 64 height 10
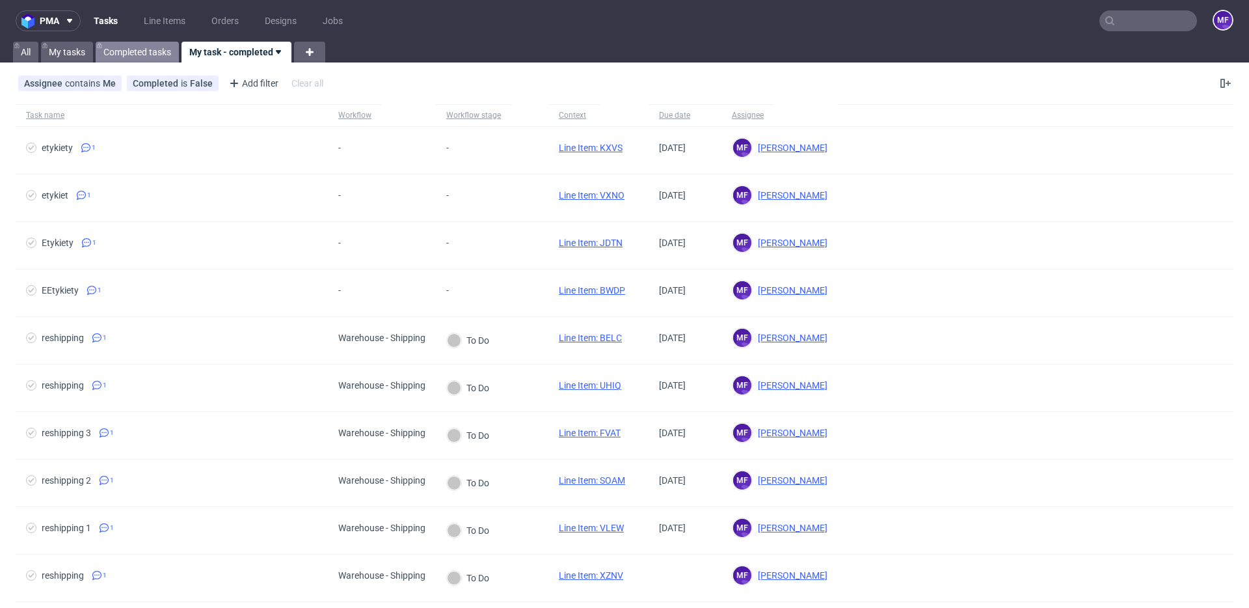
click at [155, 56] on link "Completed tasks" at bounding box center [137, 52] width 83 height 21
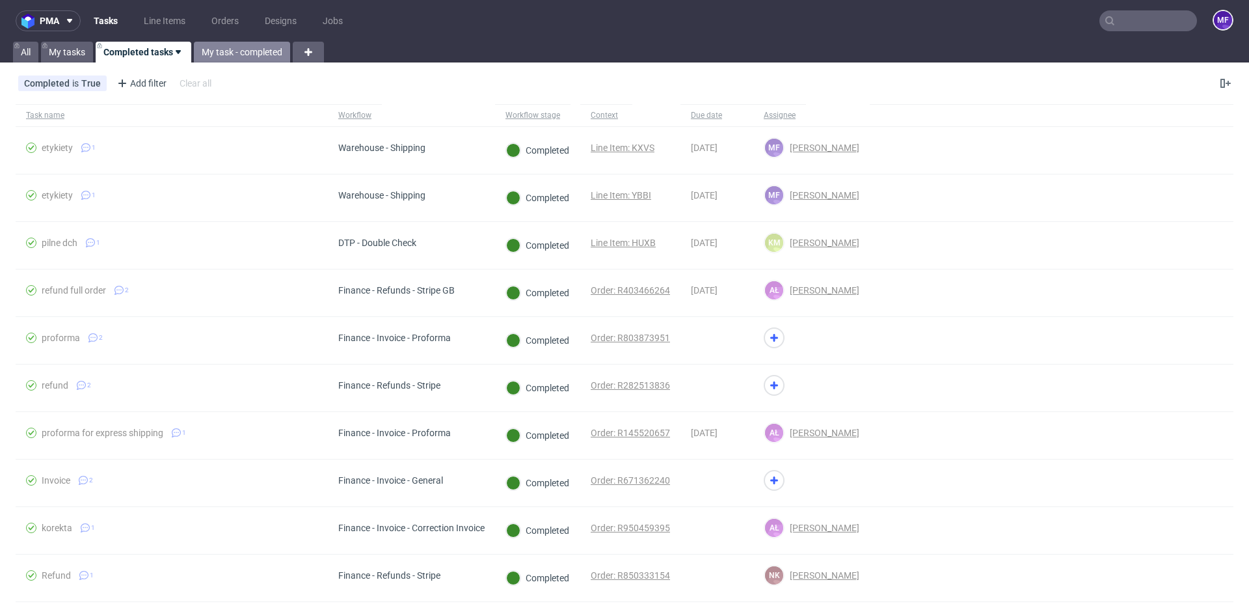
click at [208, 54] on link "My task - completed" at bounding box center [242, 52] width 96 height 21
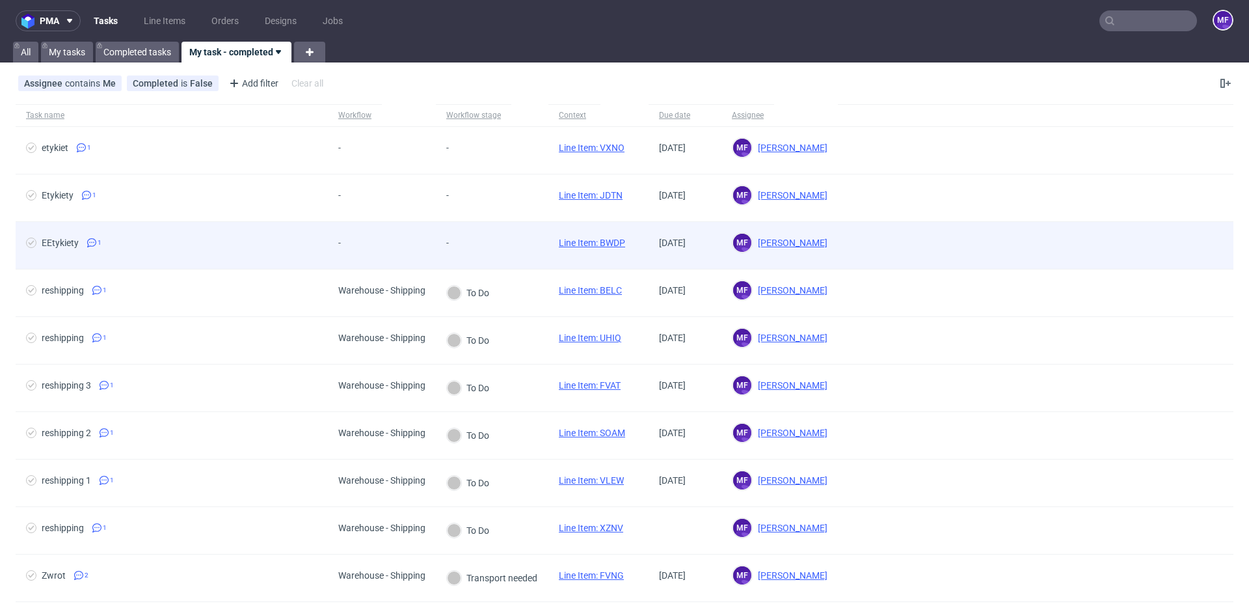
click at [591, 241] on link "Line Item: BWDP" at bounding box center [592, 242] width 66 height 10
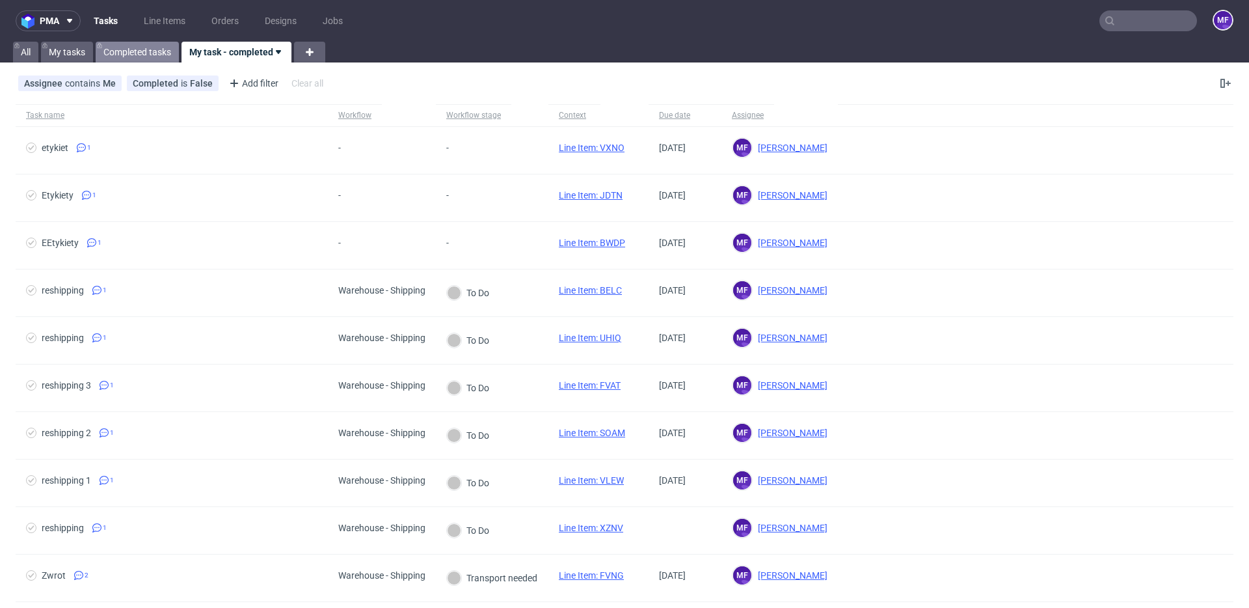
click at [144, 56] on link "Completed tasks" at bounding box center [137, 52] width 83 height 21
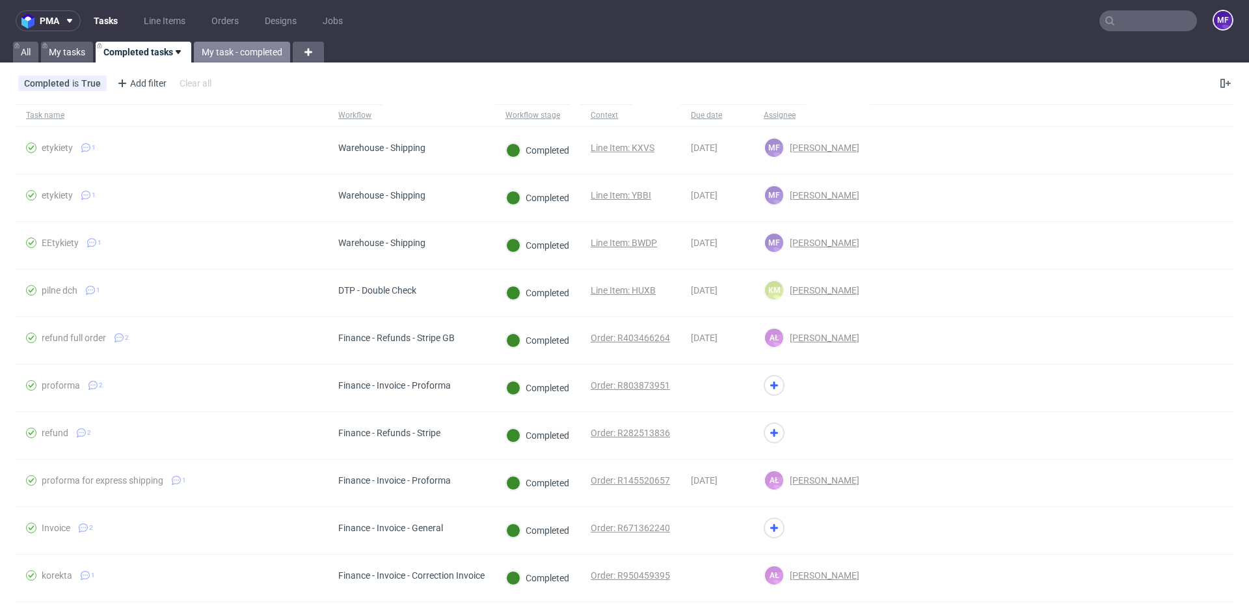
click at [215, 49] on link "My task - completed" at bounding box center [242, 52] width 96 height 21
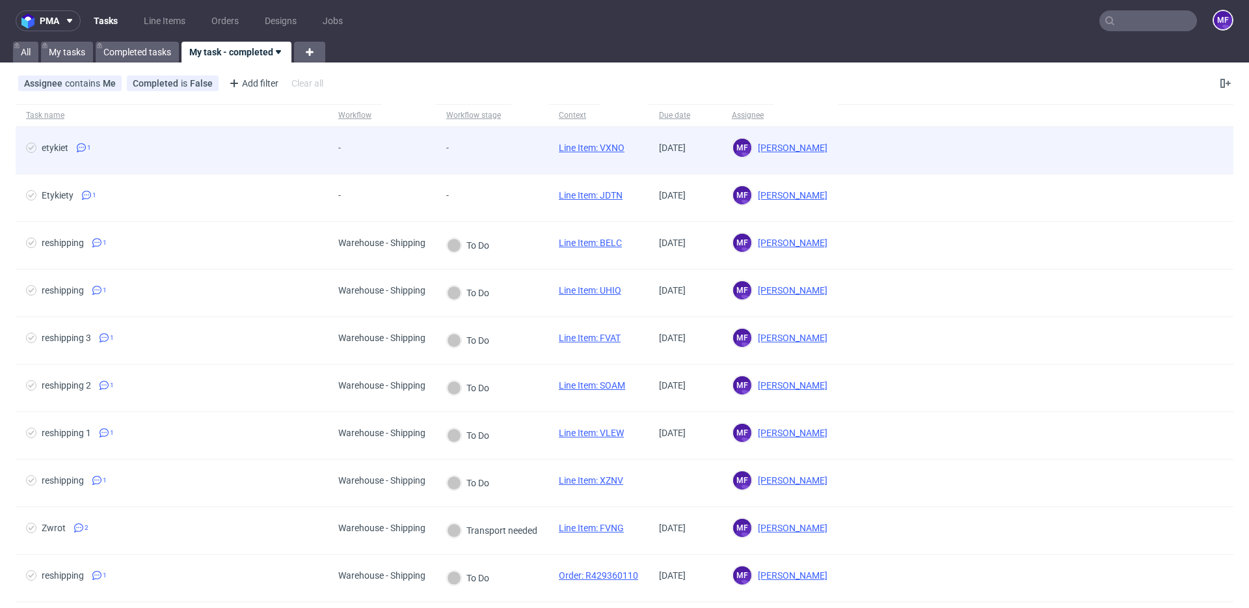
click at [523, 154] on div "-" at bounding box center [492, 150] width 113 height 47
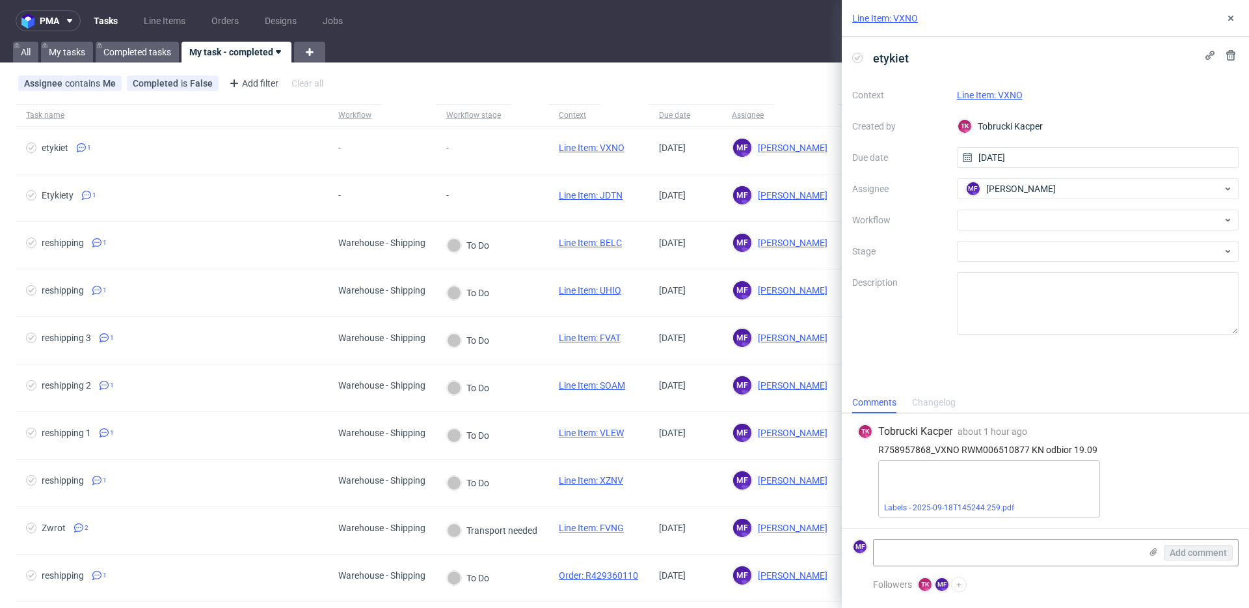
scroll to position [2, 0]
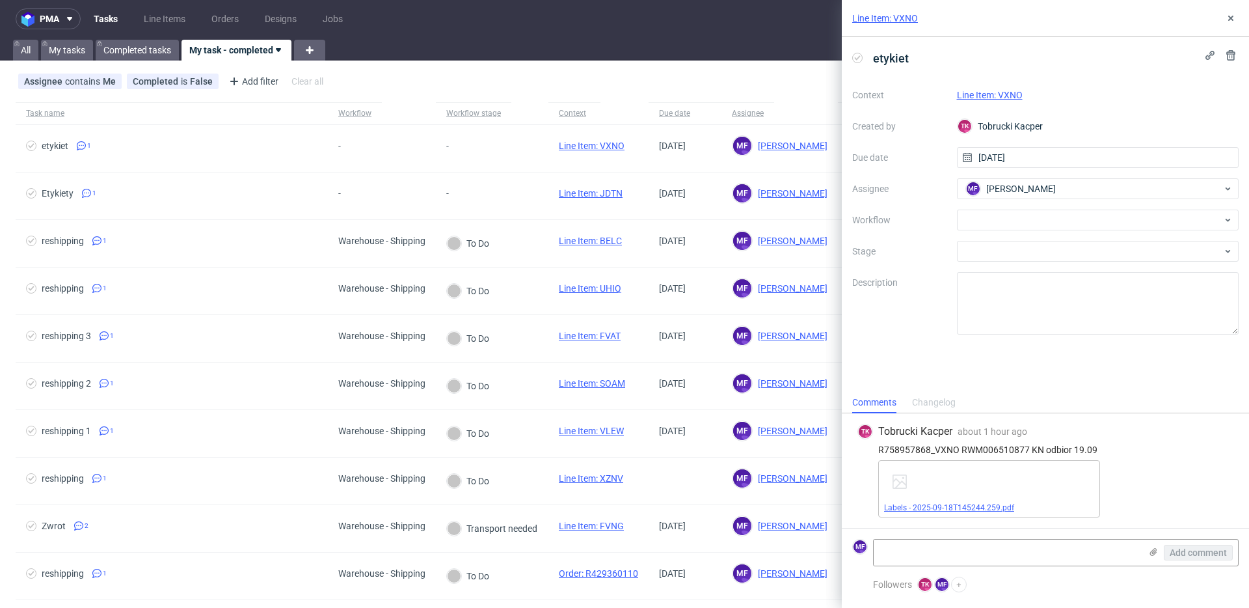
click at [990, 506] on link "Labels - 2025-09-18T145244.259.pdf" at bounding box center [949, 507] width 130 height 9
drag, startPoint x: 1003, startPoint y: 211, endPoint x: 1010, endPoint y: 230, distance: 20.4
click at [1003, 211] on div at bounding box center [1098, 219] width 282 height 21
click at [1001, 94] on link "Line Item: VXNO" at bounding box center [990, 95] width 66 height 10
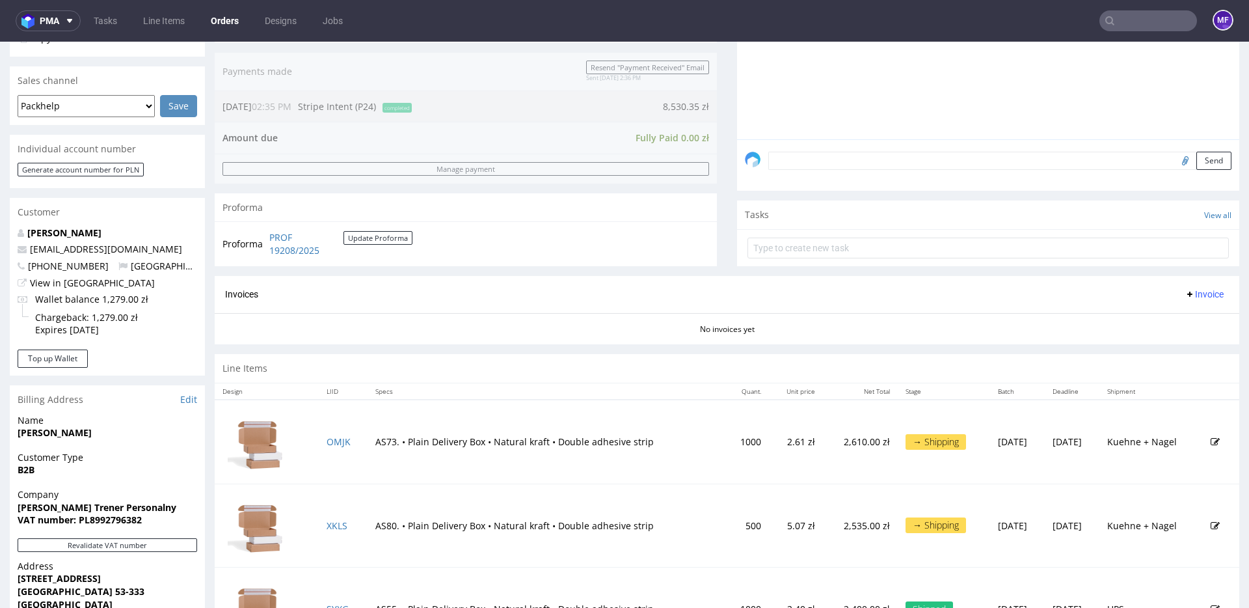
scroll to position [529, 0]
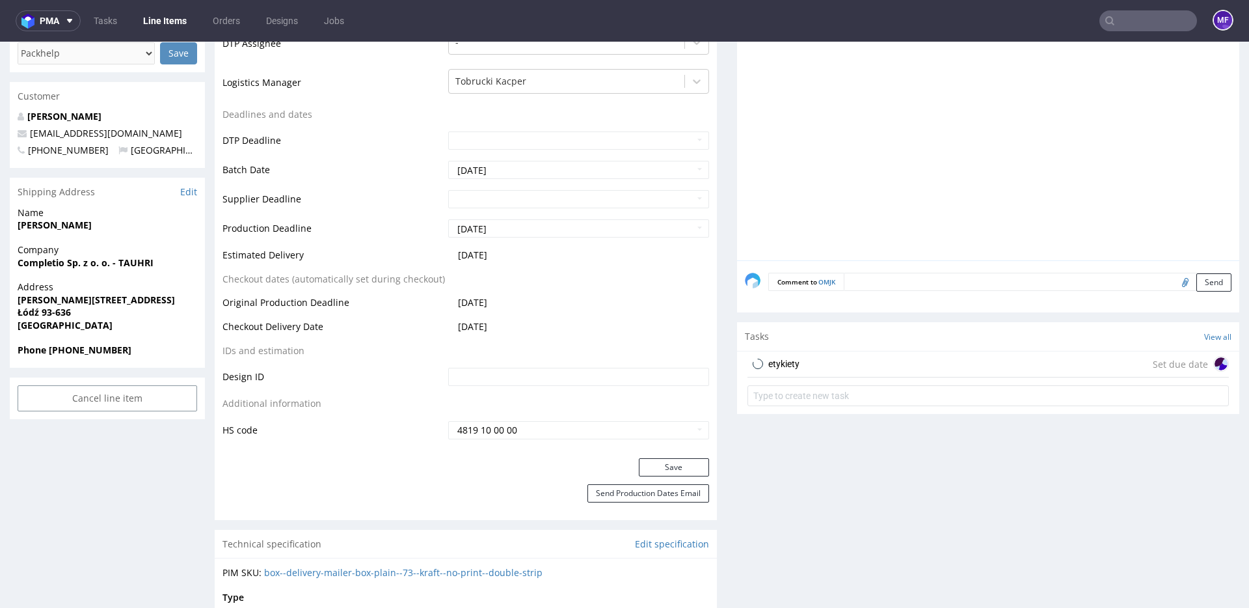
scroll to position [483, 0]
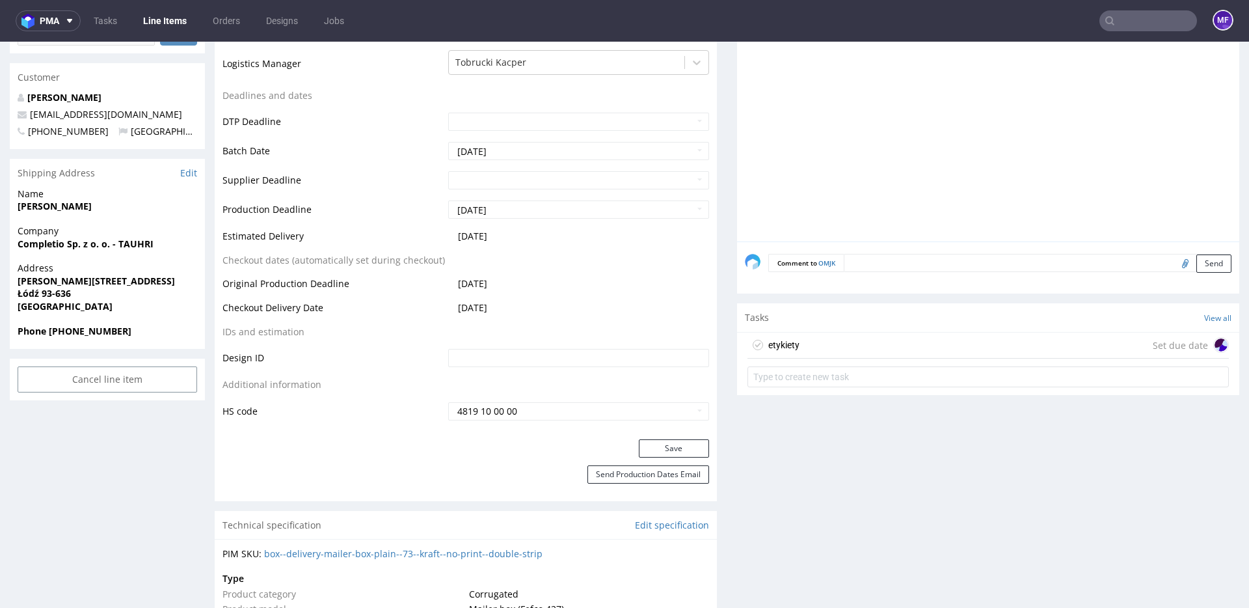
click at [890, 349] on div "etykiety Set due date" at bounding box center [988, 345] width 481 height 26
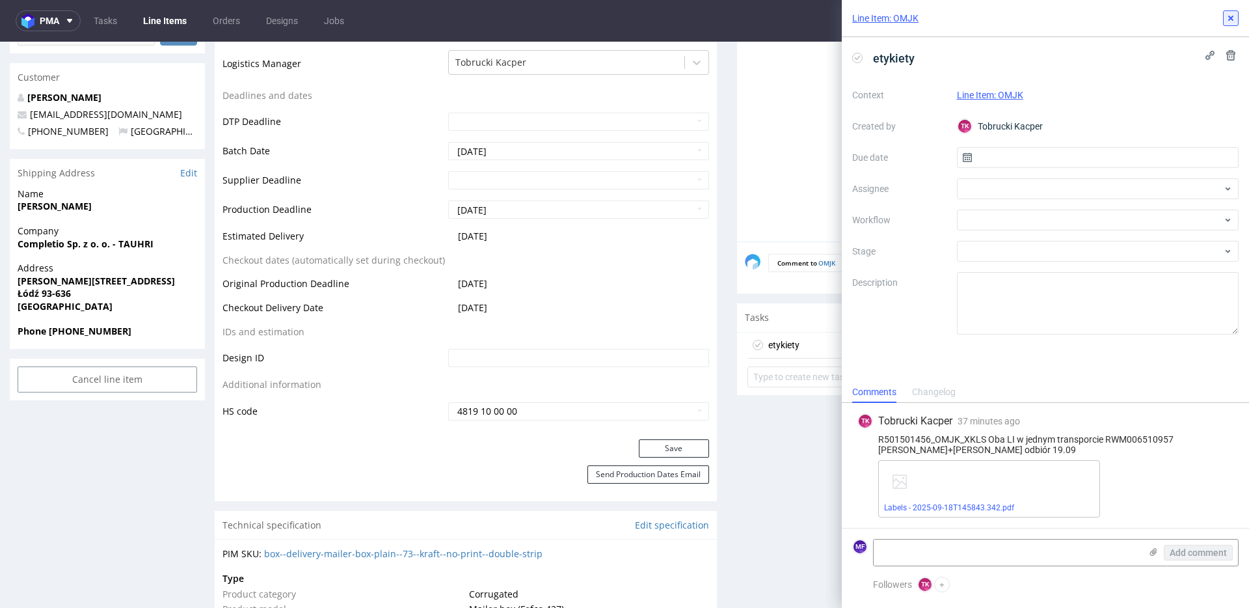
click at [1232, 20] on use at bounding box center [1230, 18] width 5 height 5
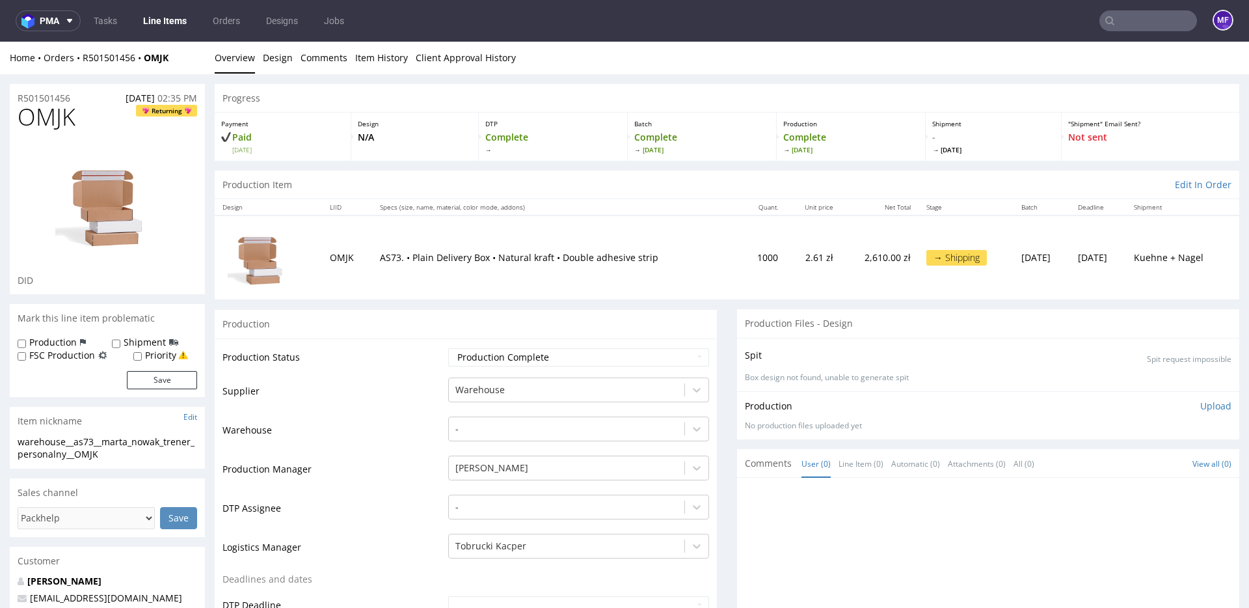
click at [826, 541] on div at bounding box center [992, 604] width 494 height 239
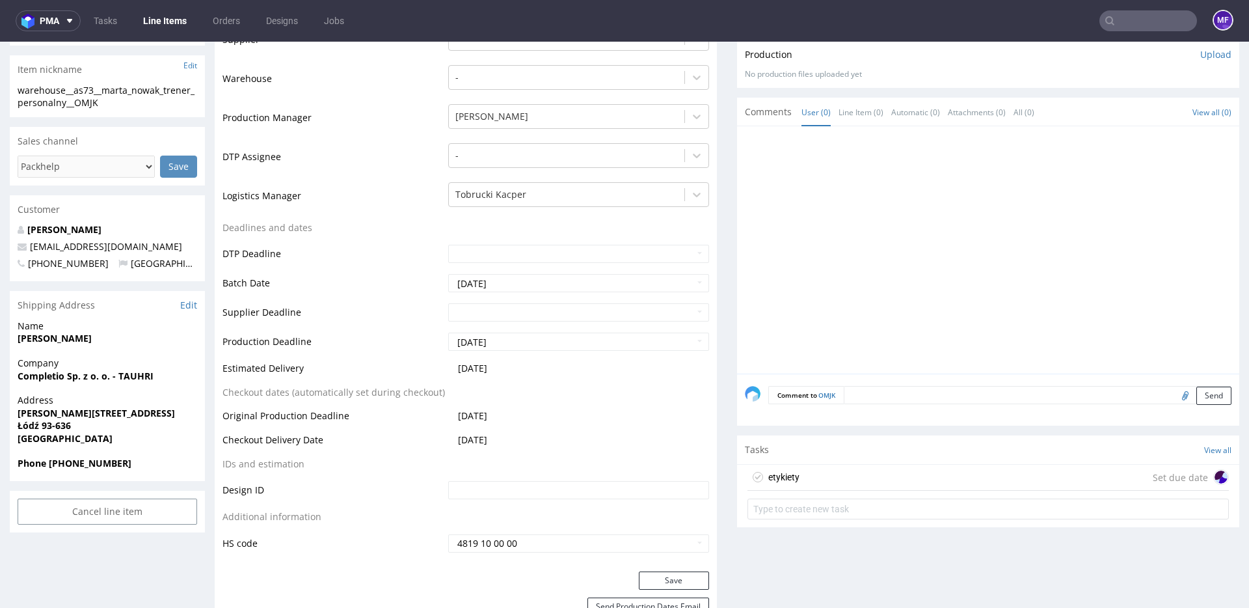
scroll to position [353, 0]
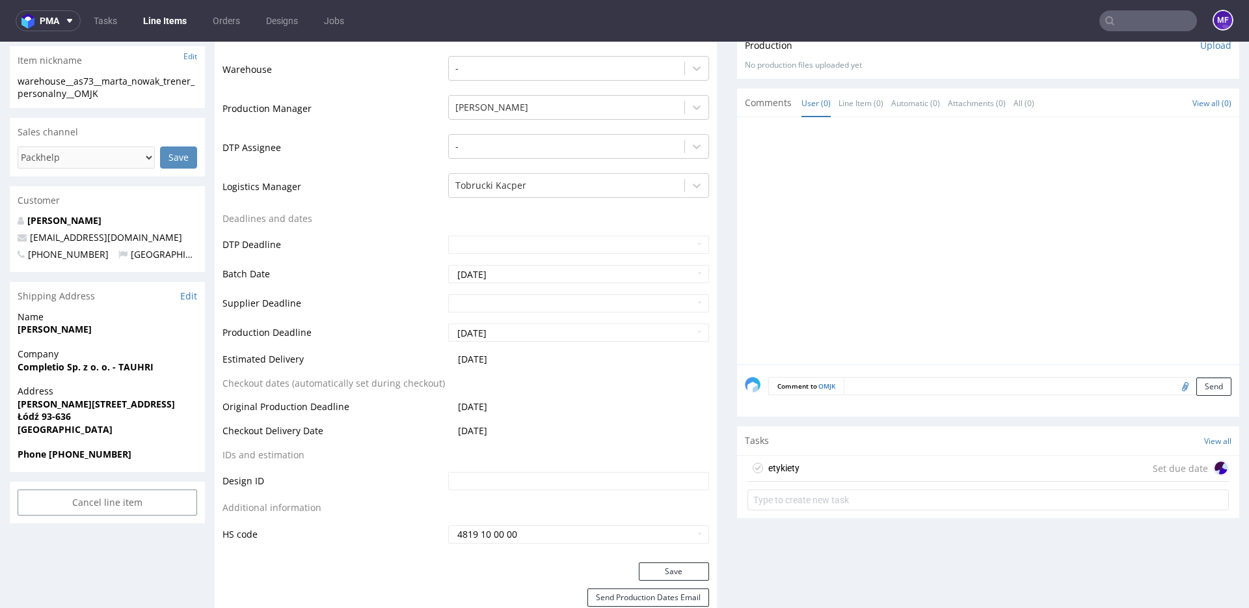
scroll to position [367, 0]
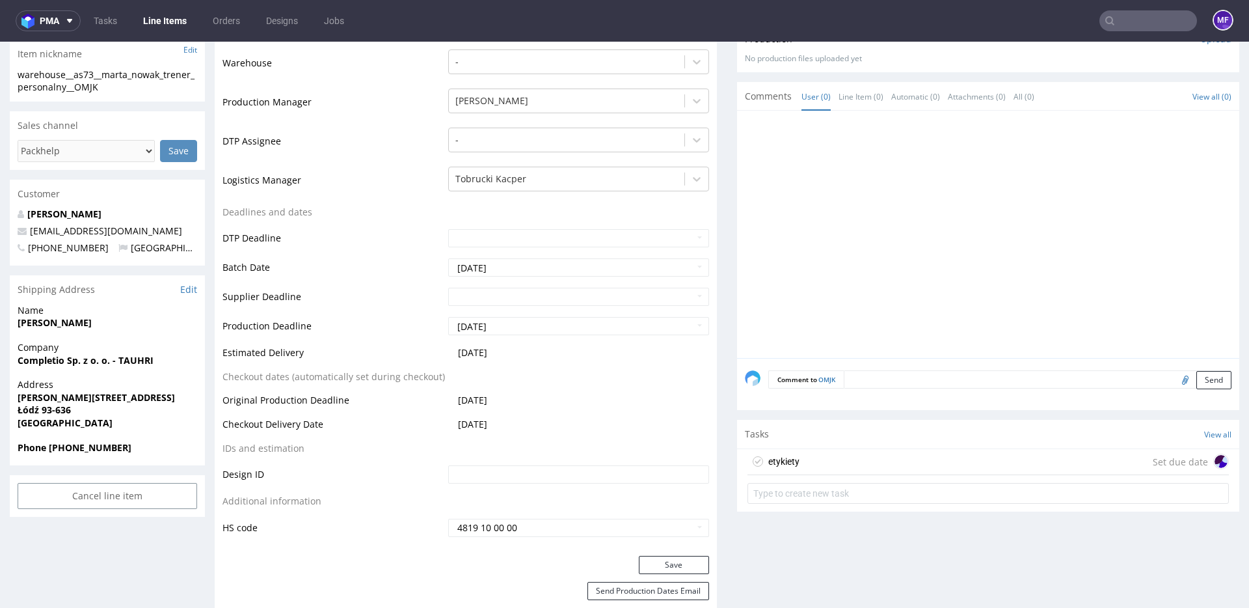
click at [800, 466] on div "etykiety Set due date" at bounding box center [988, 462] width 481 height 26
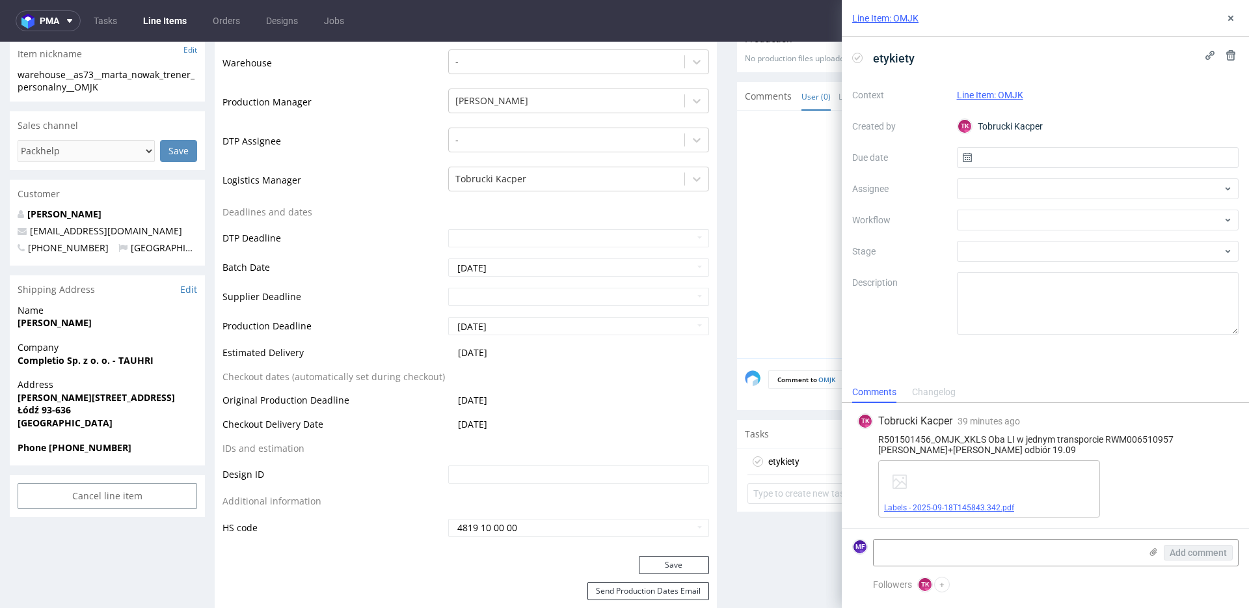
click at [937, 506] on link "Labels - 2025-09-18T145843.342.pdf" at bounding box center [949, 507] width 130 height 9
click at [906, 332] on div "Context Line Item: OMJK Created by TK Tobrucki Kacper Due date Assignee Workflo…" at bounding box center [1045, 210] width 386 height 250
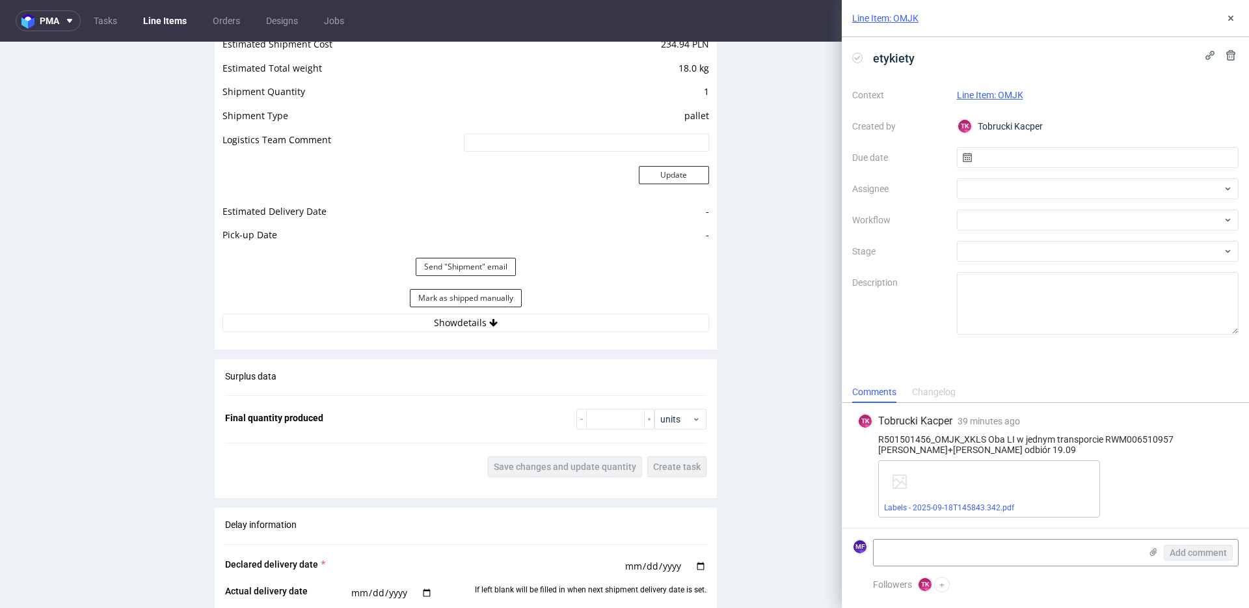
scroll to position [1426, 0]
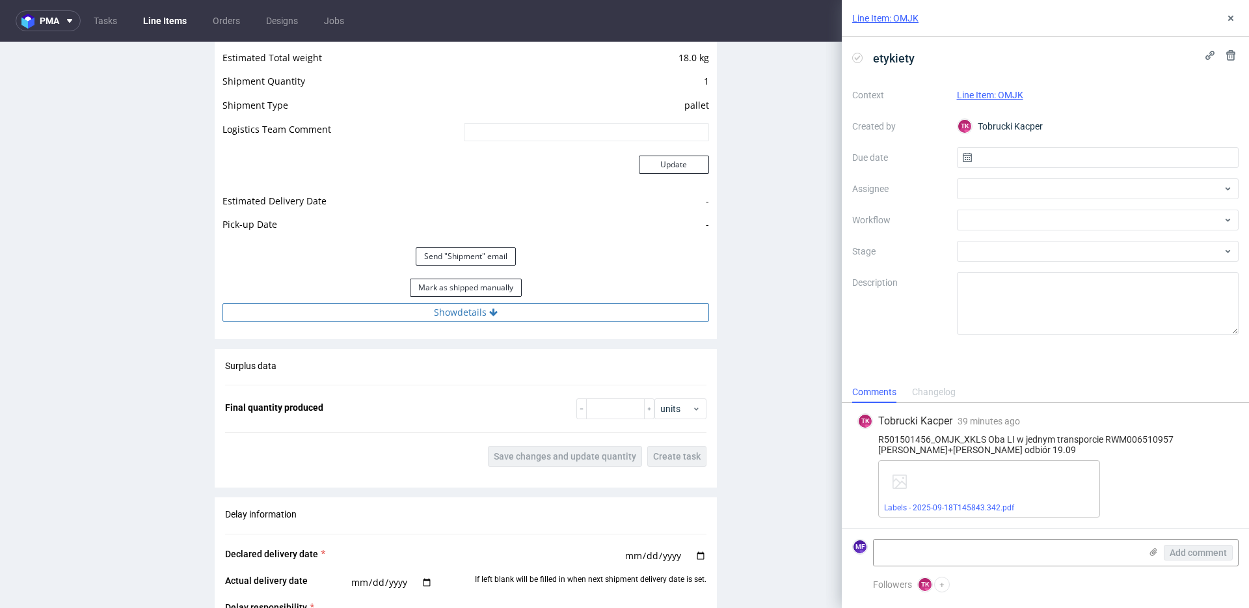
click at [460, 316] on button "Show details" at bounding box center [466, 312] width 487 height 18
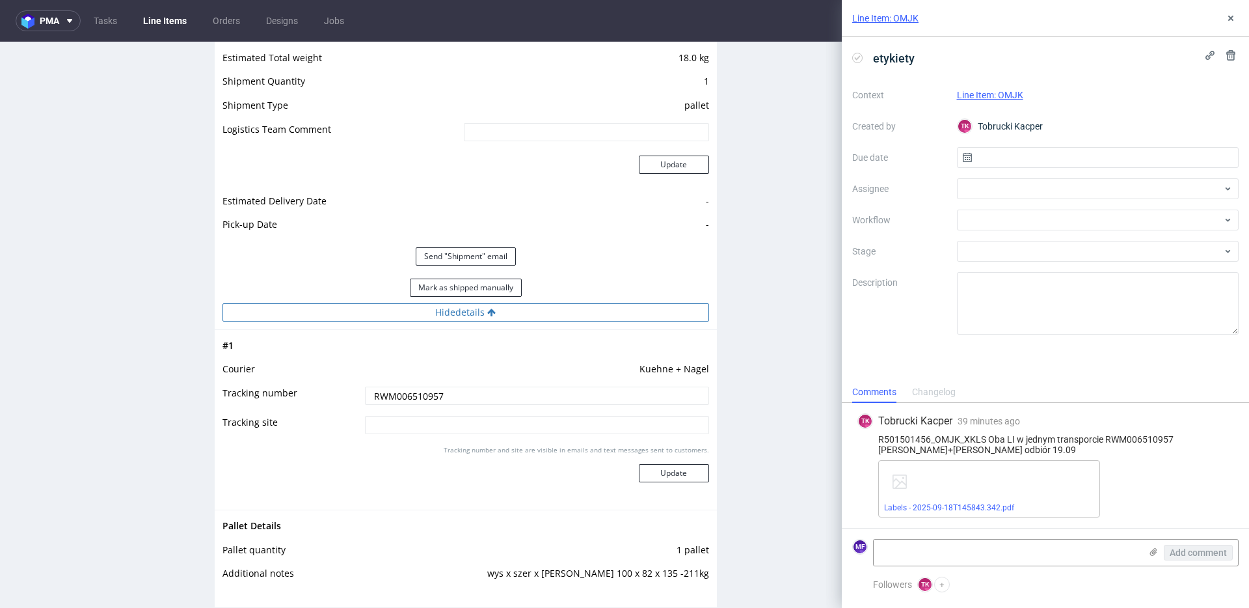
click at [460, 316] on button "Hide details" at bounding box center [466, 312] width 487 height 18
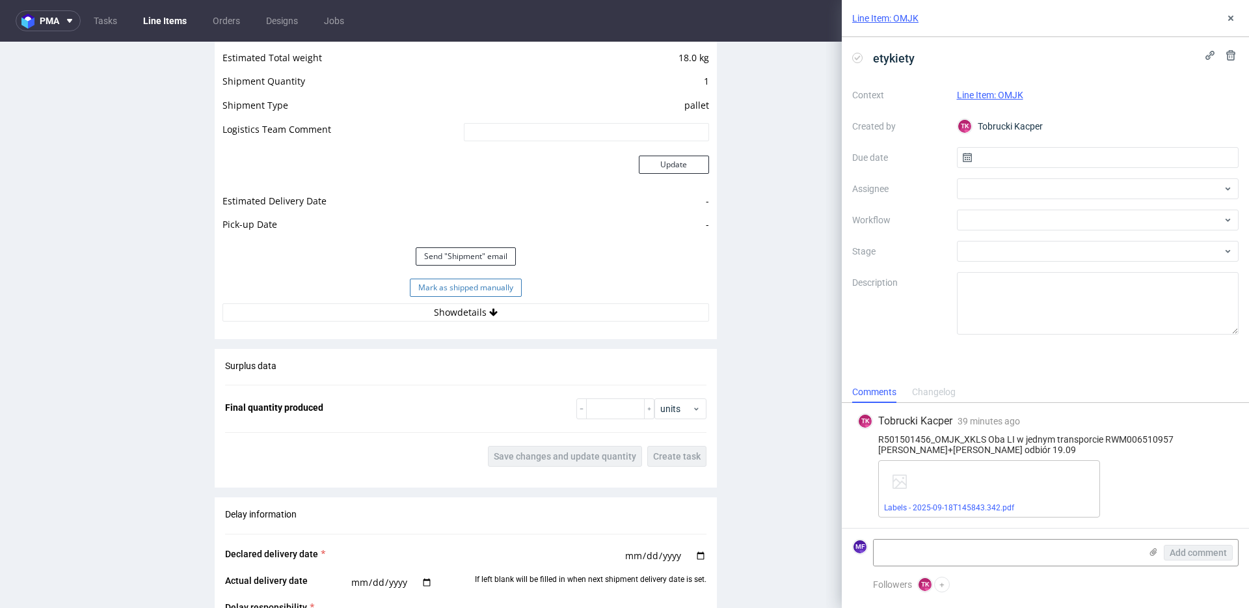
click at [458, 290] on button "Mark as shipped manually" at bounding box center [466, 287] width 112 height 18
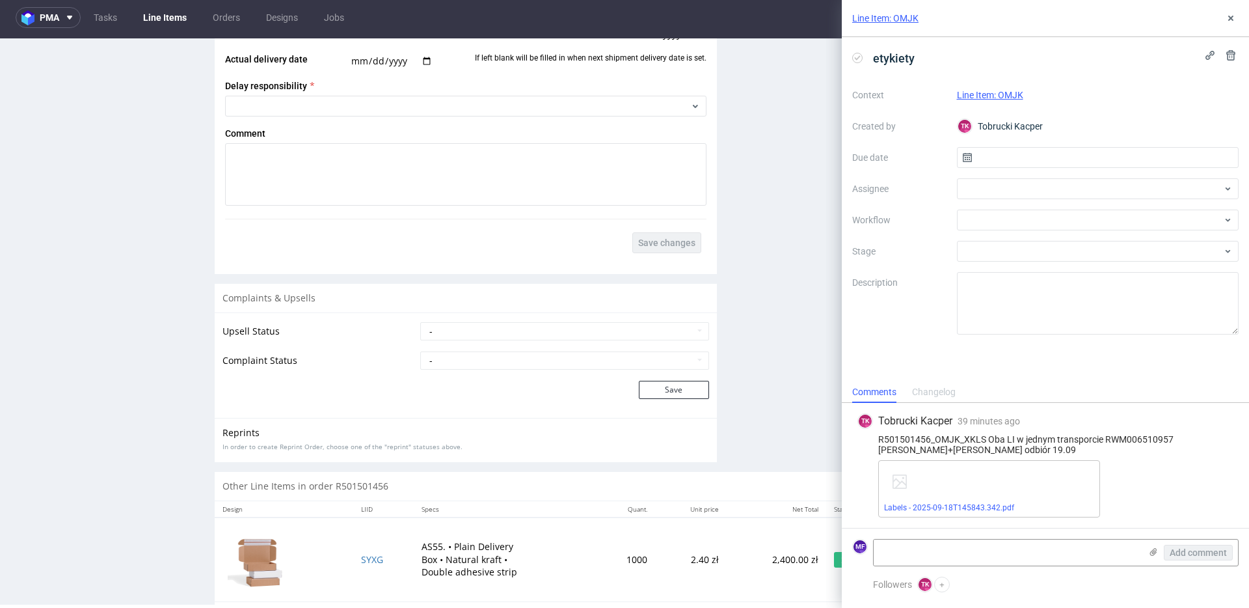
scroll to position [2020, 0]
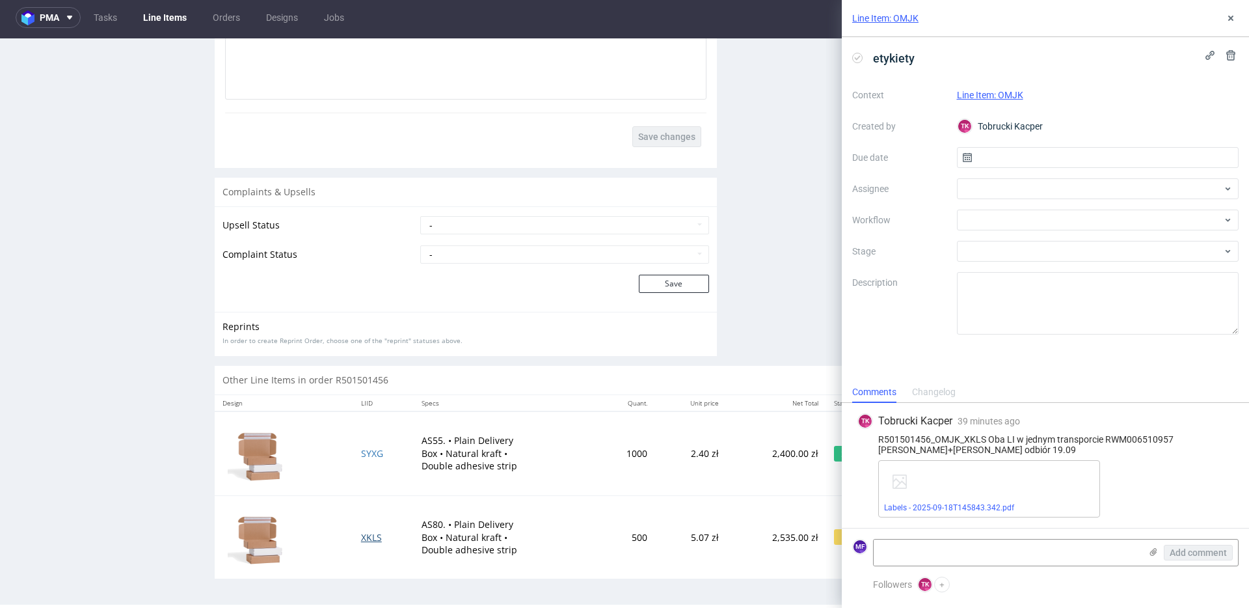
click at [367, 538] on span "XKLS" at bounding box center [371, 537] width 21 height 12
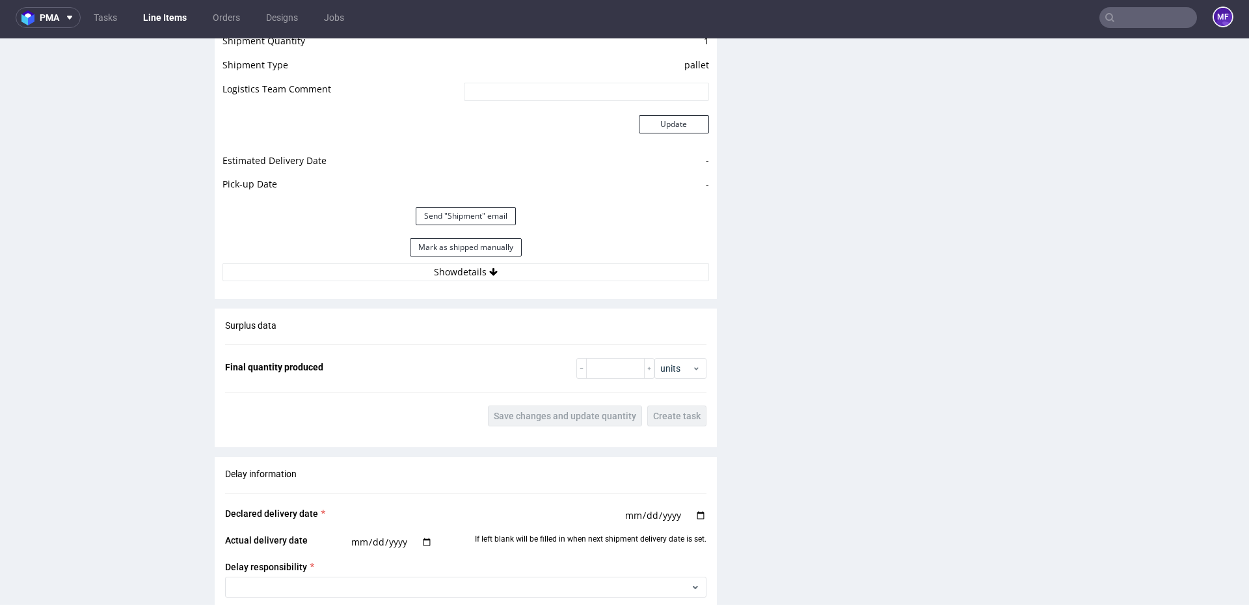
scroll to position [1473, 0]
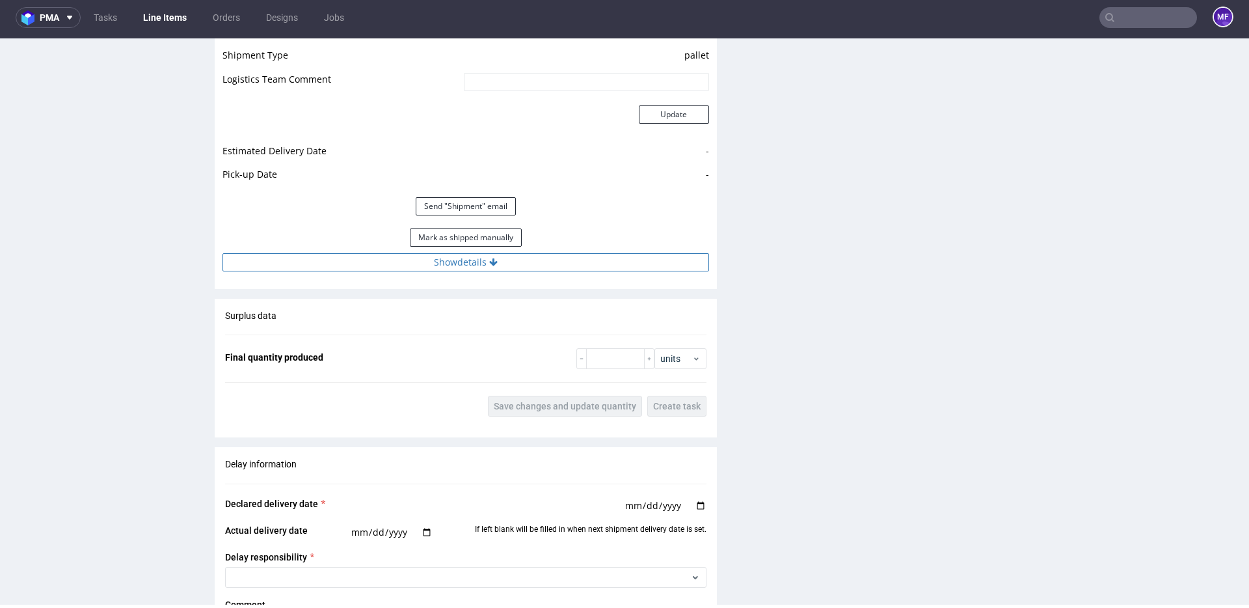
click at [439, 263] on button "Show details" at bounding box center [466, 262] width 487 height 18
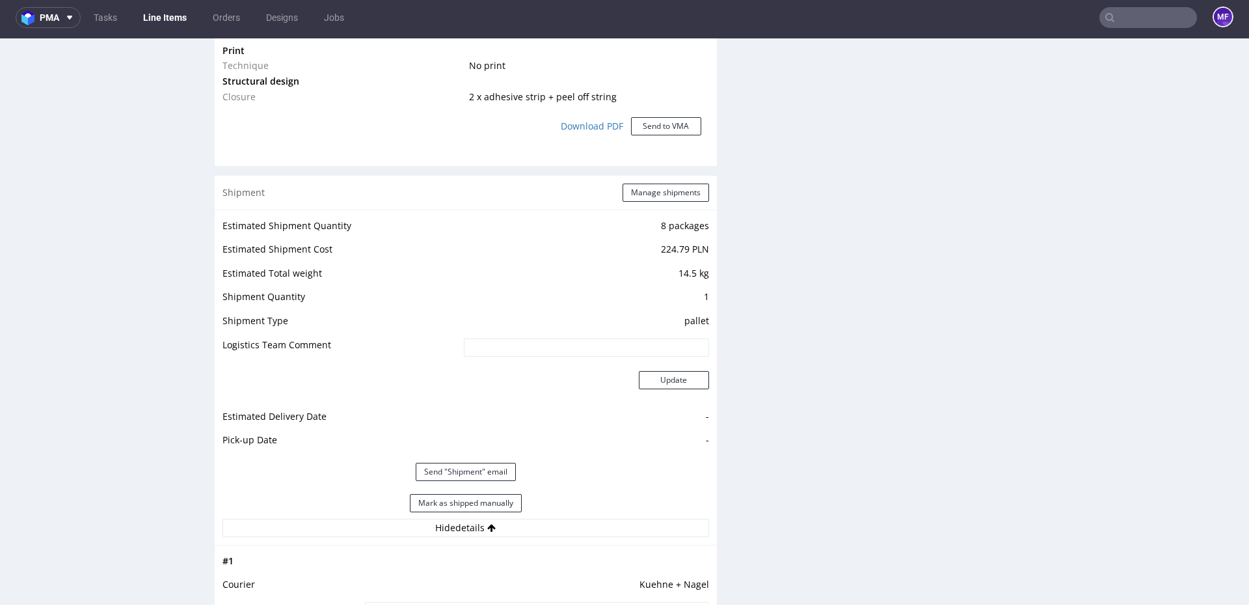
scroll to position [1243, 0]
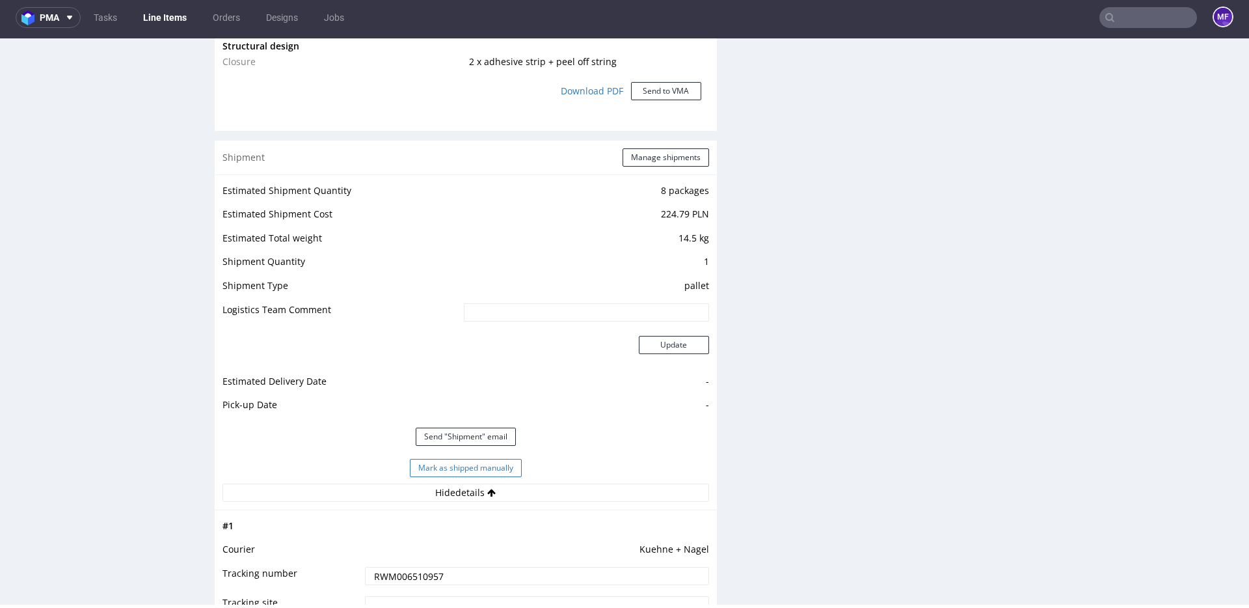
click at [476, 472] on button "Mark as shipped manually" at bounding box center [466, 468] width 112 height 18
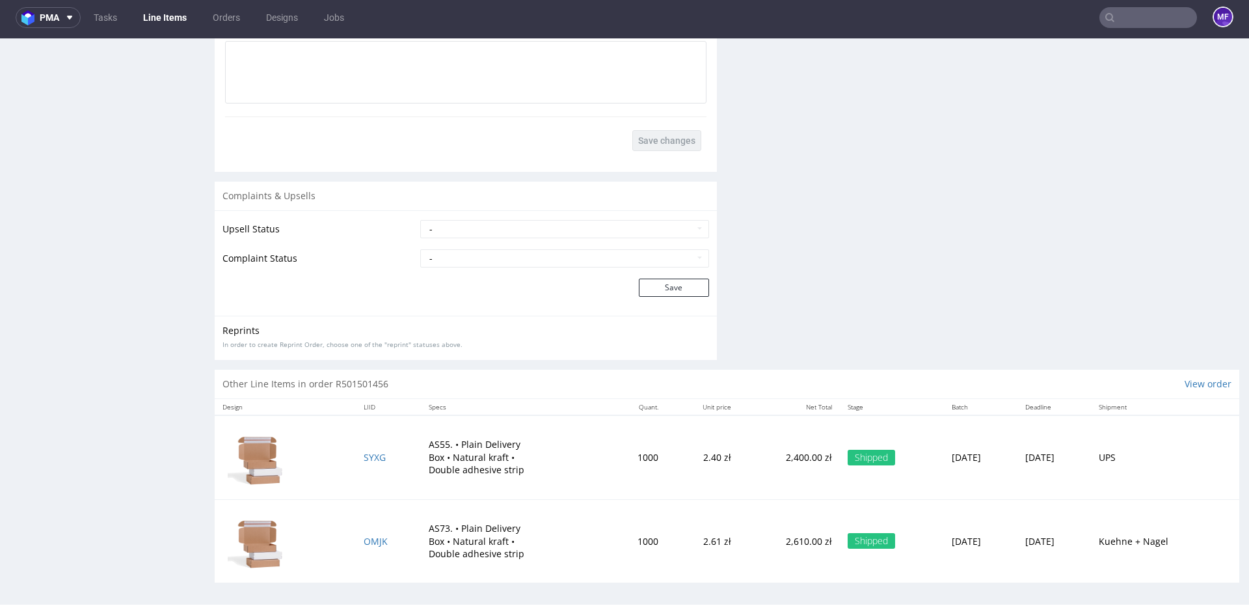
scroll to position [2020, 0]
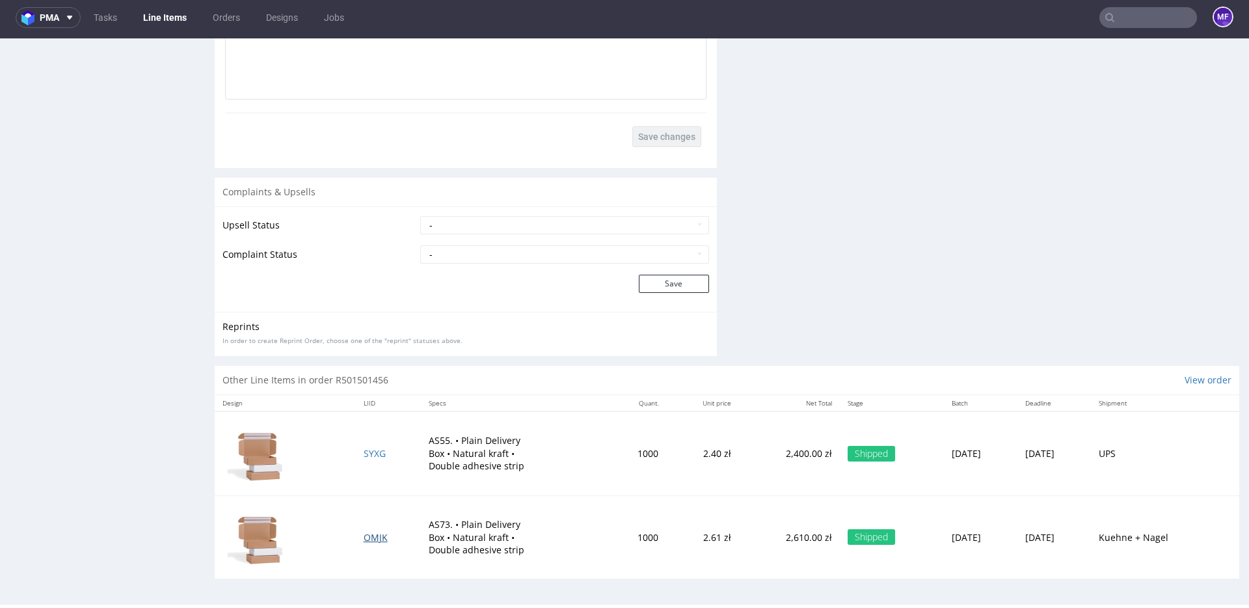
click at [364, 541] on span "OMJK" at bounding box center [376, 537] width 24 height 12
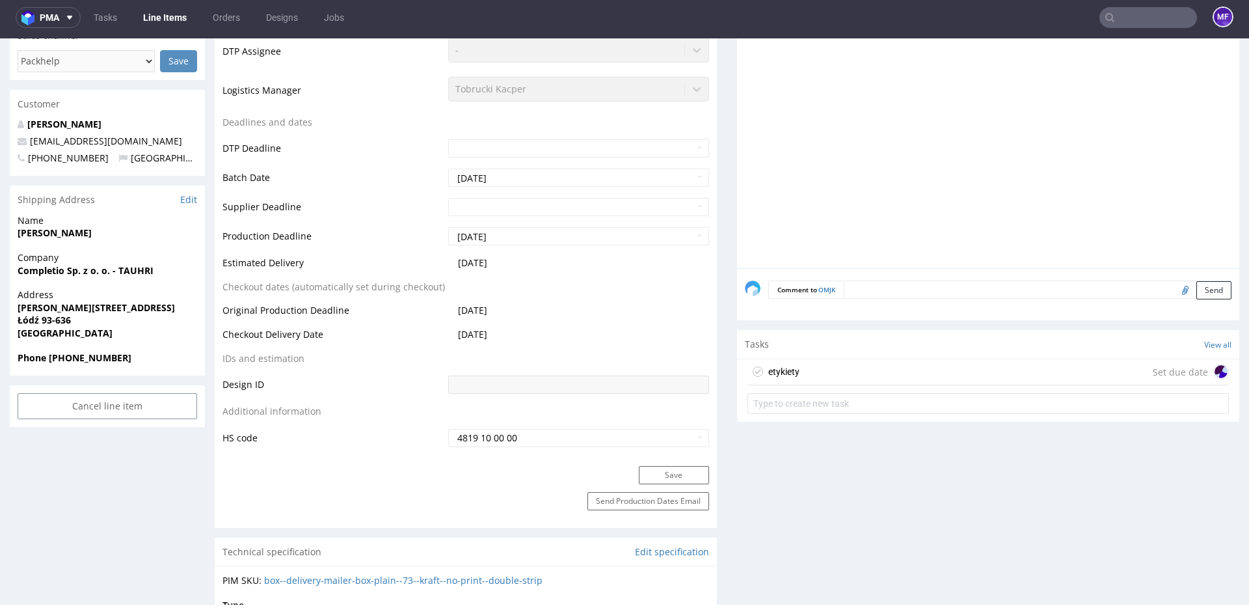
scroll to position [455, 0]
click at [785, 368] on div "etykiety" at bounding box center [783, 370] width 31 height 16
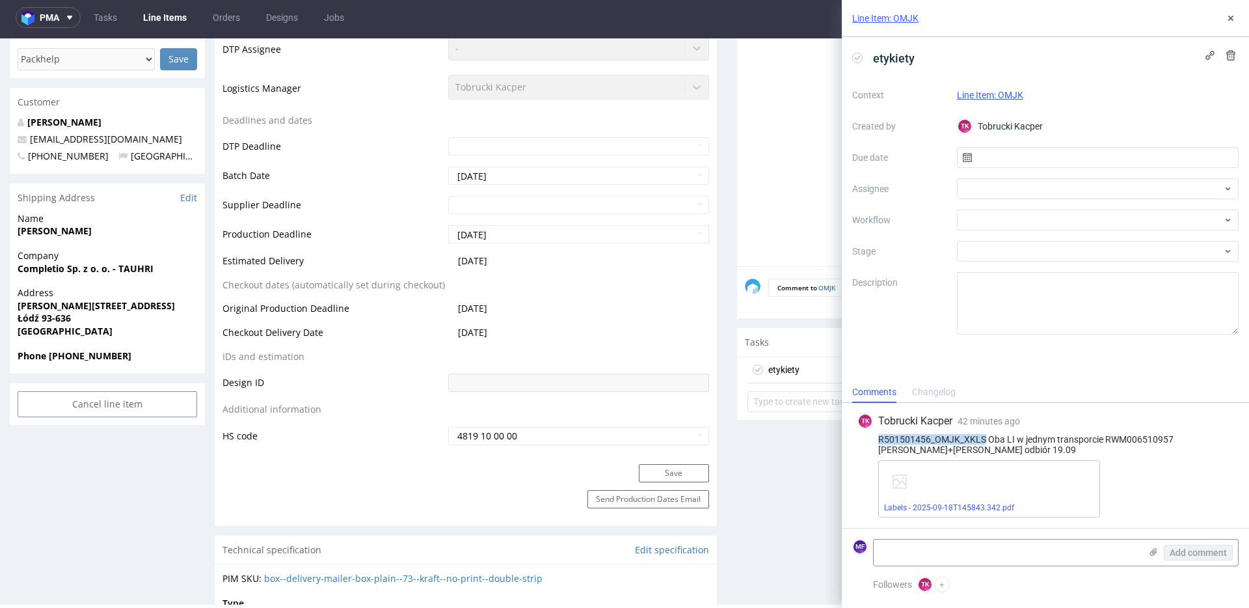
drag, startPoint x: 984, startPoint y: 440, endPoint x: 877, endPoint y: 442, distance: 106.7
click at [877, 442] on div "R501501456_OMJK_XKLS Oba LI w jednym transporcie RWM006510957 Kuehne+nagel odbi…" at bounding box center [1045, 444] width 376 height 21
copy div "R501501456_OMJK_XKLS"
click at [1055, 419] on div "TK Tobrucki Kacper 42 minutes ago 18th Sep 2025, 14:58" at bounding box center [1045, 421] width 376 height 16
click at [1231, 18] on use at bounding box center [1230, 18] width 5 height 5
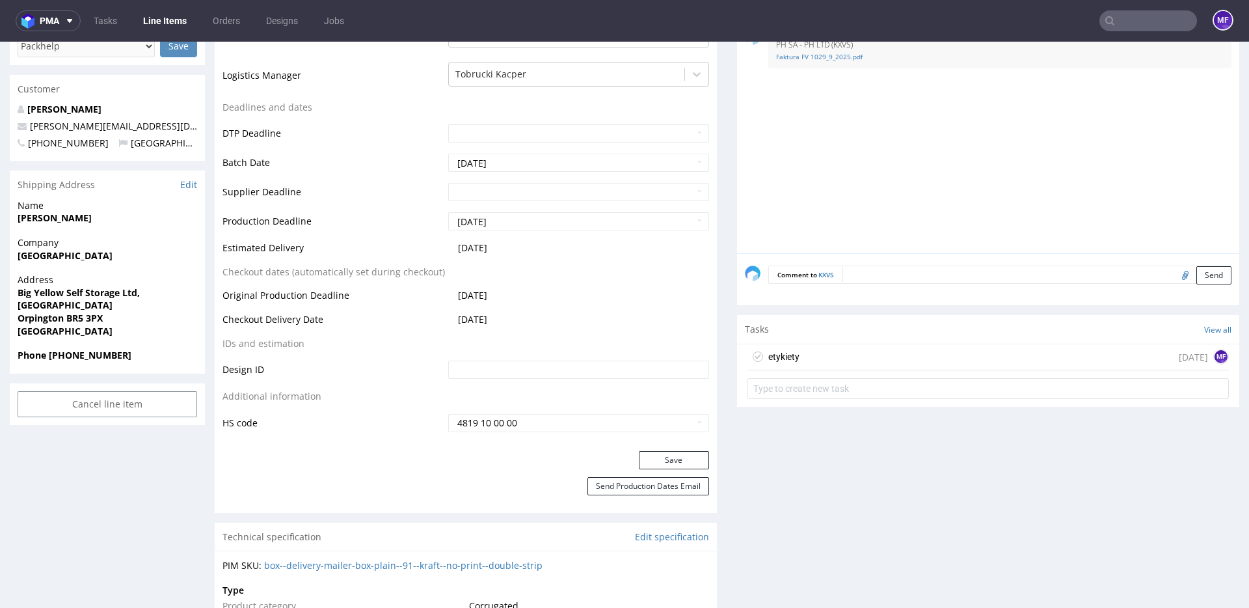
scroll to position [478, 0]
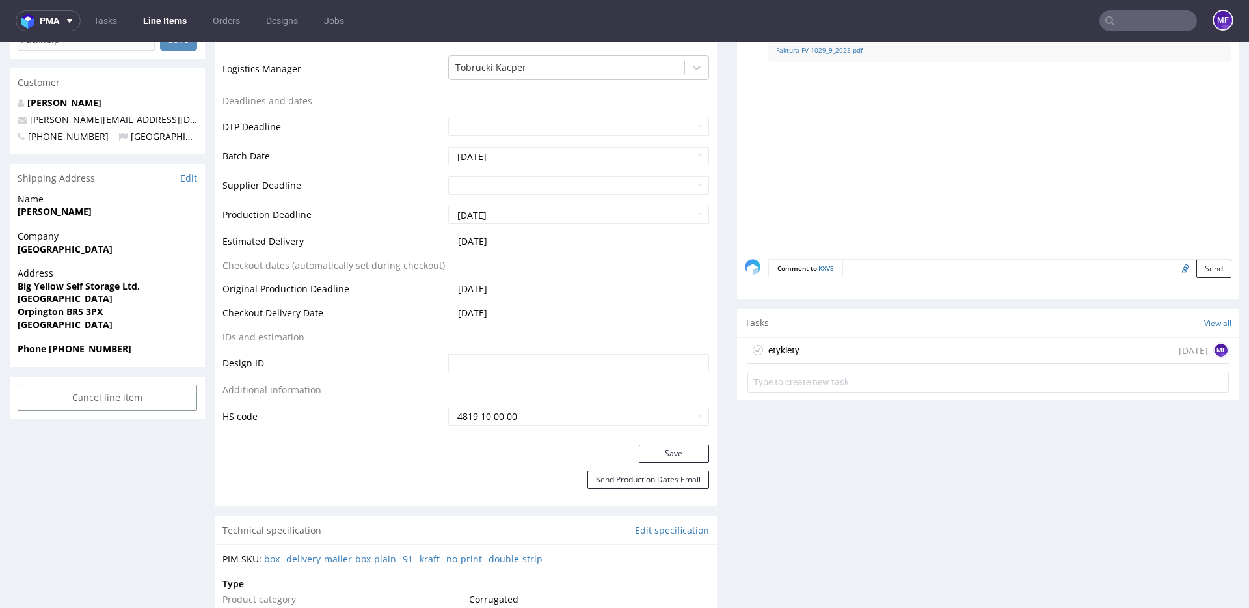
click at [821, 353] on div "etykiety [DATE] MF" at bounding box center [988, 351] width 481 height 26
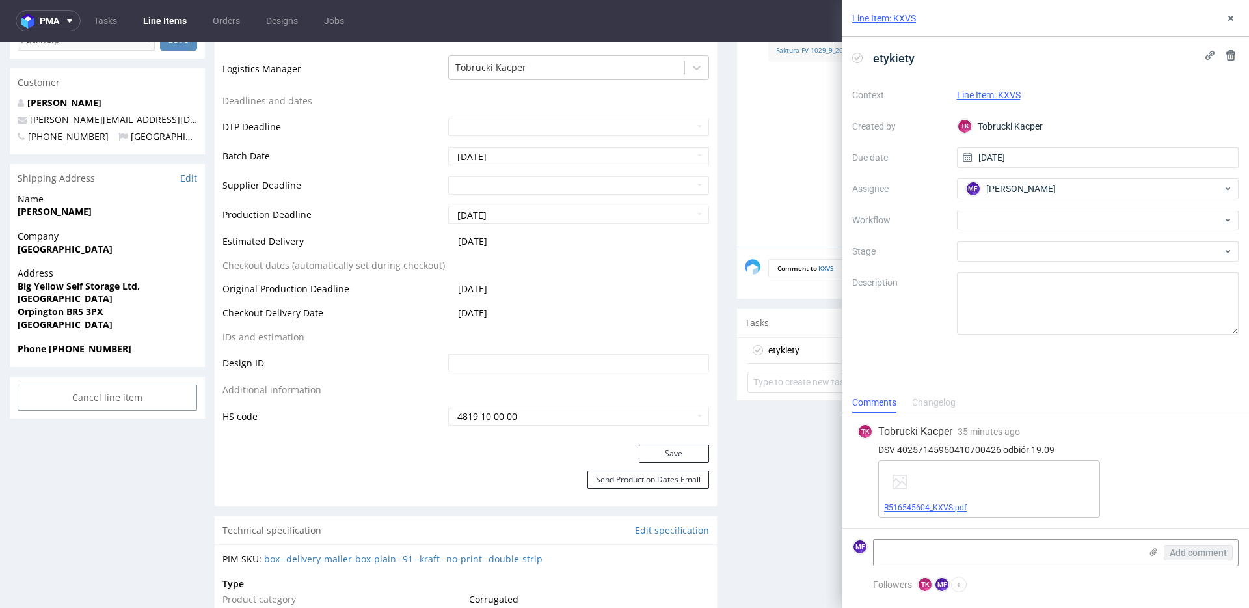
click at [956, 509] on link "R516545604_KXVS.pdf" at bounding box center [925, 507] width 83 height 9
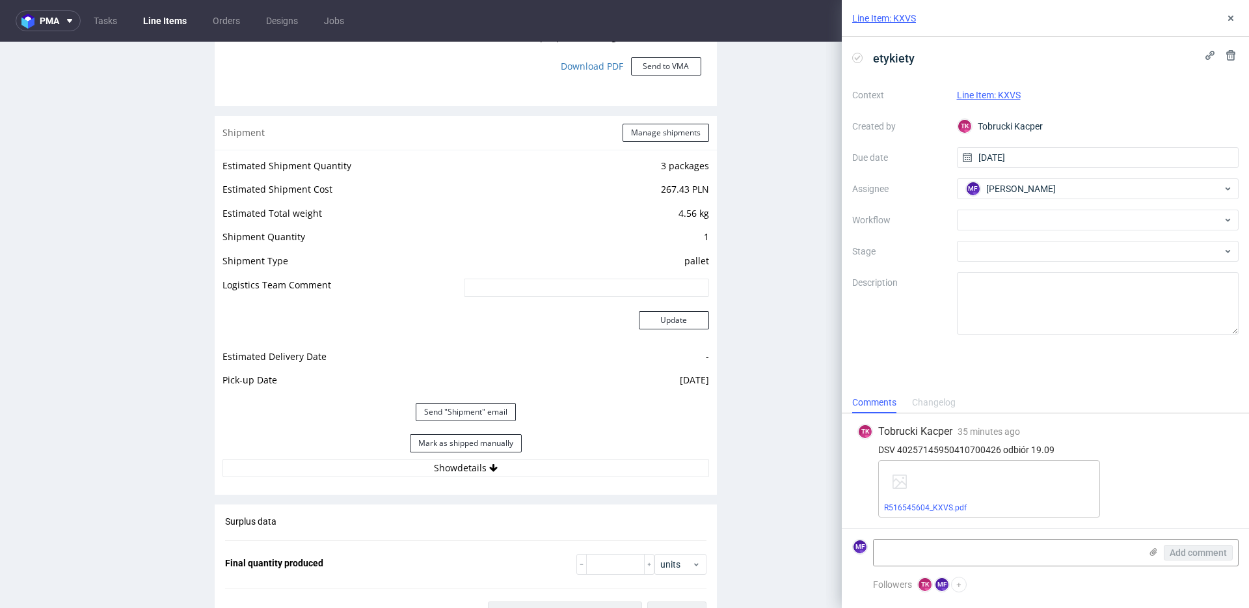
scroll to position [1282, 0]
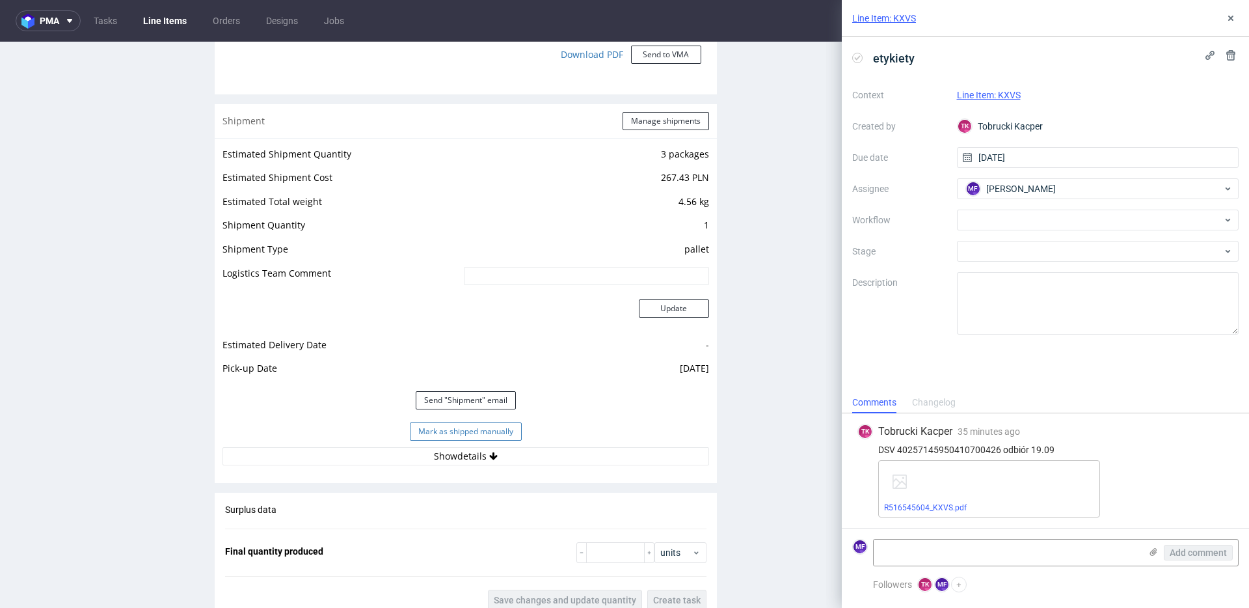
click at [485, 433] on button "Mark as shipped manually" at bounding box center [466, 431] width 112 height 18
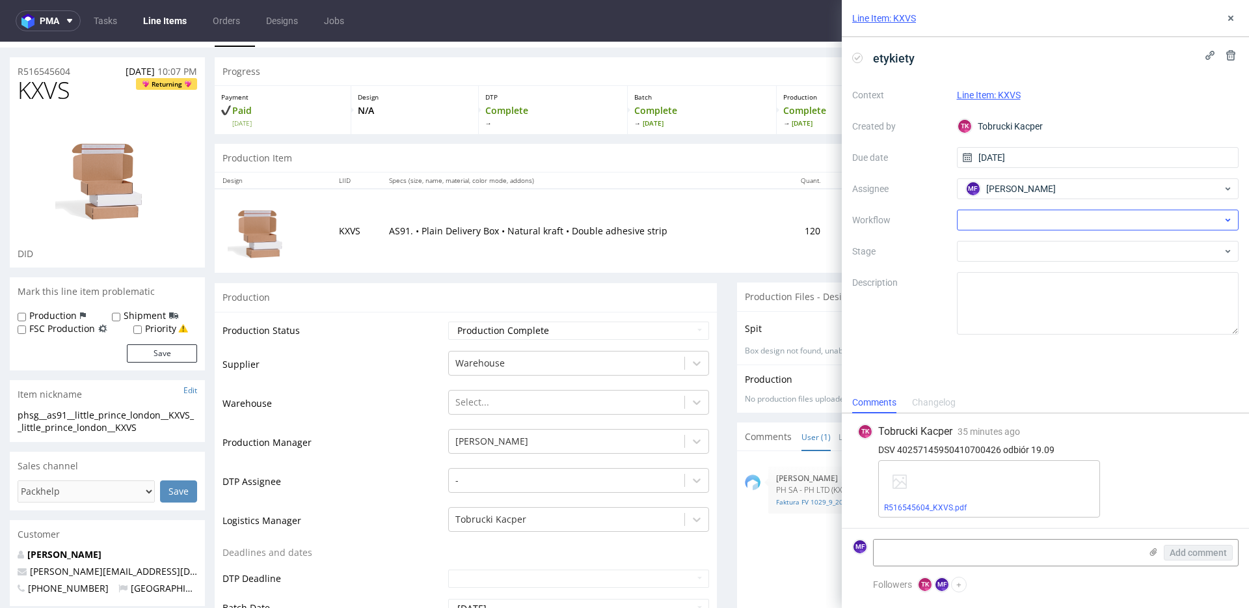
scroll to position [0, 0]
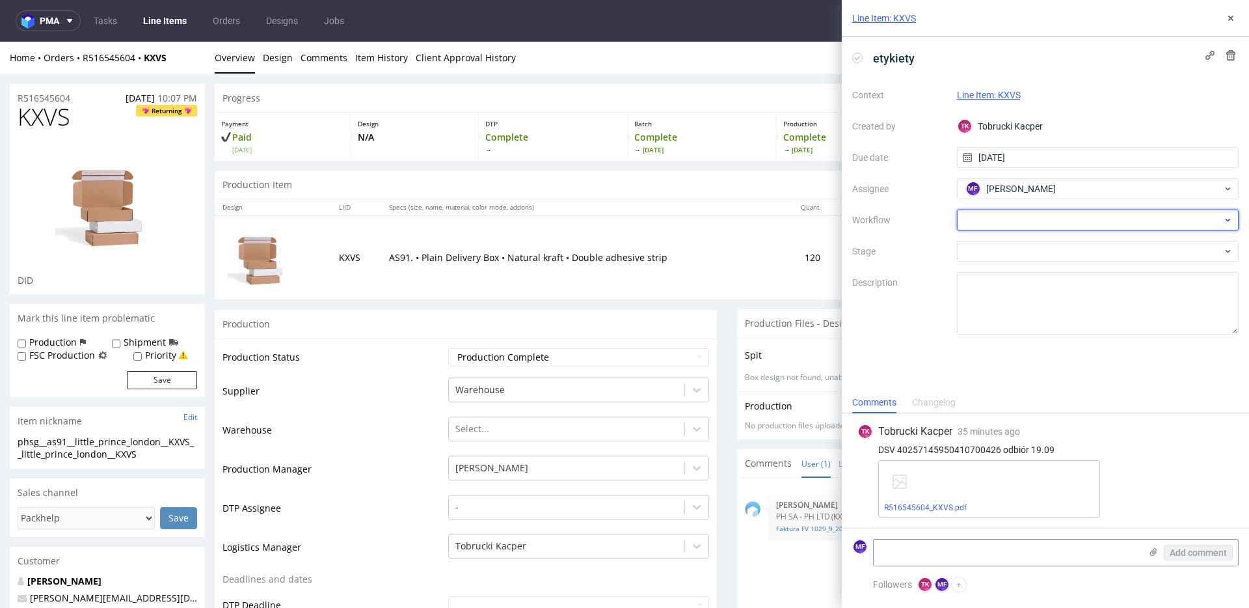
click at [1075, 220] on div at bounding box center [1098, 219] width 282 height 21
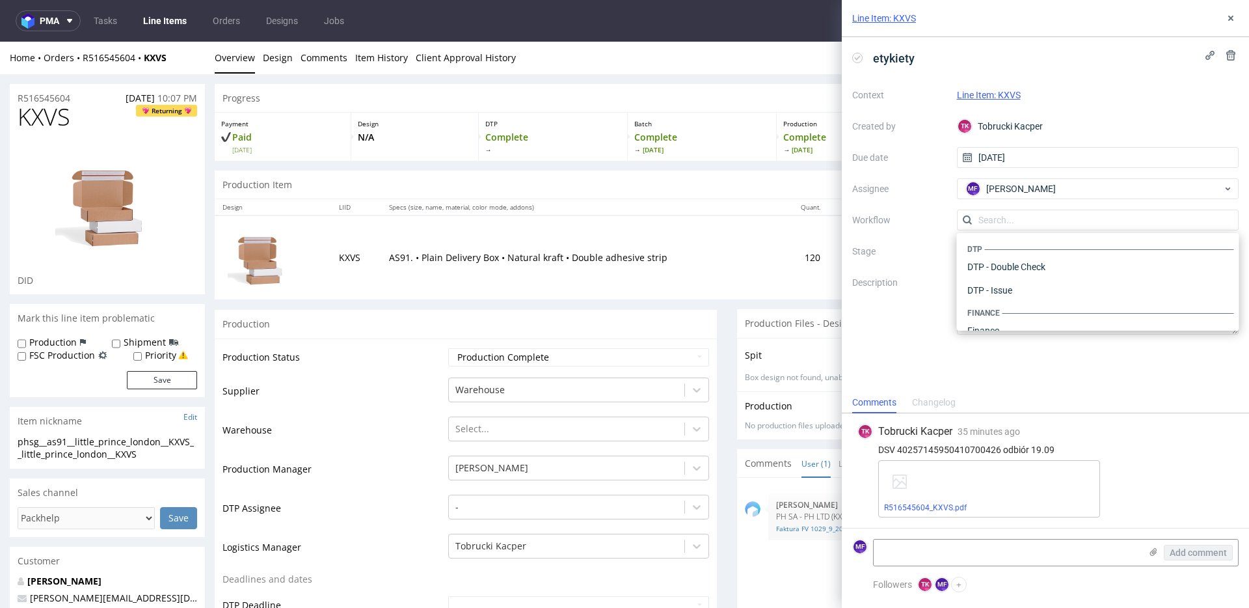
scroll to position [800, 0]
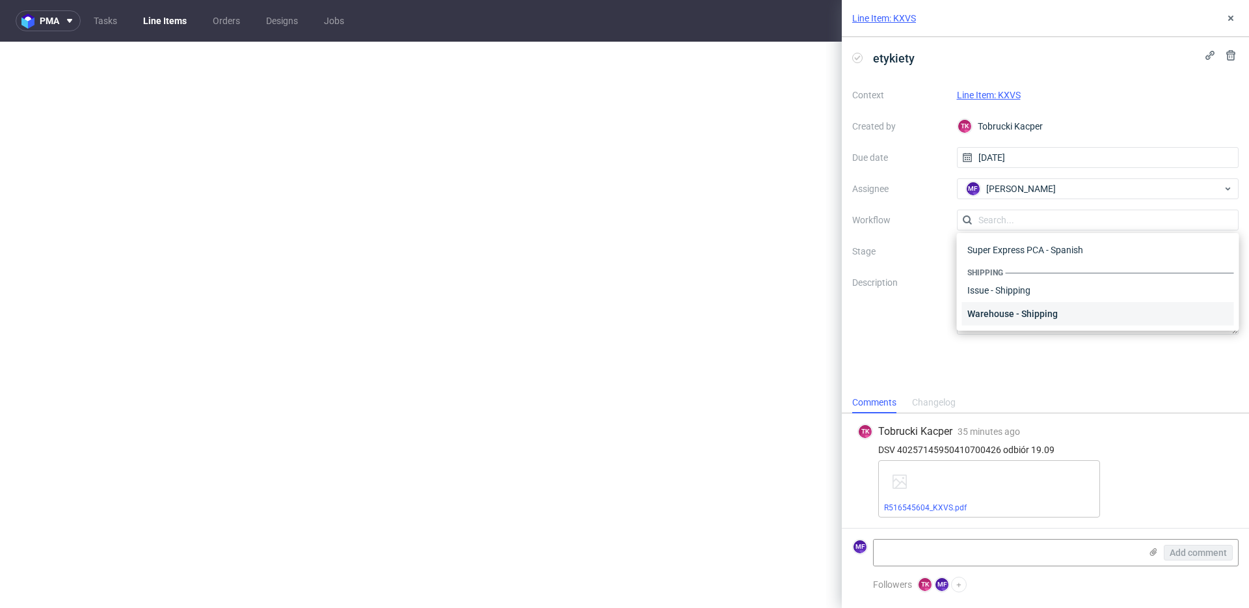
click at [1031, 312] on div "Warehouse - Shipping" at bounding box center [1098, 313] width 272 height 23
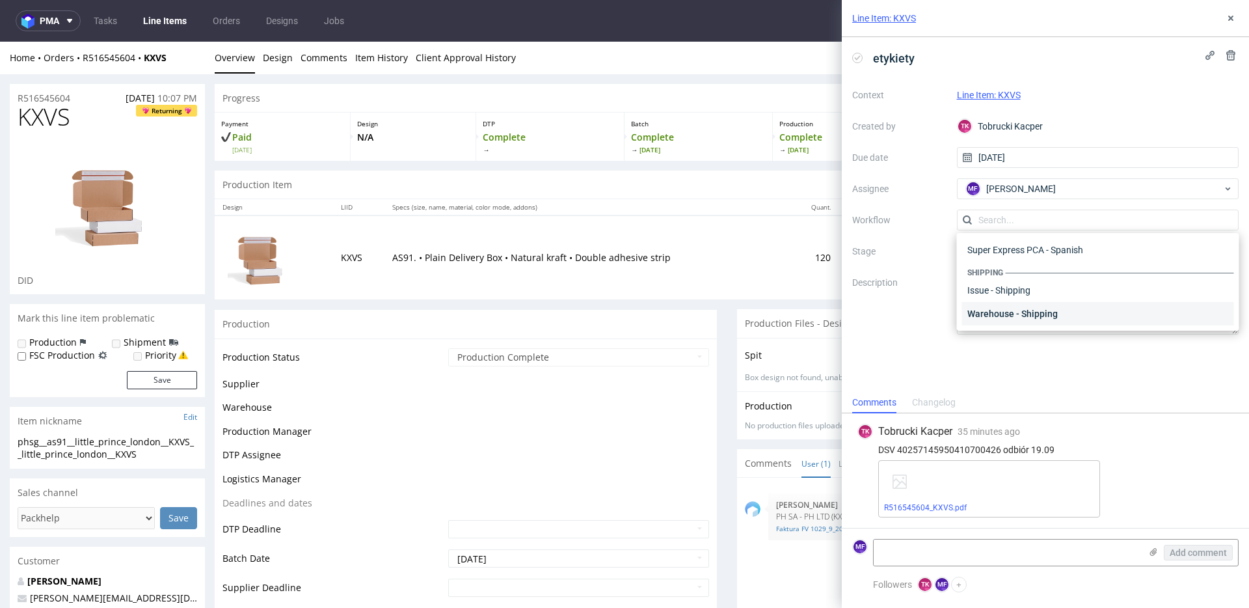
scroll to position [0, 0]
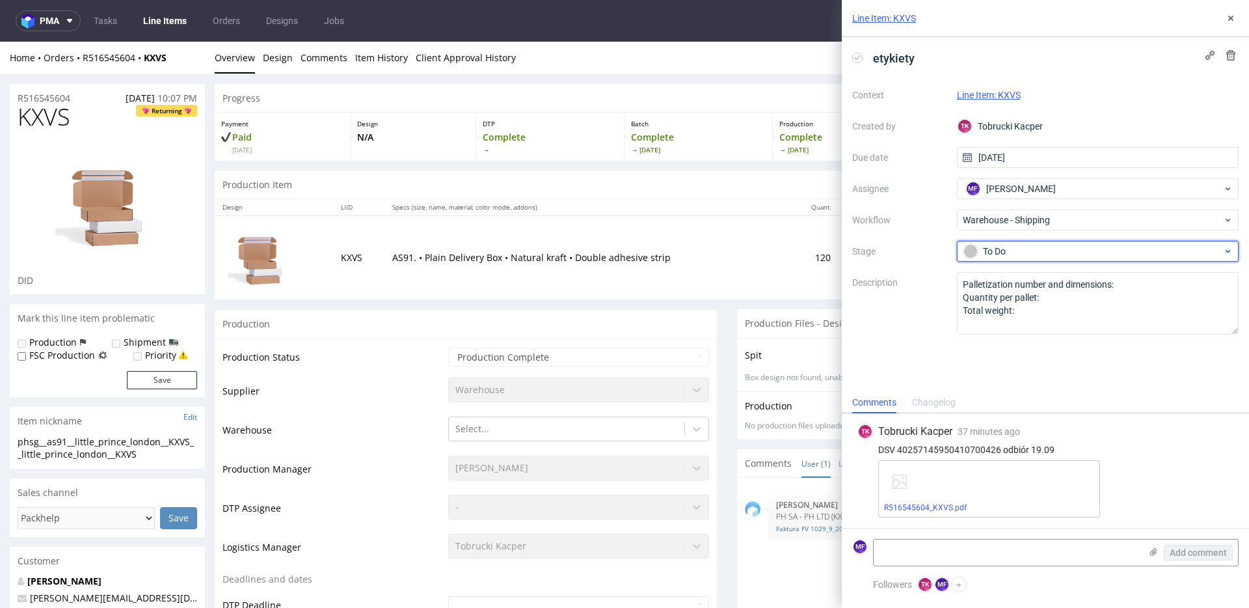
click at [1012, 254] on div "To Do" at bounding box center [1093, 251] width 259 height 14
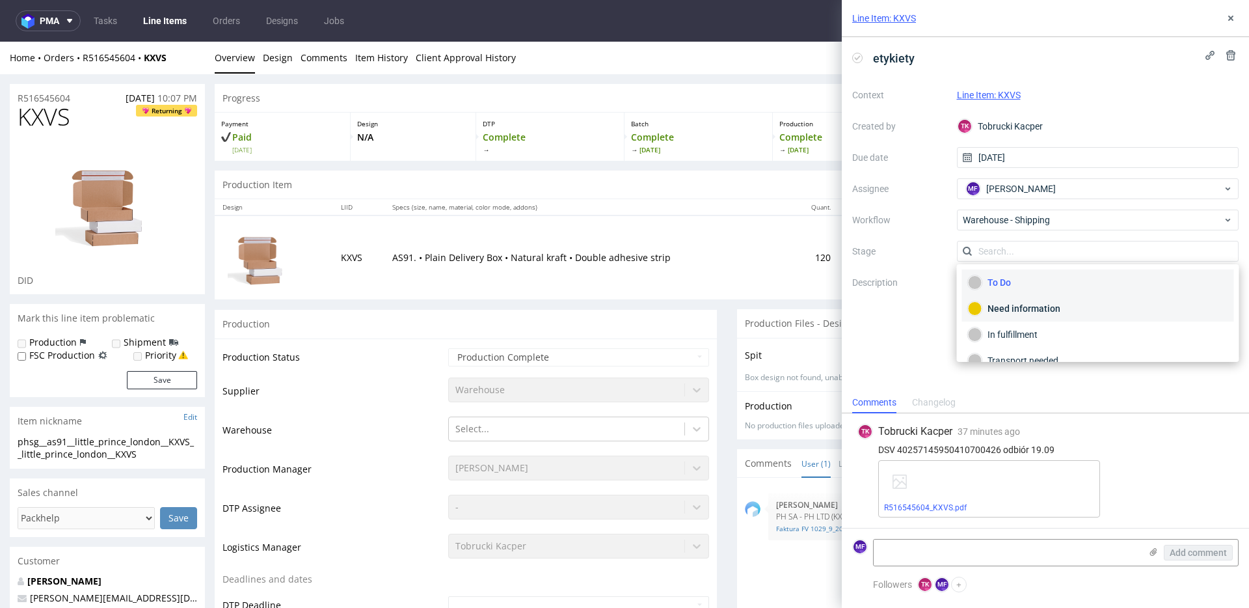
scroll to position [69, 0]
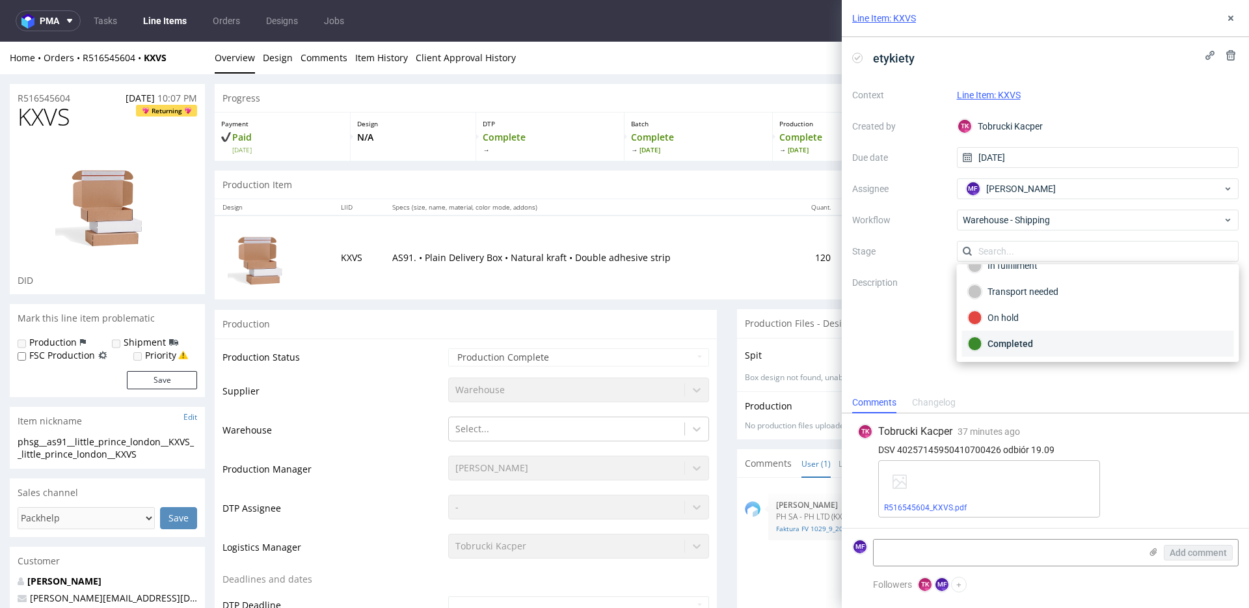
click at [1023, 342] on div "Completed" at bounding box center [1098, 343] width 260 height 14
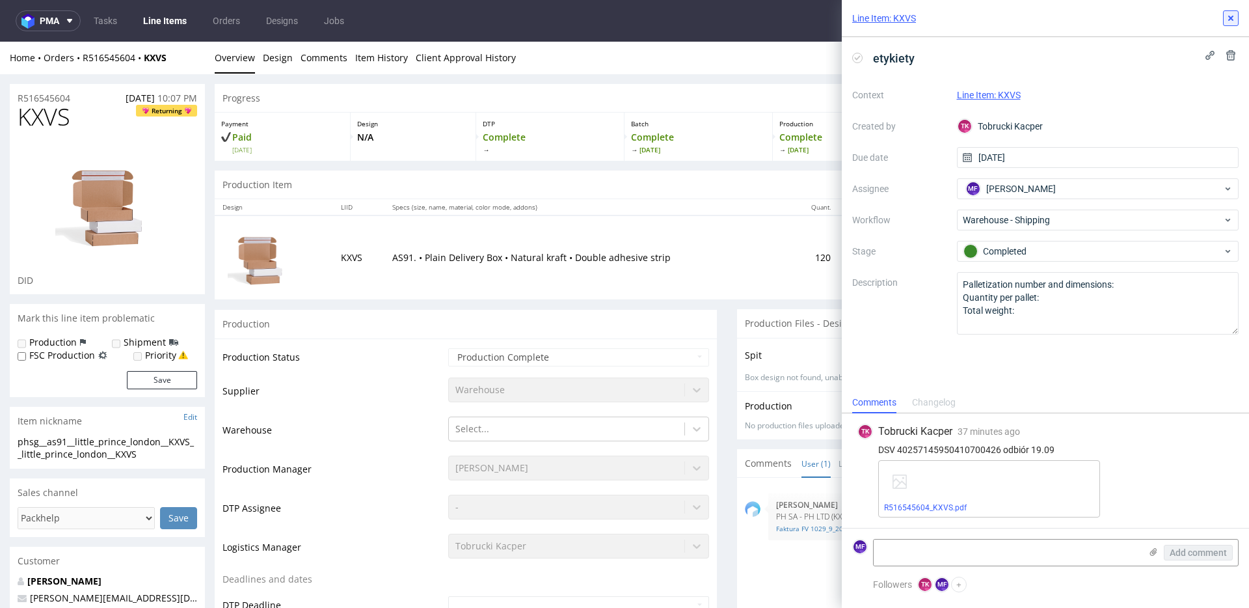
click at [1230, 19] on use at bounding box center [1230, 18] width 5 height 5
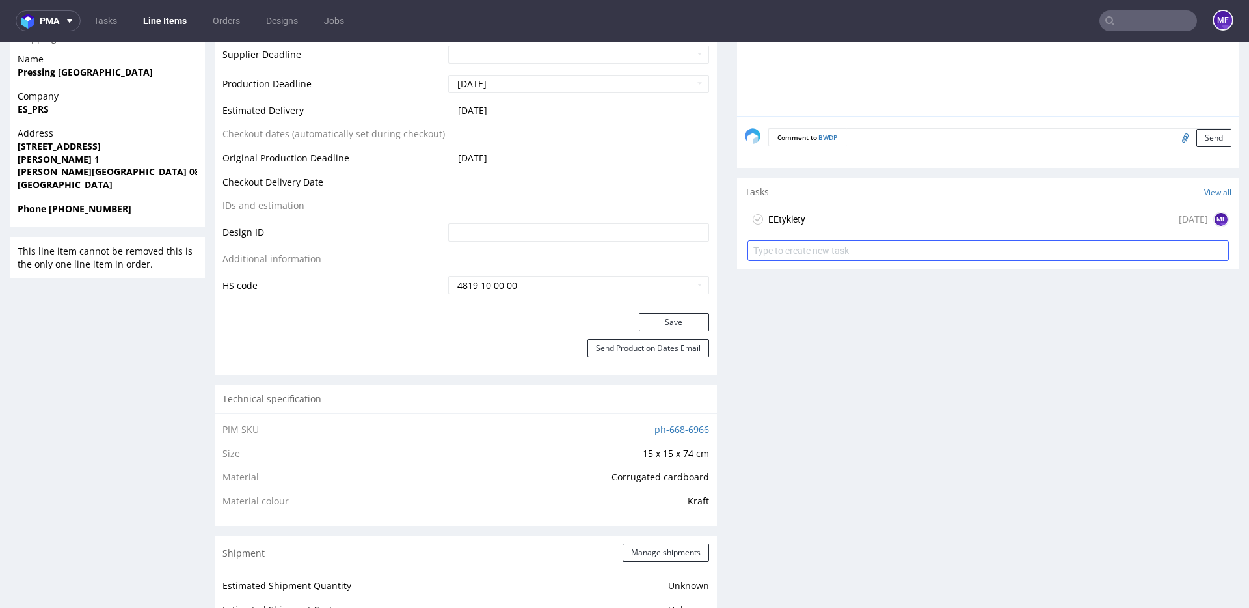
scroll to position [589, 0]
click at [816, 221] on div "EEtykiety today MF" at bounding box center [988, 218] width 481 height 26
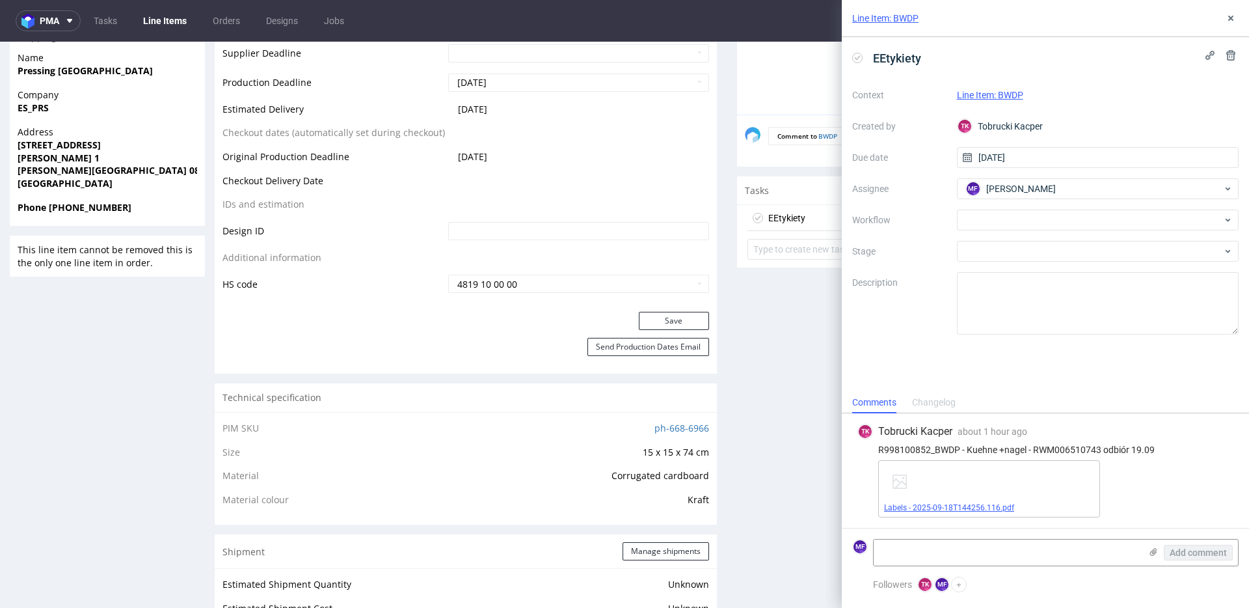
click at [973, 507] on link "Labels - 2025-09-18T144256.116.pdf" at bounding box center [949, 507] width 130 height 9
click at [1044, 225] on div at bounding box center [1098, 219] width 282 height 21
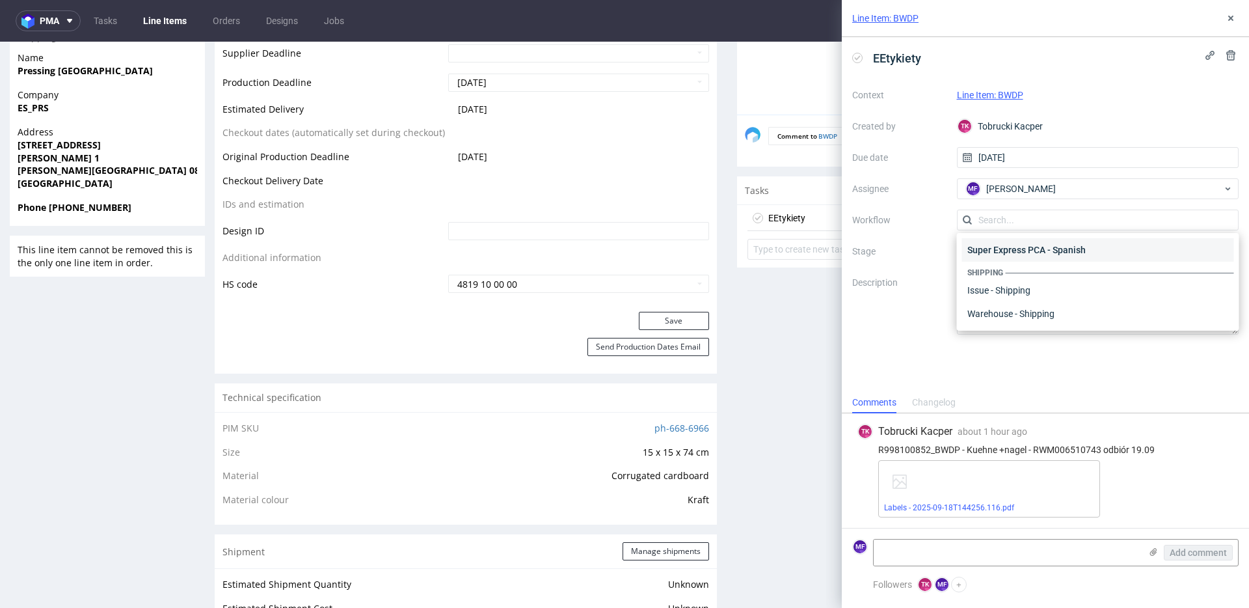
scroll to position [794, 0]
click at [1034, 316] on div "Warehouse - Shipping" at bounding box center [1098, 319] width 272 height 23
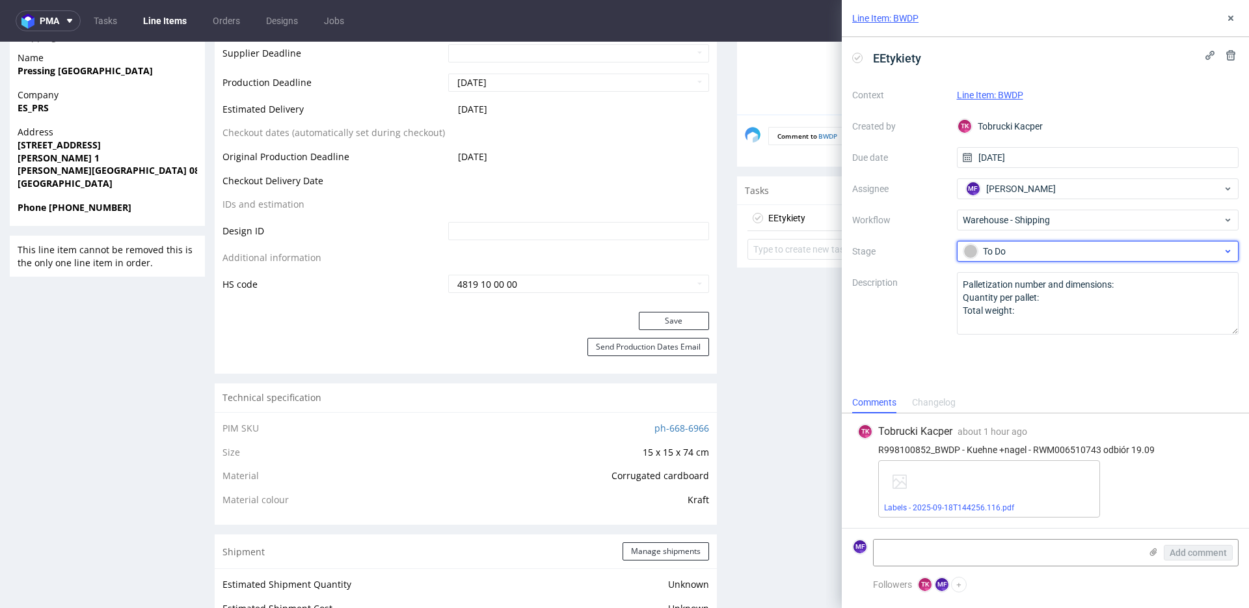
click at [1013, 252] on div "To Do" at bounding box center [1093, 251] width 259 height 14
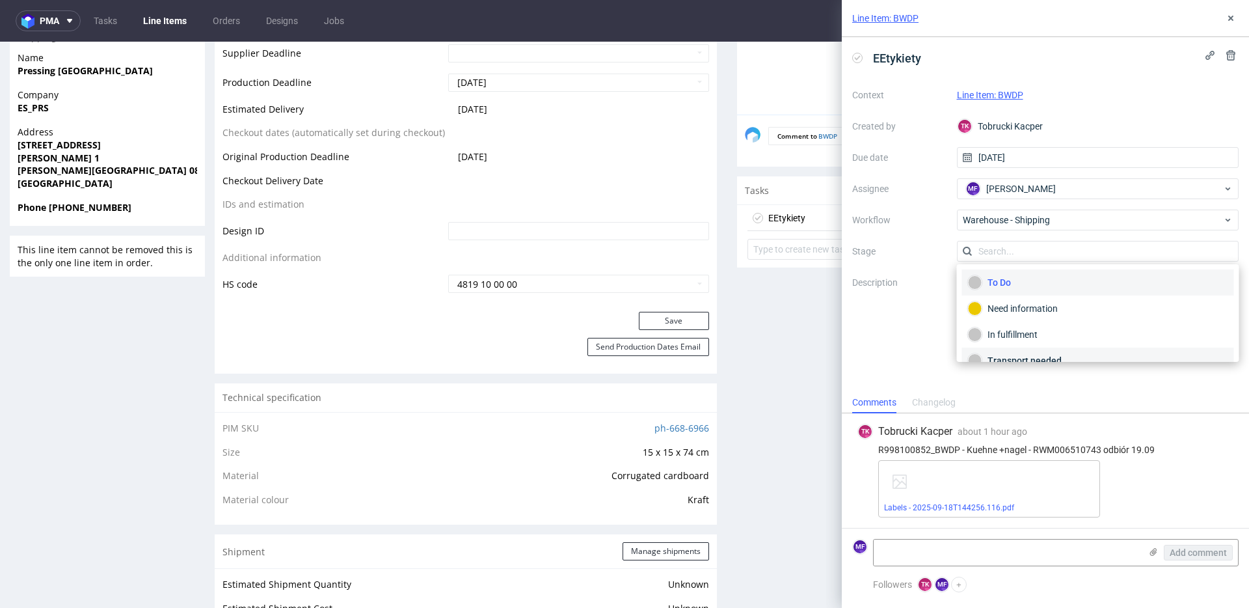
scroll to position [69, 0]
click at [1033, 351] on div "Completed" at bounding box center [1098, 344] width 272 height 26
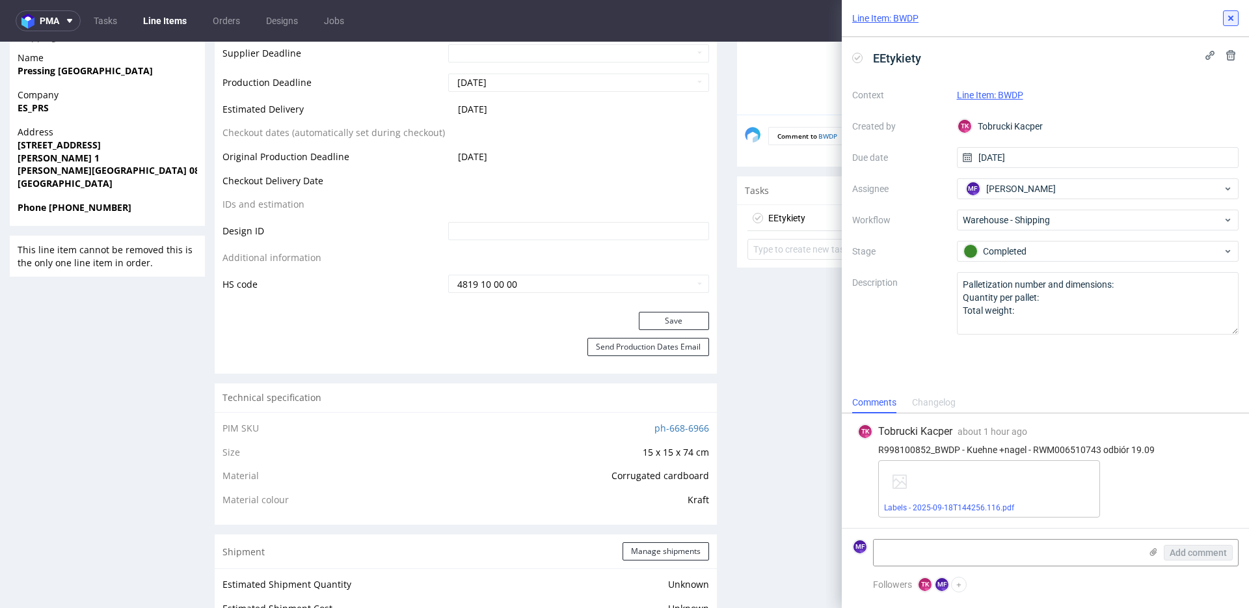
click at [1233, 21] on icon at bounding box center [1231, 18] width 10 height 10
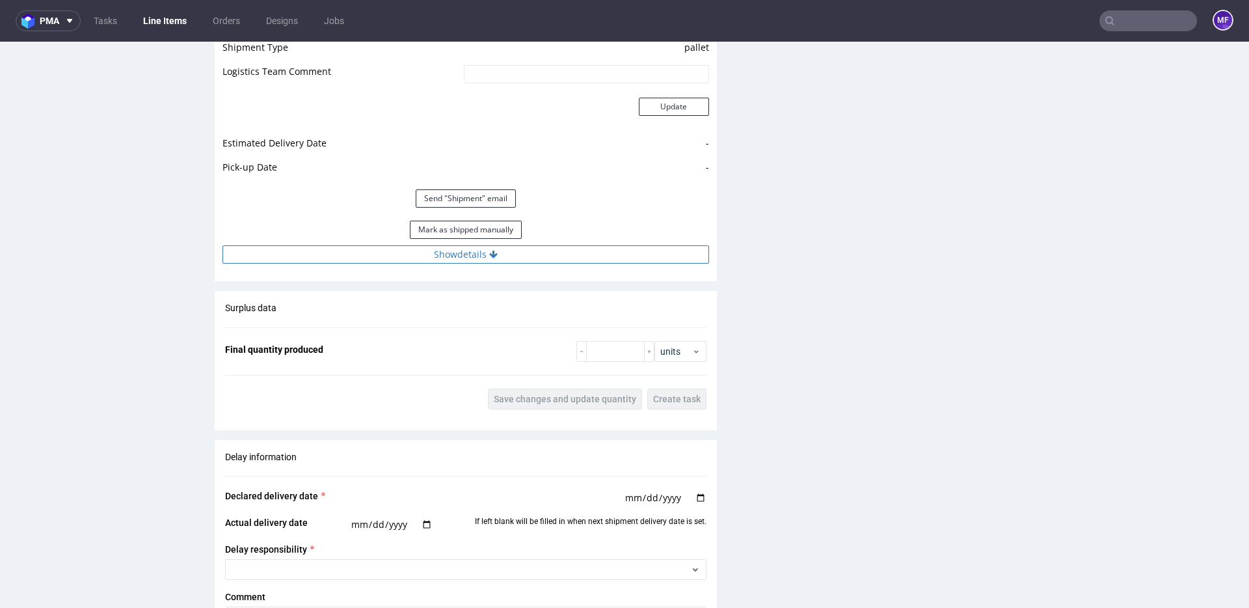
scroll to position [1179, 0]
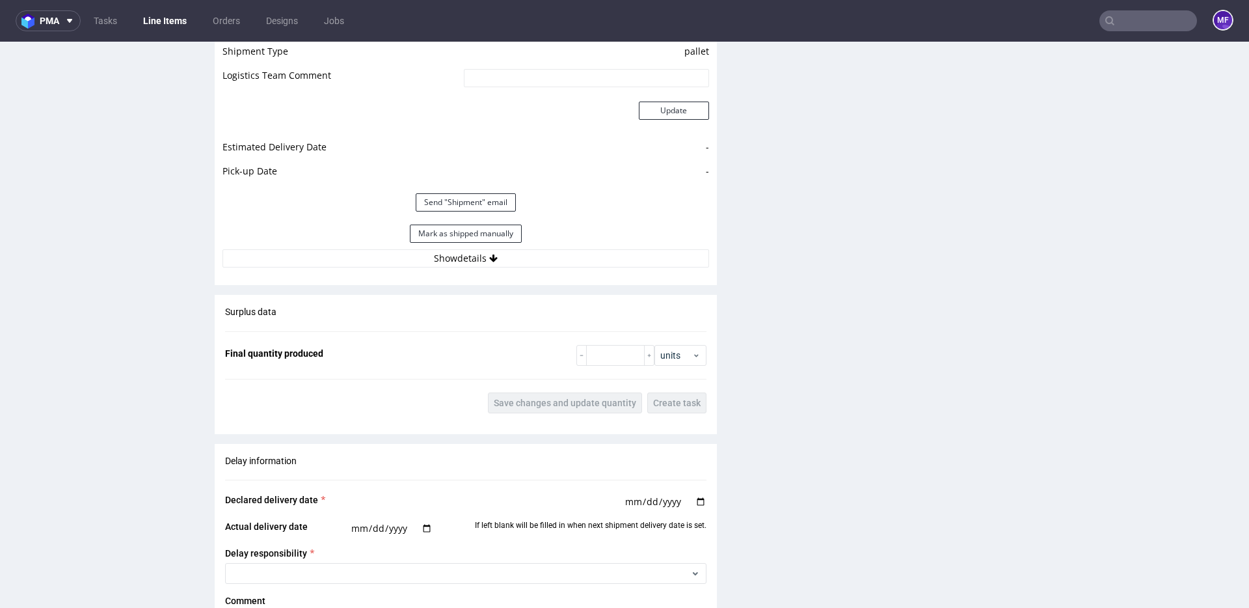
drag, startPoint x: 487, startPoint y: 236, endPoint x: 548, endPoint y: 247, distance: 62.9
click at [485, 236] on button "Mark as shipped manually" at bounding box center [466, 233] width 112 height 18
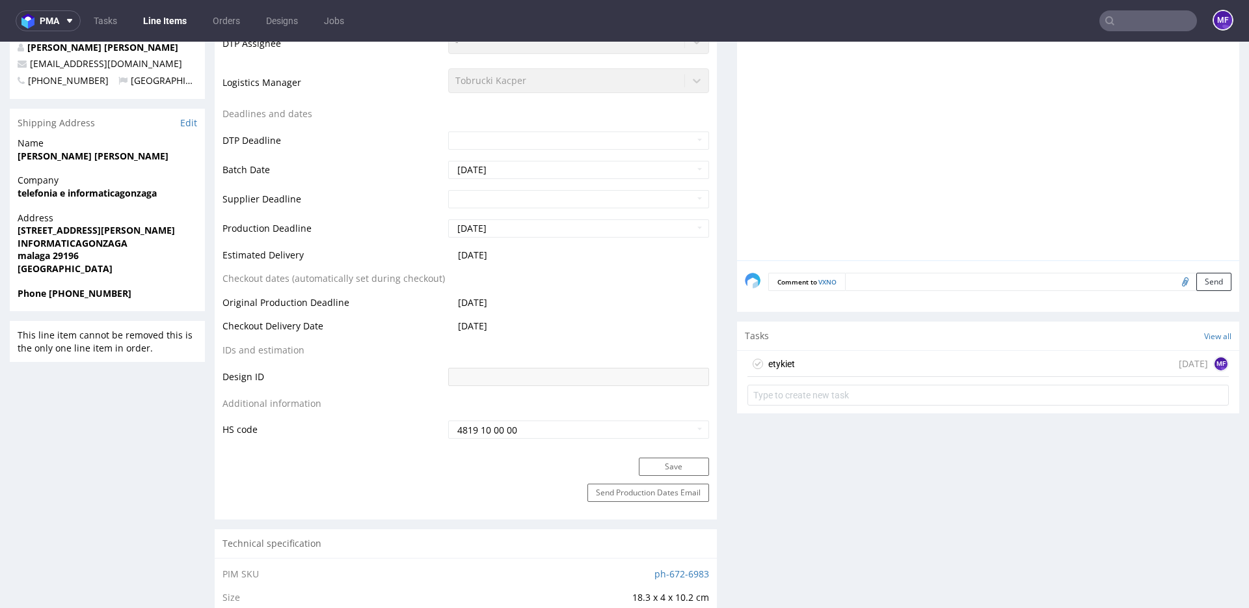
scroll to position [413, 0]
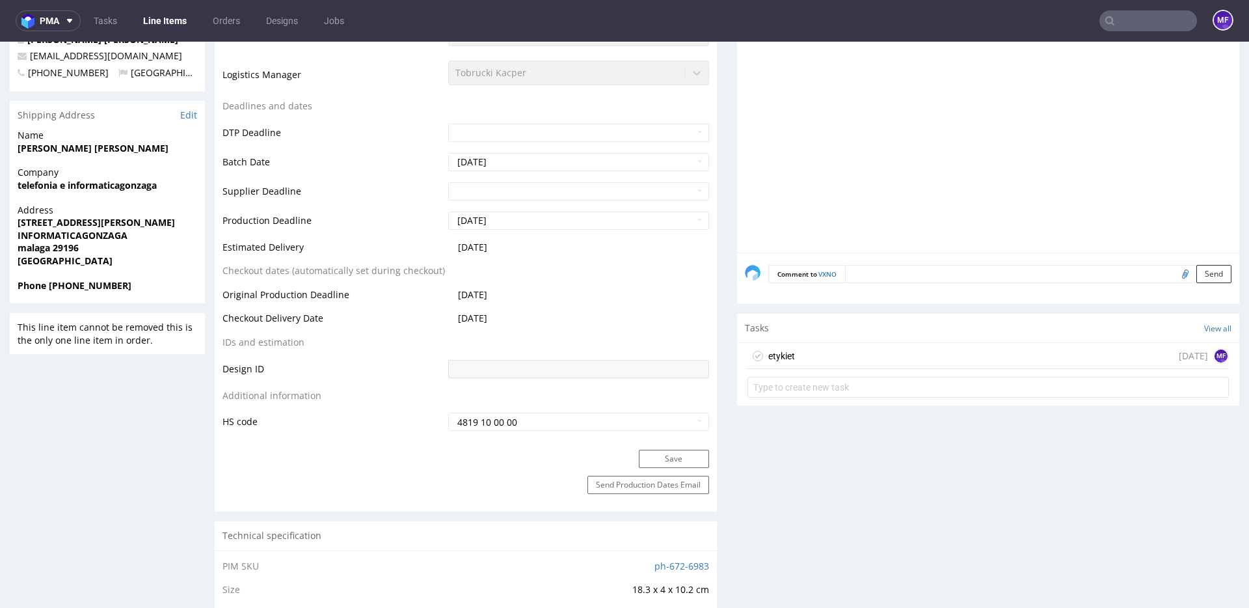
click at [860, 357] on div "etykiet [DATE] MF" at bounding box center [988, 356] width 481 height 26
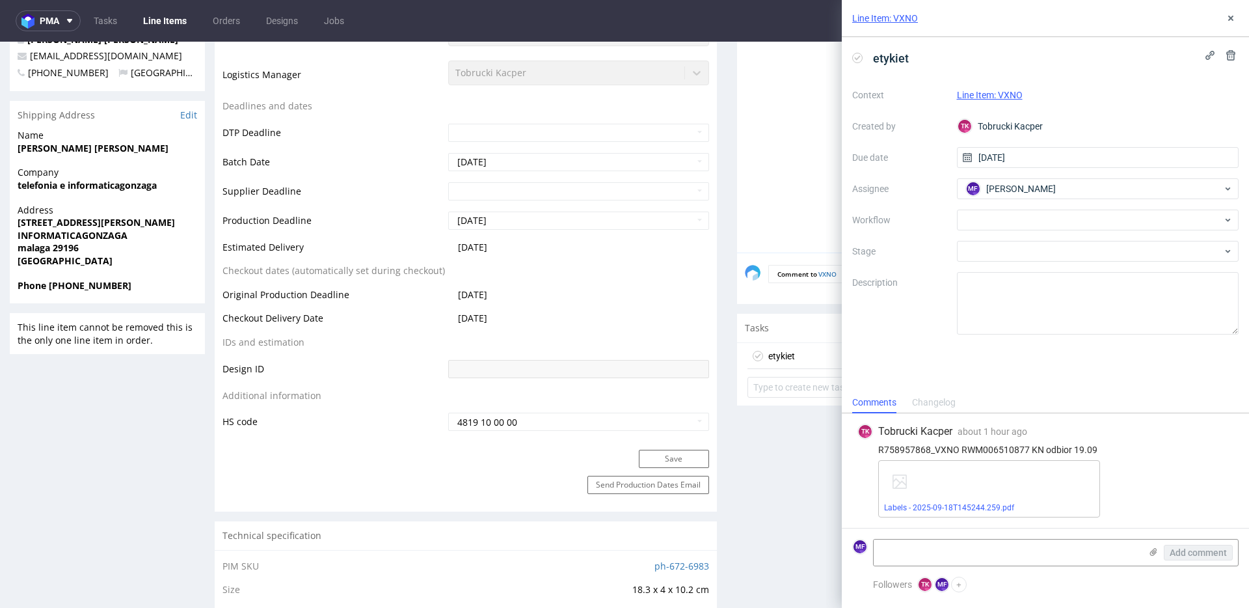
click at [1025, 230] on div "Context Line Item: VXNO Created by [PERSON_NAME] Kacper Due date [DATE] Assigne…" at bounding box center [1045, 210] width 386 height 250
click at [1027, 224] on div at bounding box center [1098, 219] width 282 height 21
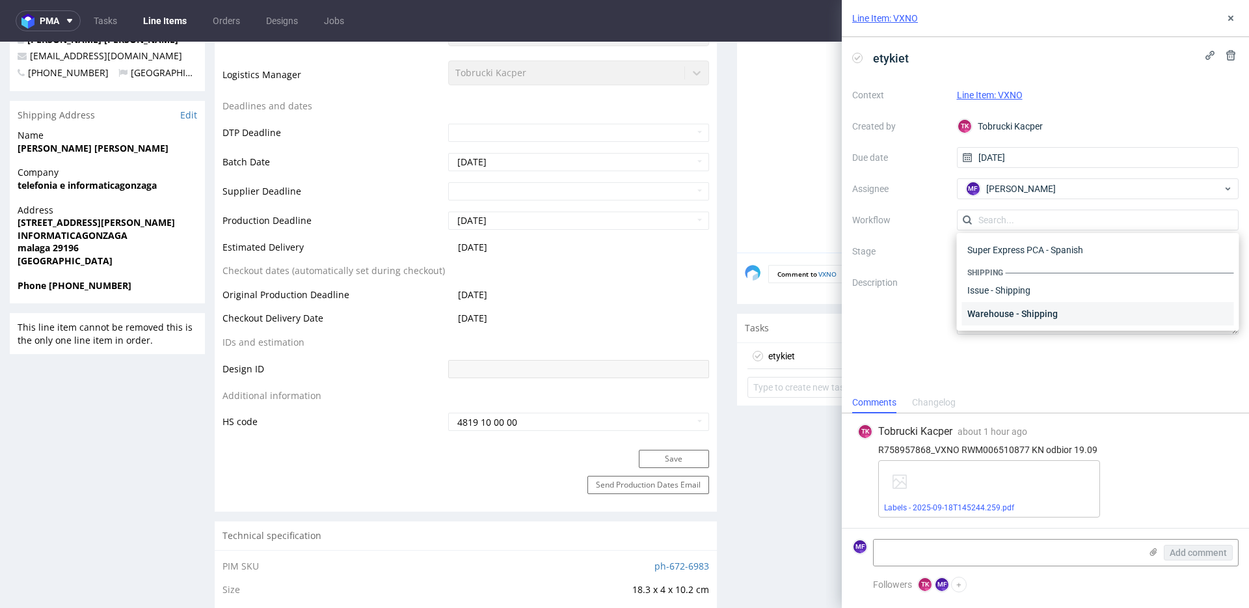
click at [1016, 316] on div "Warehouse - Shipping" at bounding box center [1098, 313] width 272 height 23
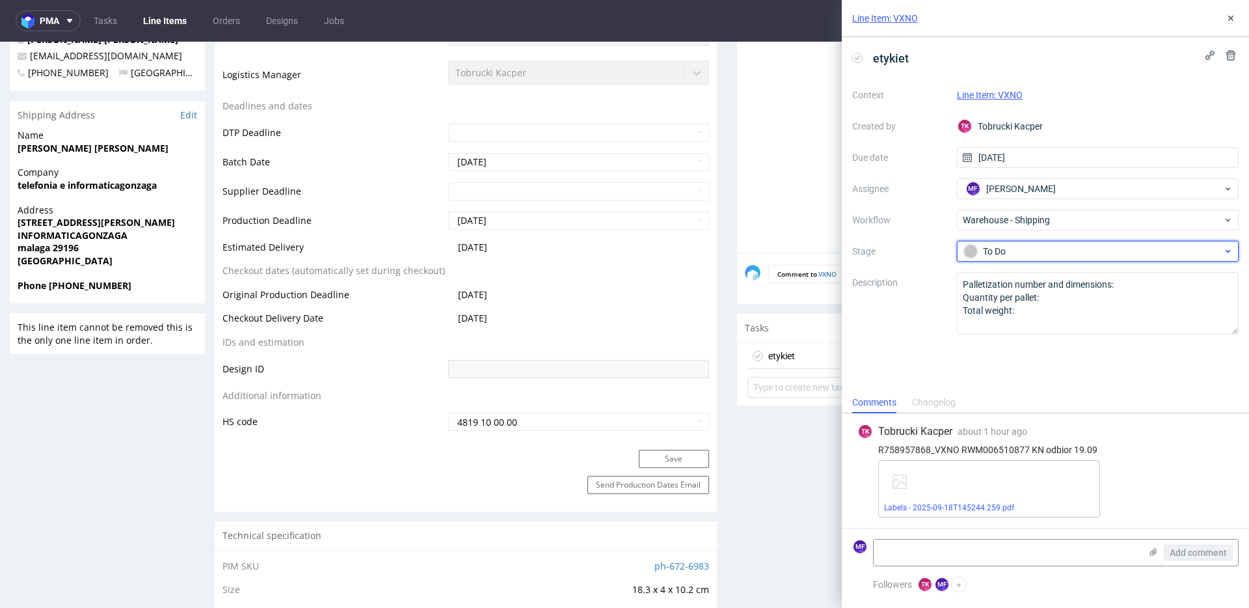
click at [1019, 249] on div "To Do" at bounding box center [1093, 251] width 259 height 14
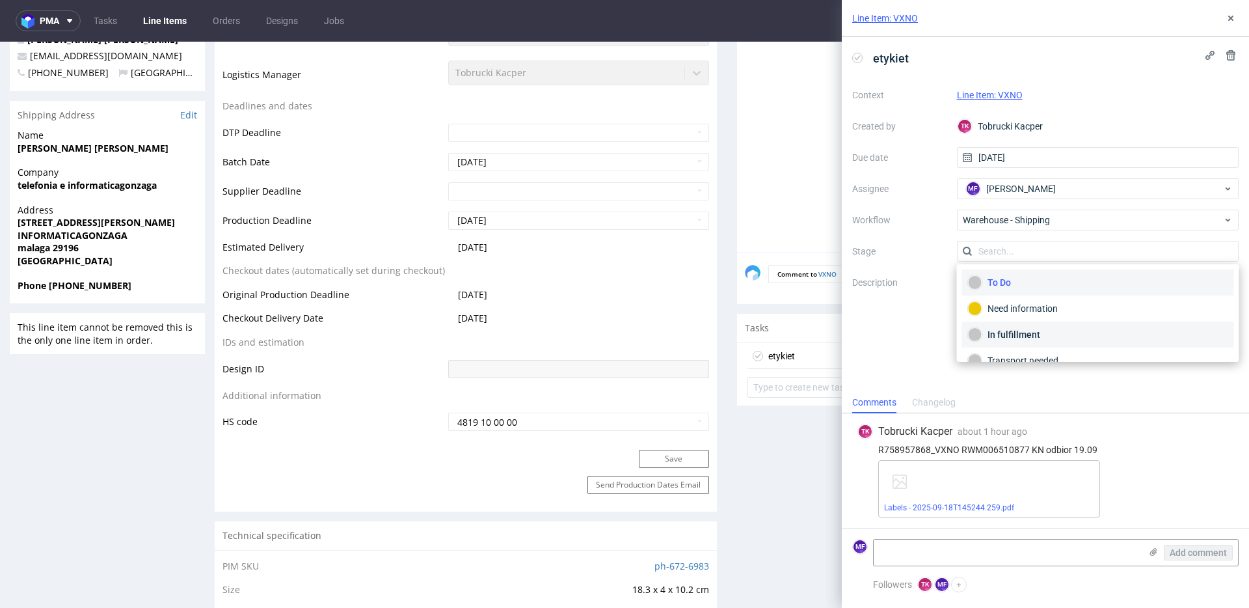
scroll to position [69, 0]
click at [1018, 342] on div "Completed" at bounding box center [1098, 343] width 260 height 14
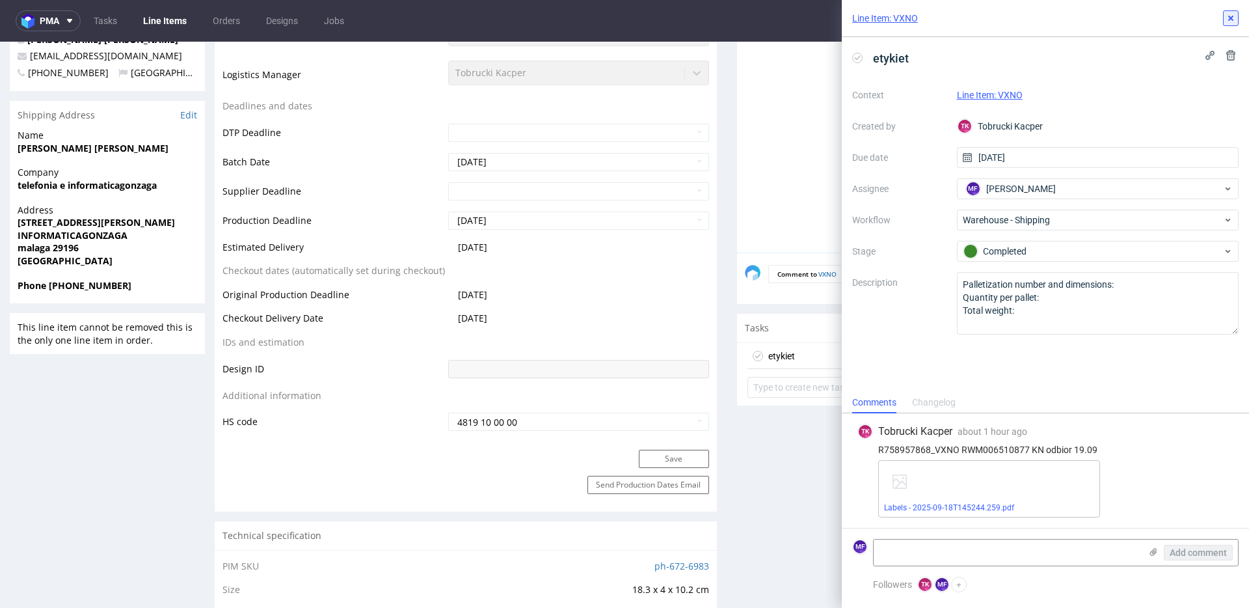
click at [1230, 23] on icon at bounding box center [1231, 18] width 10 height 10
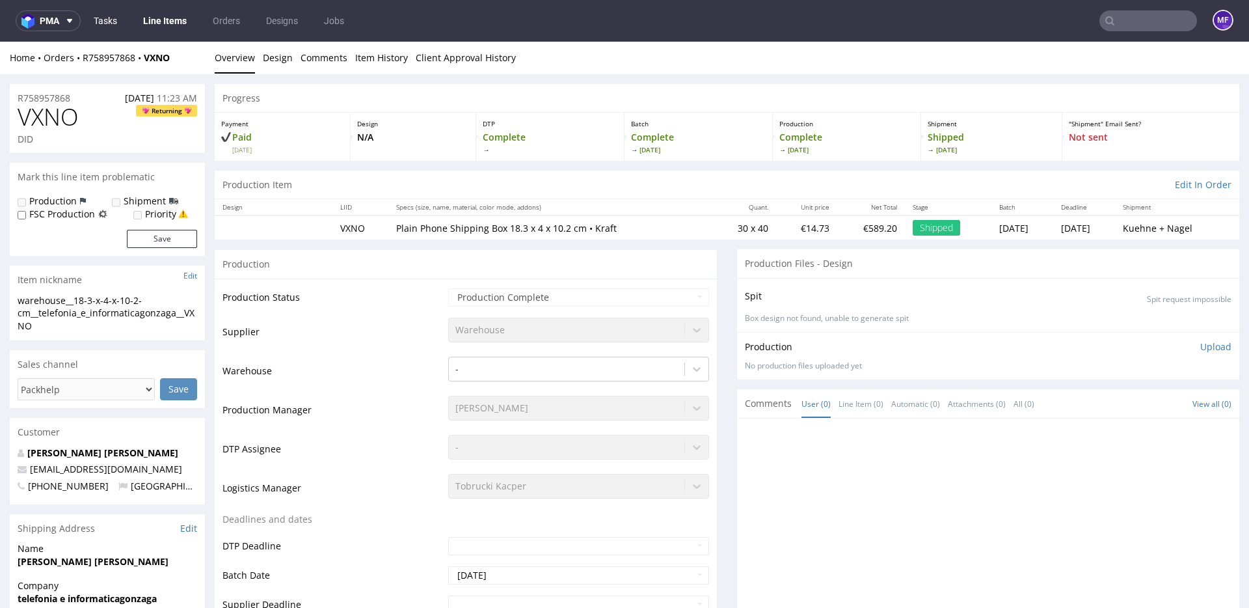
click at [116, 21] on link "Tasks" at bounding box center [105, 20] width 39 height 21
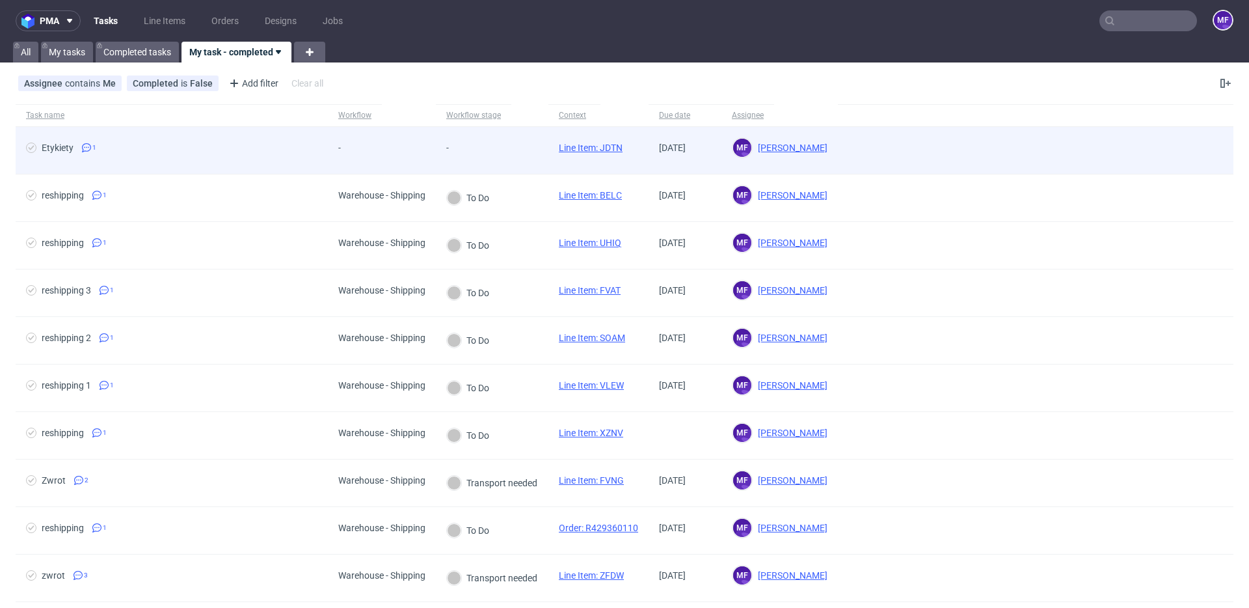
click at [591, 146] on link "Line Item: JDTN" at bounding box center [591, 147] width 64 height 10
click at [422, 159] on div "-" at bounding box center [382, 150] width 108 height 47
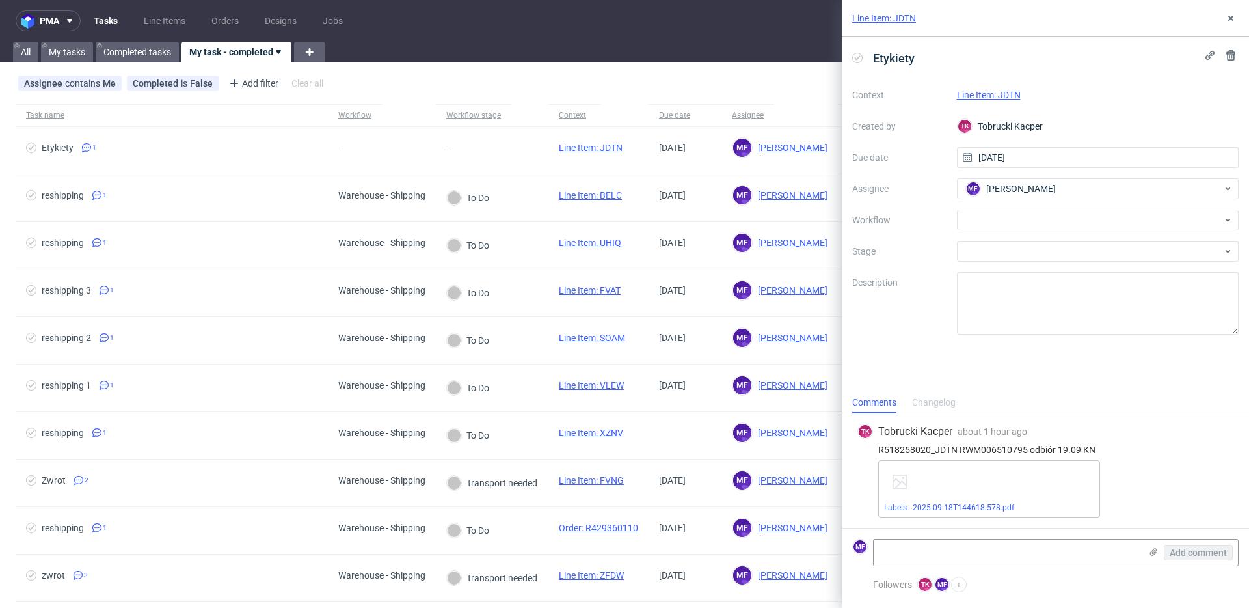
click at [994, 100] on div "Line Item: JDTN" at bounding box center [1098, 95] width 282 height 16
click at [995, 96] on link "Line Item: JDTN" at bounding box center [989, 95] width 64 height 10
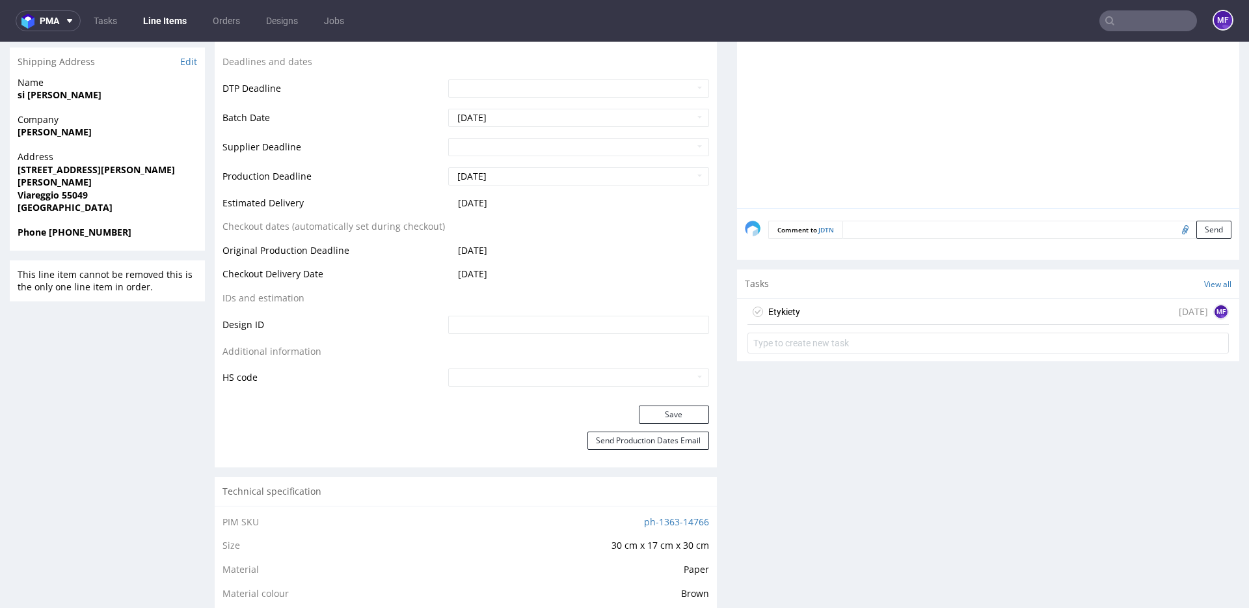
scroll to position [463, 0]
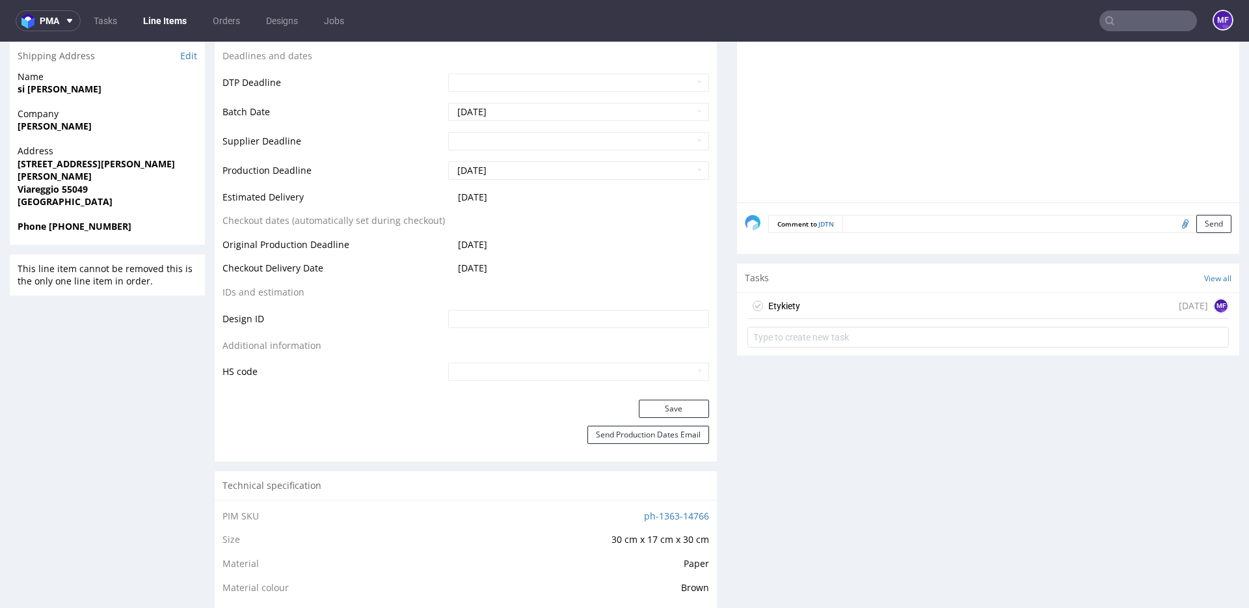
click at [815, 303] on div "Etykiety [DATE] MF" at bounding box center [988, 306] width 481 height 26
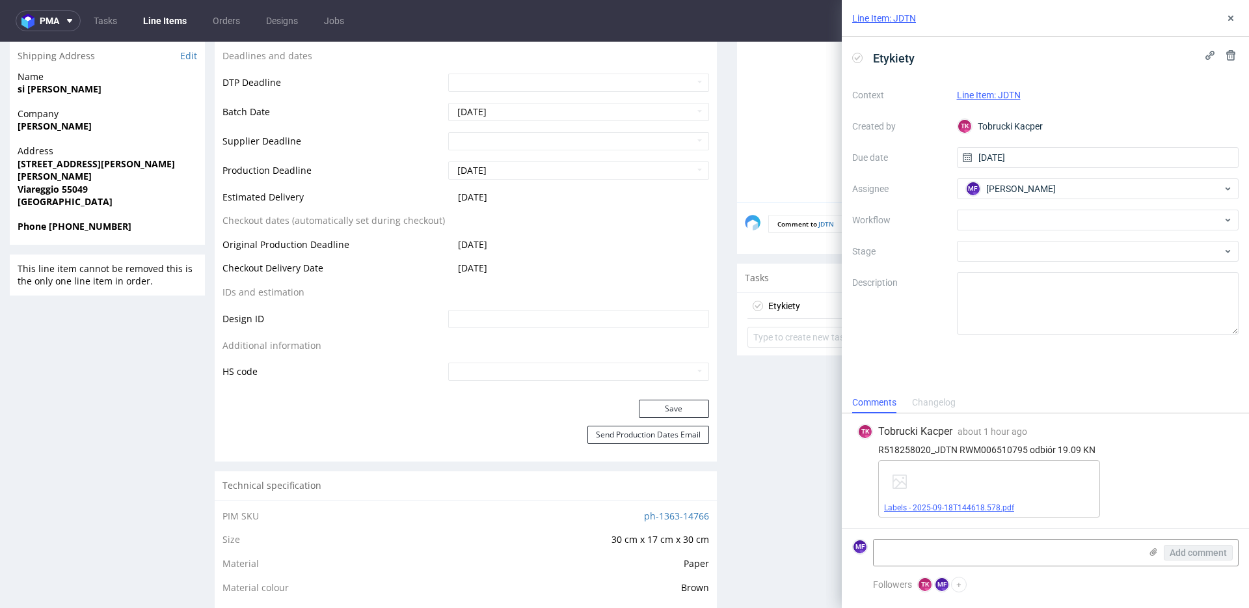
click at [993, 510] on link "Labels - 2025-09-18T144618.578.pdf" at bounding box center [949, 507] width 130 height 9
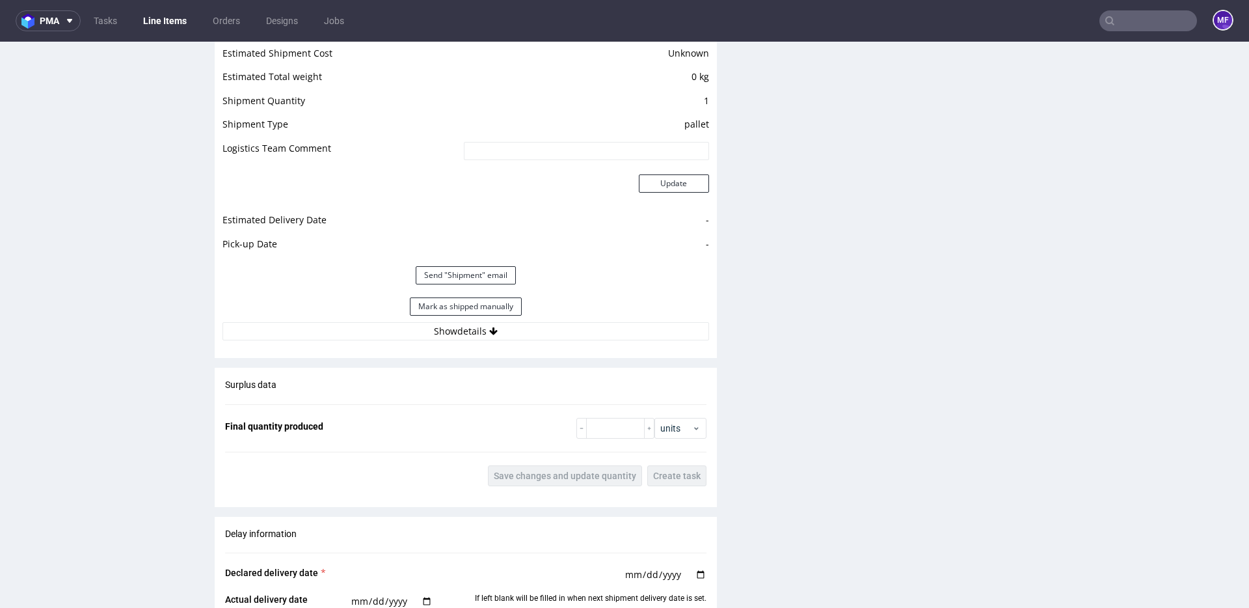
scroll to position [1107, 0]
click at [489, 306] on button "Mark as shipped manually" at bounding box center [466, 305] width 112 height 18
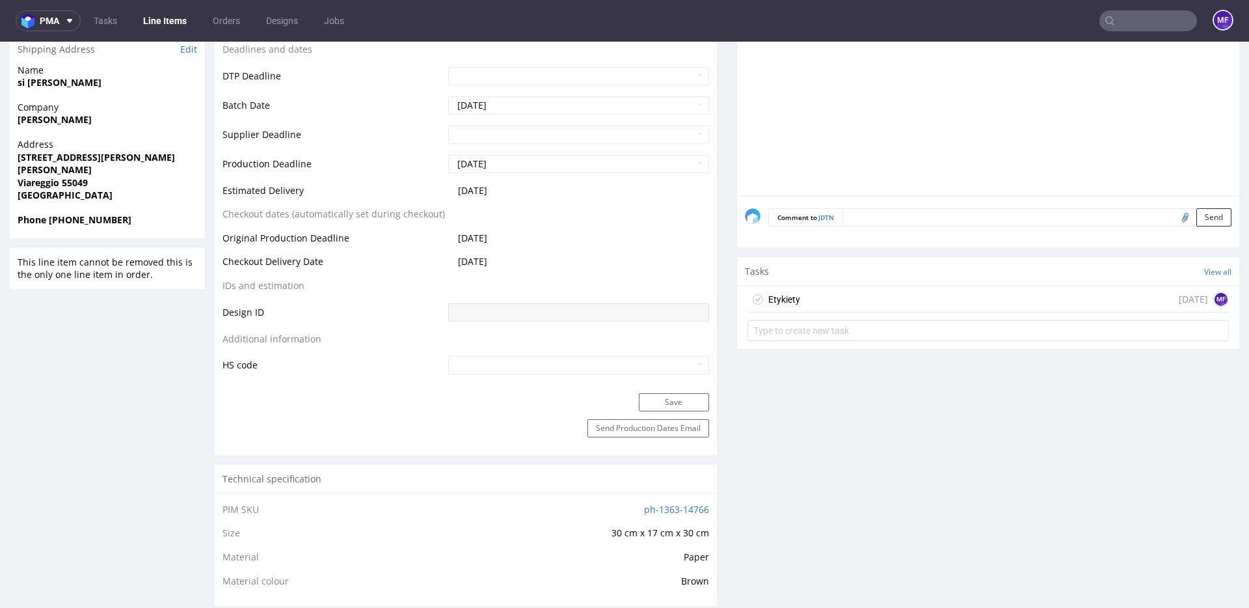
scroll to position [479, 0]
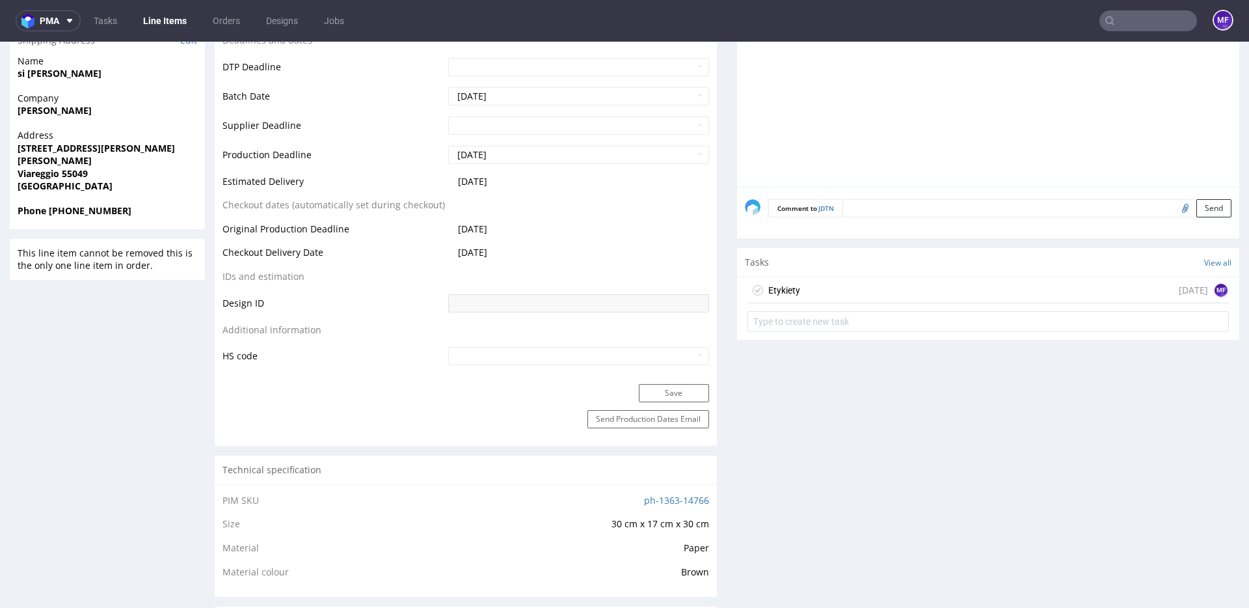
click at [796, 297] on div "Etykiety [DATE] MF" at bounding box center [988, 290] width 481 height 26
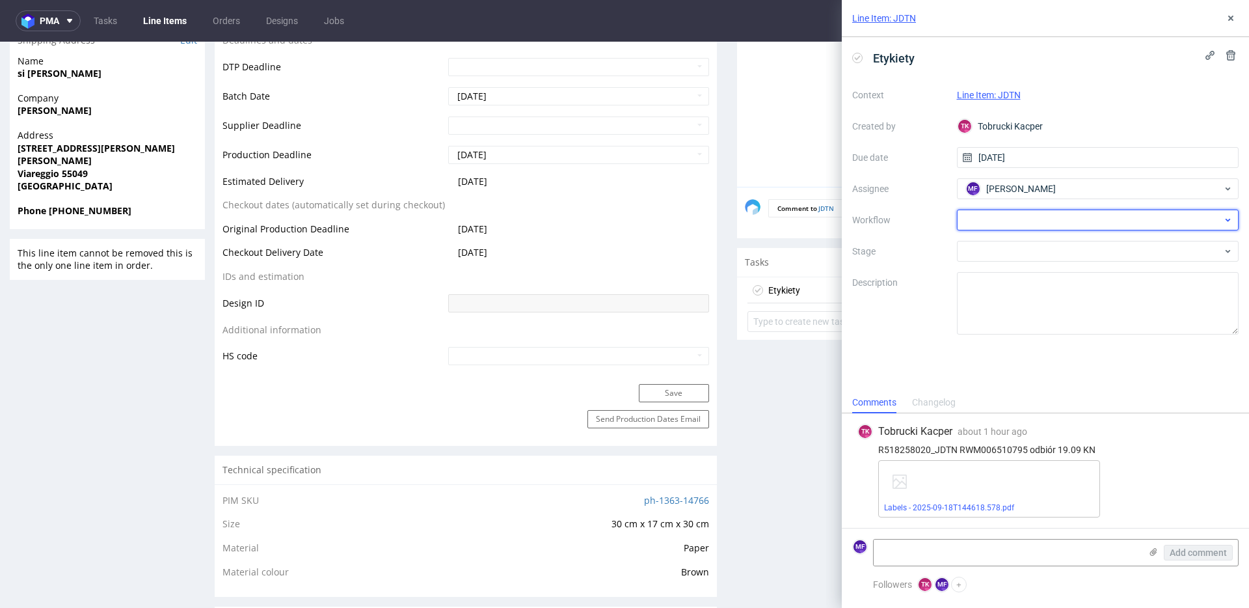
click at [1008, 221] on div at bounding box center [1098, 219] width 282 height 21
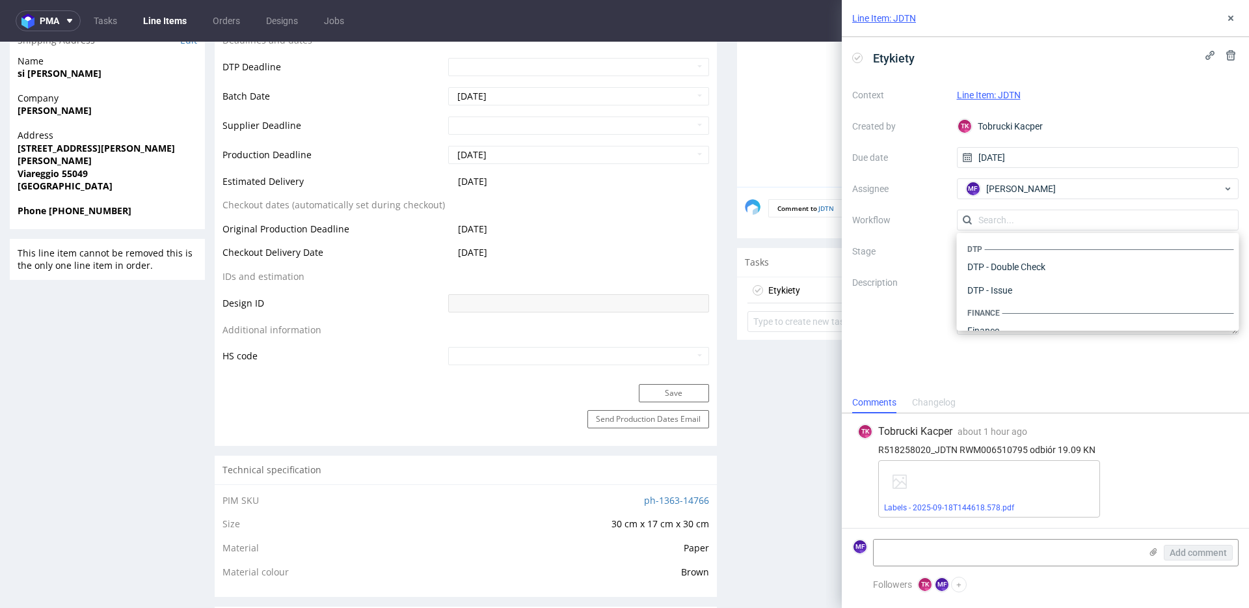
scroll to position [800, 0]
click at [1014, 313] on div "Warehouse - Shipping" at bounding box center [1098, 313] width 272 height 23
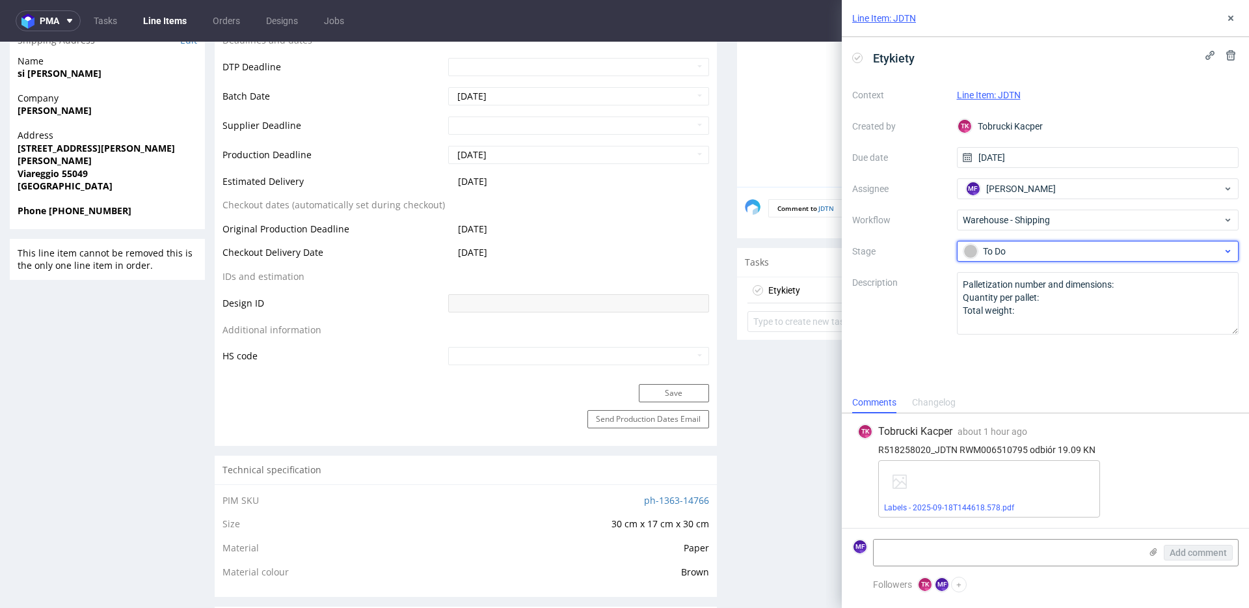
click at [1001, 258] on span "To Do" at bounding box center [1093, 251] width 260 height 16
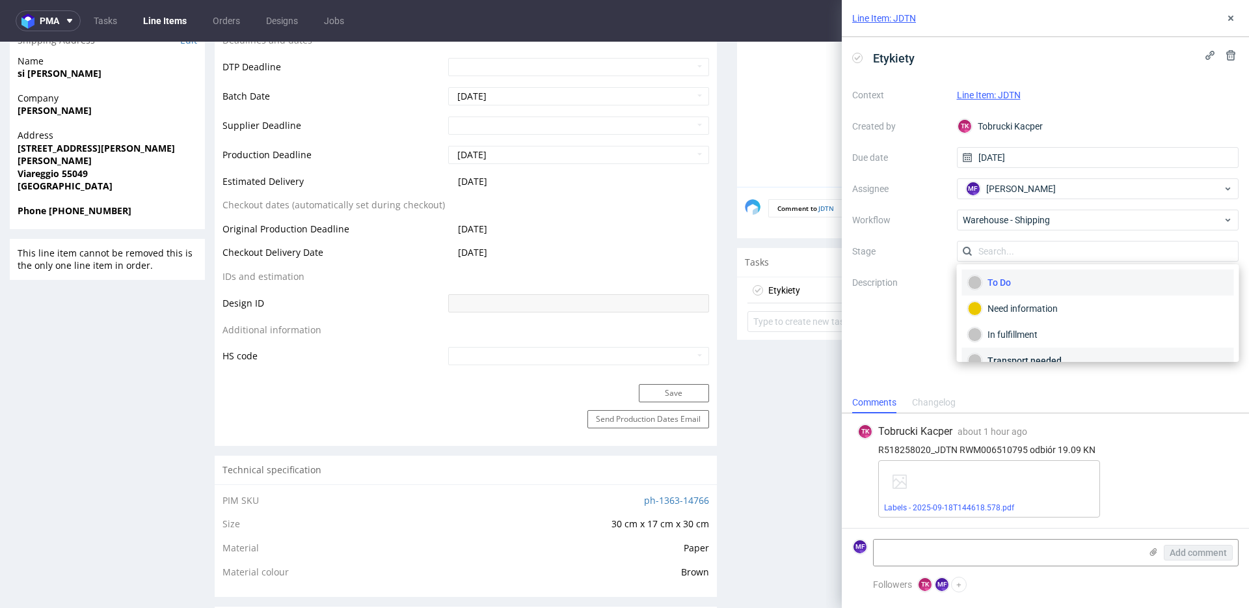
scroll to position [69, 0]
click at [1012, 334] on div "Completed" at bounding box center [1098, 344] width 272 height 26
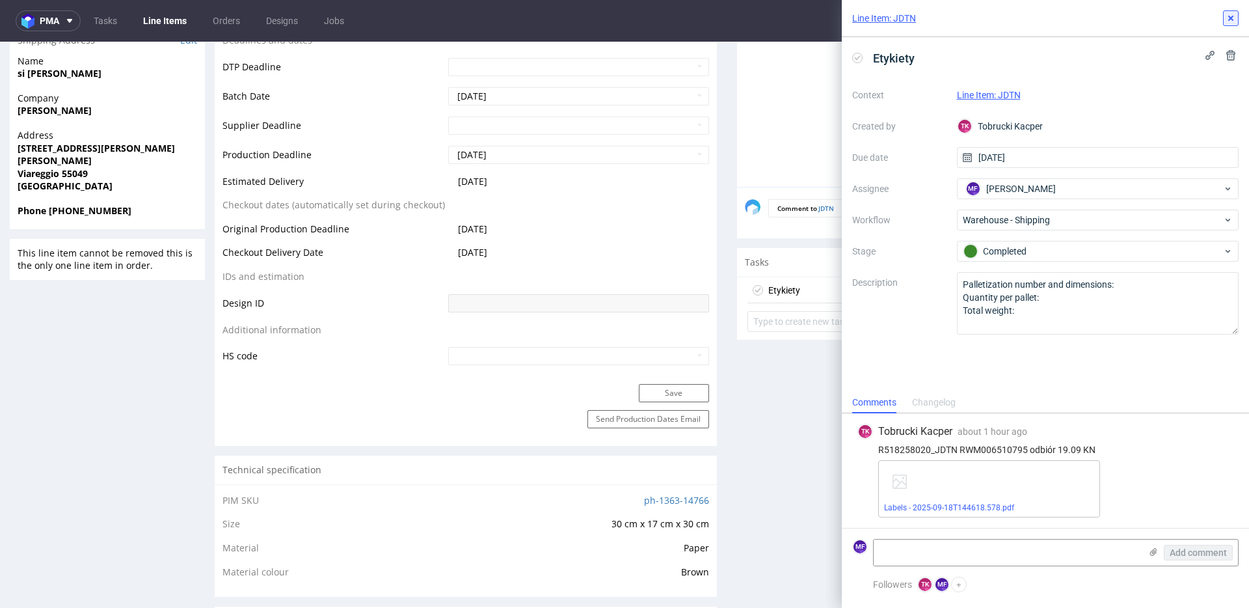
click at [1233, 21] on icon at bounding box center [1231, 18] width 10 height 10
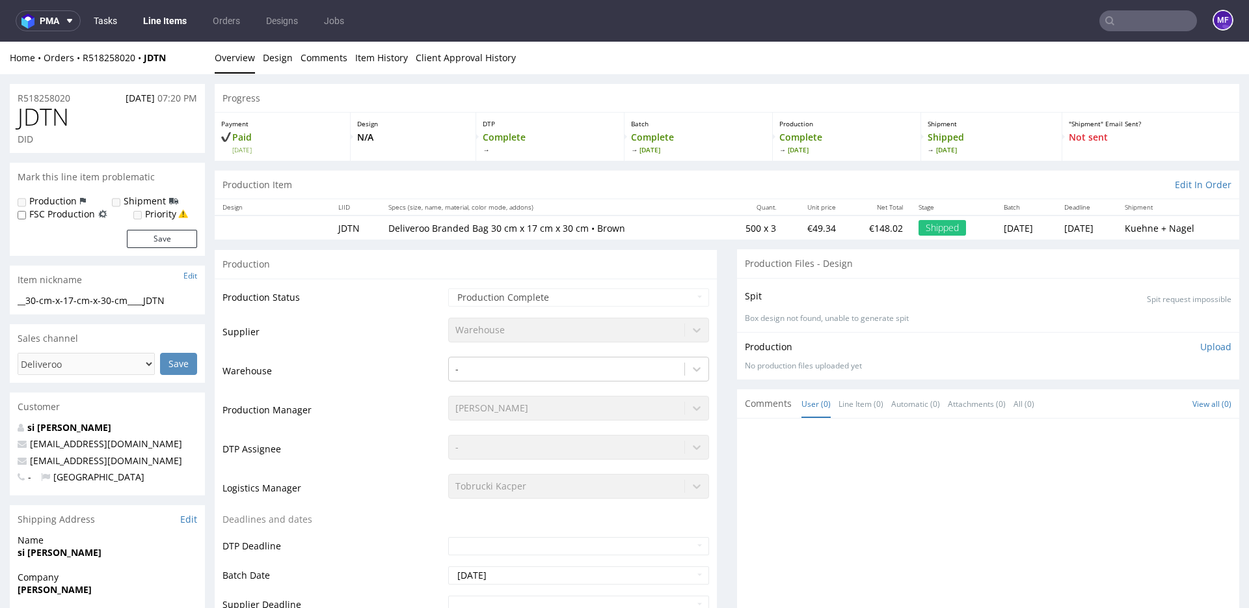
click at [103, 15] on link "Tasks" at bounding box center [105, 20] width 39 height 21
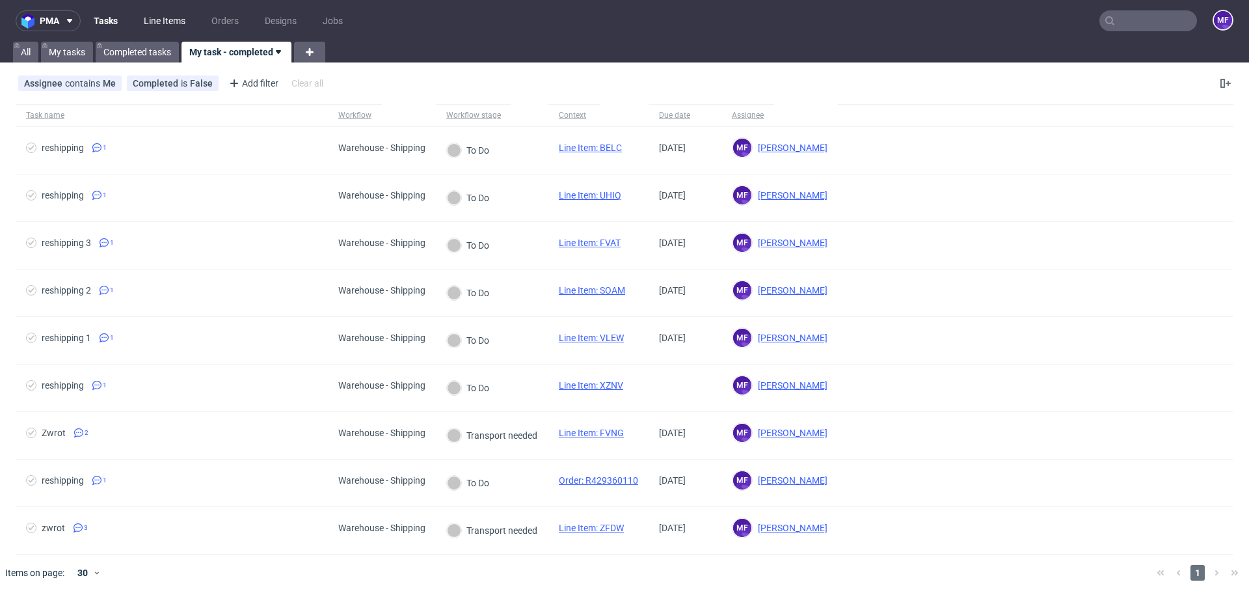
click at [152, 25] on link "Line Items" at bounding box center [164, 20] width 57 height 21
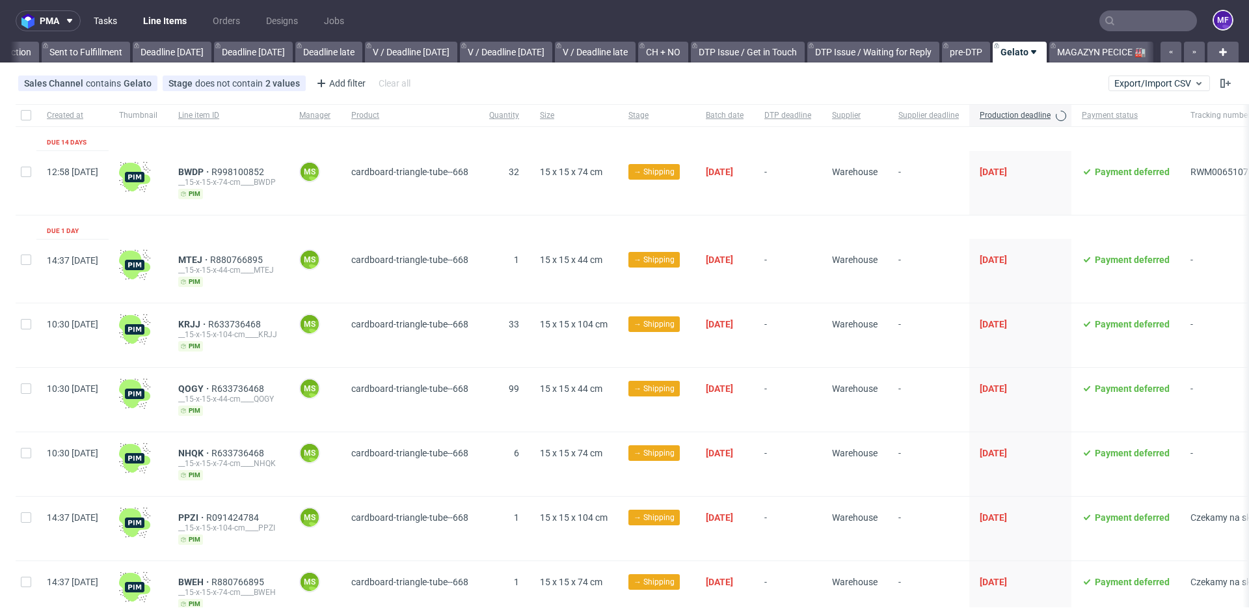
scroll to position [0, 1291]
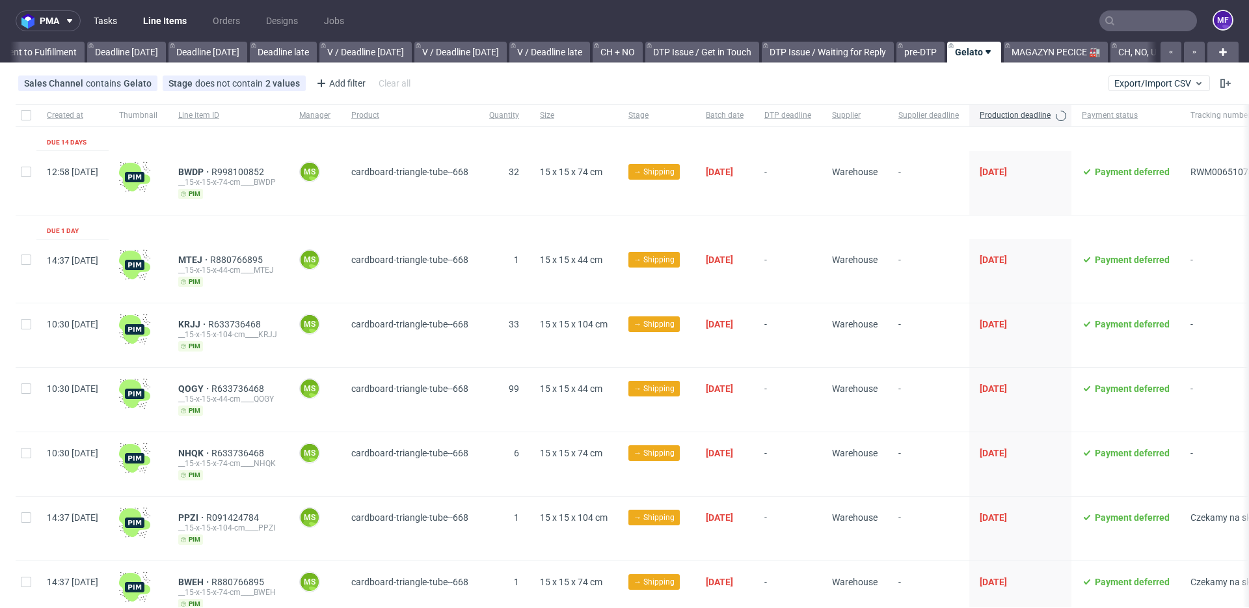
click at [117, 24] on link "Tasks" at bounding box center [105, 20] width 39 height 21
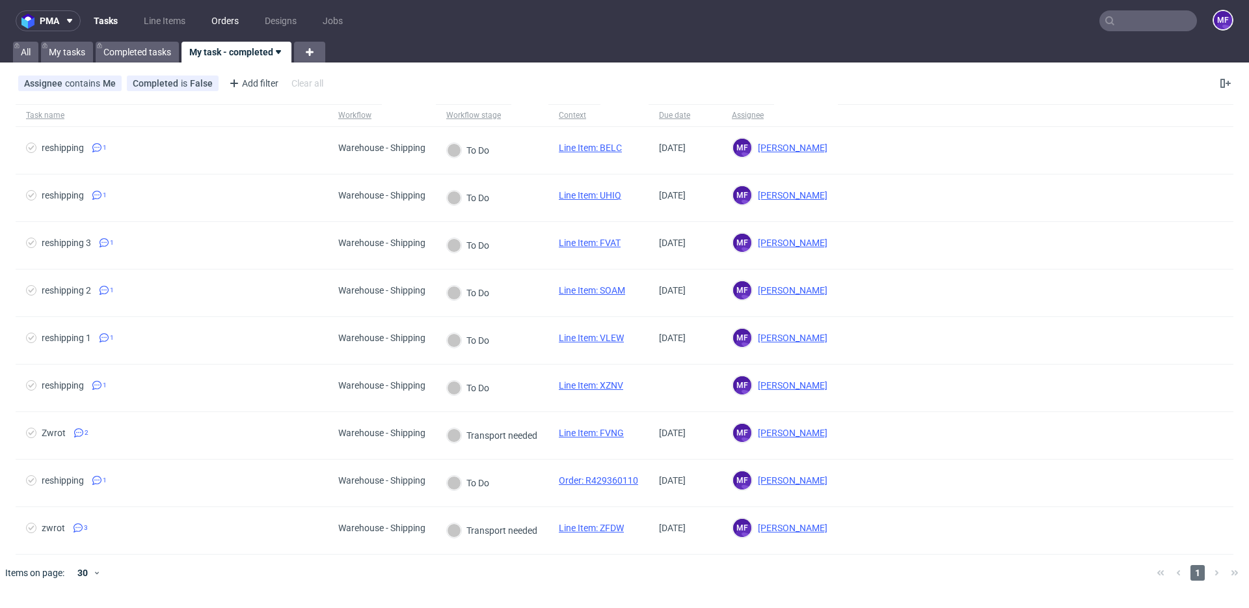
click at [239, 18] on link "Orders" at bounding box center [225, 20] width 43 height 21
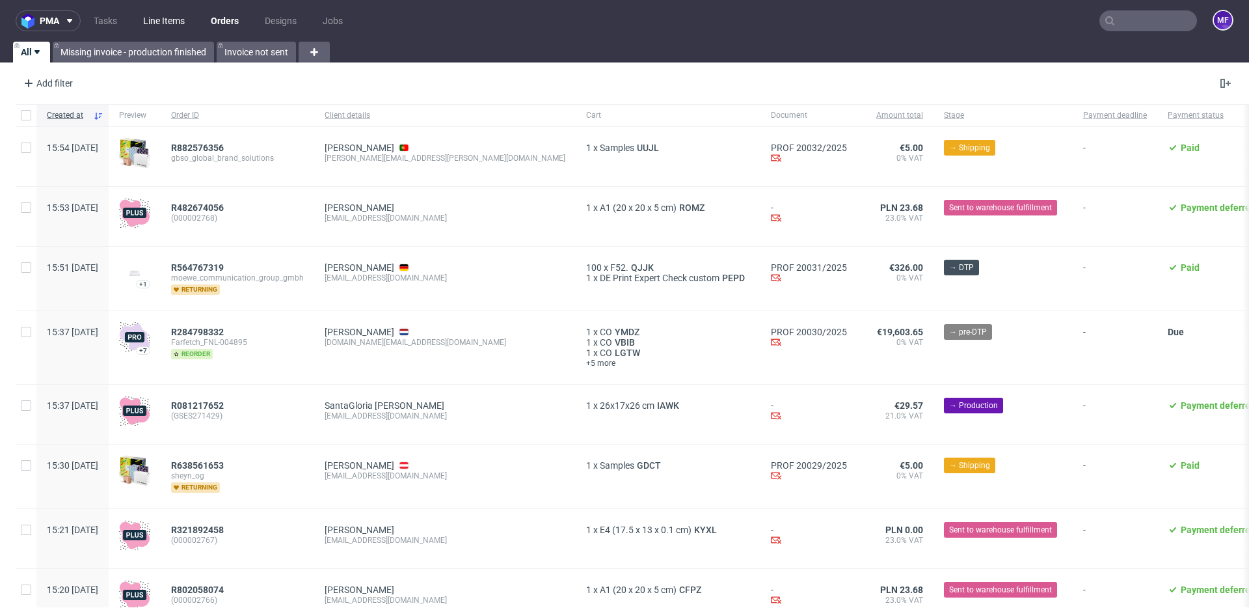
click at [168, 21] on link "Line Items" at bounding box center [163, 20] width 57 height 21
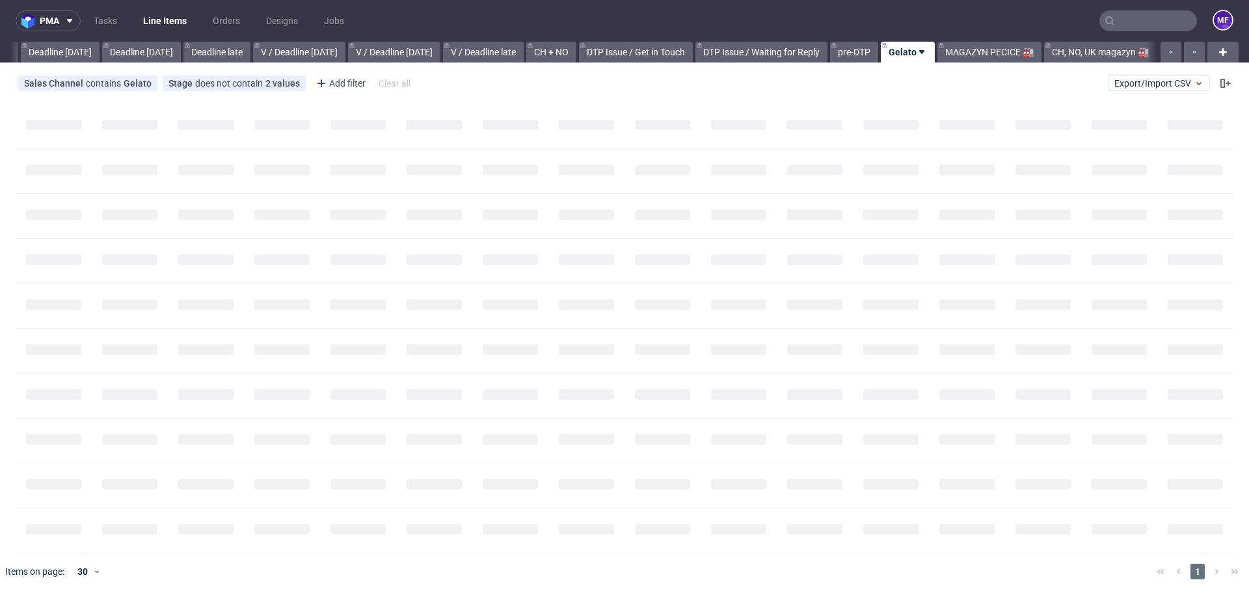
scroll to position [0, 1390]
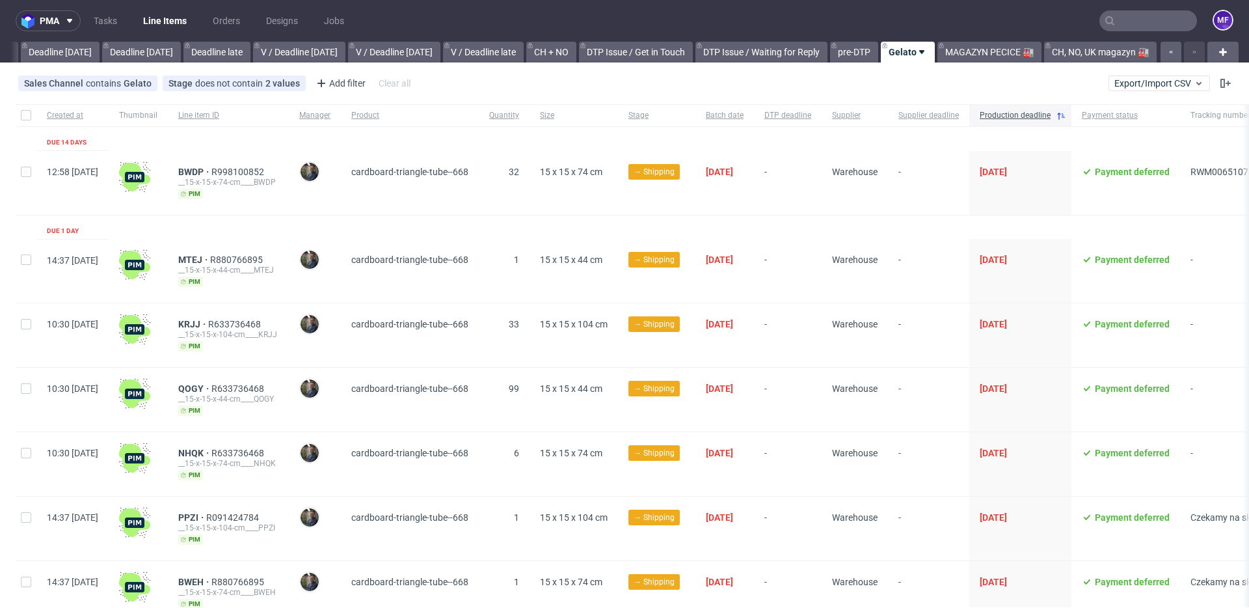
click at [1121, 26] on input "text" at bounding box center [1149, 20] width 98 height 21
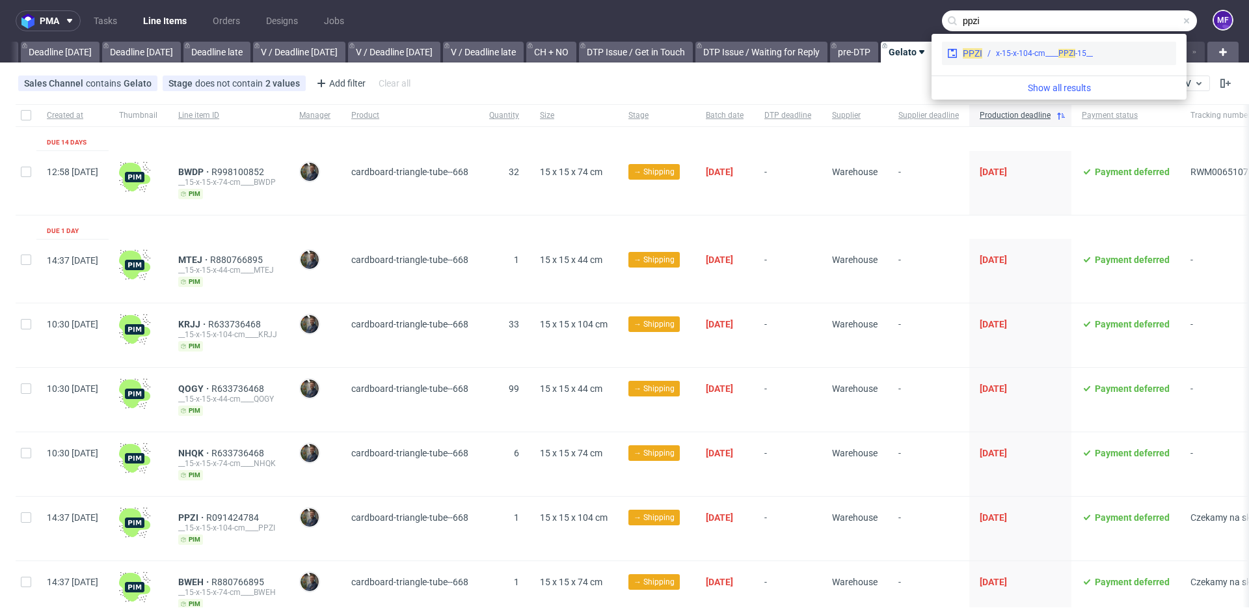
type input "ppzi"
click at [1031, 55] on div "__15-x-15-x-104-cm____ PPZI" at bounding box center [1044, 53] width 97 height 12
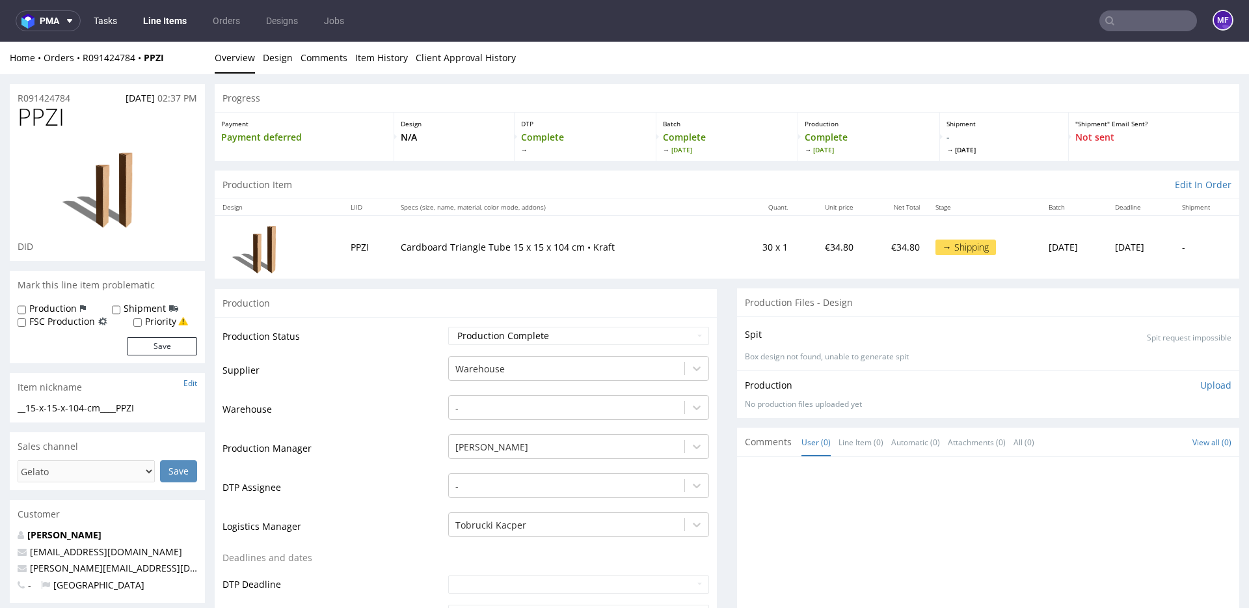
click at [88, 19] on link "Tasks" at bounding box center [105, 20] width 39 height 21
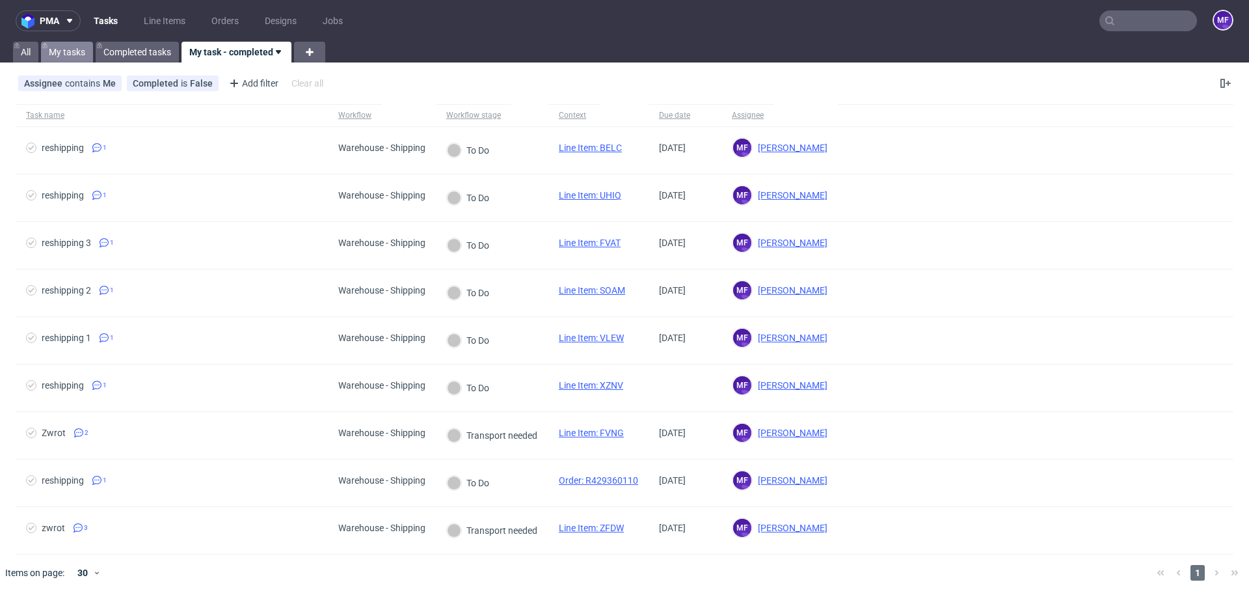
click at [77, 46] on link "My tasks" at bounding box center [67, 52] width 52 height 21
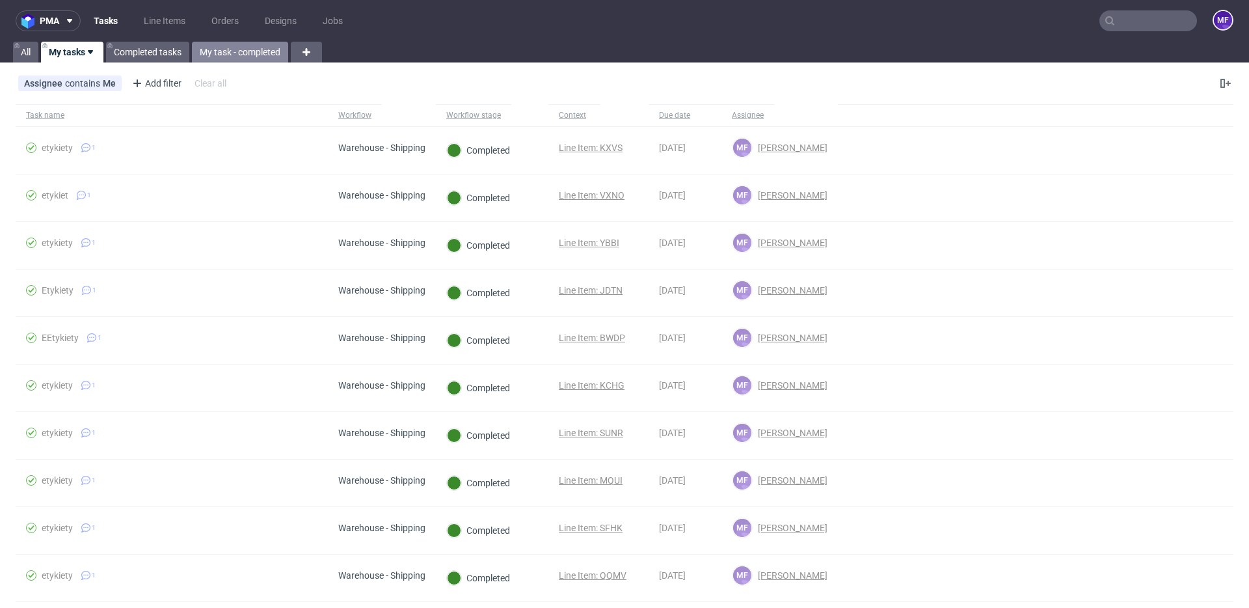
click at [232, 55] on link "My task - completed" at bounding box center [240, 52] width 96 height 21
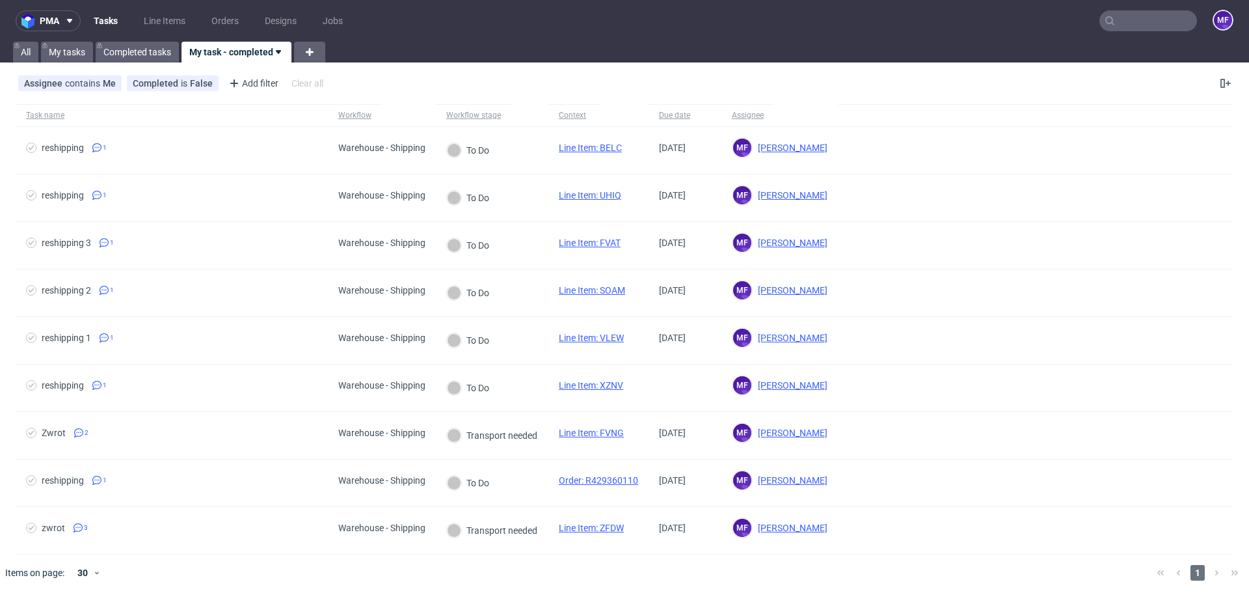
click at [986, 567] on div at bounding box center [644, 572] width 1006 height 36
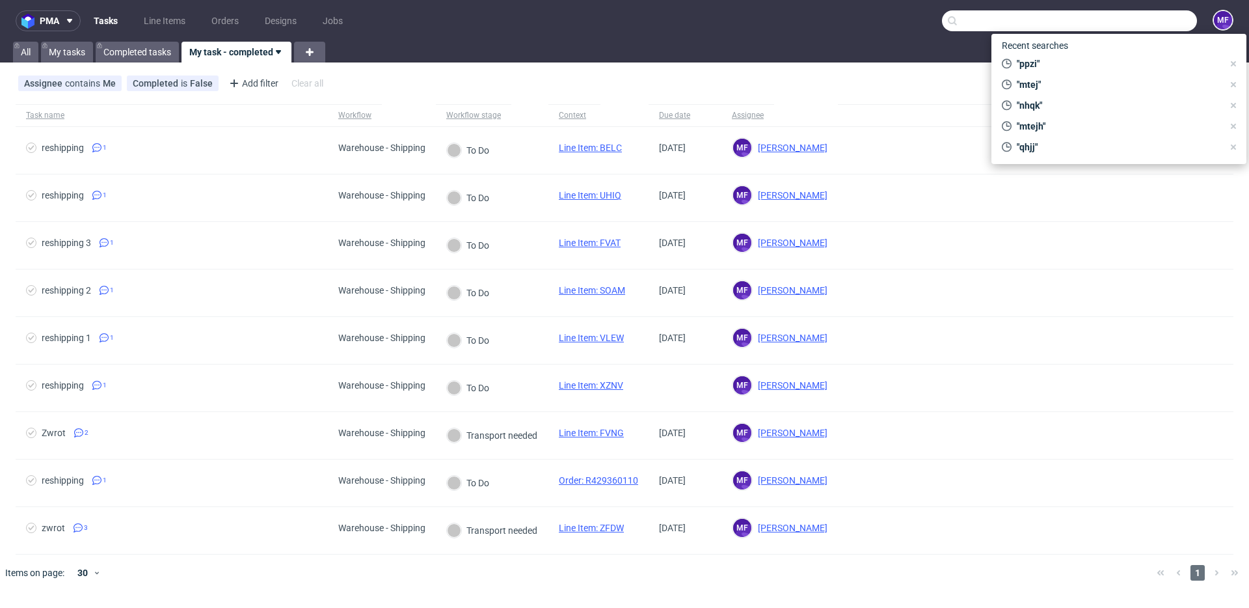
click at [1130, 26] on input "text" at bounding box center [1069, 20] width 255 height 21
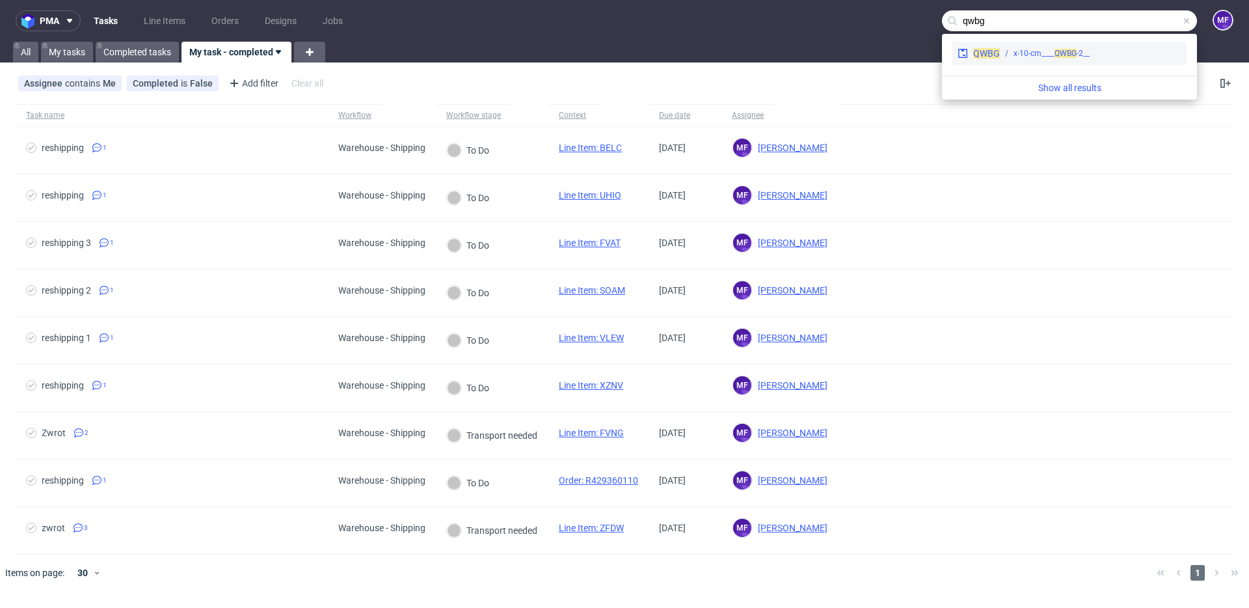
type input "qwbg"
click at [1075, 54] on span "QWBG" at bounding box center [1066, 53] width 22 height 9
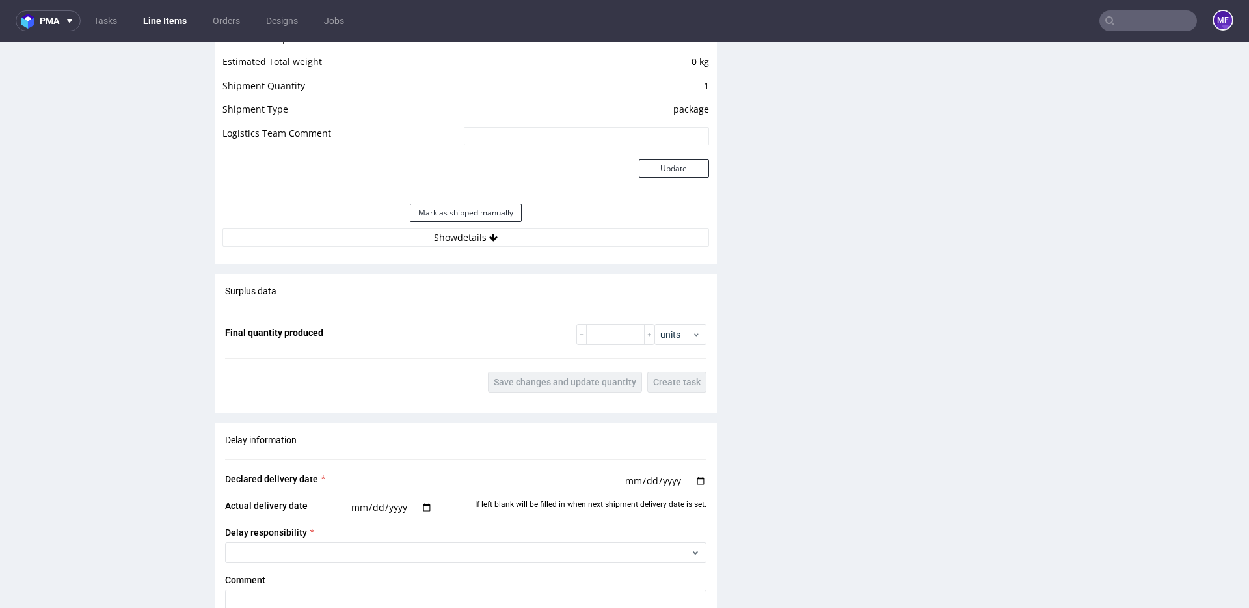
scroll to position [1115, 0]
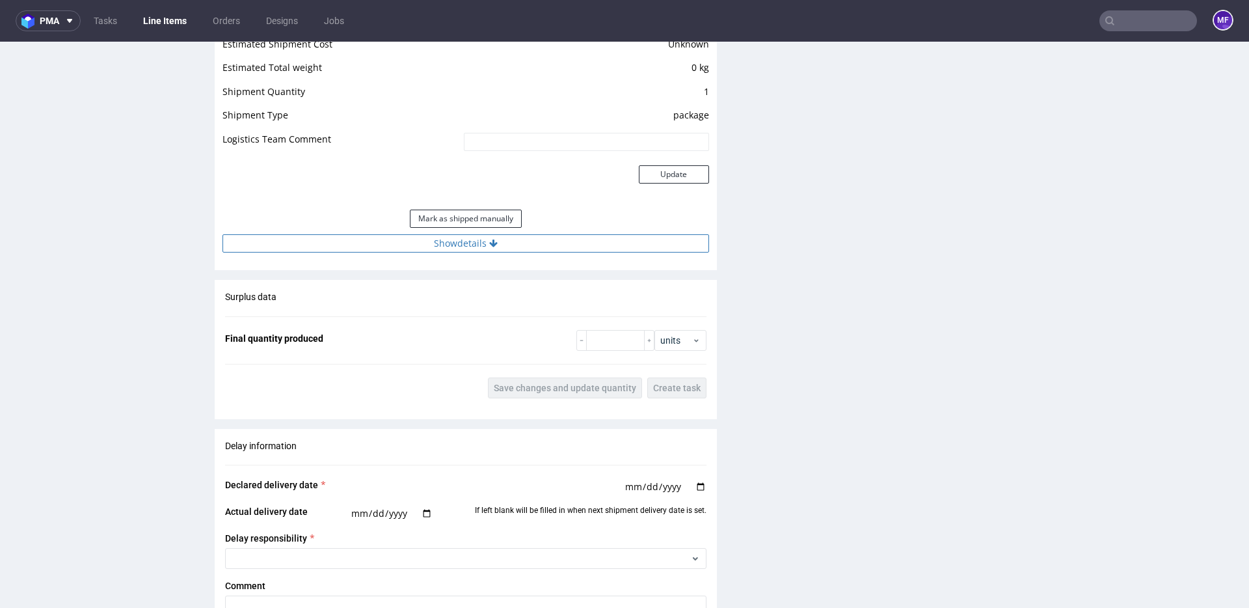
click at [478, 244] on button "Show details" at bounding box center [466, 243] width 487 height 18
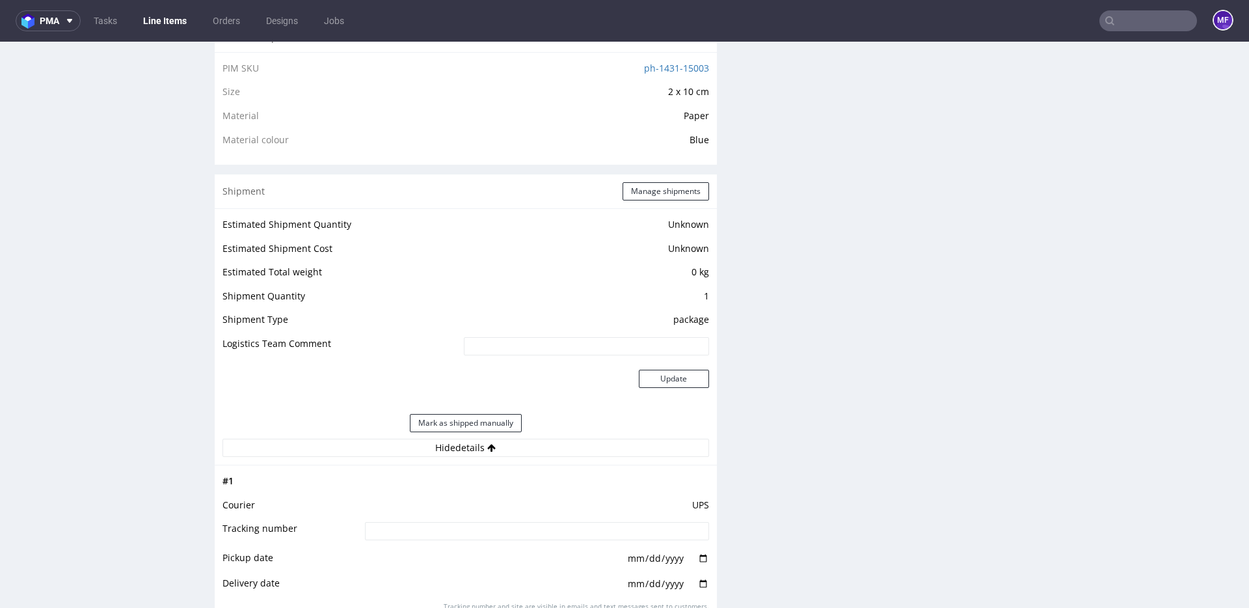
scroll to position [885, 0]
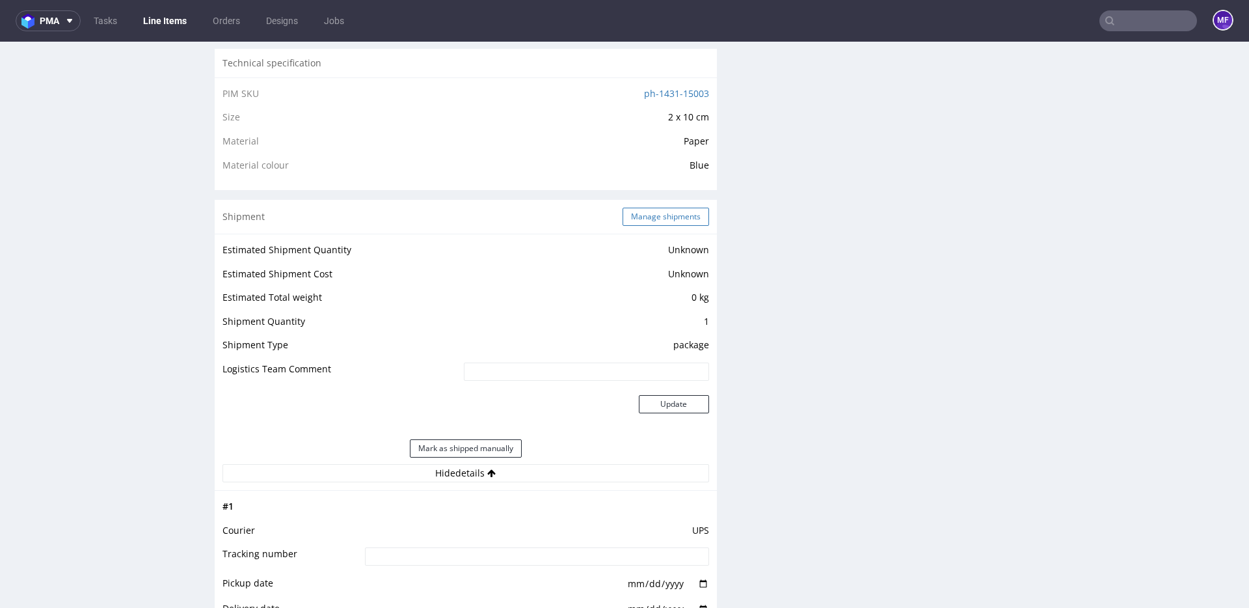
click at [634, 213] on button "Manage shipments" at bounding box center [666, 217] width 87 height 18
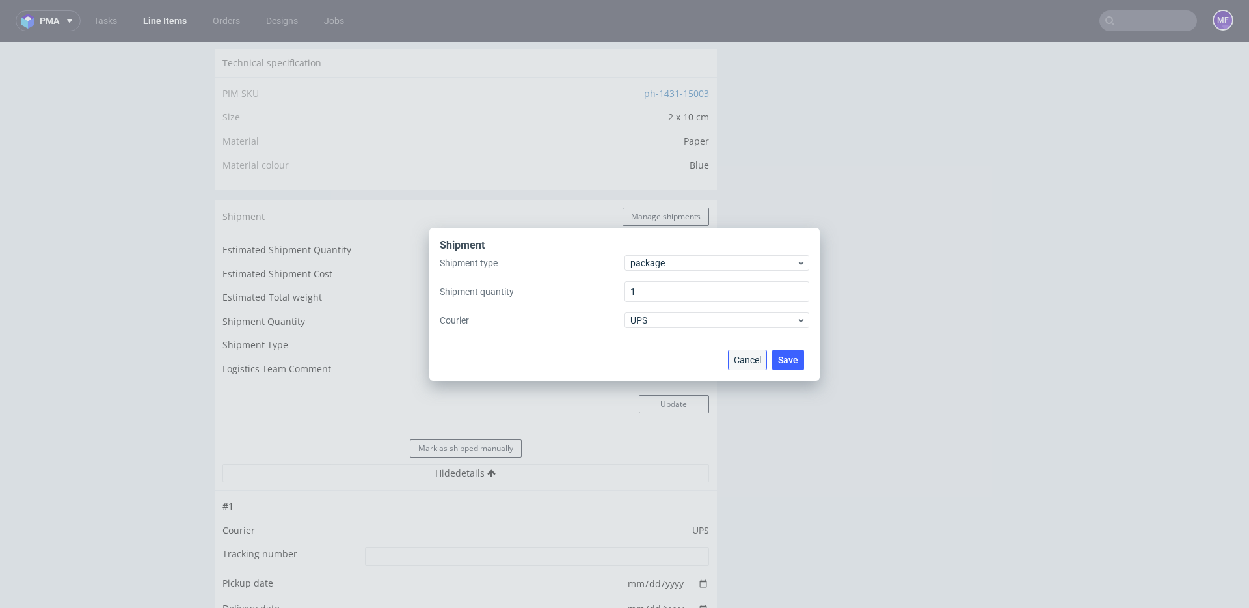
drag, startPoint x: 733, startPoint y: 358, endPoint x: 817, endPoint y: 346, distance: 84.7
click at [733, 358] on button "Cancel" at bounding box center [747, 359] width 39 height 21
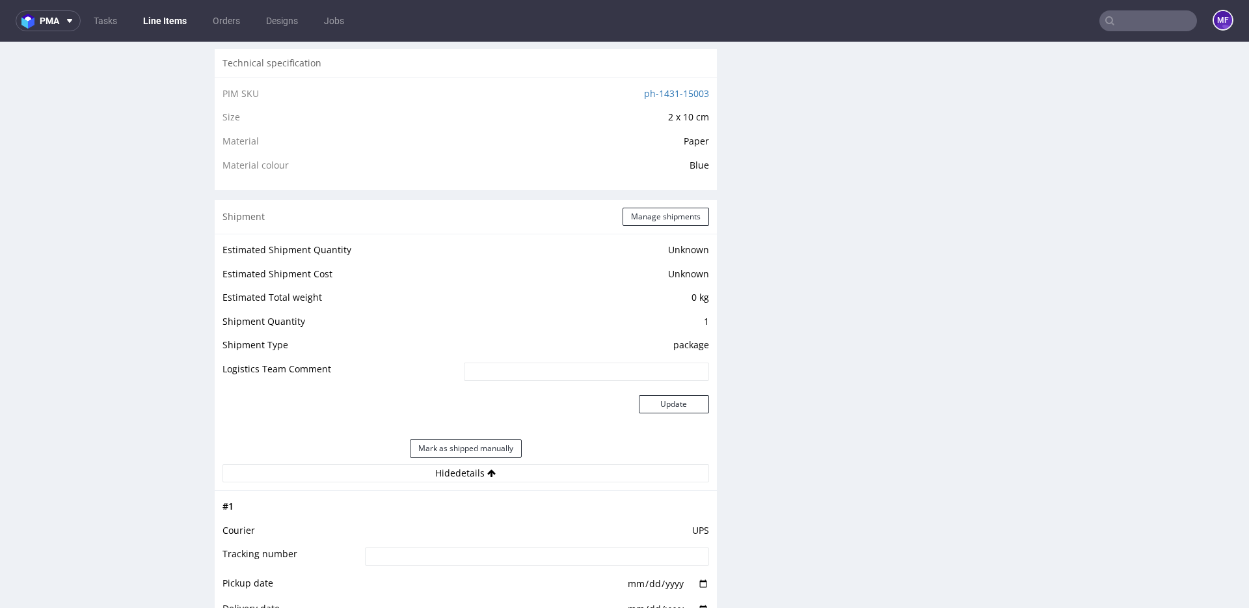
click at [821, 388] on div "Production Files - Design Spit Spit request impossible Box design not found, un…" at bounding box center [988, 359] width 502 height 1991
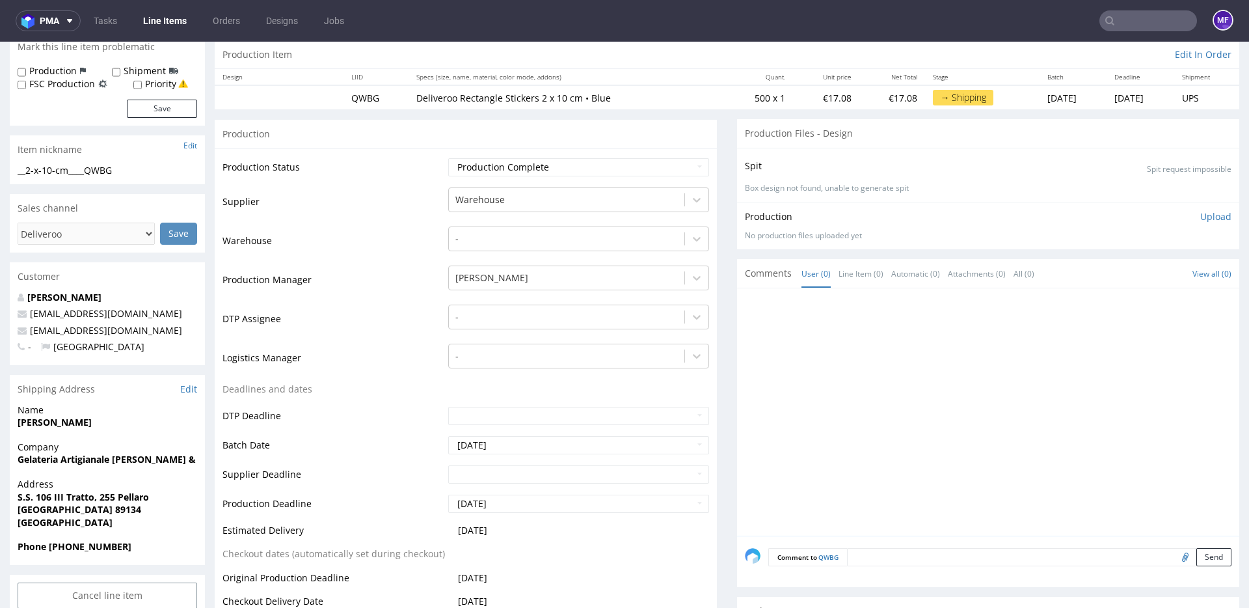
scroll to position [0, 0]
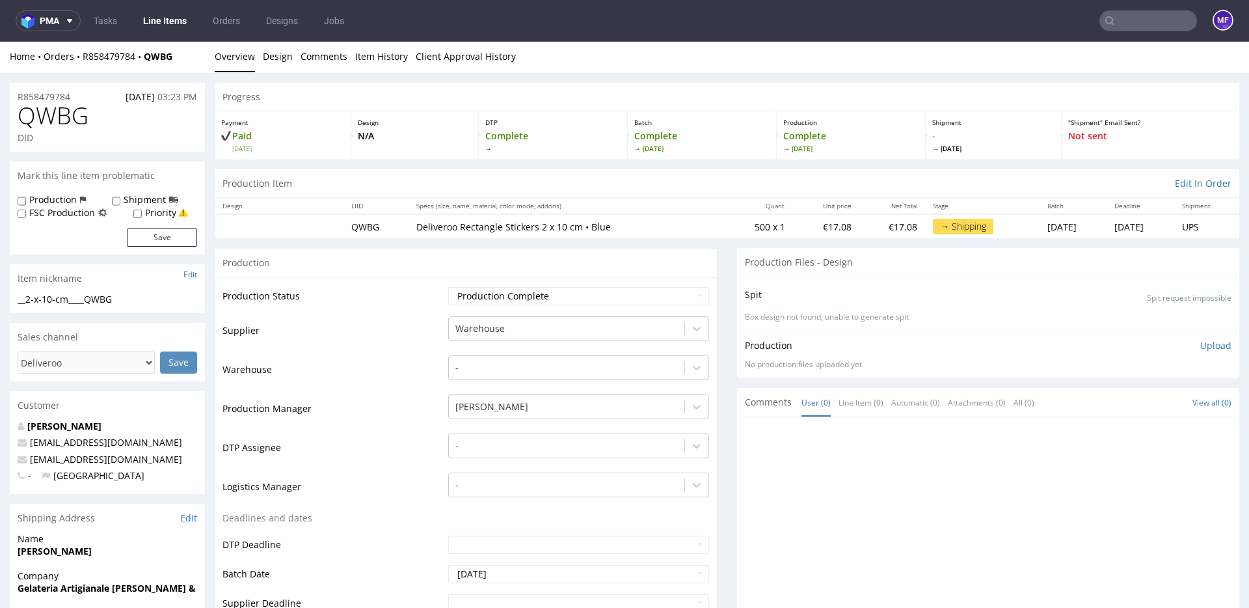
click at [613, 249] on div "Production" at bounding box center [466, 262] width 502 height 29
click at [1126, 17] on input "text" at bounding box center [1149, 20] width 98 height 21
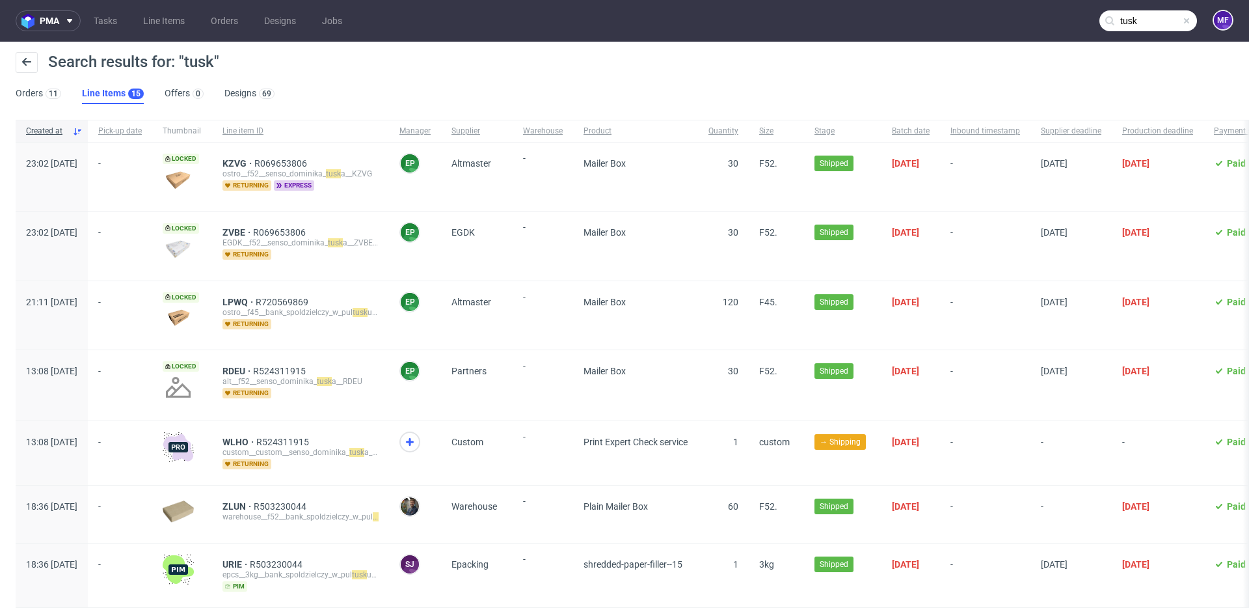
click at [1137, 25] on input "tusk" at bounding box center [1149, 20] width 98 height 21
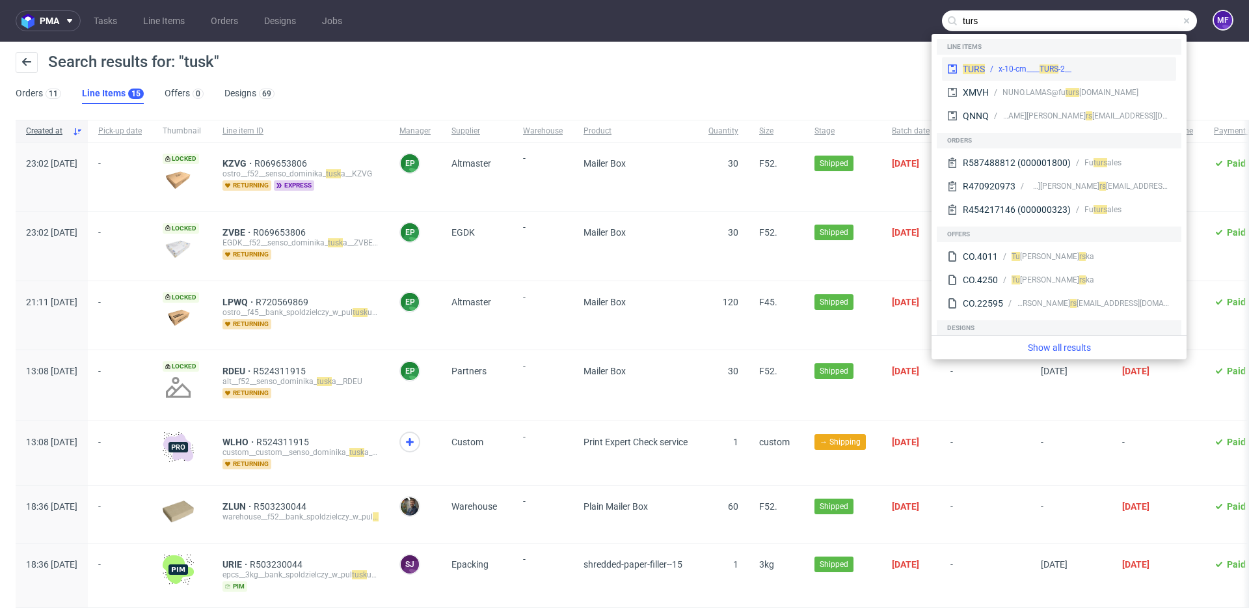
type input "turs"
click at [1045, 69] on span "TURS" at bounding box center [1049, 68] width 19 height 9
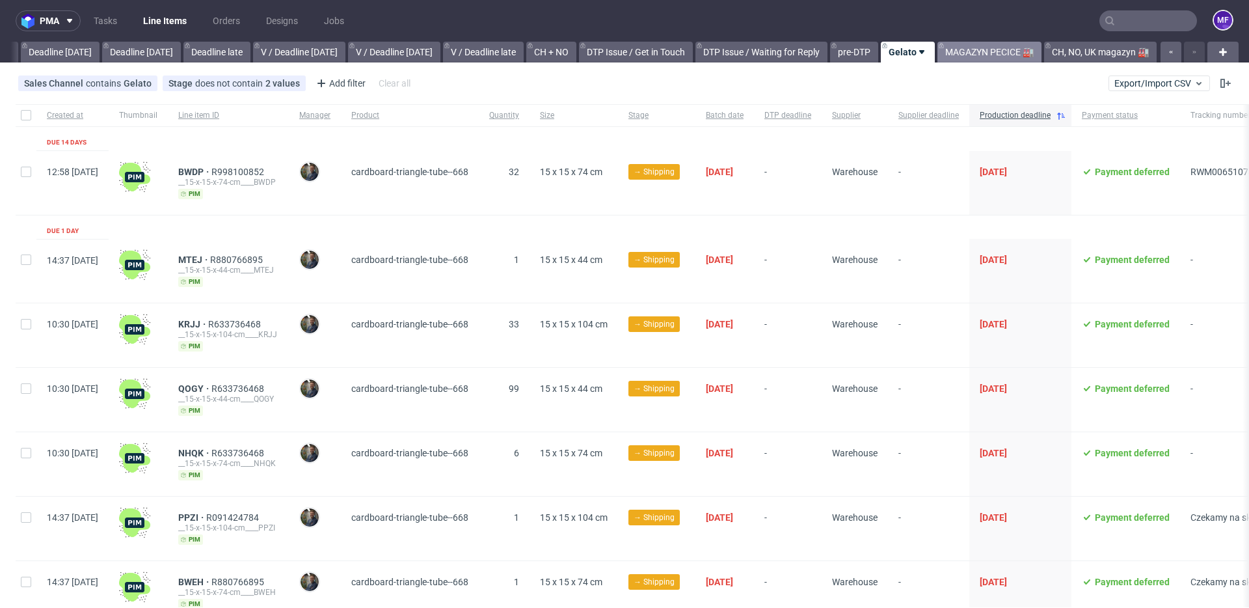
click at [985, 53] on link "MAGAZYN PECICE 🏭" at bounding box center [990, 52] width 104 height 21
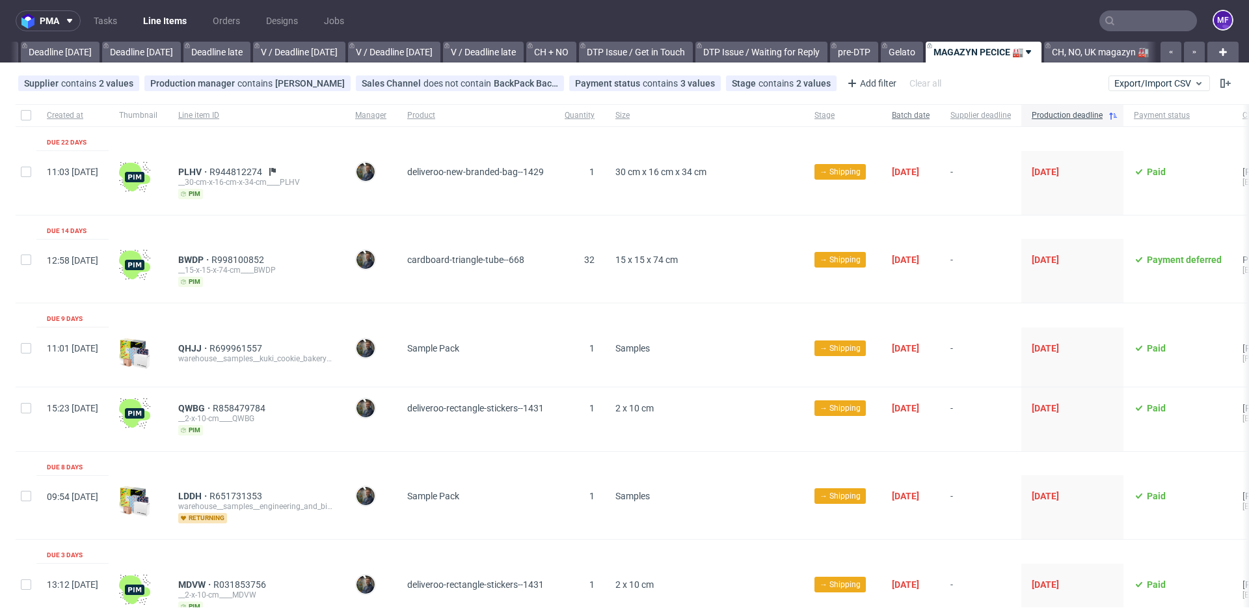
click at [930, 117] on span "Batch date" at bounding box center [911, 115] width 38 height 11
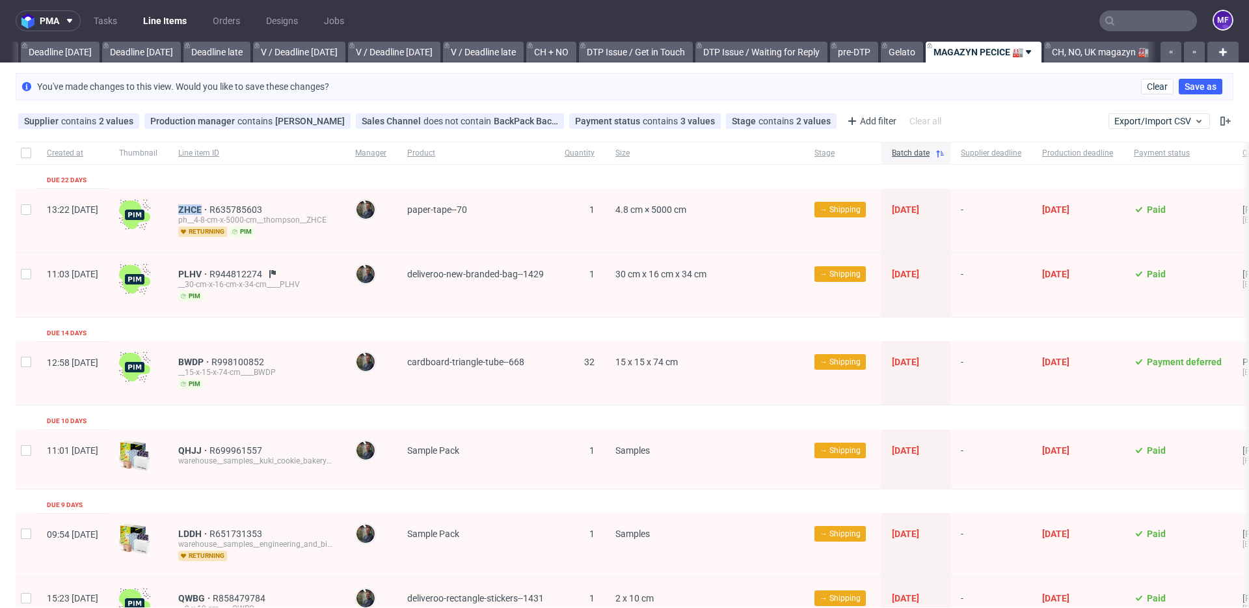
scroll to position [1, 0]
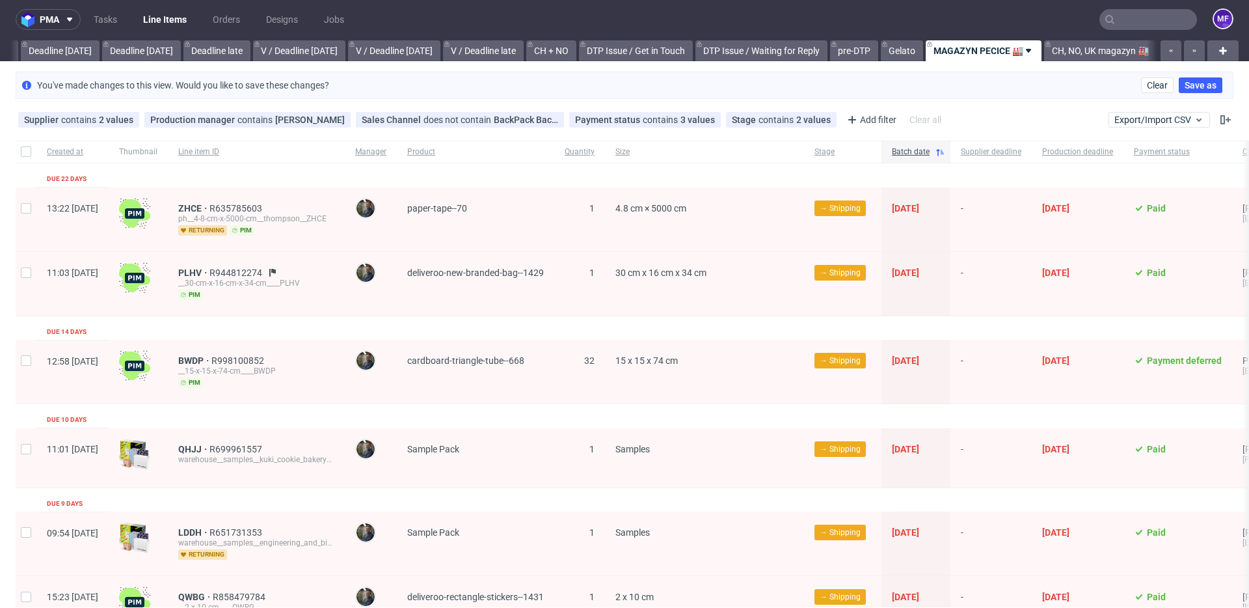
click at [794, 278] on span "30 cm x 16 cm x 34 cm" at bounding box center [704, 283] width 178 height 33
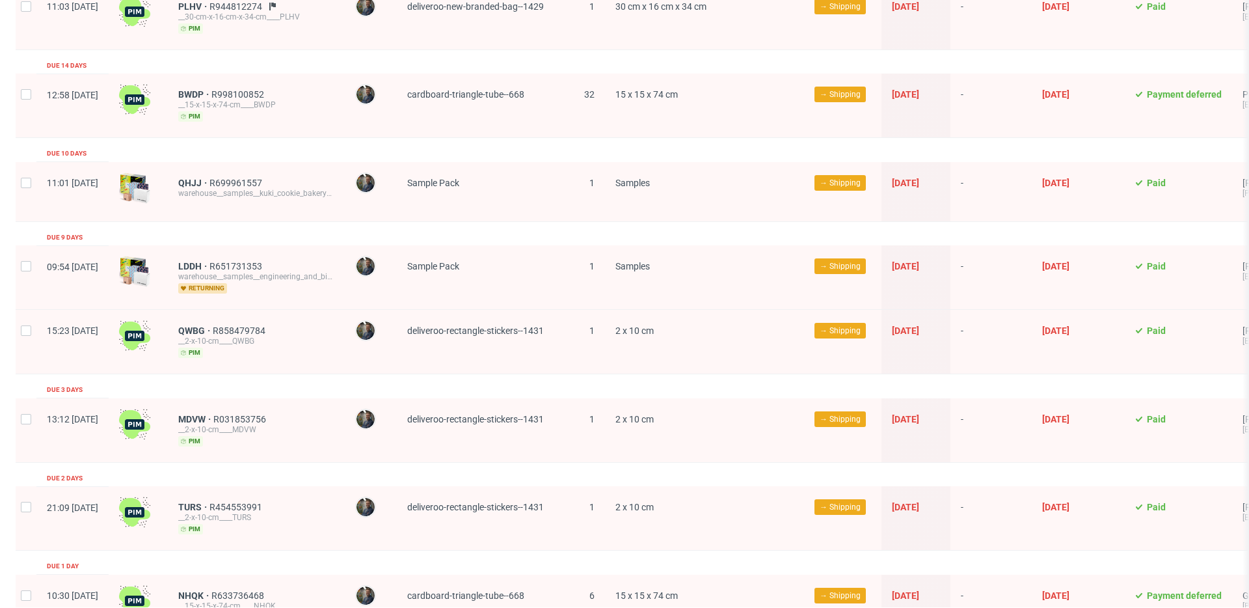
scroll to position [0, 0]
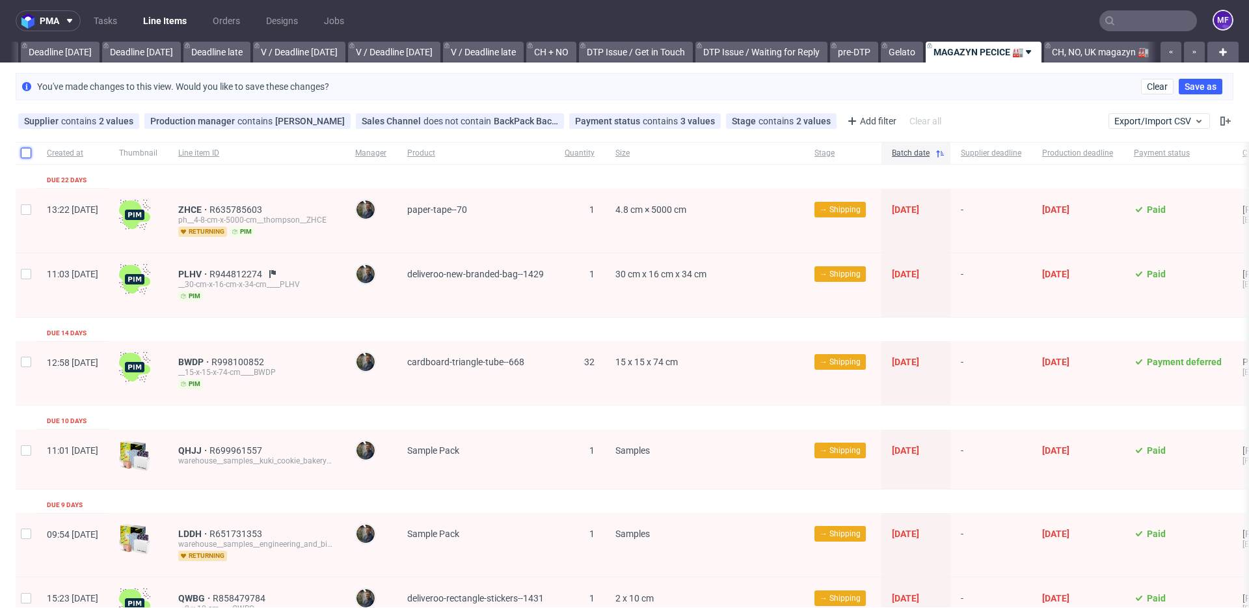
click at [23, 150] on input "checkbox" at bounding box center [26, 153] width 10 height 10
checkbox input "true"
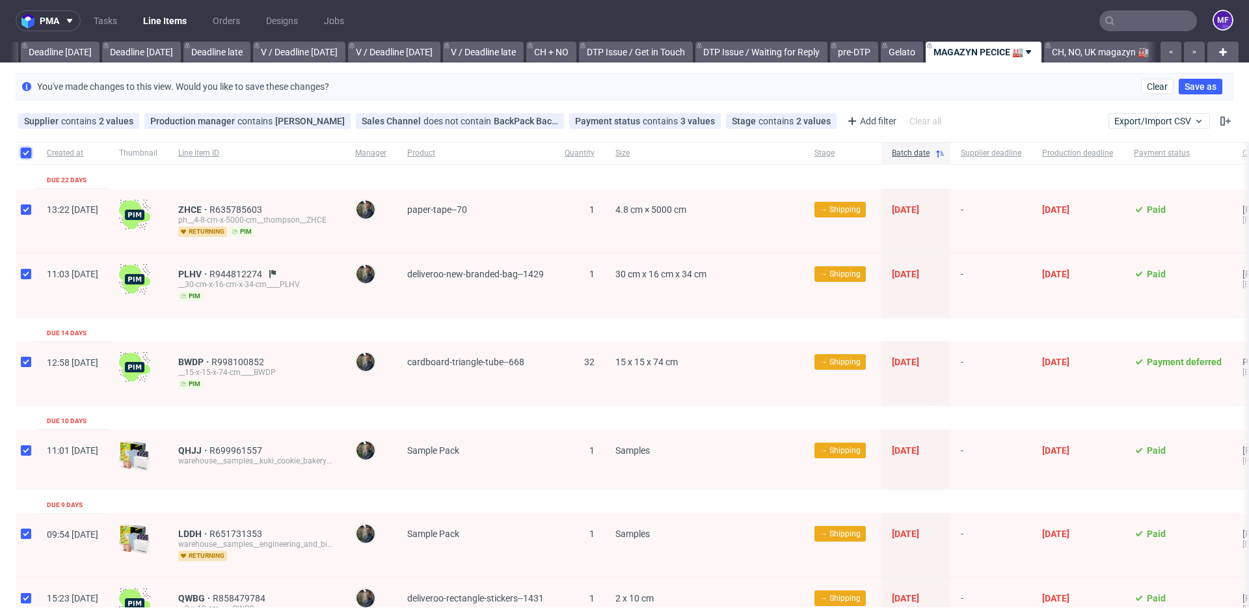
checkbox input "true"
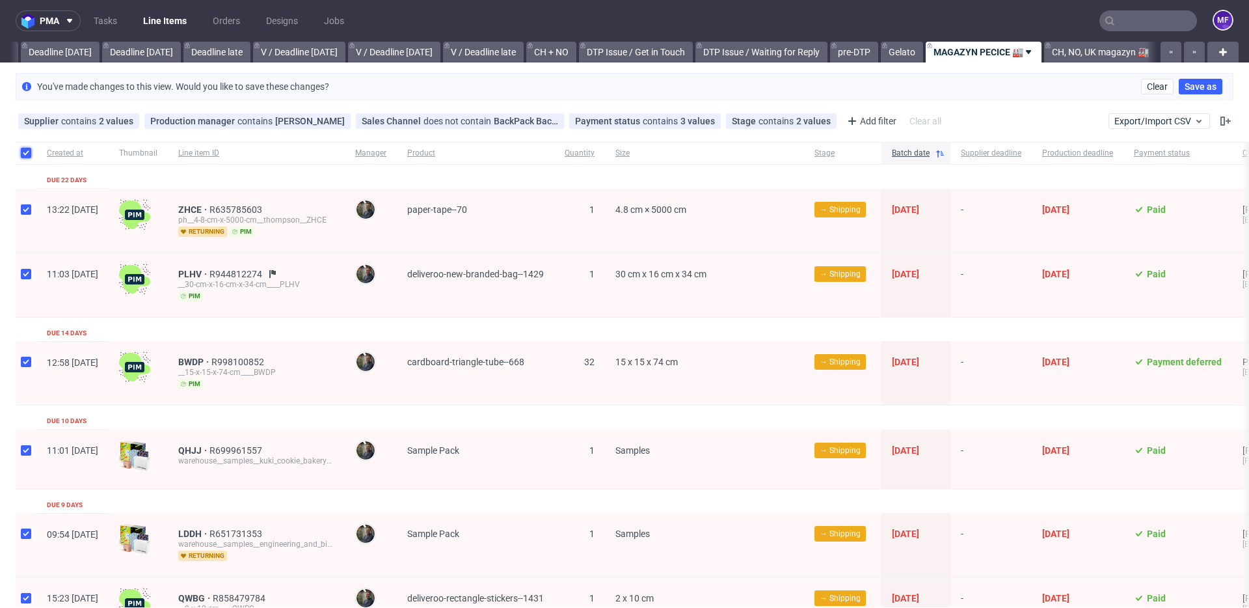
checkbox input "true"
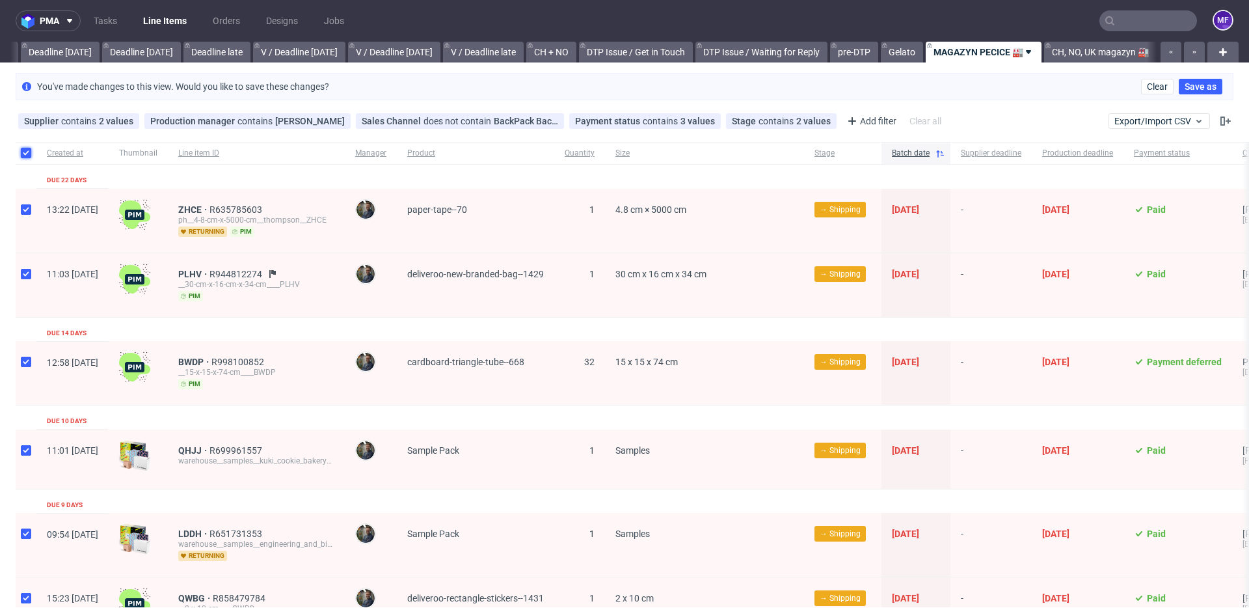
checkbox input "true"
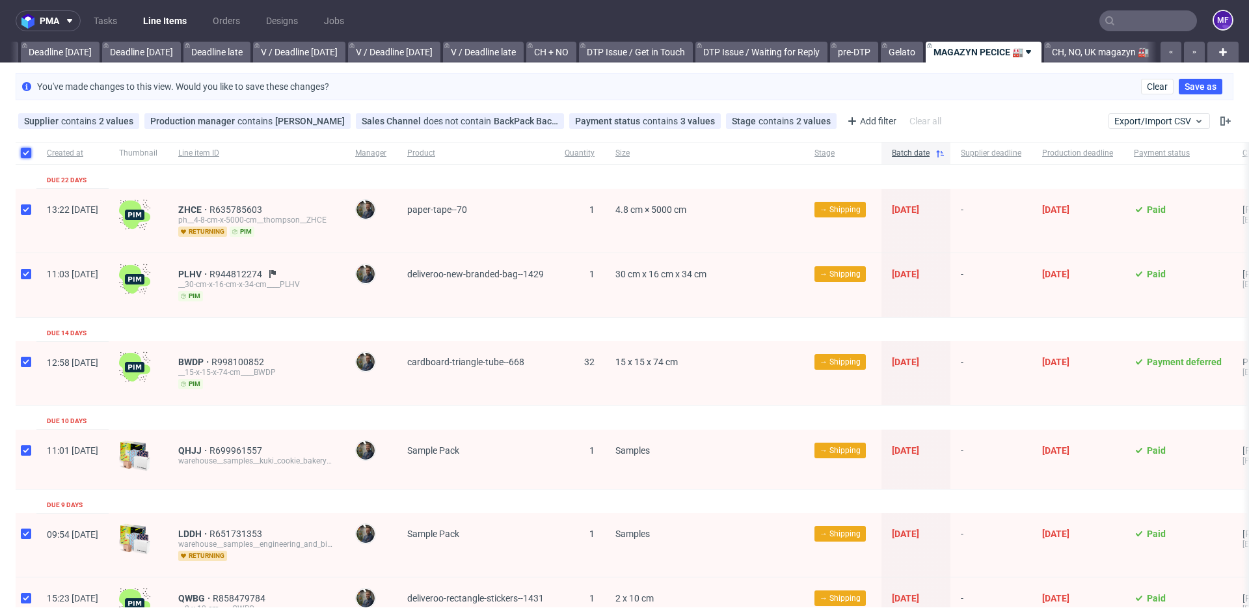
checkbox input "true"
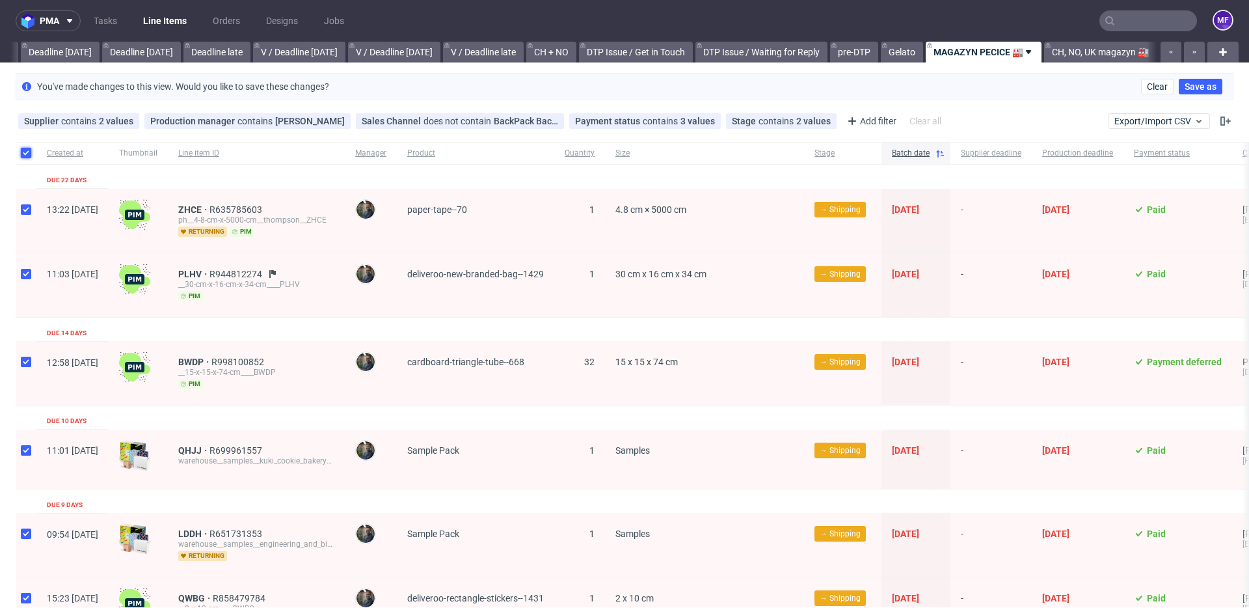
checkbox input "true"
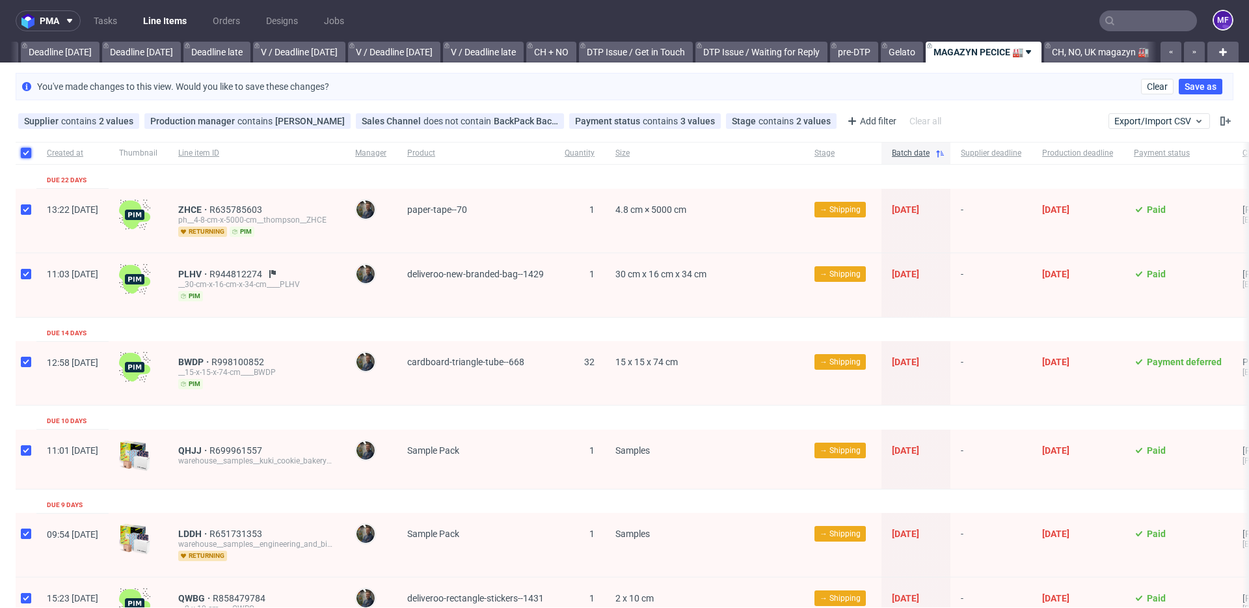
checkbox input "true"
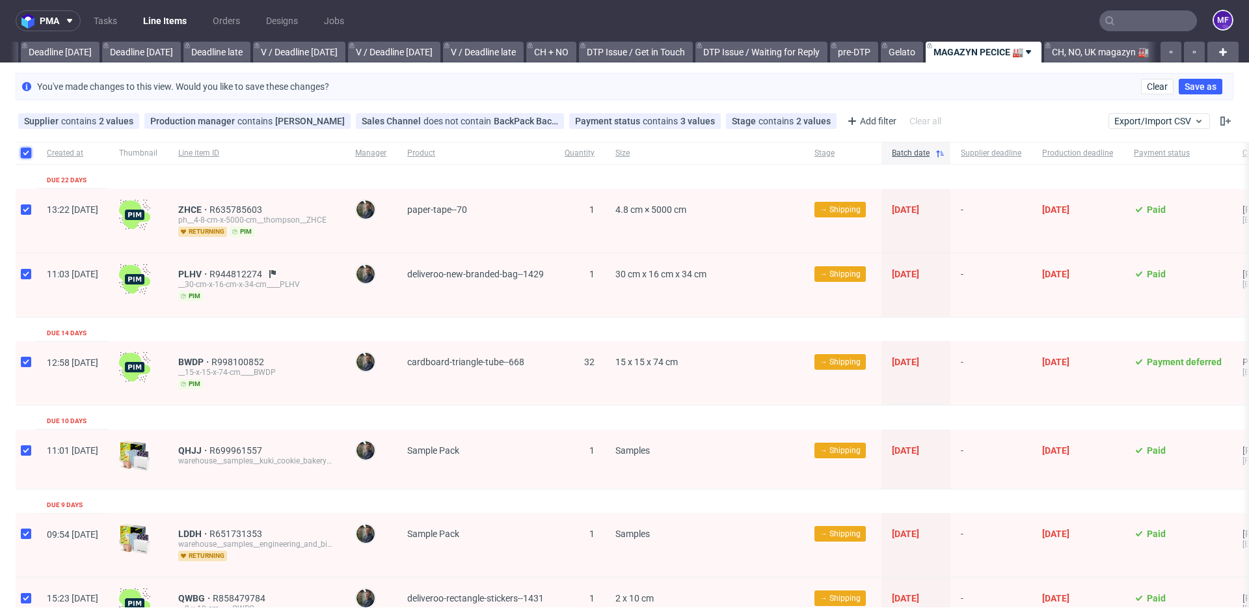
checkbox input "true"
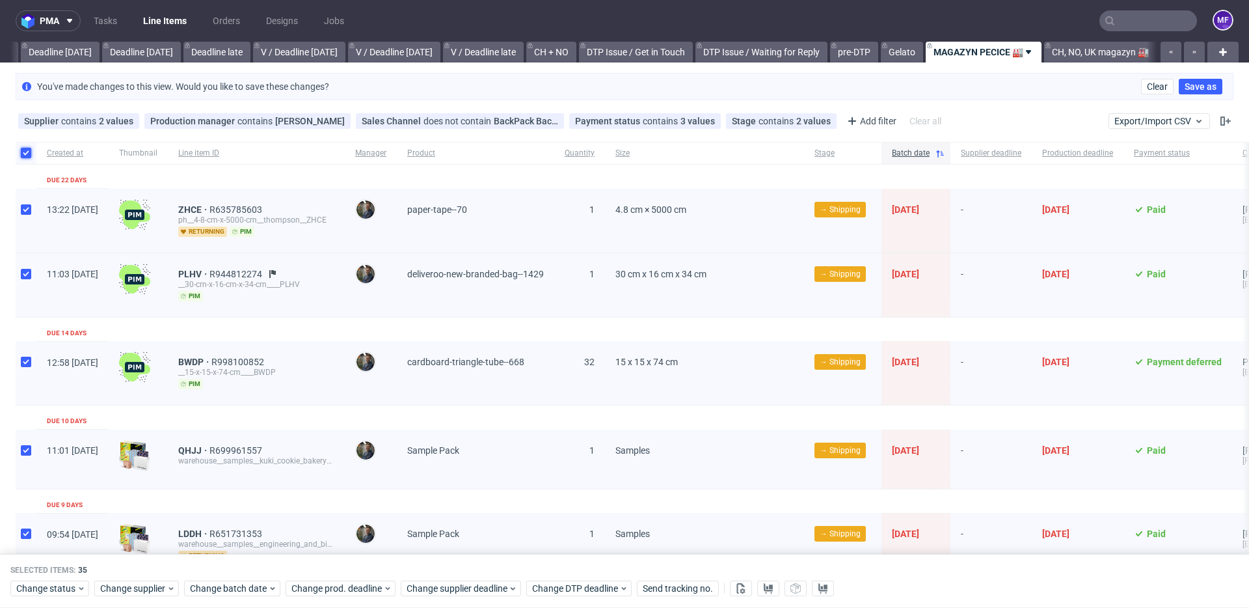
click at [23, 150] on input "checkbox" at bounding box center [26, 153] width 10 height 10
checkbox input "false"
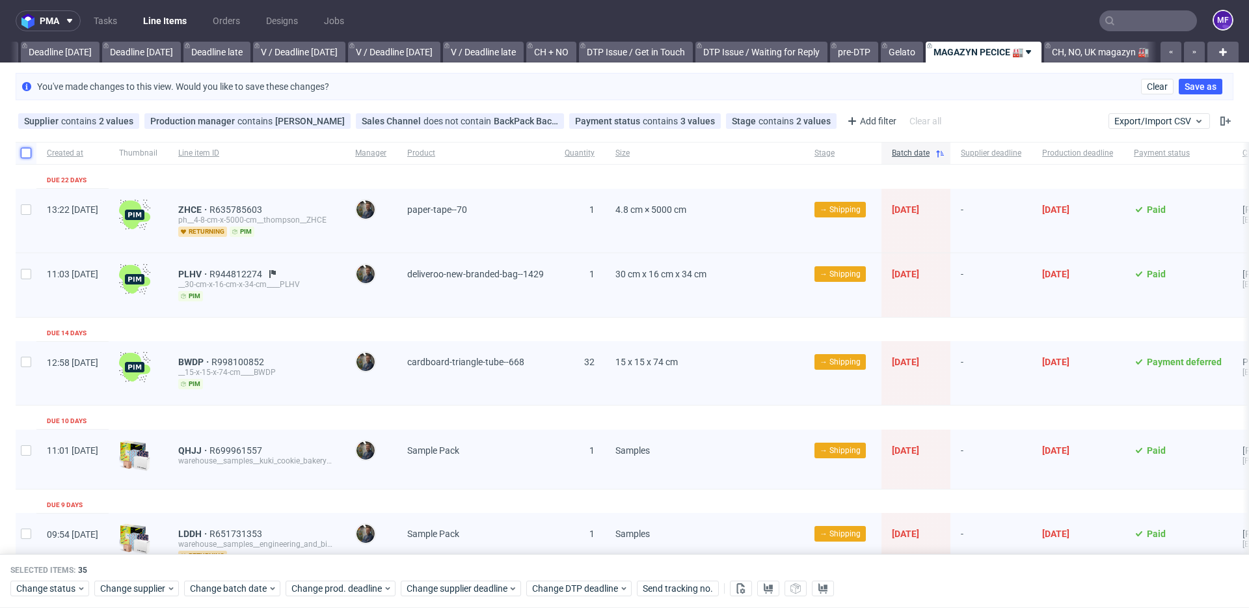
checkbox input "false"
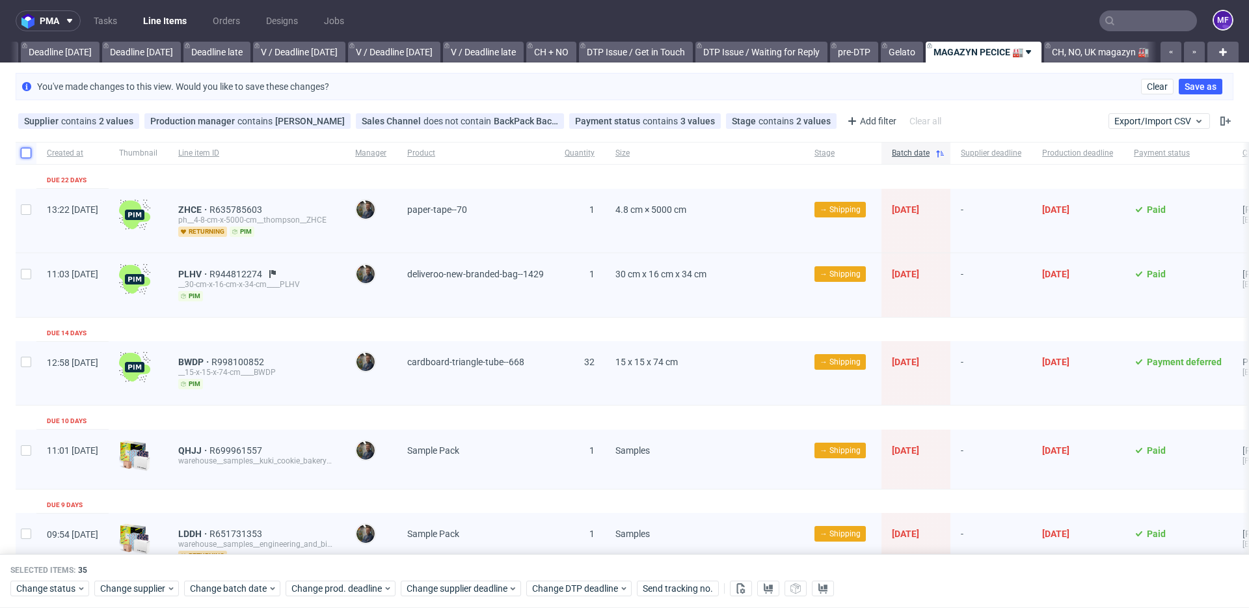
checkbox input "false"
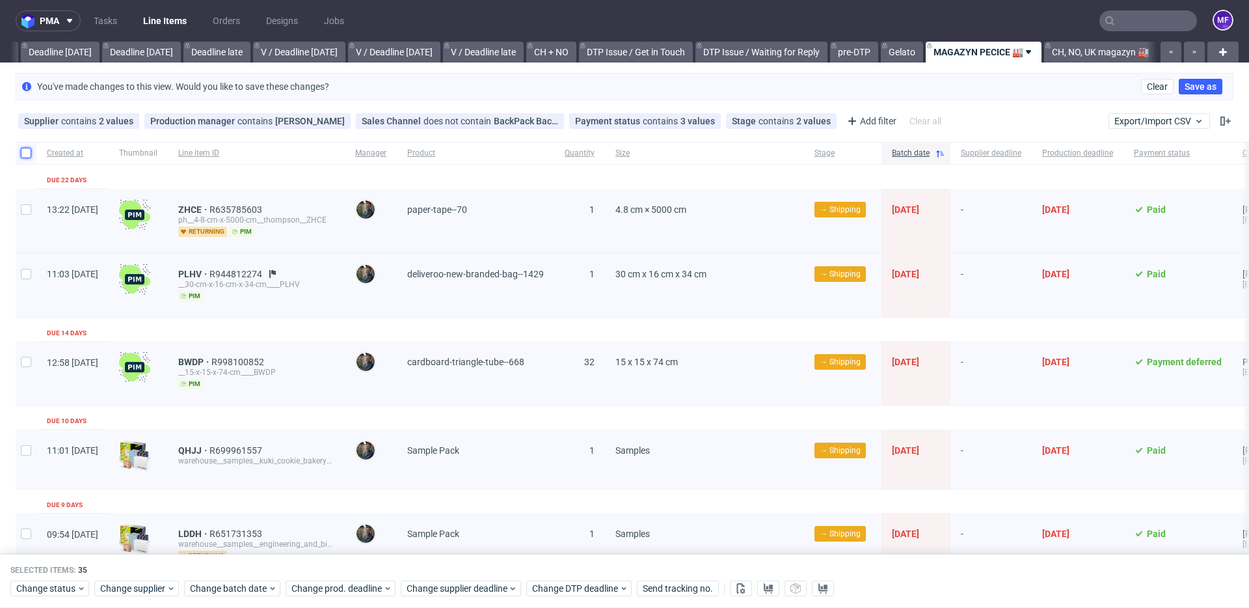
checkbox input "false"
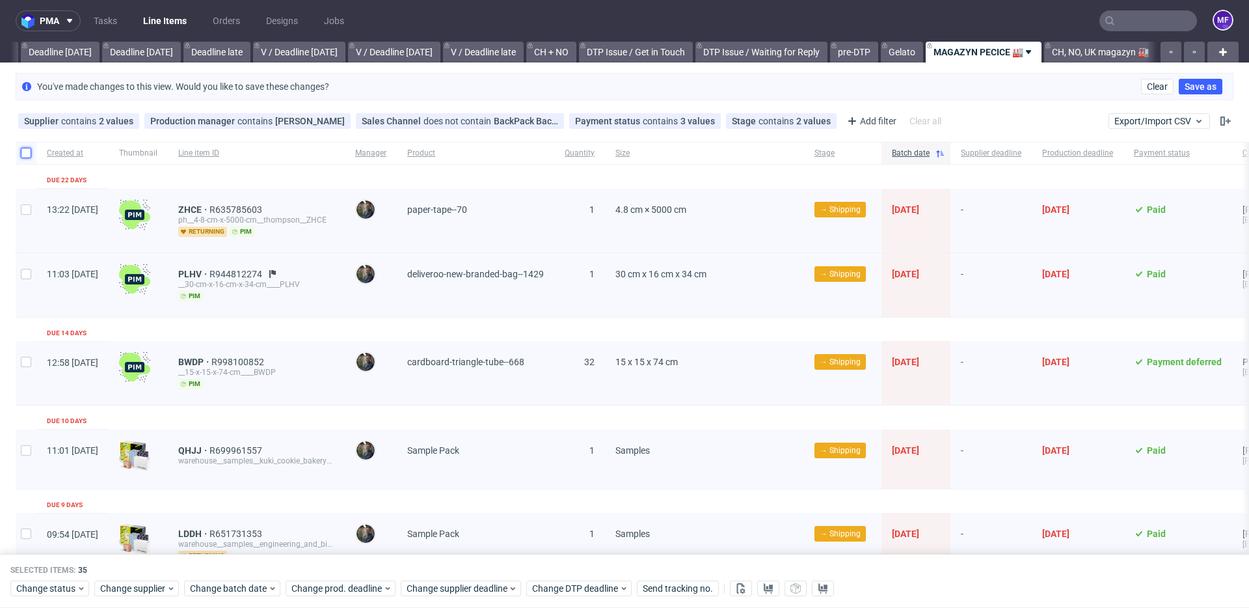
checkbox input "false"
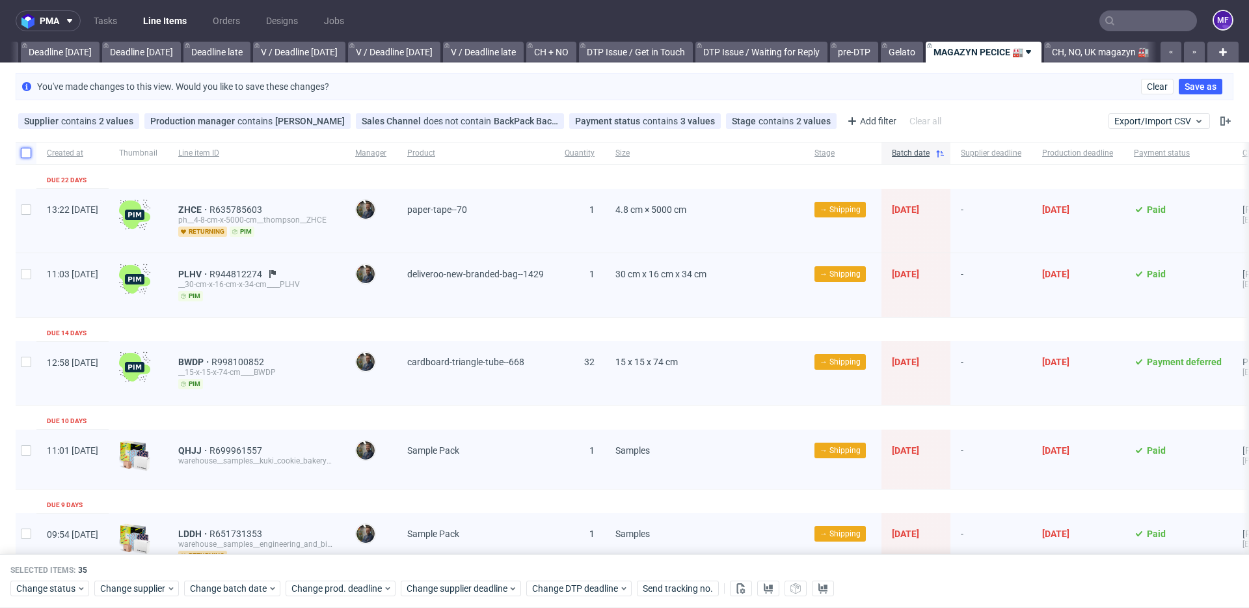
checkbox input "false"
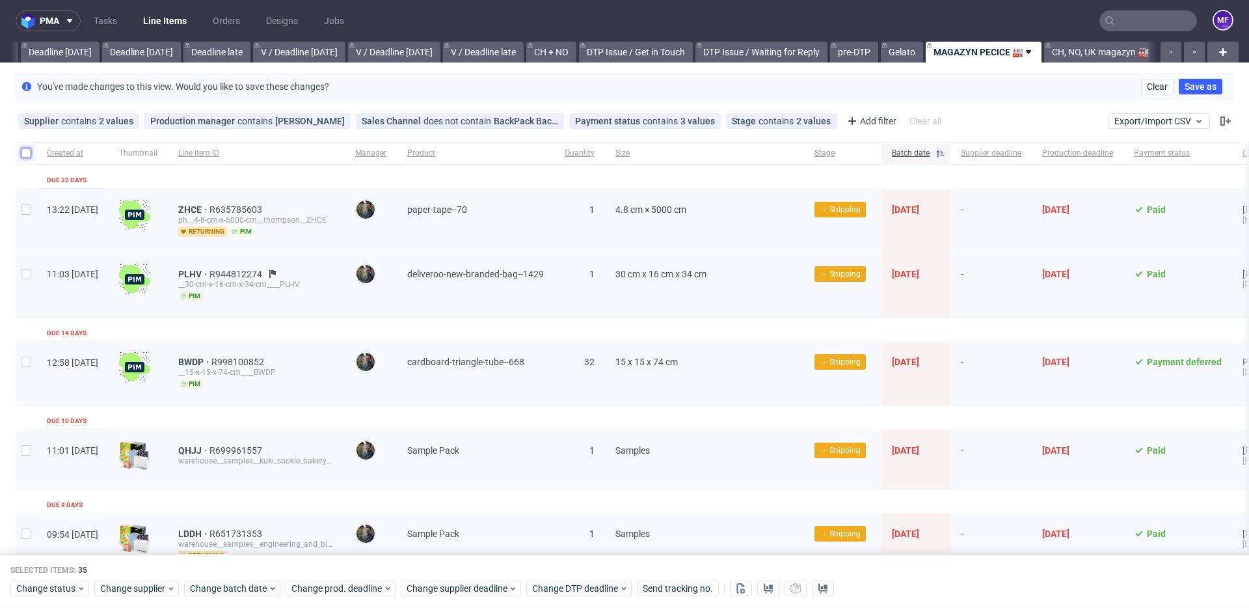
checkbox input "false"
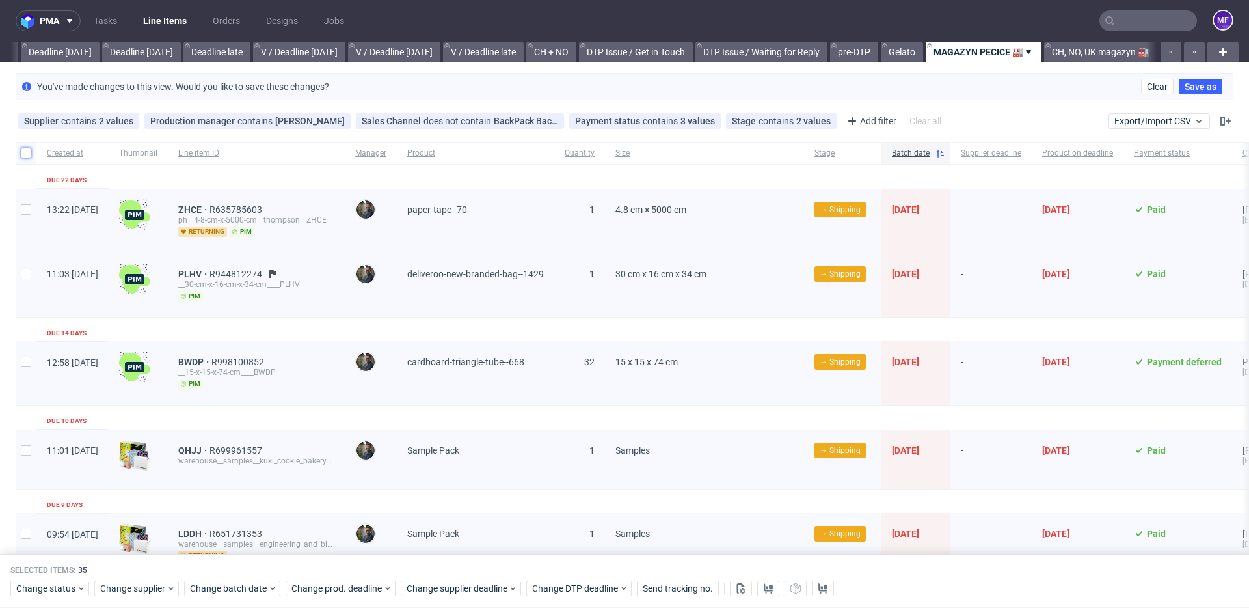
checkbox input "false"
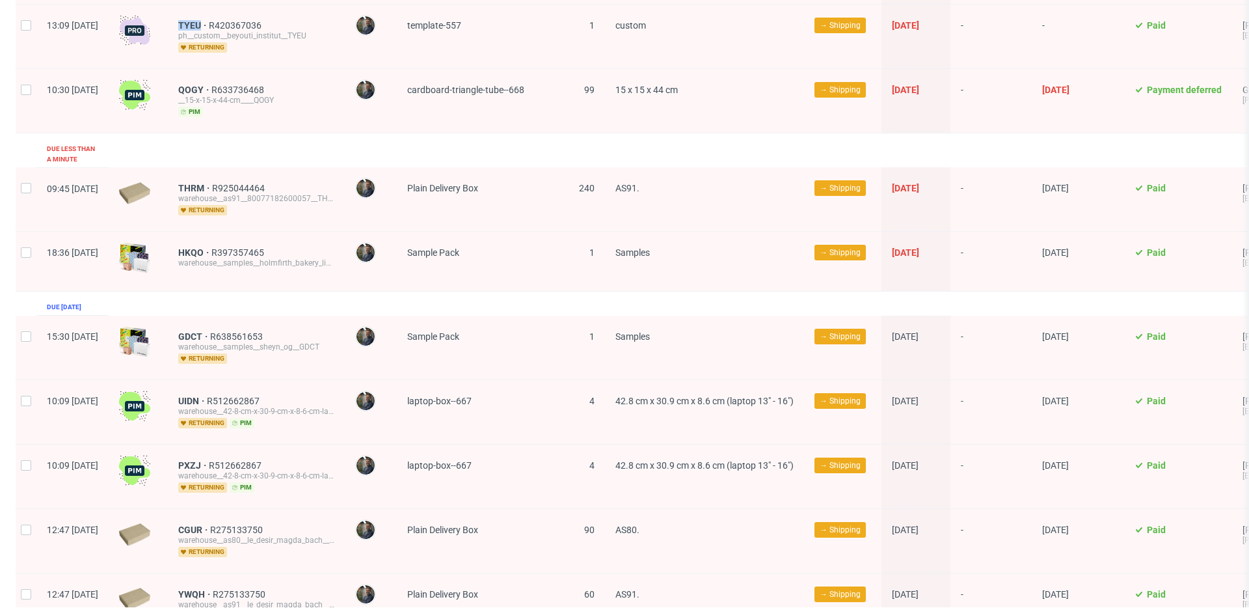
scroll to position [1292, 0]
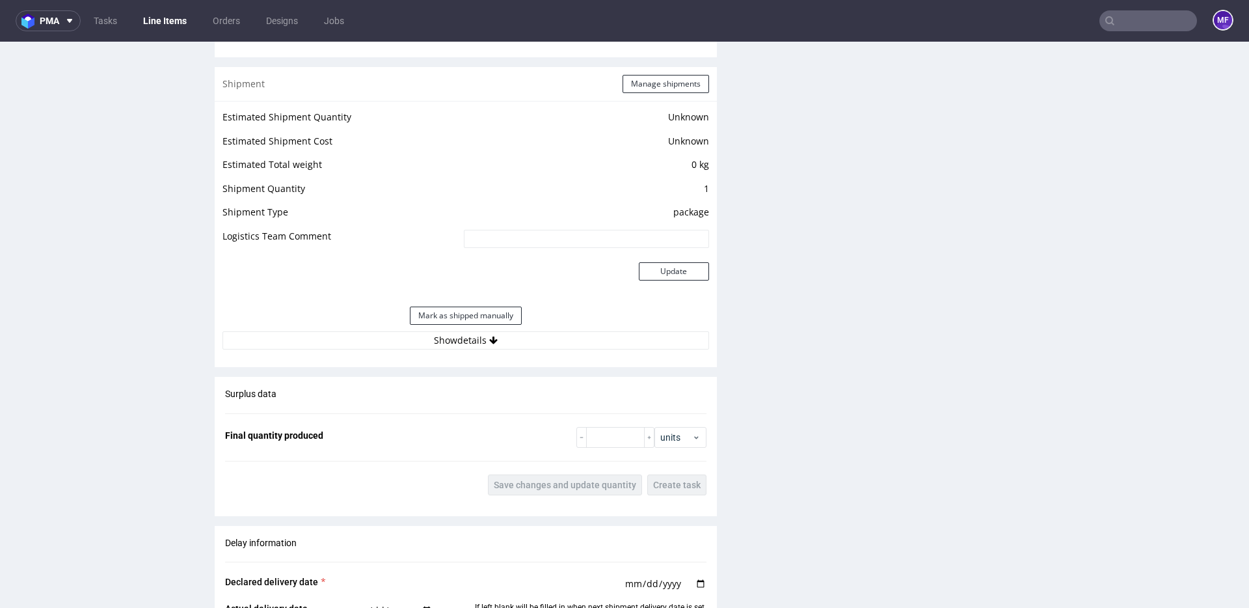
scroll to position [1064, 0]
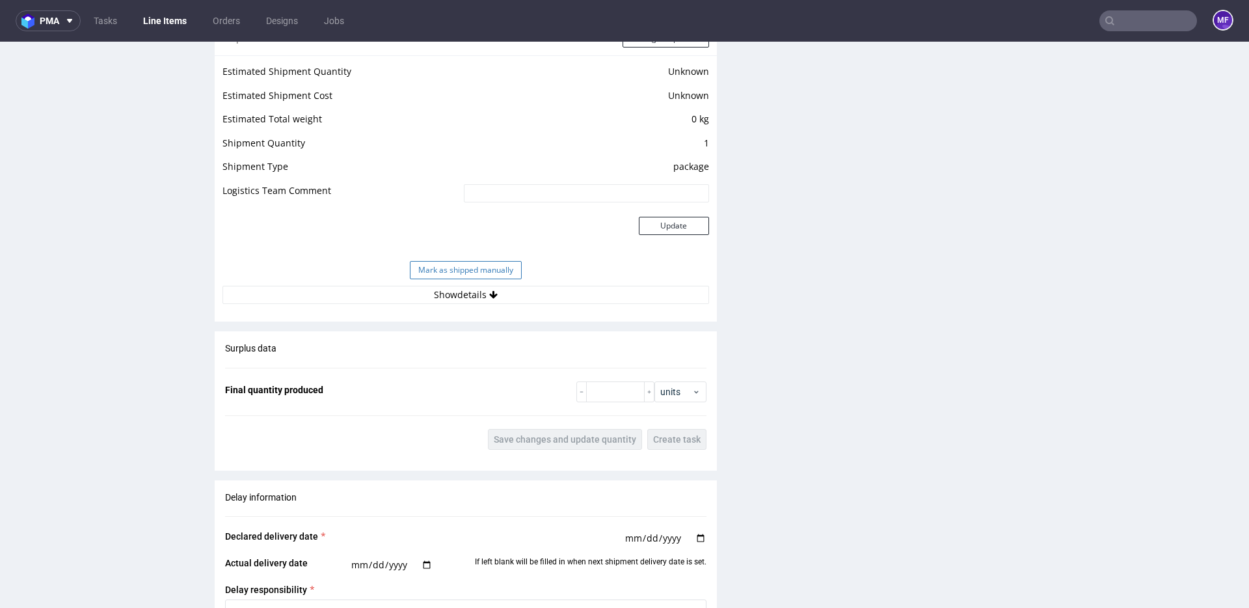
click at [472, 267] on button "Mark as shipped manually" at bounding box center [466, 270] width 112 height 18
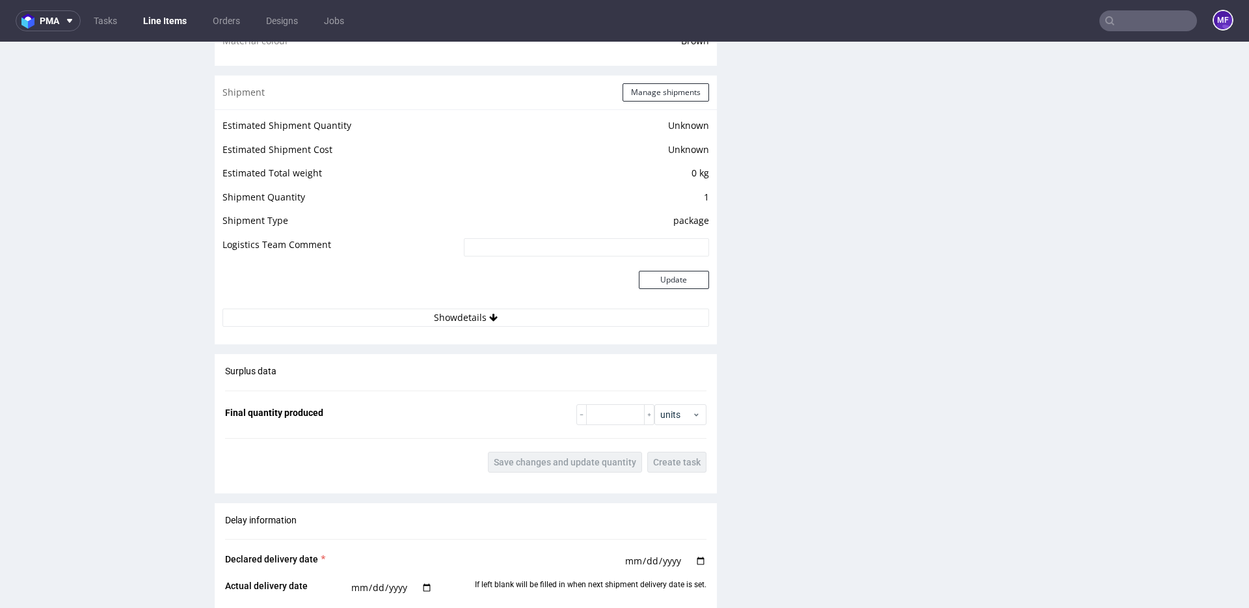
scroll to position [1013, 0]
click at [476, 323] on div "Estimated Shipment Quantity Unknown Estimated Shipment Cost Unknown Estimated T…" at bounding box center [466, 218] width 502 height 225
click at [476, 319] on button "Show details" at bounding box center [466, 314] width 487 height 18
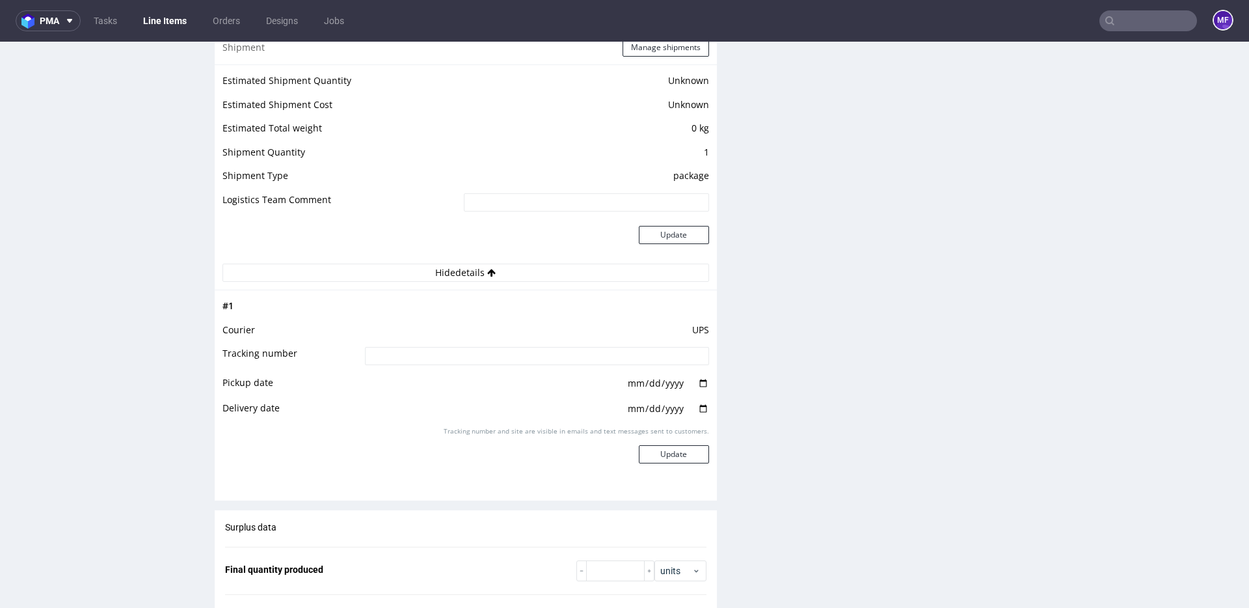
click at [720, 370] on div "Progress Payment Paid Tue 26 Aug Design N/A DTP Complete Batch Complete Wed 27 …" at bounding box center [727, 145] width 1025 height 2233
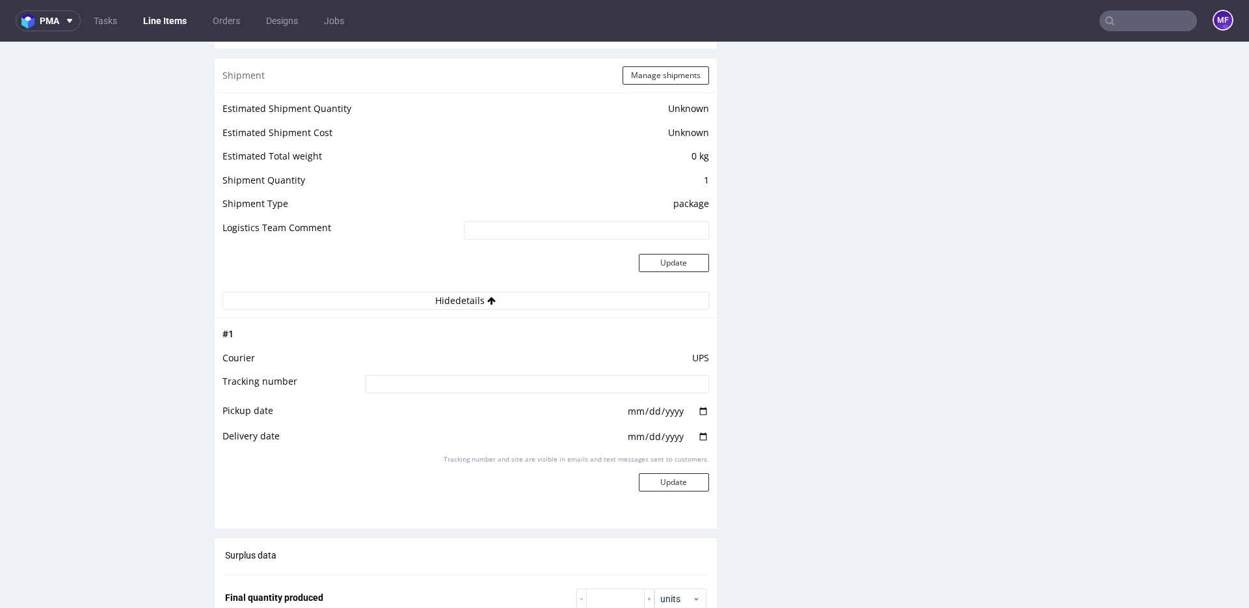
scroll to position [1025, 0]
click at [450, 385] on input at bounding box center [537, 385] width 344 height 18
paste input "1Z5A15806891074994"
type input "1Z5A15806891074994"
click at [747, 350] on div "Production Files - Design Spit Spit request impossible Box design not found, un…" at bounding box center [988, 204] width 502 height 1960
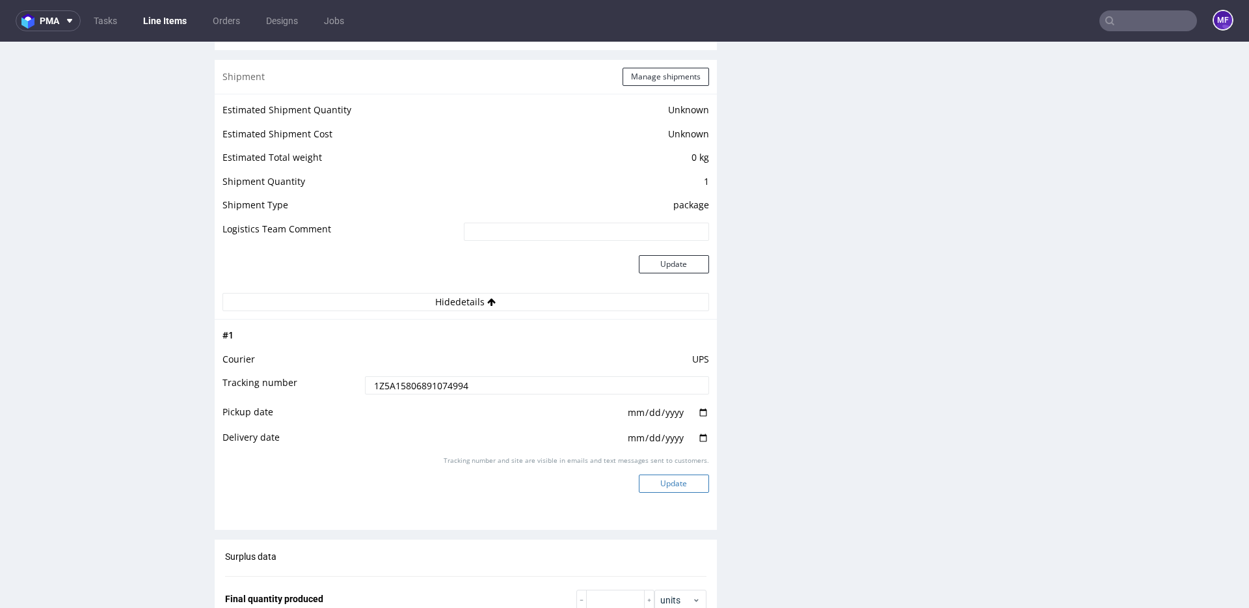
click at [674, 485] on button "Update" at bounding box center [674, 483] width 70 height 18
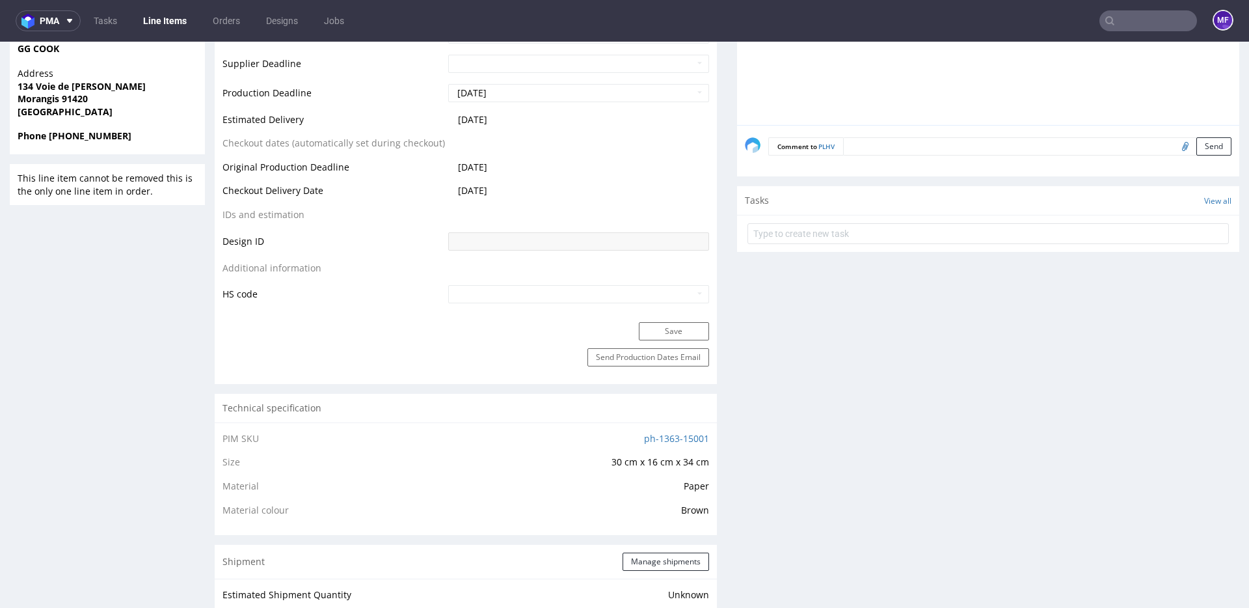
scroll to position [0, 0]
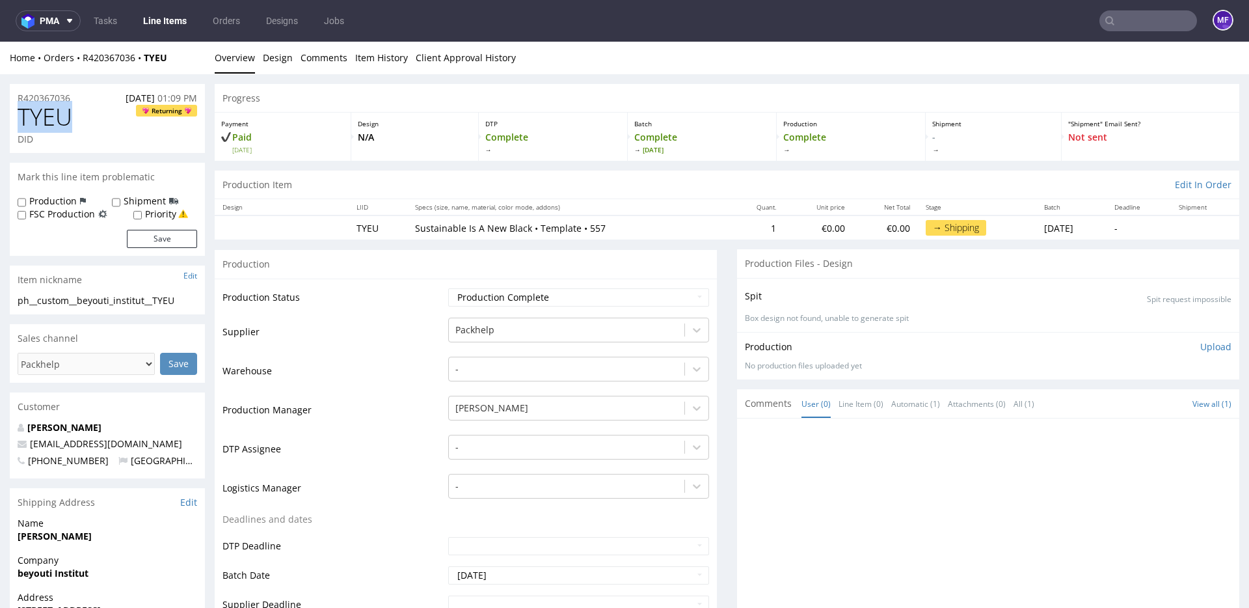
drag, startPoint x: 88, startPoint y: 120, endPoint x: 16, endPoint y: 122, distance: 72.2
click at [16, 122] on div "TYEU Returning DID" at bounding box center [107, 128] width 195 height 49
copy span "TYEU"
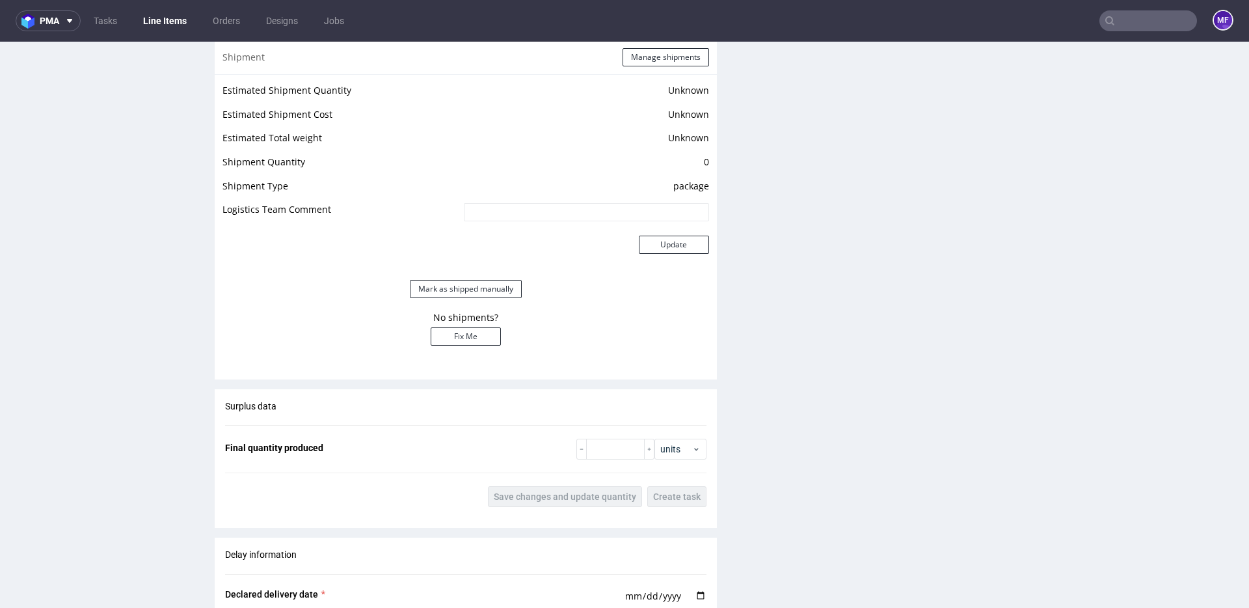
scroll to position [897, 0]
click at [737, 360] on div "Production Files - Design Spit Spit request impossible Box design not found, un…" at bounding box center [988, 191] width 502 height 1678
click at [476, 333] on button "Fix Me" at bounding box center [466, 333] width 70 height 18
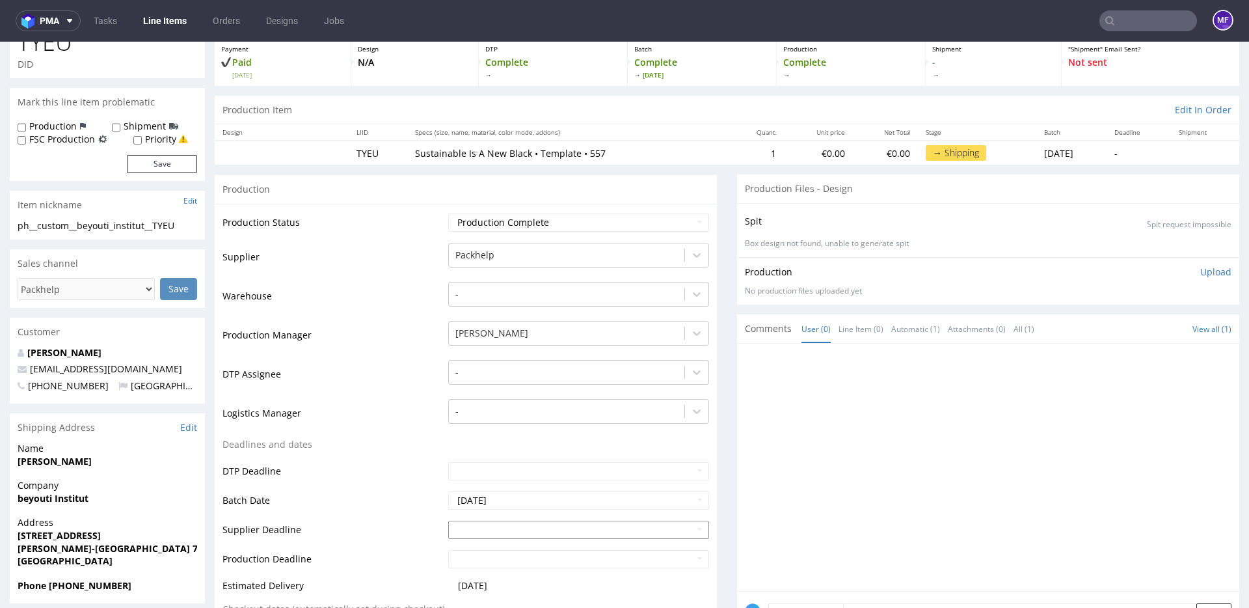
scroll to position [0, 0]
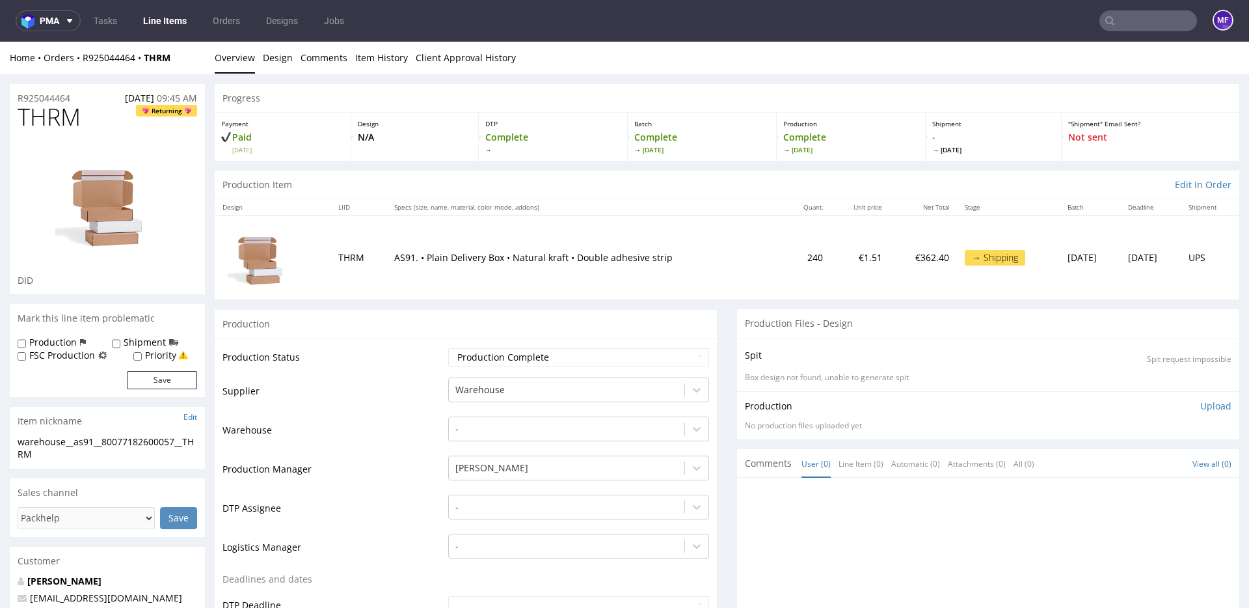
click at [394, 258] on p "AS91. • Plain Delivery Box • Natural kraft • Double adhesive strip" at bounding box center [584, 257] width 381 height 13
click at [1140, 28] on input "text" at bounding box center [1149, 20] width 98 height 21
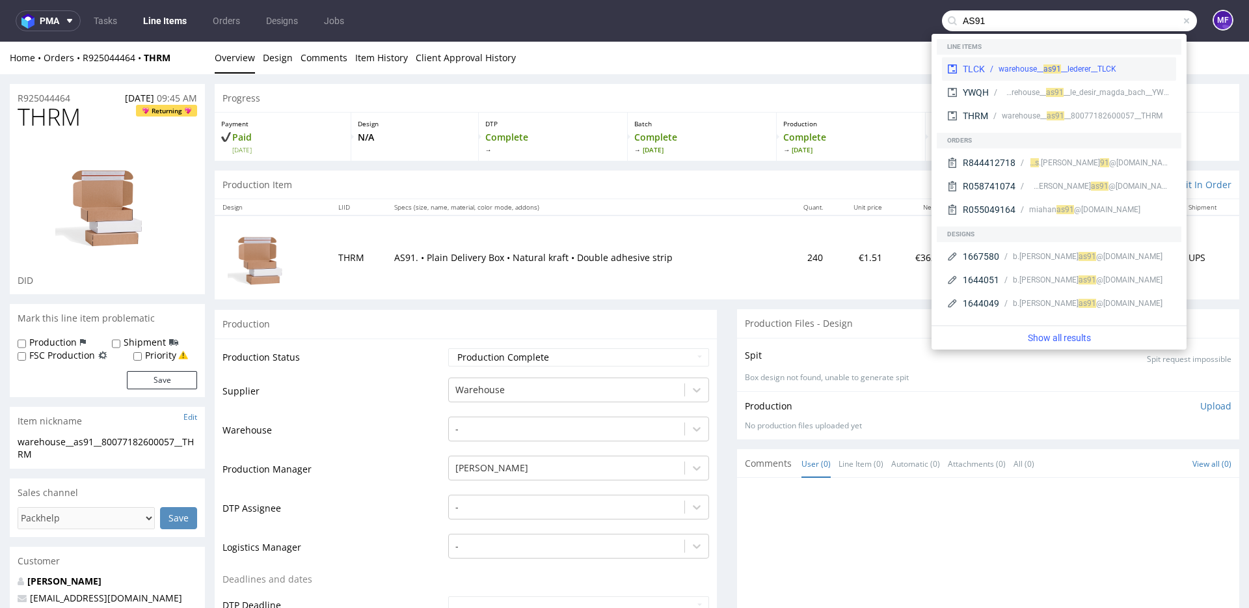
type input "AS91"
click at [1069, 70] on div "91 __lederer__TLCK" at bounding box center [1084, 69] width 64 height 12
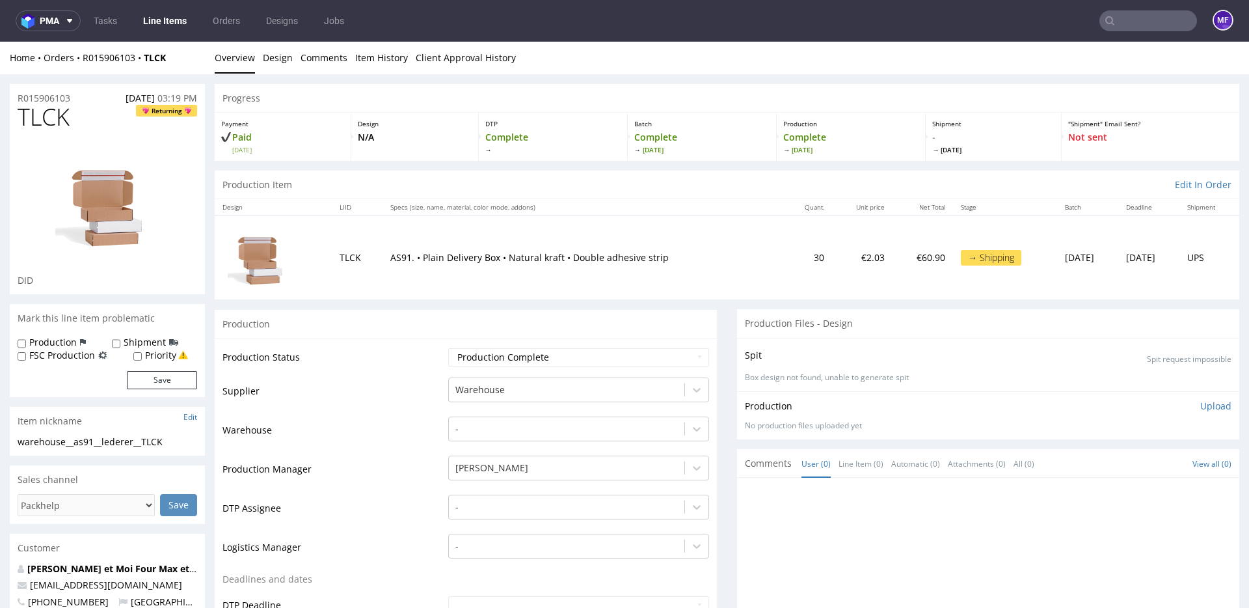
click at [1147, 21] on input "text" at bounding box center [1149, 20] width 98 height 21
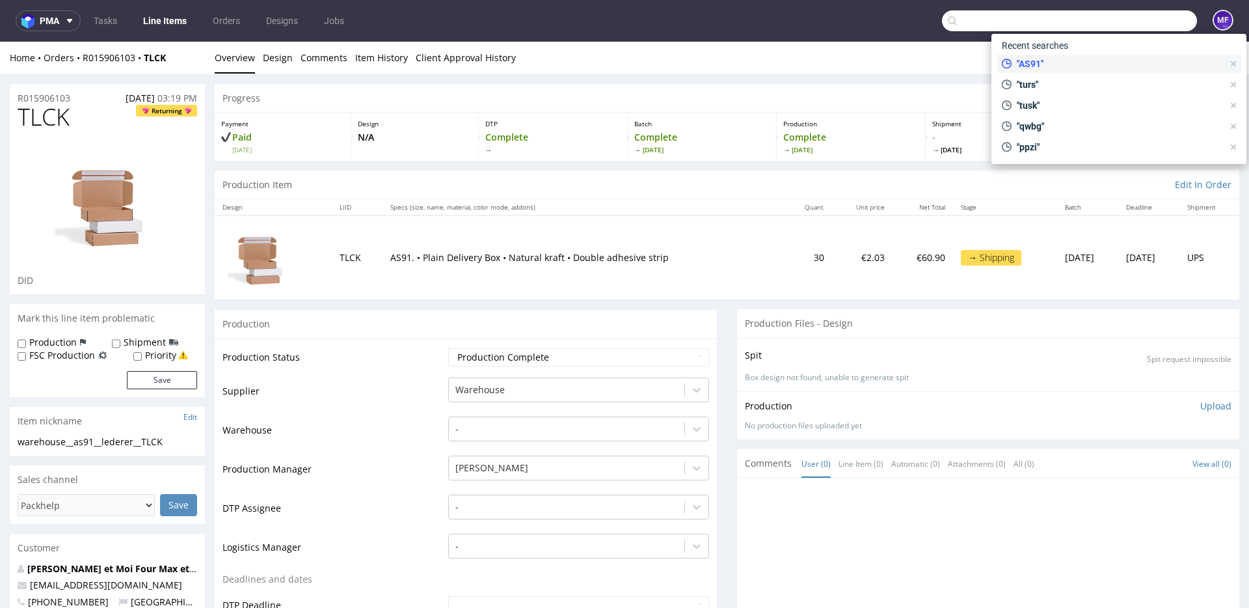
click at [1072, 63] on span ""AS91"" at bounding box center [1117, 63] width 211 height 13
type input "AS91"
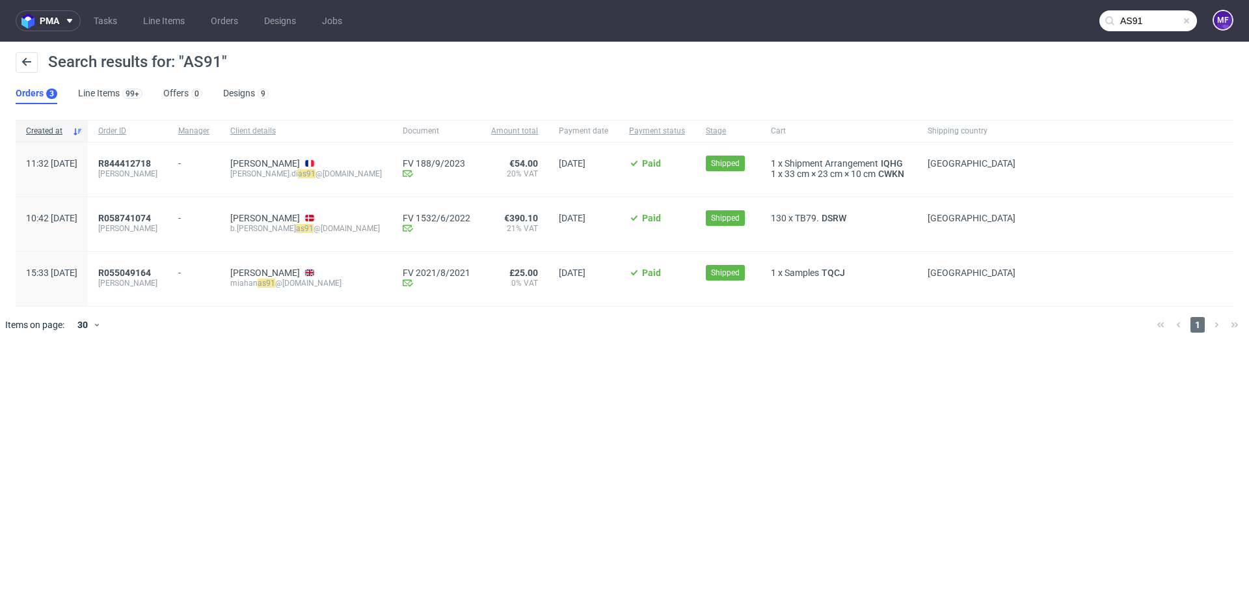
click at [507, 340] on div at bounding box center [644, 324] width 1006 height 36
click at [151, 277] on span "R055049164" at bounding box center [124, 272] width 53 height 10
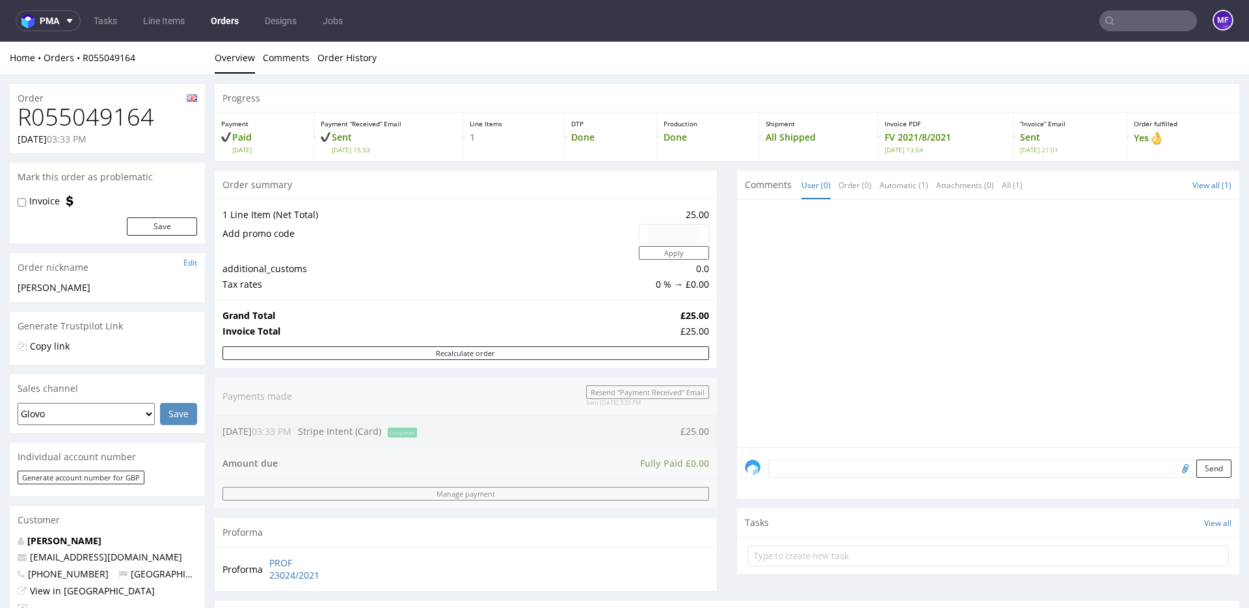
type input "AS91"
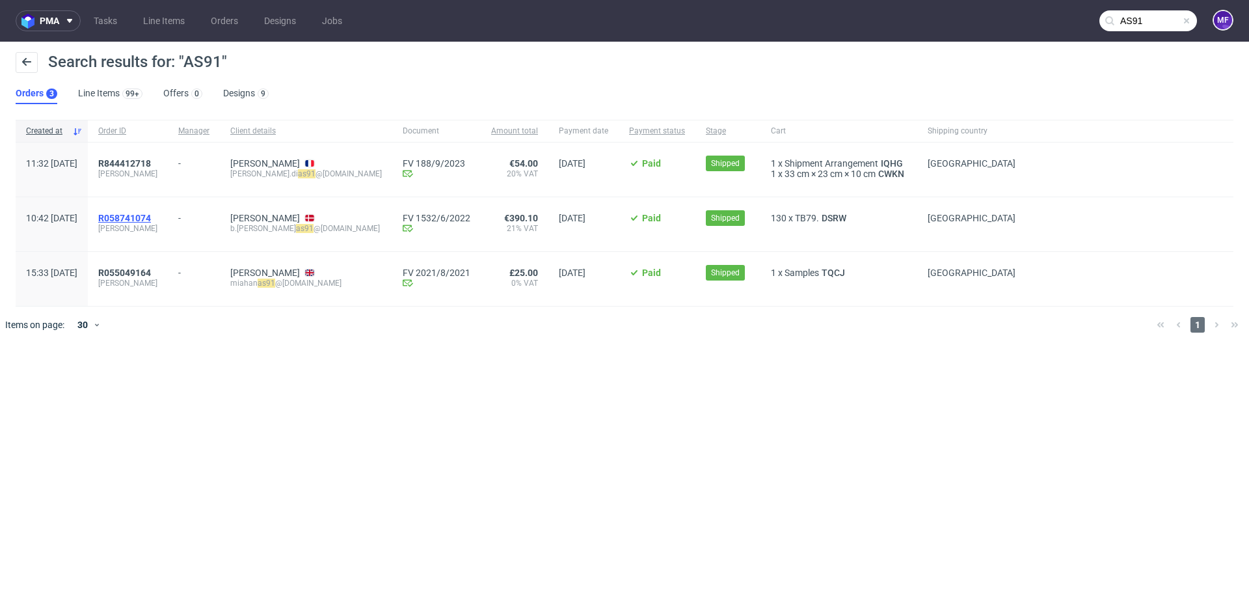
click at [151, 221] on span "R058741074" at bounding box center [124, 218] width 53 height 10
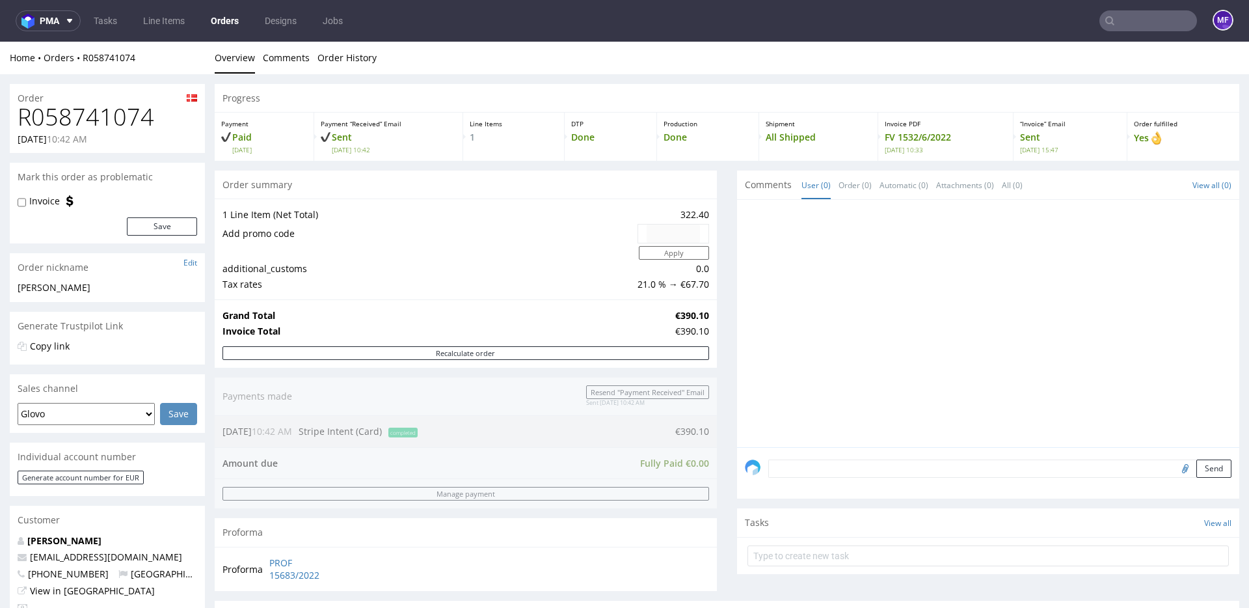
type input "AS91"
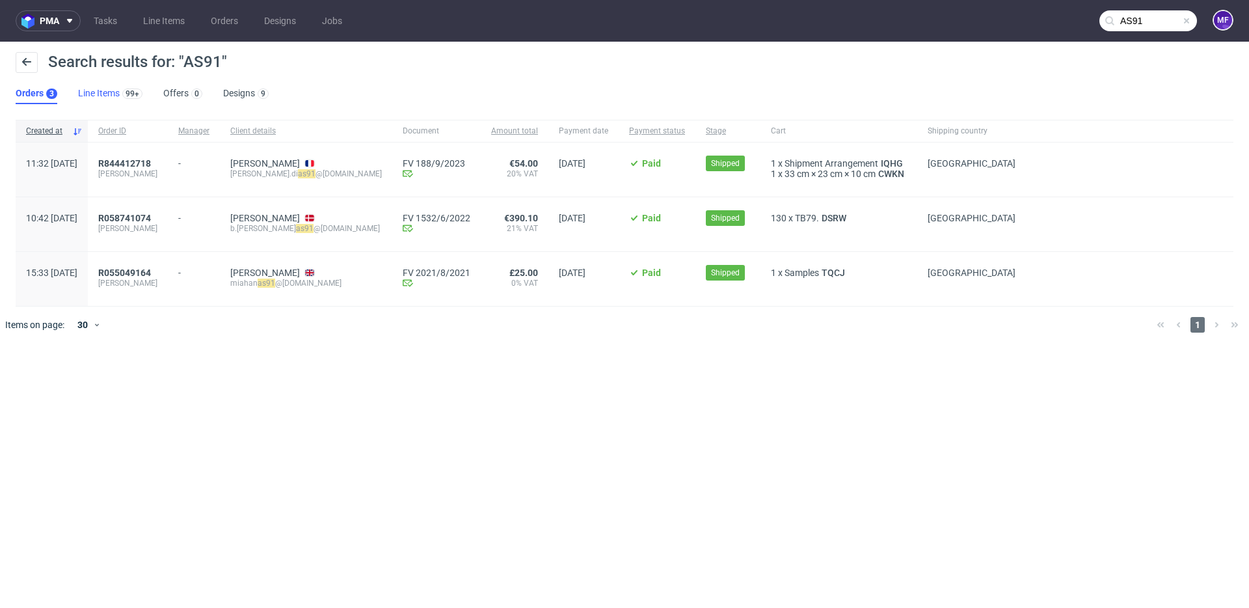
click at [95, 89] on link "Line Items 99+" at bounding box center [110, 93] width 64 height 21
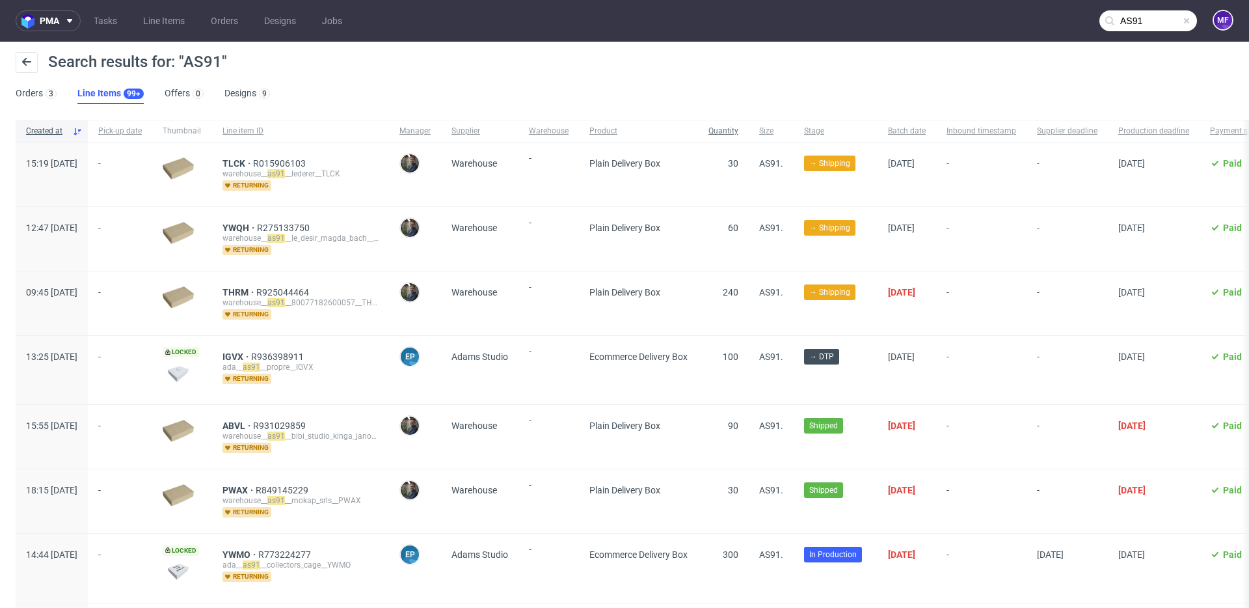
click at [738, 129] on span "Quantity" at bounding box center [724, 131] width 30 height 11
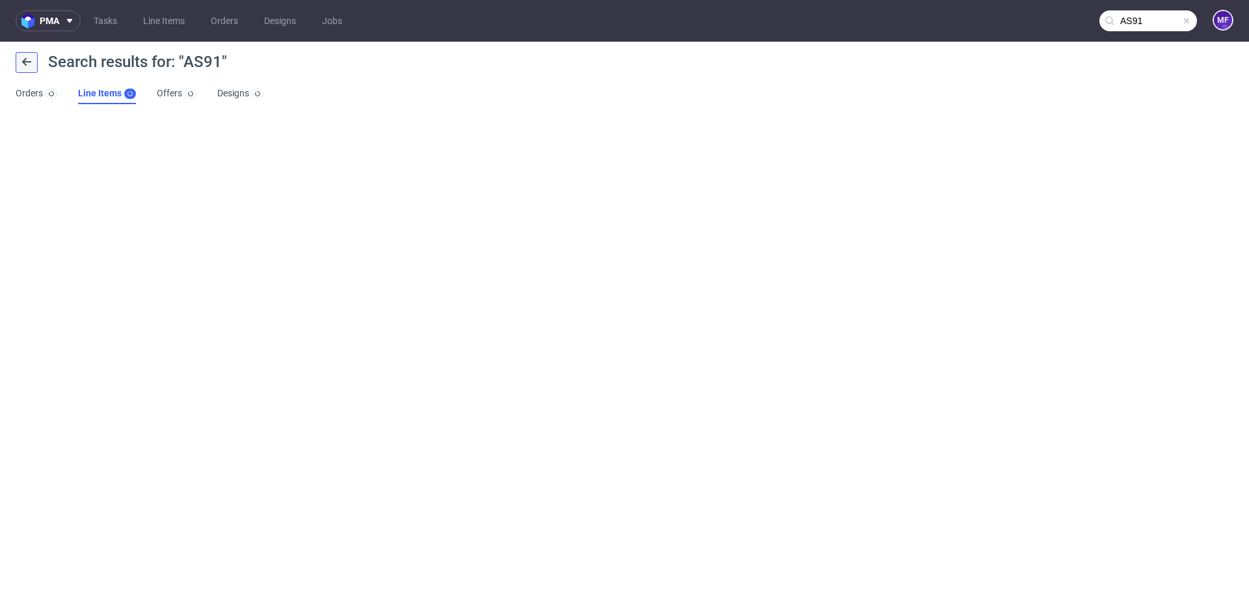
click at [32, 66] on button at bounding box center [27, 62] width 22 height 21
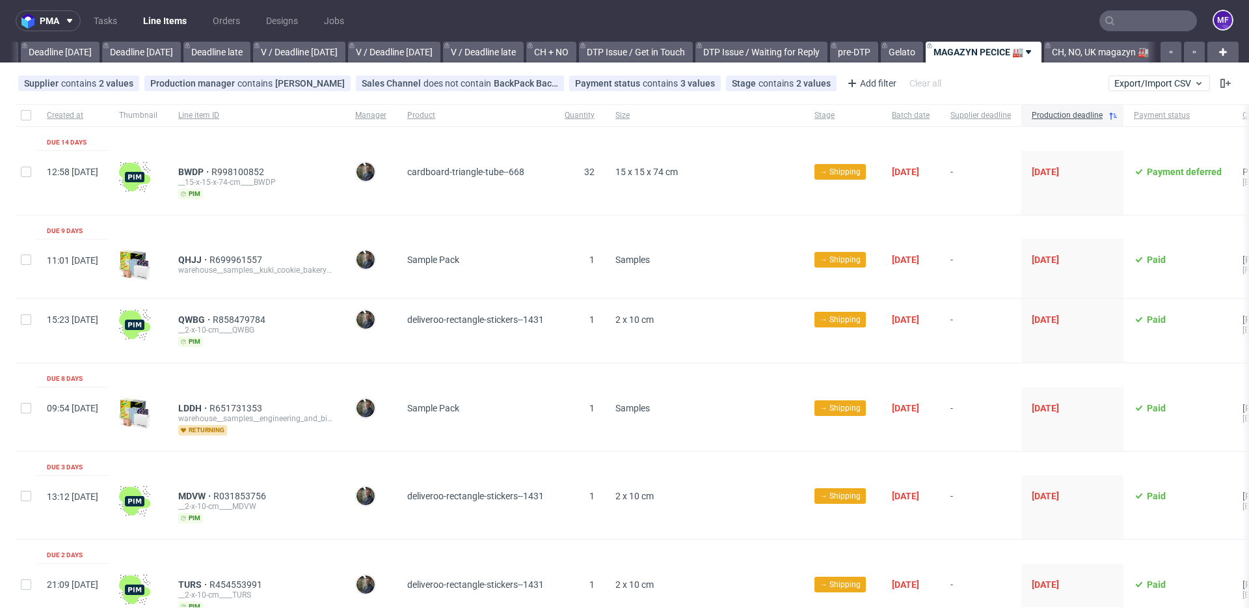
scroll to position [0, 1401]
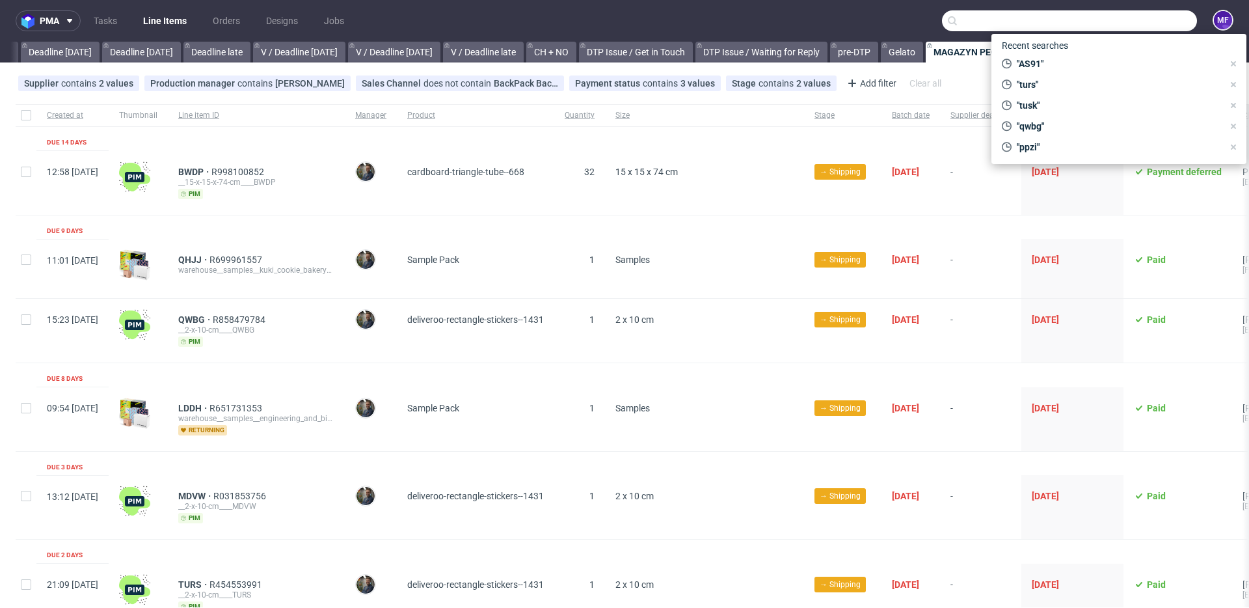
click at [1135, 17] on input "text" at bounding box center [1069, 20] width 255 height 21
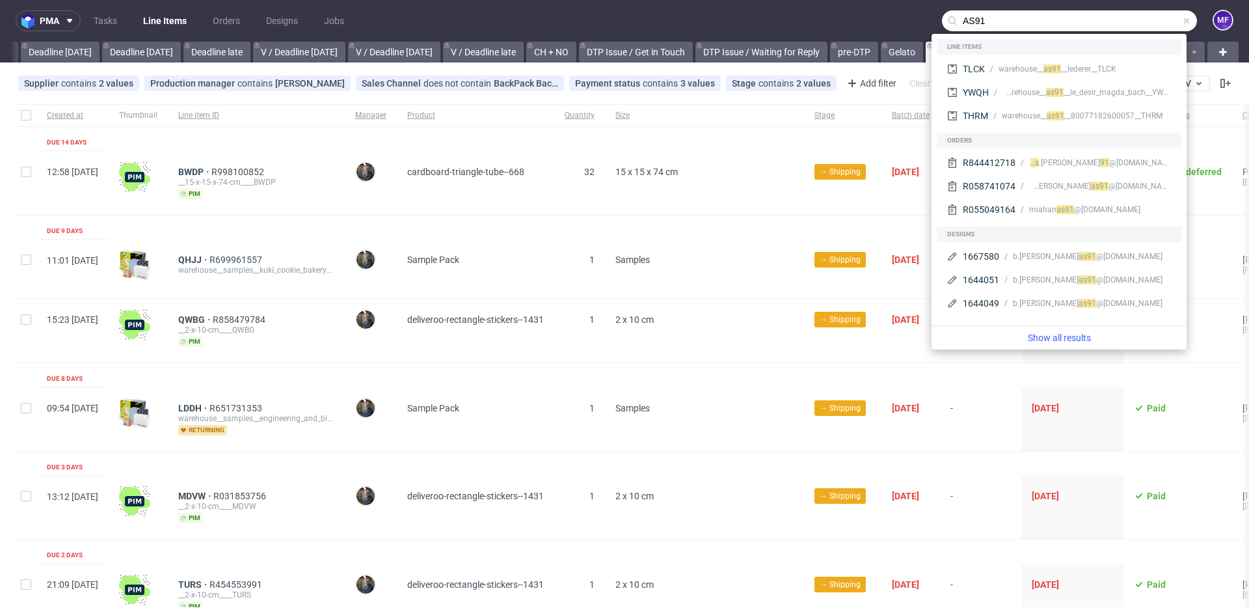
type input "AS91"
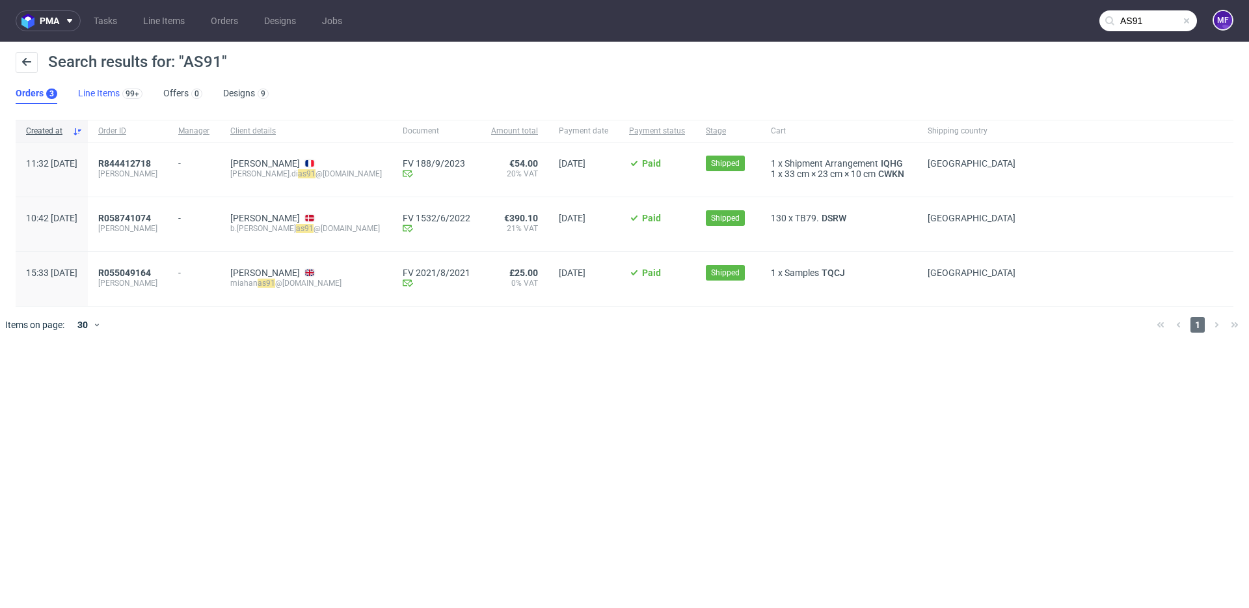
click at [101, 96] on link "Line Items 99+" at bounding box center [110, 93] width 64 height 21
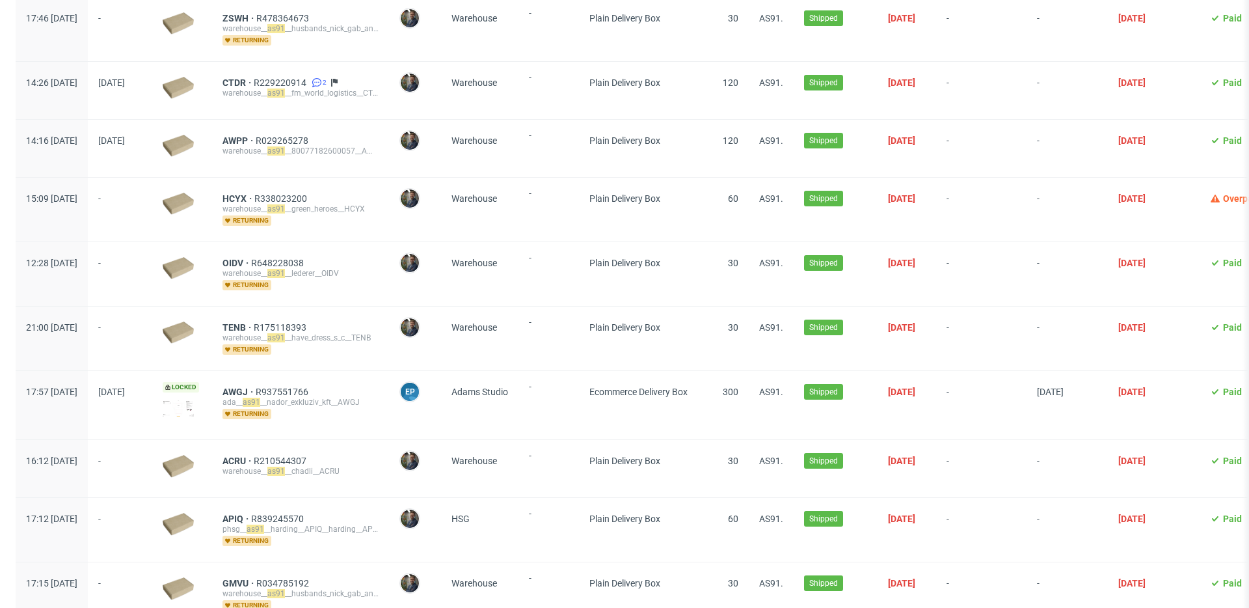
scroll to position [1492, 0]
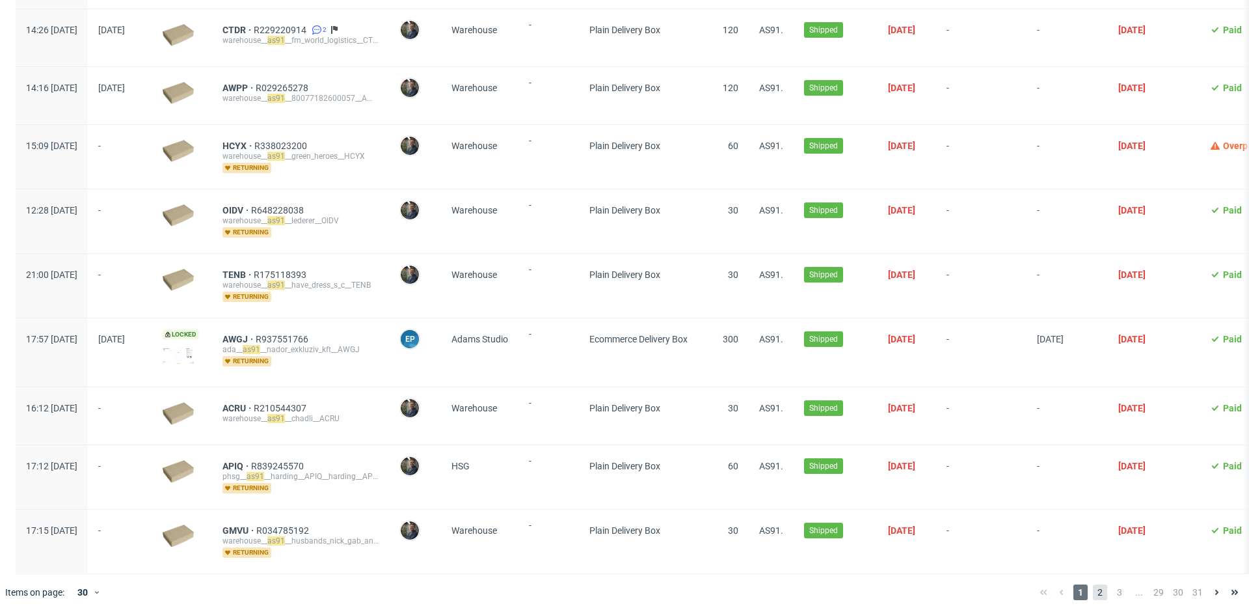
click at [1095, 586] on span "2" at bounding box center [1100, 592] width 14 height 16
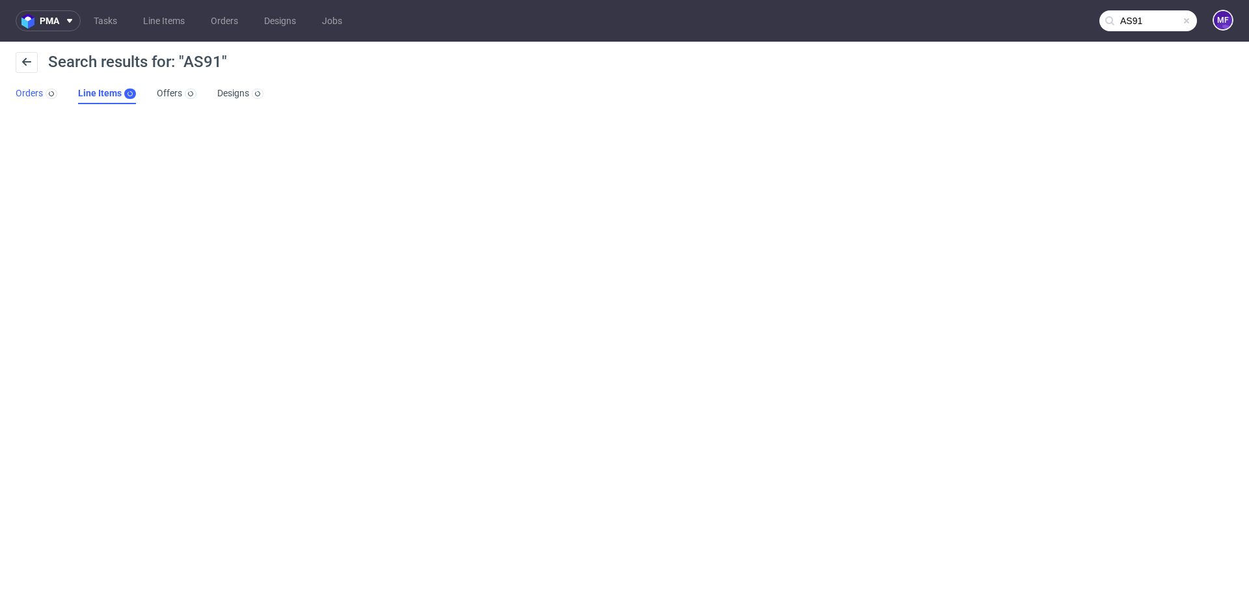
click at [29, 97] on link "Orders" at bounding box center [37, 93] width 42 height 21
click at [94, 94] on link "Line Items" at bounding box center [107, 93] width 56 height 21
click at [36, 64] on button at bounding box center [27, 62] width 22 height 21
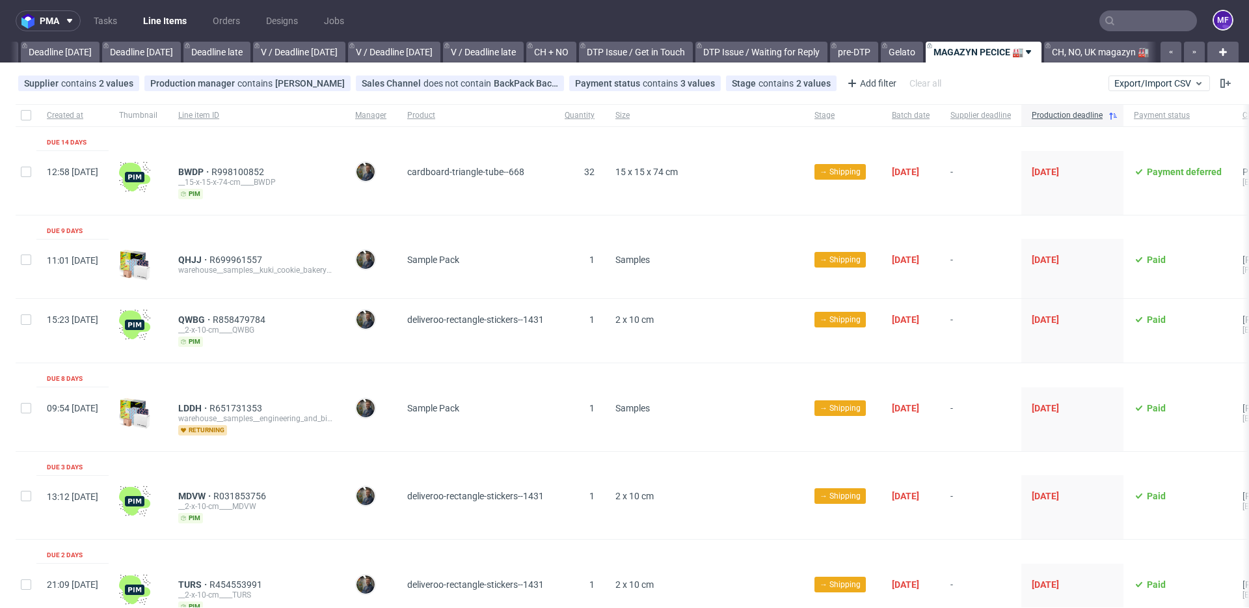
scroll to position [0, 1401]
click at [605, 113] on div "Quantity" at bounding box center [579, 115] width 51 height 22
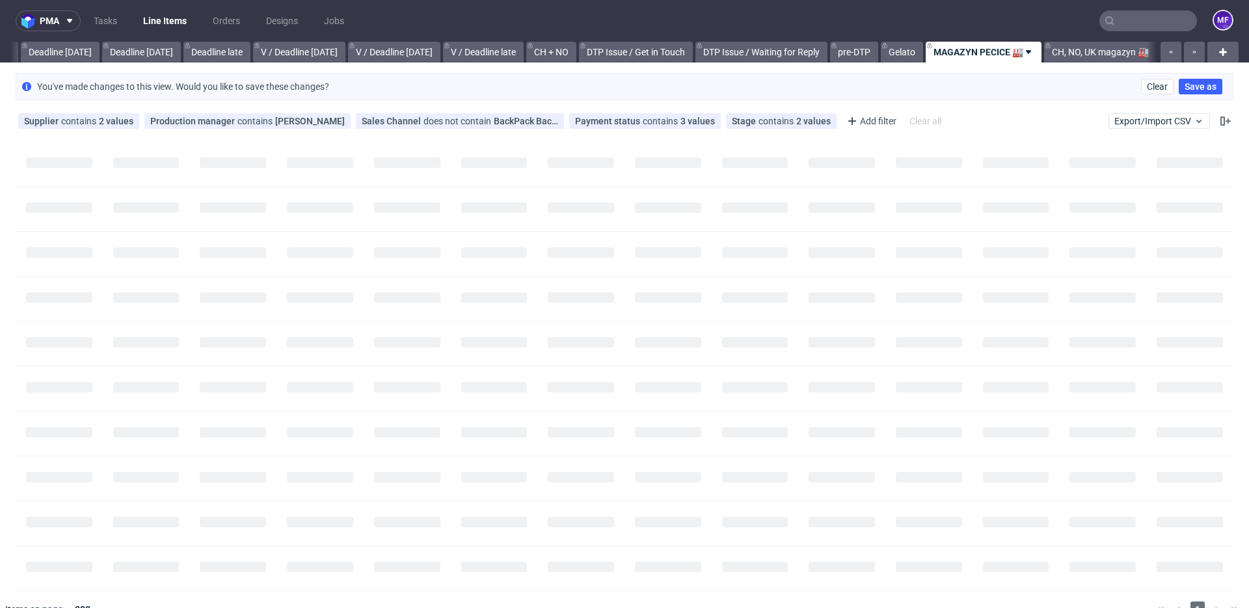
scroll to position [0, 1401]
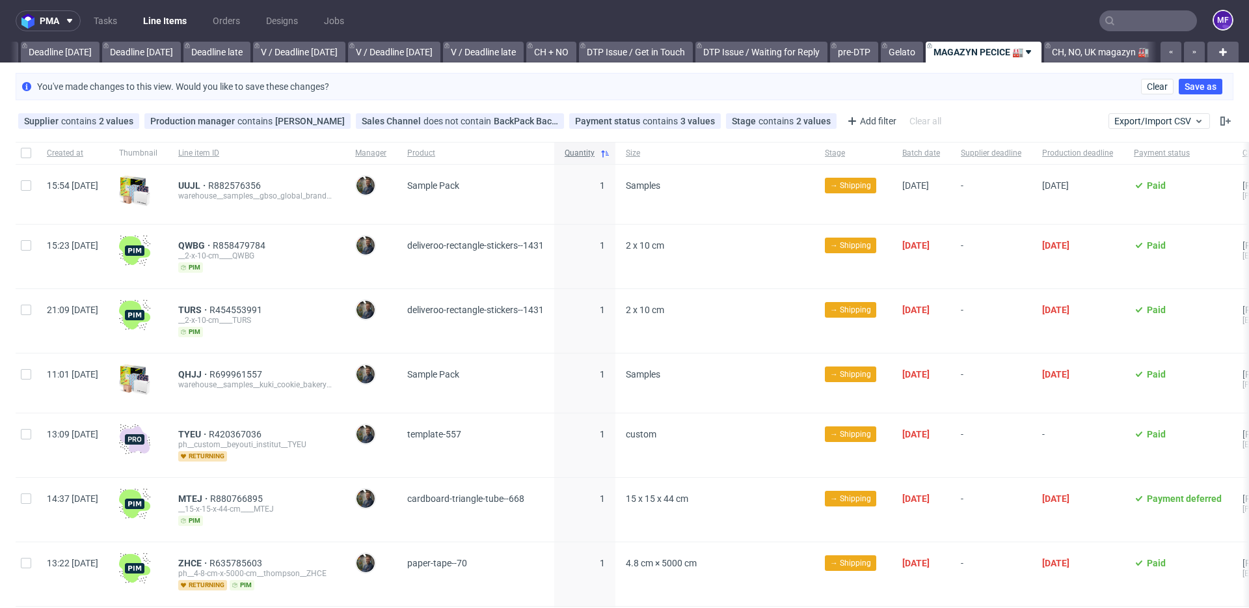
click at [610, 152] on icon at bounding box center [605, 153] width 10 height 10
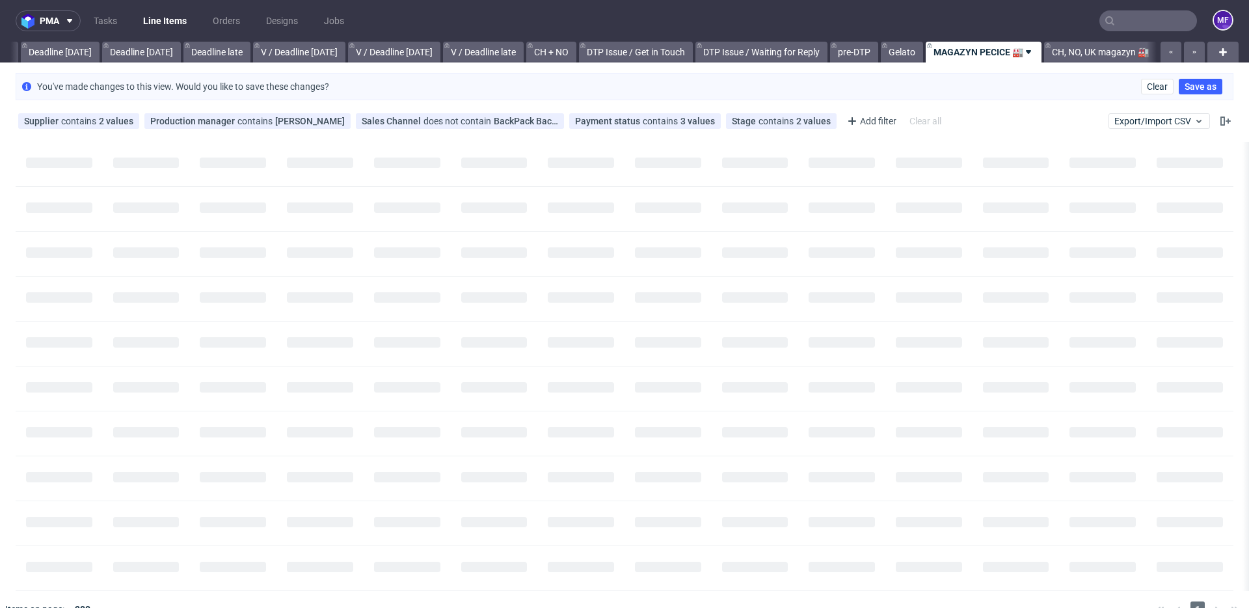
scroll to position [0, 1401]
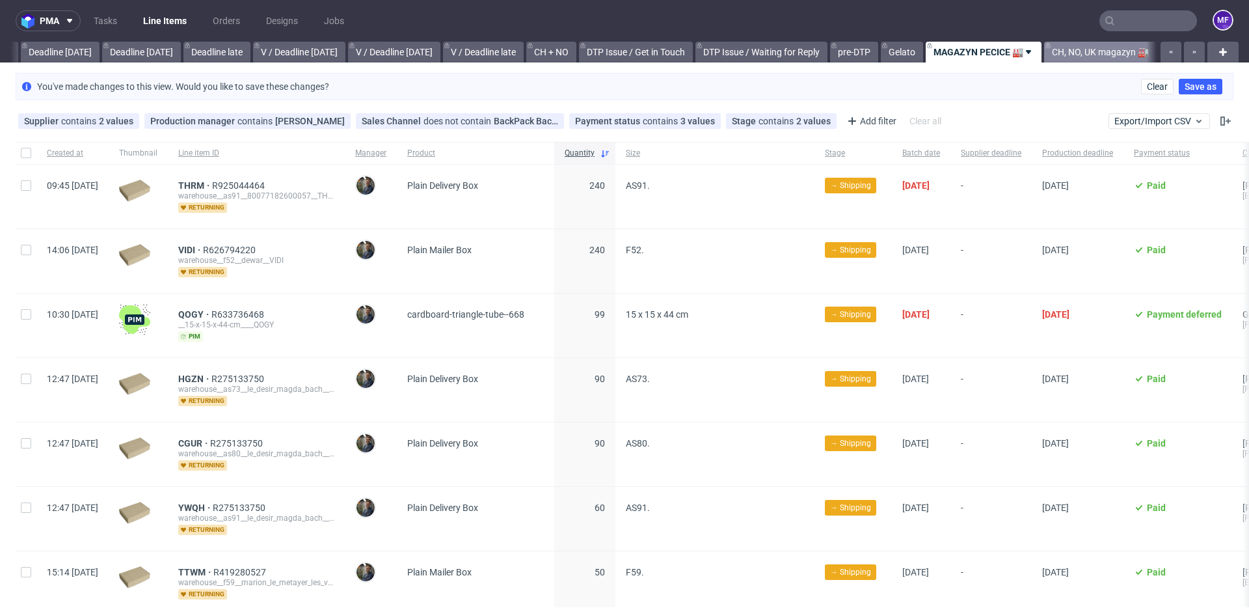
click at [1065, 54] on link "CH, NO, UK magazyn 🏭" at bounding box center [1100, 52] width 113 height 21
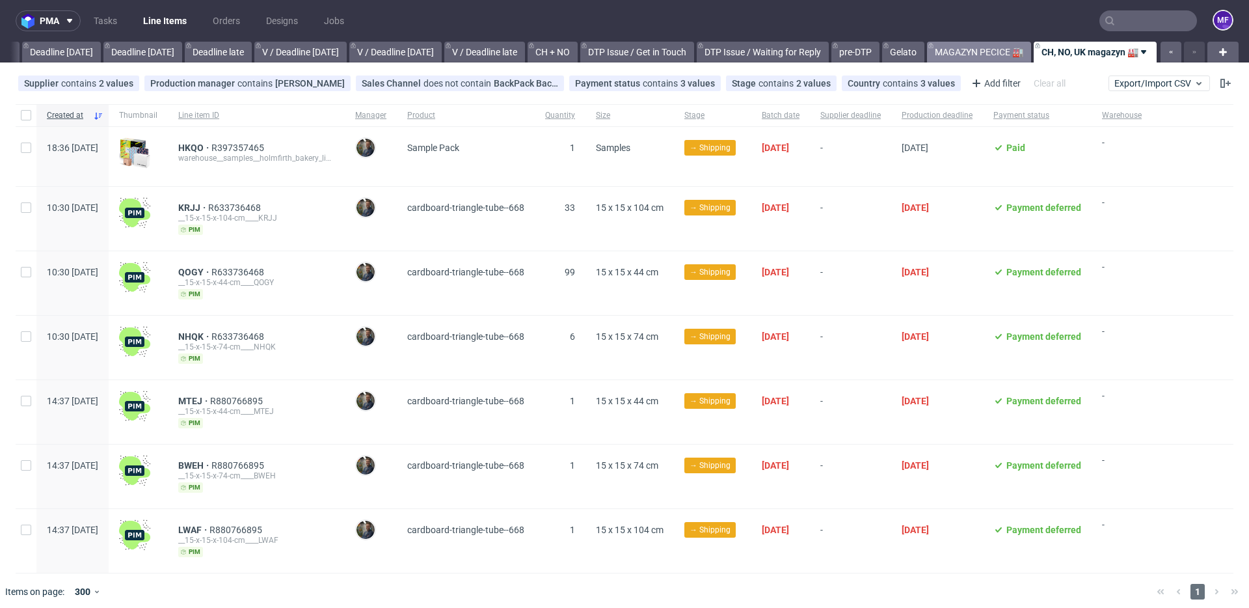
click at [983, 51] on link "MAGAZYN PECICE 🏭" at bounding box center [979, 52] width 104 height 21
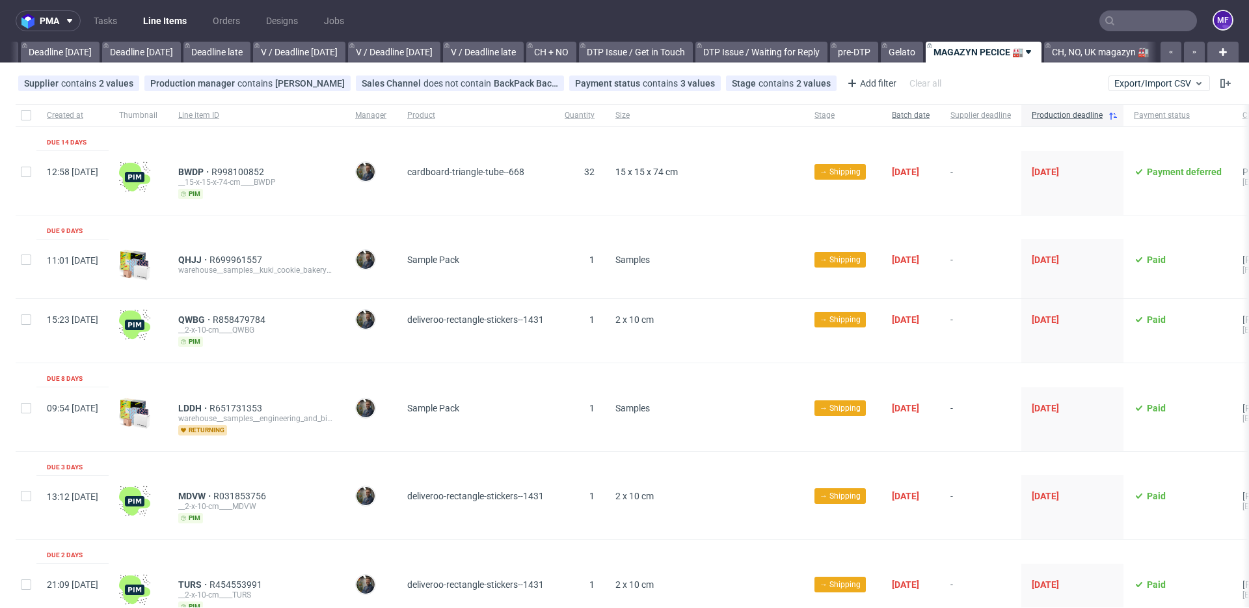
click at [930, 113] on span "Batch date" at bounding box center [911, 115] width 38 height 11
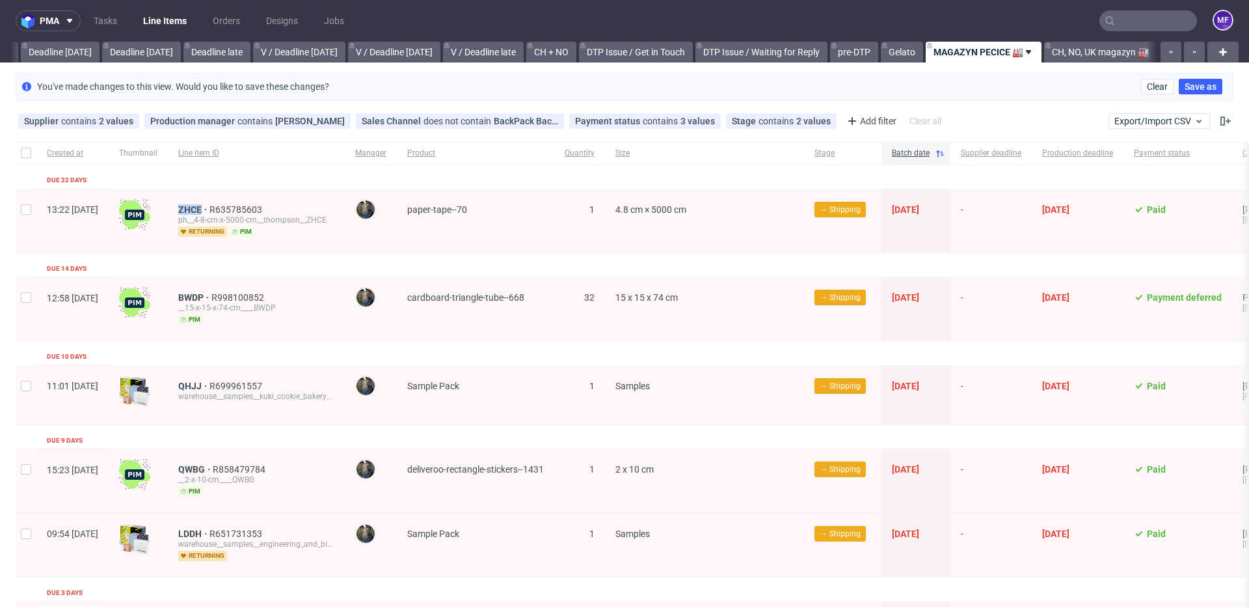
scroll to position [5, 0]
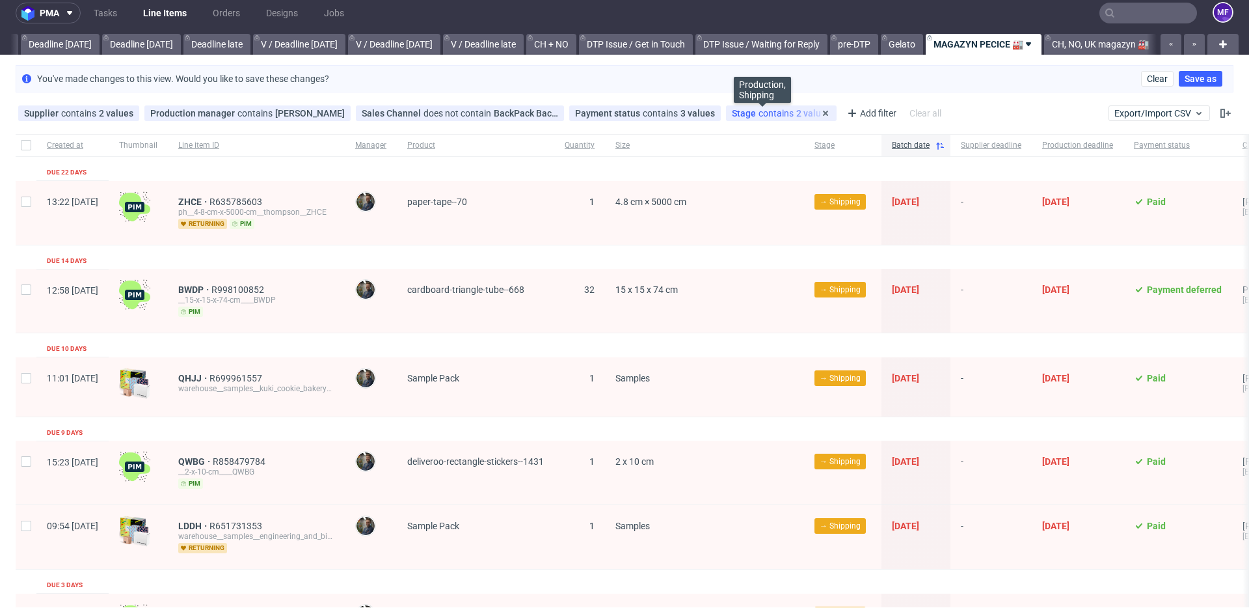
click at [734, 115] on span "Stage" at bounding box center [745, 113] width 27 height 10
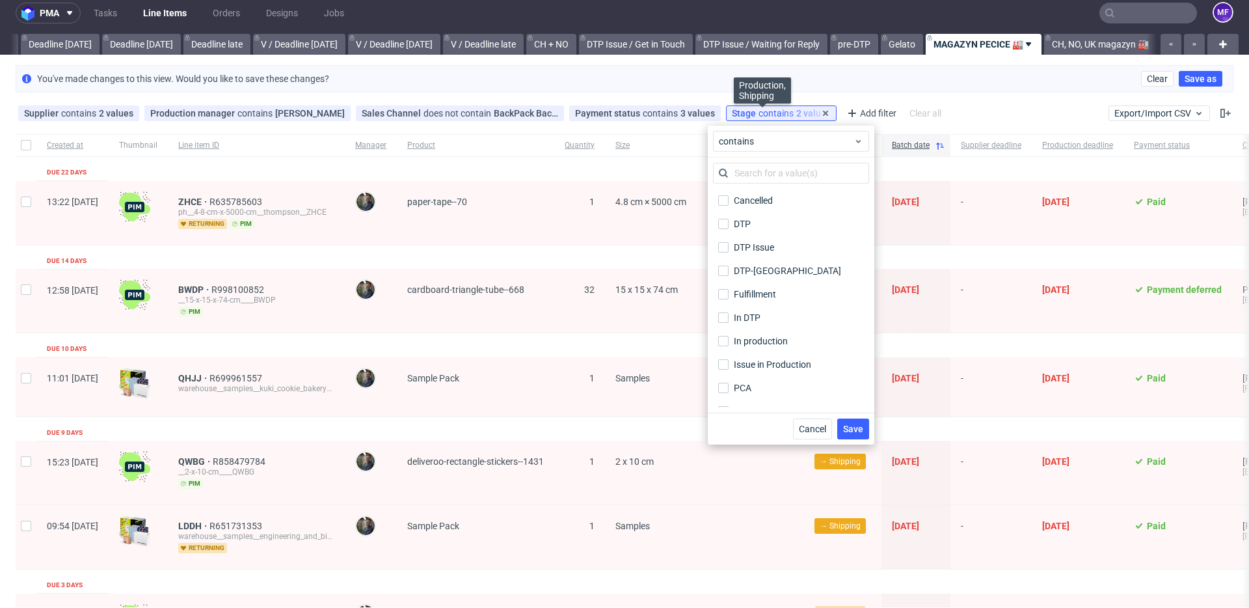
scroll to position [6, 0]
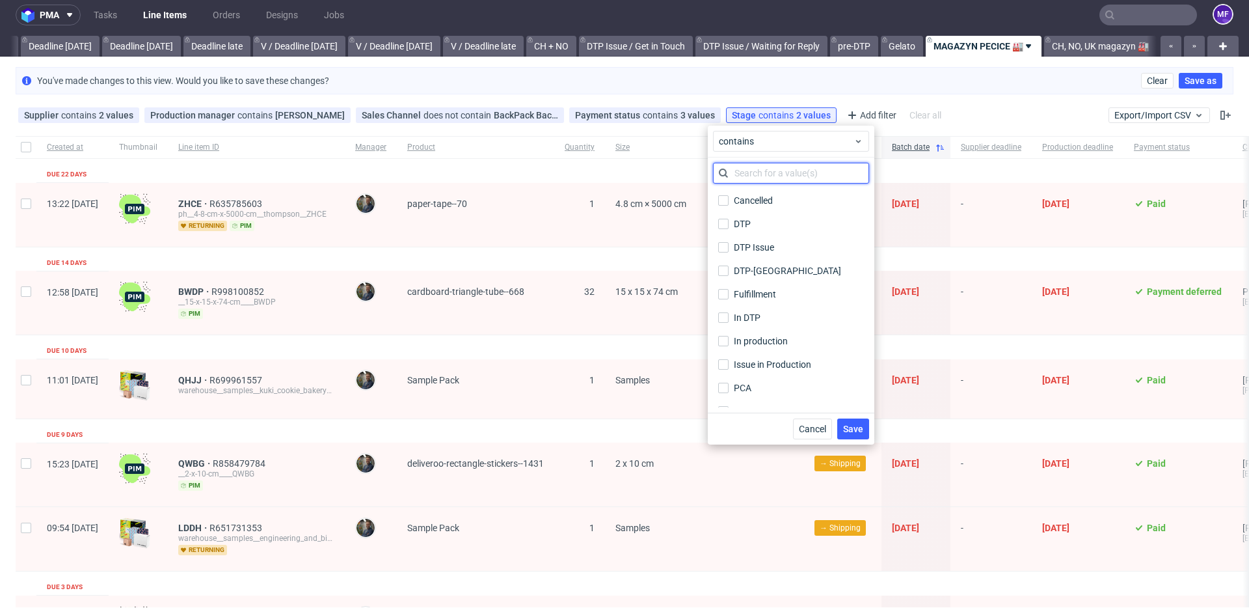
click at [761, 173] on input "text" at bounding box center [791, 173] width 156 height 21
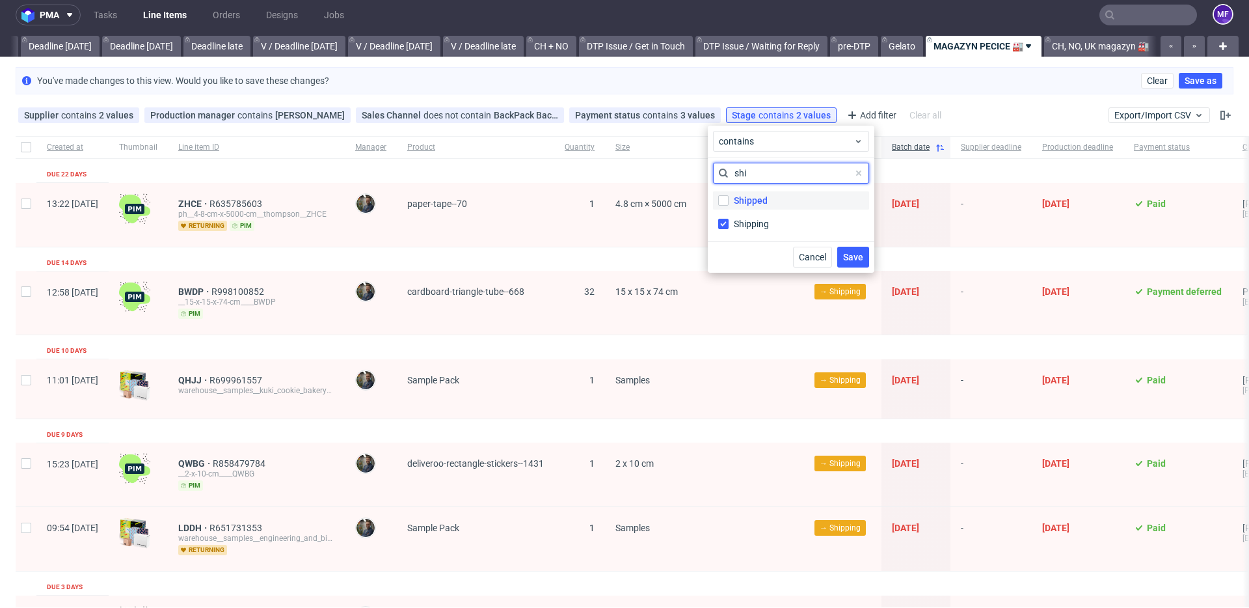
type input "shi"
click at [729, 197] on label "Shipped" at bounding box center [791, 200] width 156 height 18
click at [729, 197] on input "Shipped" at bounding box center [723, 200] width 10 height 10
checkbox input "true"
click at [843, 249] on button "Save" at bounding box center [853, 257] width 32 height 21
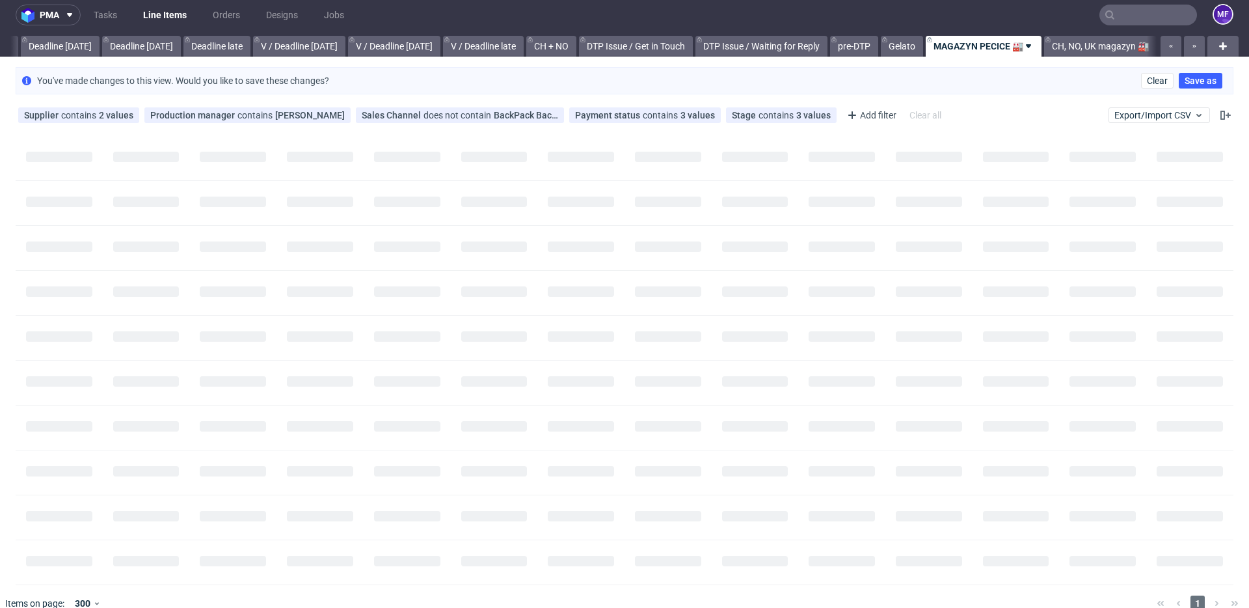
scroll to position [0, 1401]
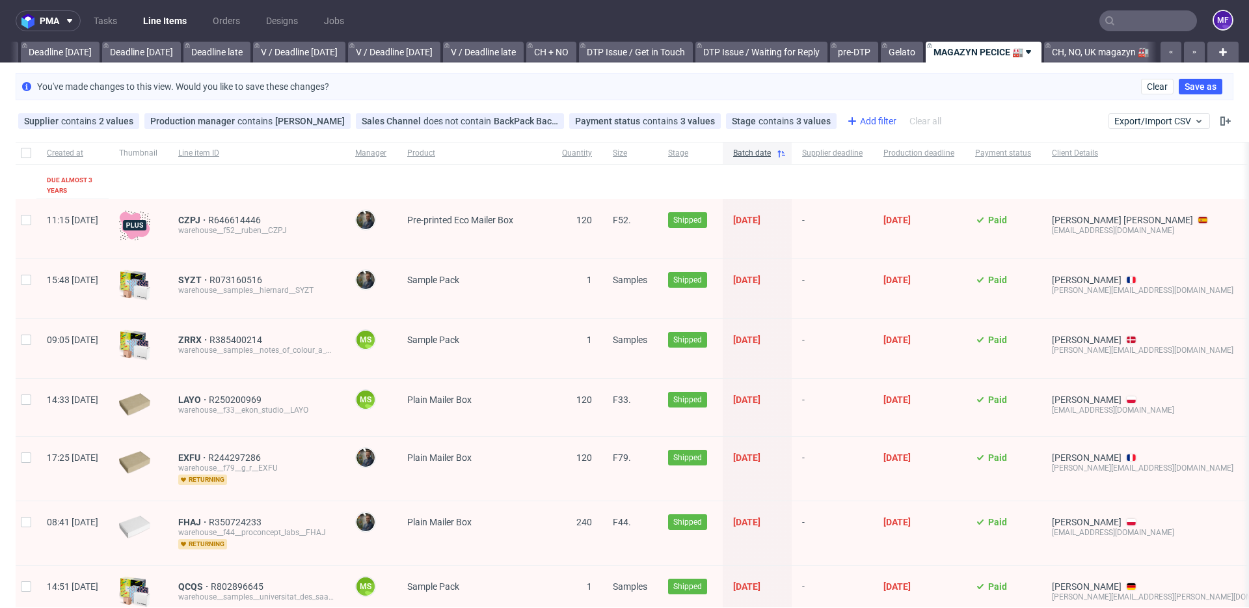
click at [844, 118] on icon at bounding box center [852, 121] width 16 height 16
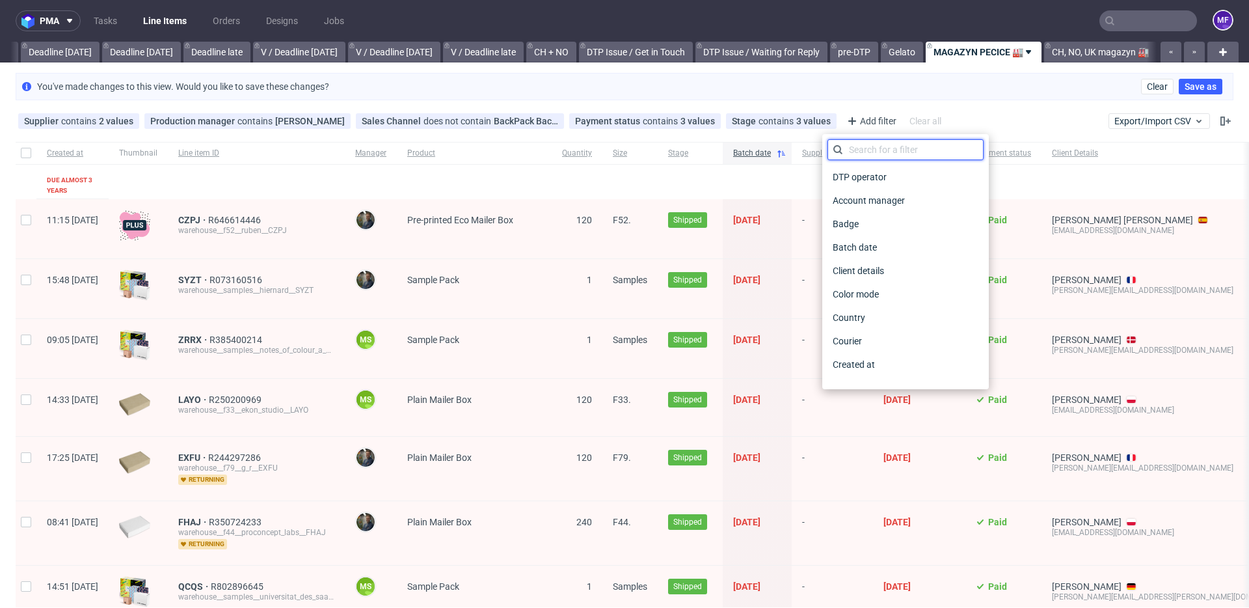
click at [857, 149] on input "text" at bounding box center [906, 149] width 156 height 21
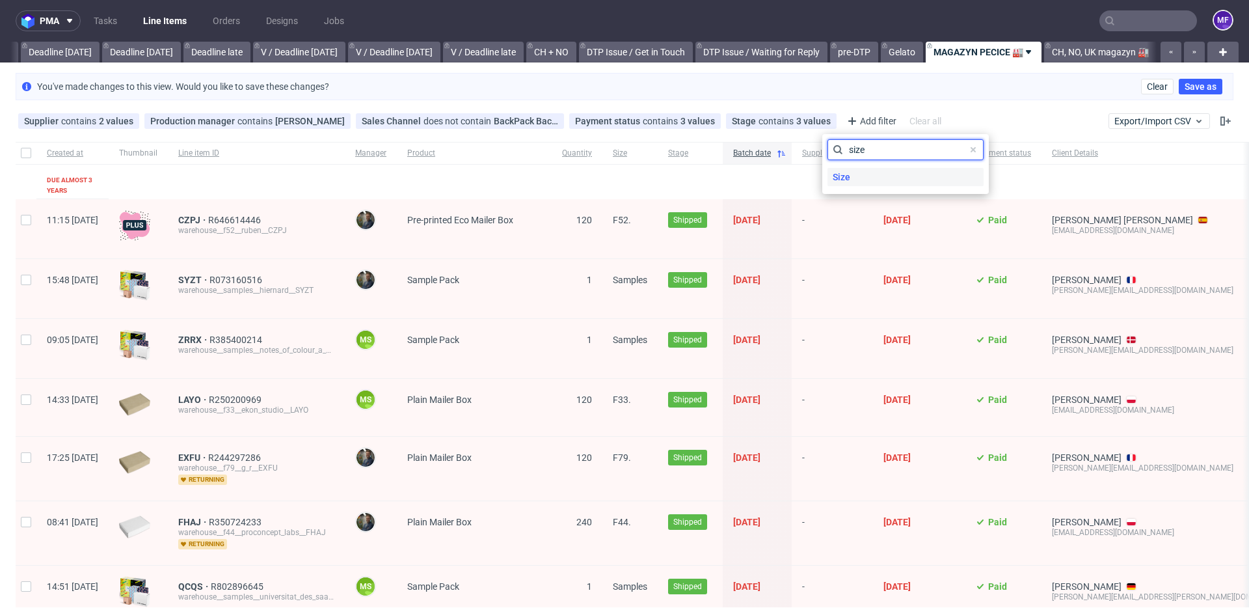
type input "size"
click at [853, 174] on span "Size" at bounding box center [842, 177] width 28 height 18
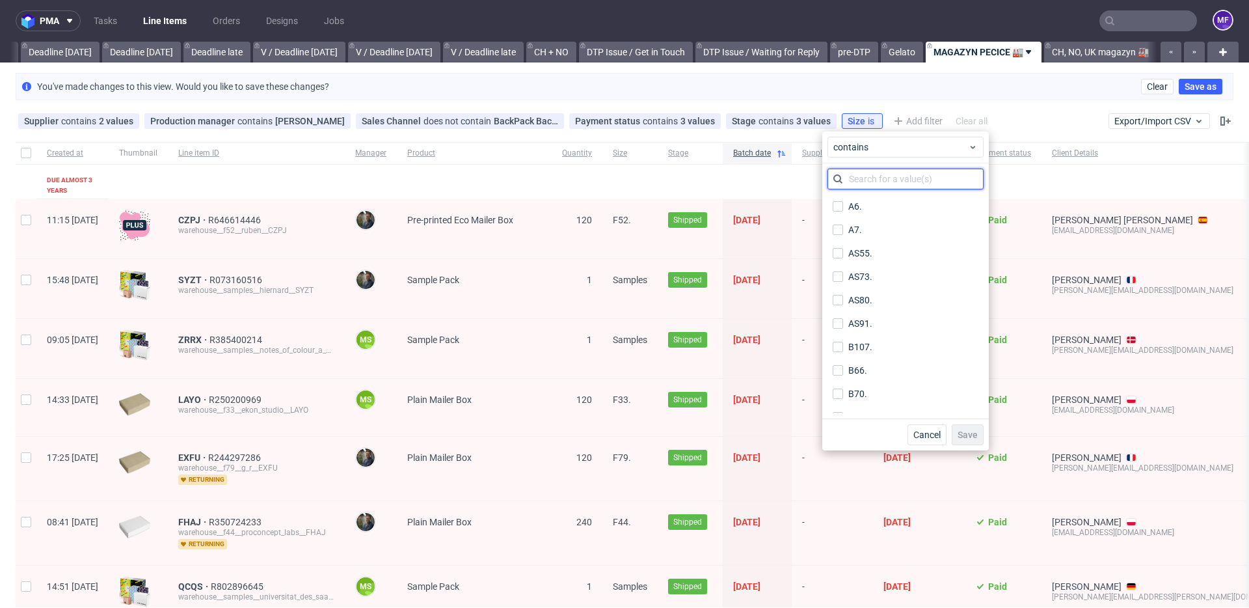
click at [857, 175] on input "text" at bounding box center [906, 179] width 156 height 21
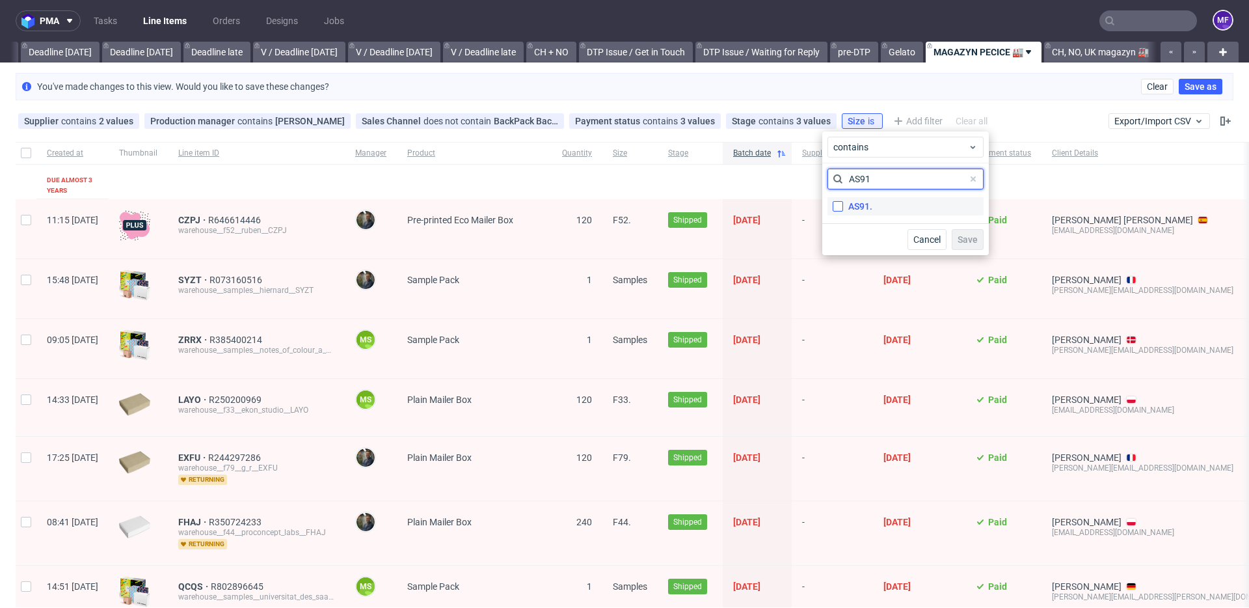
type input "AS91"
click at [836, 202] on input "AS91." at bounding box center [838, 206] width 10 height 10
checkbox input "true"
click at [964, 235] on span "Save" at bounding box center [968, 239] width 20 height 9
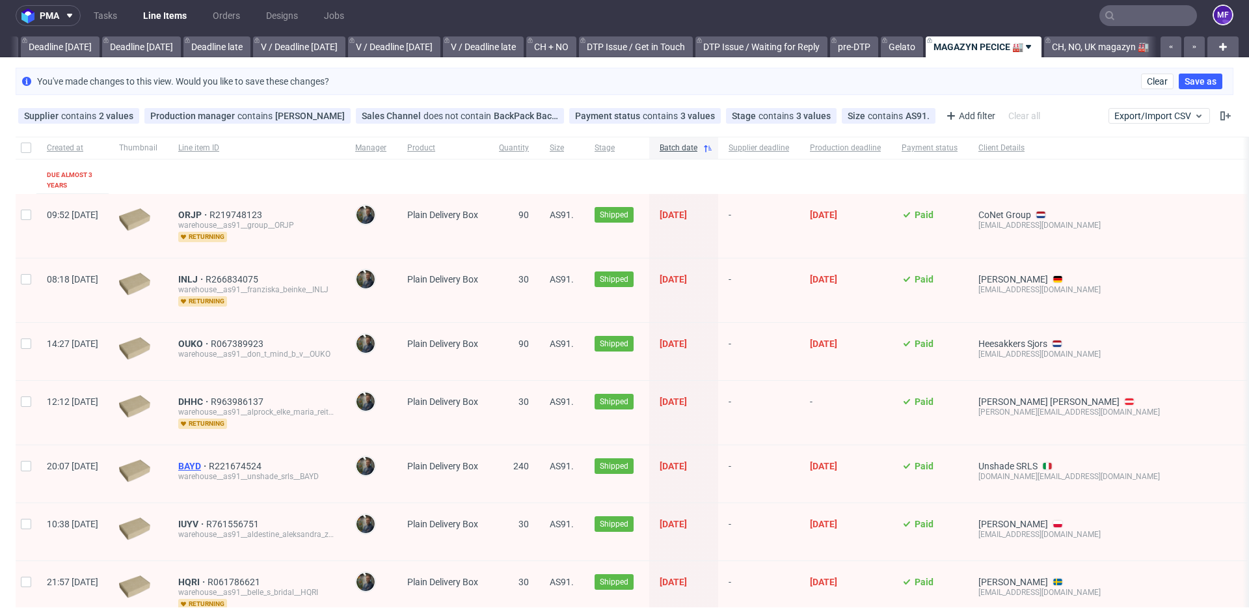
scroll to position [6, 0]
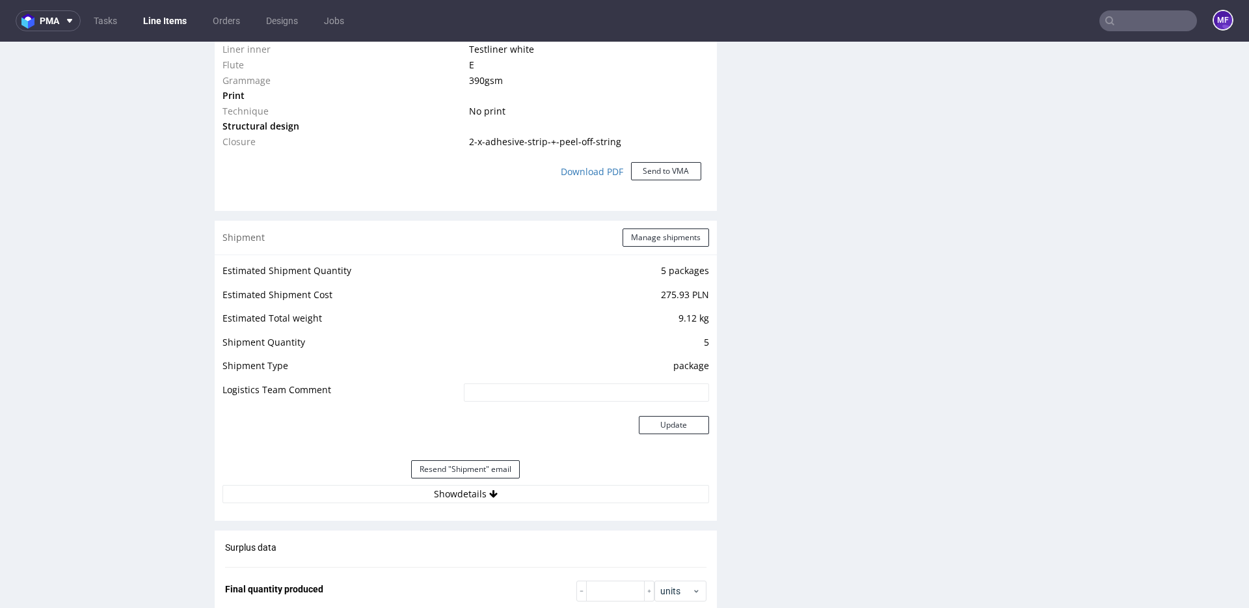
scroll to position [1185, 0]
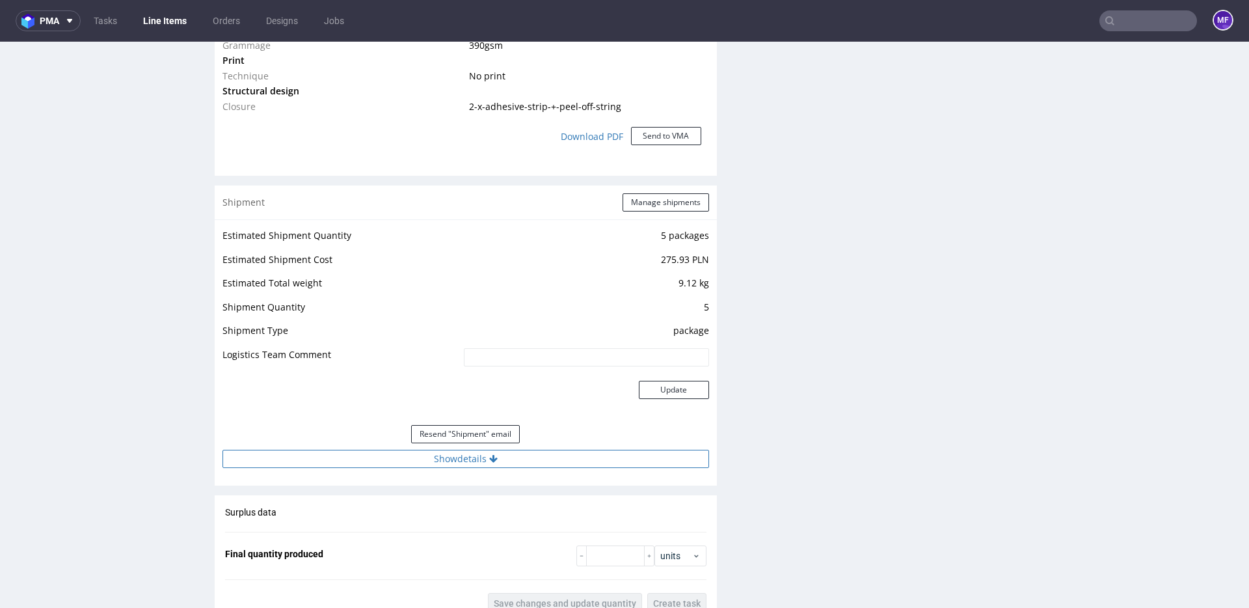
click at [472, 462] on button "Show details" at bounding box center [466, 459] width 487 height 18
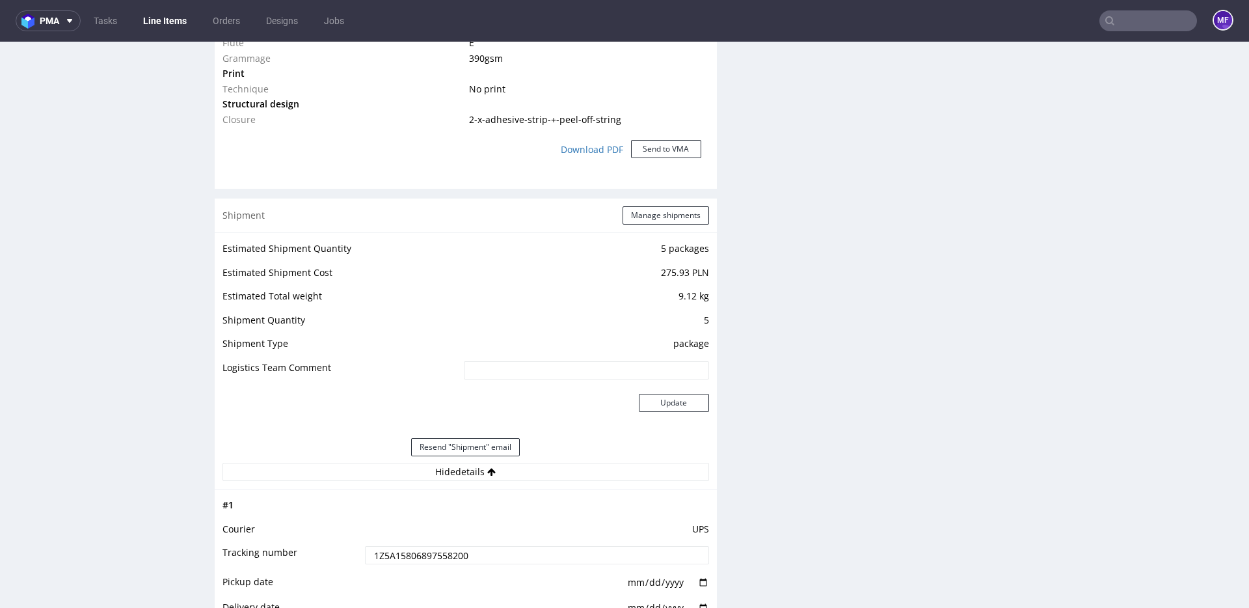
scroll to position [1169, 0]
click at [675, 224] on button "Manage shipments" at bounding box center [666, 218] width 87 height 18
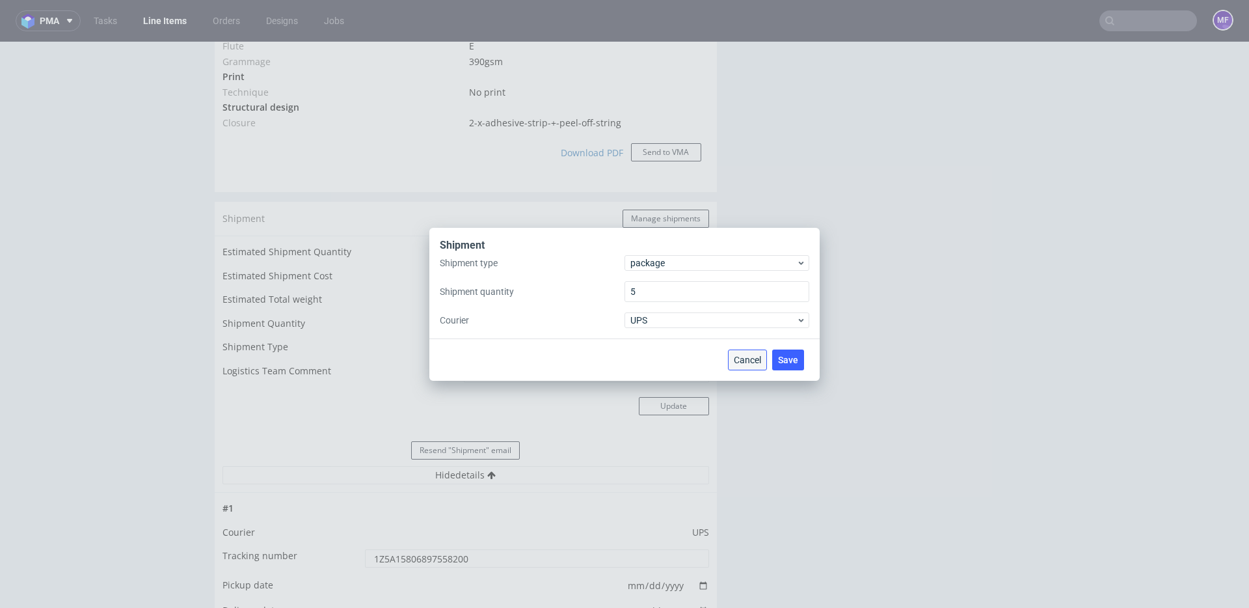
click at [743, 357] on span "Cancel" at bounding box center [747, 359] width 27 height 9
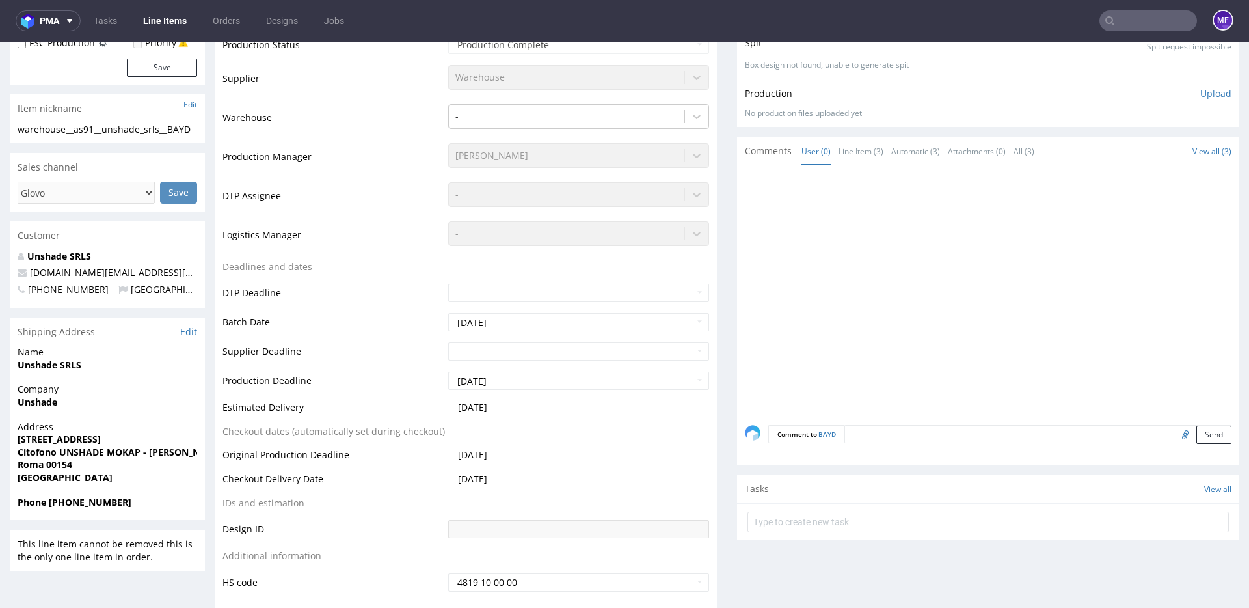
scroll to position [0, 0]
